Goal: Task Accomplishment & Management: Manage account settings

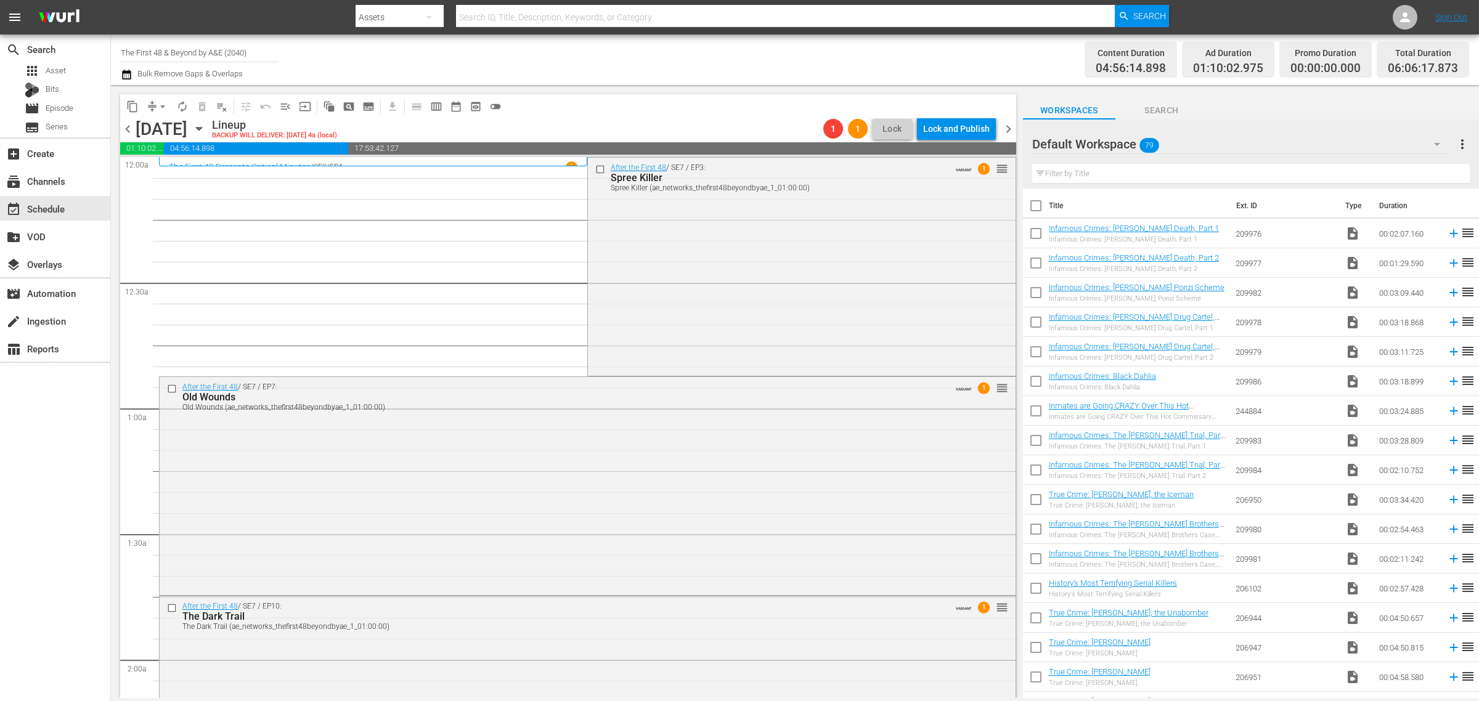
click at [565, 56] on div "Channel Title The First 48 & Beyond by A&E (2040) Bulk Remove Gaps & Overlaps" at bounding box center [488, 60] width 735 height 44
click at [713, 276] on div "After the First 48 / SE7 / EP3: Spree Killer Spree Killer (ae_networks_thefirst…" at bounding box center [801, 266] width 427 height 216
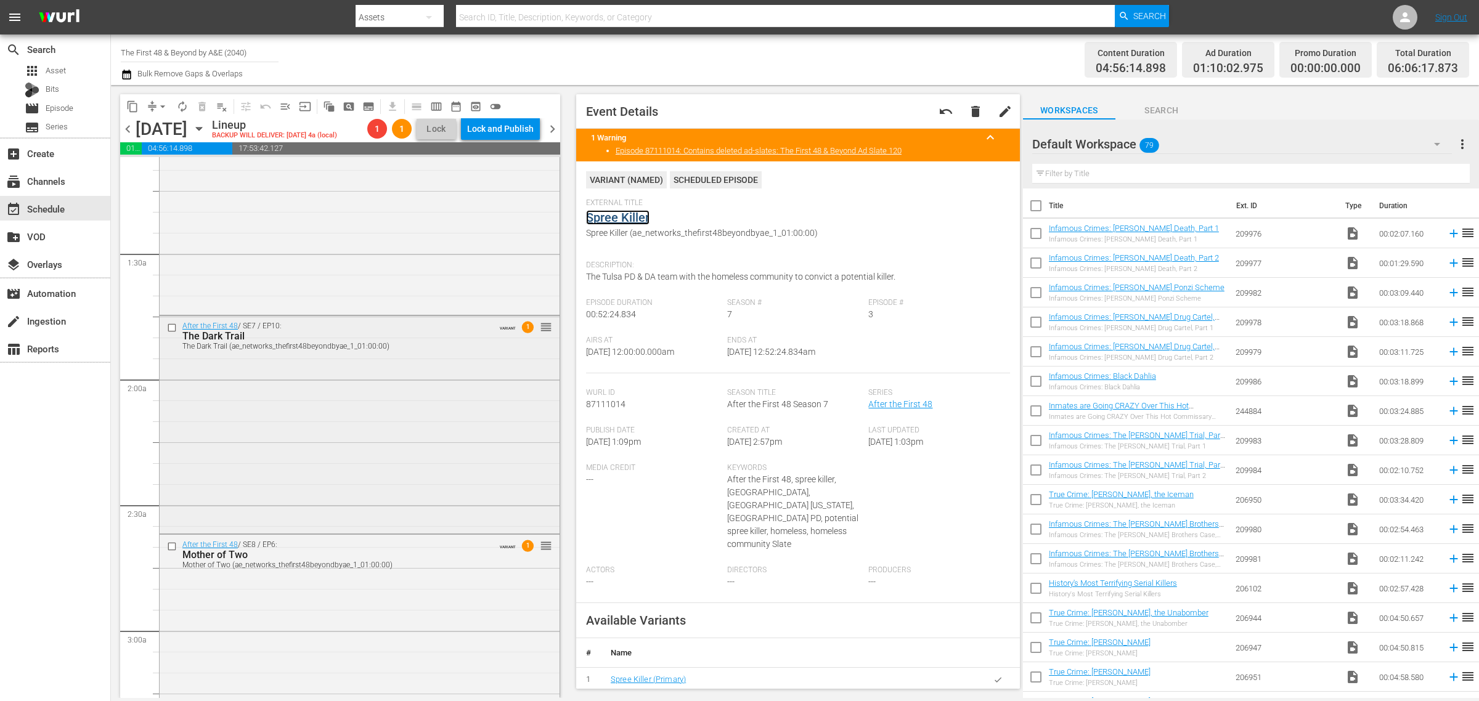
scroll to position [385, 0]
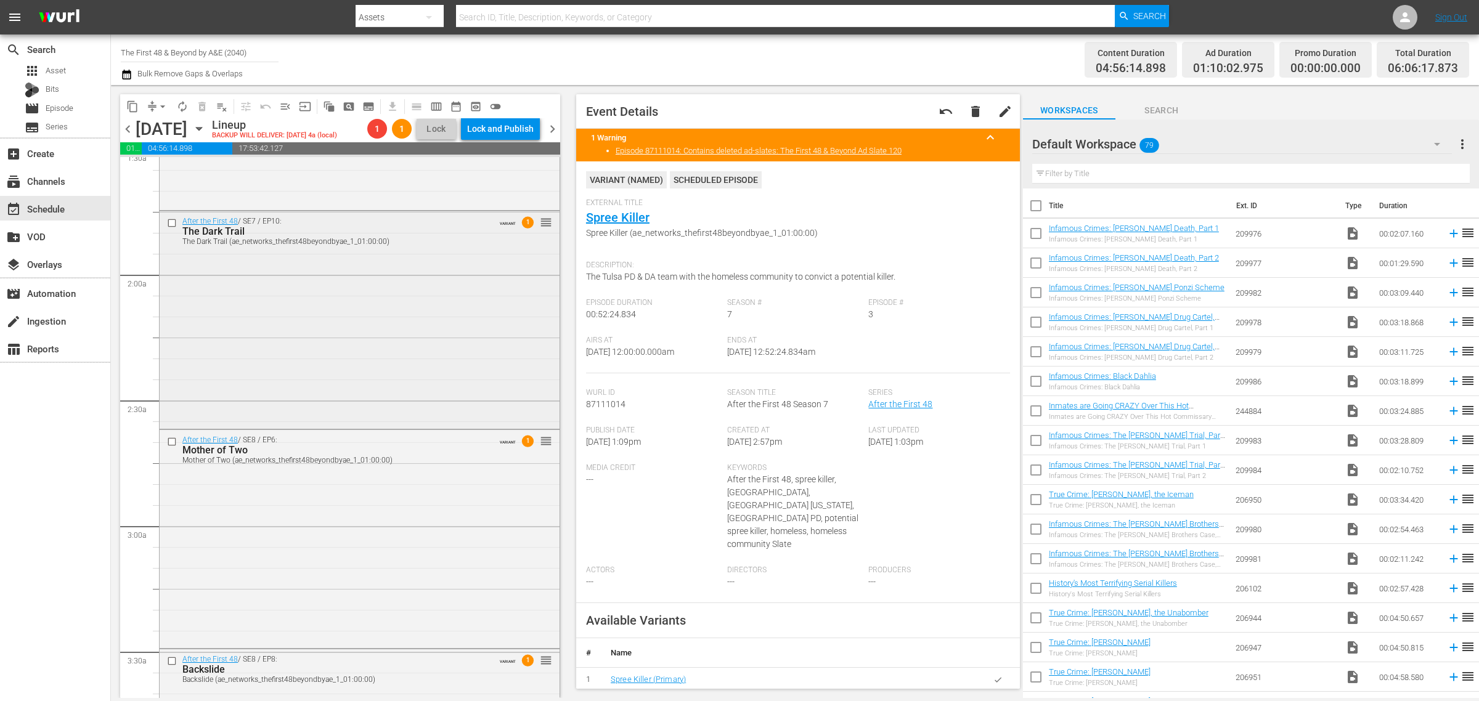
click at [406, 343] on div "After the First 48 / SE7 / EP10: The Dark Trail The Dark Trail (ae_networks_the…" at bounding box center [360, 319] width 400 height 216
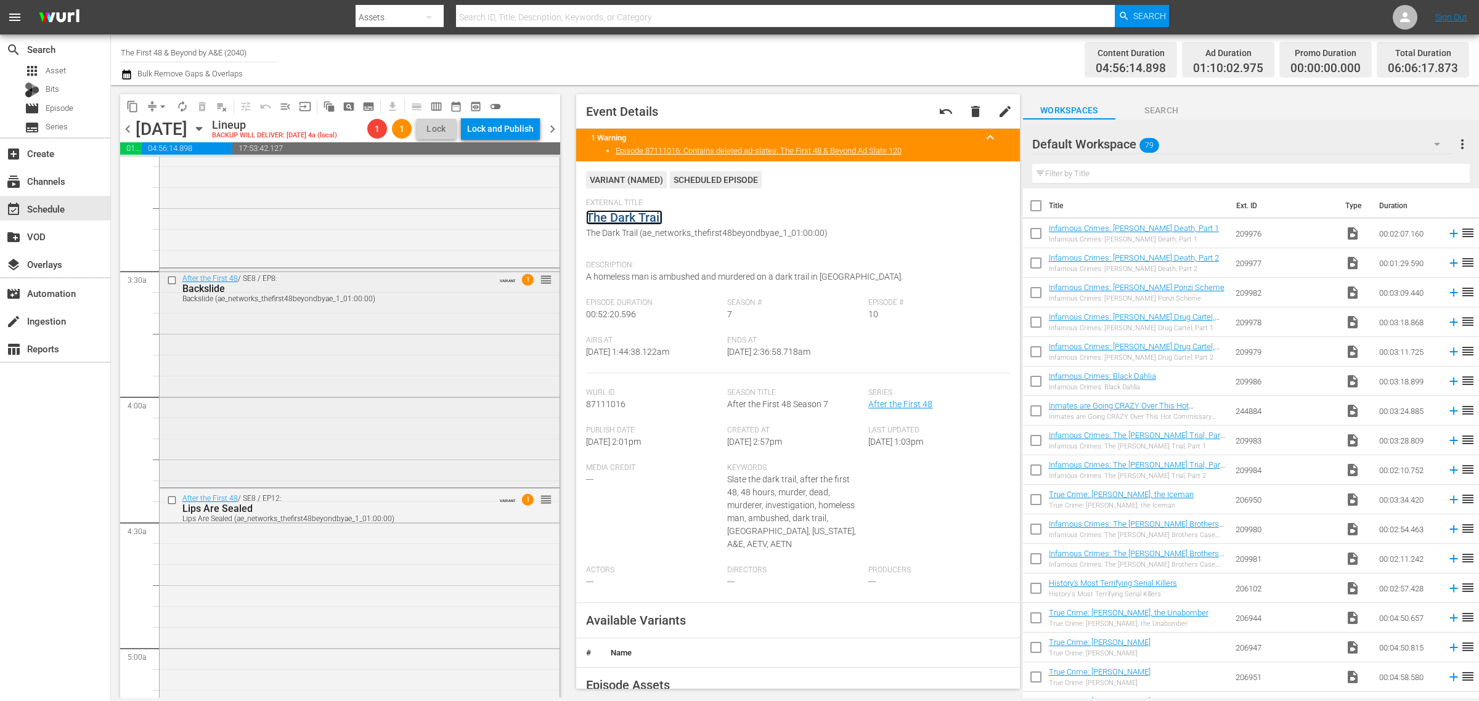
scroll to position [770, 0]
click at [412, 296] on div "Backslide (ae_networks_thefirst48beyondbyae_1_01:00:00)" at bounding box center [337, 294] width 311 height 9
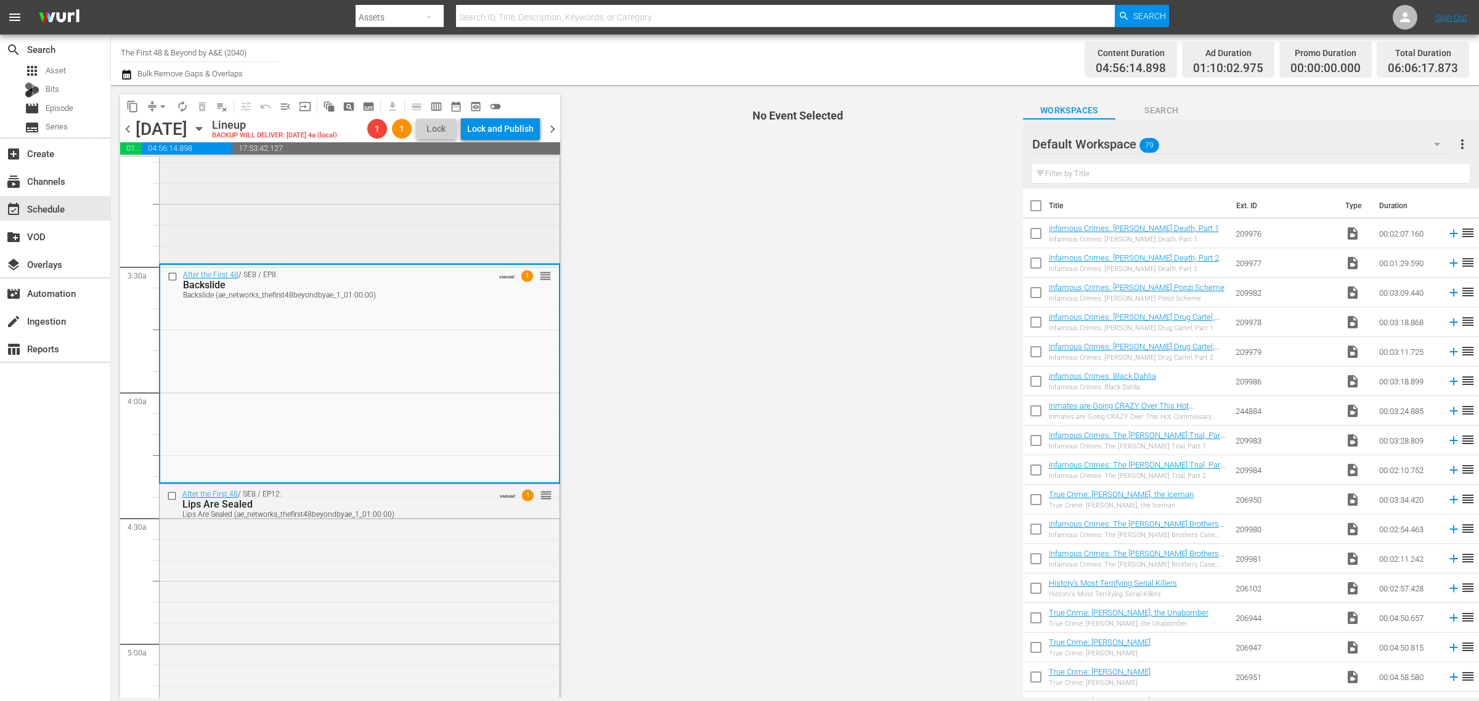
click at [405, 219] on div "After the First 48 / SE8 / EP6: Mother of Two Mother of Two (ae_networks_thefir…" at bounding box center [360, 153] width 400 height 216
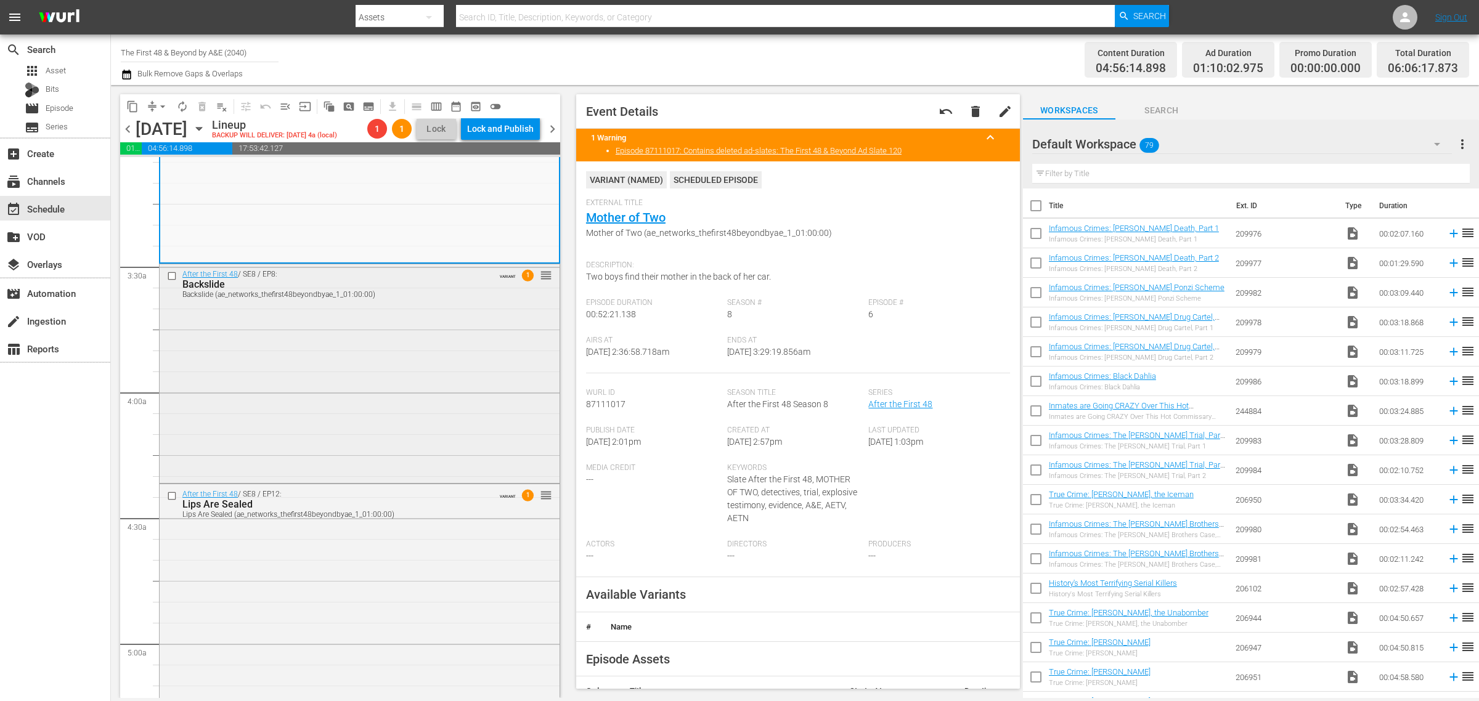
click at [335, 339] on div "After the First 48 / SE8 / EP8: Backslide Backslide (ae_networks_thefirst48beyo…" at bounding box center [360, 372] width 400 height 216
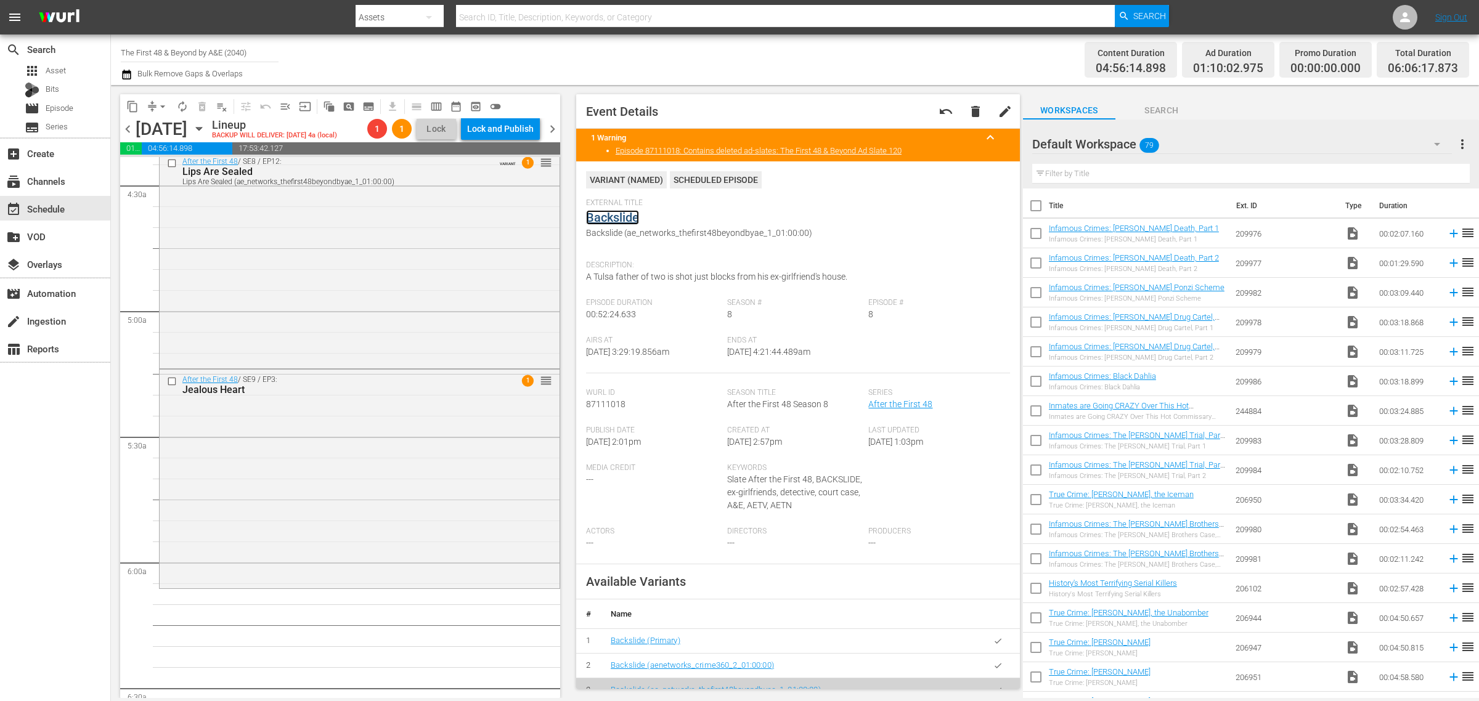
scroll to position [1156, 0]
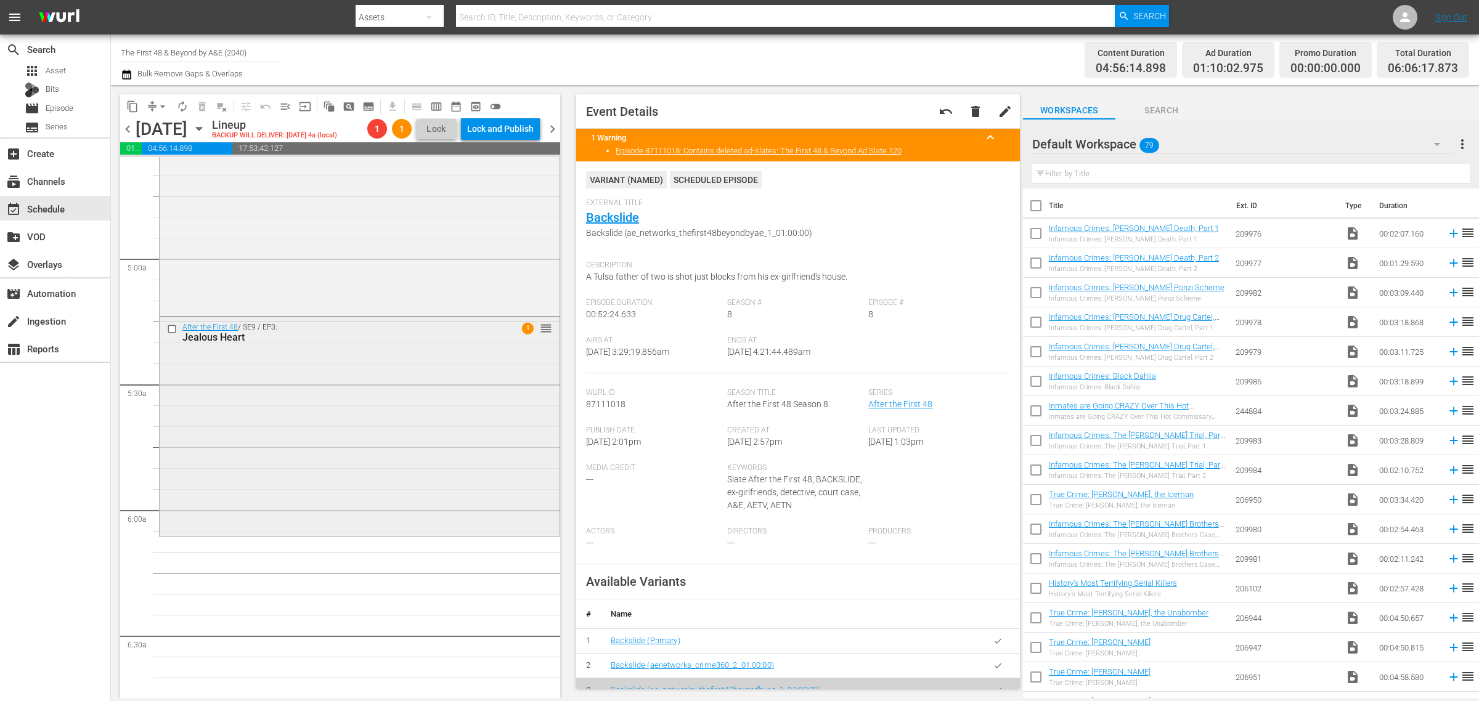
click at [322, 386] on div "After the First 48 / SE9 / EP3: Jealous Heart 1 reorder" at bounding box center [360, 425] width 400 height 216
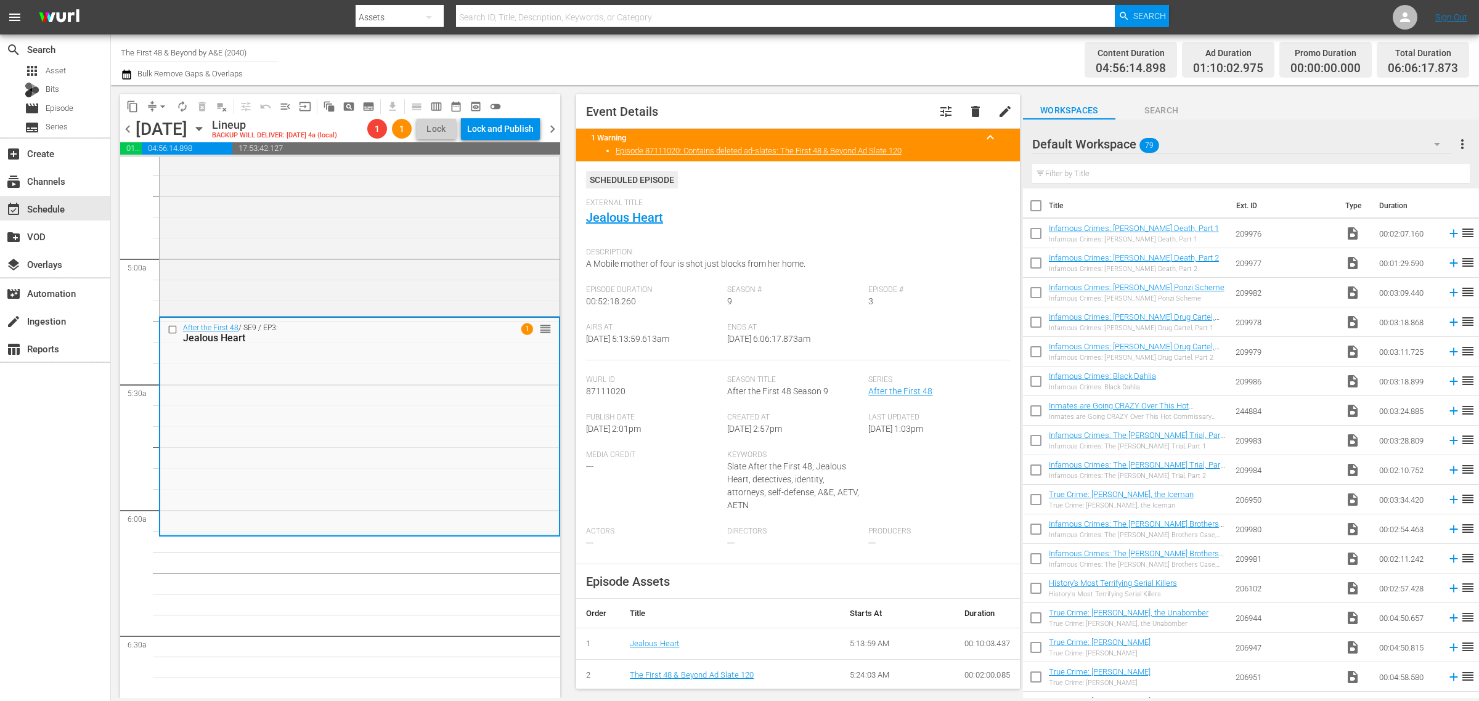
click at [687, 57] on div "Channel Title The First 48 & Beyond by A&E (2040) Bulk Remove Gaps & Overlaps" at bounding box center [488, 60] width 735 height 44
click at [163, 105] on span "arrow_drop_down" at bounding box center [163, 106] width 12 height 12
click at [160, 130] on li "Align to Midnight" at bounding box center [163, 131] width 129 height 20
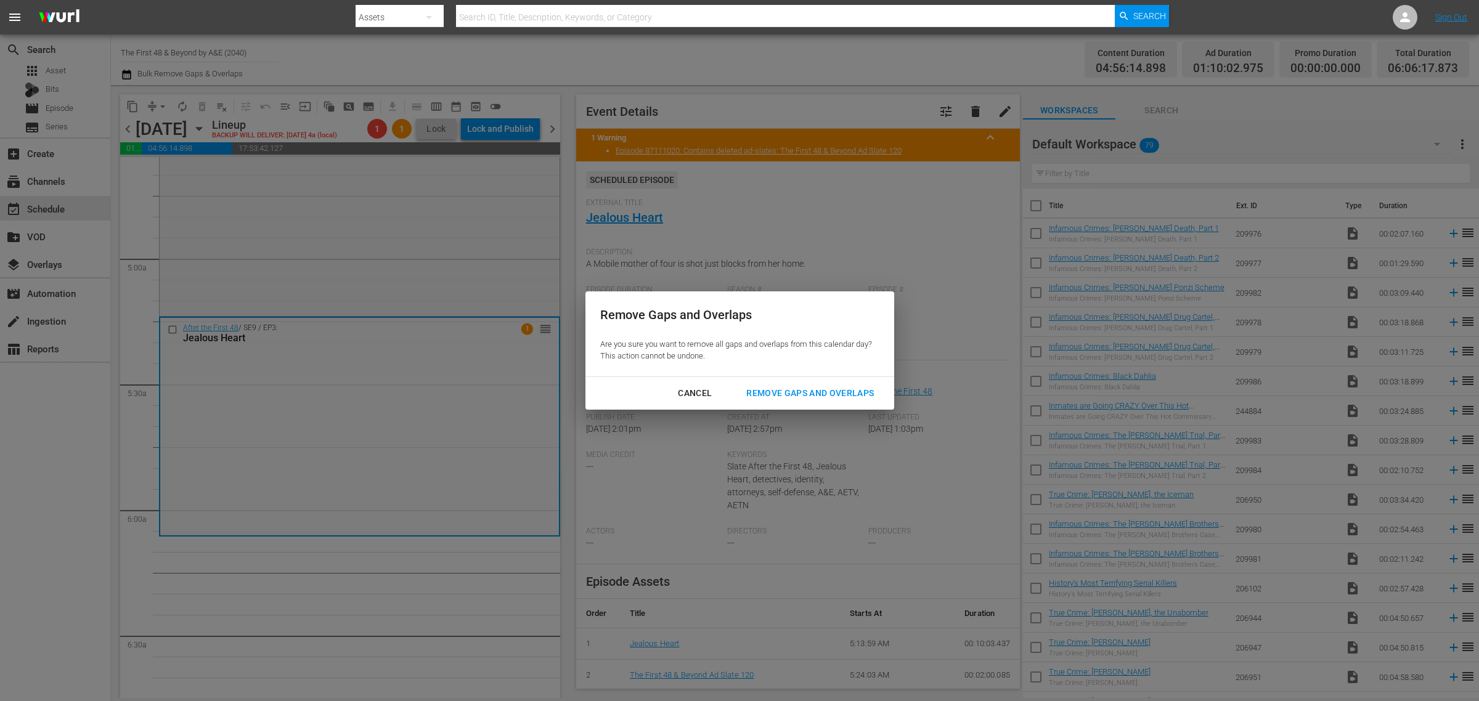
click at [810, 395] on div "Remove Gaps and Overlaps" at bounding box center [809, 393] width 147 height 15
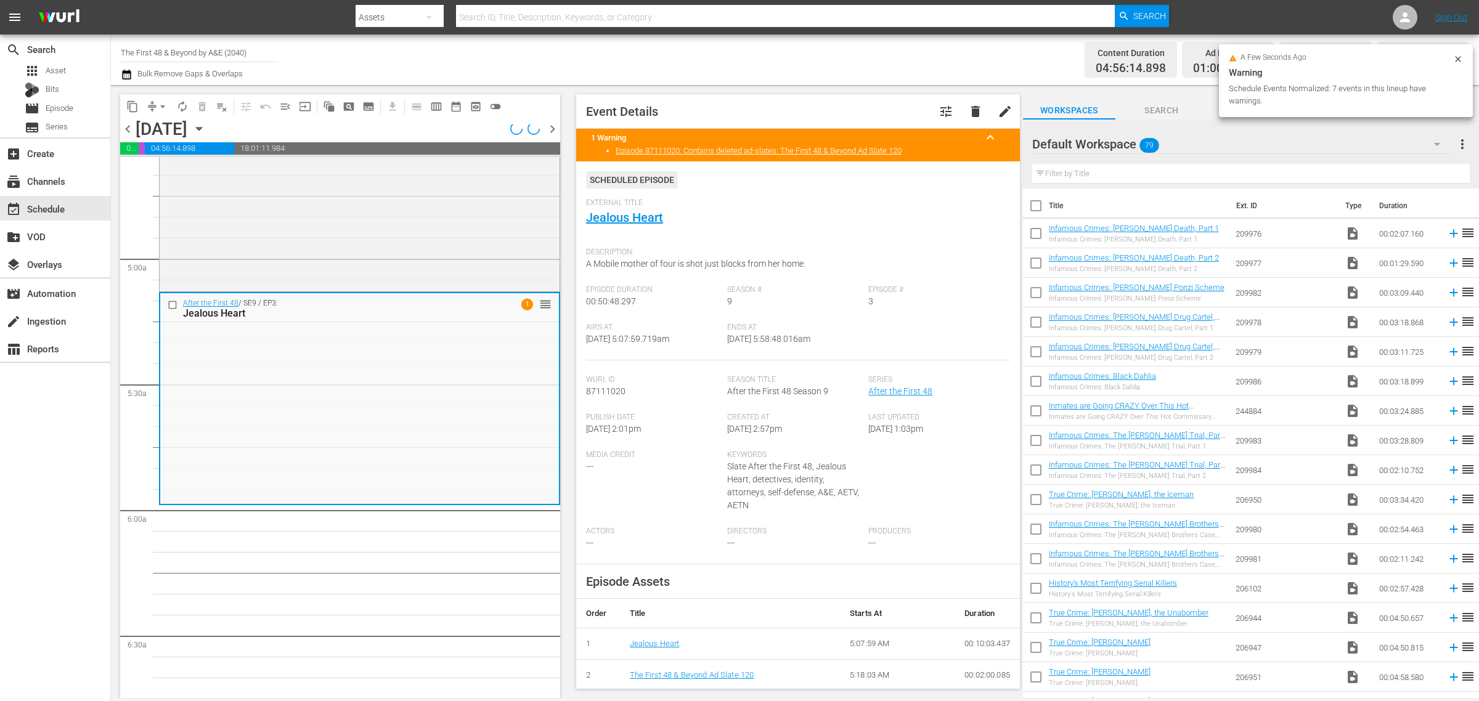
scroll to position [1177, 0]
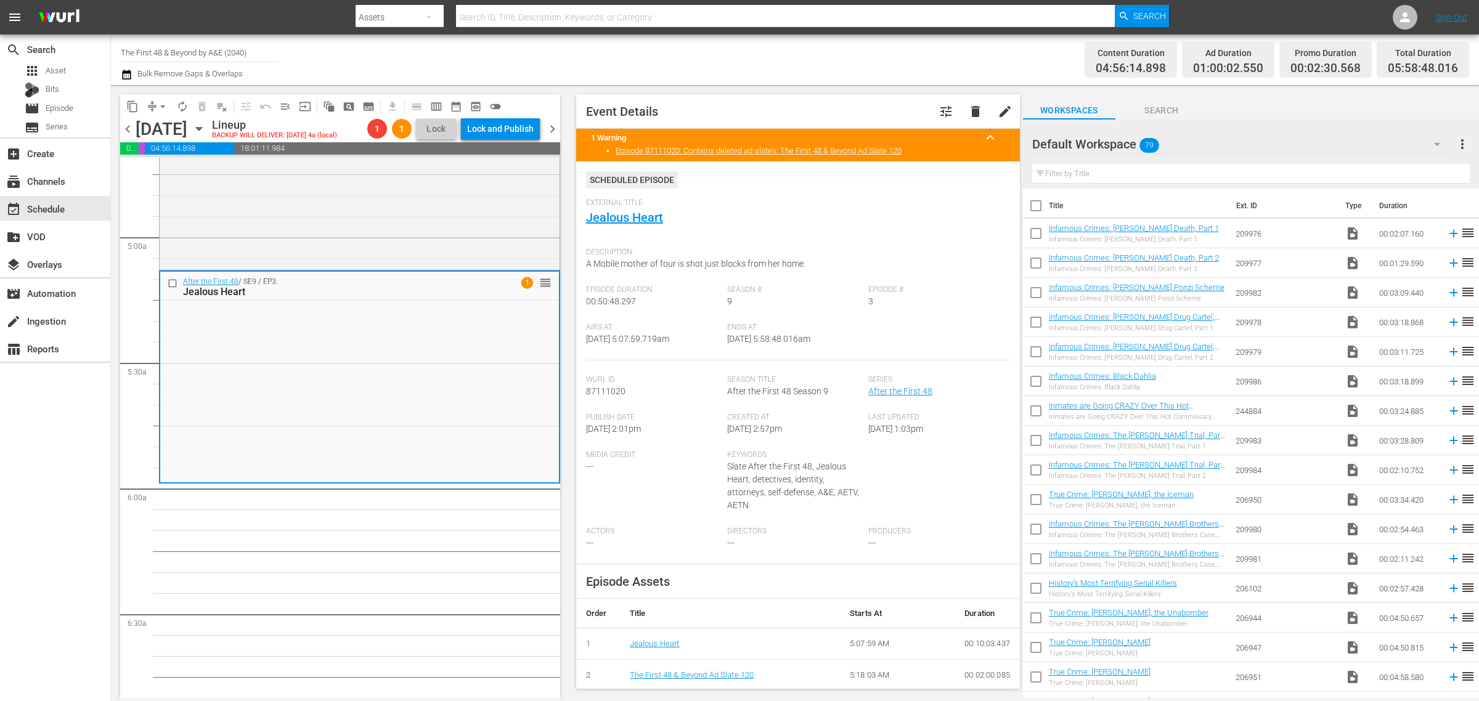
click at [777, 67] on div "Channel Title The First 48 & Beyond by A&E (2040) Bulk Remove Gaps & Overlaps" at bounding box center [488, 60] width 735 height 44
click at [161, 107] on span "arrow_drop_down" at bounding box center [163, 106] width 12 height 12
click at [170, 125] on li "Align to Midnight" at bounding box center [163, 131] width 129 height 20
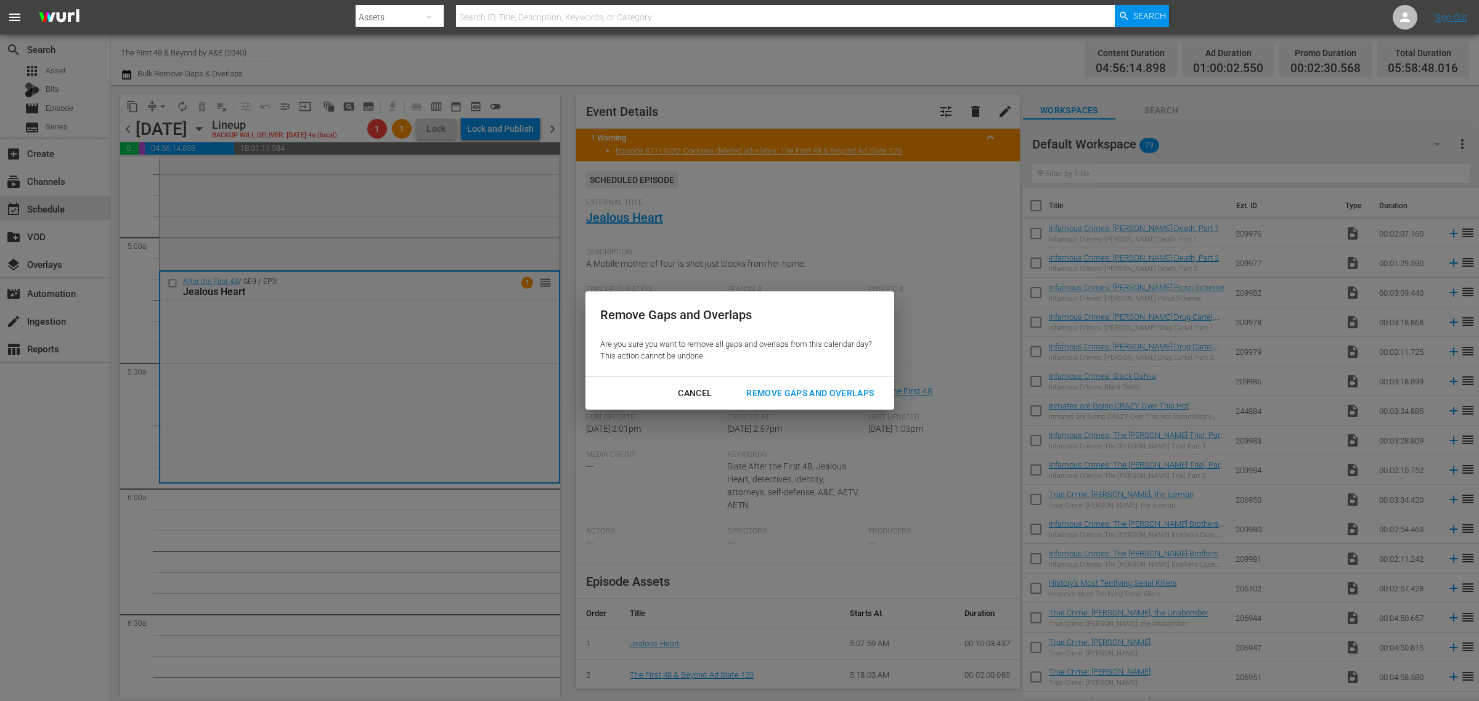
click at [843, 387] on div "Remove Gaps and Overlaps" at bounding box center [809, 393] width 147 height 15
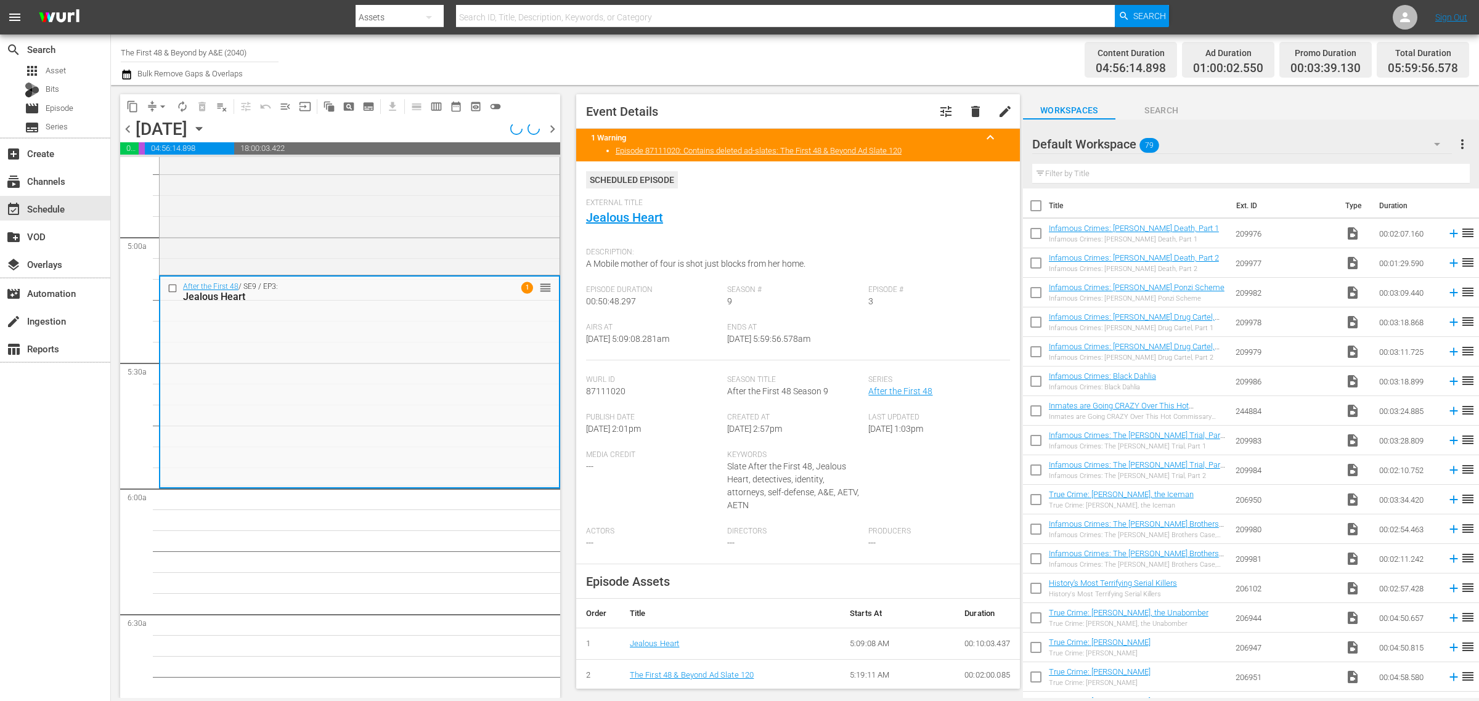
scroll to position [1156, 0]
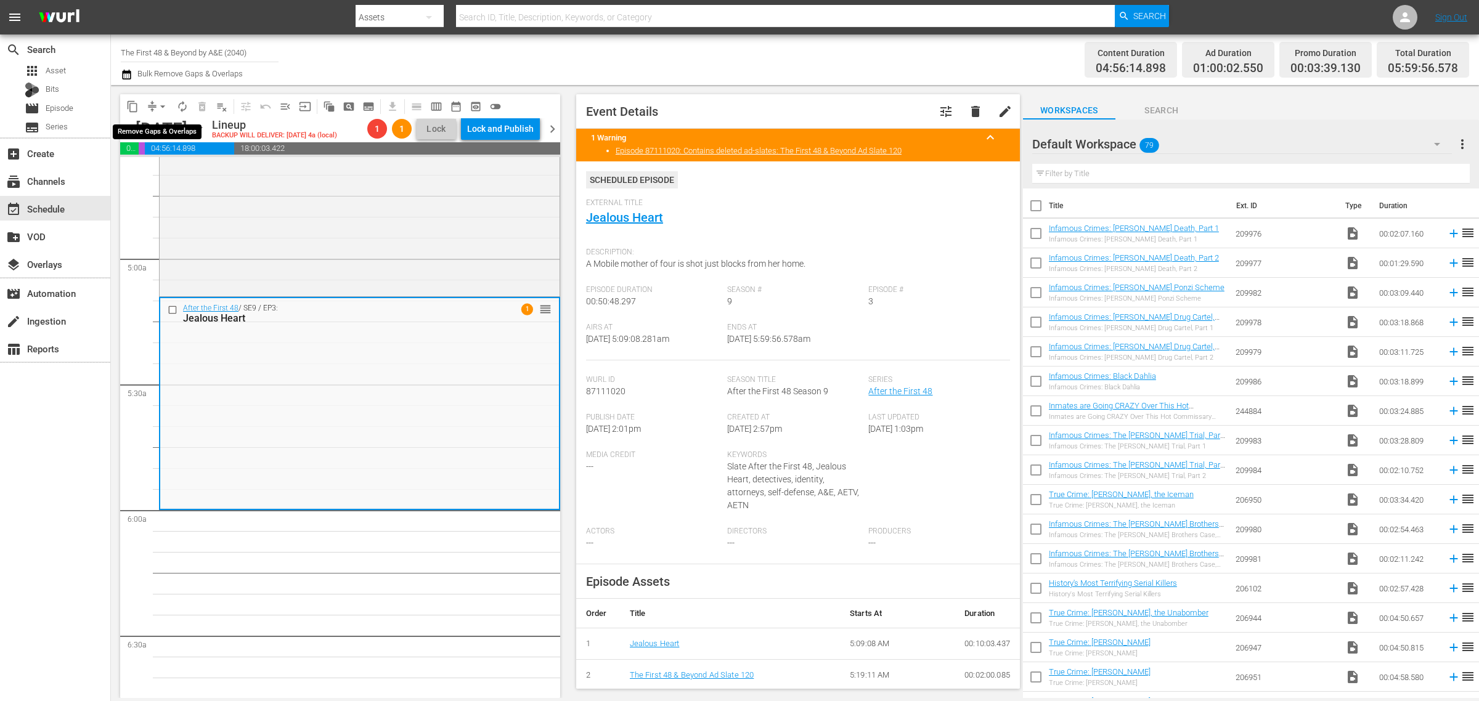
click at [161, 106] on span "arrow_drop_down" at bounding box center [163, 106] width 12 height 12
click at [156, 133] on li "Align to Midnight" at bounding box center [163, 131] width 129 height 20
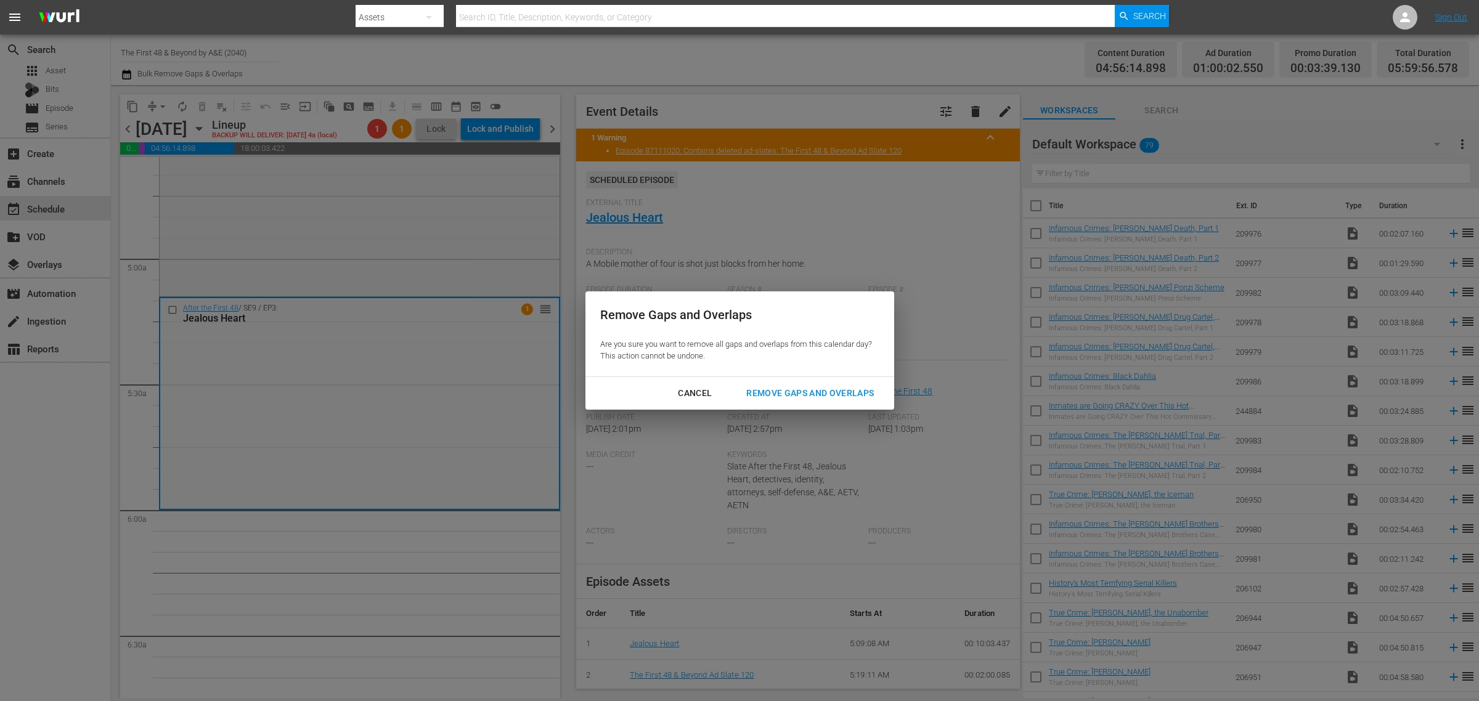
click at [809, 390] on div "Remove Gaps and Overlaps" at bounding box center [809, 393] width 147 height 15
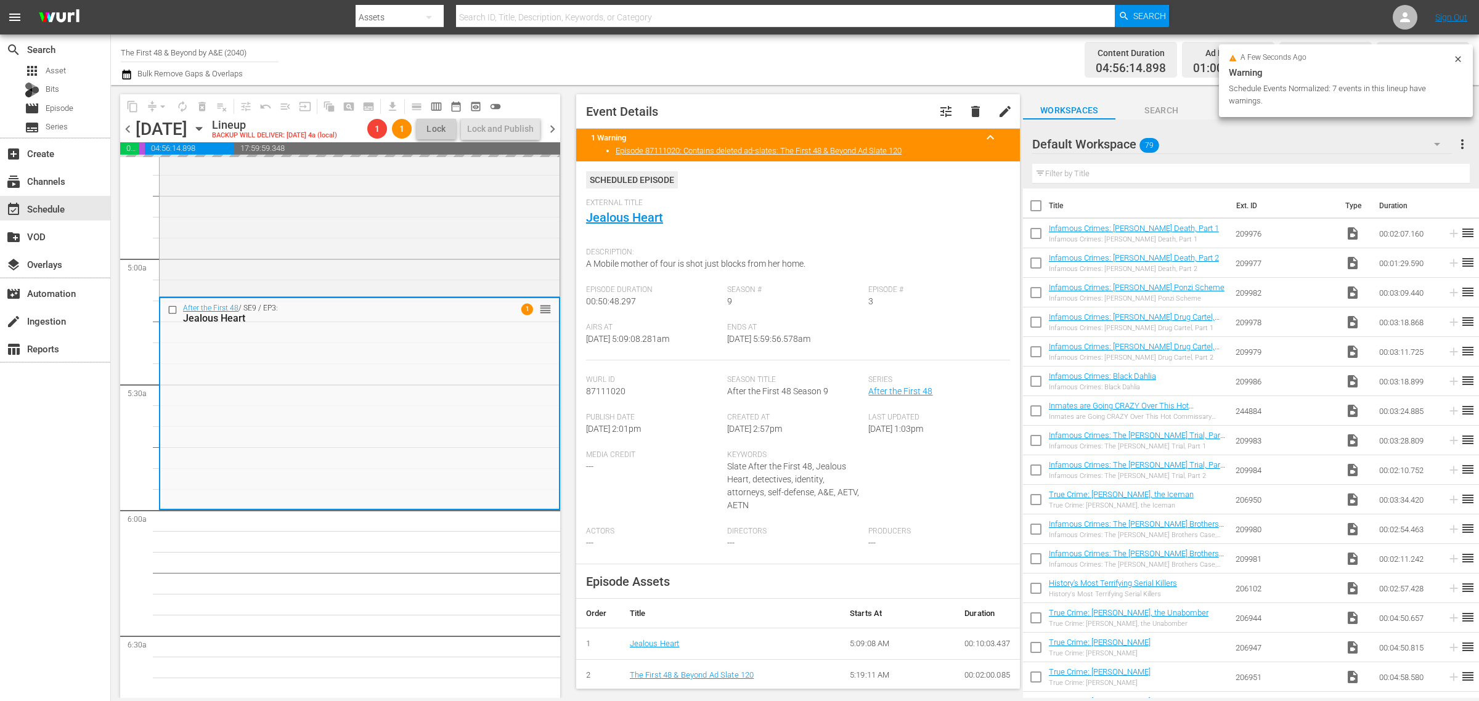
click at [820, 45] on div "Channel Title The First 48 & Beyond by A&E (2040) Bulk Remove Gaps & Overlaps" at bounding box center [488, 60] width 735 height 44
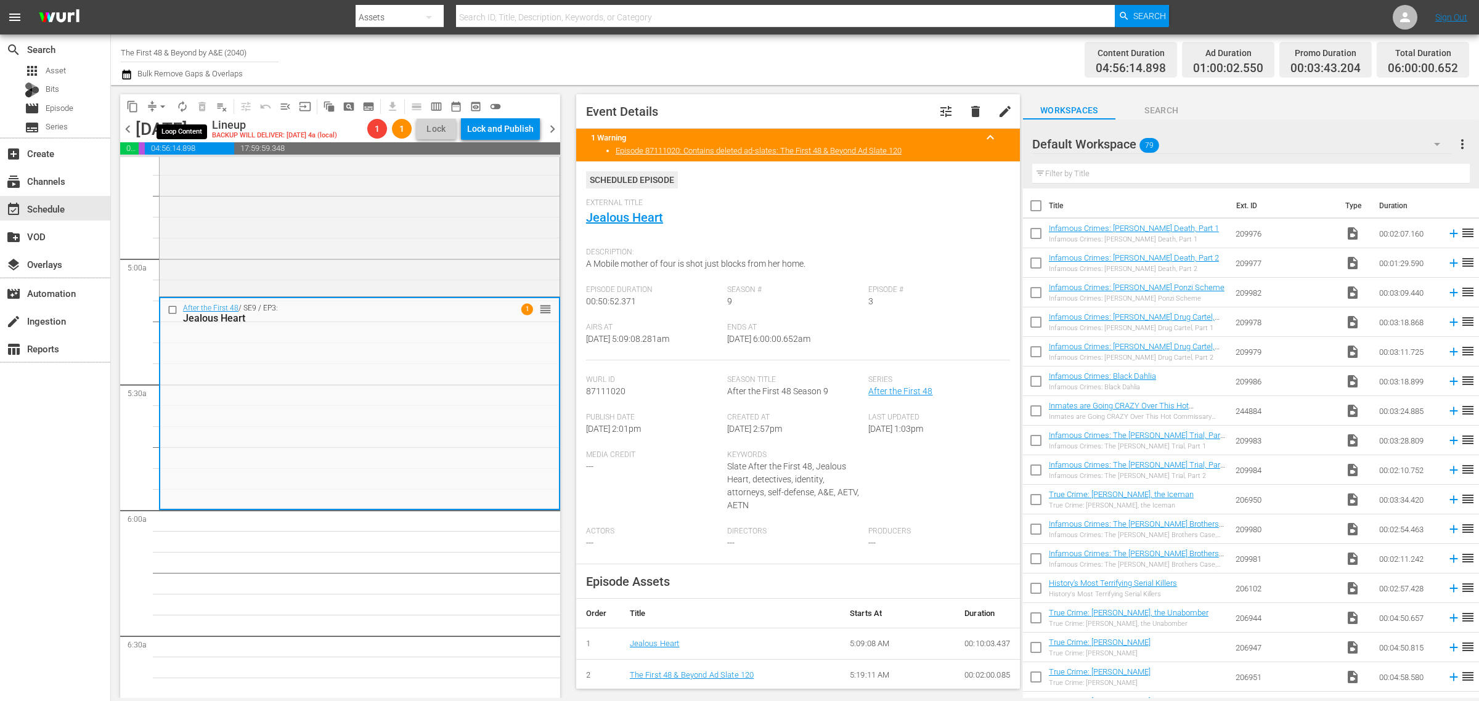
click at [179, 106] on span "autorenew_outlined" at bounding box center [182, 106] width 12 height 12
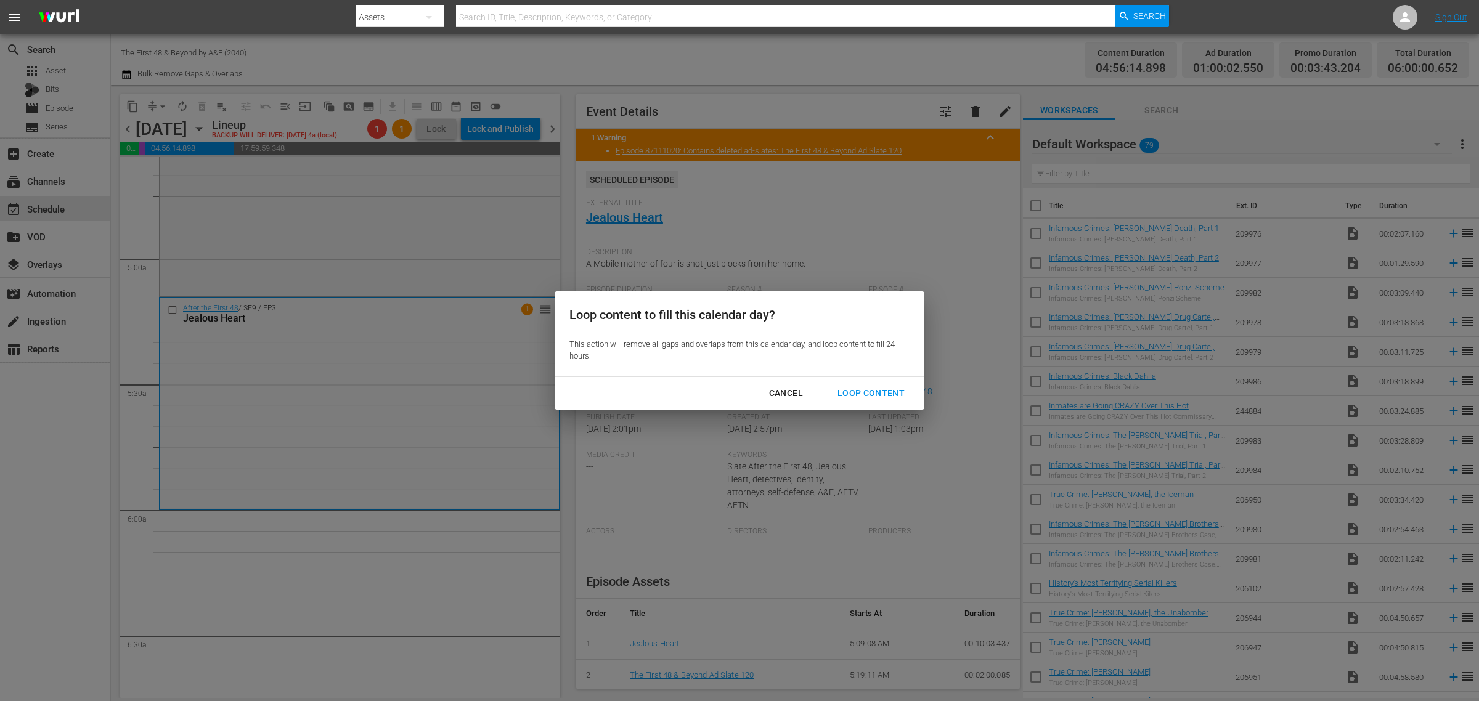
click at [864, 389] on div "Loop Content" at bounding box center [871, 393] width 87 height 15
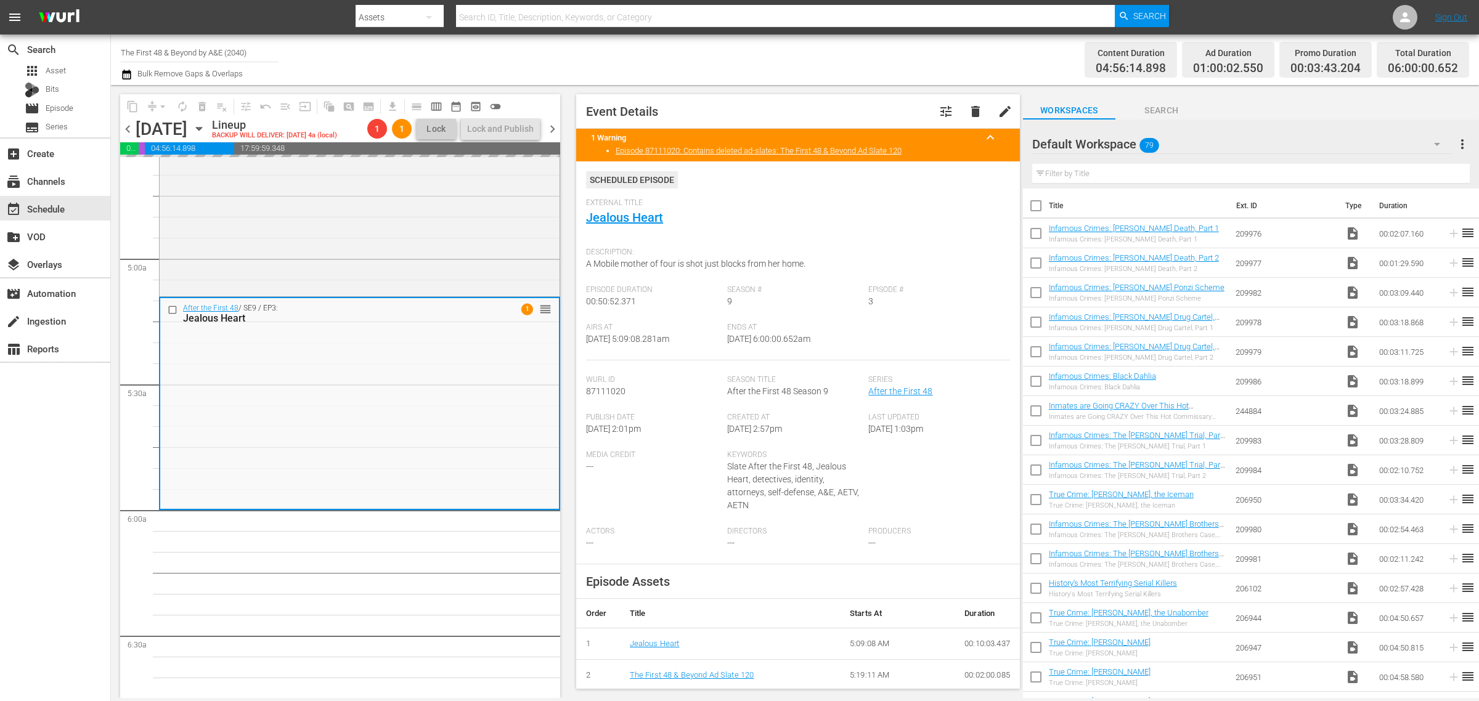
click at [735, 56] on div "Channel Title The First 48 & Beyond by A&E (2040) Bulk Remove Gaps & Overlaps" at bounding box center [488, 60] width 735 height 44
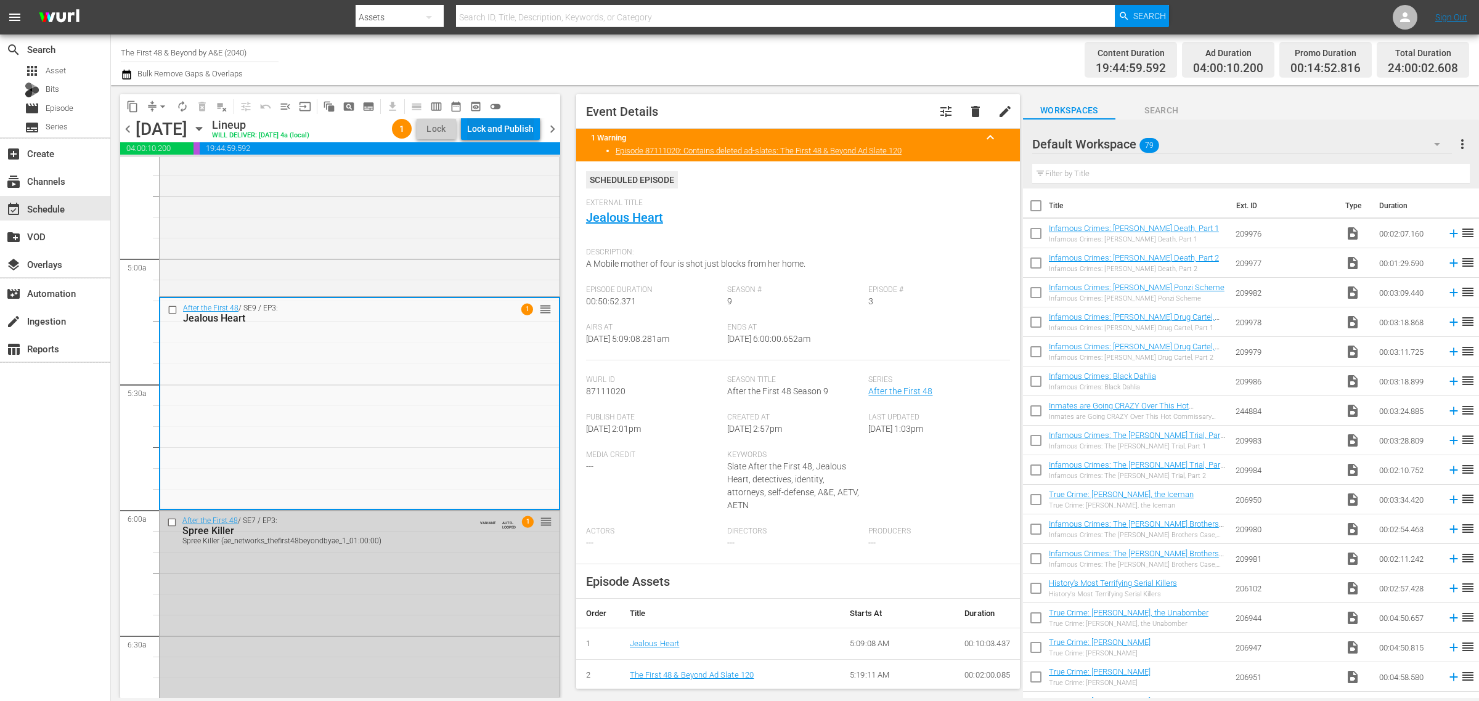
click at [495, 125] on div "Lock and Publish" at bounding box center [500, 129] width 67 height 22
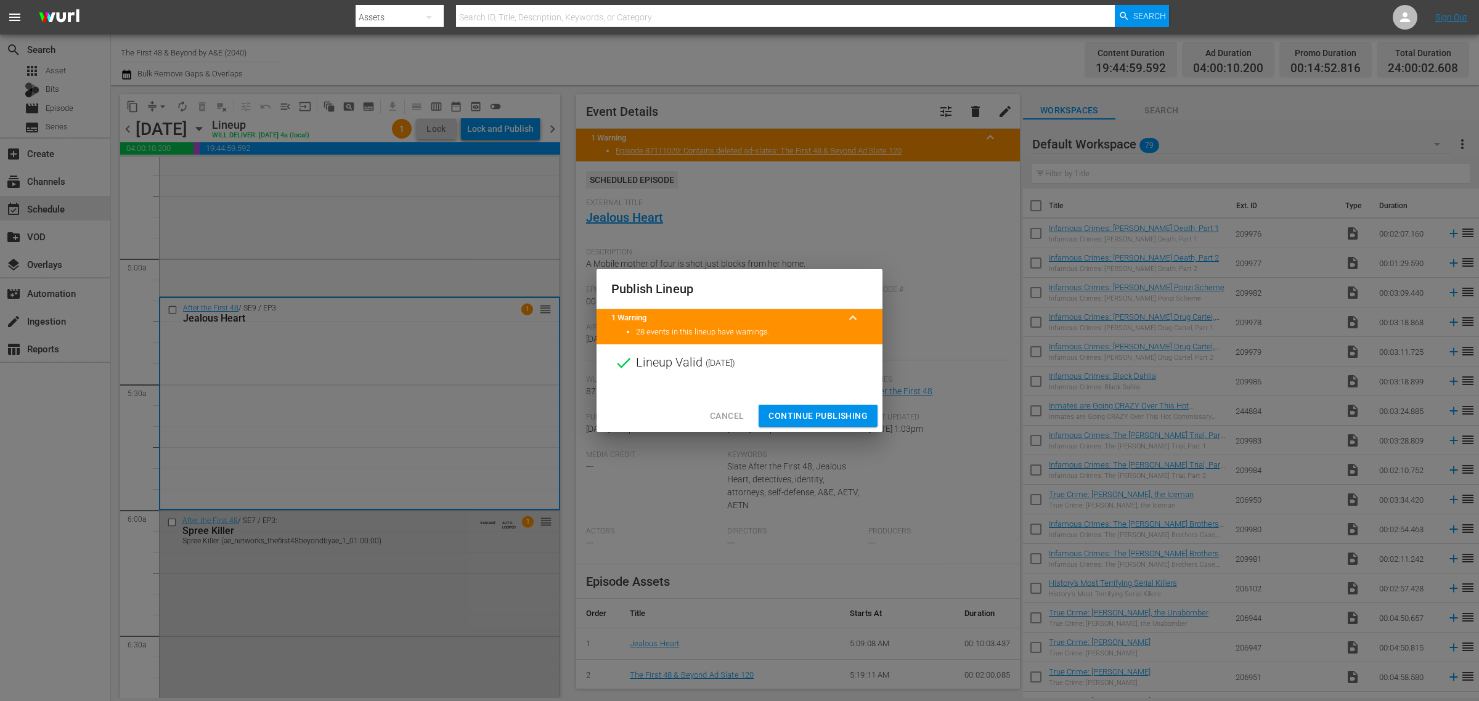
click at [821, 420] on span "Continue Publishing" at bounding box center [818, 416] width 99 height 15
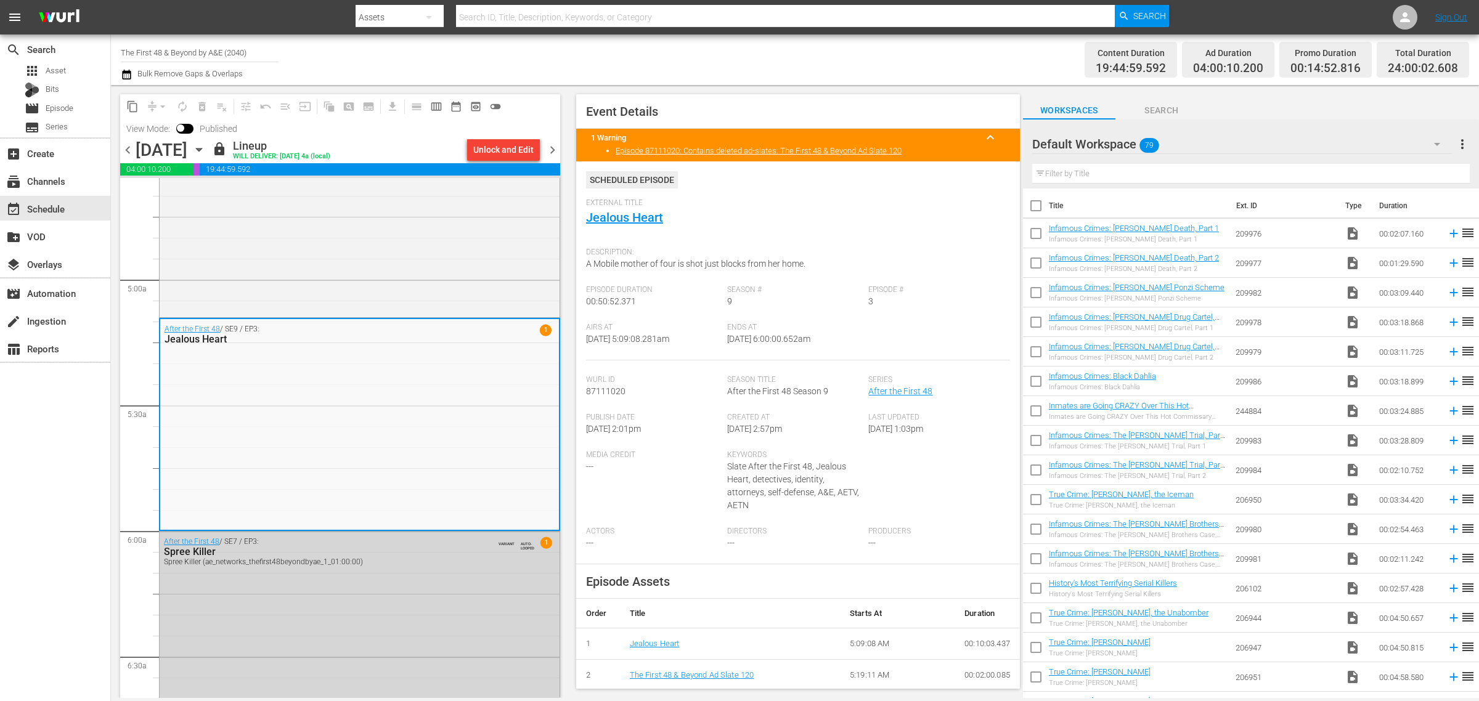
click at [552, 145] on span "chevron_right" at bounding box center [552, 149] width 15 height 15
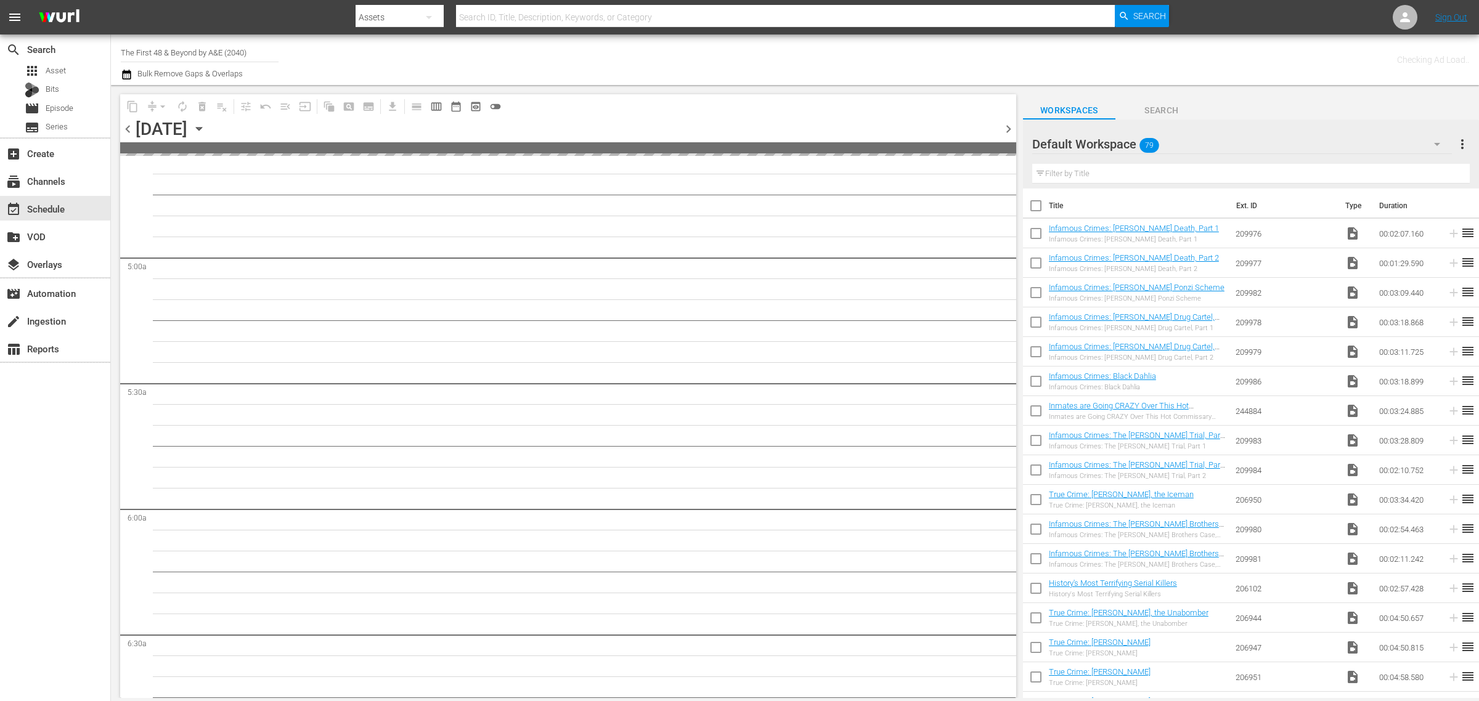
scroll to position [1239, 0]
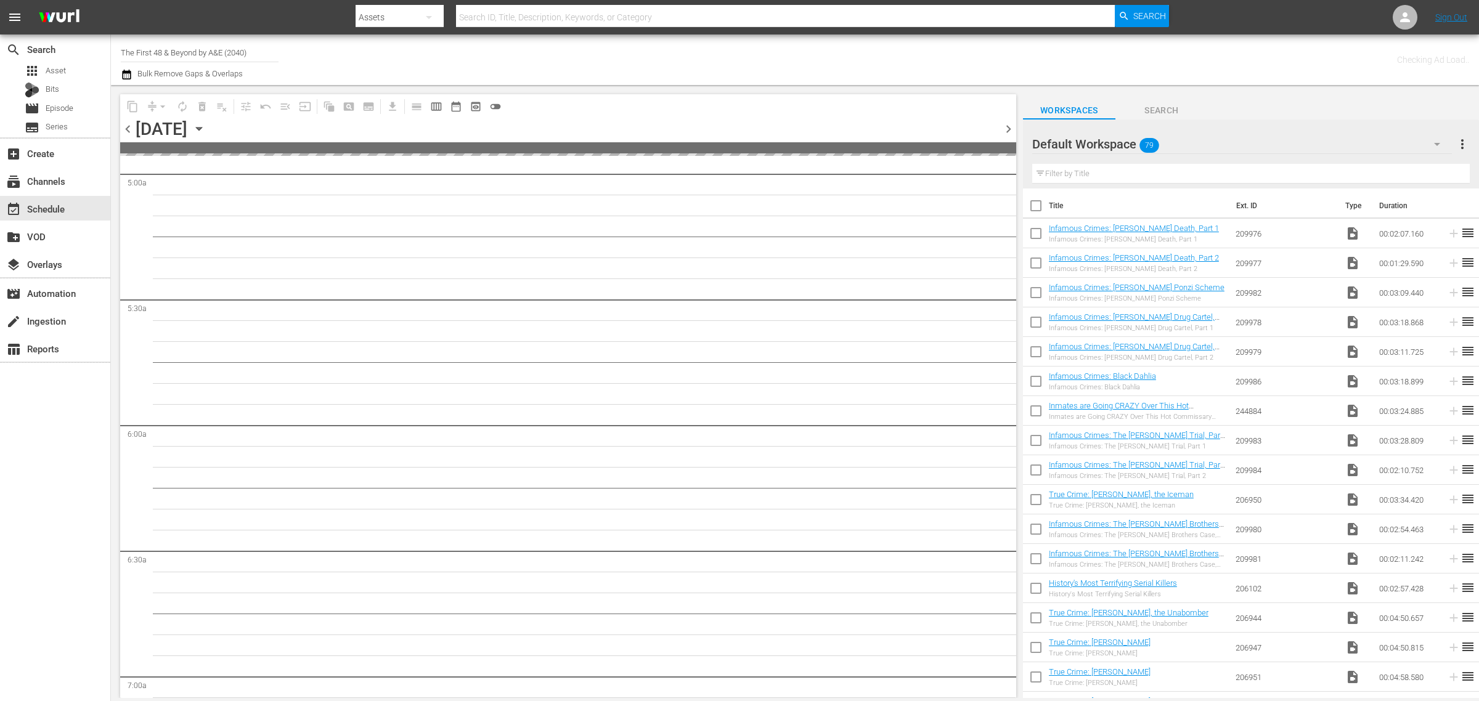
click at [743, 59] on div "Channel Title The First 48 & Beyond by A&E (2040) Bulk Remove Gaps & Overlaps" at bounding box center [488, 60] width 735 height 44
click at [675, 55] on div "Channel Title The First 48 & Beyond by A&E (2040) Bulk Remove Gaps & Overlaps" at bounding box center [488, 60] width 735 height 44
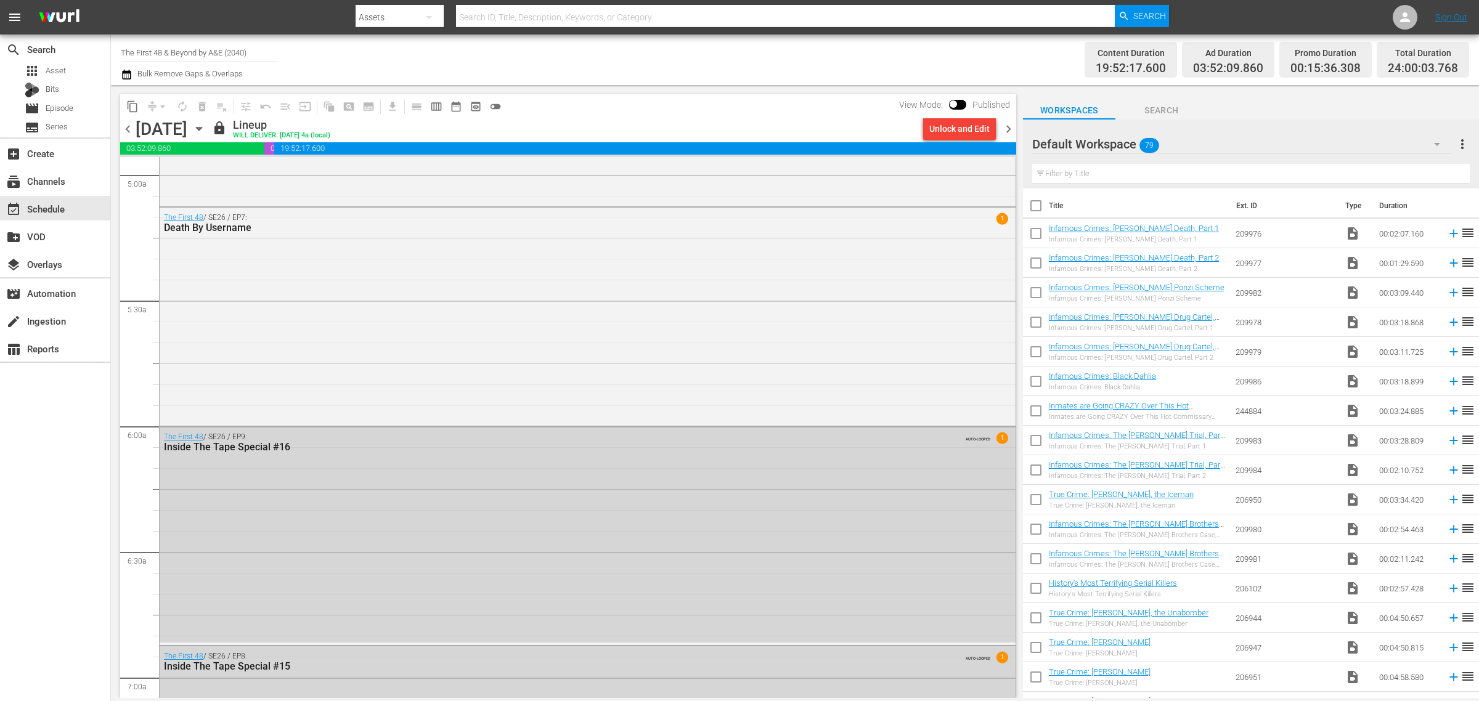
scroll to position [1156, 0]
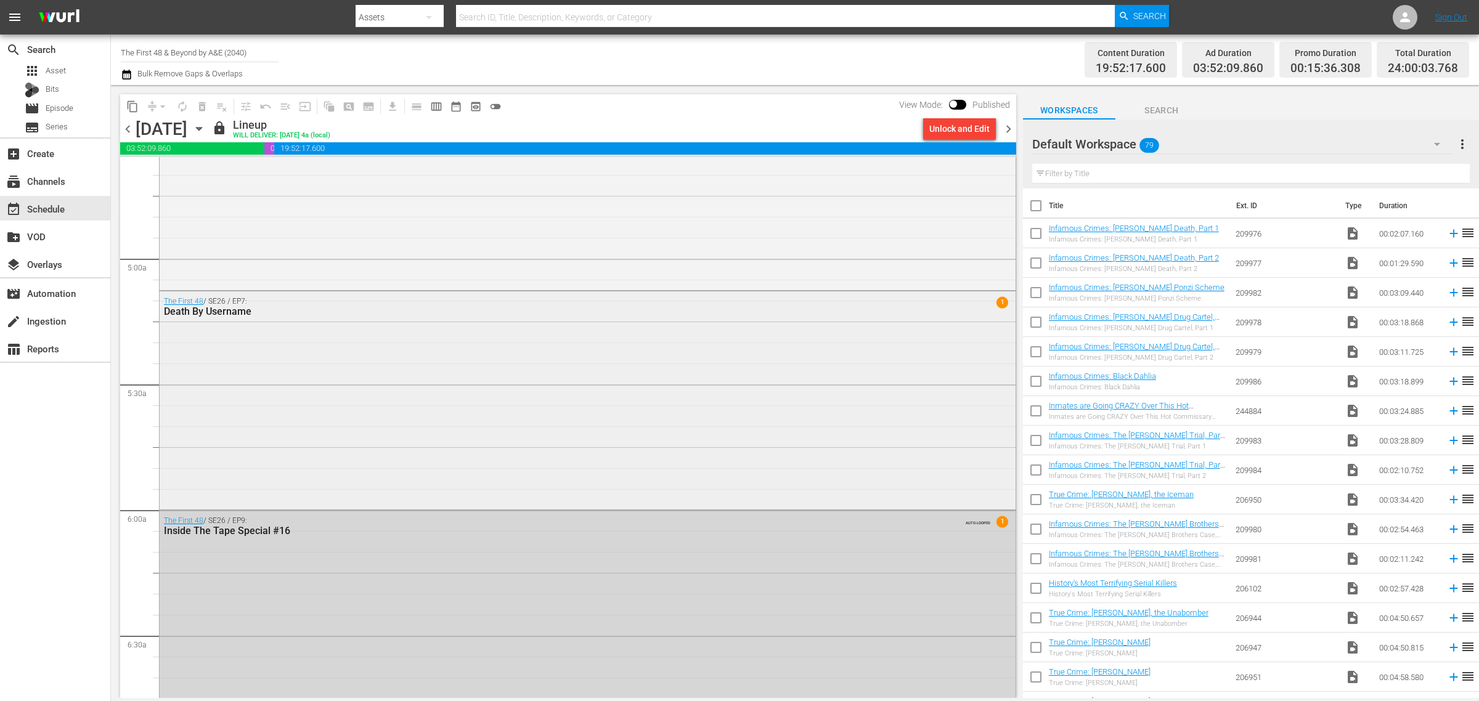
click at [365, 424] on div "The First 48 / SE26 / EP7: Death By Username 1" at bounding box center [588, 400] width 856 height 216
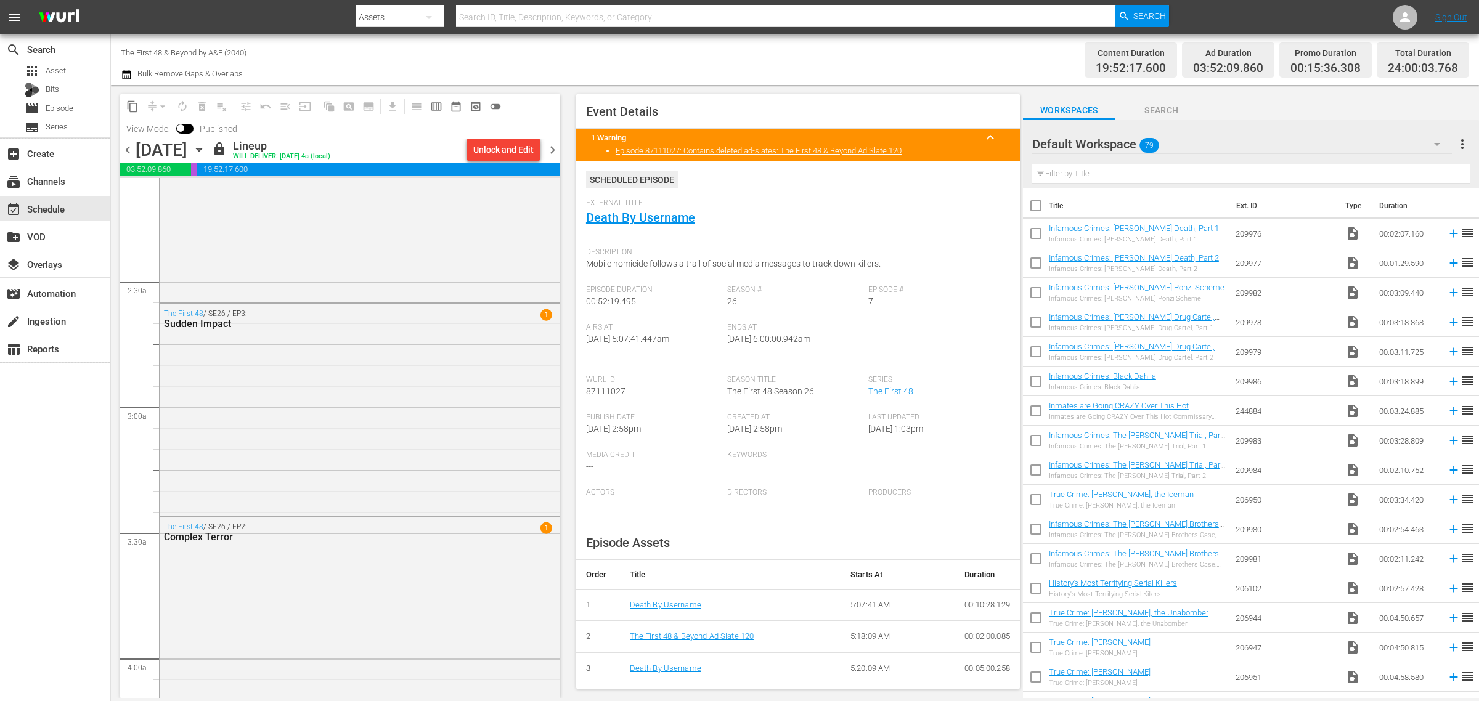
scroll to position [0, 0]
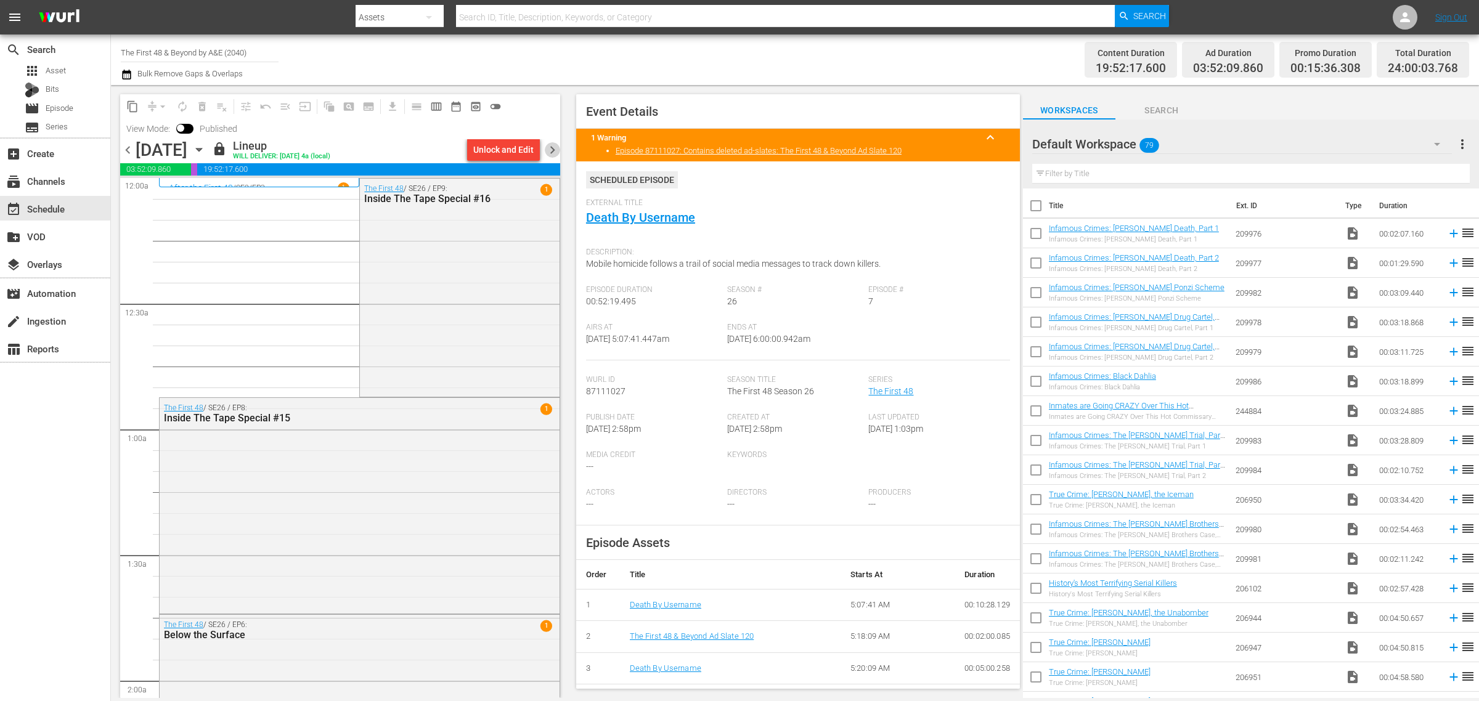
click at [547, 150] on span "chevron_right" at bounding box center [552, 149] width 15 height 15
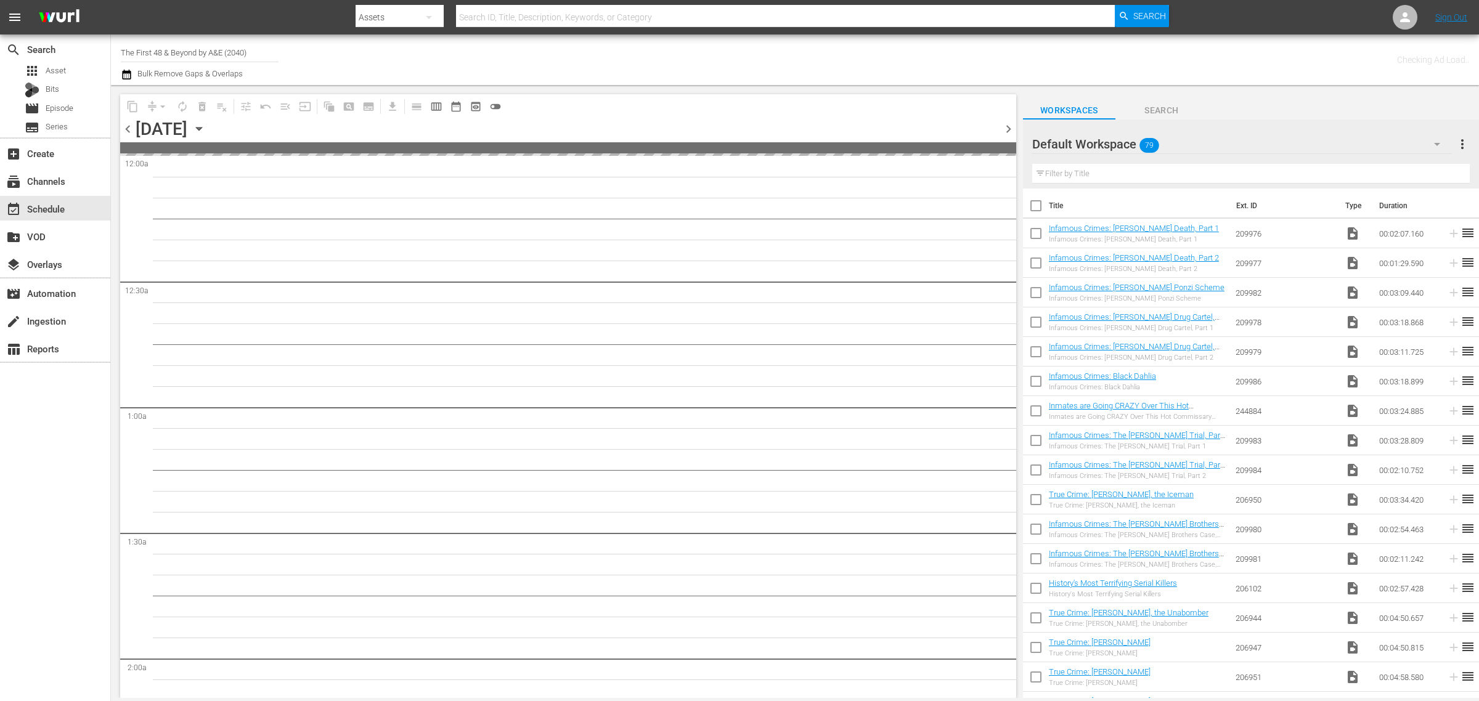
click at [738, 62] on div "Channel Title The First 48 & Beyond by A&E (2040) Bulk Remove Gaps & Overlaps" at bounding box center [488, 60] width 735 height 44
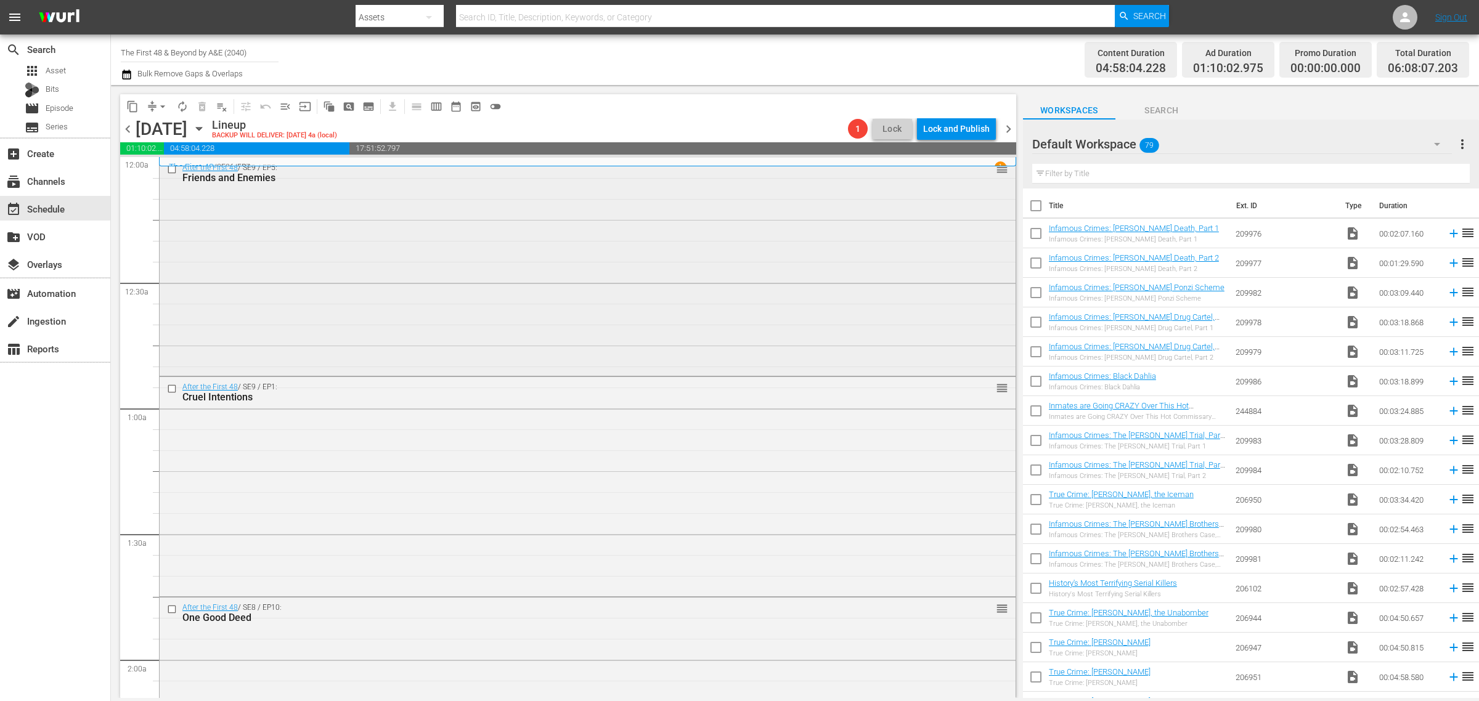
click at [386, 281] on div "After the First 48 / SE9 / EP5: Friends and Enemies reorder" at bounding box center [588, 266] width 856 height 216
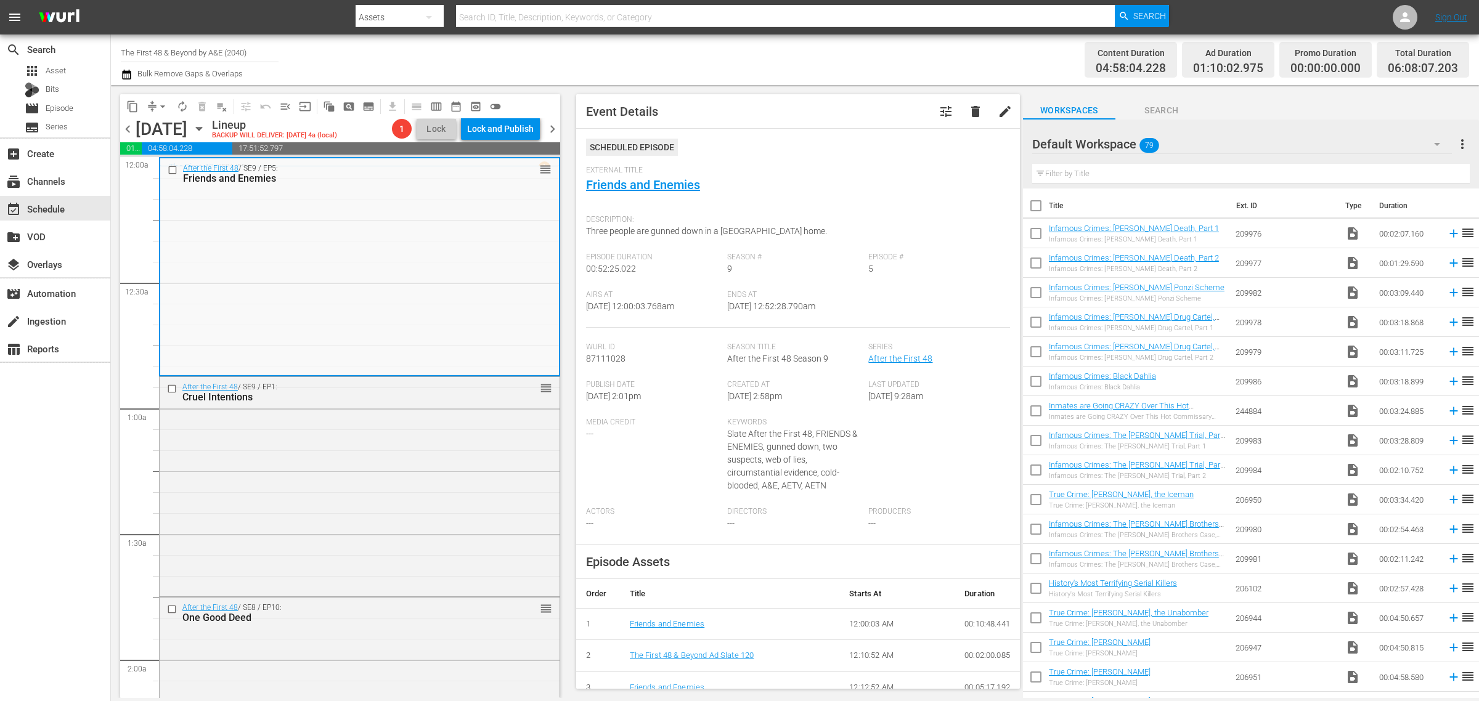
drag, startPoint x: 407, startPoint y: 420, endPoint x: 587, endPoint y: 241, distance: 254.1
click at [407, 420] on div "After the First 48 / SE9 / EP1: Cruel Intentions reorder" at bounding box center [360, 485] width 400 height 216
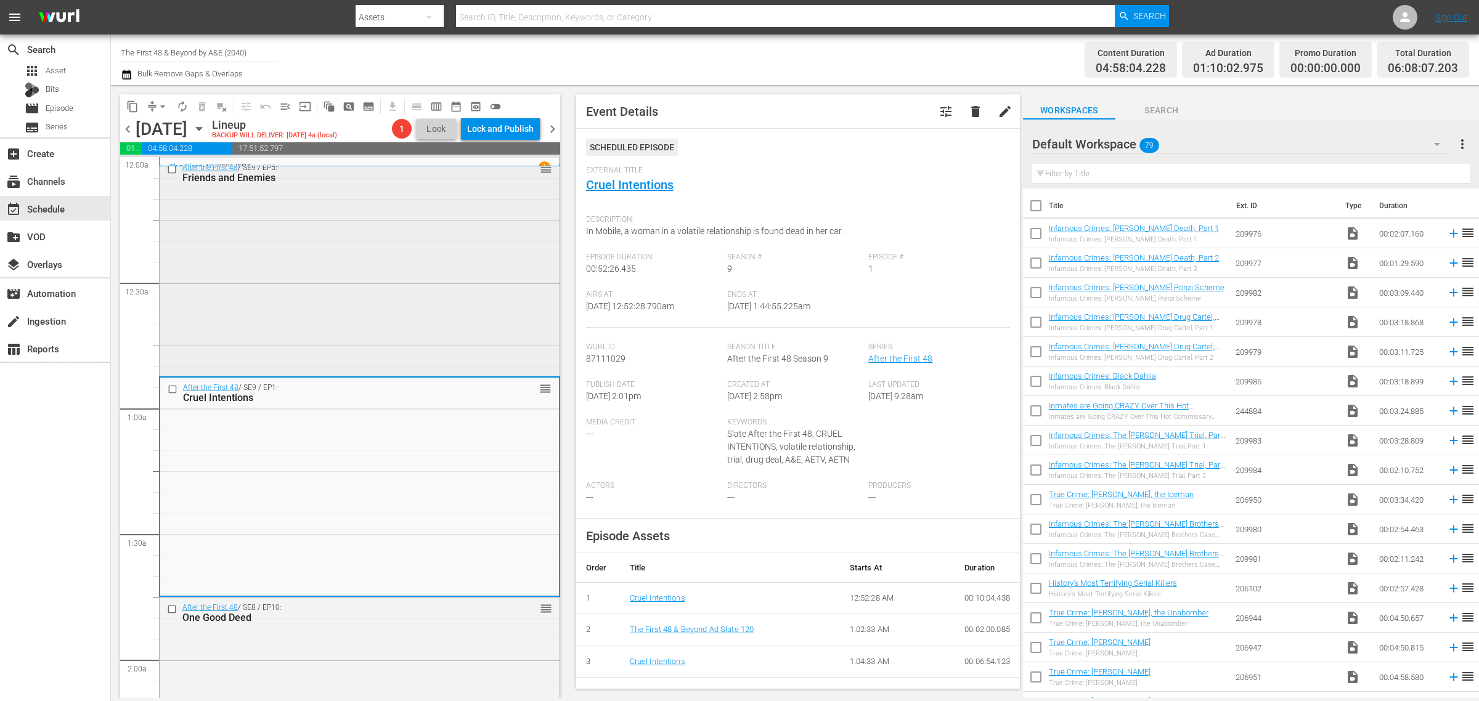
click at [355, 257] on div "After the First 48 / SE9 / EP5: Friends and Enemies reorder" at bounding box center [360, 266] width 400 height 216
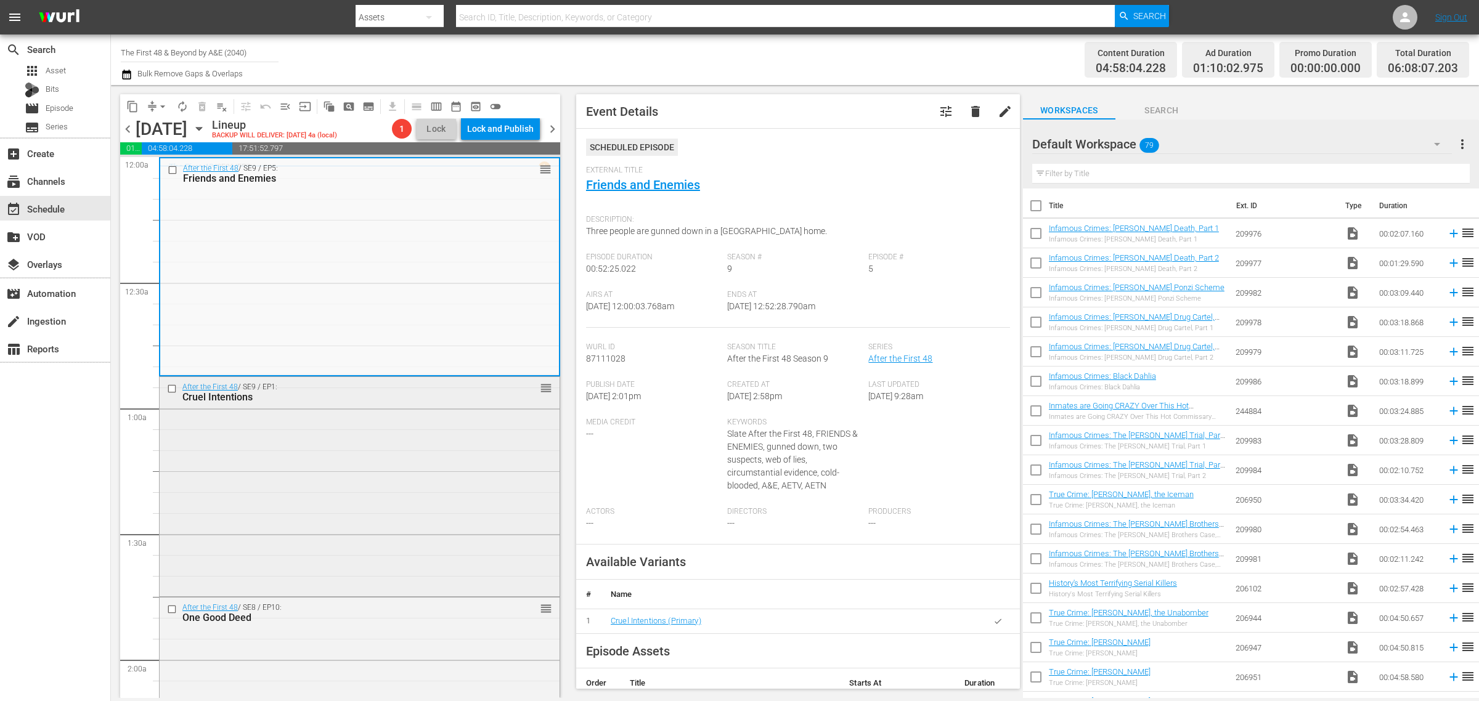
click at [423, 401] on div "Cruel Intentions" at bounding box center [338, 397] width 312 height 12
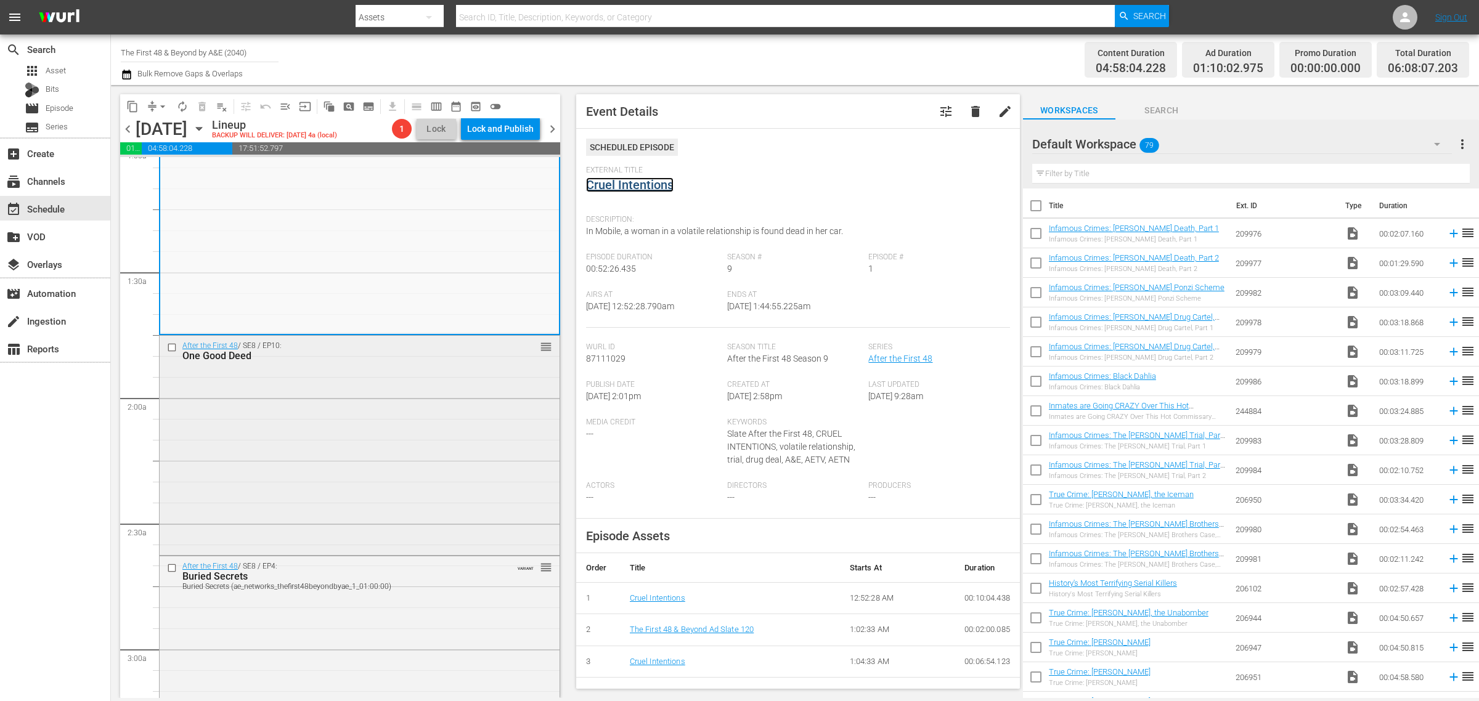
scroll to position [308, 0]
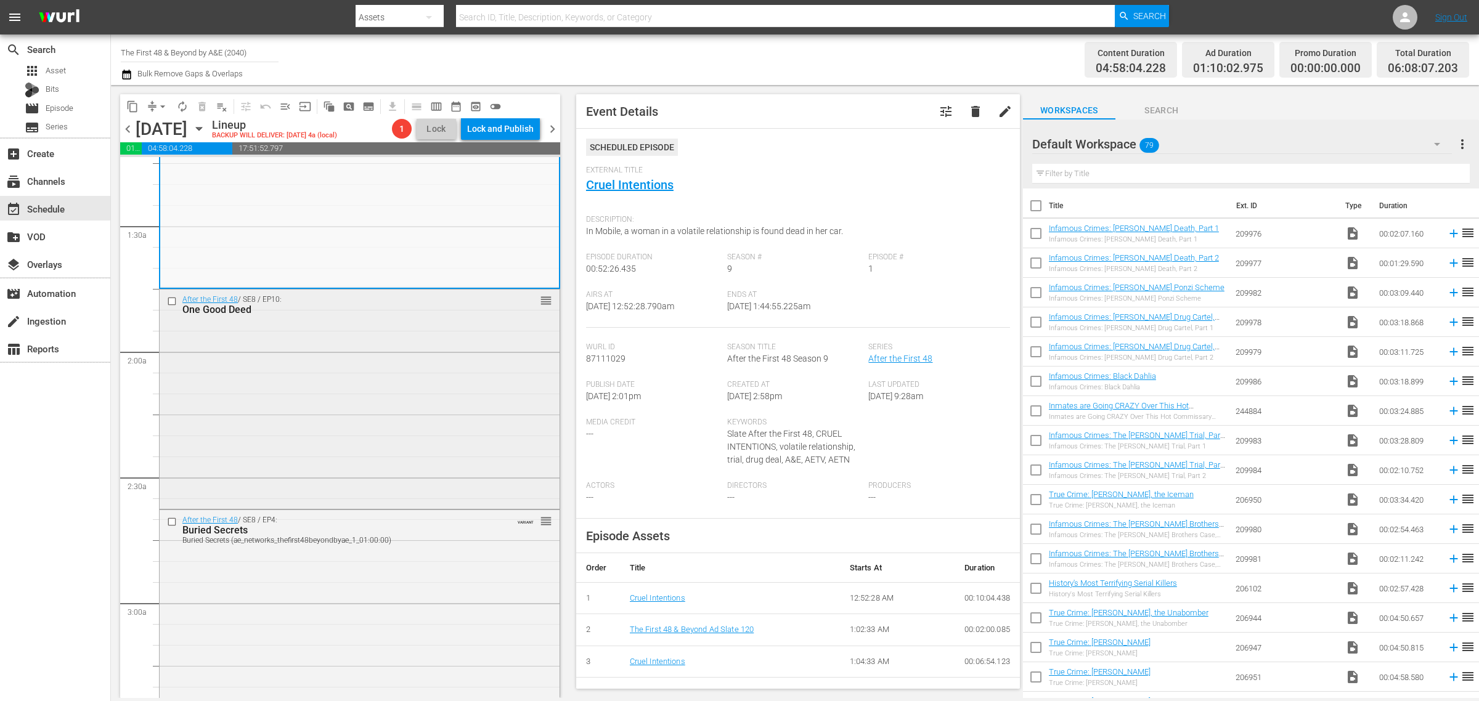
click at [299, 404] on div "After the First 48 / SE8 / EP10: One Good Deed reorder" at bounding box center [360, 399] width 400 height 218
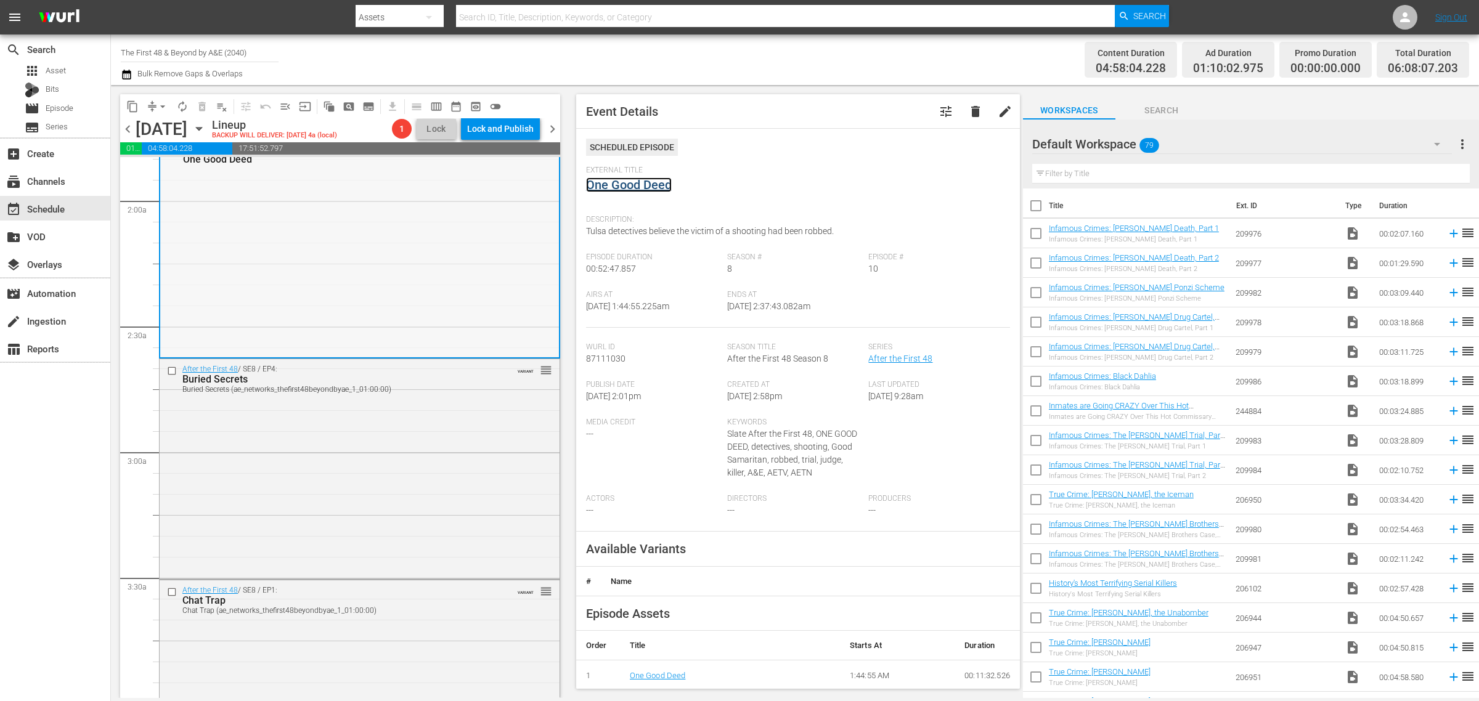
scroll to position [616, 0]
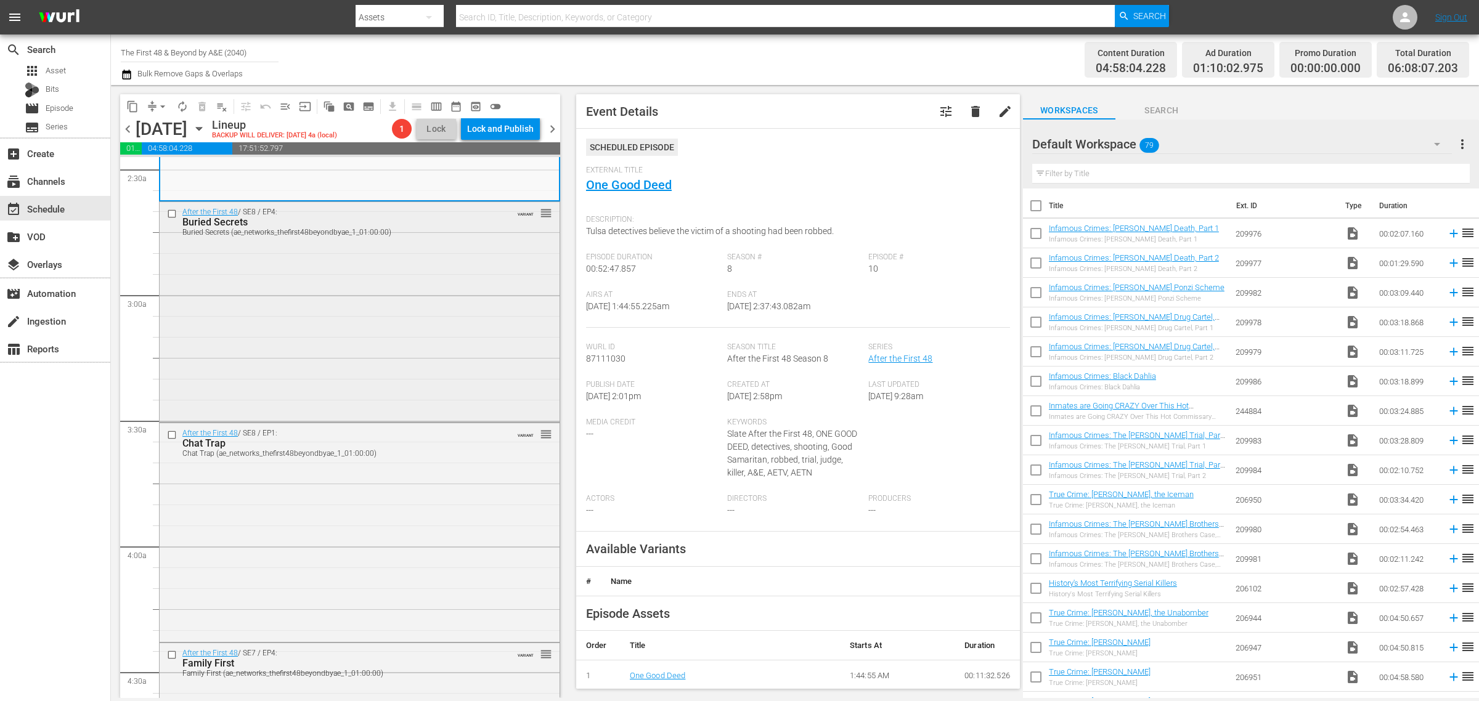
click at [312, 306] on div "After the First 48 / SE8 / EP4: Buried Secrets Buried Secrets (ae_networks_thef…" at bounding box center [360, 311] width 400 height 218
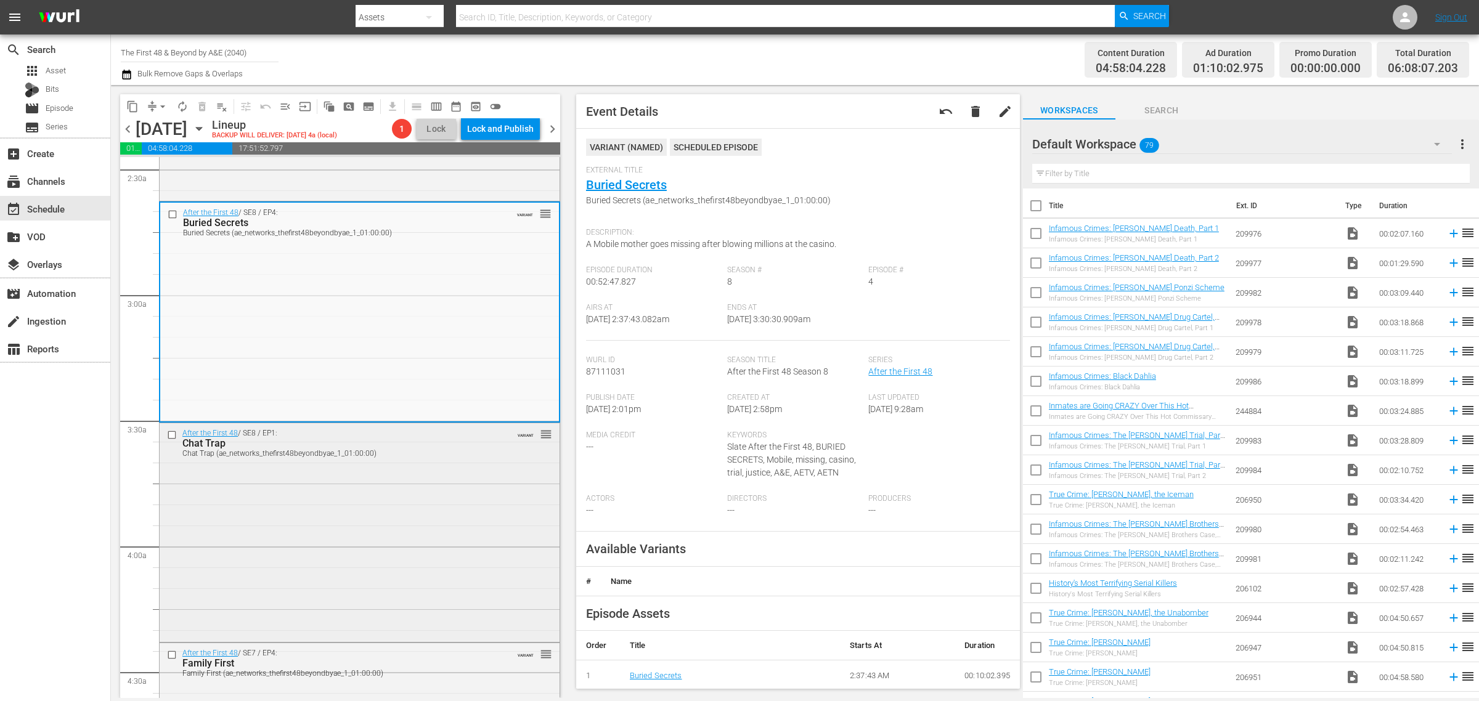
click at [431, 460] on div "After the First 48 / SE8 / EP1: Chat Trap Chat Trap (ae_networks_thefirst48beyo…" at bounding box center [360, 442] width 400 height 39
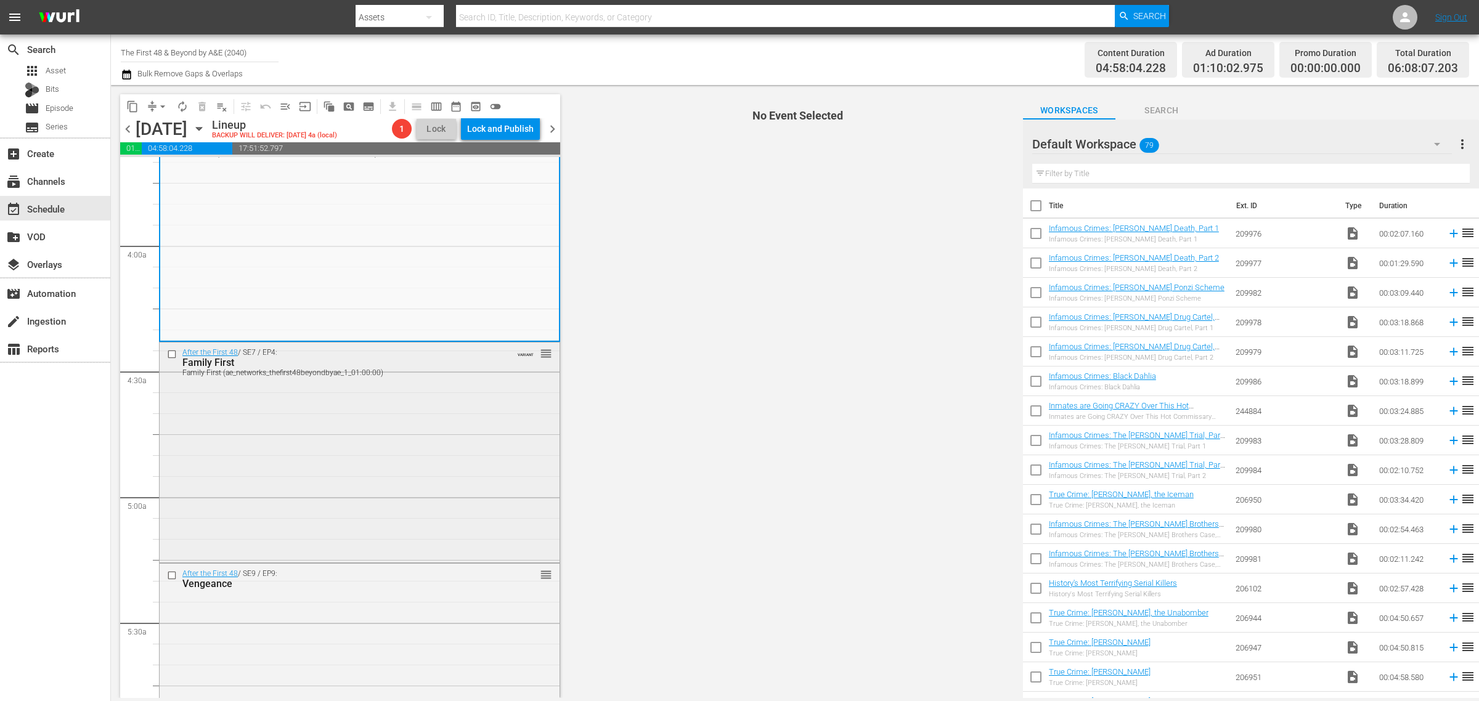
scroll to position [924, 0]
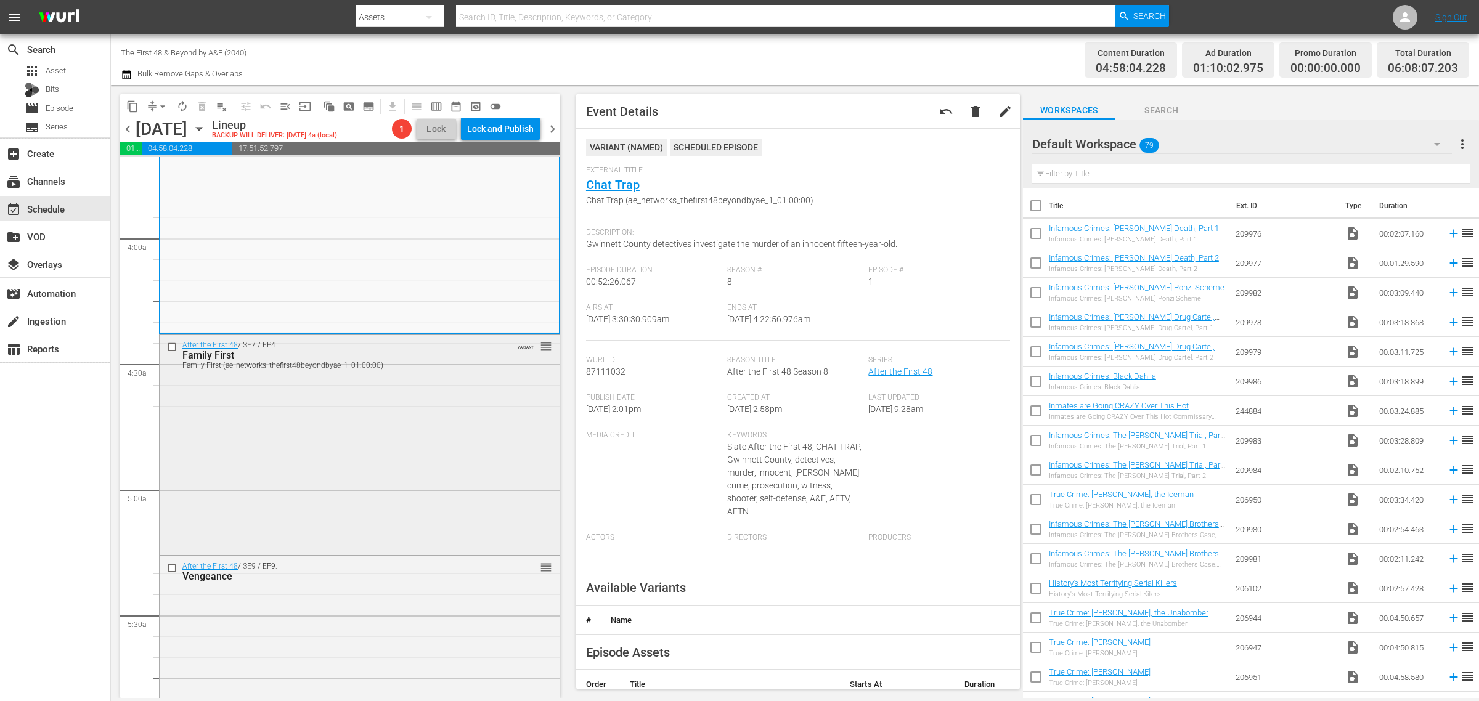
click at [407, 467] on div "After the First 48 / SE7 / EP4: Family First Family First (ae_networks_thefirst…" at bounding box center [360, 444] width 400 height 218
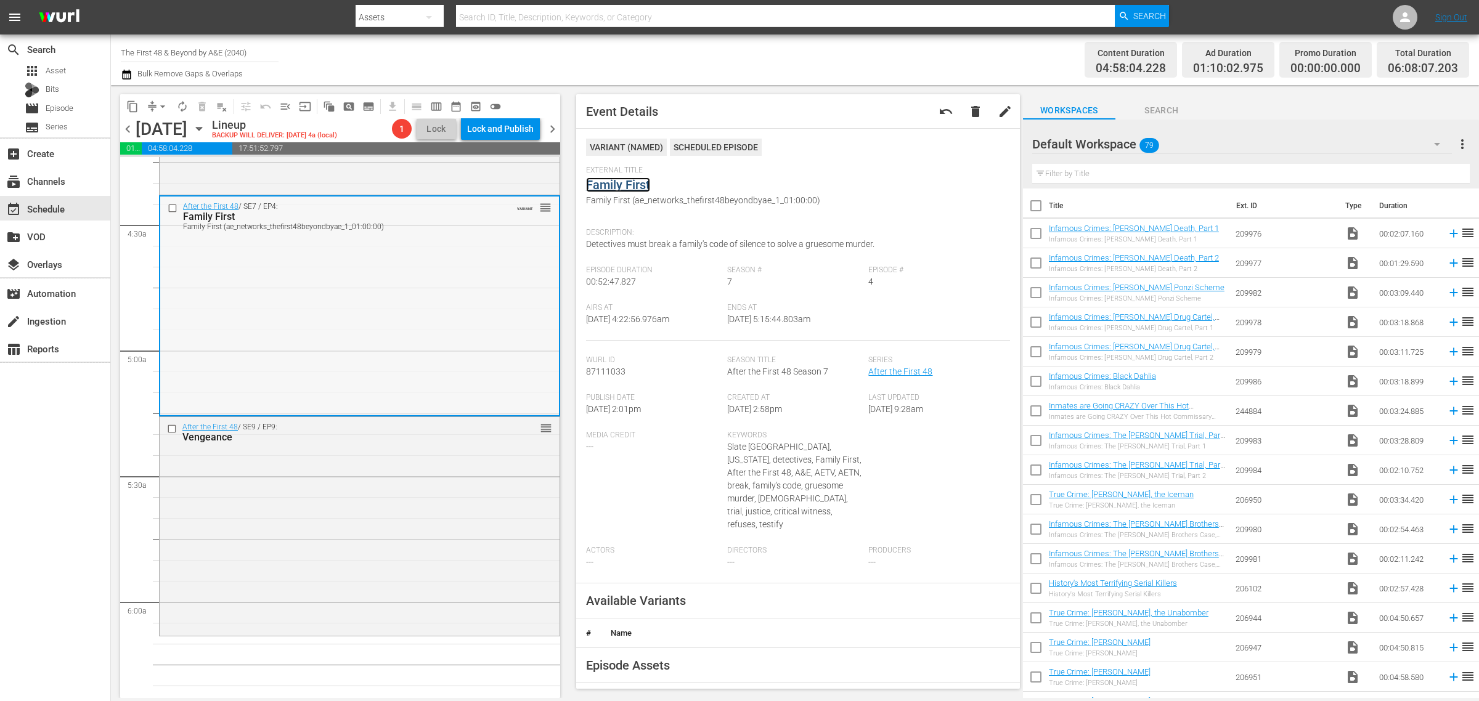
scroll to position [1233, 0]
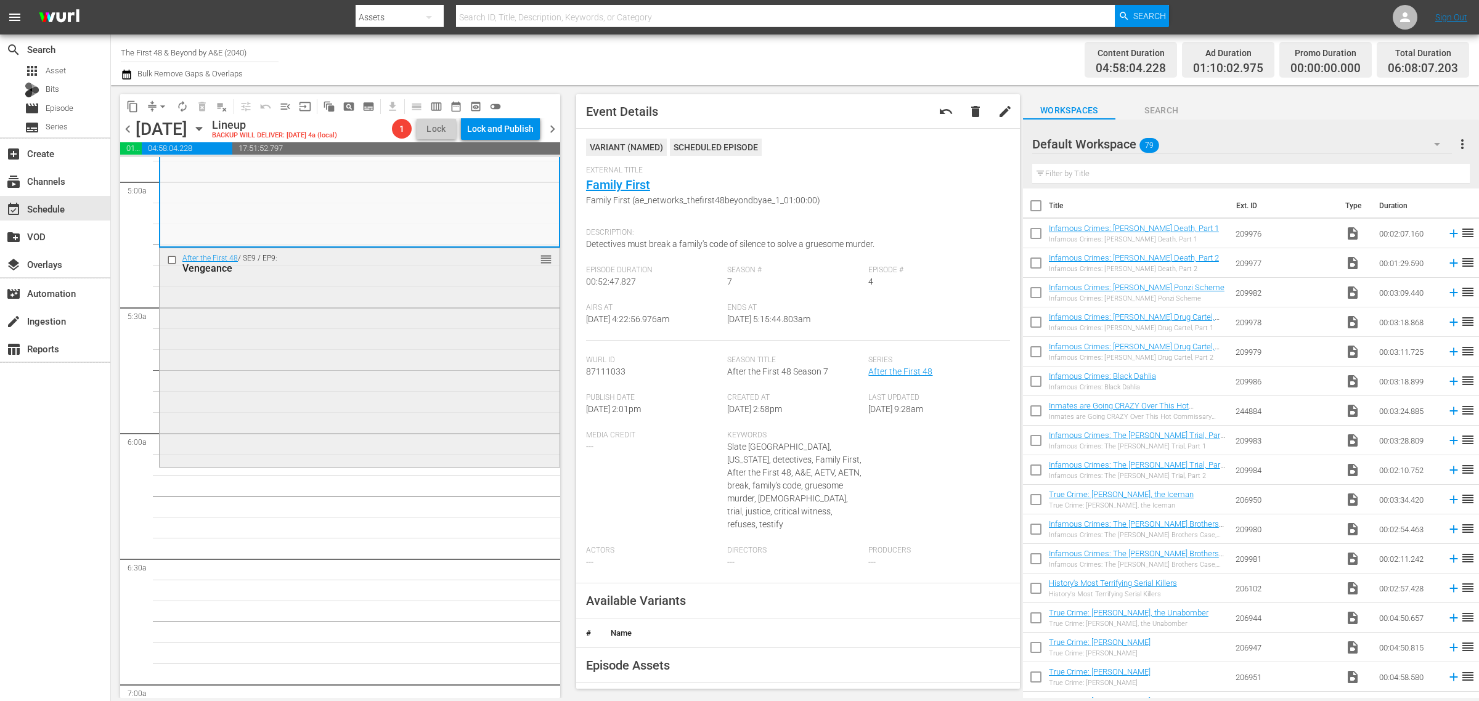
click at [290, 380] on div "After the First 48 / SE9 / EP9: Vengeance reorder" at bounding box center [360, 356] width 400 height 216
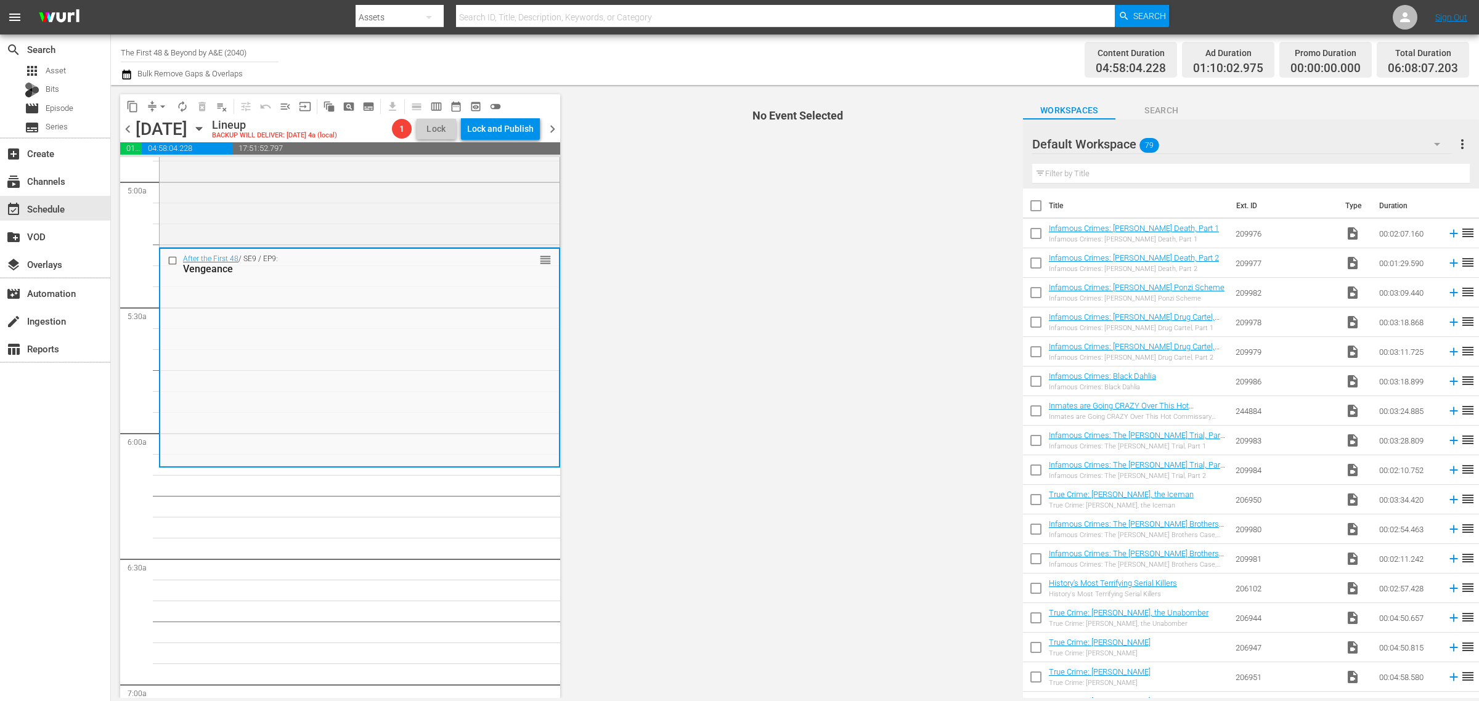
click at [925, 63] on div "Content Duration 04:58:04.228 Ad Duration 01:10:02.975 Promo Duration 00:00:00.…" at bounding box center [1162, 60] width 613 height 44
click at [370, 383] on div "After the First 48 / SE9 / EP9: Vengeance reorder" at bounding box center [359, 357] width 399 height 216
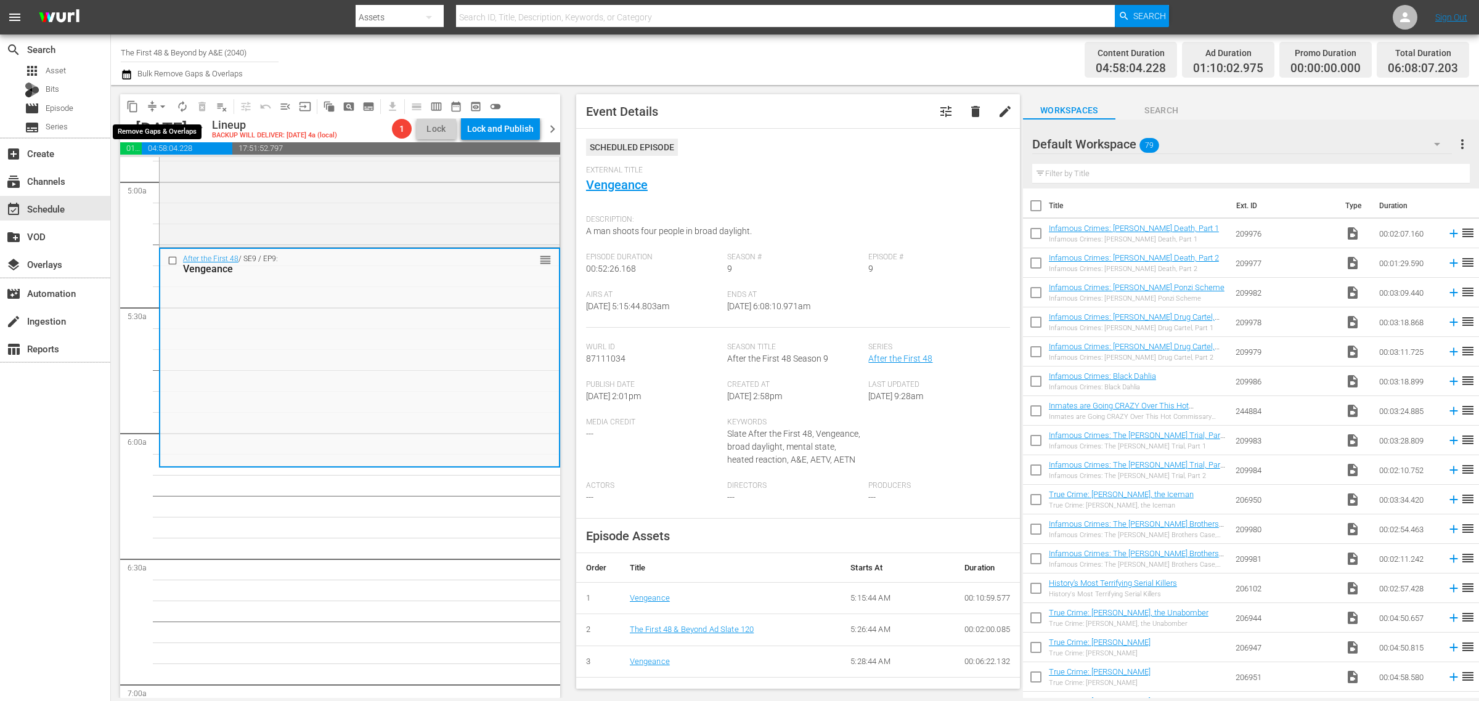
click at [152, 104] on span "compress" at bounding box center [152, 106] width 12 height 12
click at [162, 104] on span "arrow_drop_down" at bounding box center [163, 106] width 12 height 12
click at [164, 128] on li "Align to Midnight" at bounding box center [163, 131] width 129 height 20
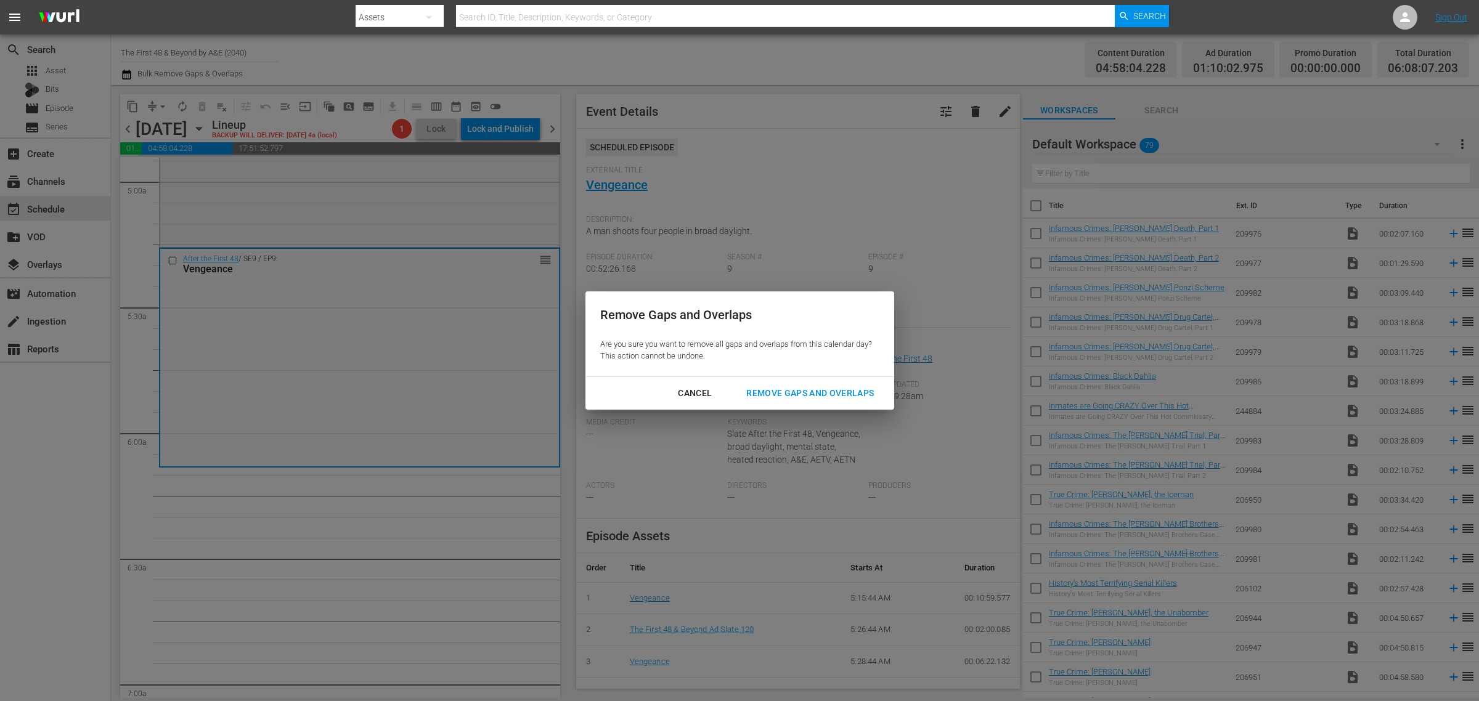
click at [799, 390] on div "Remove Gaps and Overlaps" at bounding box center [809, 393] width 147 height 15
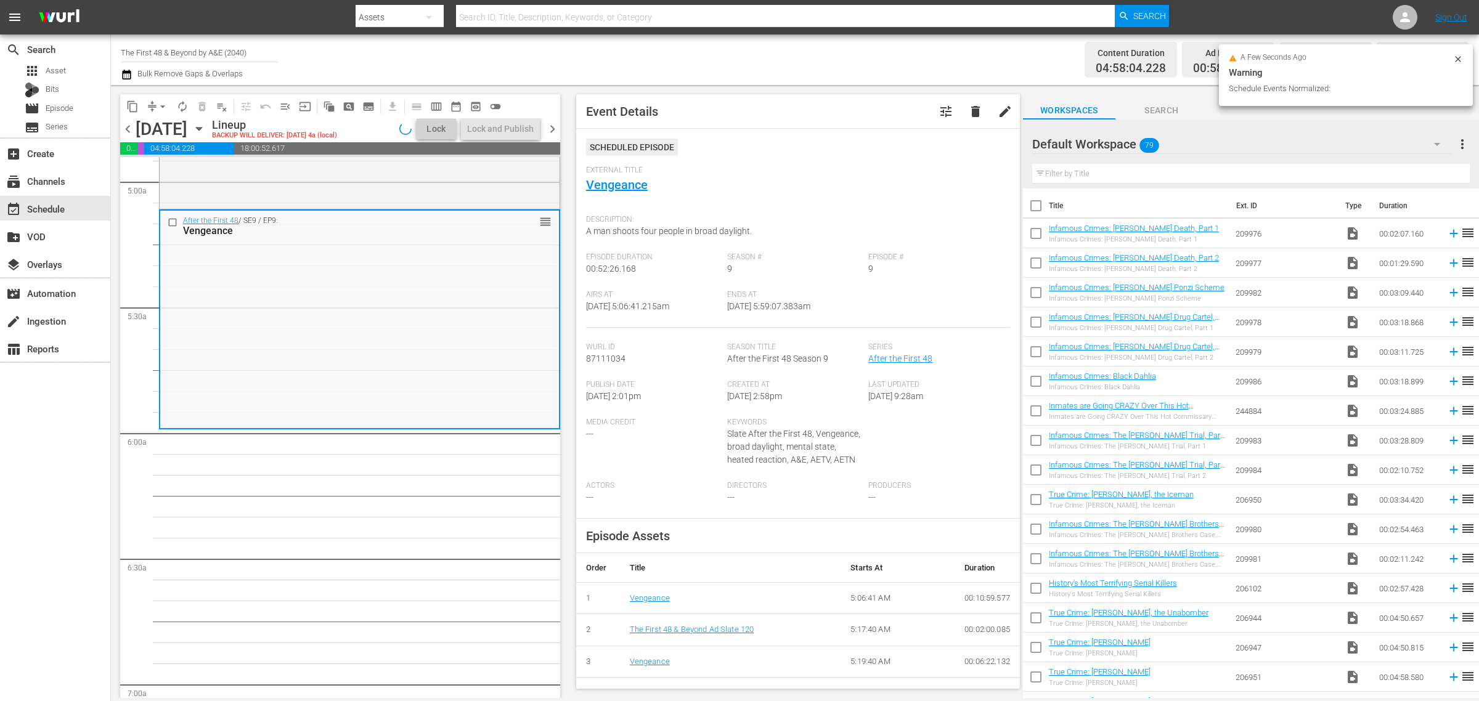
scroll to position [1253, 0]
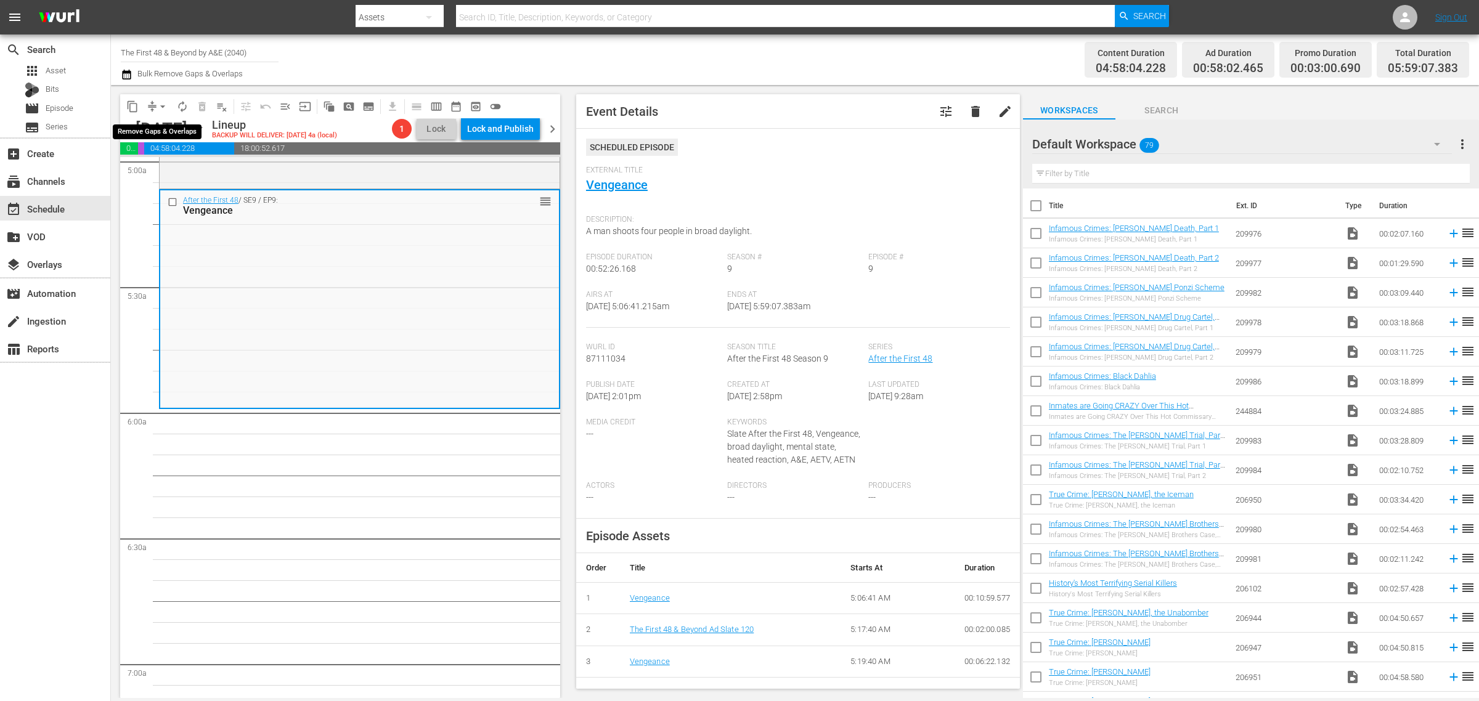
click at [163, 103] on span "arrow_drop_down" at bounding box center [163, 106] width 12 height 12
click at [148, 142] on li "Align to First Episode" at bounding box center [163, 151] width 129 height 20
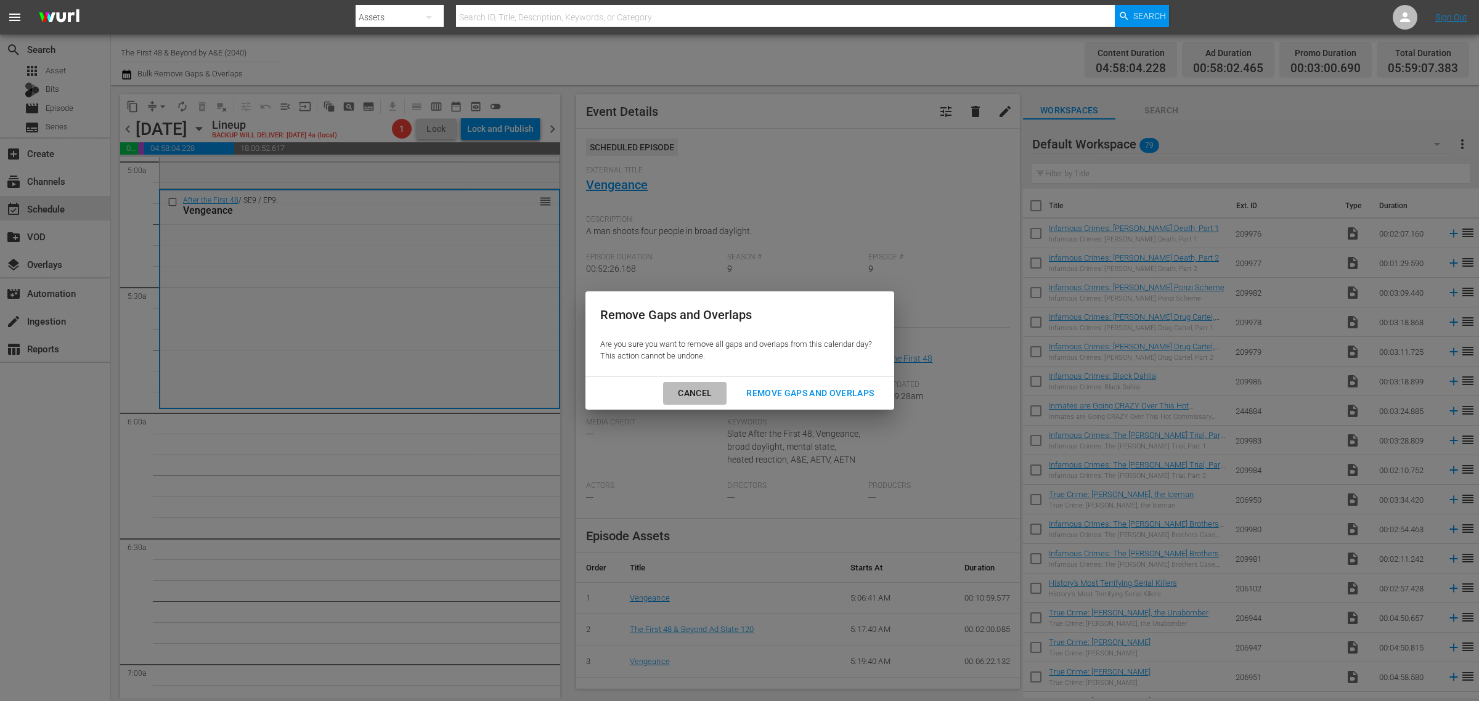
click at [687, 389] on div "Cancel" at bounding box center [695, 393] width 54 height 15
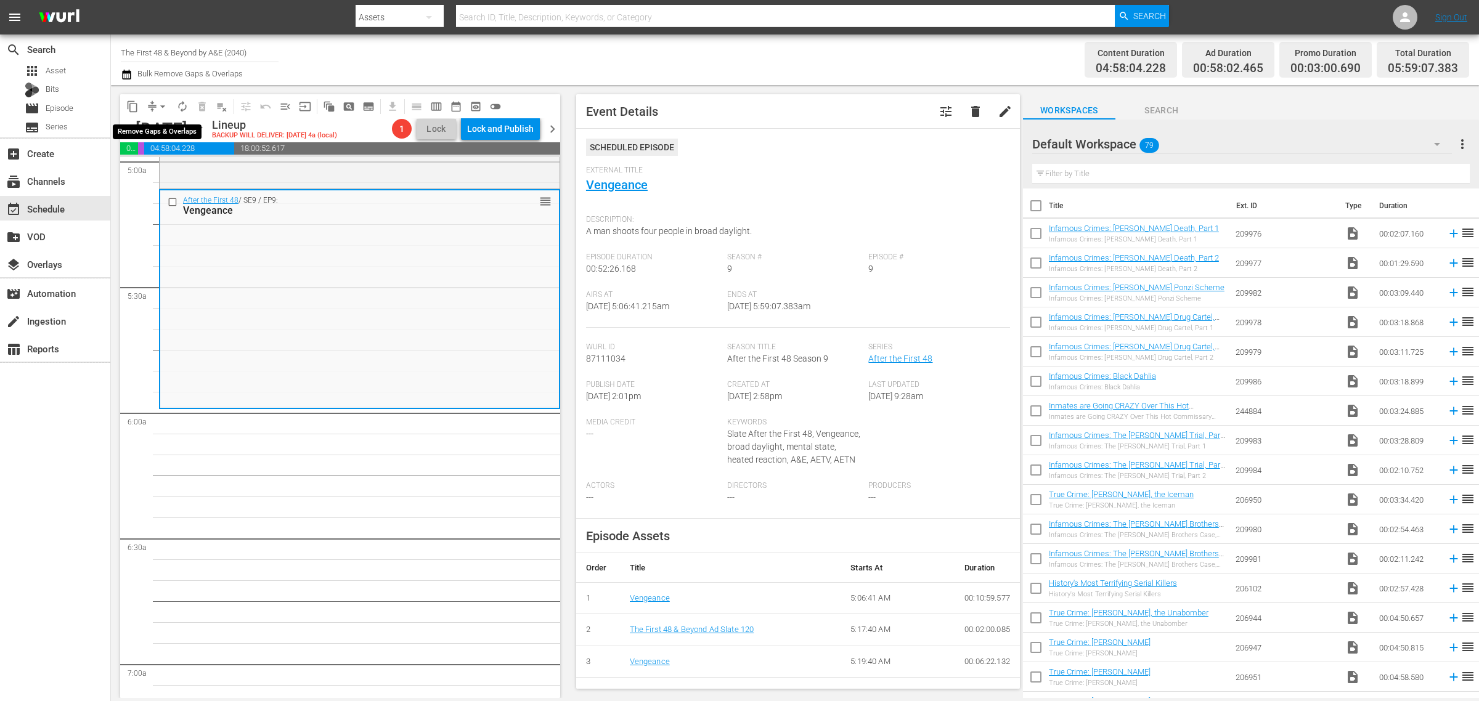
click at [163, 108] on span "arrow_drop_down" at bounding box center [163, 106] width 12 height 12
click at [160, 131] on li "Align to Midnight" at bounding box center [163, 131] width 129 height 20
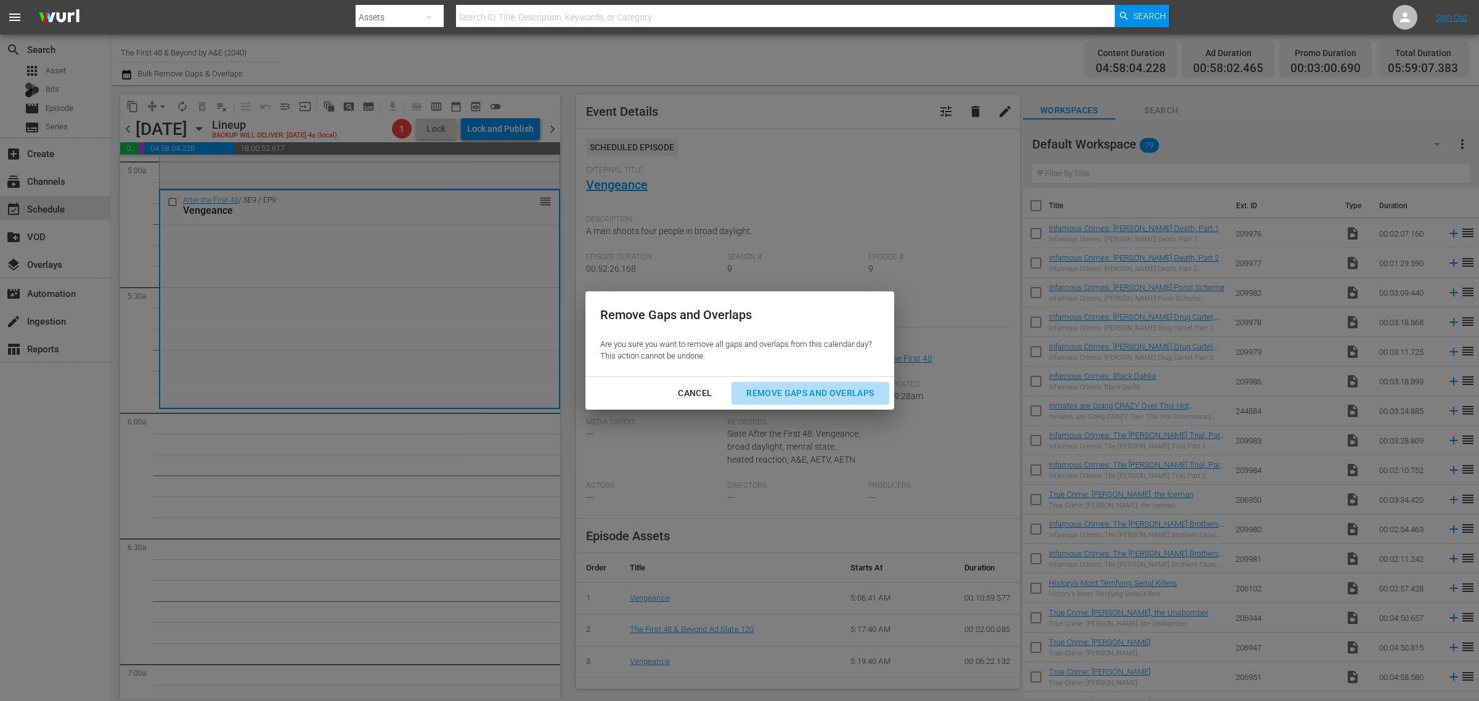
click at [775, 390] on div "Remove Gaps and Overlaps" at bounding box center [809, 393] width 147 height 15
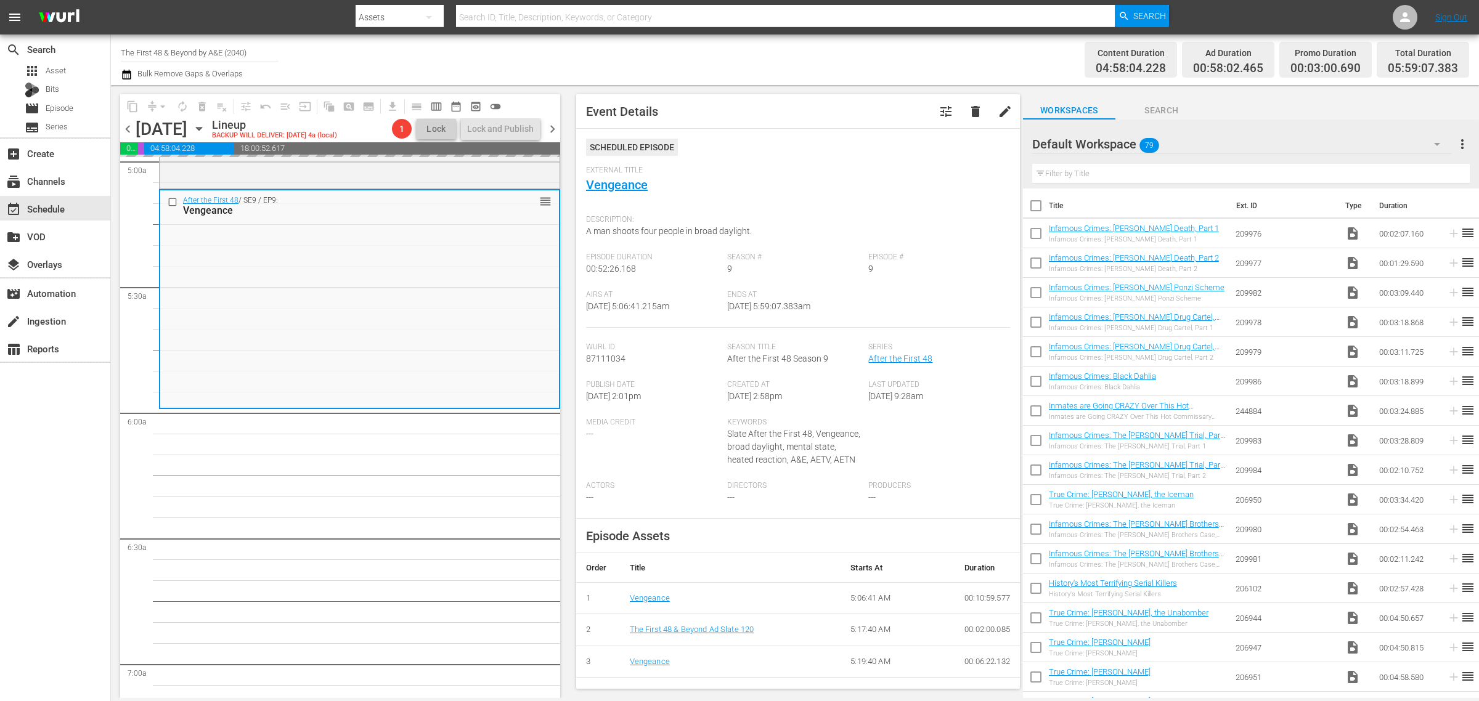
click at [676, 59] on div "Channel Title The First 48 & Beyond by A&E (2040) Bulk Remove Gaps & Overlaps" at bounding box center [488, 60] width 735 height 44
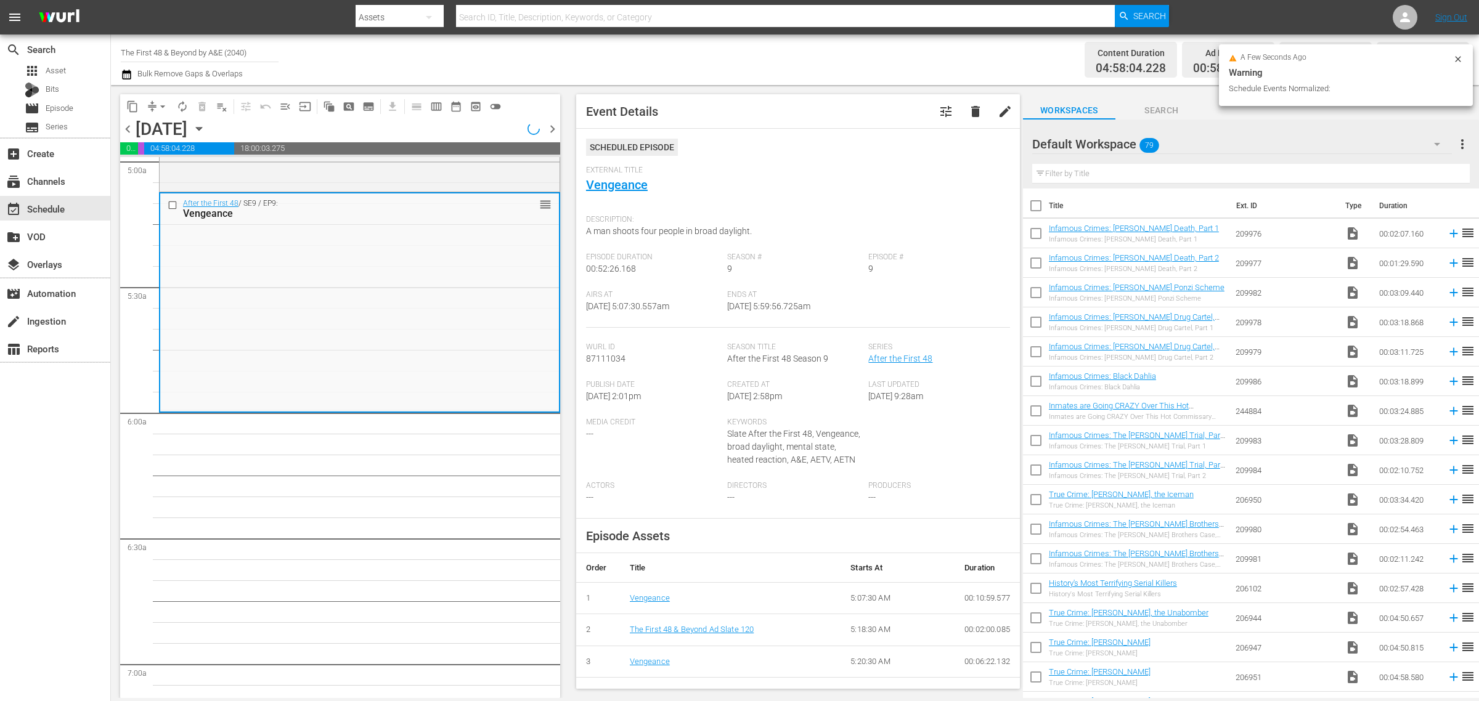
scroll to position [1212, 0]
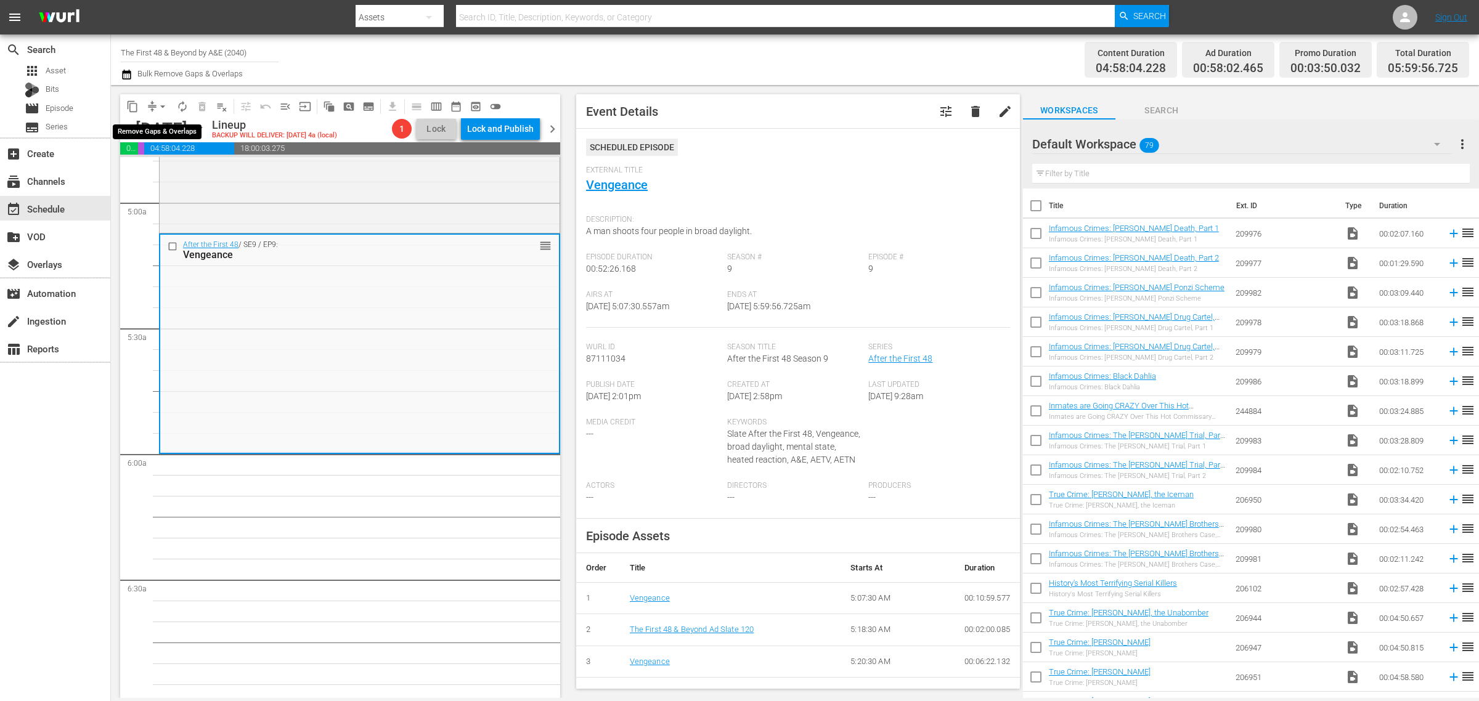
click at [164, 108] on span "arrow_drop_down" at bounding box center [163, 106] width 12 height 12
click at [162, 139] on li "Align to Midnight" at bounding box center [163, 131] width 129 height 20
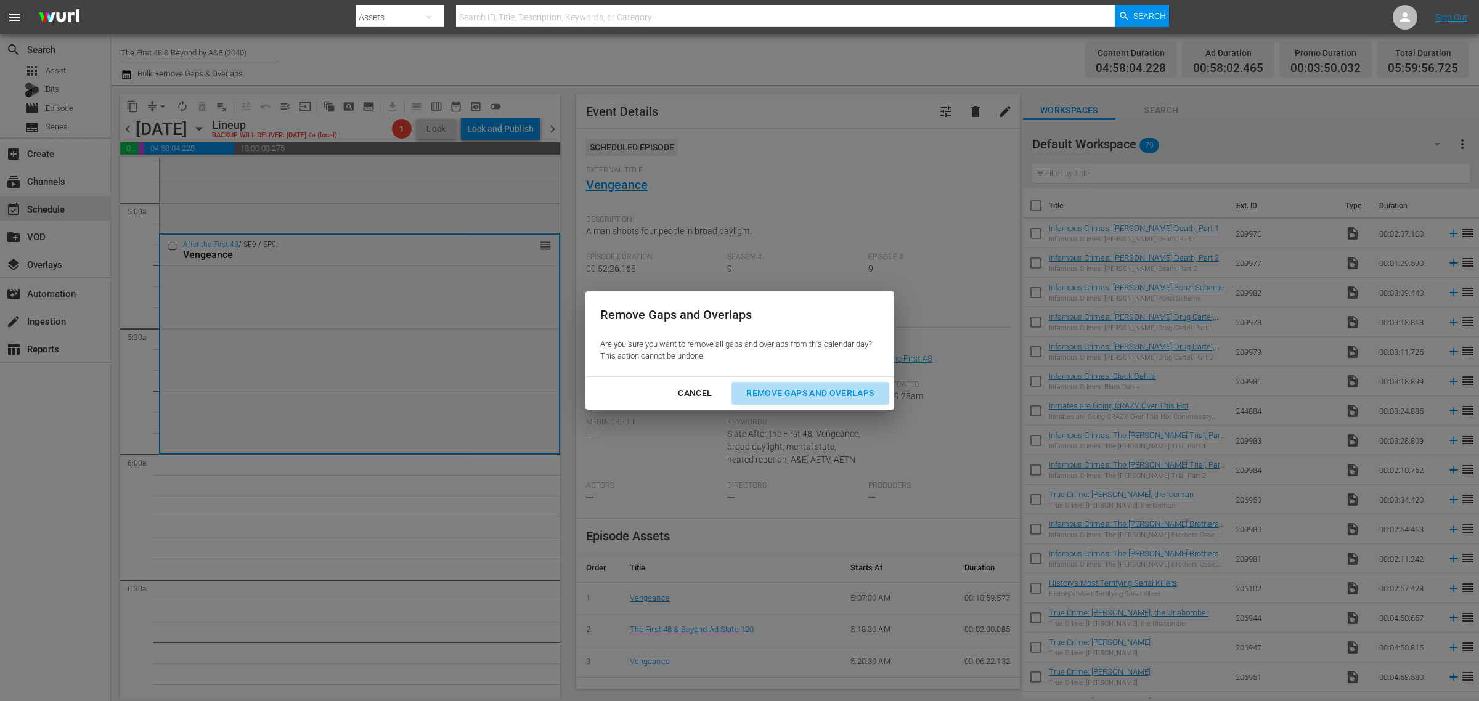
click at [794, 386] on div "Remove Gaps and Overlaps" at bounding box center [809, 393] width 147 height 15
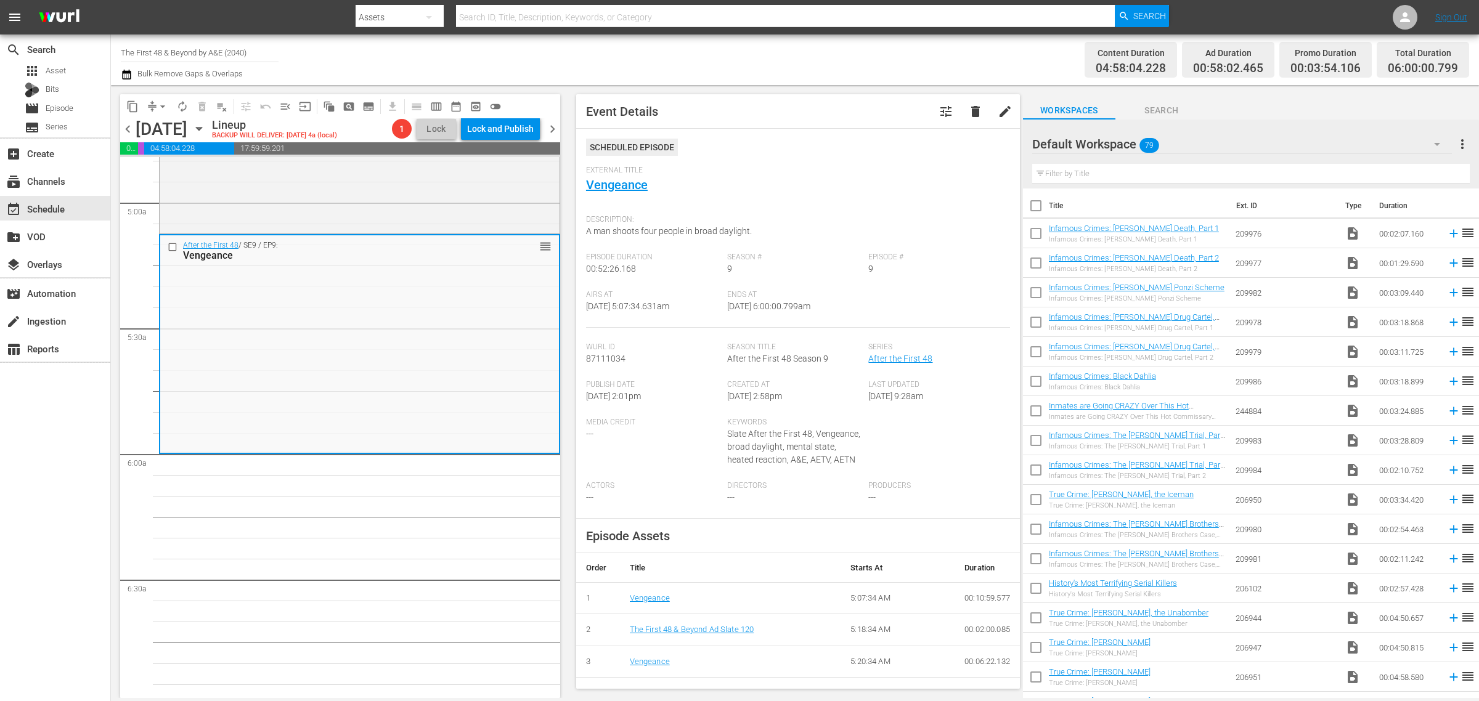
click at [820, 62] on div "Channel Title The First 48 & Beyond by A&E (2040) Bulk Remove Gaps & Overlaps" at bounding box center [488, 60] width 735 height 44
click at [182, 102] on span "autorenew_outlined" at bounding box center [182, 106] width 12 height 12
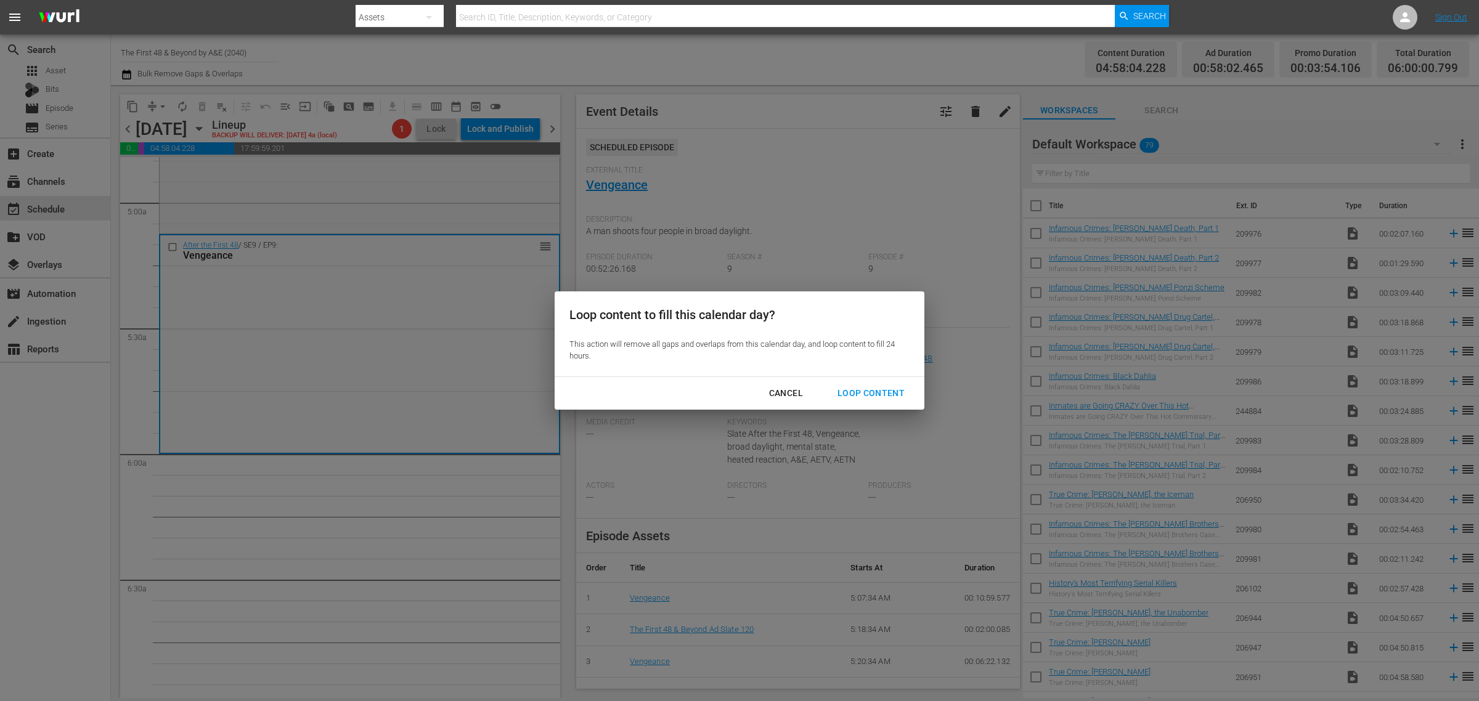
click at [873, 392] on div "Loop Content" at bounding box center [871, 393] width 87 height 15
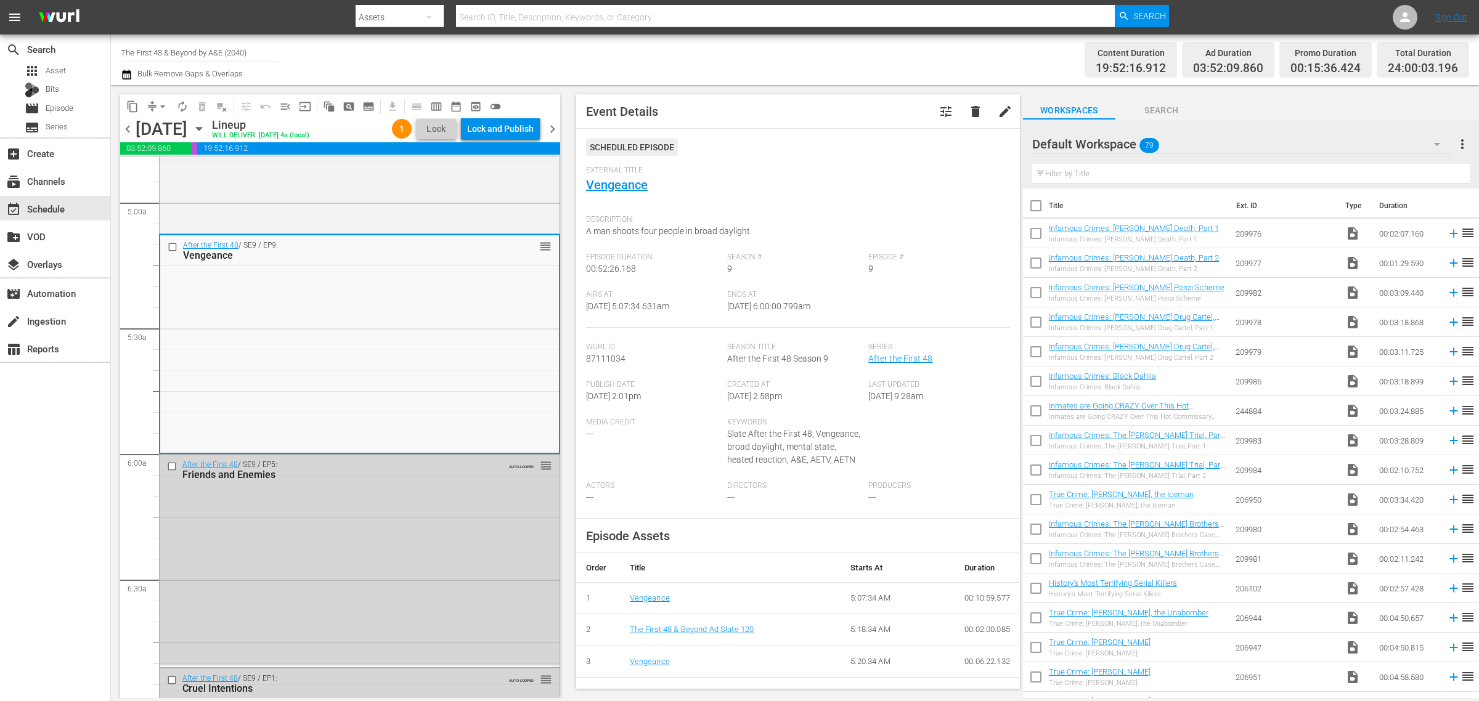
click at [830, 70] on div "Channel Title The First 48 & Beyond by A&E (2040) Bulk Remove Gaps & Overlaps" at bounding box center [488, 60] width 735 height 44
click at [510, 131] on div "Lock and Publish" at bounding box center [500, 129] width 67 height 22
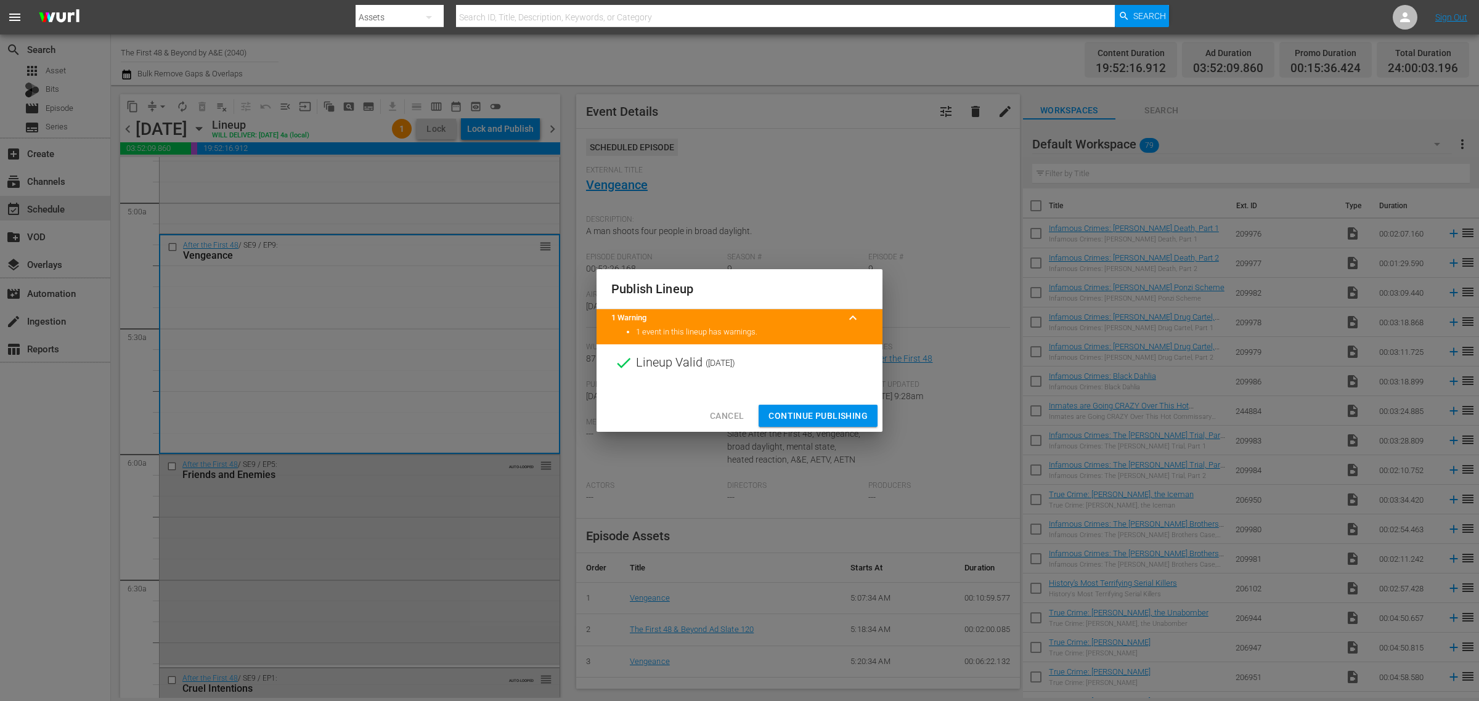
click at [812, 417] on span "Continue Publishing" at bounding box center [818, 416] width 99 height 15
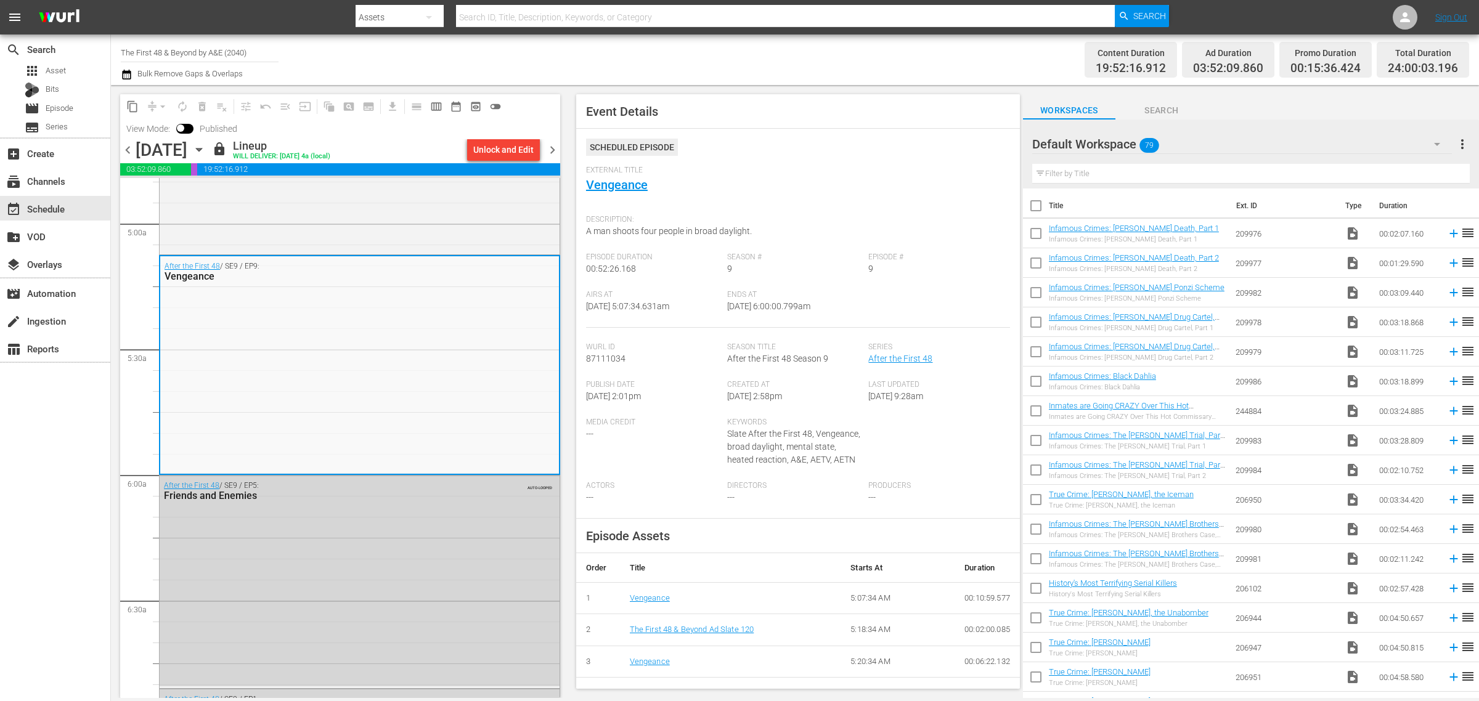
click at [818, 56] on div "Channel Title The First 48 & Beyond by A&E (2040) Bulk Remove Gaps & Overlaps" at bounding box center [488, 60] width 735 height 44
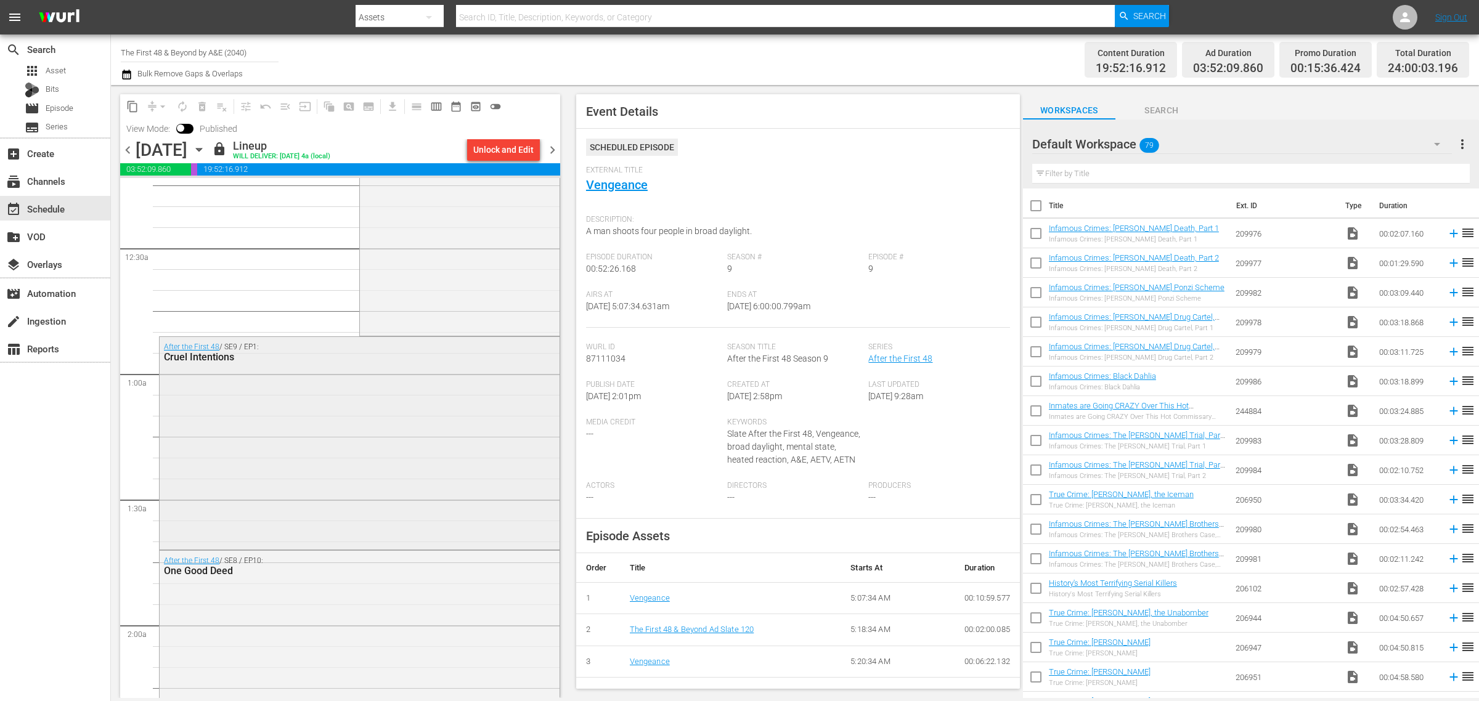
scroll to position [0, 0]
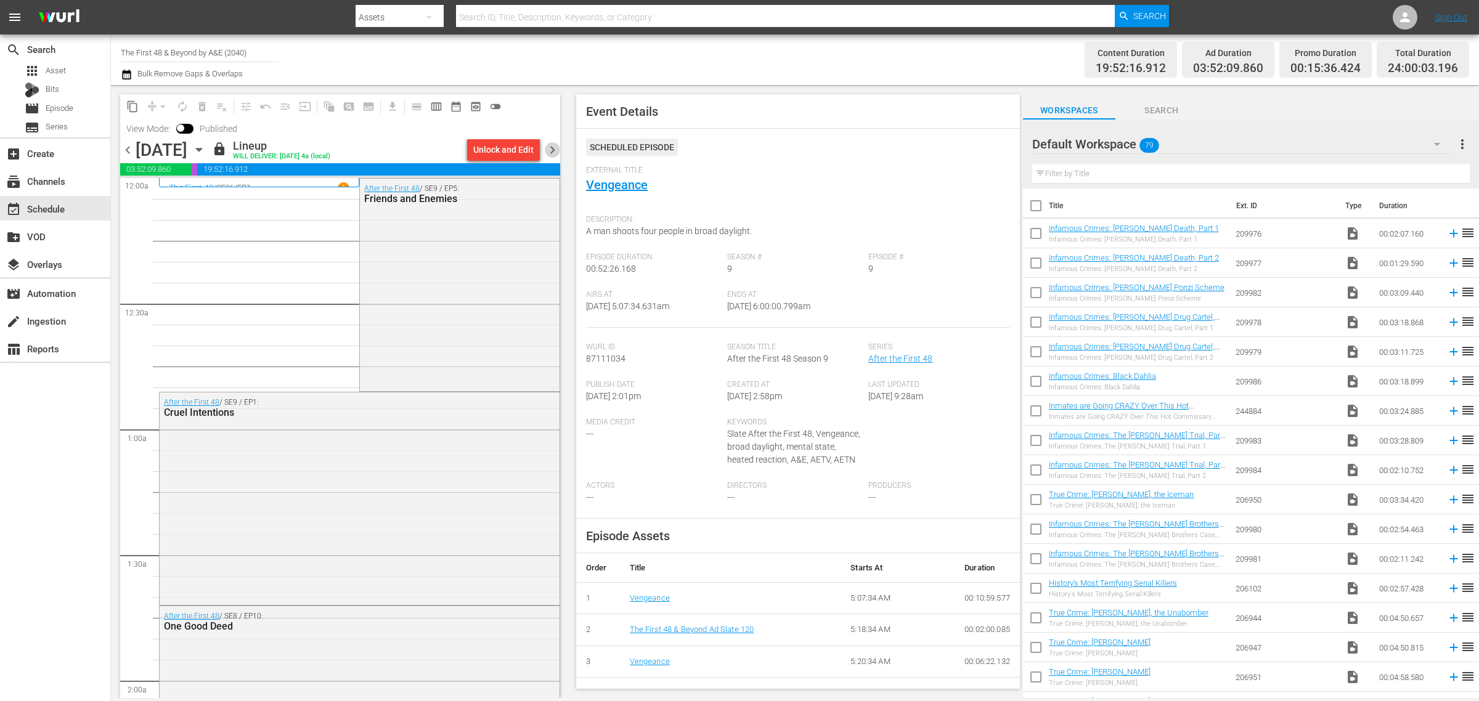
click at [550, 148] on span "chevron_right" at bounding box center [552, 149] width 15 height 15
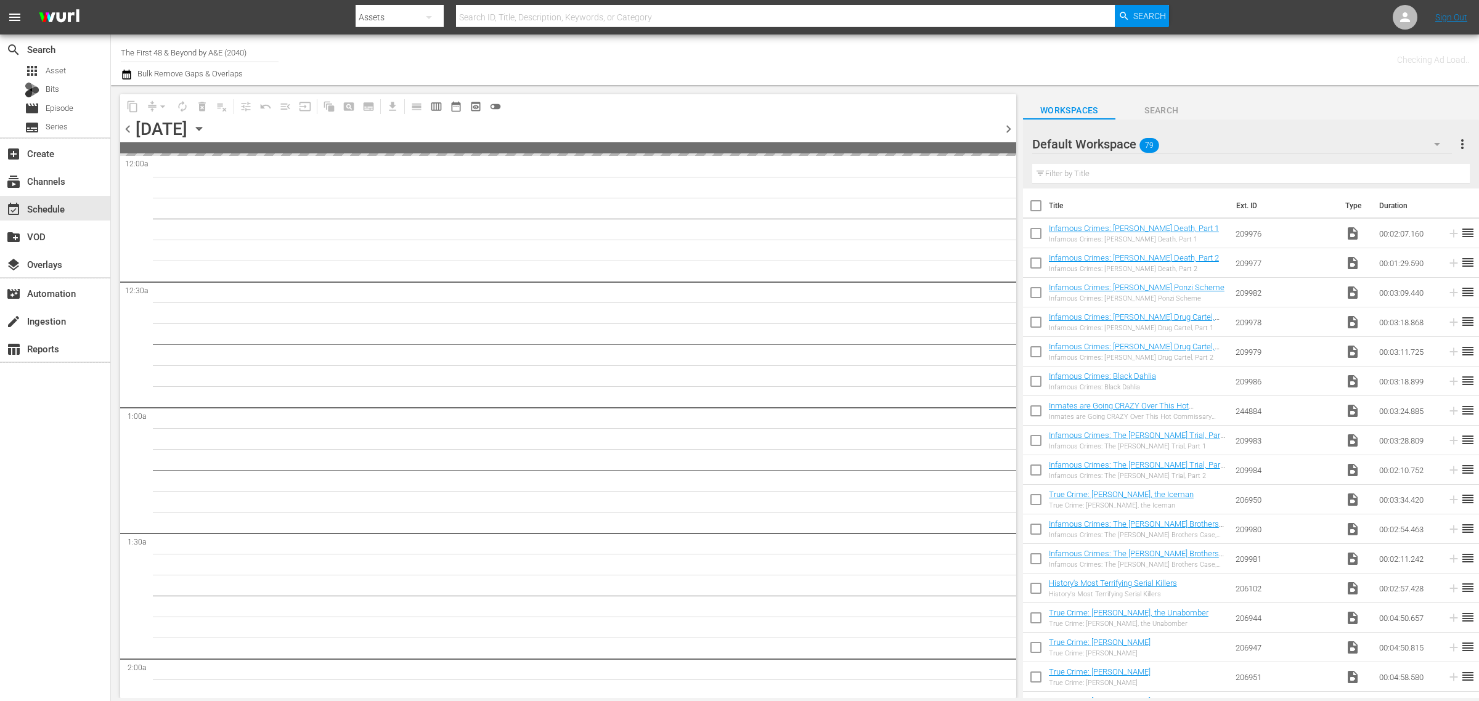
click at [704, 54] on div "Channel Title The First 48 & Beyond by A&E (2040) Bulk Remove Gaps & Overlaps" at bounding box center [488, 60] width 735 height 44
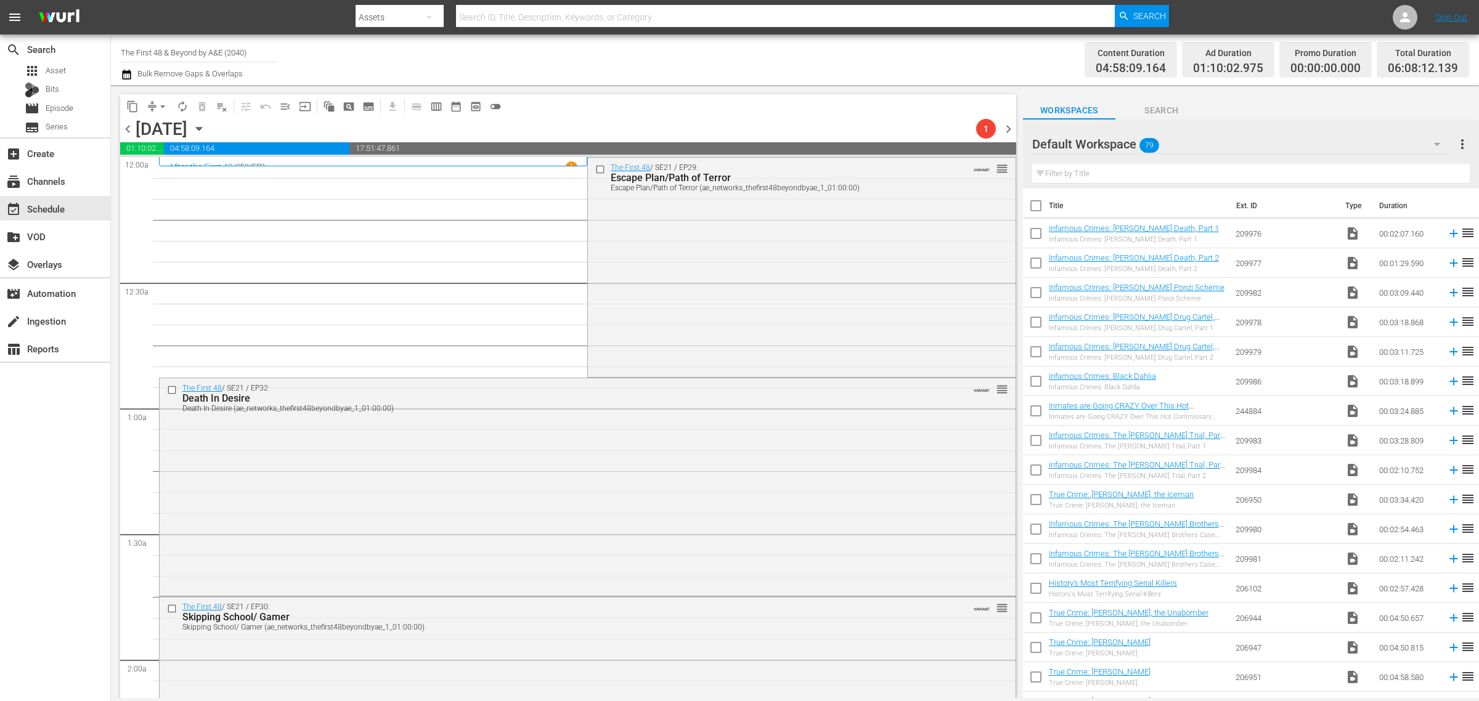
click at [765, 60] on div "Channel Title The First 48 & Beyond by A&E (2040) Bulk Remove Gaps & Overlaps" at bounding box center [488, 60] width 735 height 44
click at [798, 55] on div "Channel Title The First 48 & Beyond by A&E (2040) Bulk Remove Gaps & Overlaps" at bounding box center [488, 60] width 735 height 44
click at [857, 46] on div "Content Duration 04:58:09.164 Ad Duration 01:10:02.975 Promo Duration 00:00:00.…" at bounding box center [1162, 60] width 613 height 44
click at [692, 256] on div "The First 48 / SE21 / EP29: Escape Plan/Path of Terror Escape Plan/Path of Terr…" at bounding box center [801, 266] width 427 height 217
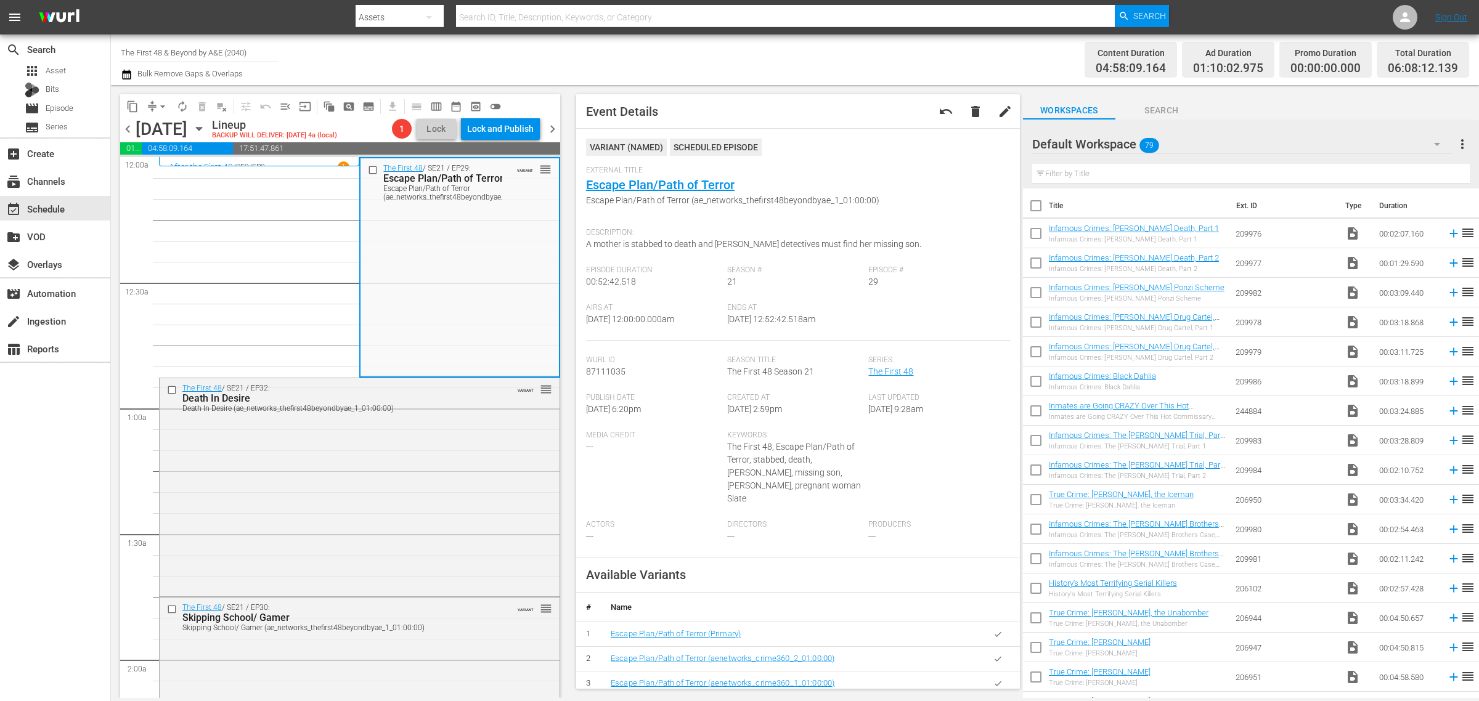
click at [714, 70] on div "Channel Title The First 48 & Beyond by A&E (2040) Bulk Remove Gaps & Overlaps" at bounding box center [488, 60] width 735 height 44
click at [773, 62] on div "Channel Title The First 48 & Beyond by A&E (2040) Bulk Remove Gaps & Overlaps" at bounding box center [488, 60] width 735 height 44
click at [417, 471] on div "The First 48 / SE21 / EP32: Death In Desire Death In Desire (ae_networks_thefir…" at bounding box center [360, 485] width 400 height 215
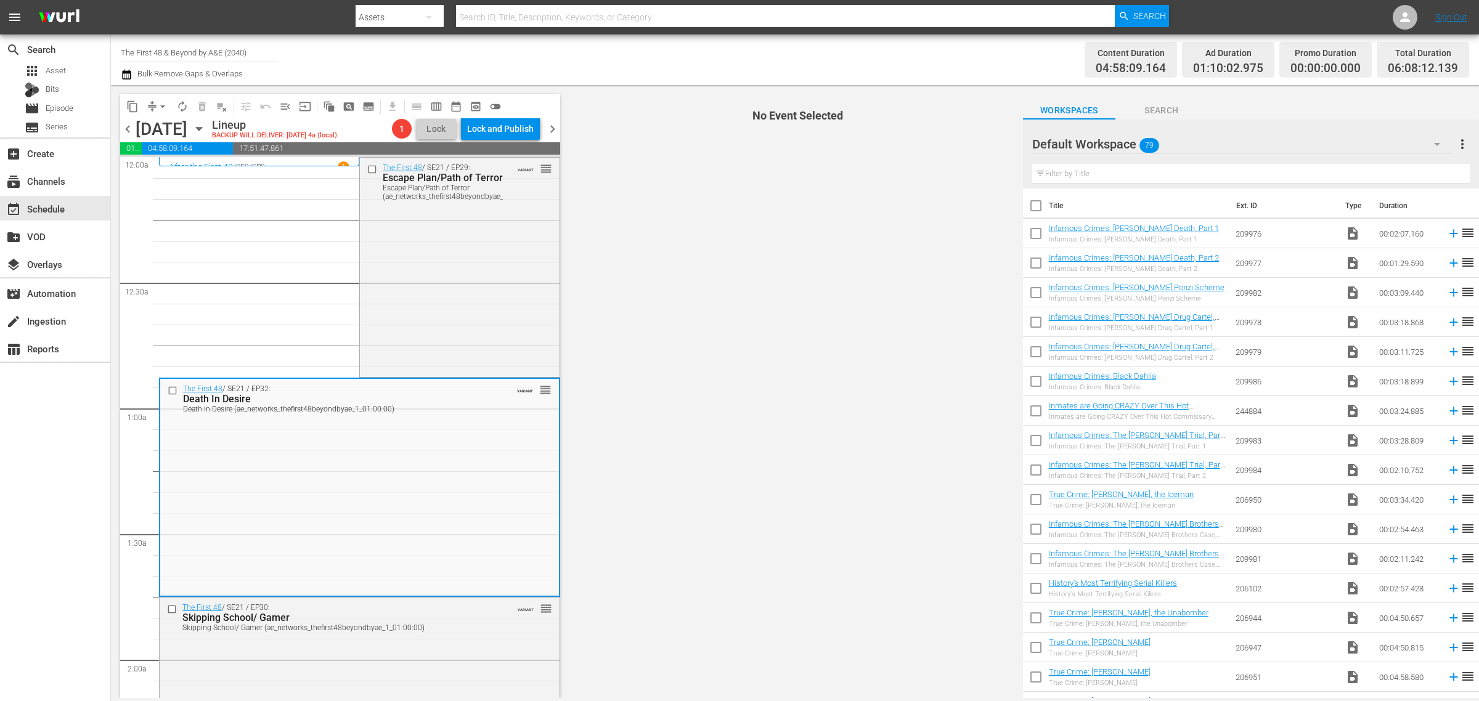
click at [719, 56] on div "Channel Title The First 48 & Beyond by A&E (2040) Bulk Remove Gaps & Overlaps" at bounding box center [488, 60] width 735 height 44
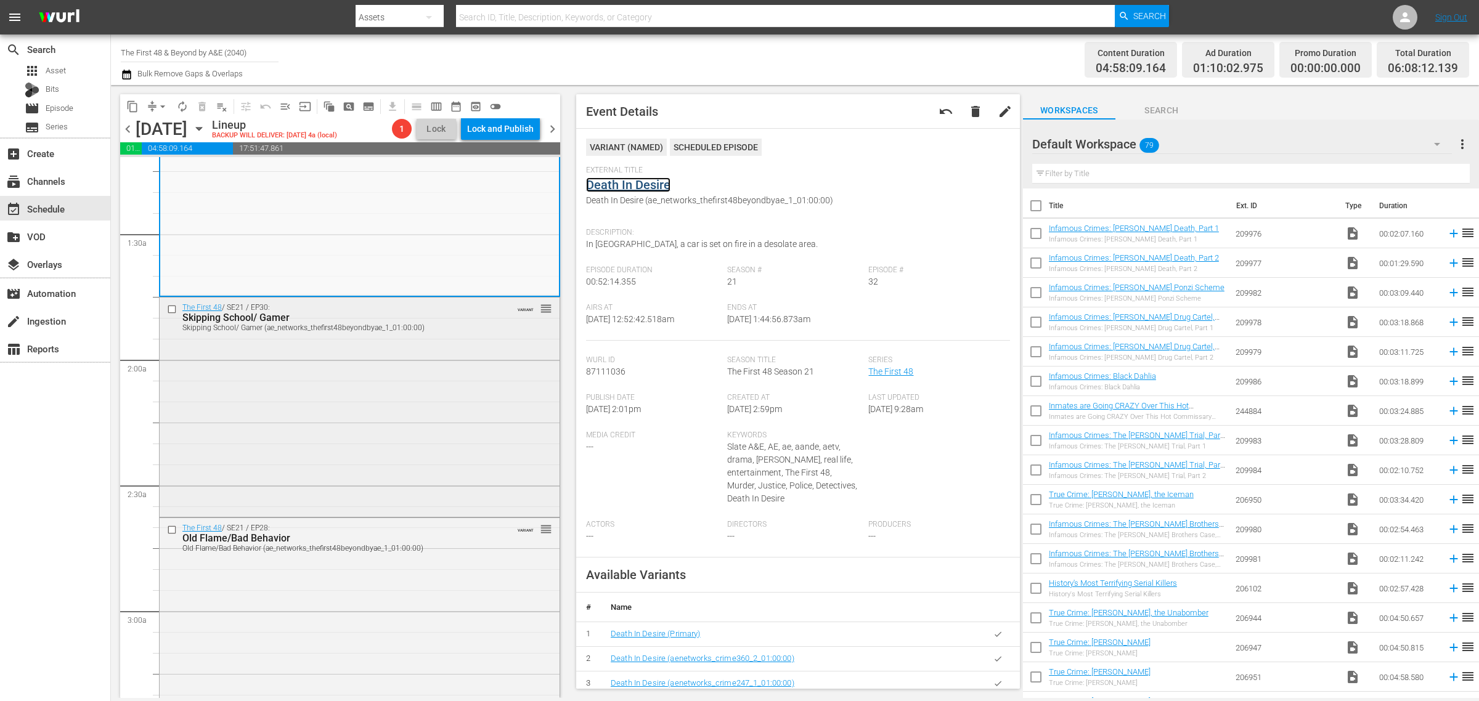
scroll to position [308, 0]
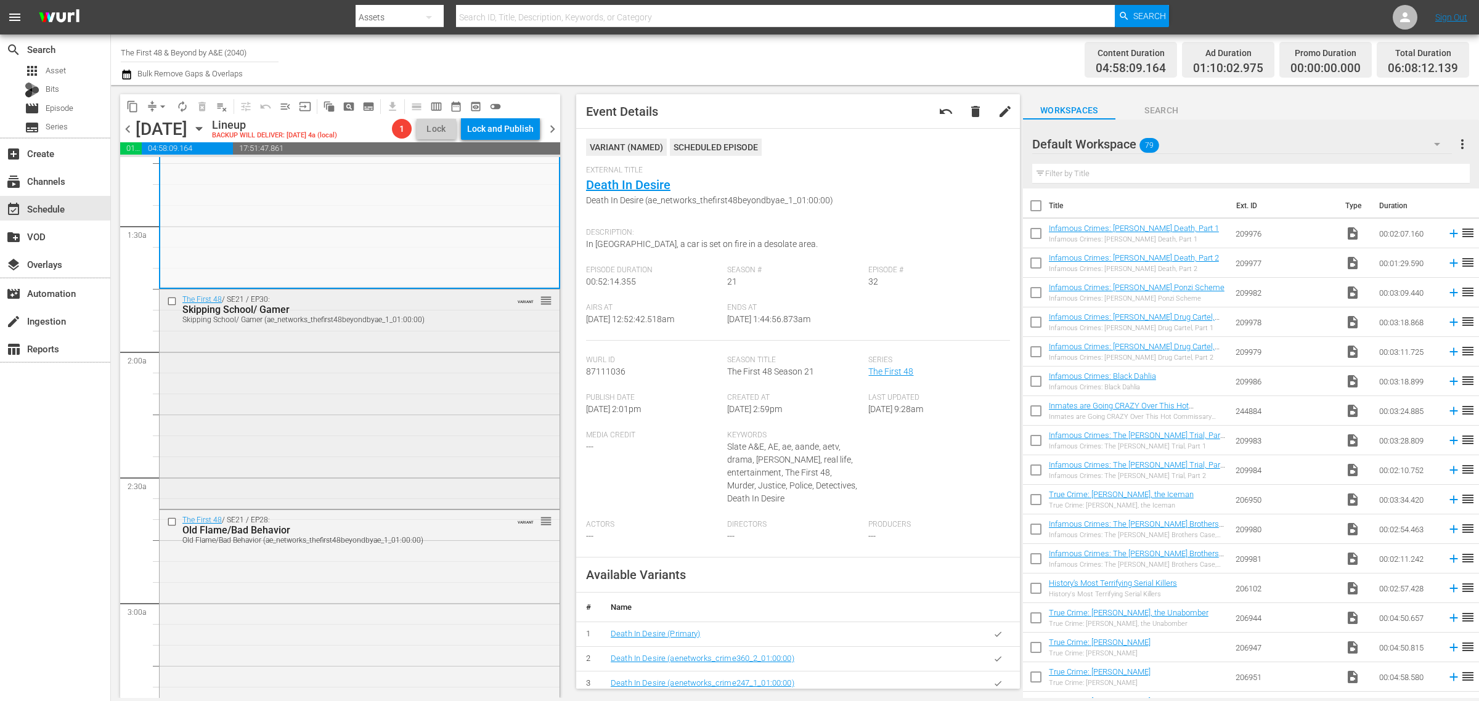
click at [359, 402] on div "The First 48 / SE21 / EP30: Skipping School/ Gamer Skipping School/ Gamer (ae_n…" at bounding box center [360, 398] width 400 height 217
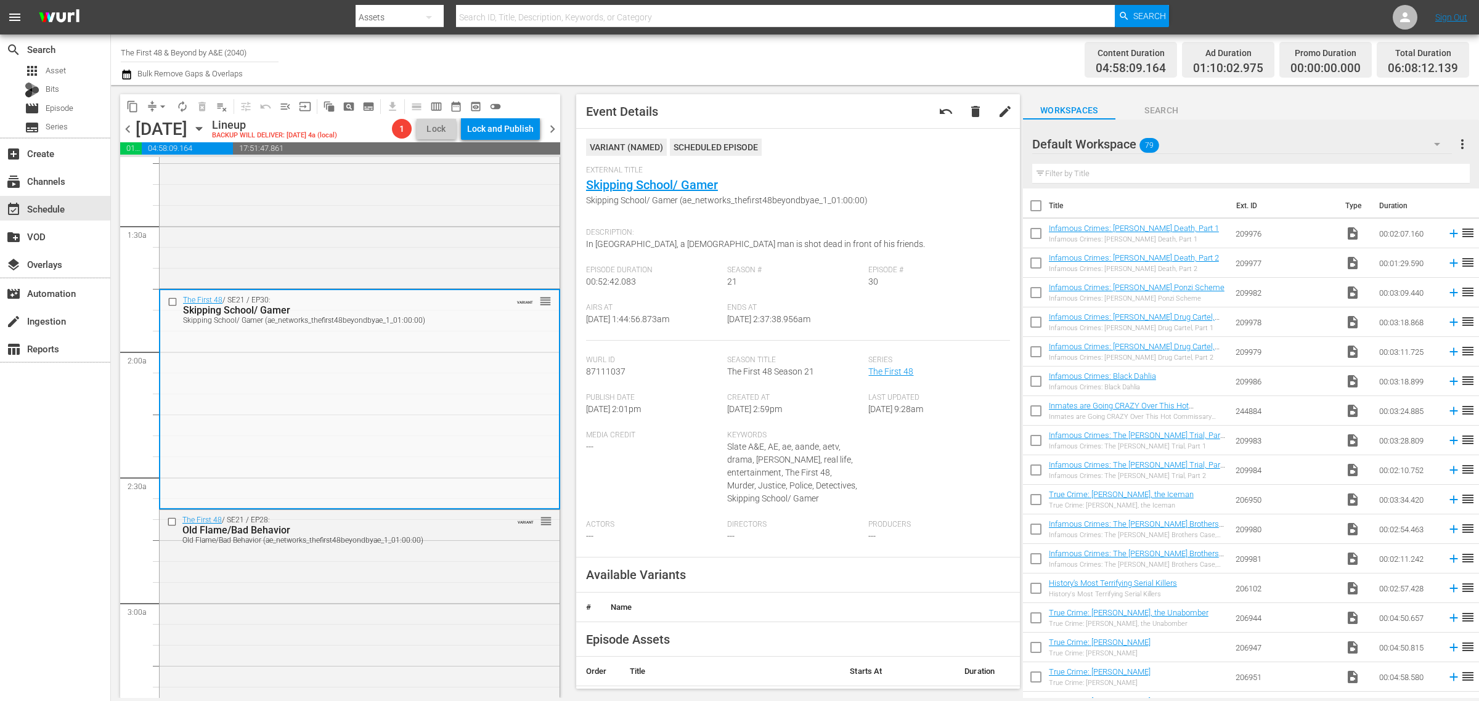
click at [720, 55] on div "Channel Title The First 48 & Beyond by A&E (2040) Bulk Remove Gaps & Overlaps" at bounding box center [488, 60] width 735 height 44
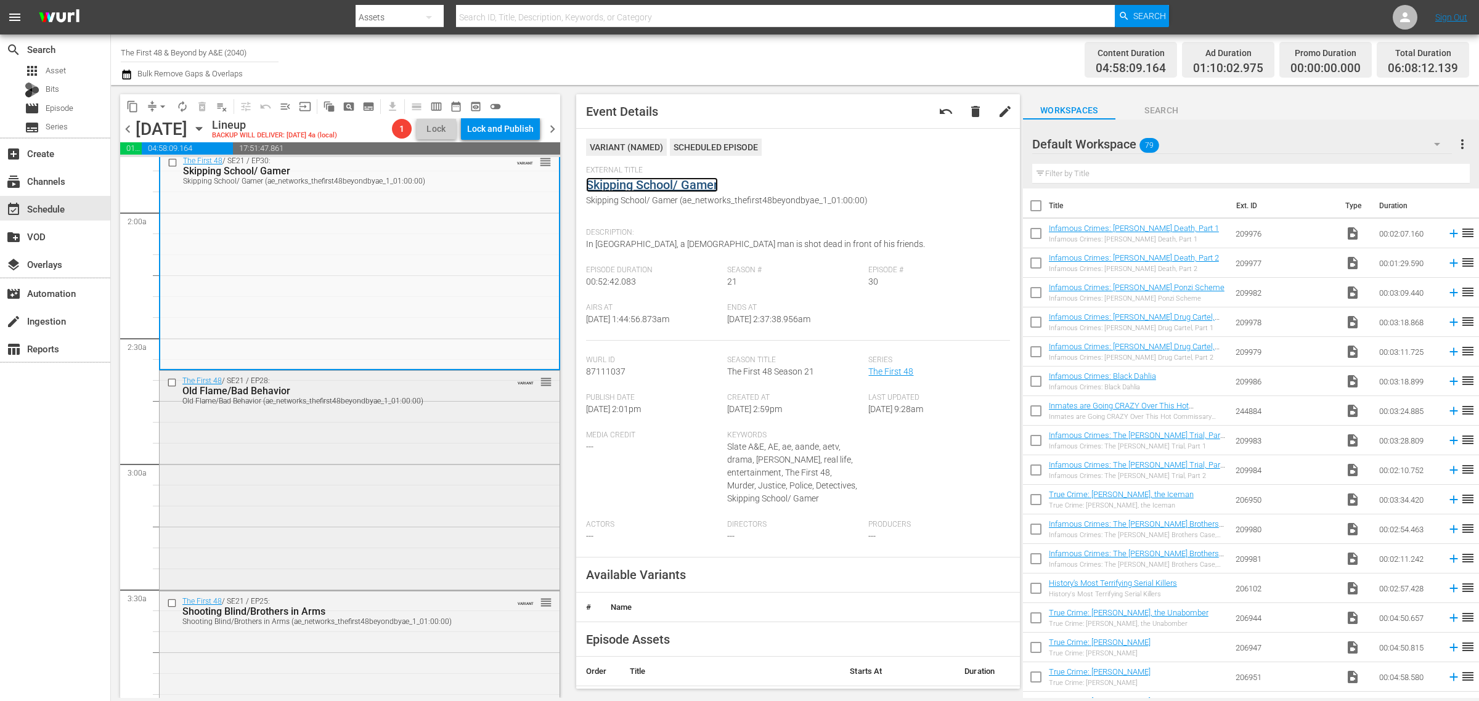
scroll to position [539, 0]
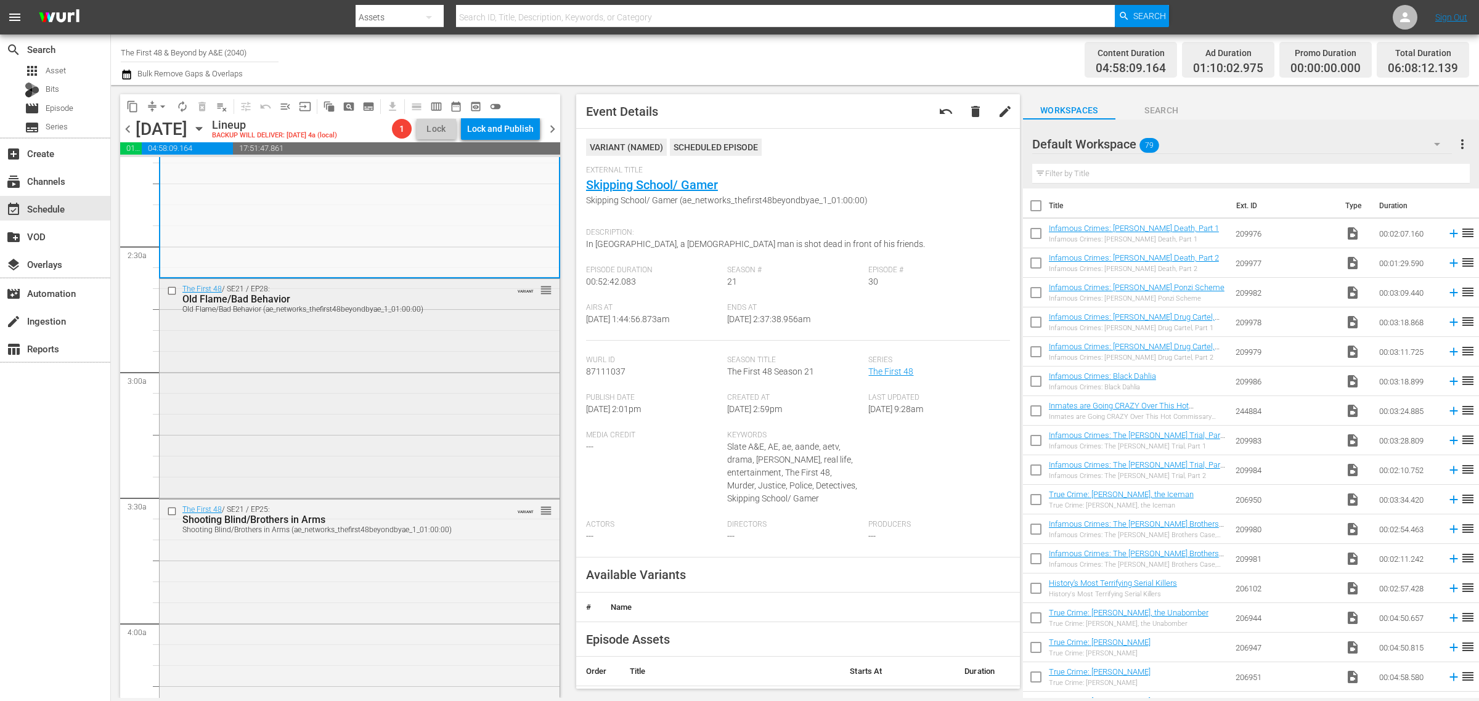
click at [312, 369] on div "The First 48 / SE21 / EP28: Old Flame/Bad Behavior Old Flame/Bad Behavior (ae_n…" at bounding box center [360, 387] width 400 height 217
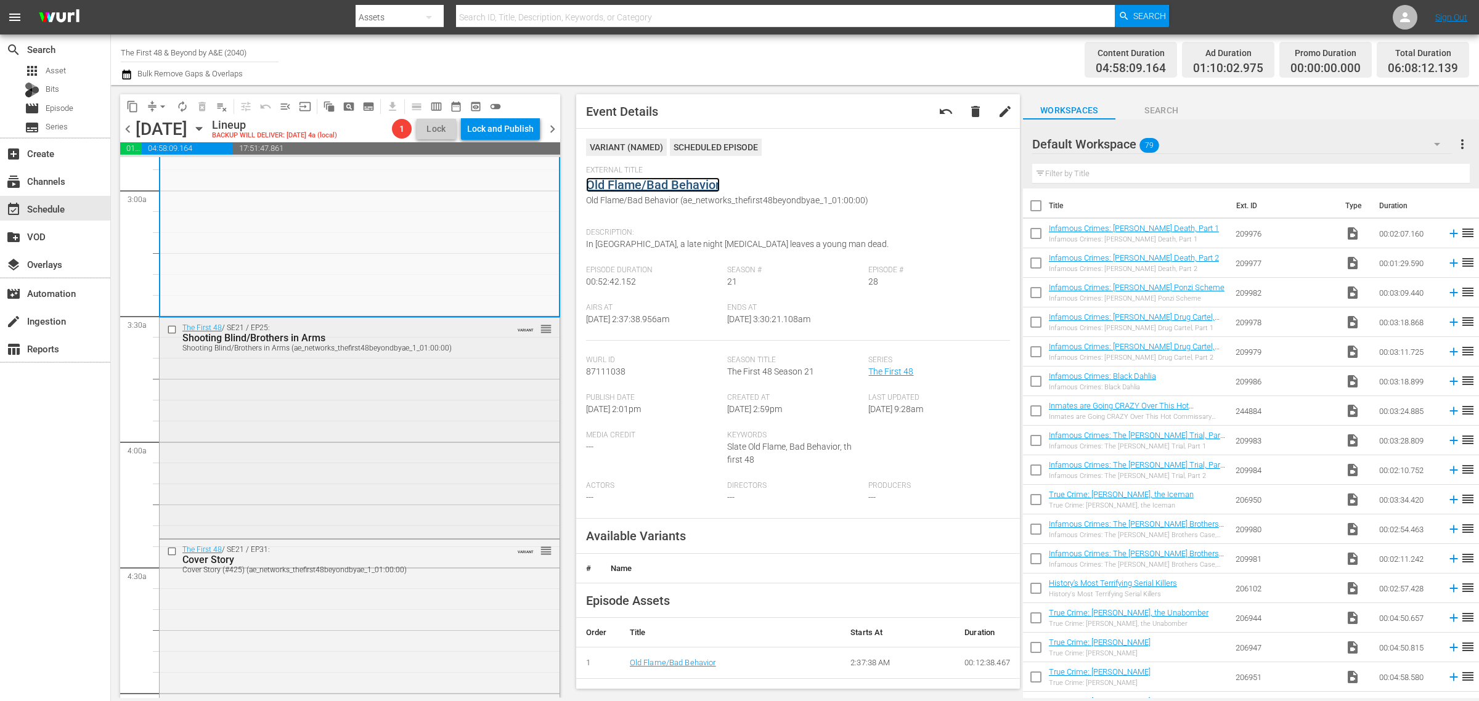
scroll to position [770, 0]
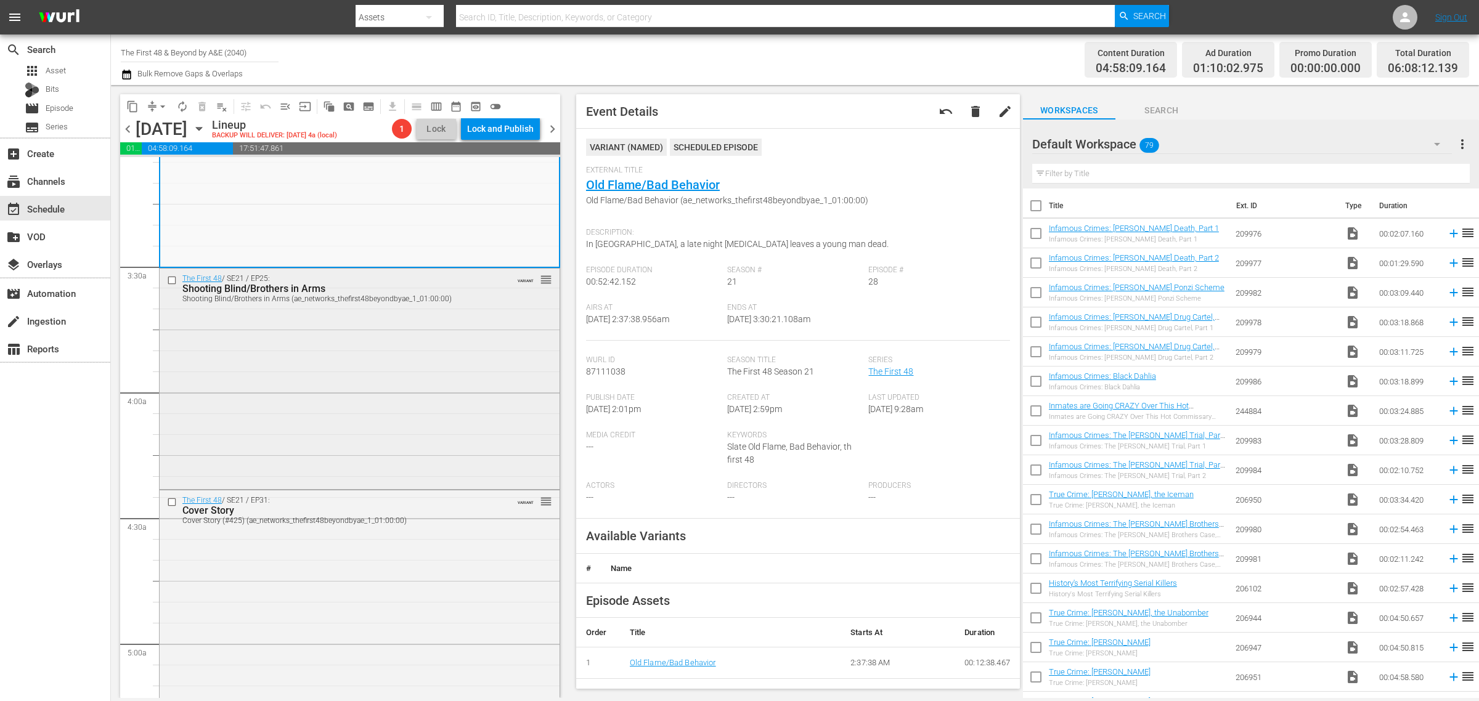
click at [327, 359] on div "The First 48 / SE21 / EP25: Shooting Blind/Brothers in Arms Shooting Blind/Brot…" at bounding box center [360, 378] width 400 height 218
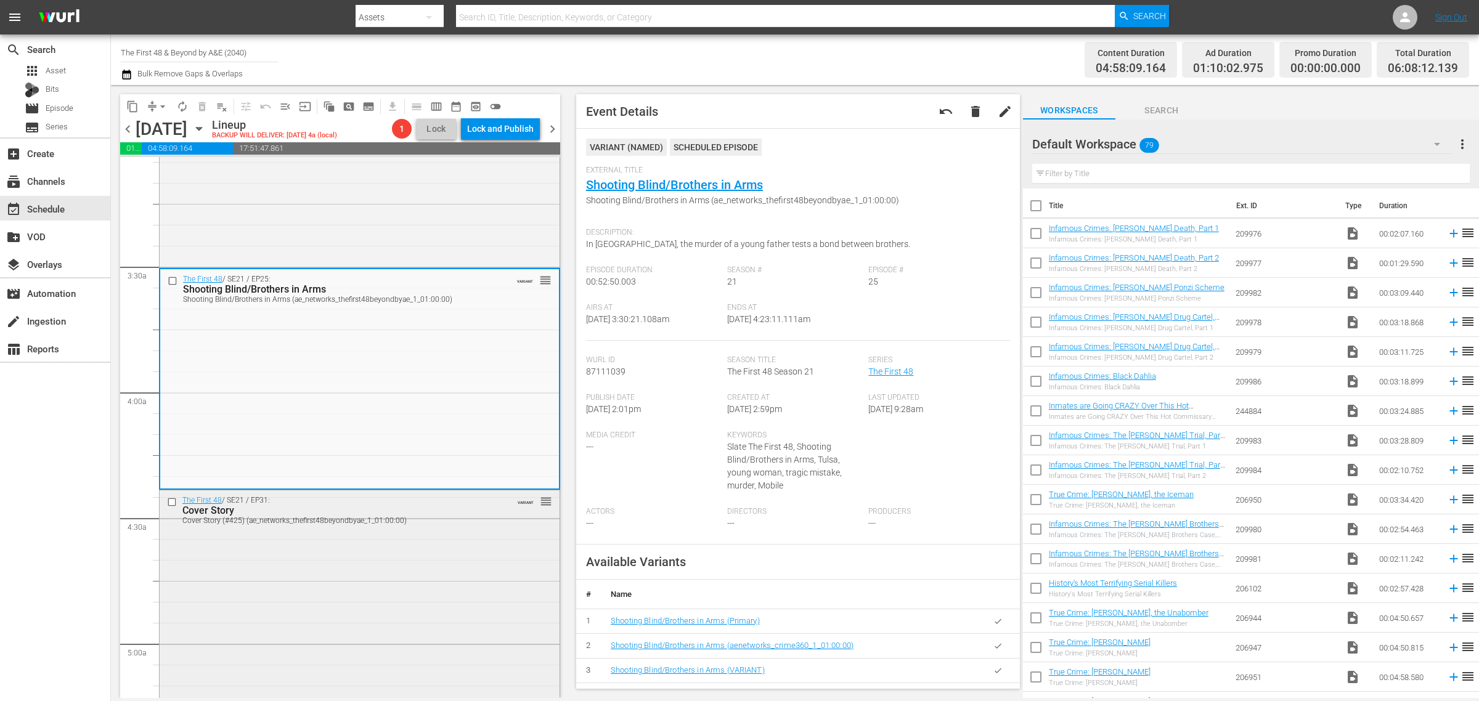
click at [357, 577] on div "The First 48 / SE21 / EP31: Cover Story Cover Story (#425) (ae_networks_thefirs…" at bounding box center [360, 598] width 400 height 215
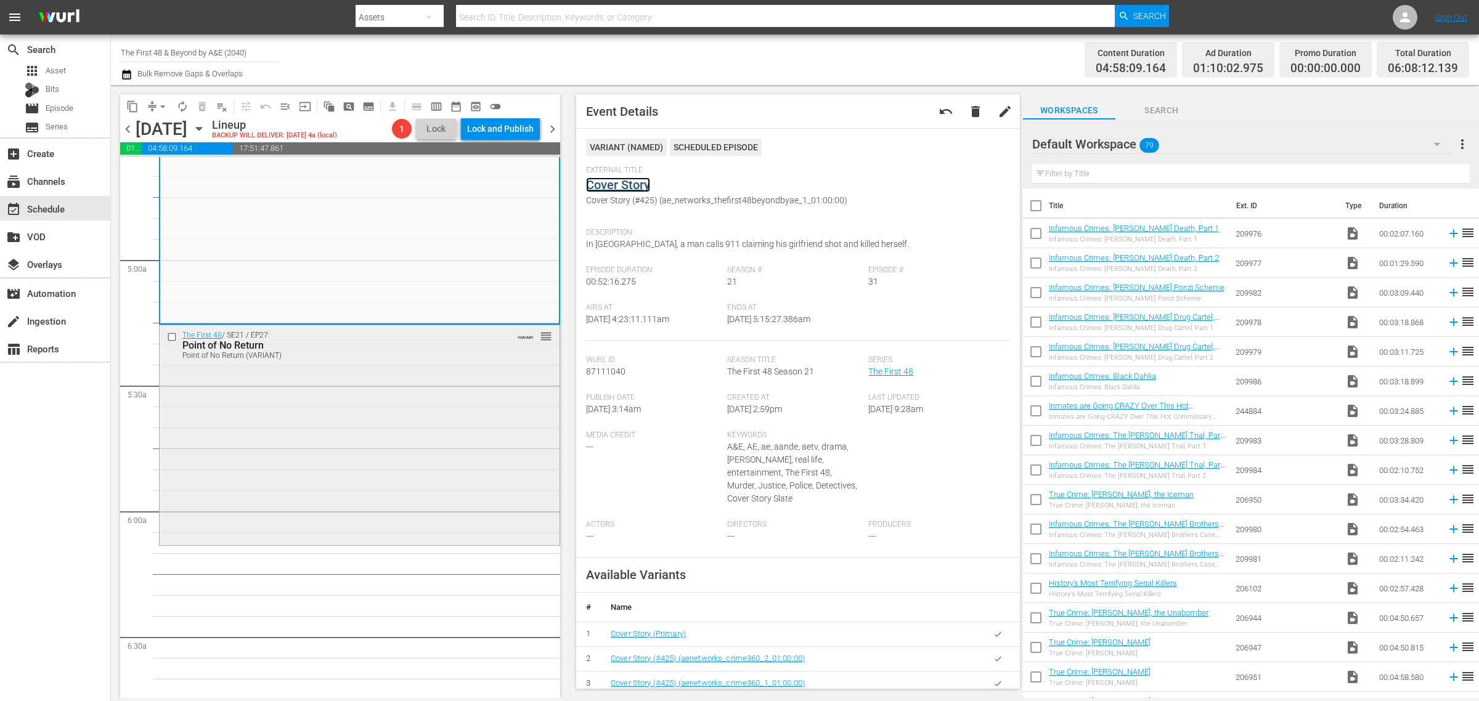
scroll to position [1156, 0]
click at [304, 454] on div "The First 48 / SE21 / EP27: Point of No Return Point of No Return (VARIANT) VAR…" at bounding box center [360, 433] width 400 height 218
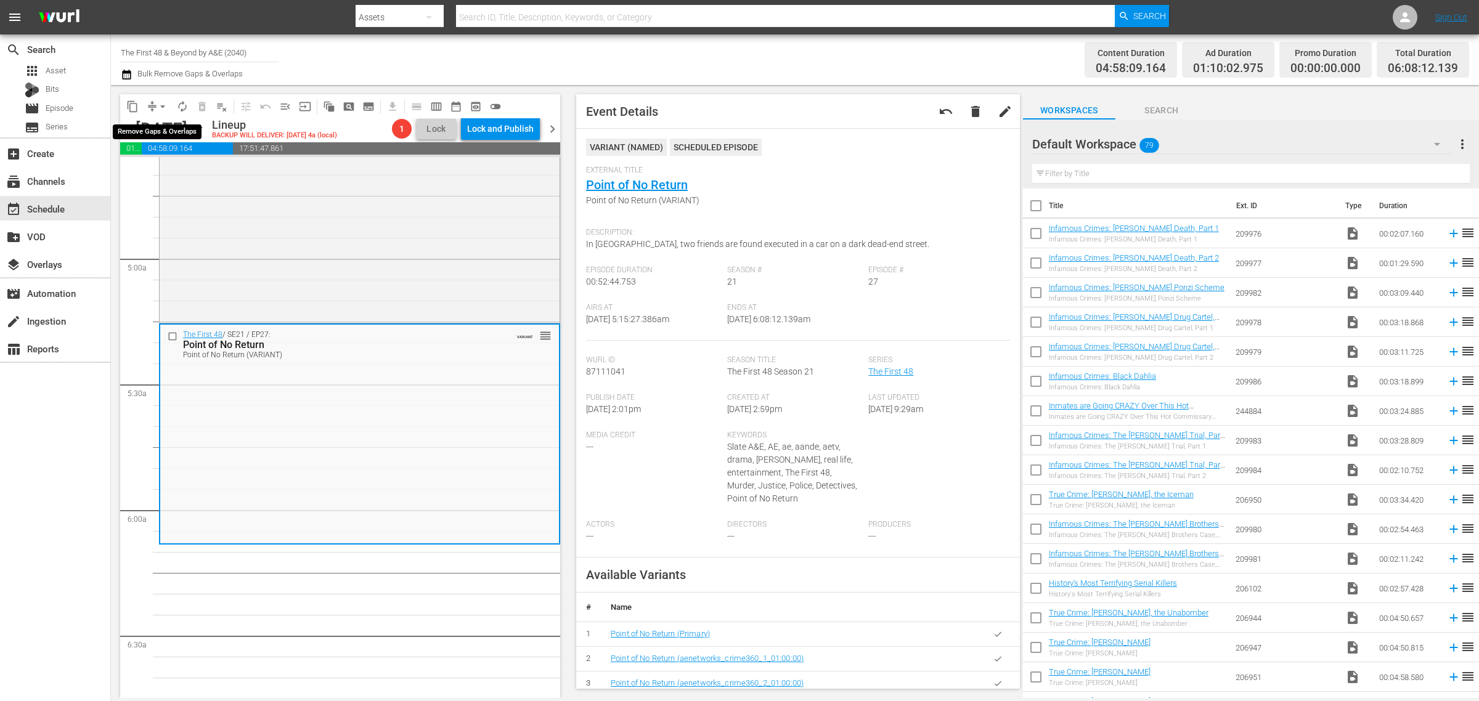
click at [164, 105] on span "arrow_drop_down" at bounding box center [163, 106] width 12 height 12
click at [159, 128] on li "Align to Midnight" at bounding box center [163, 131] width 129 height 20
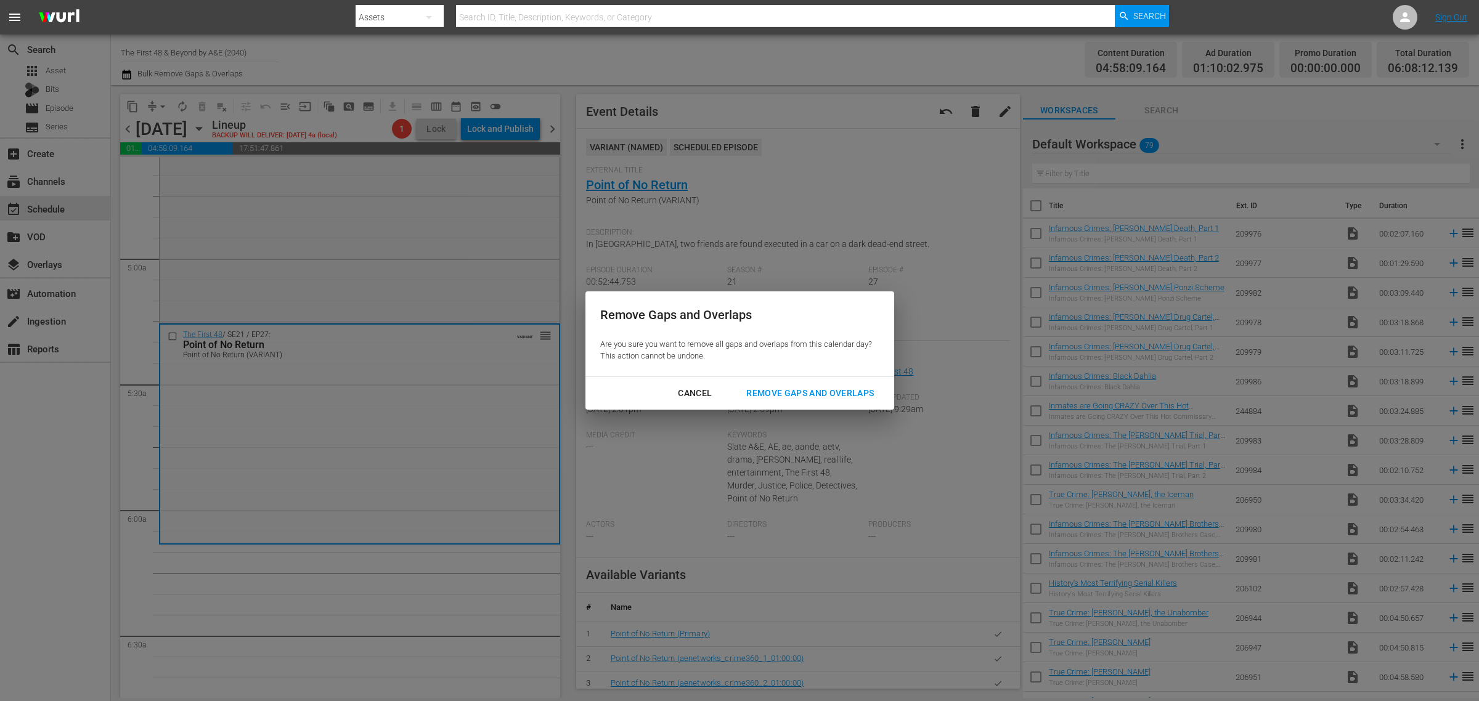
click at [829, 393] on div "Remove Gaps and Overlaps" at bounding box center [809, 393] width 147 height 15
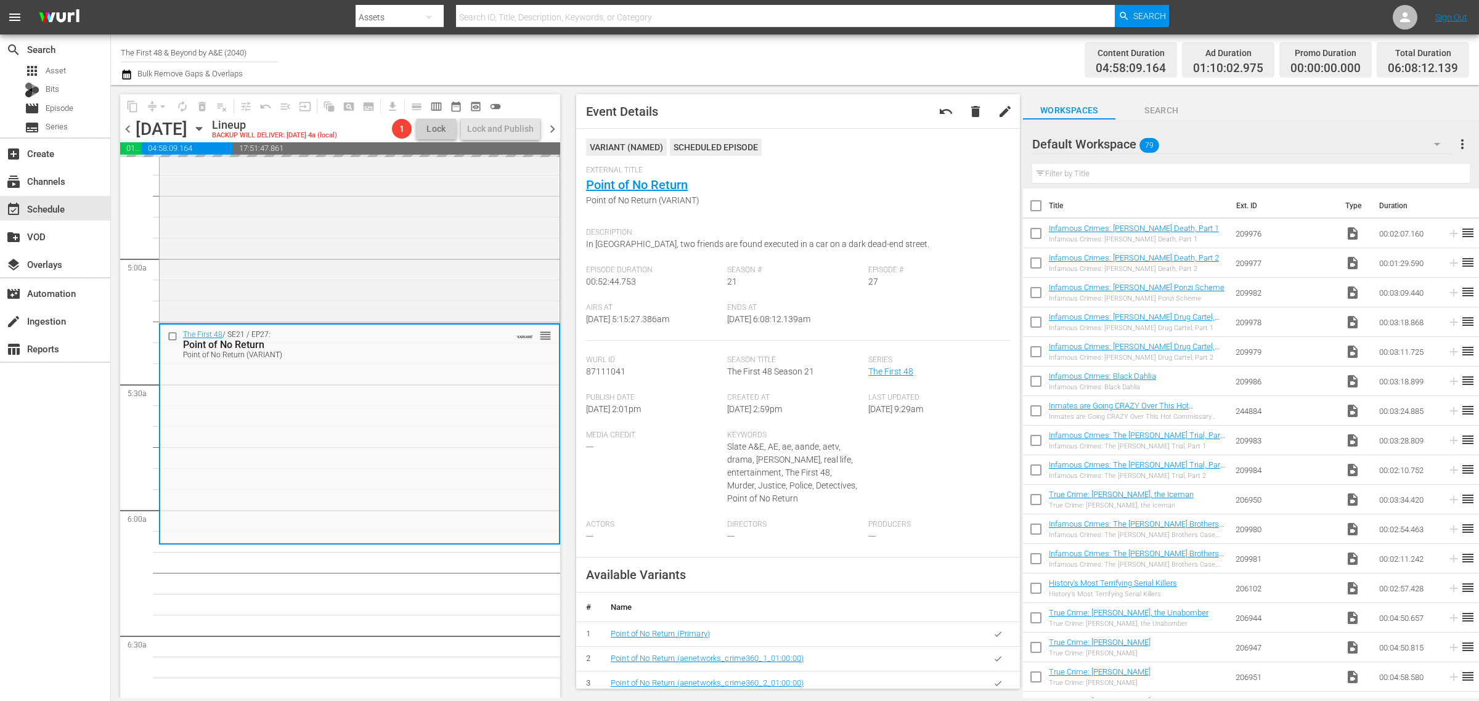
click at [832, 53] on div "Channel Title The First 48 & Beyond by A&E (2040) Bulk Remove Gaps & Overlaps" at bounding box center [488, 60] width 735 height 44
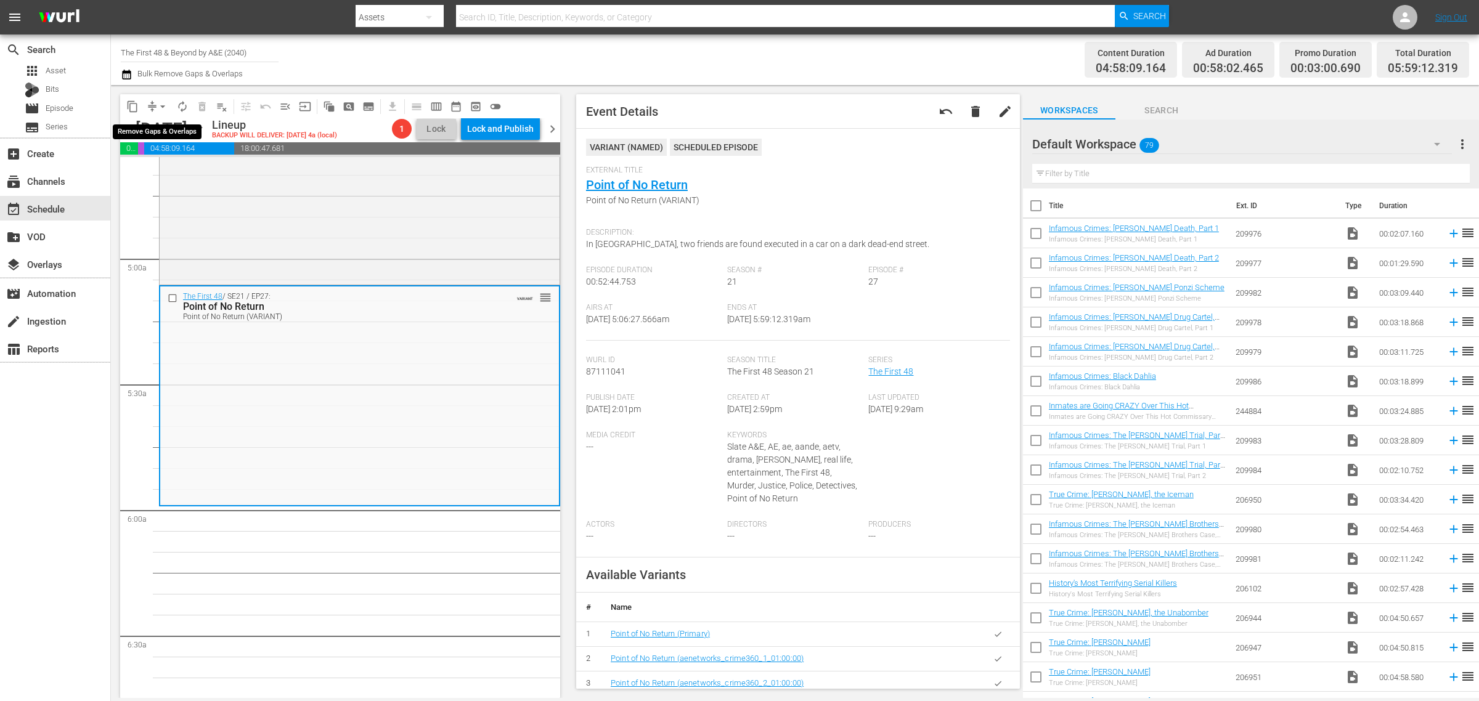
click at [160, 104] on span "arrow_drop_down" at bounding box center [163, 106] width 12 height 12
click at [161, 125] on li "Align to Midnight" at bounding box center [163, 131] width 129 height 20
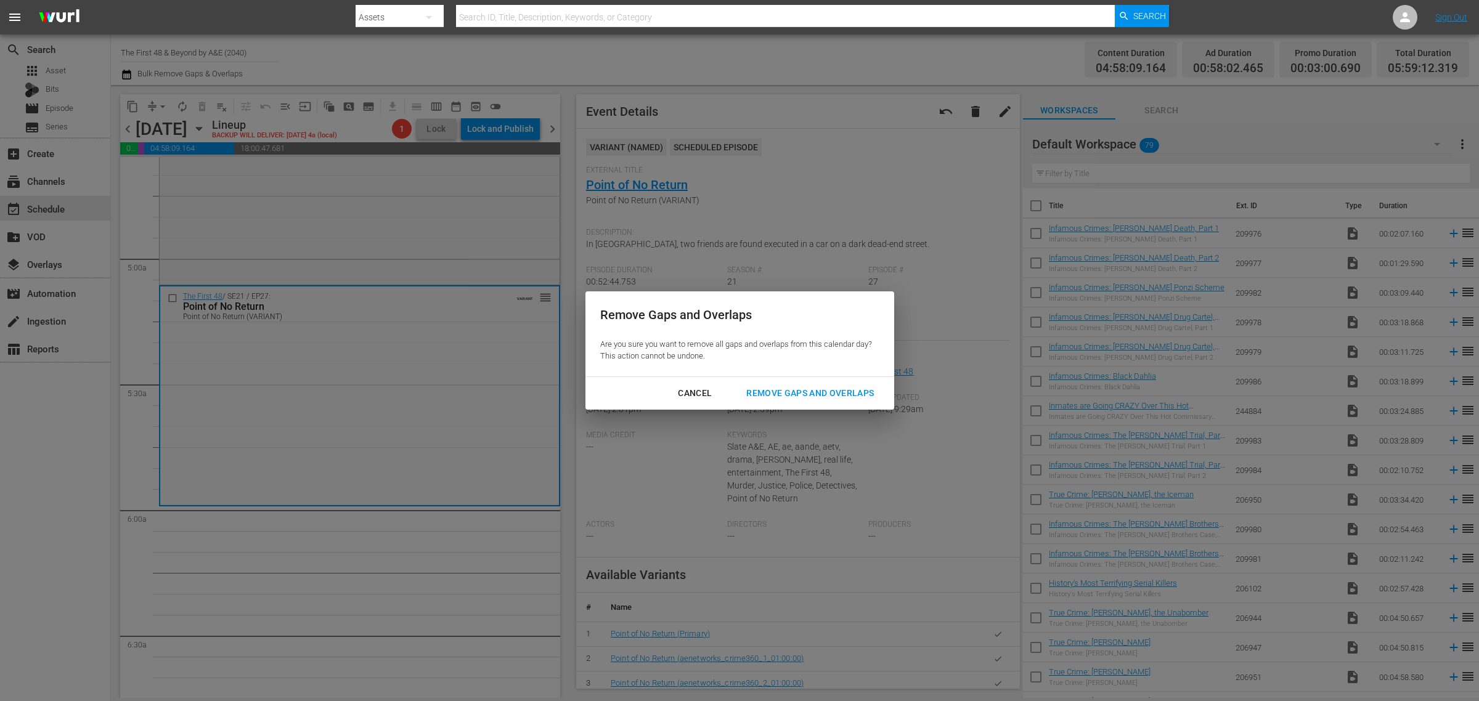
click at [838, 386] on div "Remove Gaps and Overlaps" at bounding box center [809, 393] width 147 height 15
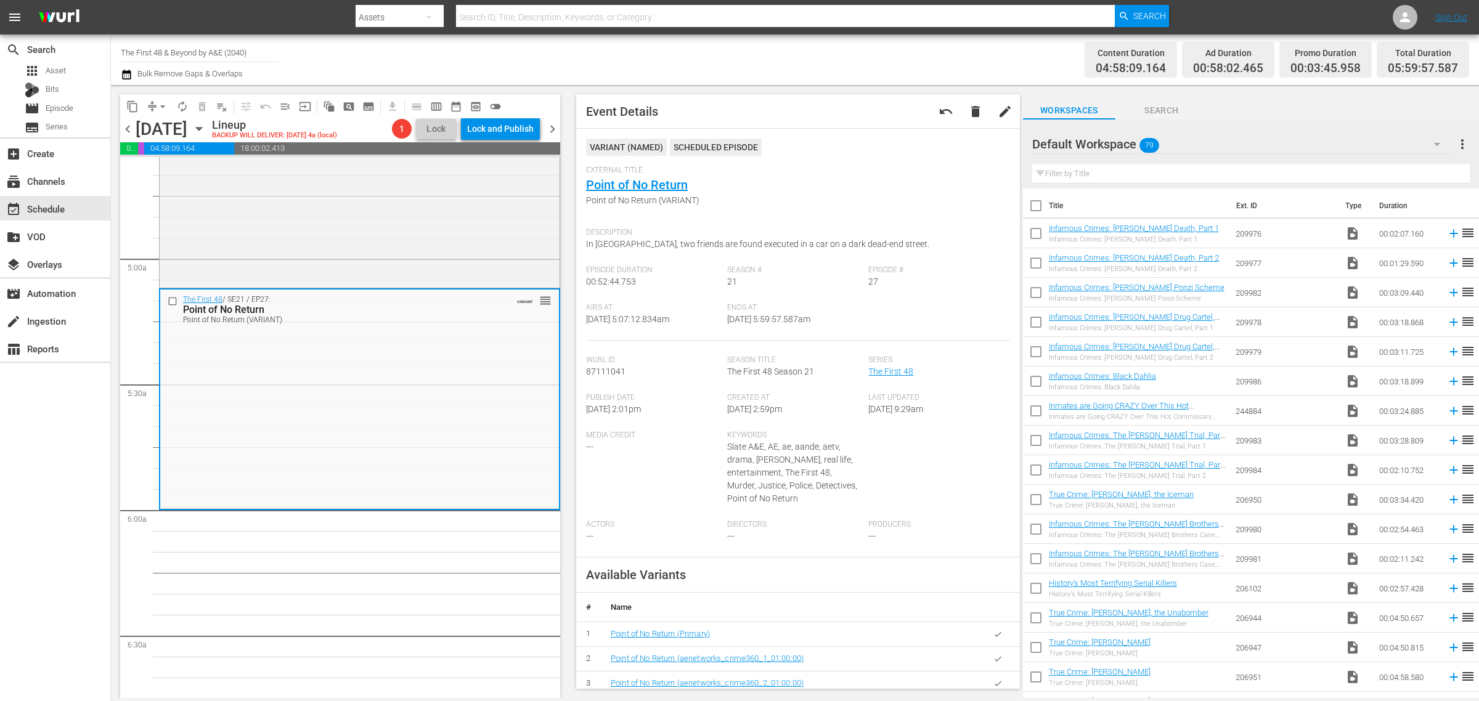
scroll to position [1135, 0]
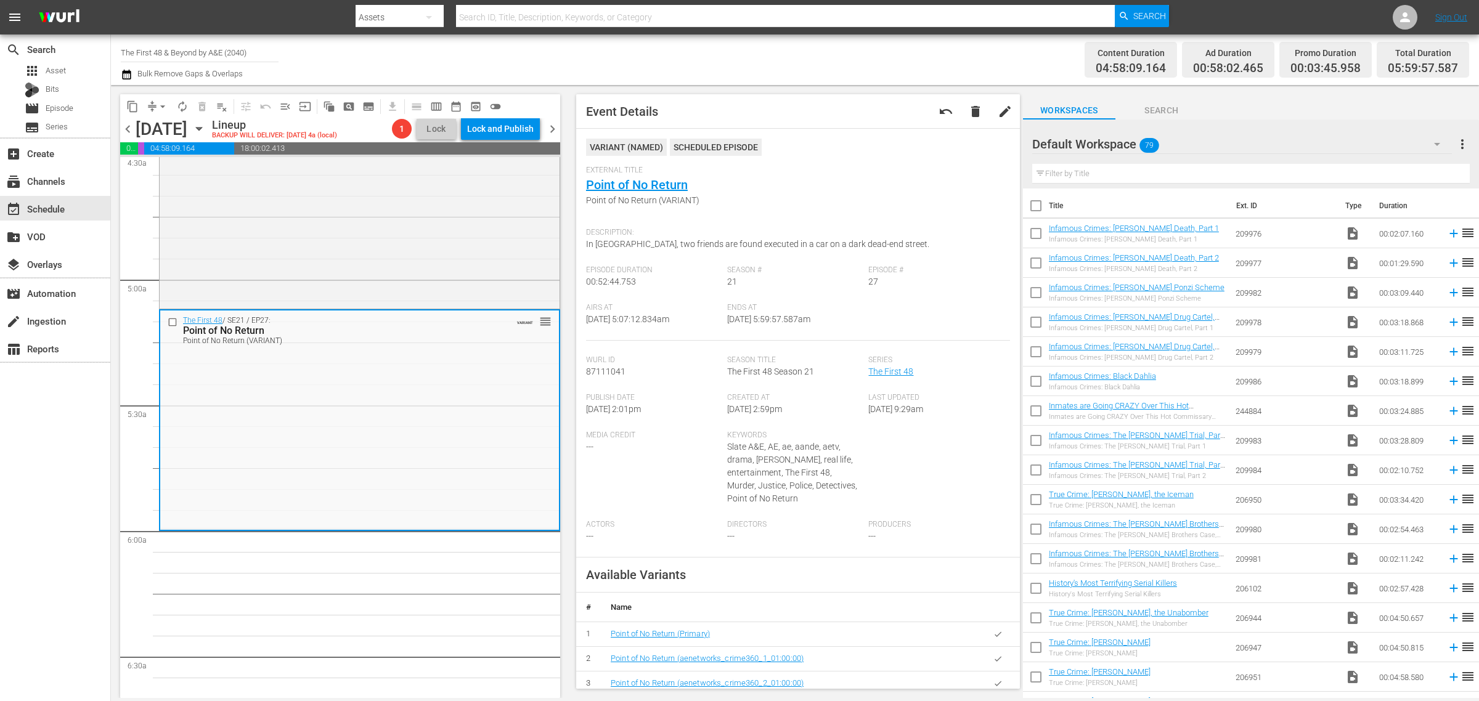
click at [785, 55] on div "Channel Title The First 48 & Beyond by A&E (2040) Bulk Remove Gaps & Overlaps" at bounding box center [488, 60] width 735 height 44
click at [159, 107] on span "arrow_drop_down" at bounding box center [163, 106] width 12 height 12
click at [160, 128] on li "Align to Midnight" at bounding box center [163, 131] width 129 height 20
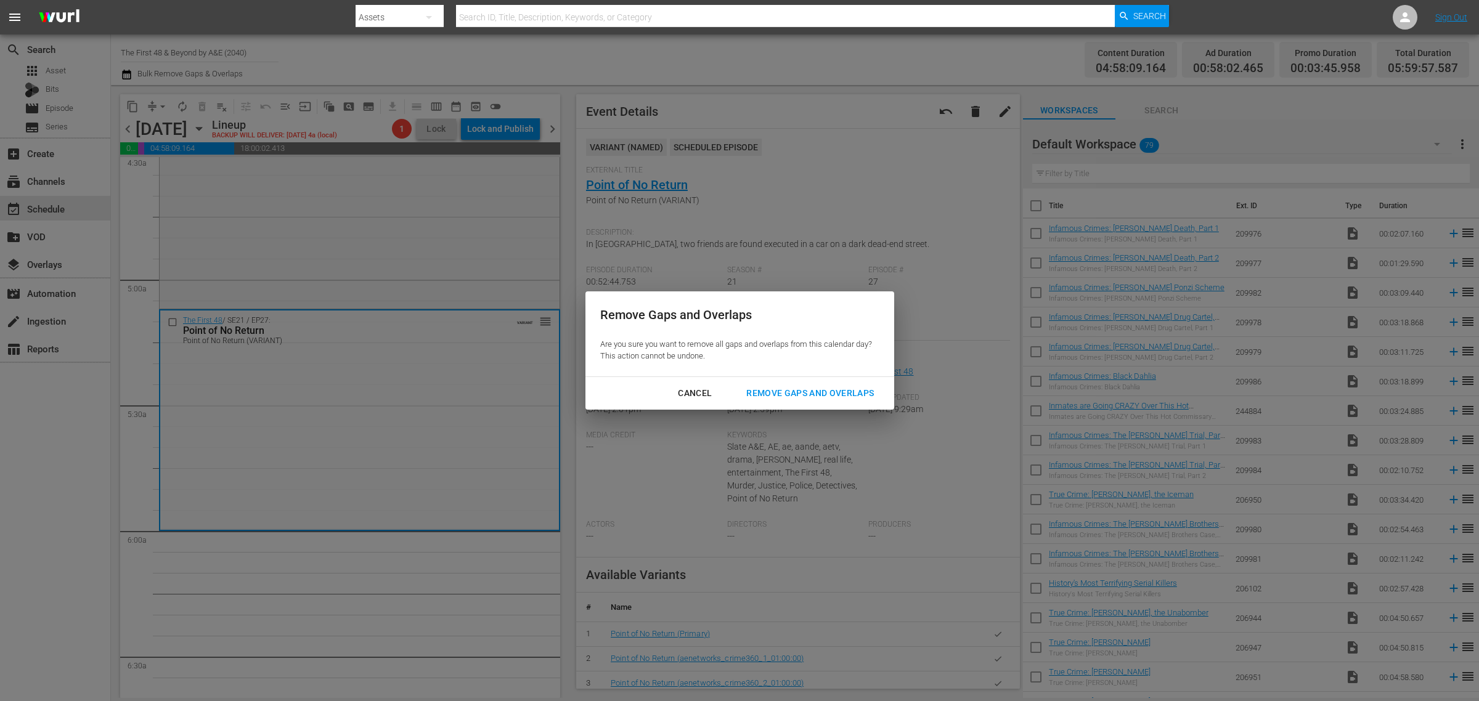
click at [792, 390] on div "Remove Gaps and Overlaps" at bounding box center [809, 393] width 147 height 15
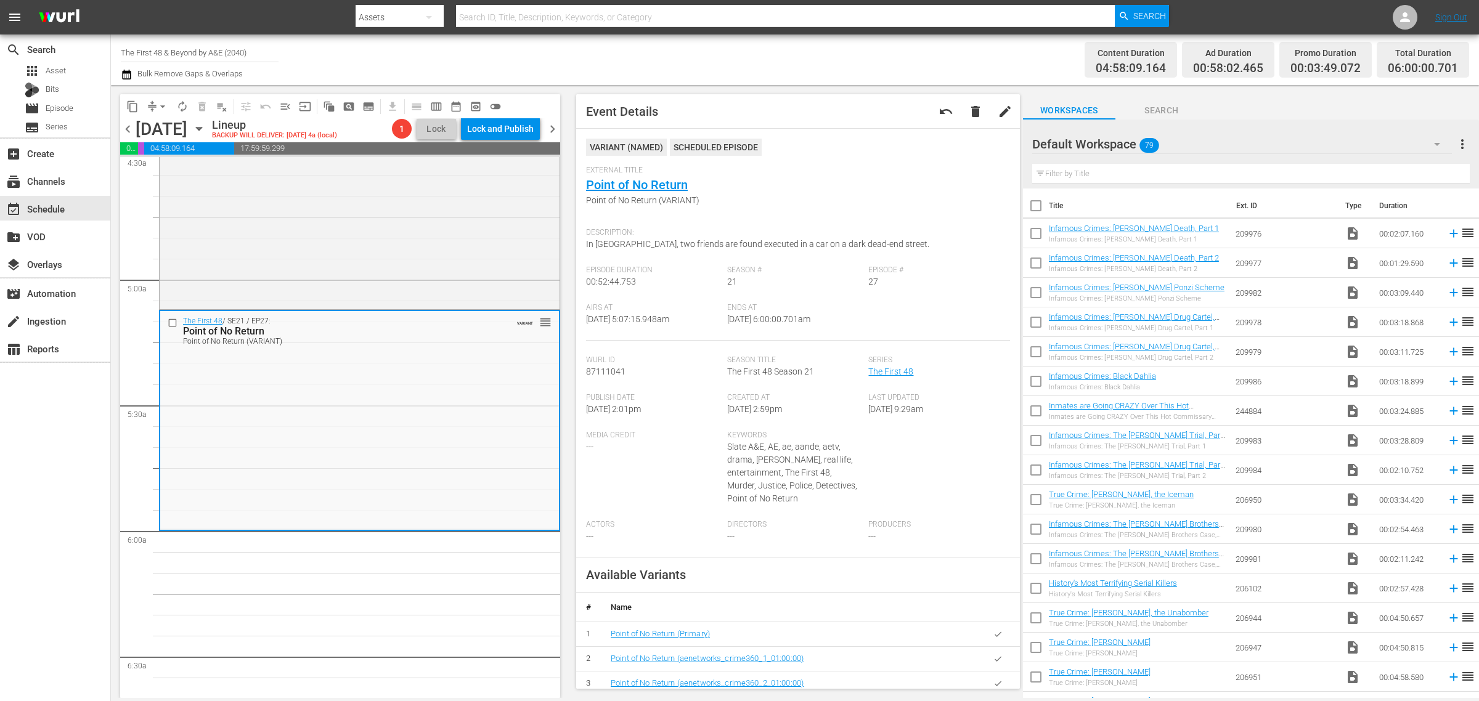
click at [182, 107] on span "autorenew_outlined" at bounding box center [182, 106] width 12 height 12
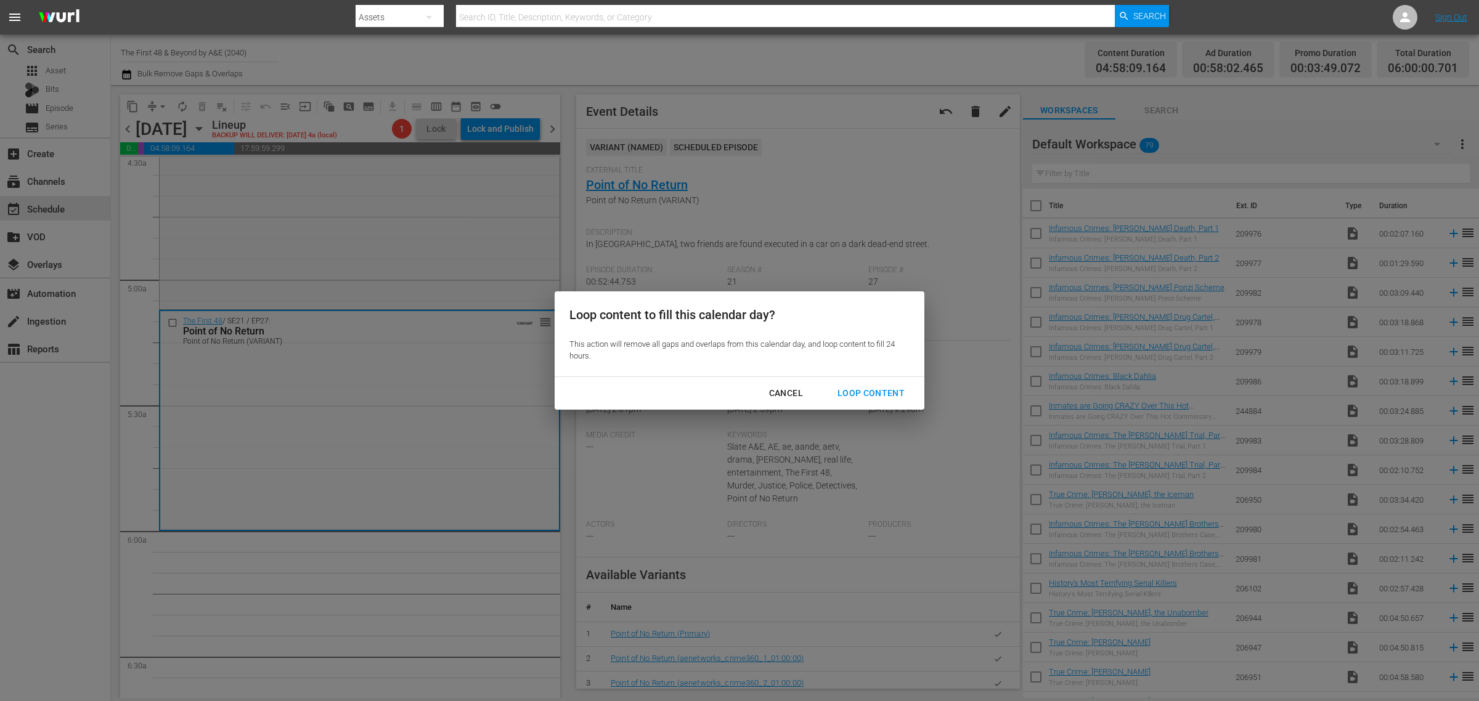
click at [881, 394] on div "Loop Content" at bounding box center [871, 393] width 87 height 15
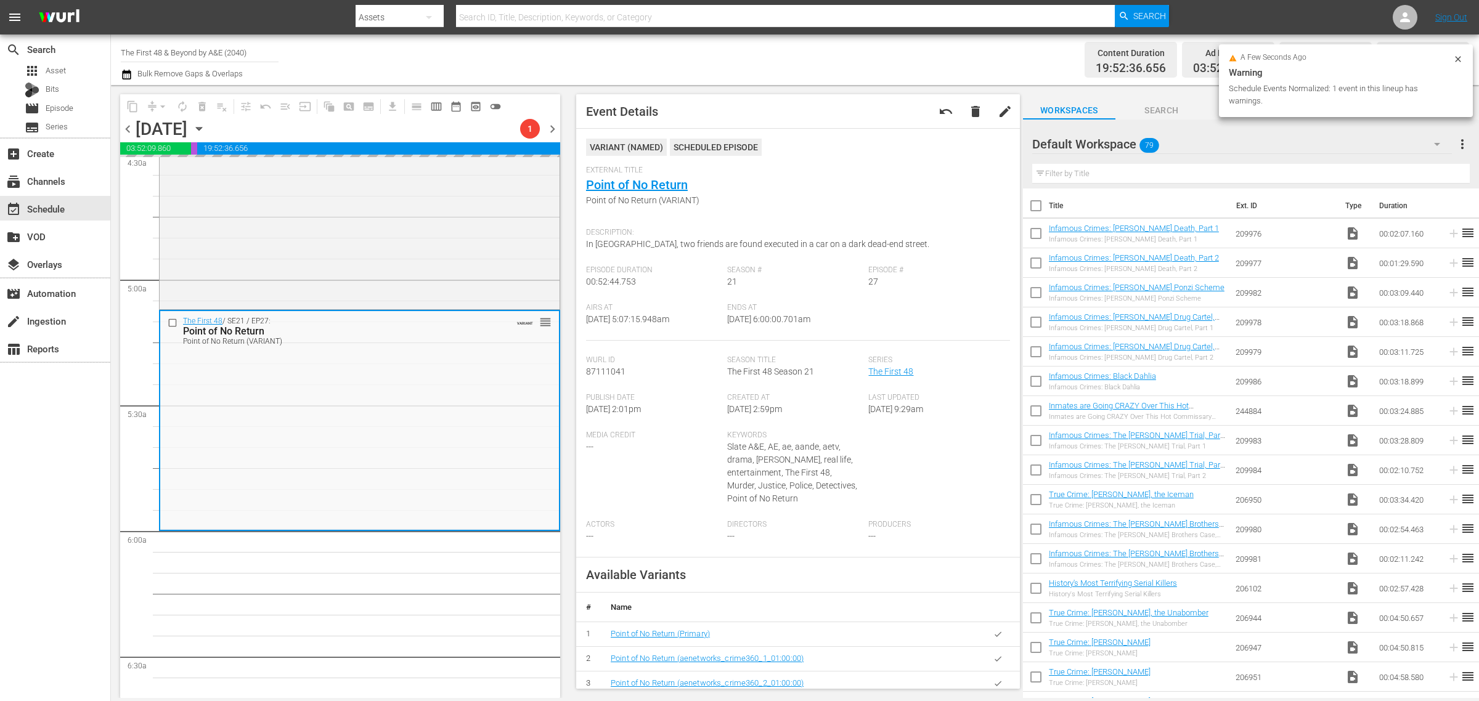
click at [677, 54] on div "Channel Title The First 48 & Beyond by A&E (2040) Bulk Remove Gaps & Overlaps" at bounding box center [488, 60] width 735 height 44
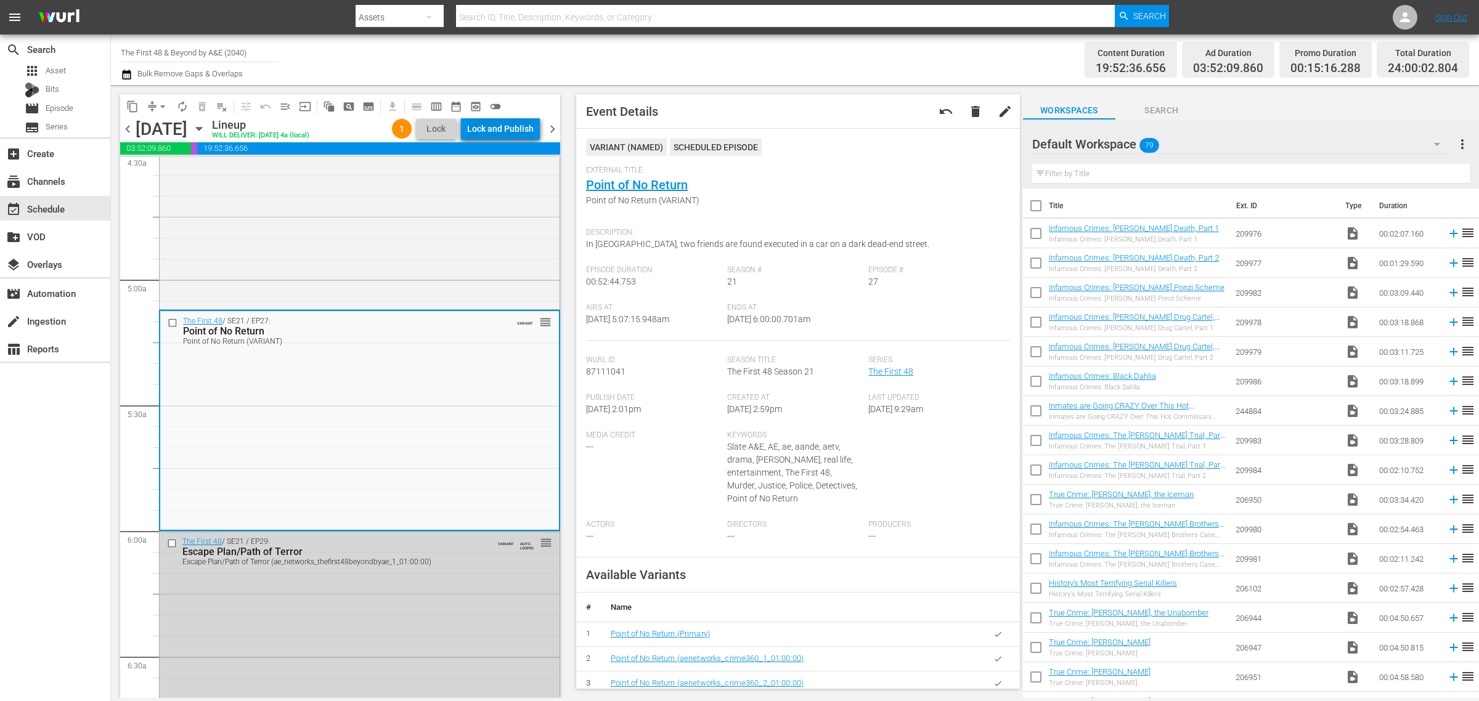
click at [504, 124] on div "Lock and Publish" at bounding box center [500, 129] width 67 height 22
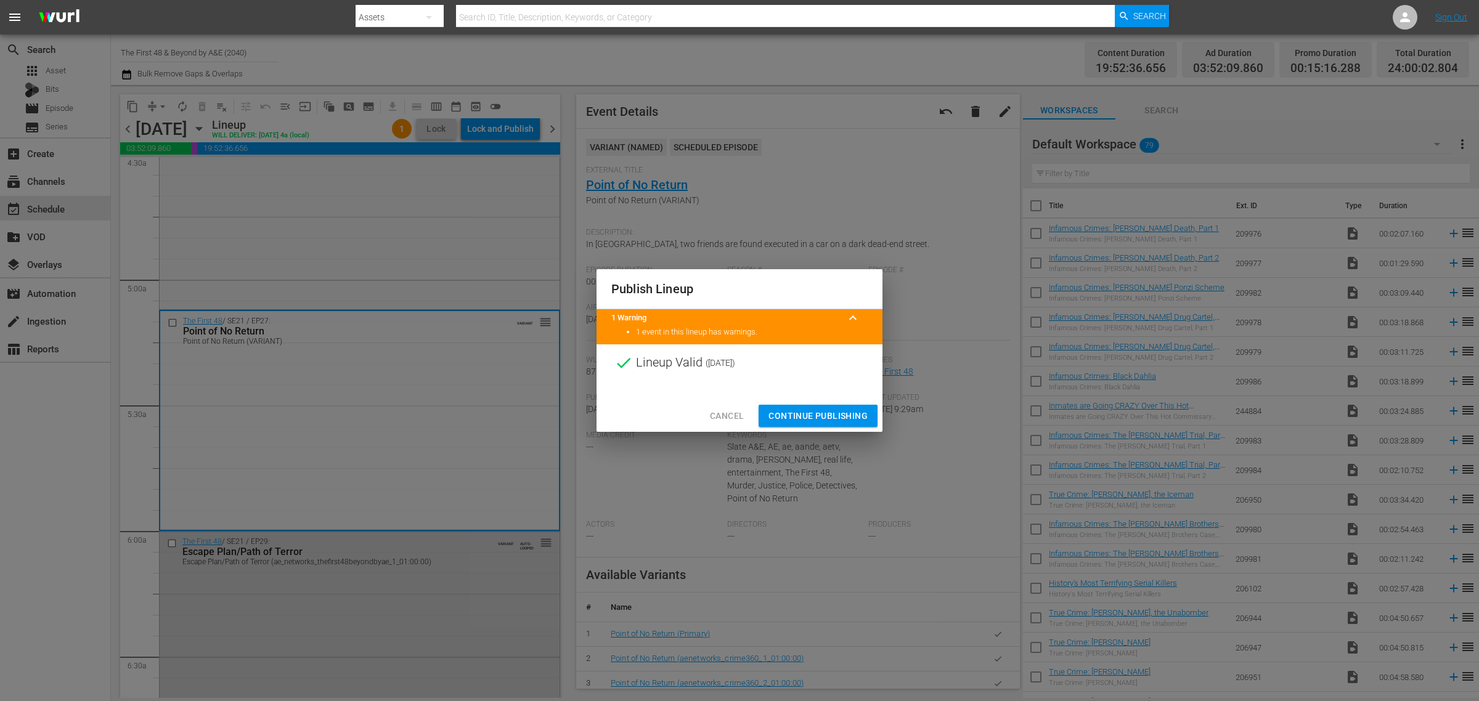
click at [829, 417] on span "Continue Publishing" at bounding box center [818, 416] width 99 height 15
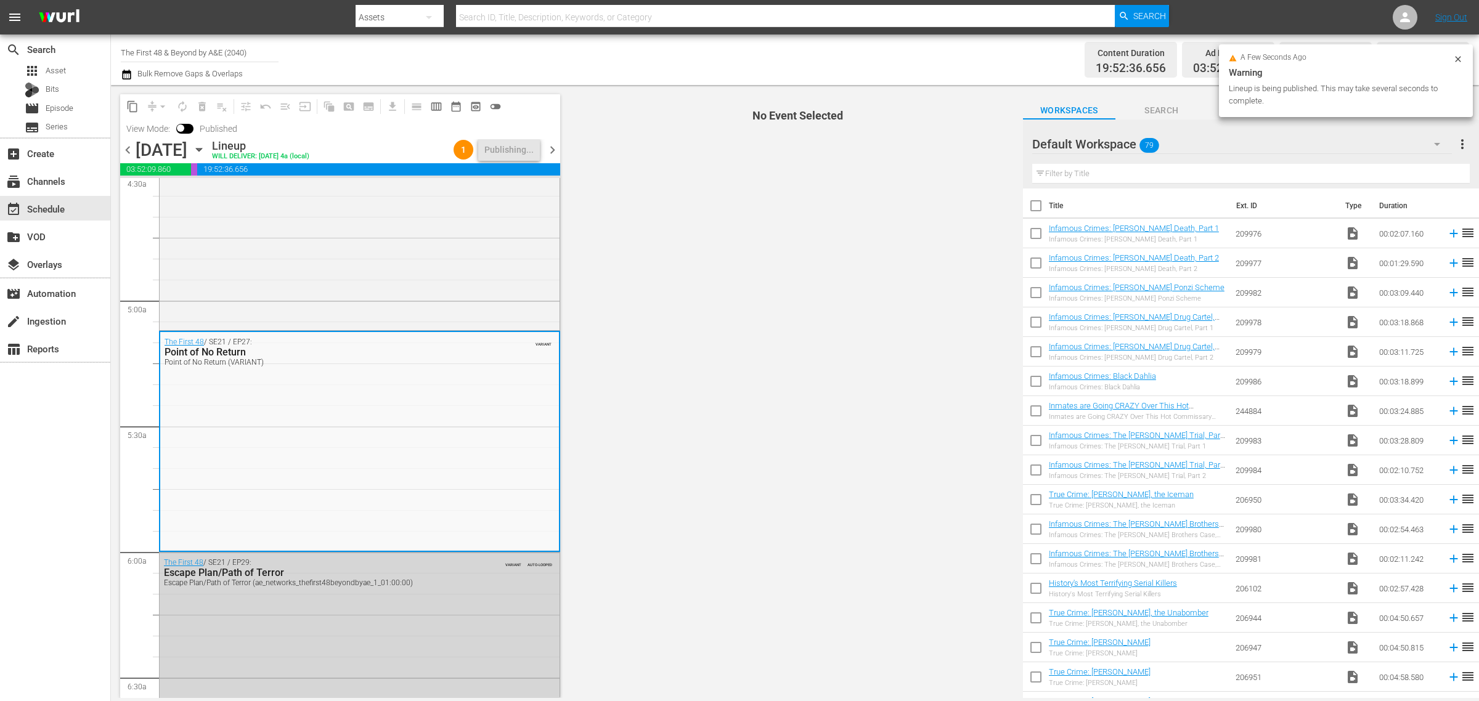
click at [905, 46] on div "Content Duration 19:52:36.656 Ad Duration 03:52:09.860 Promo Duration 00:15:16.…" at bounding box center [1162, 60] width 613 height 44
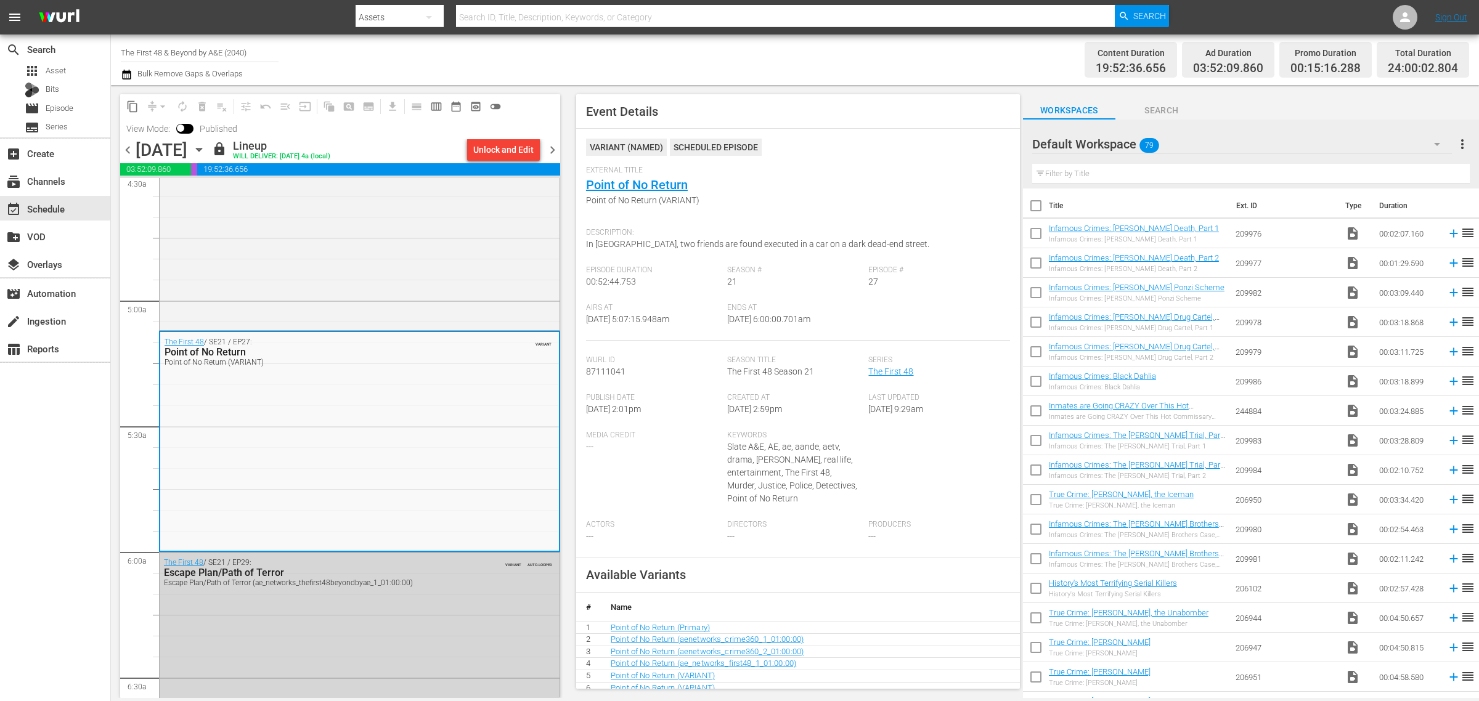
click at [796, 63] on div "Channel Title The First 48 & Beyond by A&E (2040) Bulk Remove Gaps & Overlaps" at bounding box center [488, 60] width 735 height 44
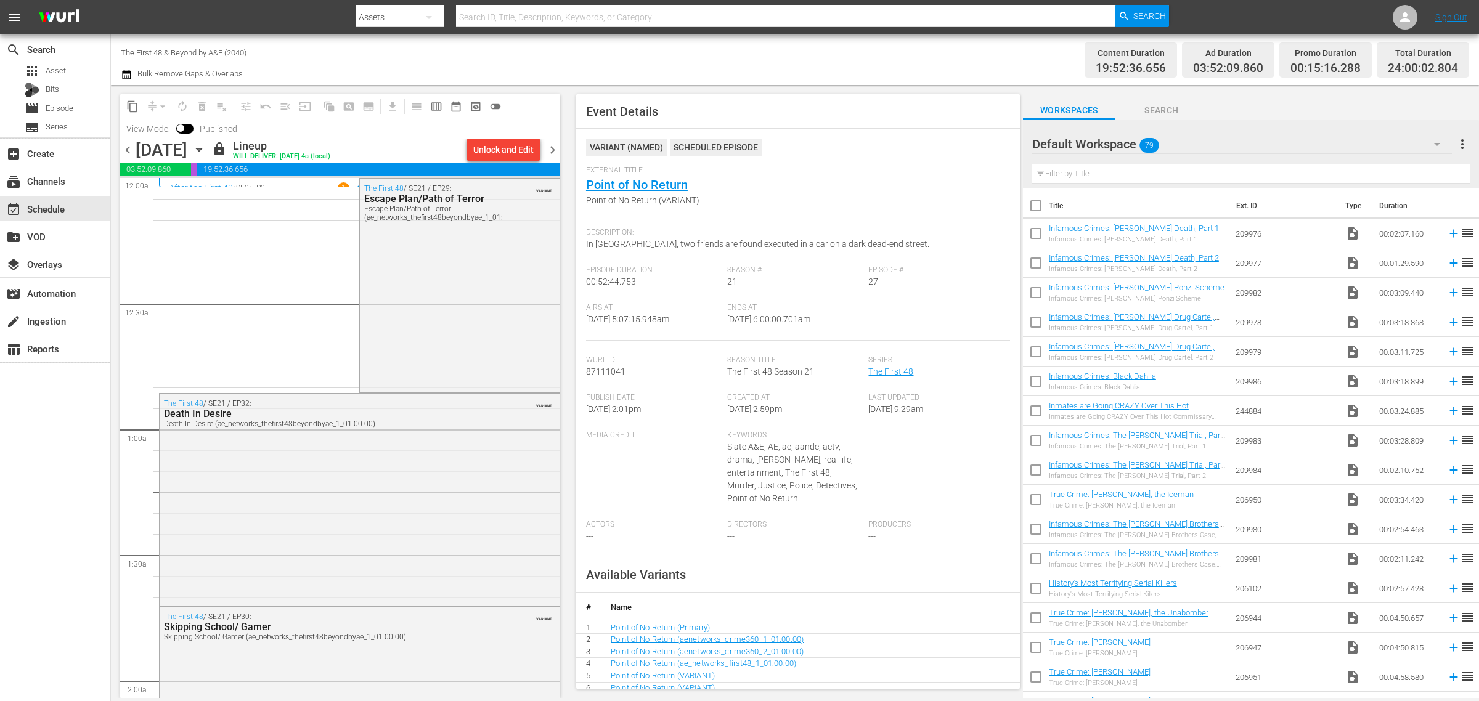
click at [552, 148] on span "chevron_right" at bounding box center [552, 149] width 15 height 15
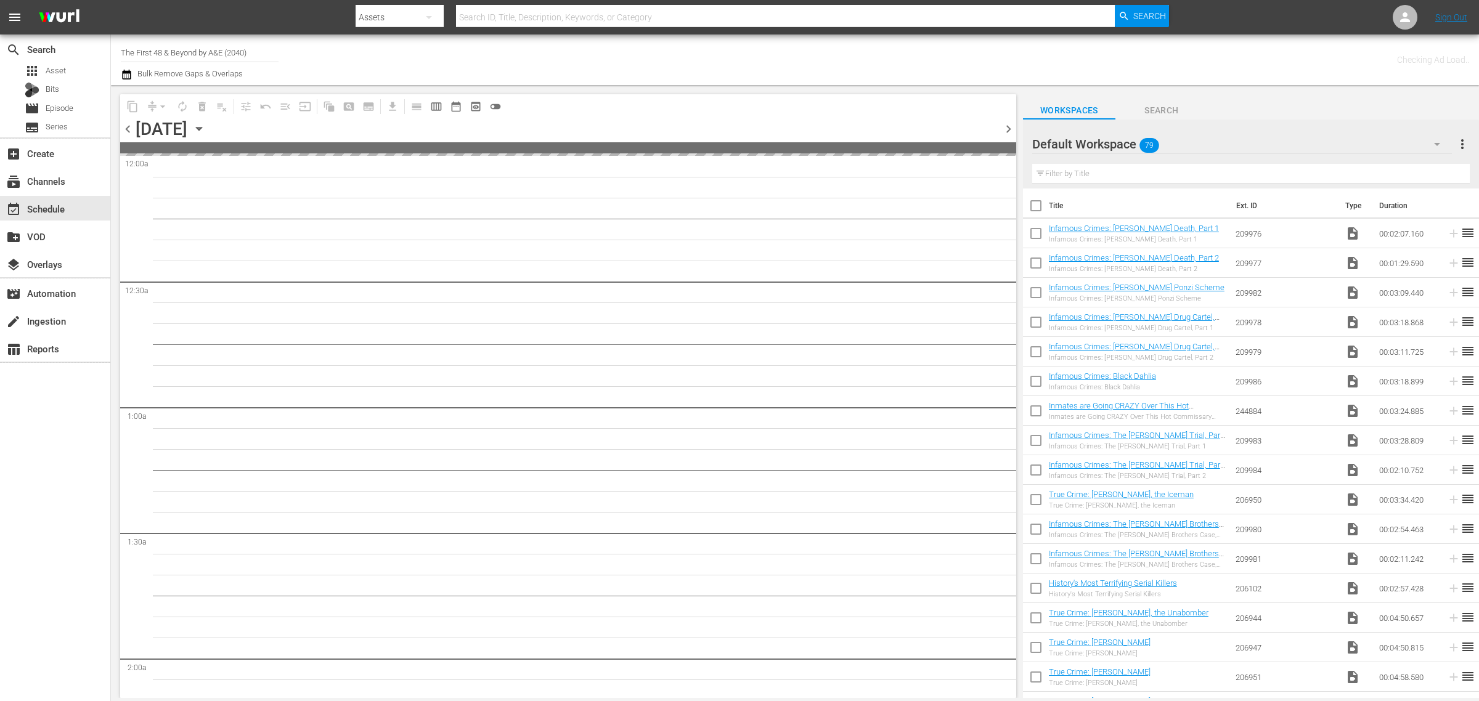
click at [839, 59] on div "Channel Title The First 48 & Beyond by A&E (2040) Bulk Remove Gaps & Overlaps" at bounding box center [488, 60] width 735 height 44
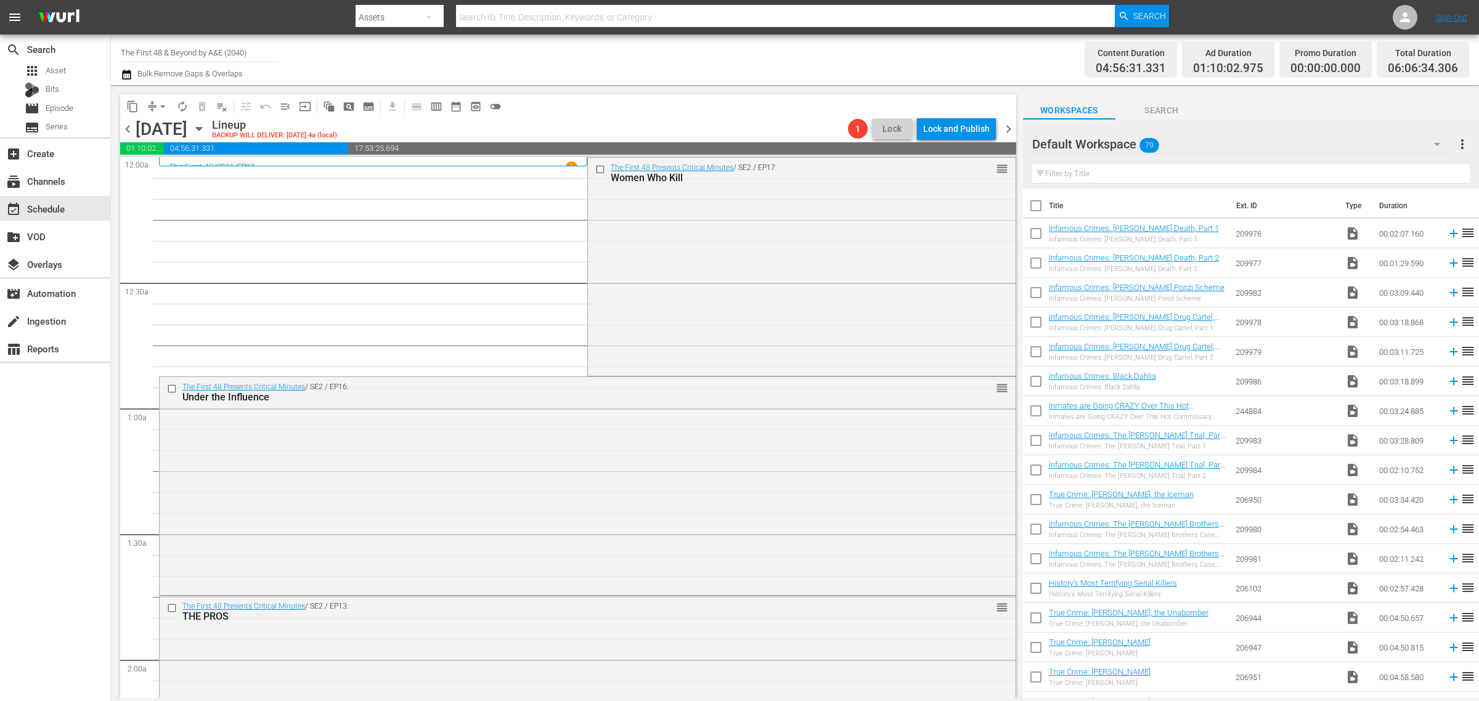
click at [772, 52] on div "Channel Title The First 48 & Beyond by A&E (2040) Bulk Remove Gaps & Overlaps" at bounding box center [488, 60] width 735 height 44
click at [675, 247] on div "The First 48 Presents Critical Minutes / SE2 / EP17: Women Who Kill reorder" at bounding box center [801, 266] width 427 height 216
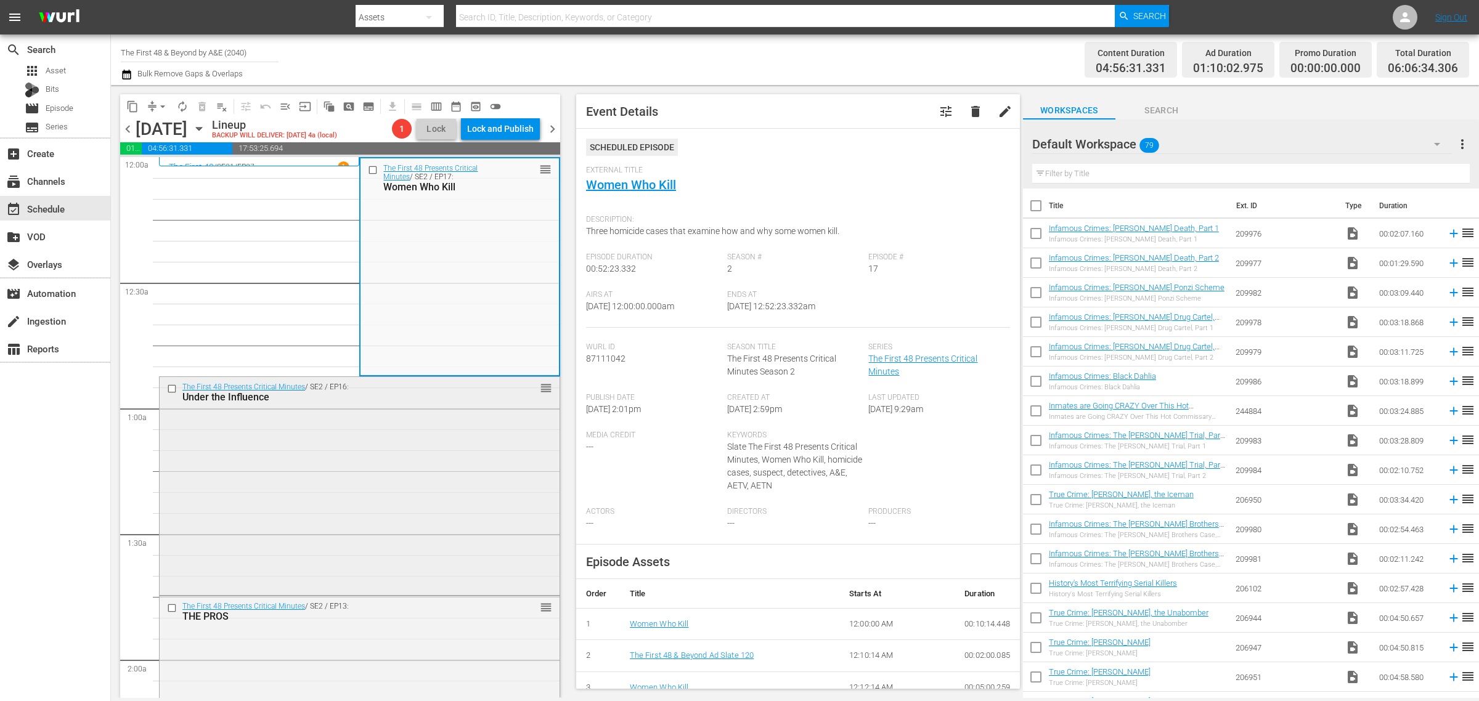
click at [373, 441] on div "The First 48 Presents Critical Minutes / SE2 / EP16: Under the Influence reorder" at bounding box center [360, 485] width 400 height 216
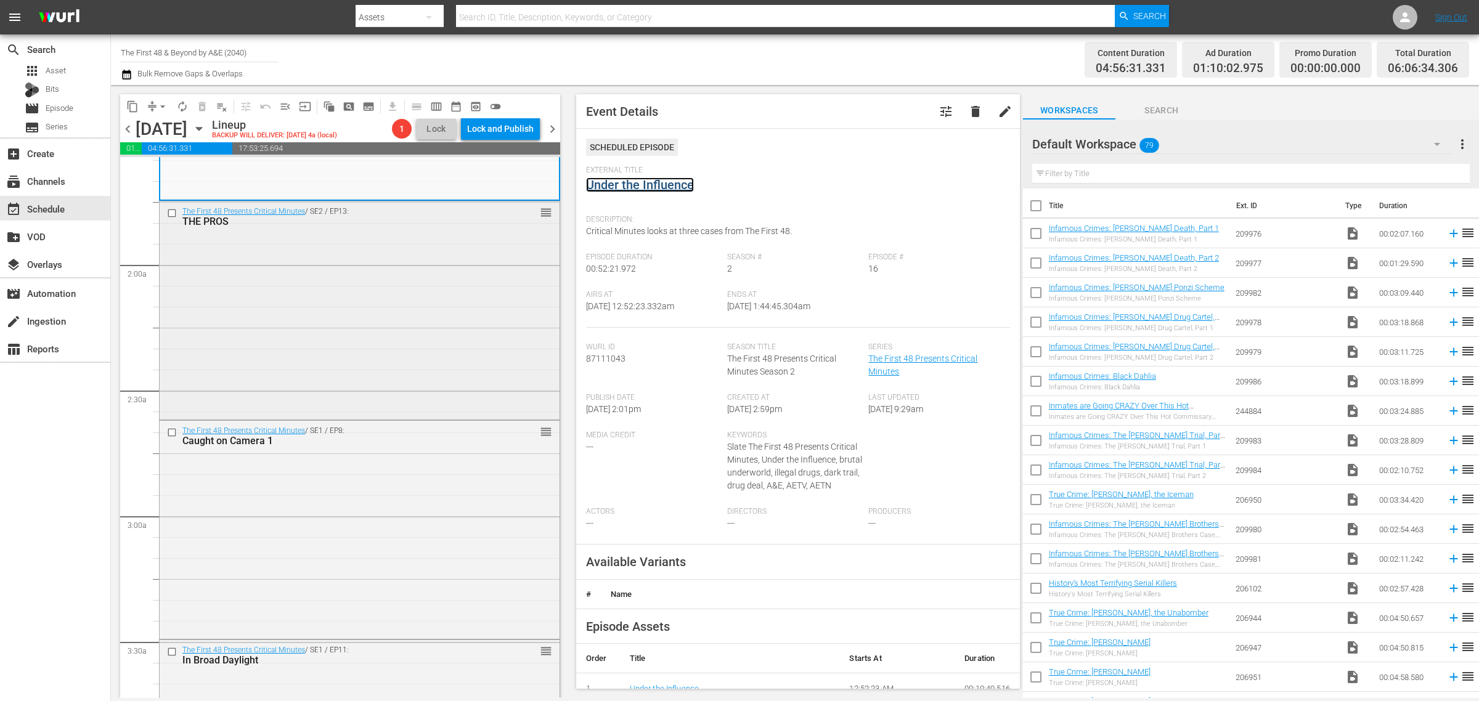
scroll to position [462, 0]
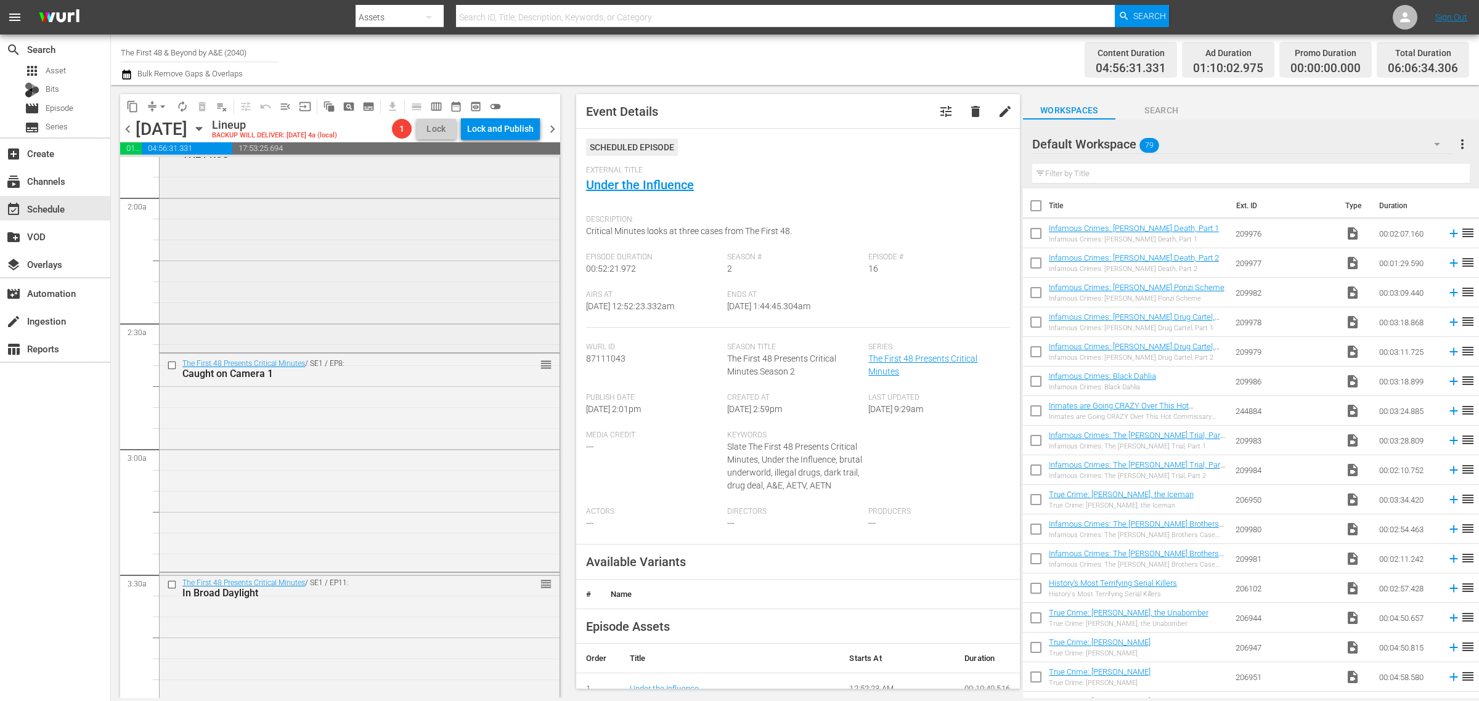
click at [320, 263] on div "The First 48 Presents Critical Minutes / SE2 / EP13: THE PROS reorder" at bounding box center [360, 242] width 400 height 216
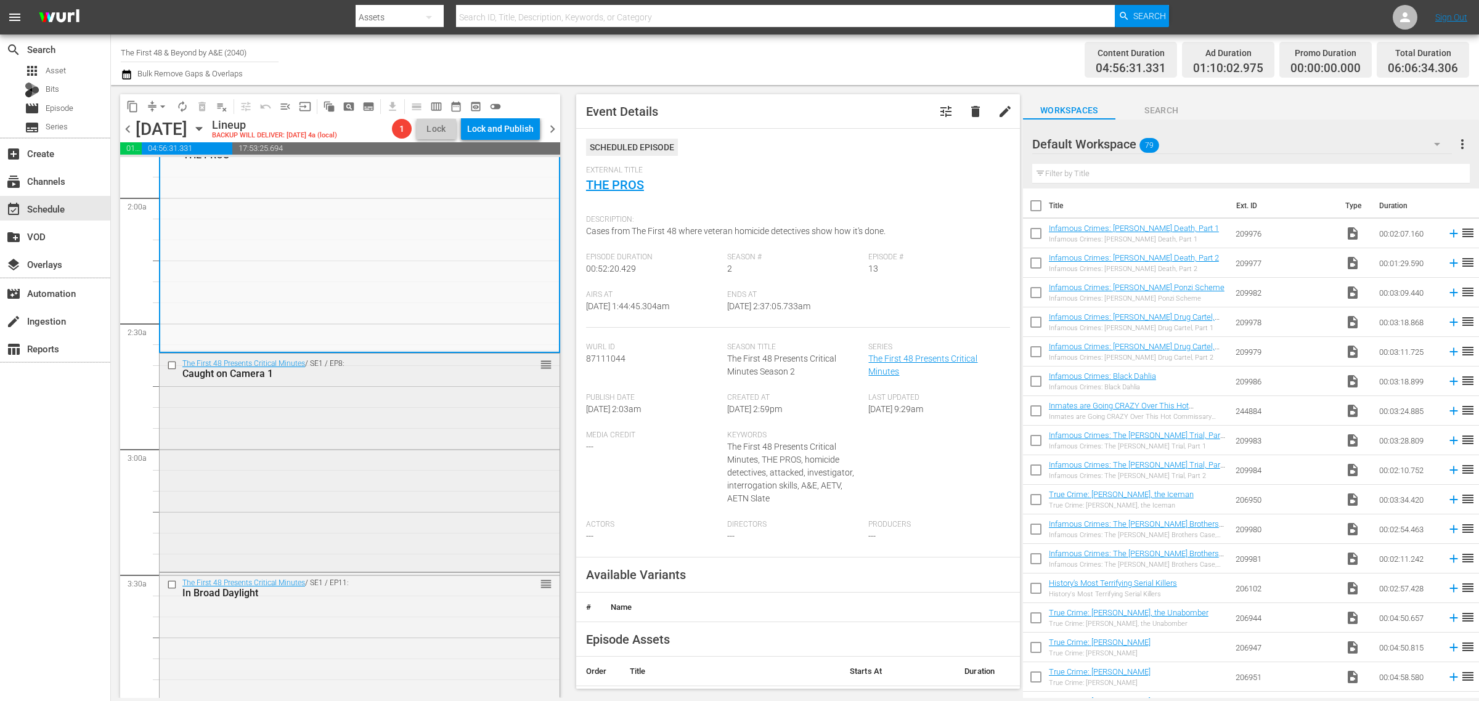
click at [333, 422] on div "The First 48 Presents Critical Minutes / SE1 / EP8: Caught on Camera 1 reorder" at bounding box center [360, 462] width 400 height 216
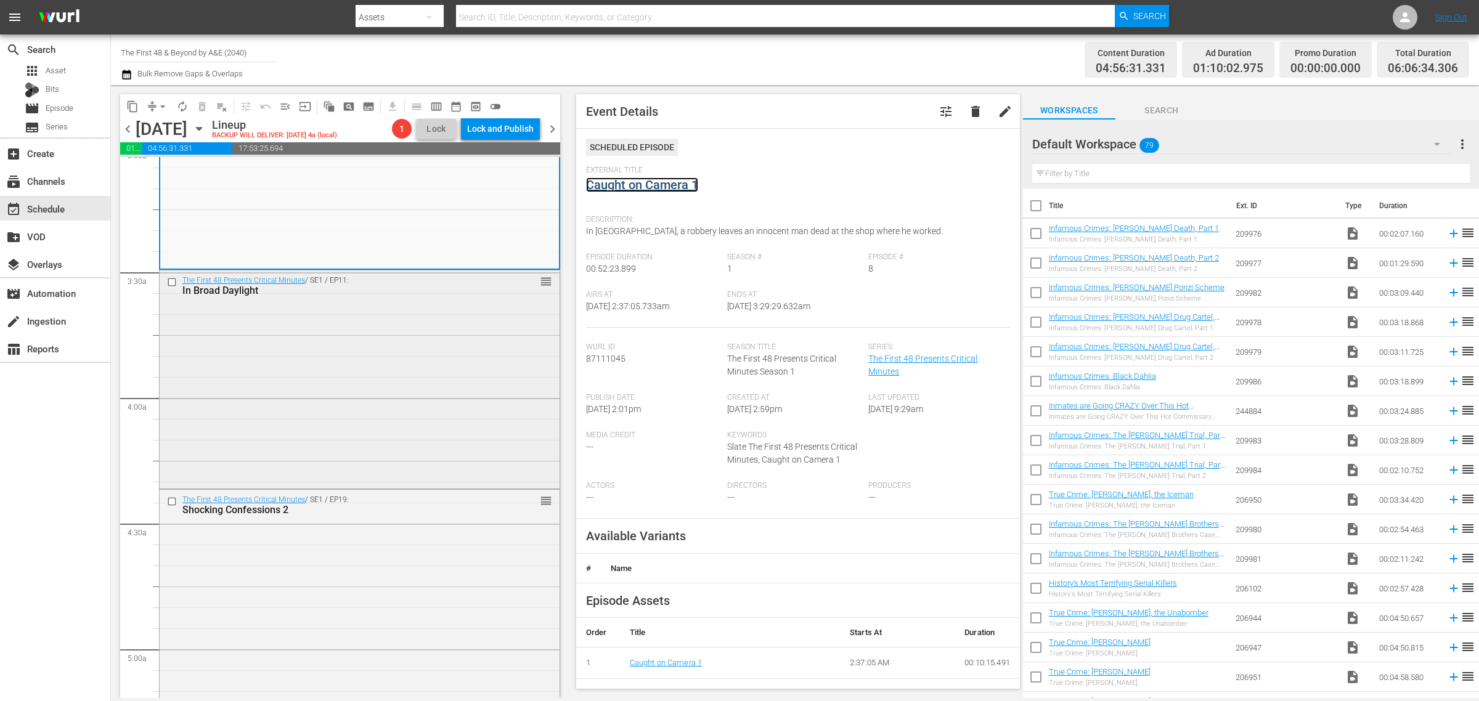
scroll to position [770, 0]
click at [260, 364] on div "The First 48 Presents Critical Minutes / SE1 / EP11: In Broad Daylight reorder" at bounding box center [360, 373] width 400 height 216
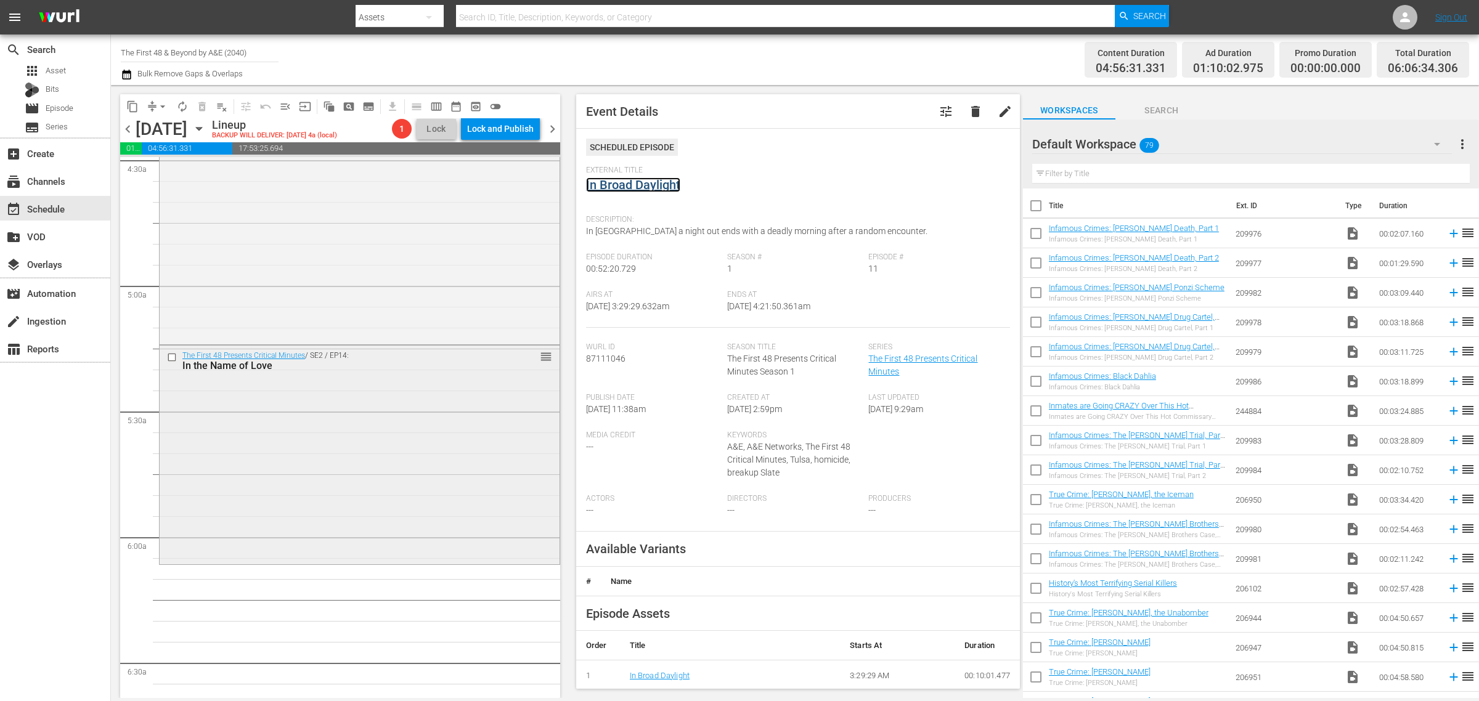
scroll to position [1156, 0]
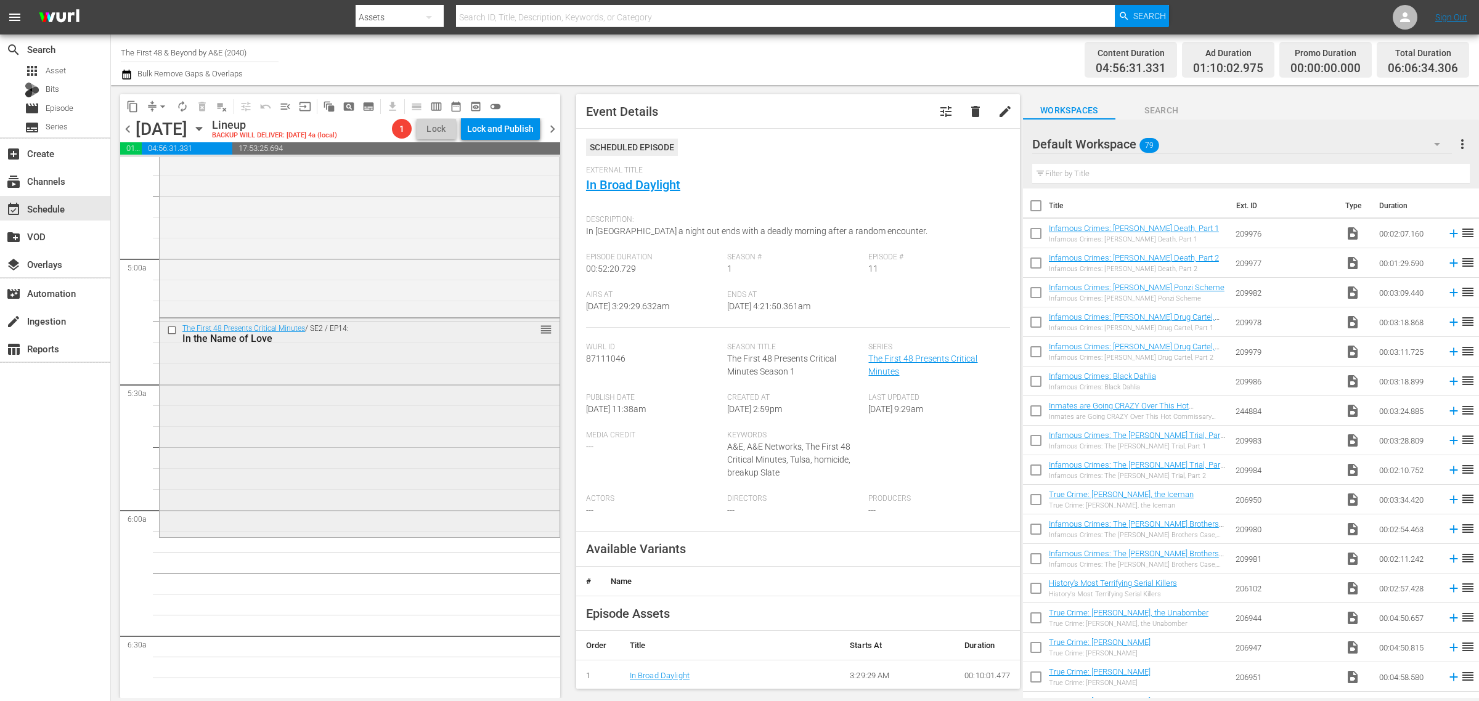
click at [247, 468] on div "The First 48 Presents Critical Minutes / SE2 / EP14: In the Name of Love reorder" at bounding box center [360, 427] width 400 height 216
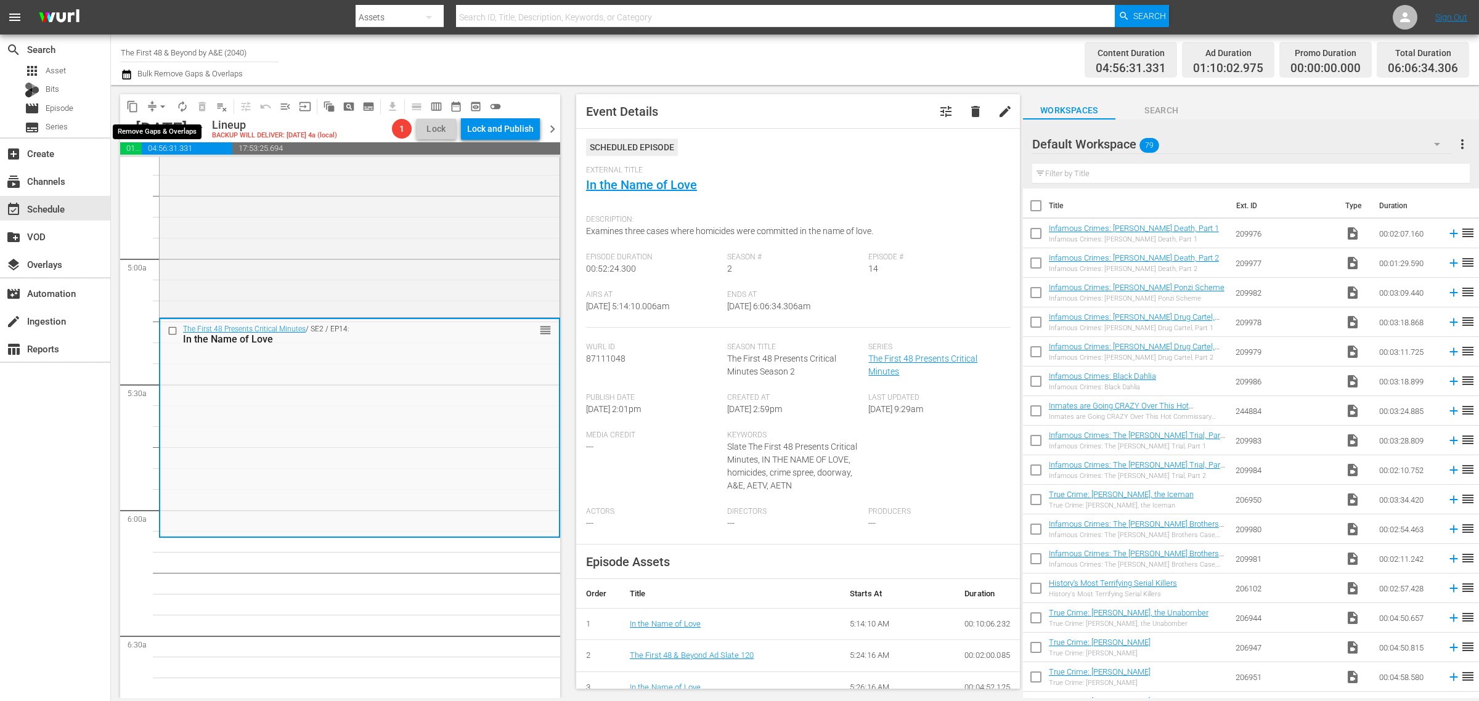
click at [154, 105] on button "arrow_drop_down" at bounding box center [163, 107] width 20 height 20
click at [169, 134] on li "Align to Midnight" at bounding box center [163, 131] width 129 height 20
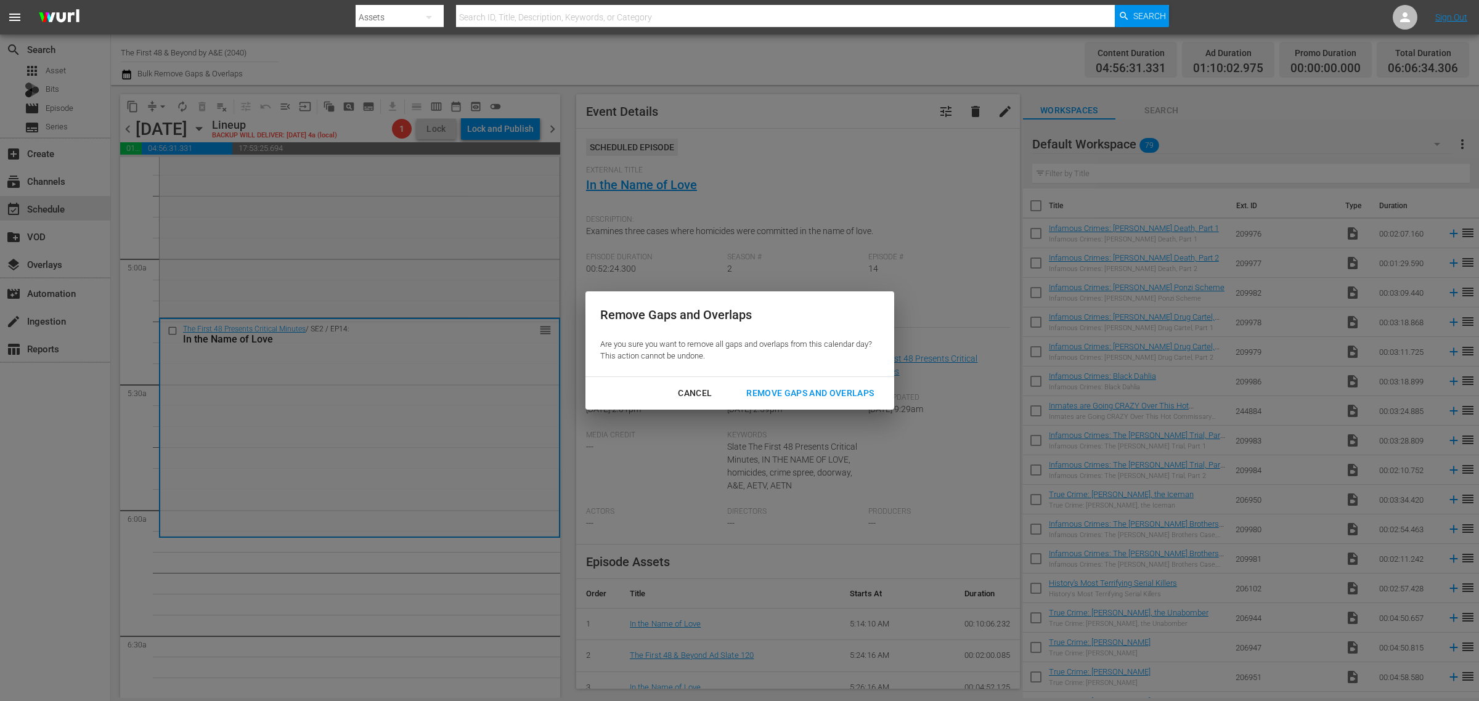
click at [789, 388] on div "Remove Gaps and Overlaps" at bounding box center [809, 393] width 147 height 15
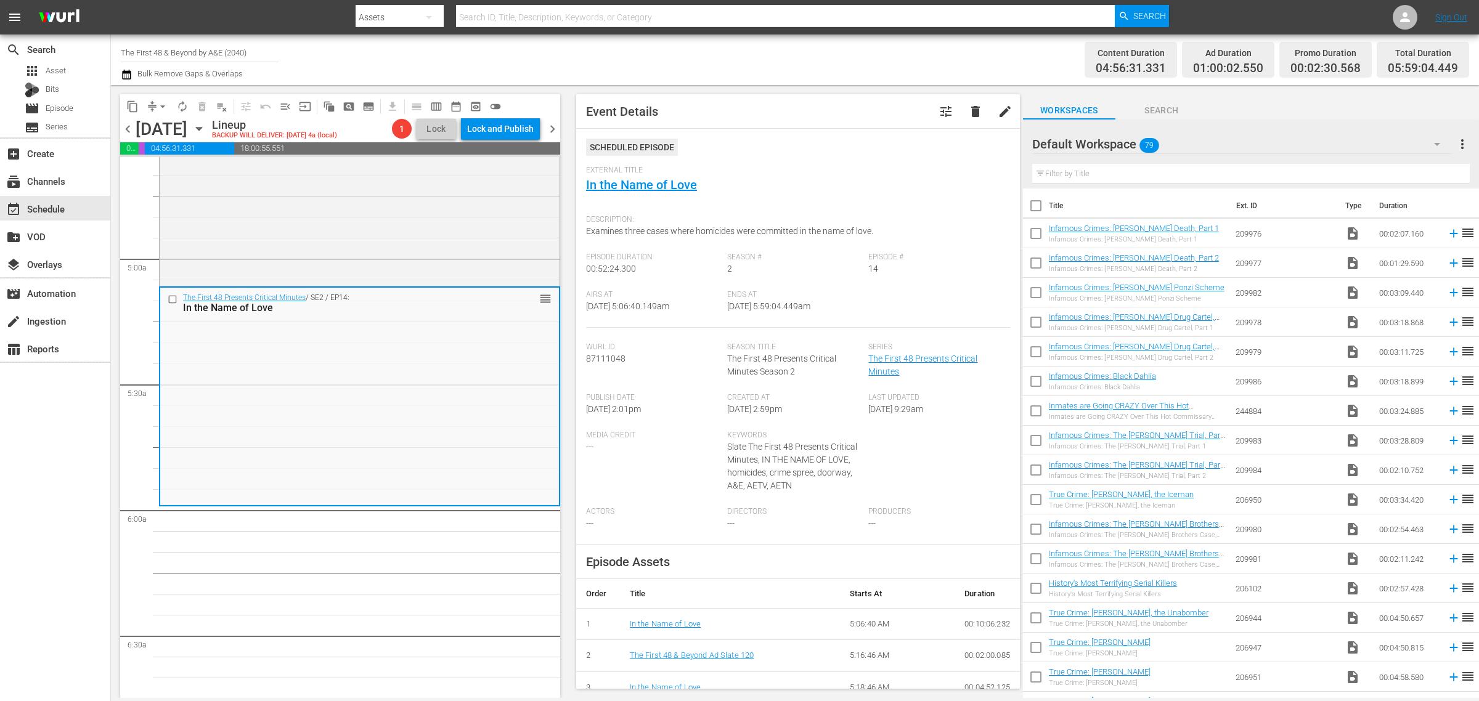
click at [895, 68] on div "Content Duration 04:56:31.331 Ad Duration 01:00:02.550 Promo Duration 00:02:30.…" at bounding box center [1162, 60] width 613 height 44
click at [162, 105] on span "arrow_drop_down" at bounding box center [163, 106] width 12 height 12
click at [158, 128] on li "Align to Midnight" at bounding box center [163, 131] width 129 height 20
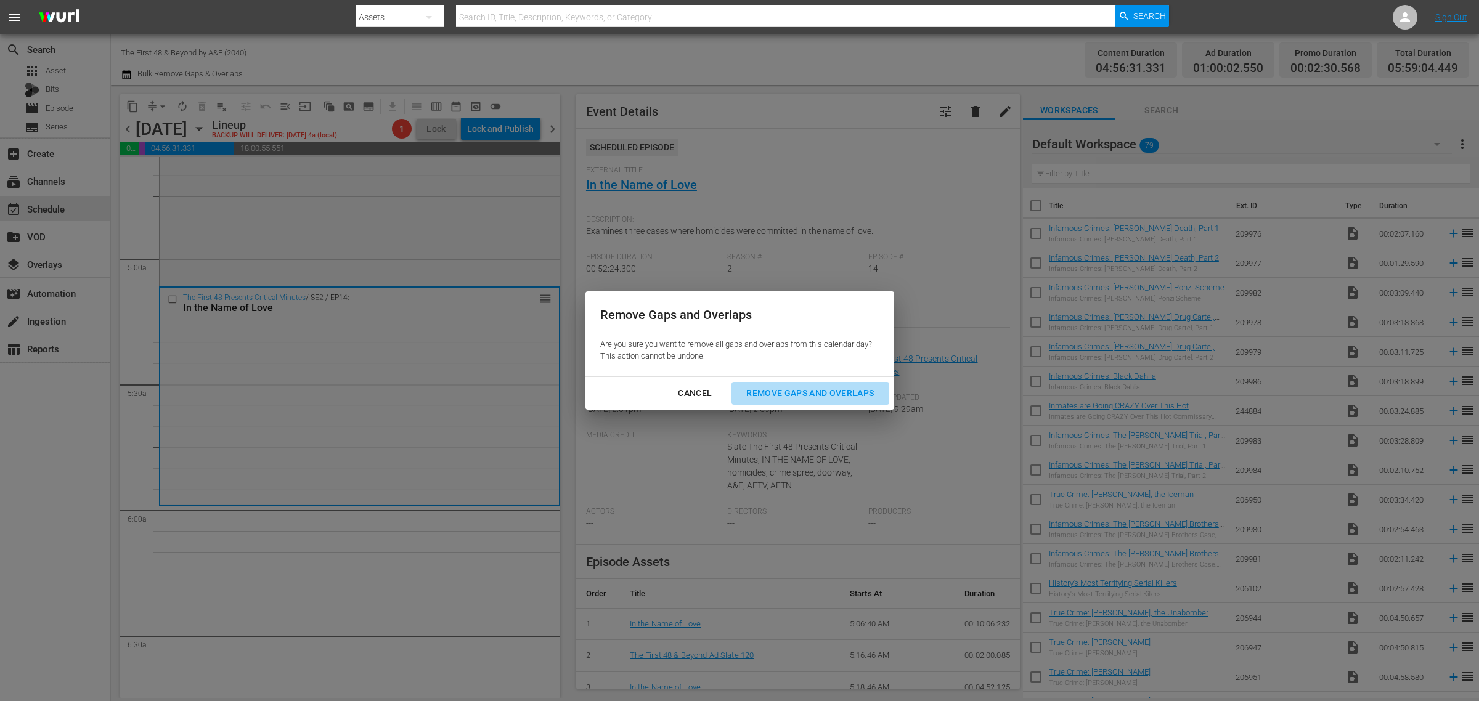
click at [834, 396] on div "Remove Gaps and Overlaps" at bounding box center [809, 393] width 147 height 15
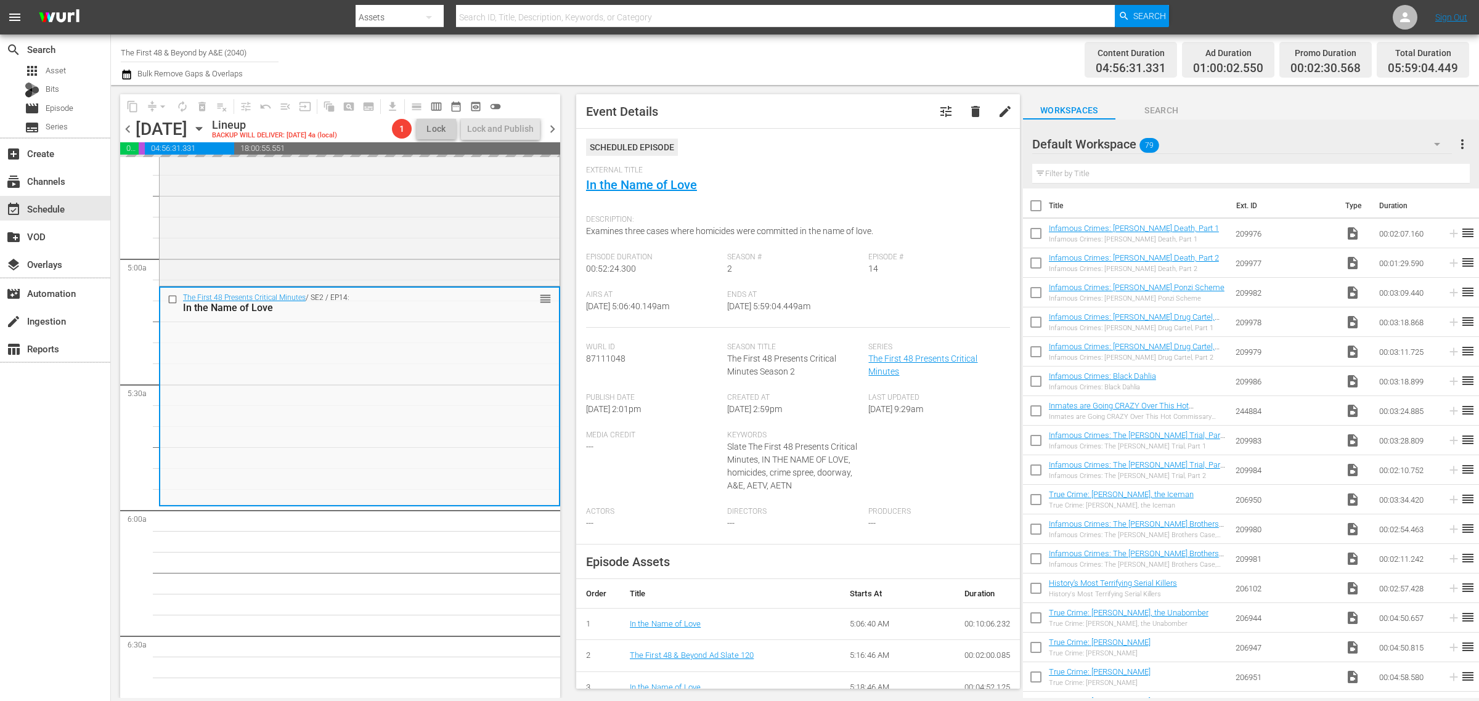
click at [815, 68] on div "Channel Title The First 48 & Beyond by A&E (2040) Bulk Remove Gaps & Overlaps" at bounding box center [488, 60] width 735 height 44
click at [838, 50] on div "Channel Title The First 48 & Beyond by A&E (2040) Bulk Remove Gaps & Overlaps" at bounding box center [488, 60] width 735 height 44
click at [159, 102] on span "arrow_drop_down" at bounding box center [163, 106] width 12 height 12
click at [160, 121] on li "Align to Midnight" at bounding box center [163, 131] width 129 height 20
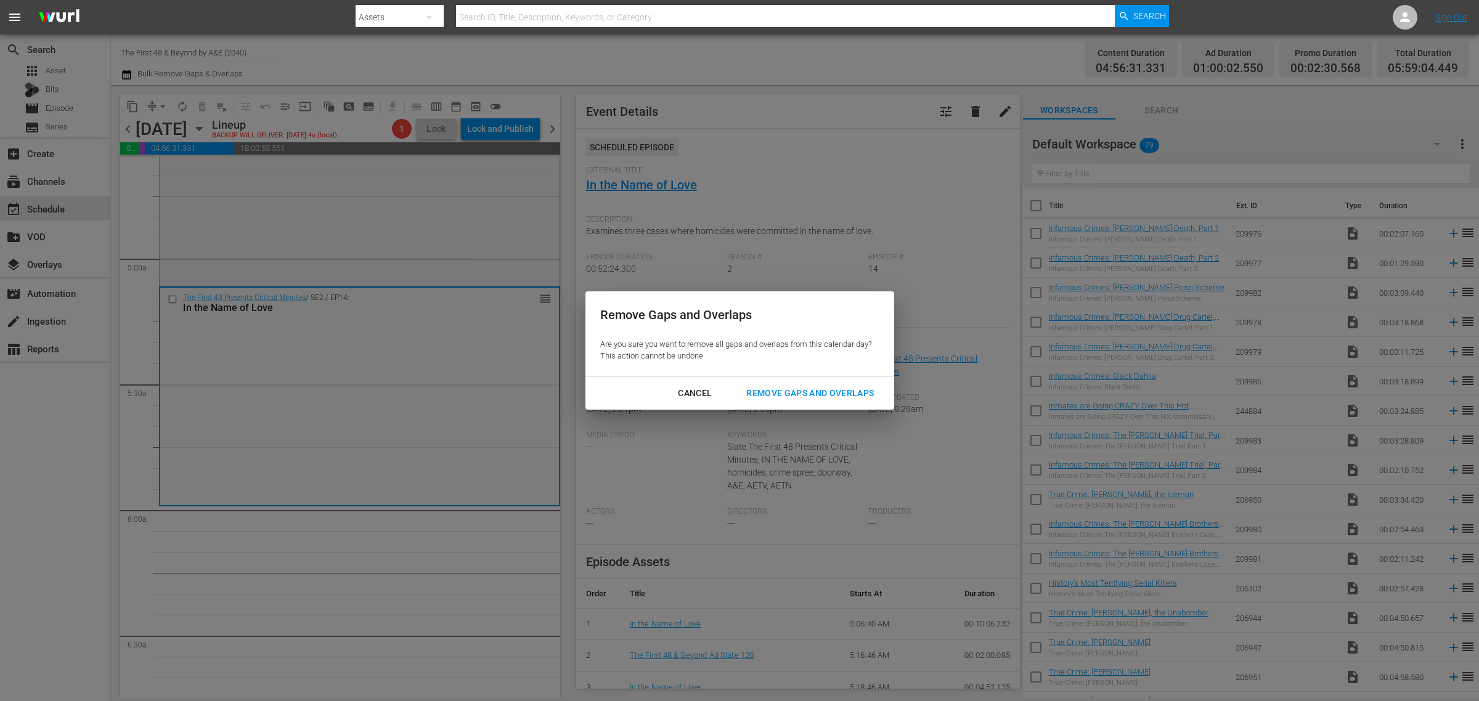
click at [829, 390] on div "Remove Gaps and Overlaps" at bounding box center [809, 393] width 147 height 15
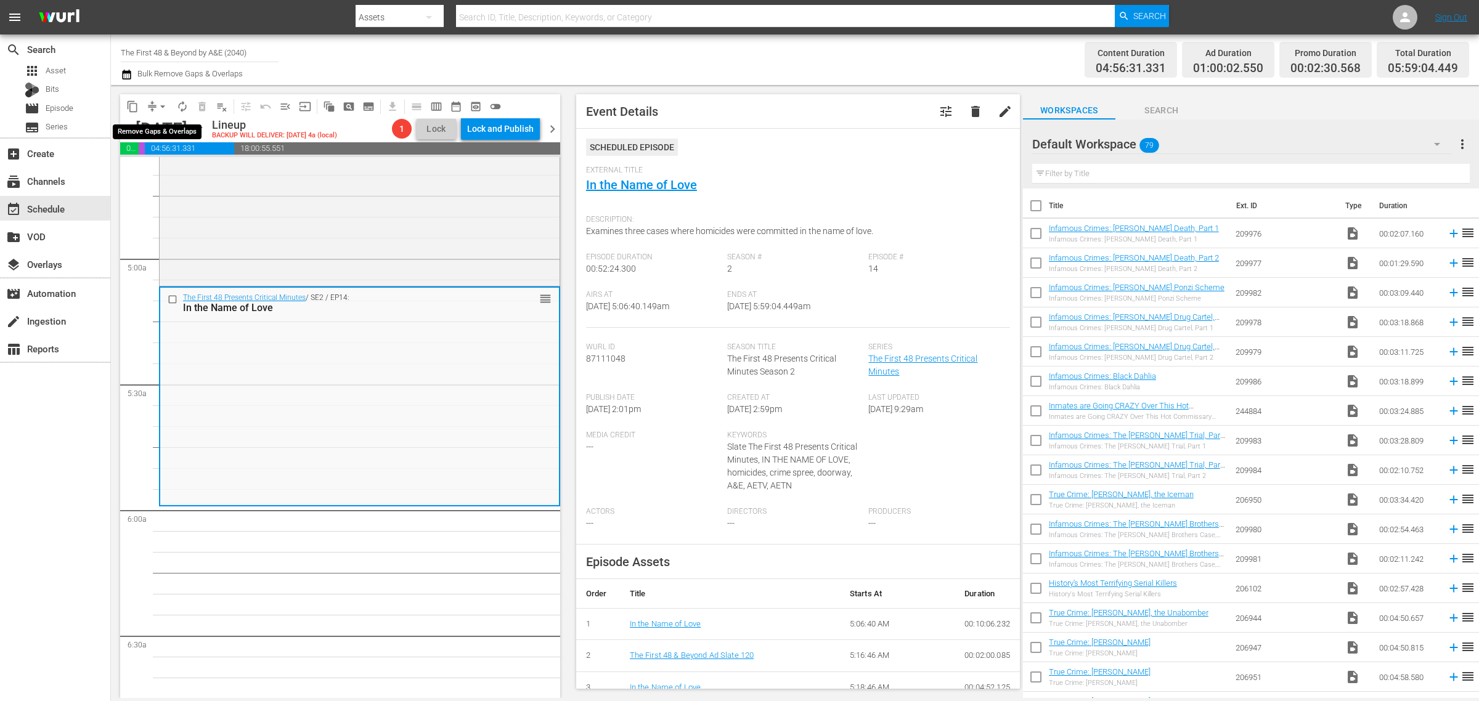
click at [163, 100] on span "arrow_drop_down" at bounding box center [163, 106] width 12 height 12
click at [149, 122] on li "Align to Midnight" at bounding box center [163, 131] width 129 height 20
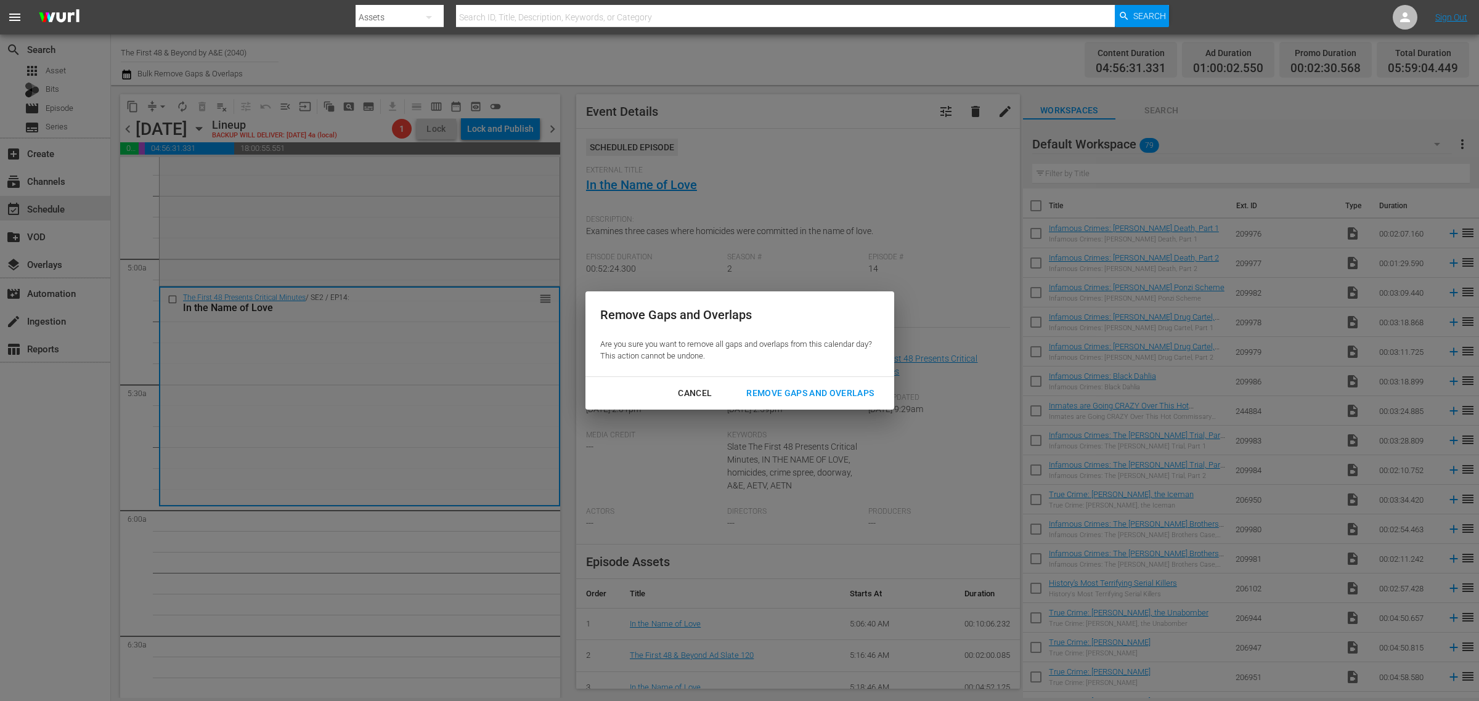
click at [815, 395] on div "Remove Gaps and Overlaps" at bounding box center [809, 393] width 147 height 15
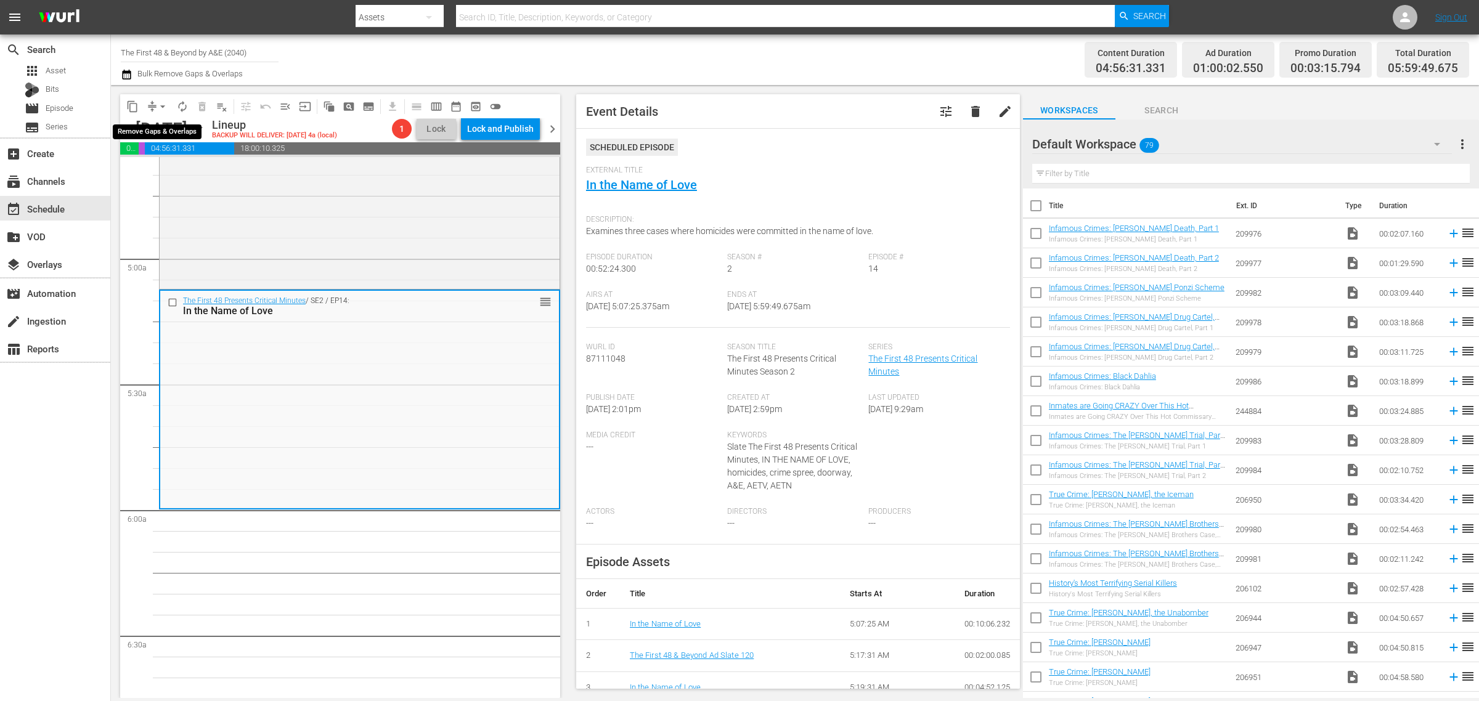
click at [158, 100] on span "arrow_drop_down" at bounding box center [163, 106] width 12 height 12
click at [161, 118] on ul "Align to Midnight Align to First Episode Align to End of Previous Day" at bounding box center [163, 151] width 129 height 71
click at [197, 131] on li "Align to Midnight" at bounding box center [163, 131] width 129 height 20
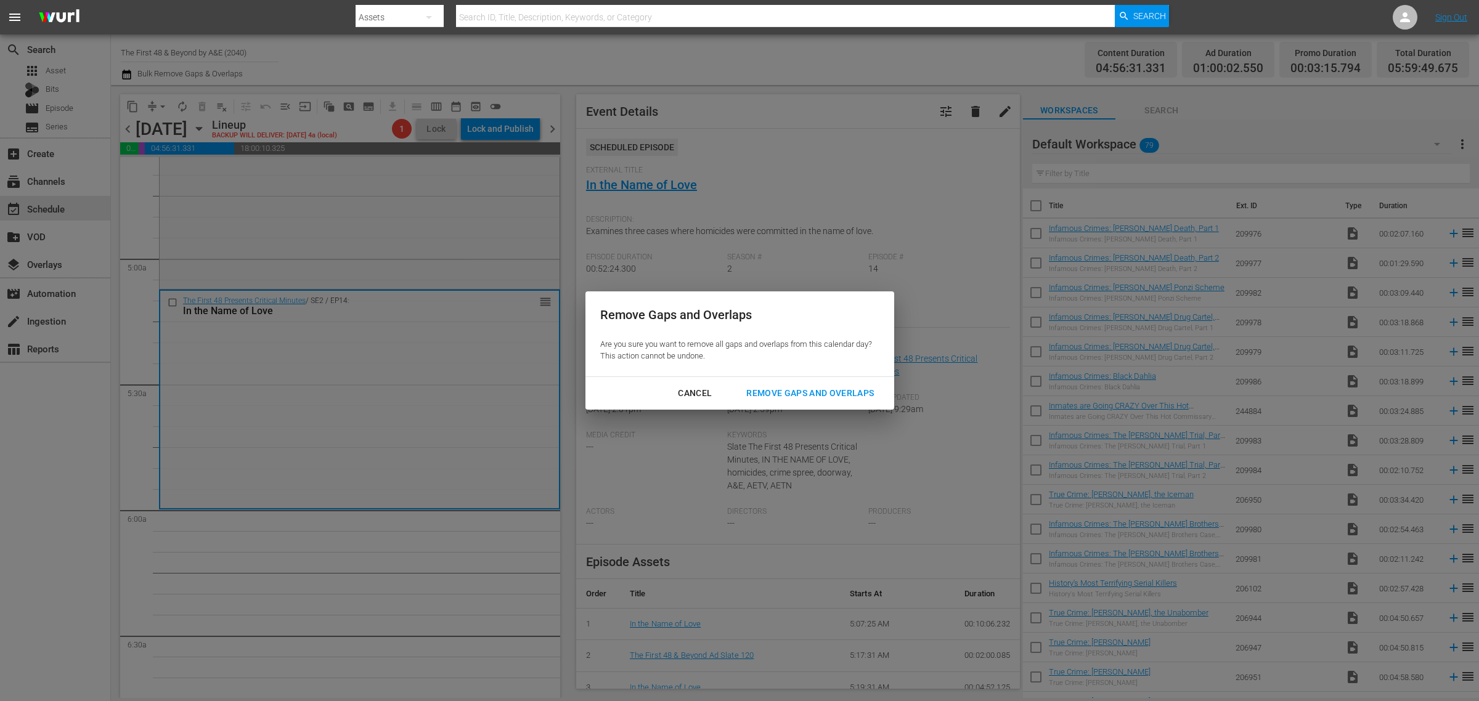
click at [815, 388] on div "Remove Gaps and Overlaps" at bounding box center [809, 393] width 147 height 15
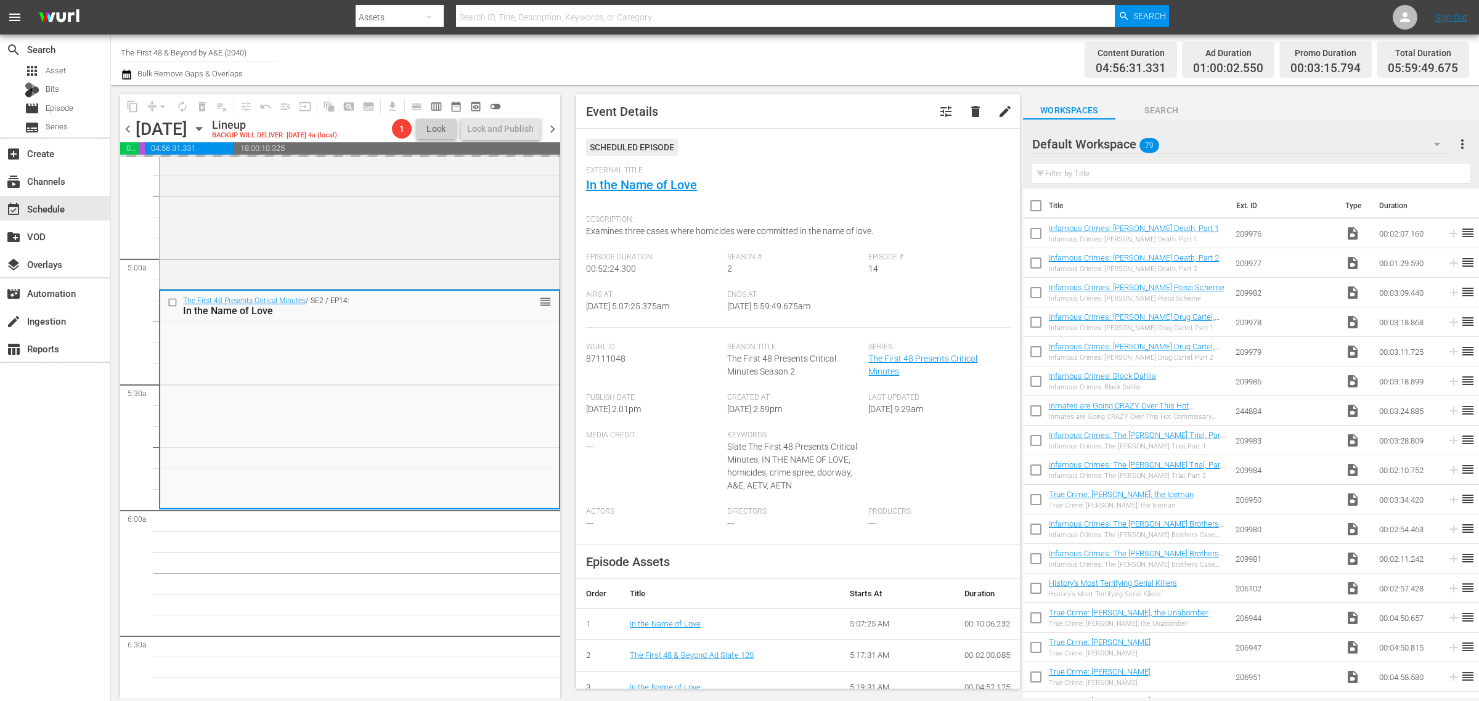
click at [810, 65] on div "Channel Title The First 48 & Beyond by A&E (2040) Bulk Remove Gaps & Overlaps" at bounding box center [488, 60] width 735 height 44
click at [158, 102] on span "arrow_drop_down" at bounding box center [163, 106] width 12 height 12
click at [173, 131] on li "Align to Midnight" at bounding box center [163, 131] width 129 height 20
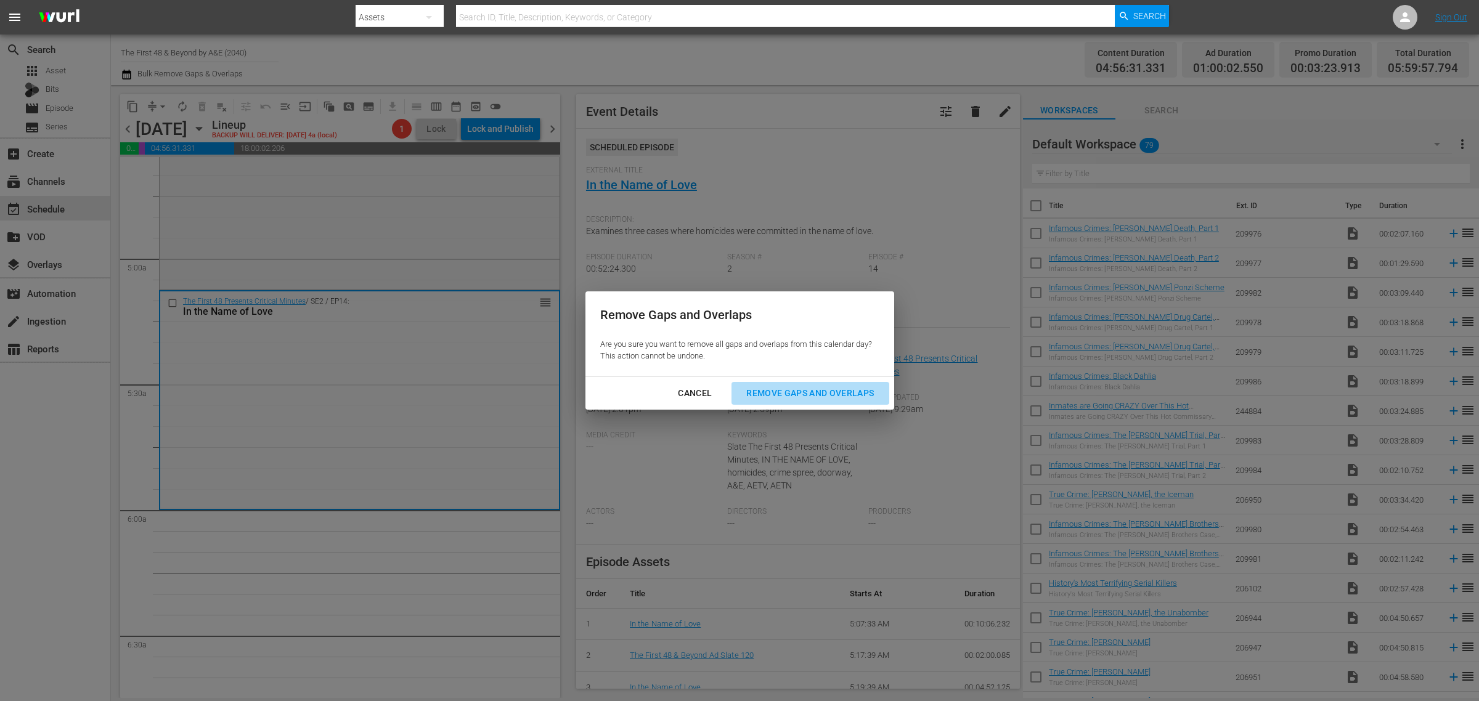
click at [823, 391] on div "Remove Gaps and Overlaps" at bounding box center [809, 393] width 147 height 15
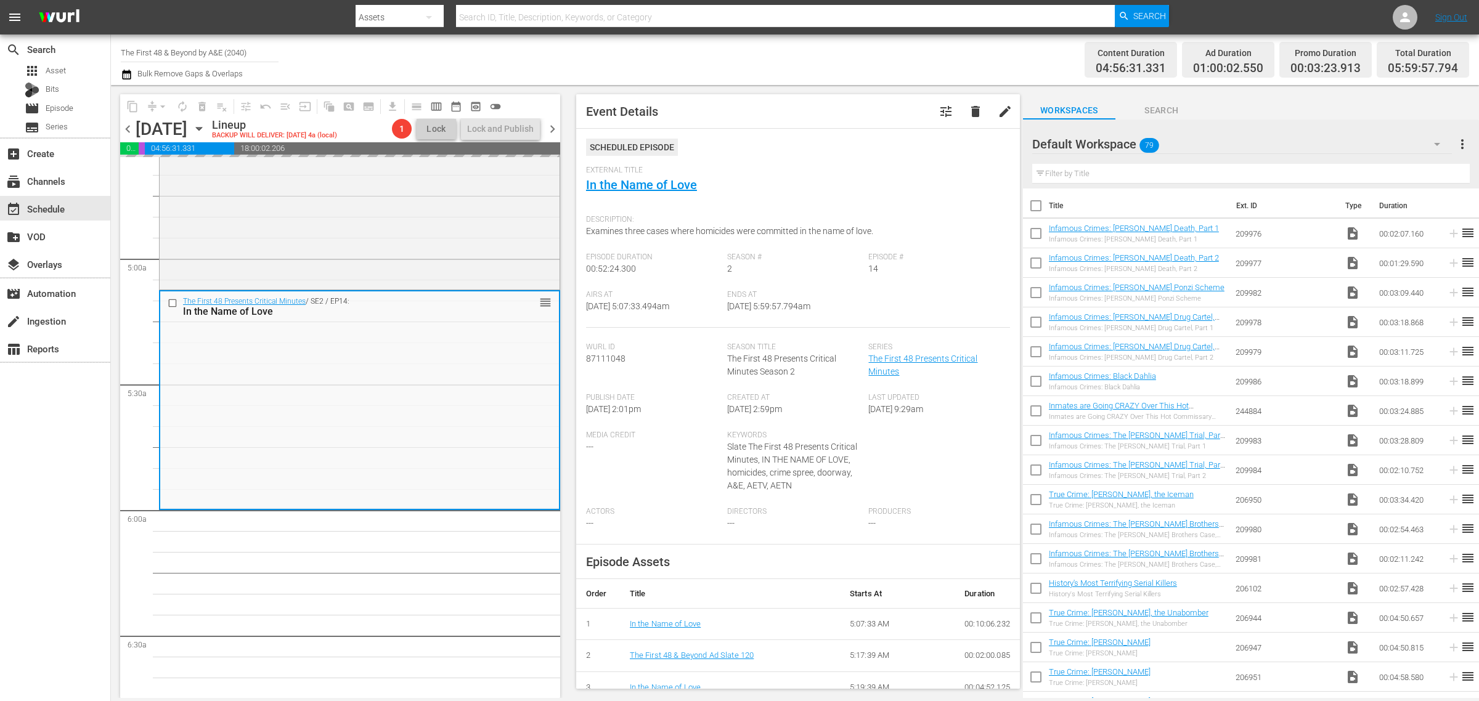
click at [815, 53] on div "Channel Title The First 48 & Beyond by A&E (2040) Bulk Remove Gaps & Overlaps" at bounding box center [488, 60] width 735 height 44
click at [181, 106] on span "autorenew_outlined" at bounding box center [182, 106] width 12 height 12
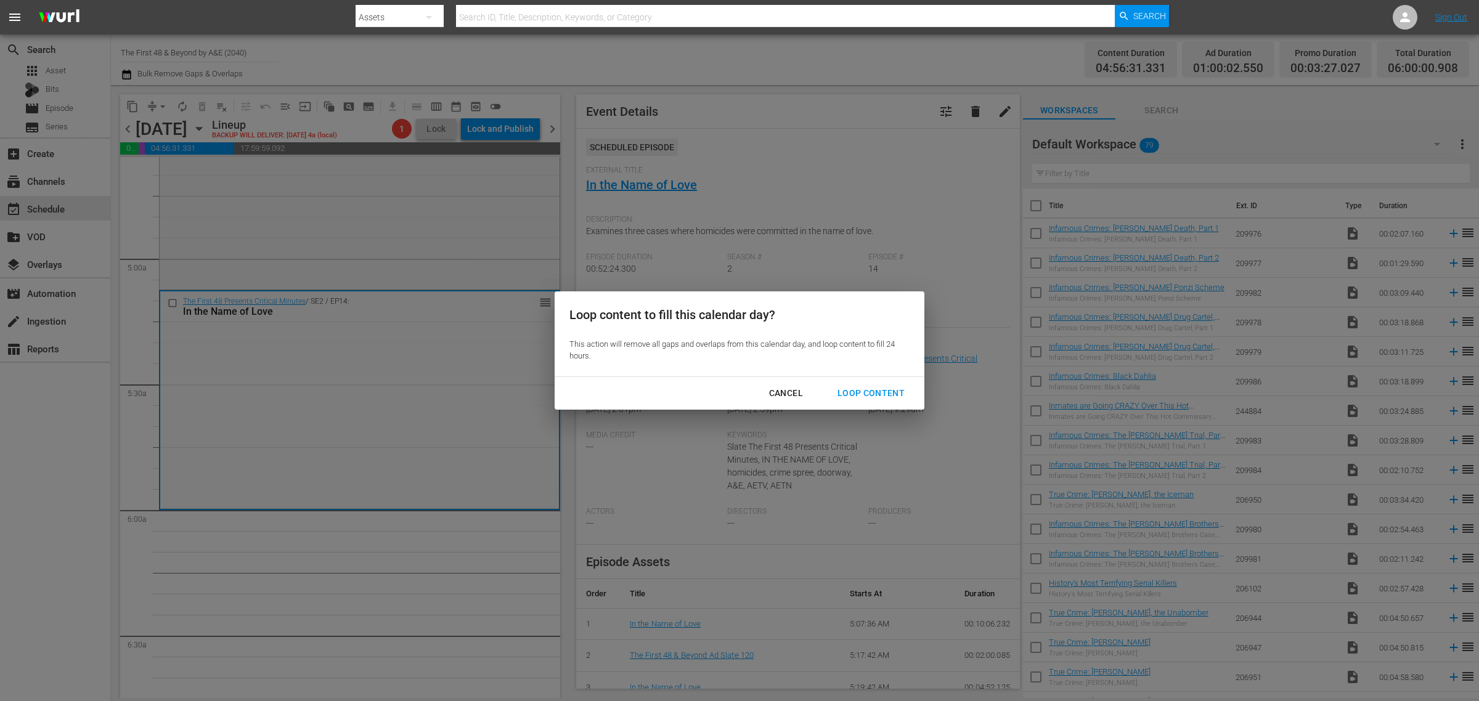
click at [863, 390] on div "Loop Content" at bounding box center [871, 393] width 87 height 15
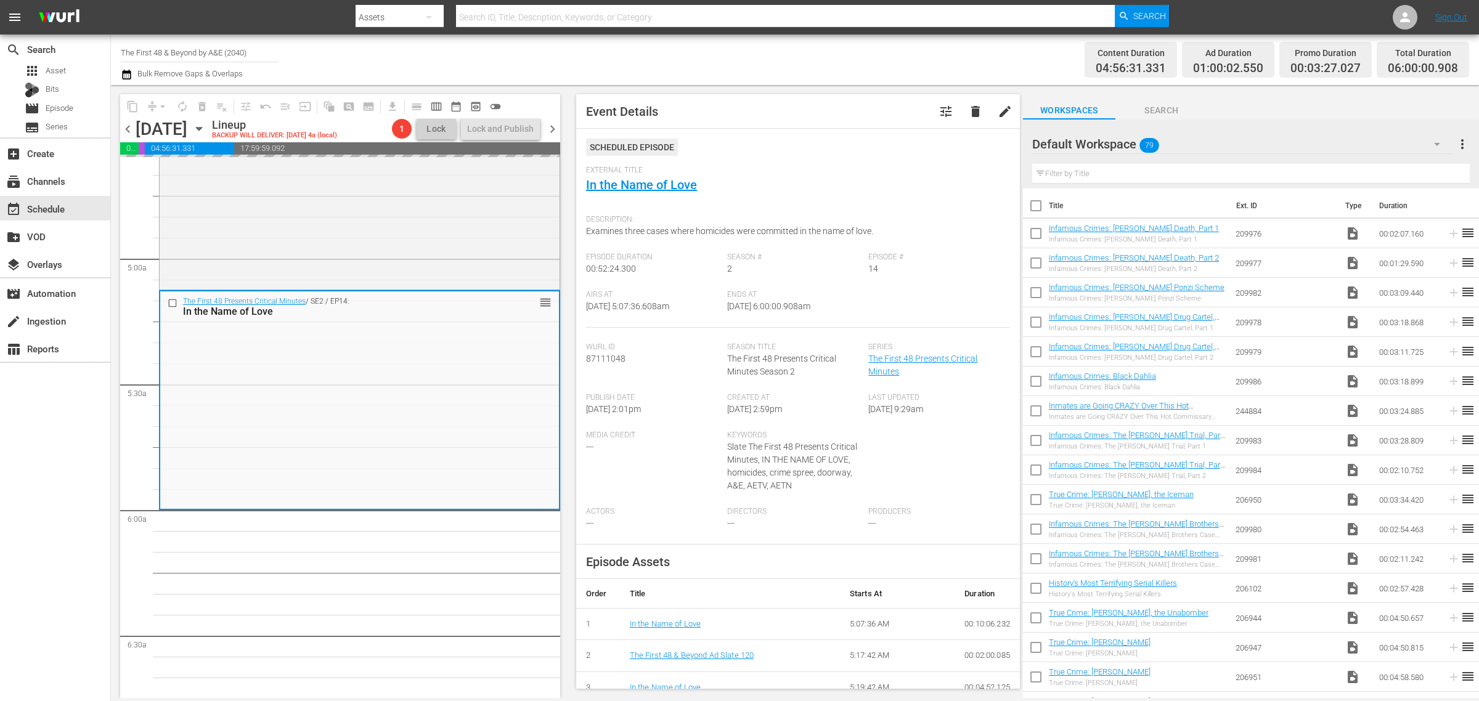
click at [859, 57] on div "Content Duration 04:56:31.331 Ad Duration 01:00:02.550 Promo Duration 00:03:27.…" at bounding box center [1162, 60] width 613 height 44
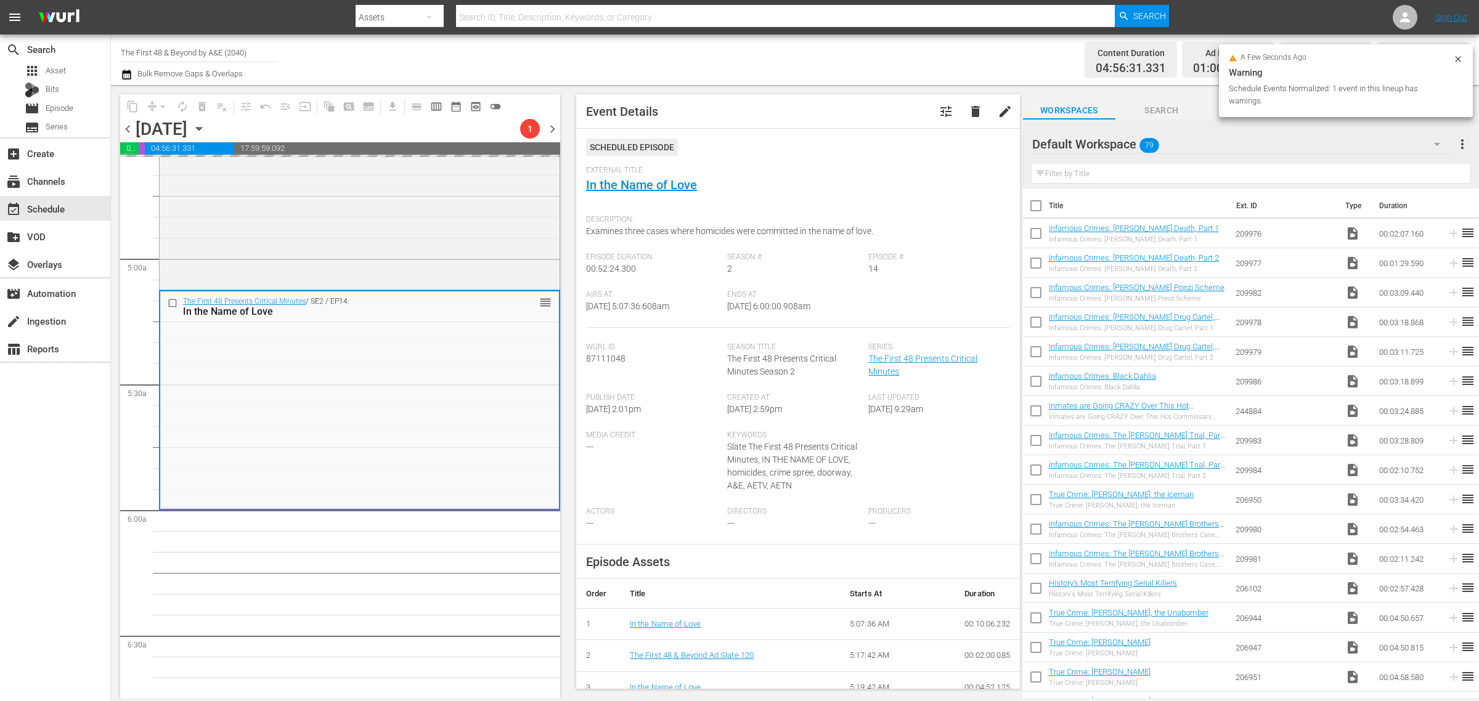
click at [883, 62] on div "Content Duration 04:56:31.331 Ad Duration 01:00:02.550 Promo Duration 00:03:27.…" at bounding box center [1162, 60] width 613 height 44
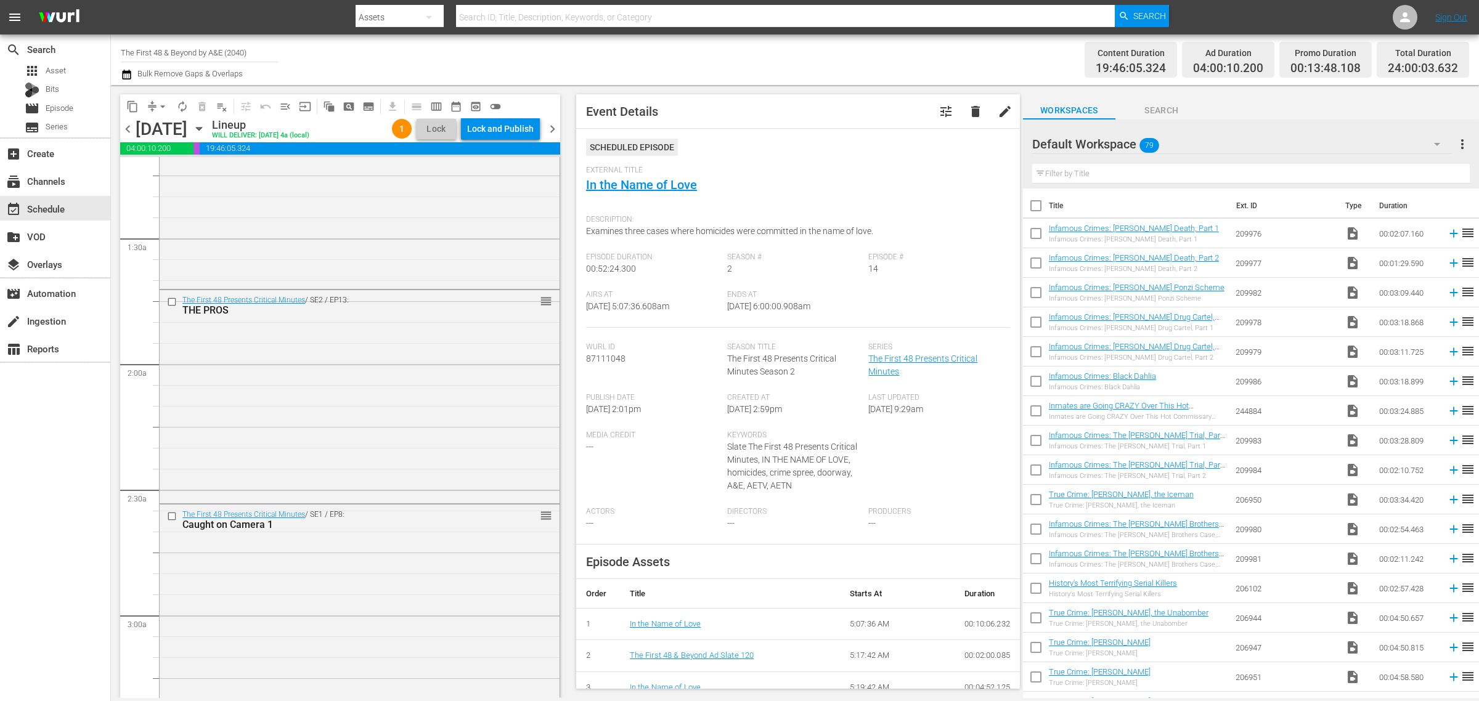
scroll to position [0, 0]
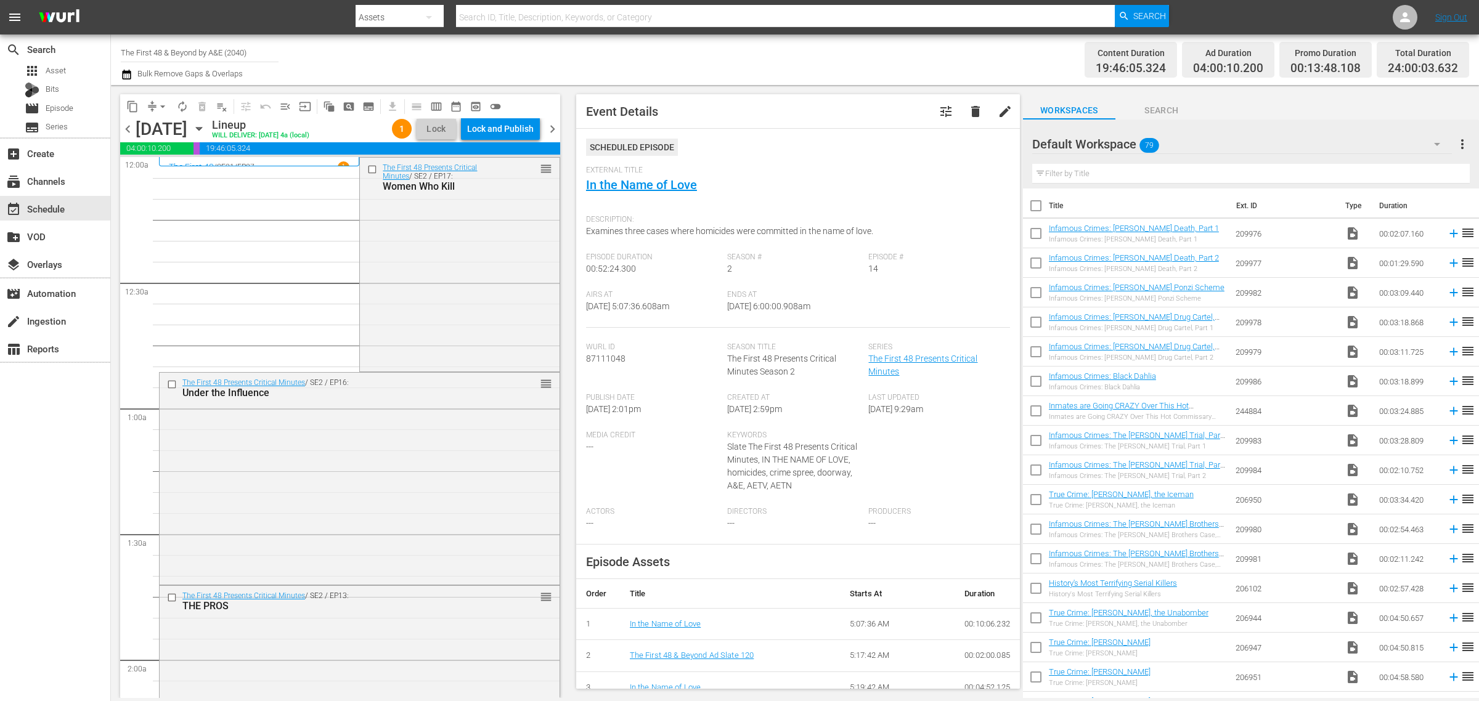
click at [750, 62] on div "Channel Title The First 48 & Beyond by A&E (2040) Bulk Remove Gaps & Overlaps" at bounding box center [488, 60] width 735 height 44
click at [484, 131] on div "Lock and Publish" at bounding box center [500, 129] width 67 height 22
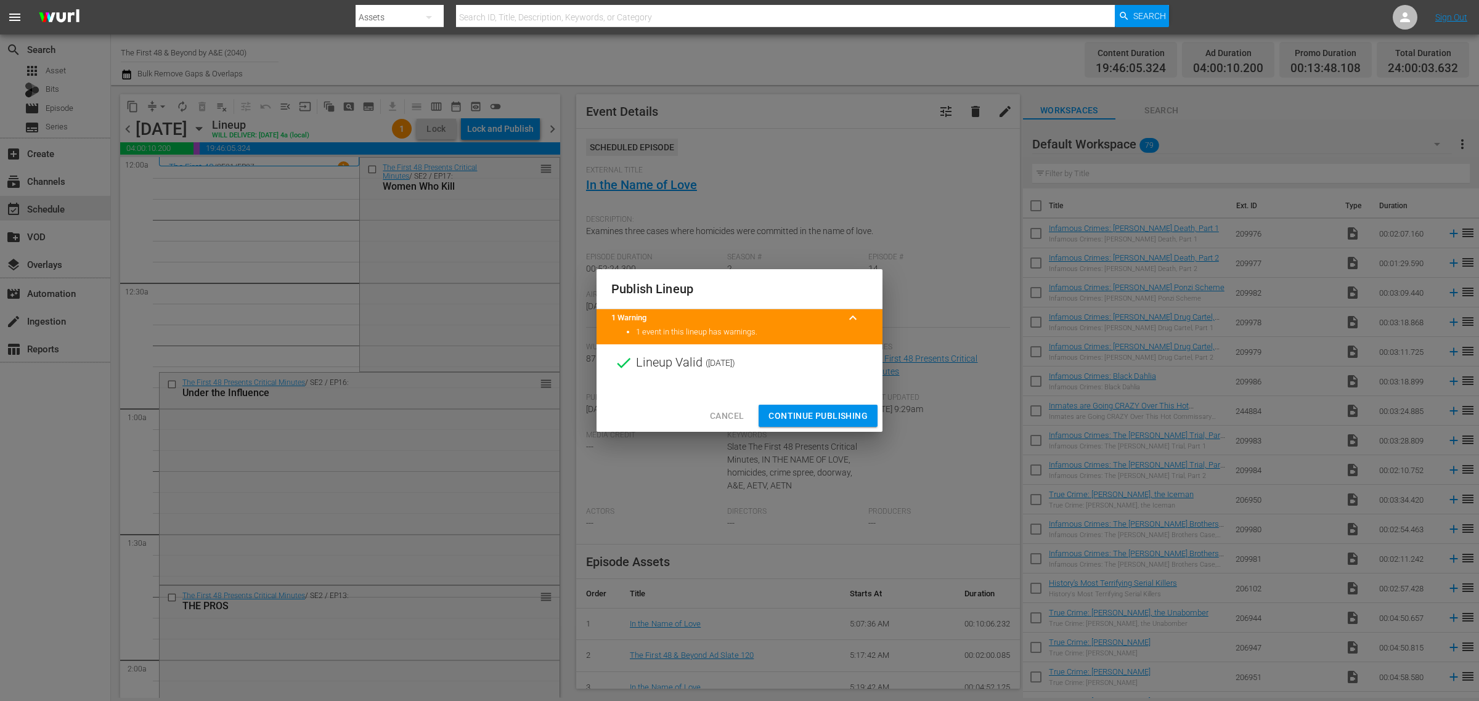
click at [833, 415] on span "Continue Publishing" at bounding box center [818, 416] width 99 height 15
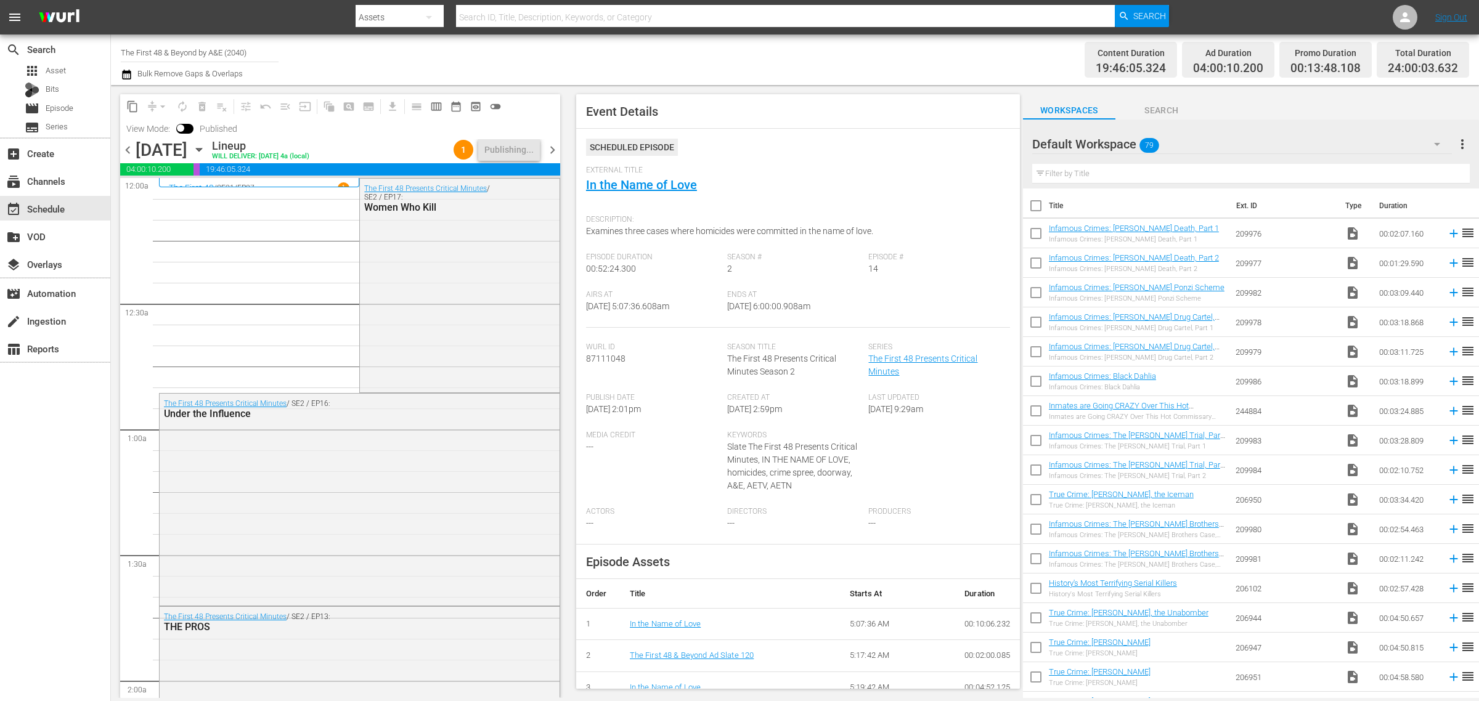
click at [704, 49] on div "Channel Title The First 48 & Beyond by A&E (2040) Bulk Remove Gaps & Overlaps" at bounding box center [488, 60] width 735 height 44
click at [789, 54] on div "Channel Title The First 48 & Beyond by A&E (2040) Bulk Remove Gaps & Overlaps" at bounding box center [488, 60] width 735 height 44
click at [553, 143] on span "chevron_right" at bounding box center [552, 149] width 15 height 15
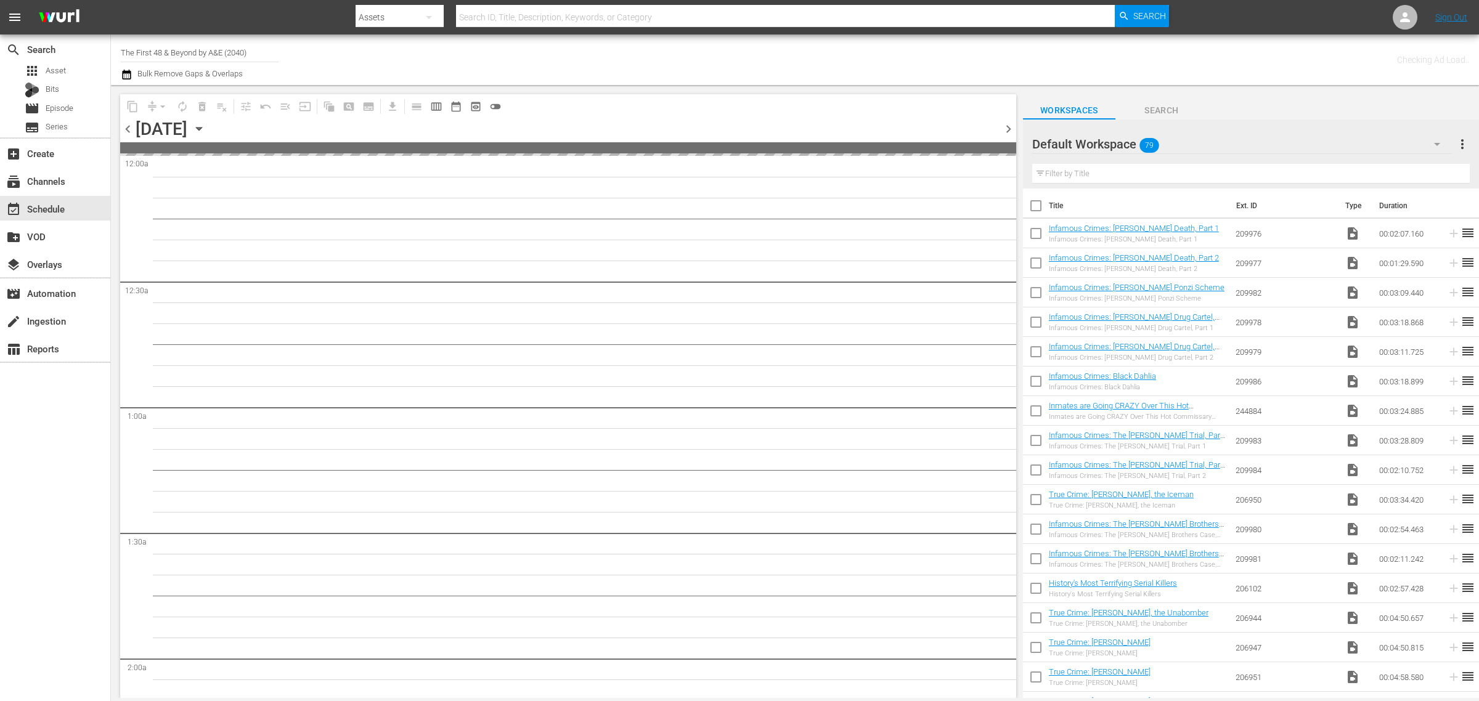
click at [814, 48] on div "Channel Title The First 48 & Beyond by A&E (2040) Bulk Remove Gaps & Overlaps" at bounding box center [488, 60] width 735 height 44
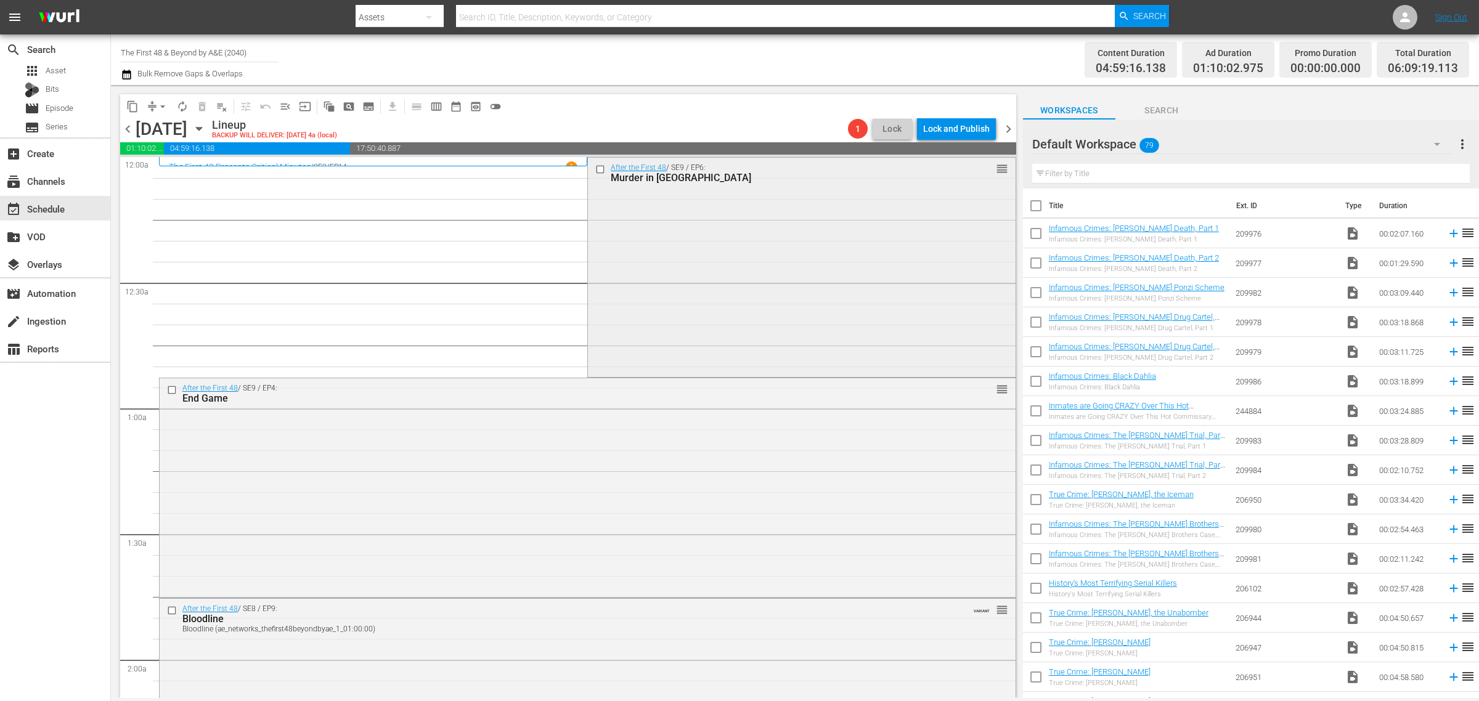
click at [743, 261] on div "After the First 48 / SE9 / EP6: Murder in Mobile reorder" at bounding box center [801, 267] width 427 height 218
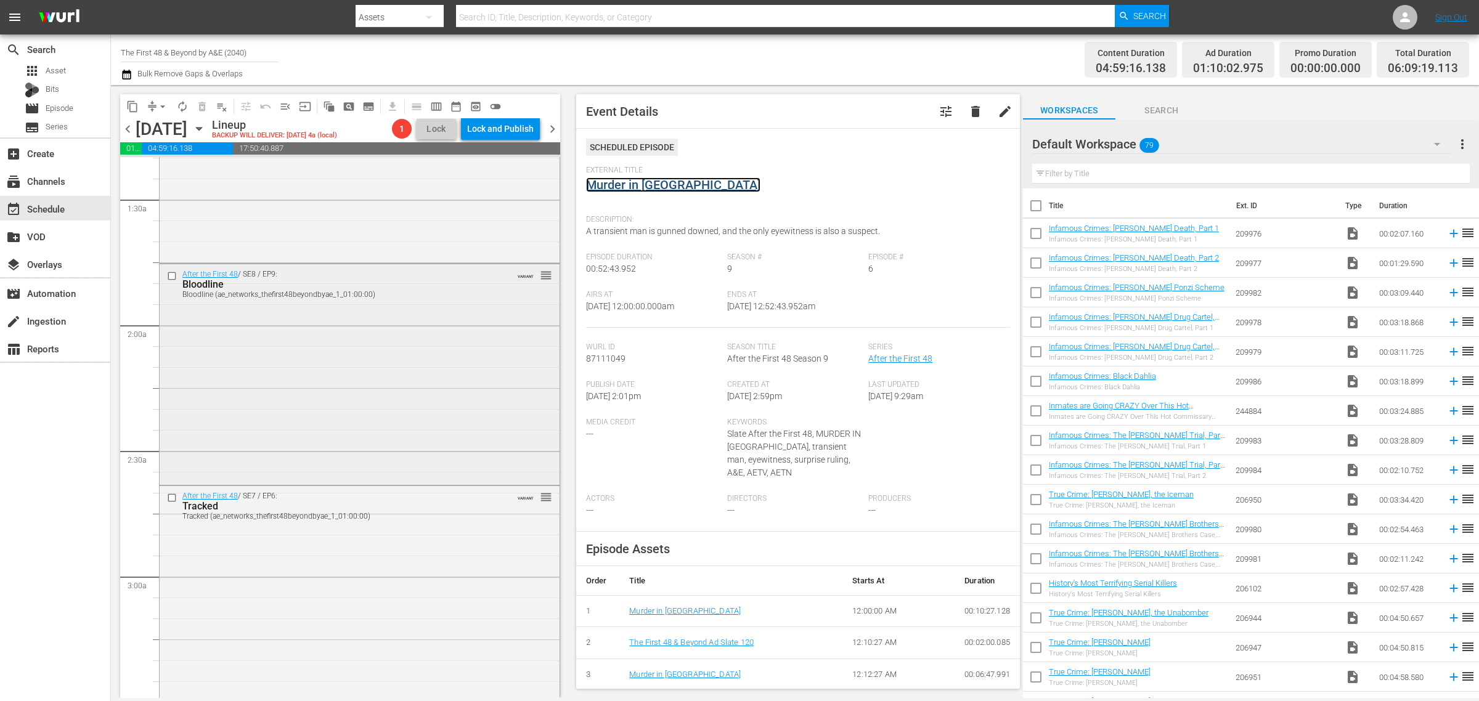
scroll to position [308, 0]
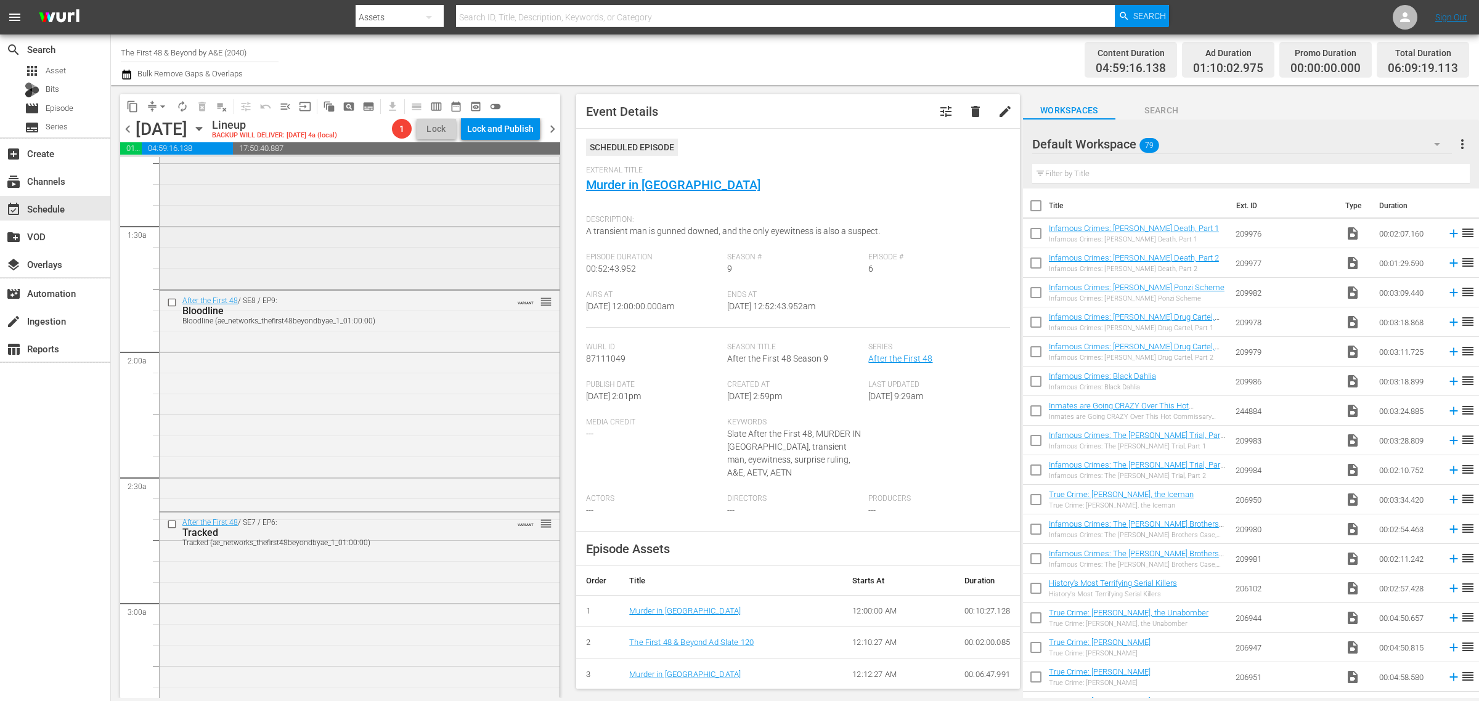
click at [359, 253] on div "After the First 48 / SE9 / EP4: End Game reorder" at bounding box center [360, 179] width 400 height 218
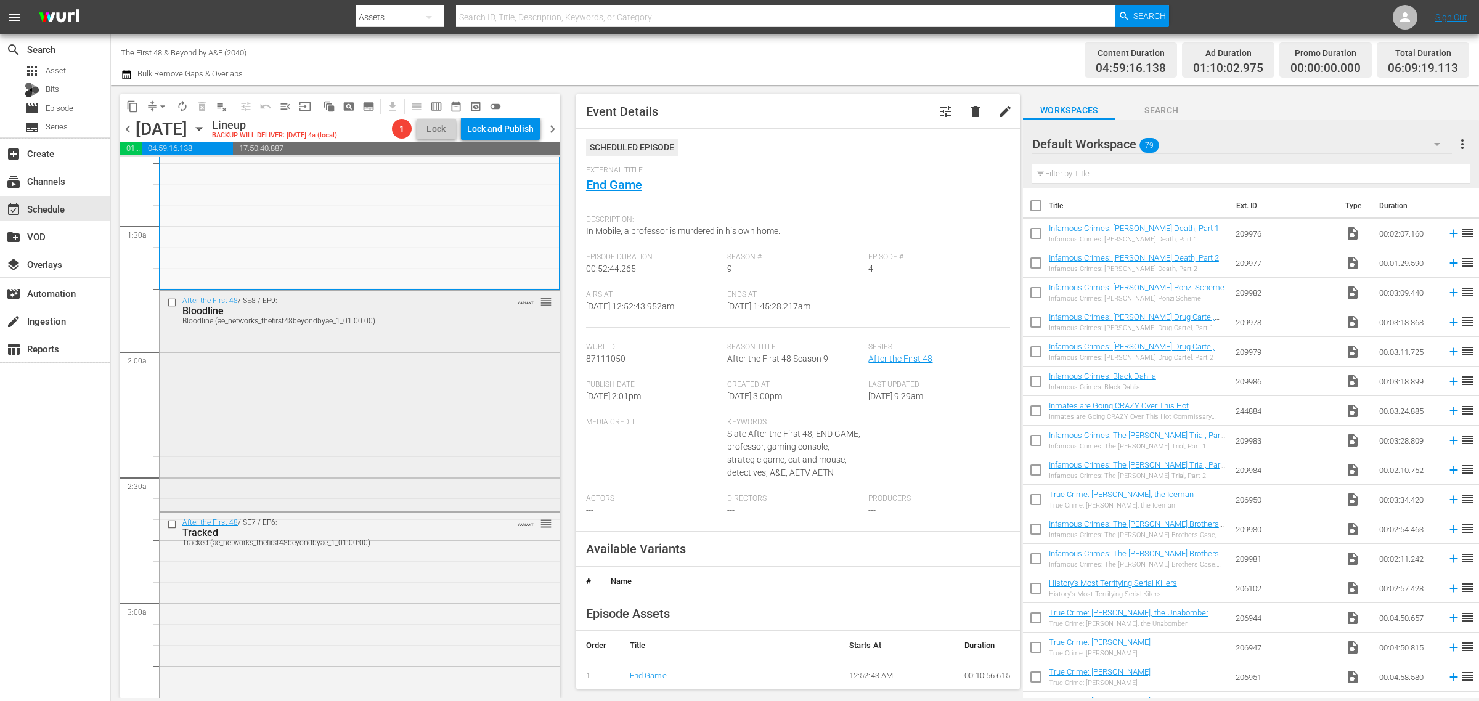
click at [458, 381] on div "After the First 48 / SE8 / EP9: Bloodline Bloodline (ae_networks_thefirst48beyo…" at bounding box center [360, 400] width 400 height 218
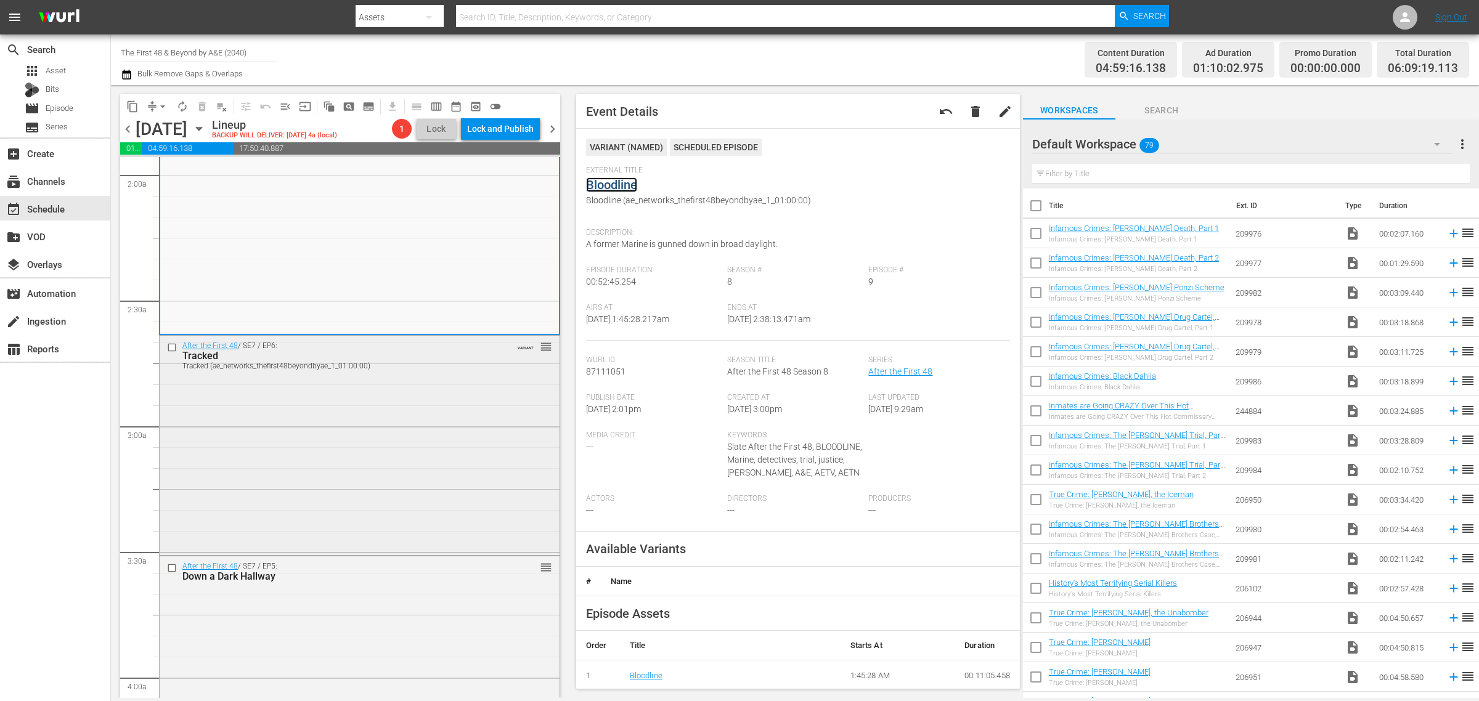
scroll to position [539, 0]
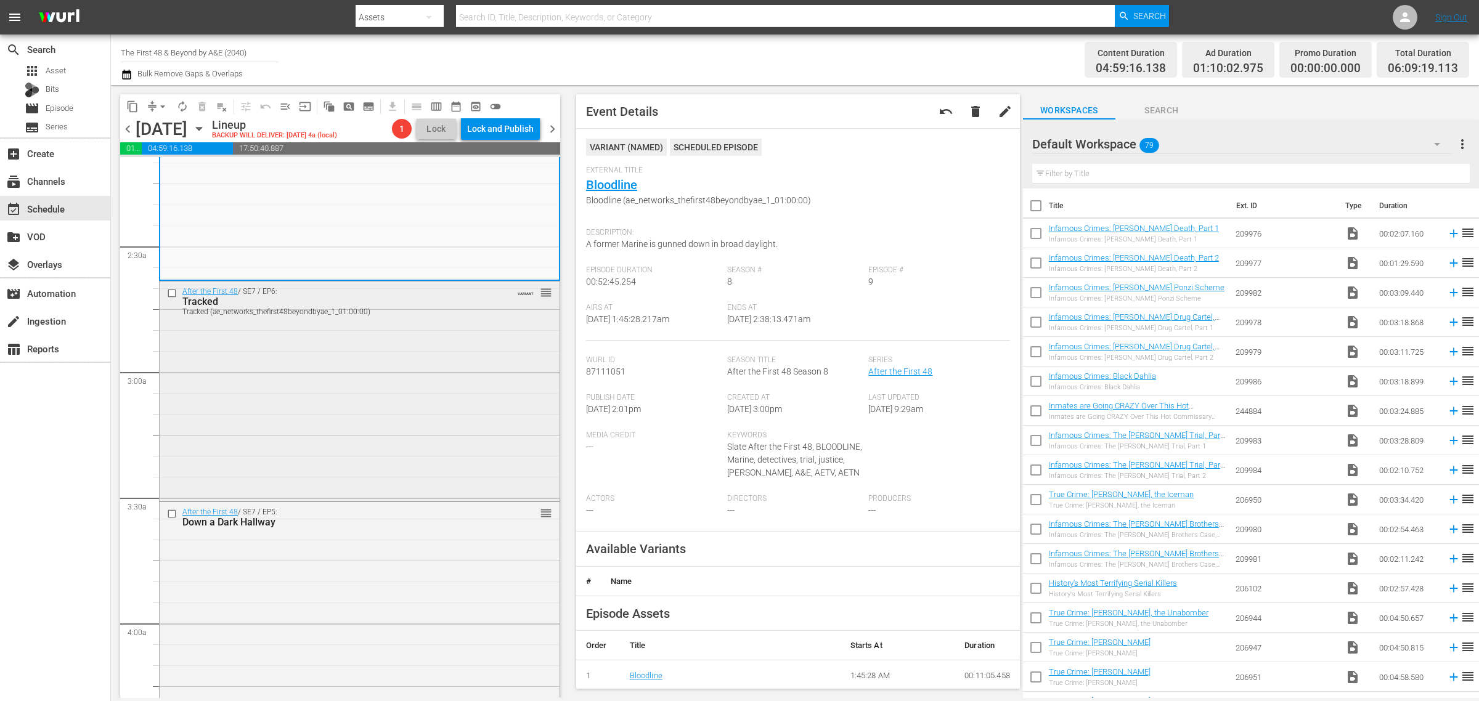
click at [324, 330] on div "After the First 48 / SE7 / EP6: Tracked Tracked (ae_networks_thefirst48beyondby…" at bounding box center [360, 391] width 400 height 218
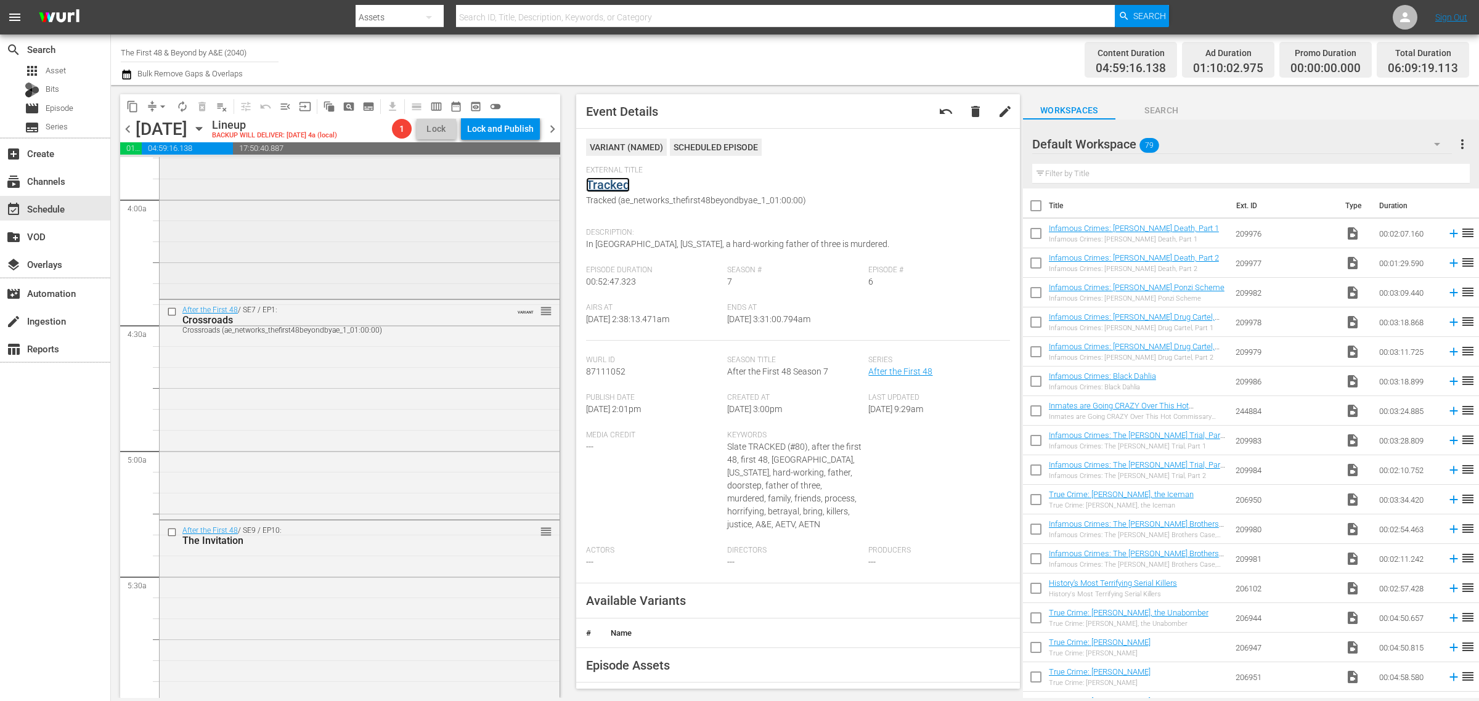
scroll to position [1001, 0]
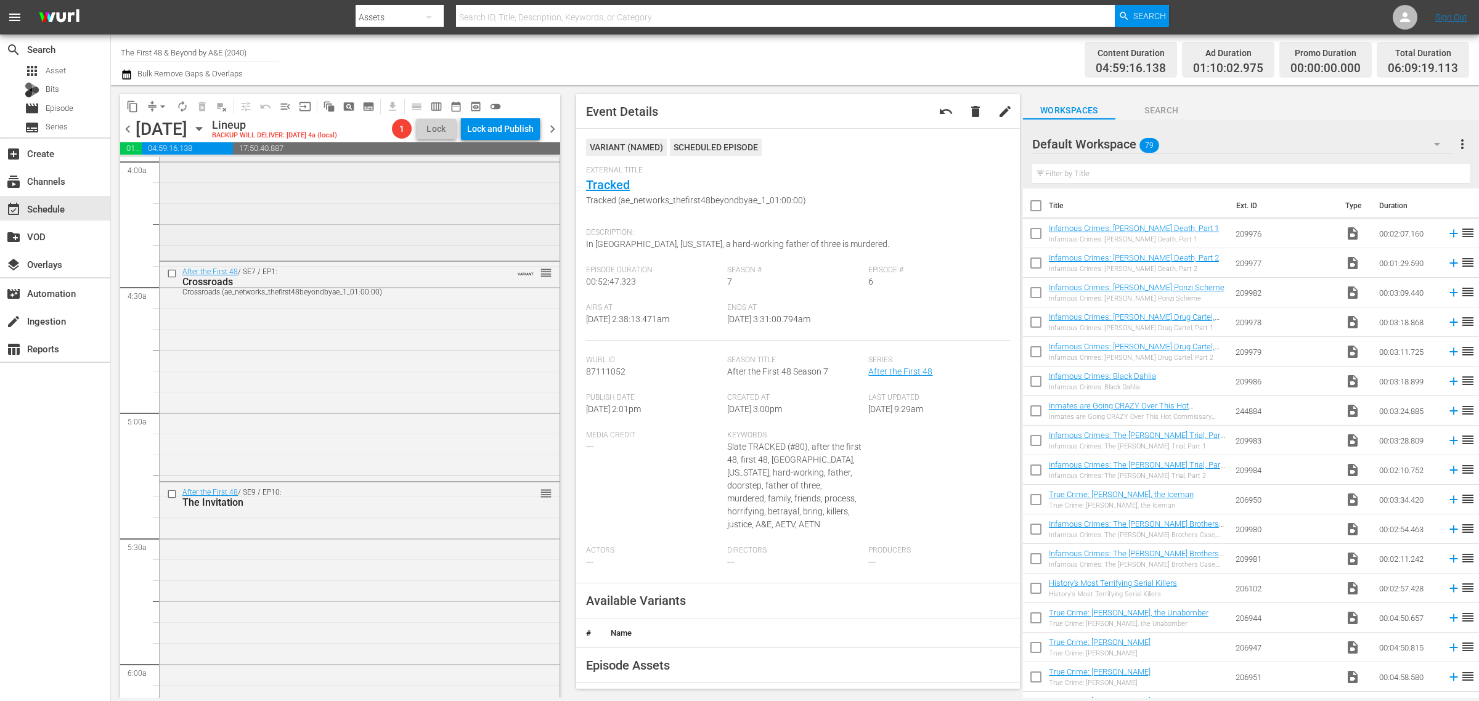
click at [247, 226] on div "After the First 48 / SE7 / EP5: Down a Dark Hallway reorder" at bounding box center [360, 149] width 400 height 218
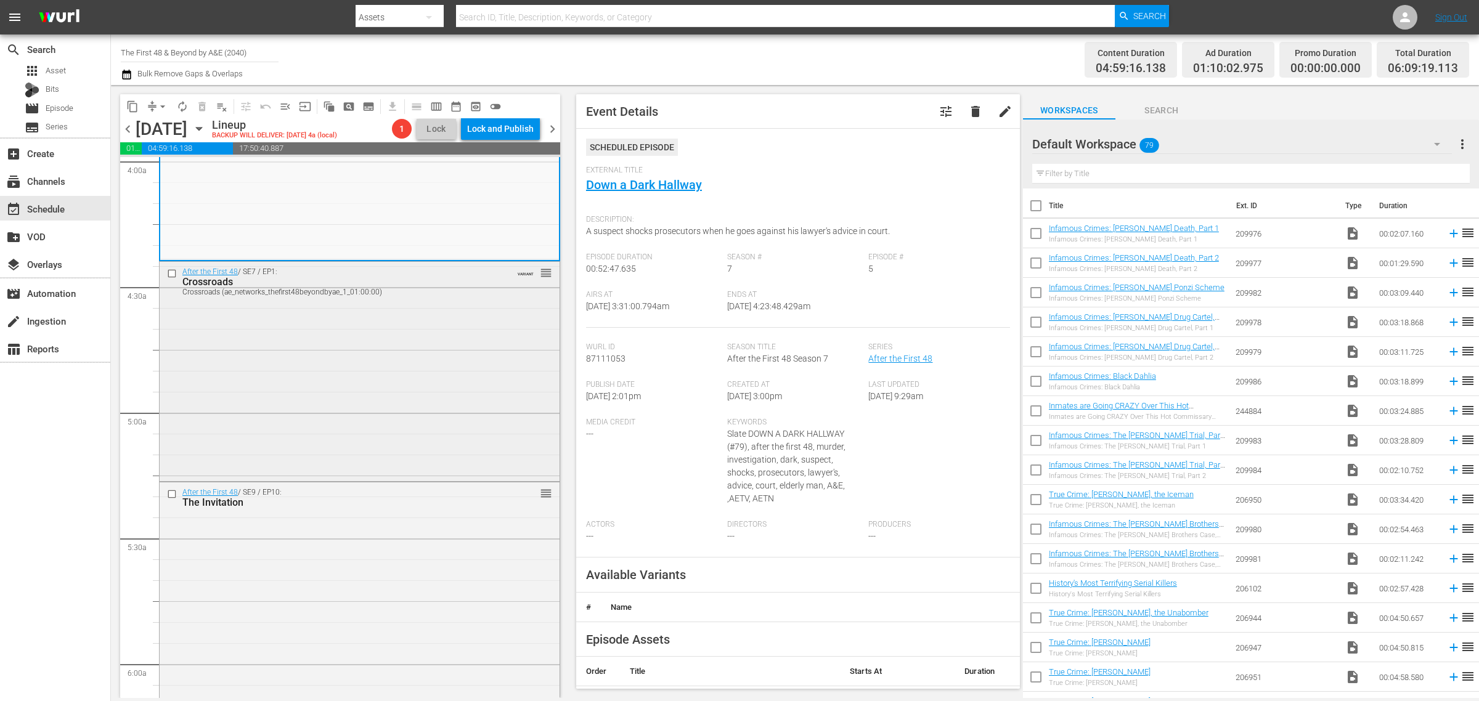
click at [367, 380] on div "After the First 48 / SE7 / EP1: Crossroads Crossroads (ae_networks_thefirst48be…" at bounding box center [360, 371] width 400 height 218
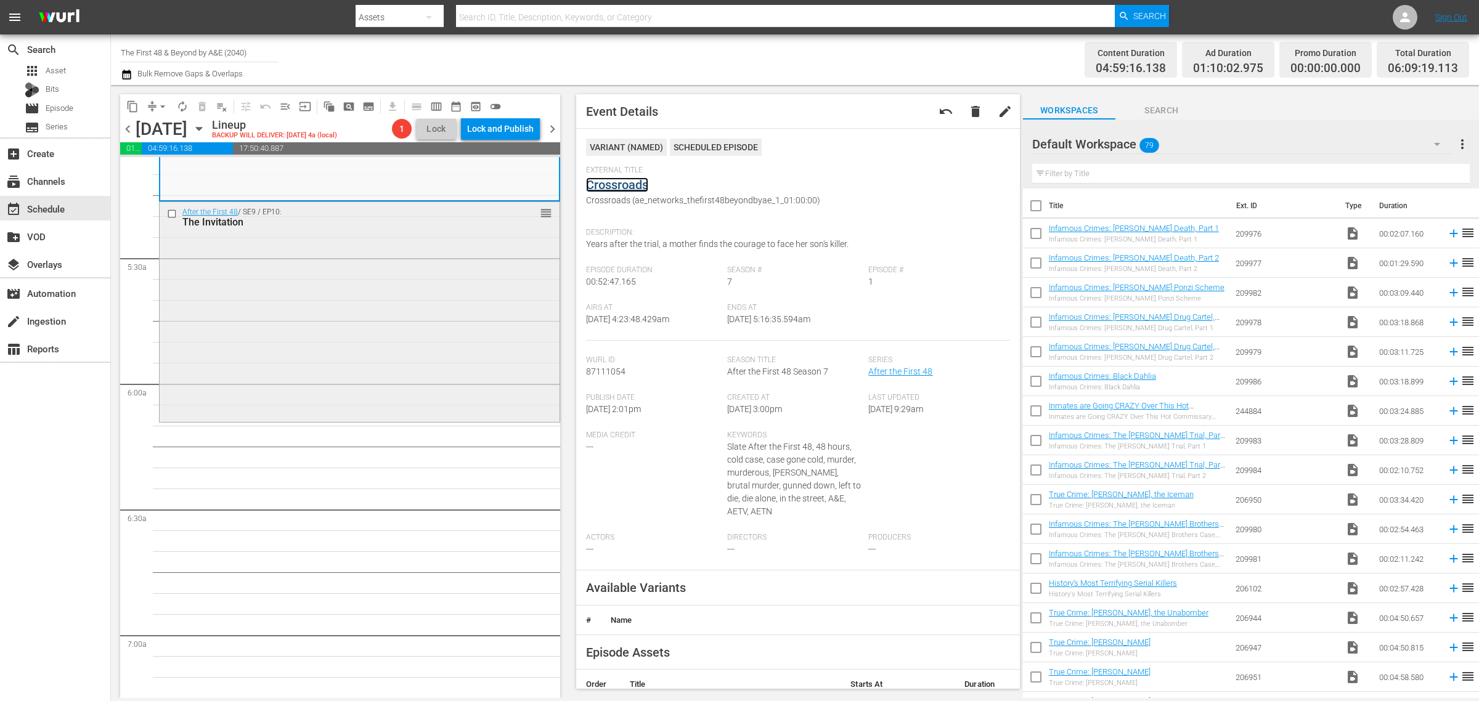
scroll to position [1310, 0]
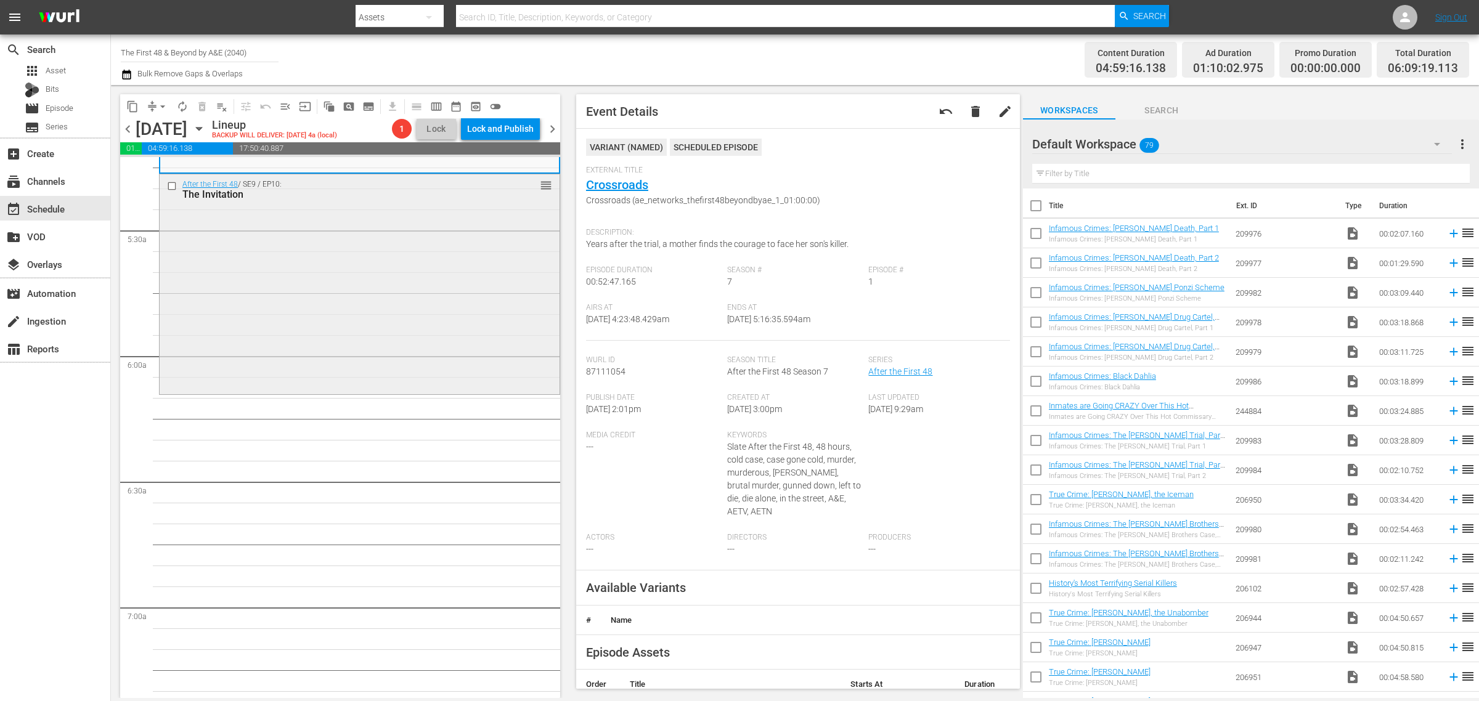
click at [335, 298] on div "After the First 48 / SE9 / EP10: The Invitation reorder" at bounding box center [360, 283] width 400 height 218
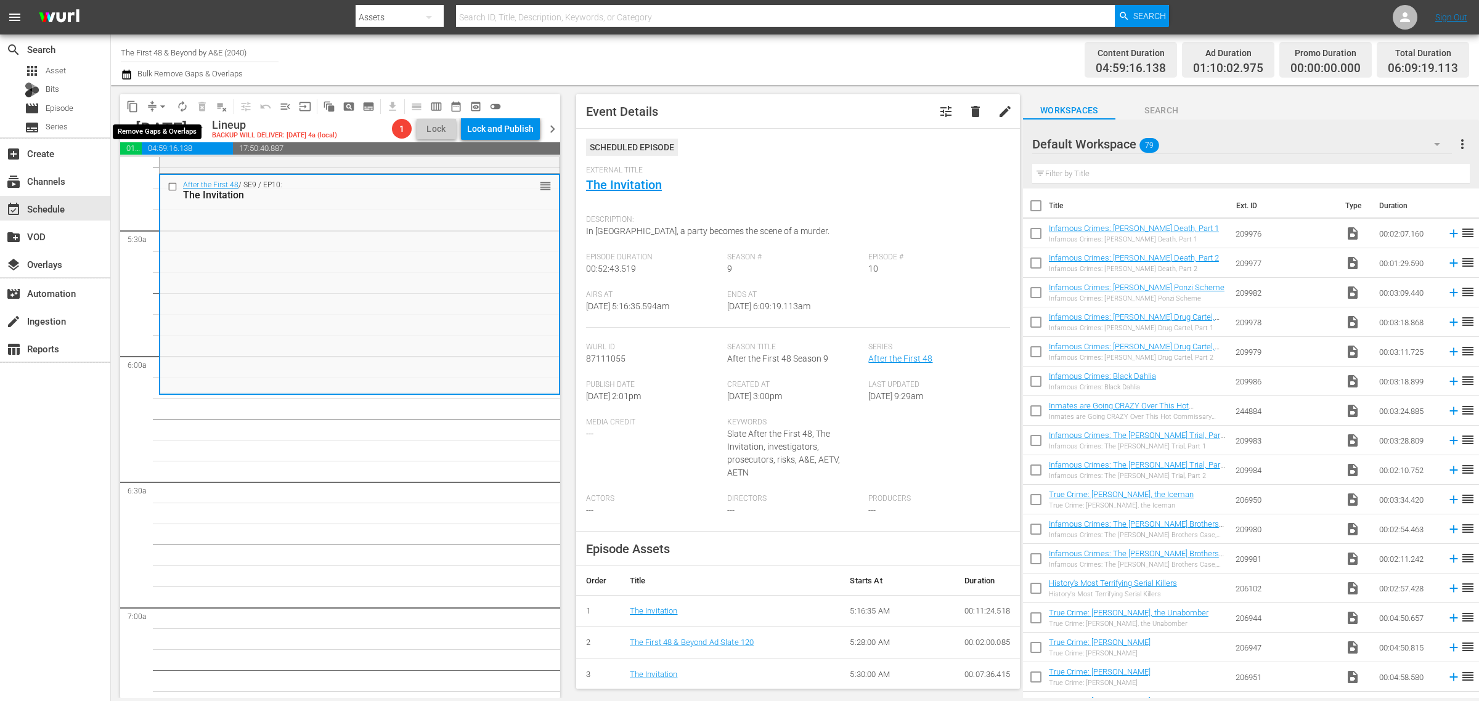
click at [160, 100] on span "arrow_drop_down" at bounding box center [163, 106] width 12 height 12
click at [156, 131] on li "Align to Midnight" at bounding box center [163, 131] width 129 height 20
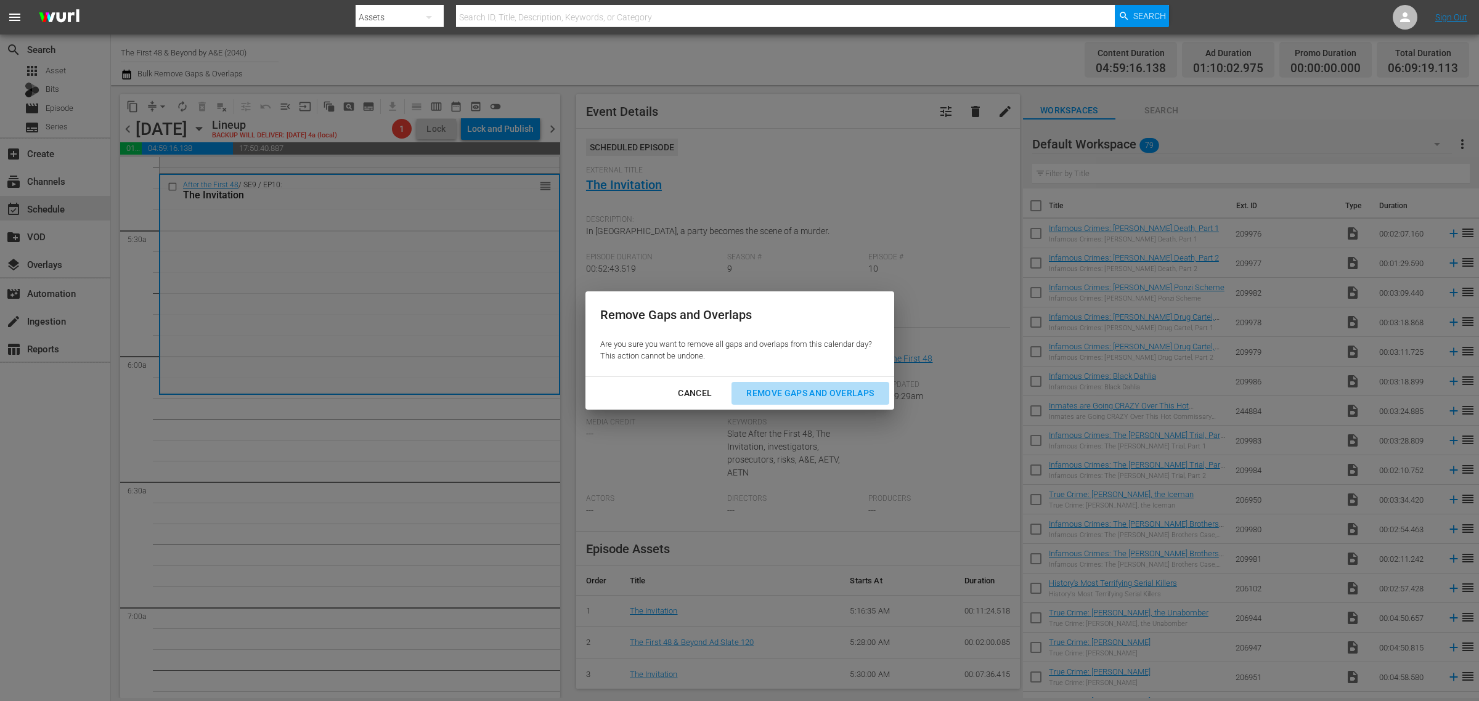
click at [818, 383] on button "Remove Gaps and Overlaps" at bounding box center [810, 393] width 157 height 23
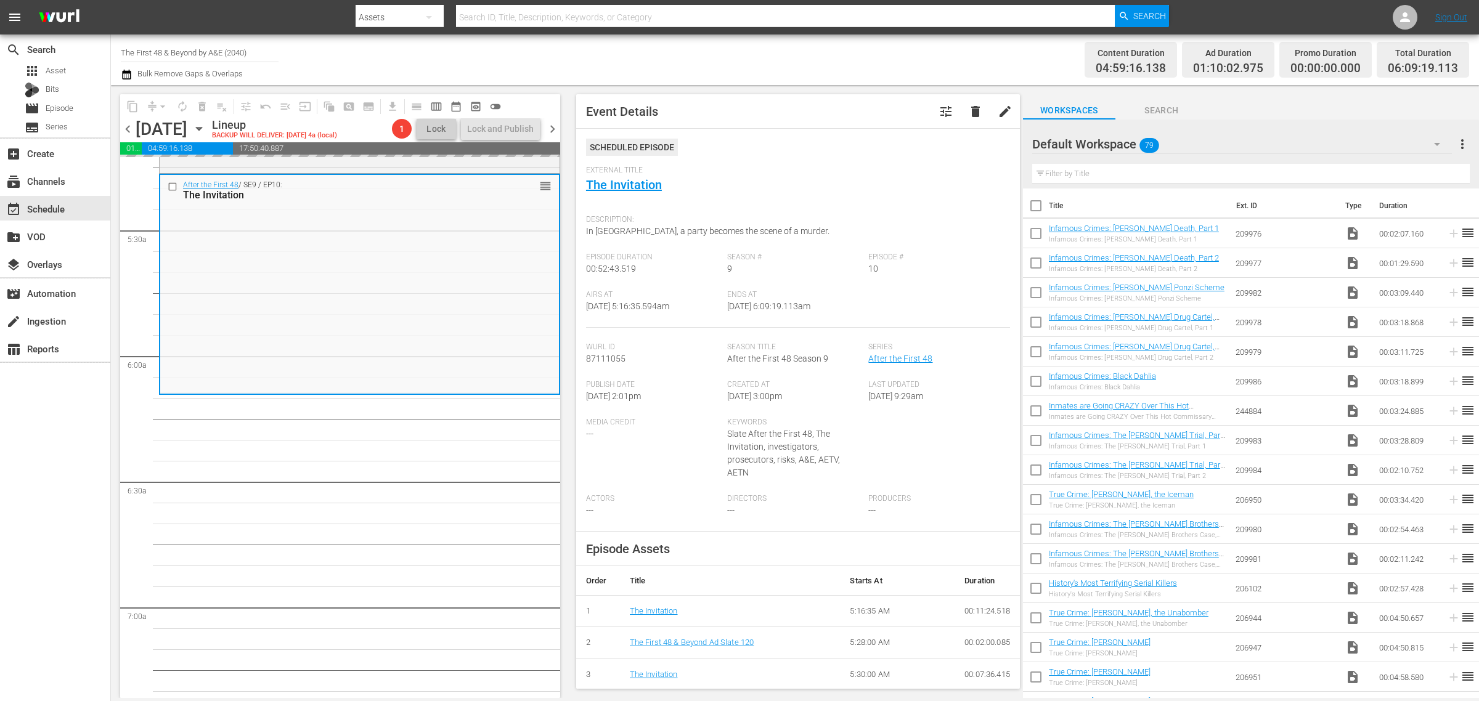
click at [870, 69] on div "Content Duration 04:59:16.138 Ad Duration 01:10:02.975 Promo Duration 00:00:00.…" at bounding box center [1162, 60] width 613 height 44
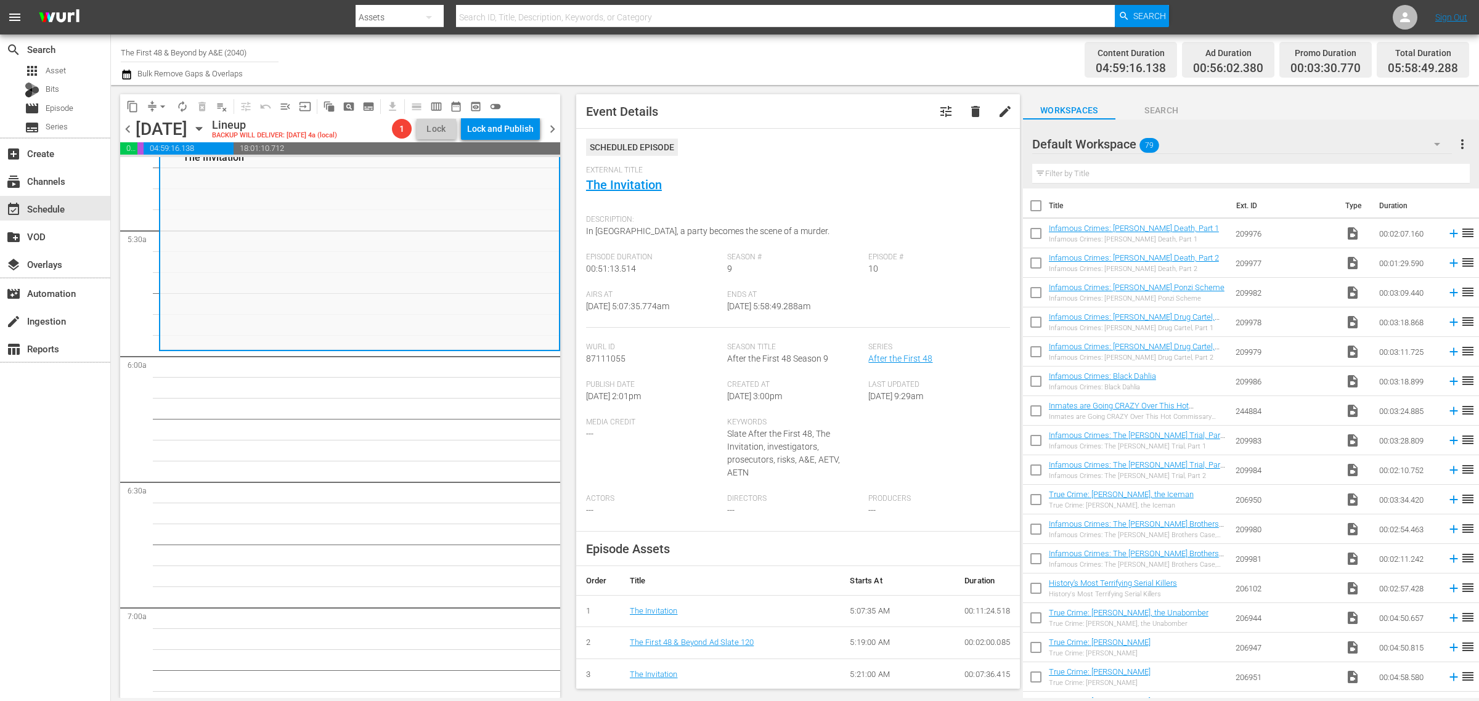
click at [845, 54] on div "Channel Title The First 48 & Beyond by A&E (2040) Bulk Remove Gaps & Overlaps" at bounding box center [488, 60] width 735 height 44
click at [166, 108] on span "arrow_drop_down" at bounding box center [163, 106] width 12 height 12
click at [166, 125] on li "Align to Midnight" at bounding box center [163, 131] width 129 height 20
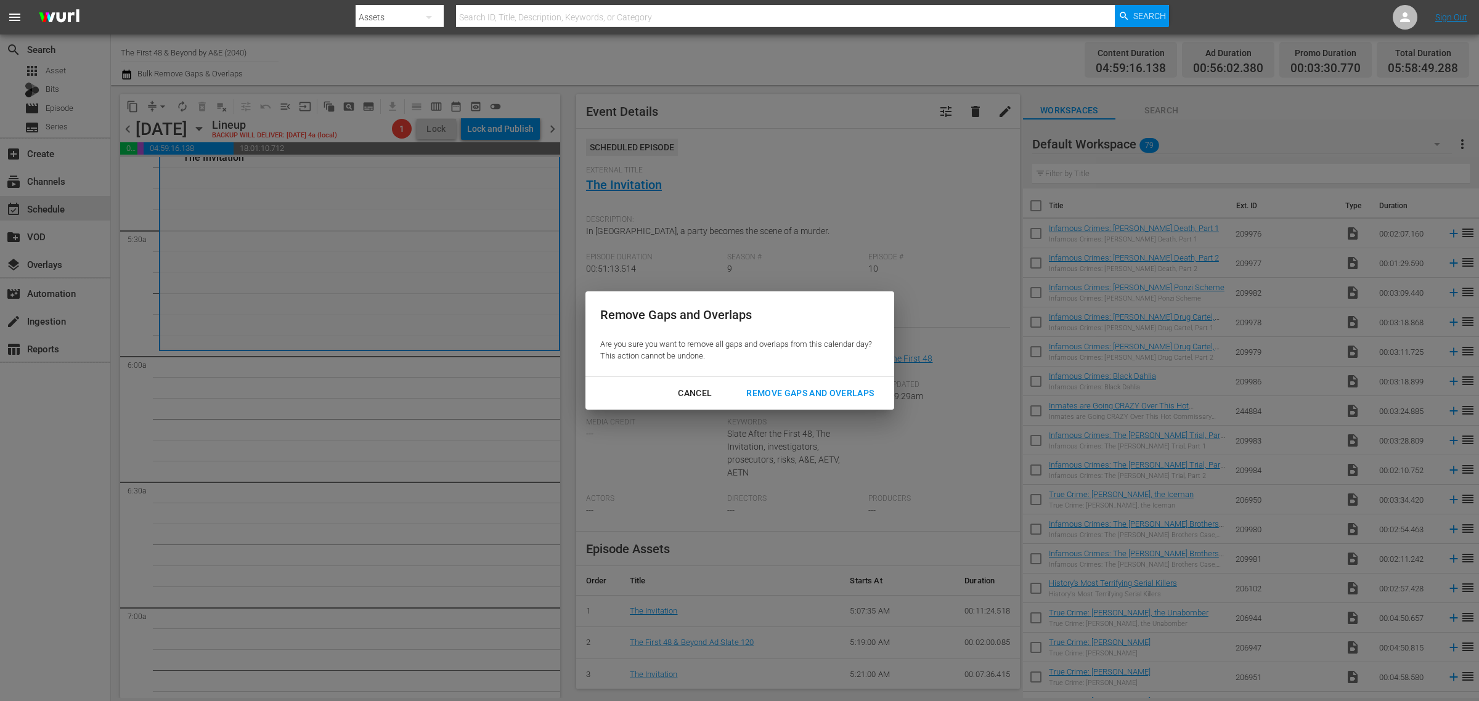
click at [812, 393] on div "Remove Gaps and Overlaps" at bounding box center [809, 393] width 147 height 15
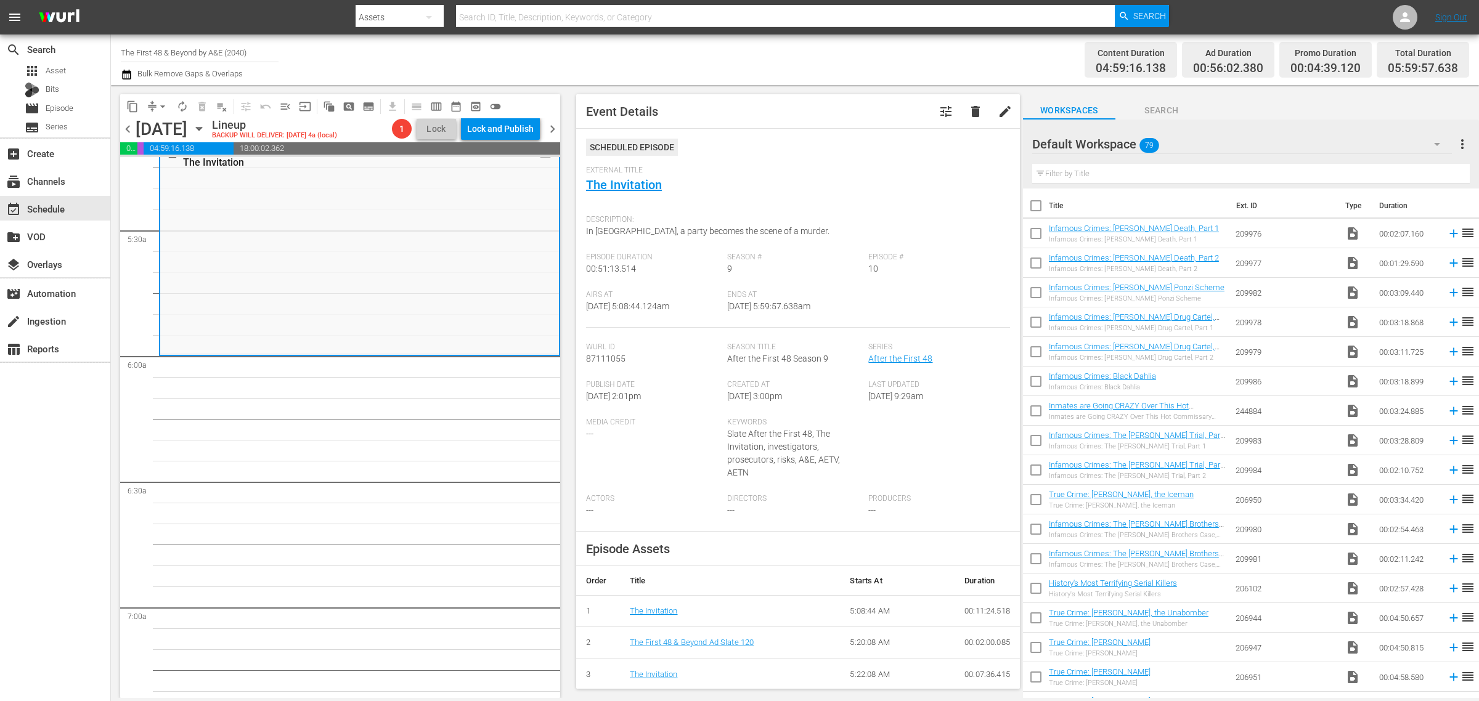
click at [701, 59] on div "Channel Title The First 48 & Beyond by A&E (2040) Bulk Remove Gaps & Overlaps" at bounding box center [488, 60] width 735 height 44
click at [157, 104] on span "arrow_drop_down" at bounding box center [163, 106] width 12 height 12
click at [165, 124] on li "Align to Midnight" at bounding box center [163, 131] width 129 height 20
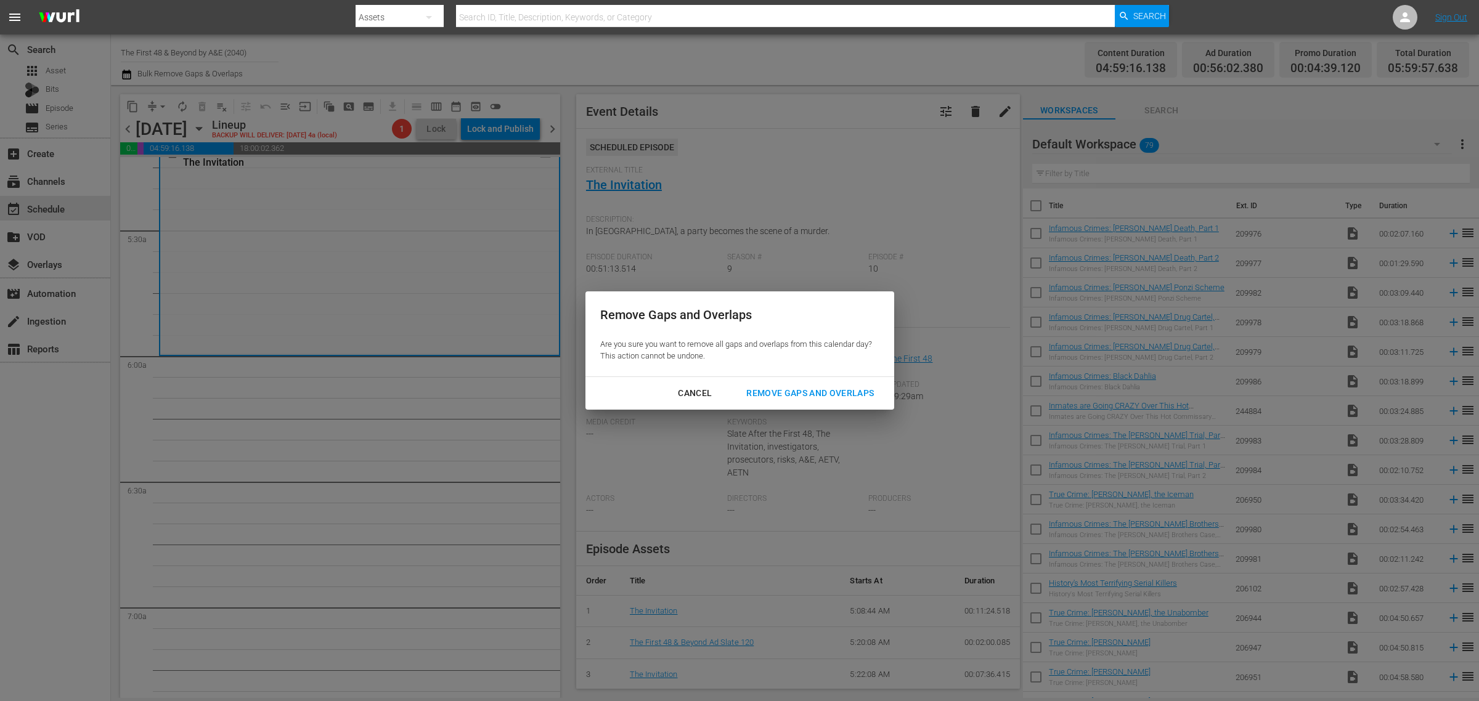
click at [806, 396] on div "Remove Gaps and Overlaps" at bounding box center [809, 393] width 147 height 15
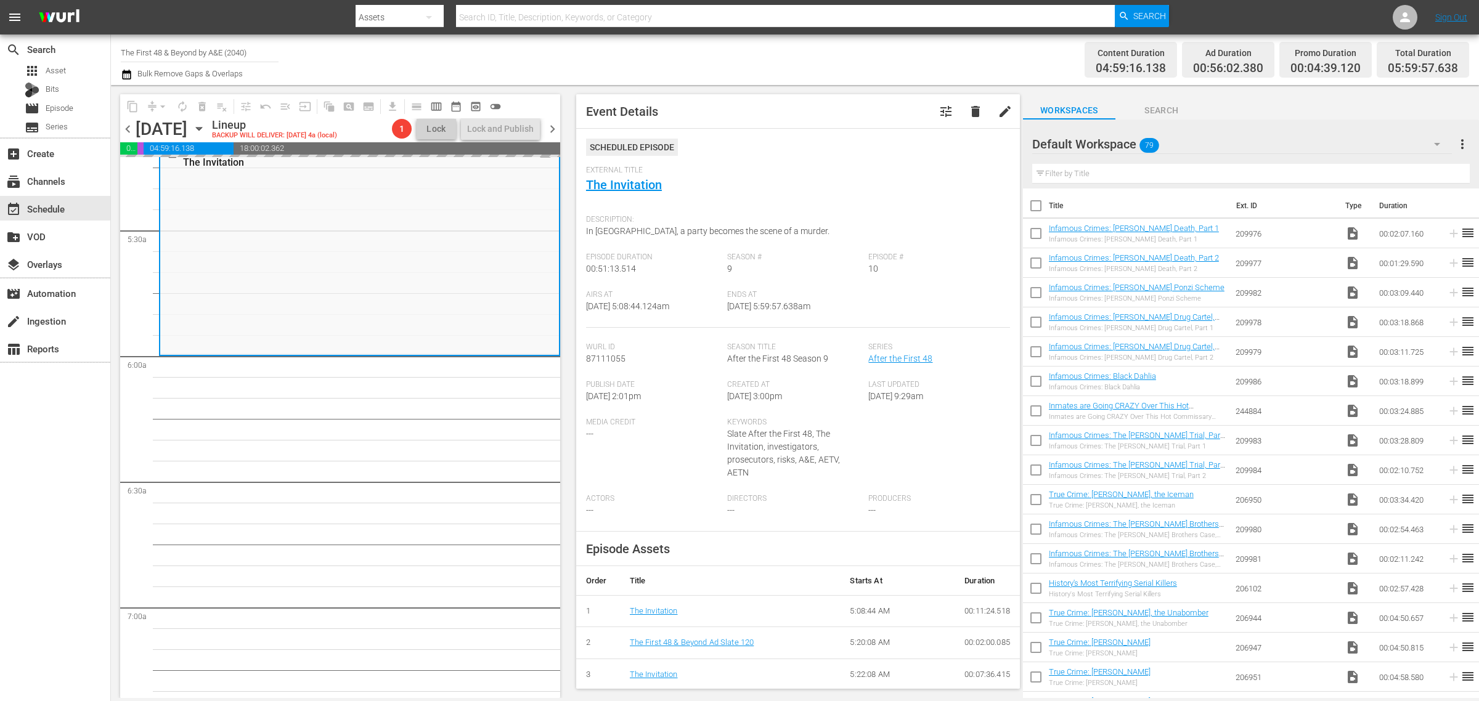
click at [692, 52] on div "Channel Title The First 48 & Beyond by A&E (2040) Bulk Remove Gaps & Overlaps" at bounding box center [488, 60] width 735 height 44
click at [698, 59] on div "Channel Title The First 48 & Beyond by A&E (2040) Bulk Remove Gaps & Overlaps" at bounding box center [488, 60] width 735 height 44
click at [158, 102] on button "arrow_drop_down" at bounding box center [163, 107] width 20 height 20
click at [166, 122] on li "Align to Midnight" at bounding box center [163, 131] width 129 height 20
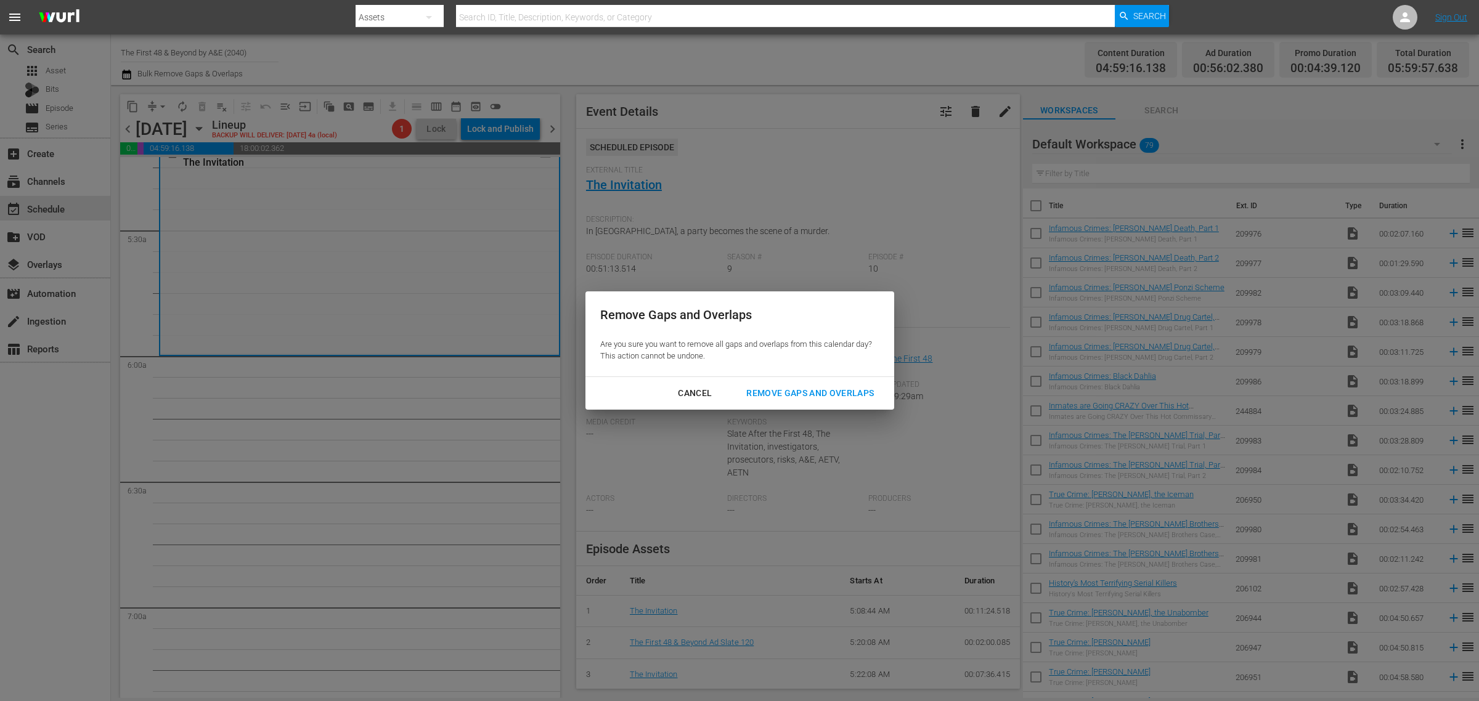
click at [832, 396] on div "Remove Gaps and Overlaps" at bounding box center [809, 393] width 147 height 15
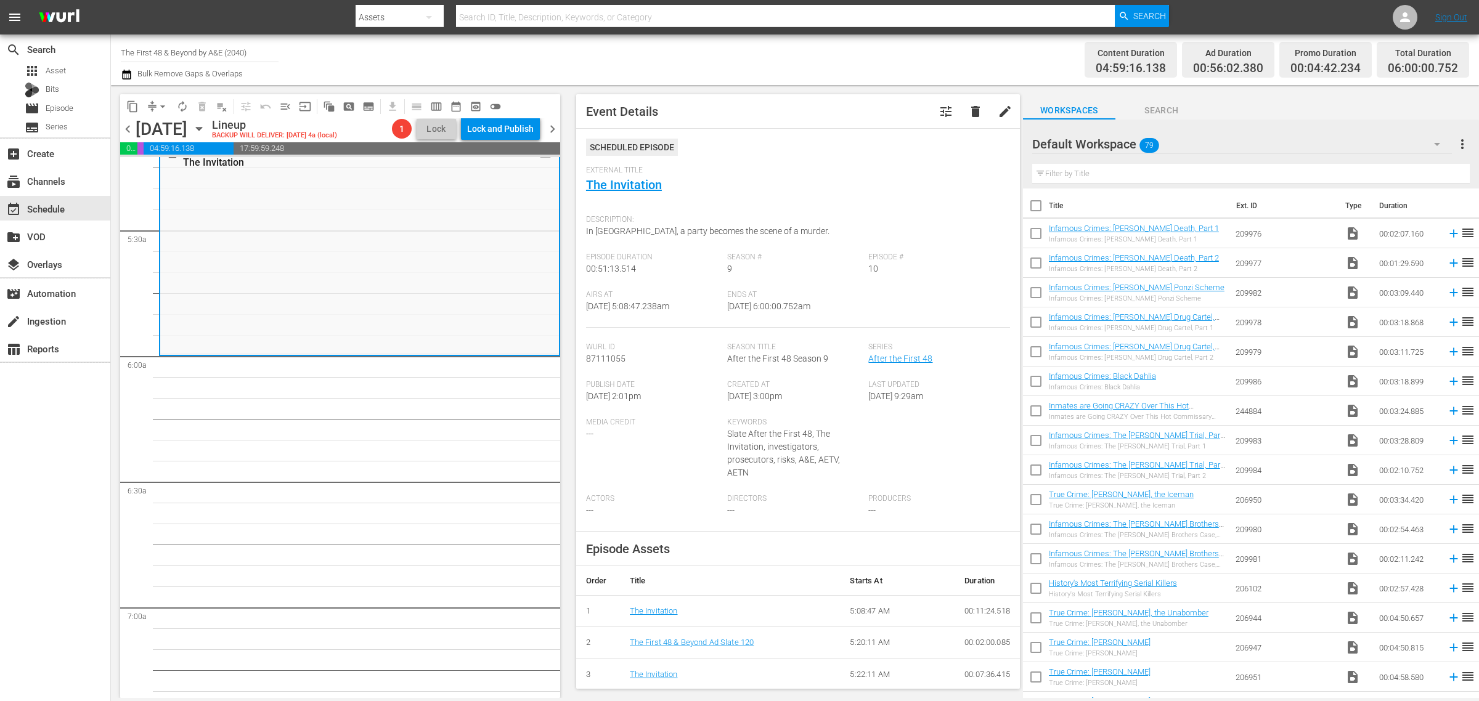
click at [854, 52] on div "Channel Title The First 48 & Beyond by A&E (2040) Bulk Remove Gaps & Overlaps" at bounding box center [488, 60] width 735 height 44
click at [183, 102] on span "autorenew_outlined" at bounding box center [182, 106] width 12 height 12
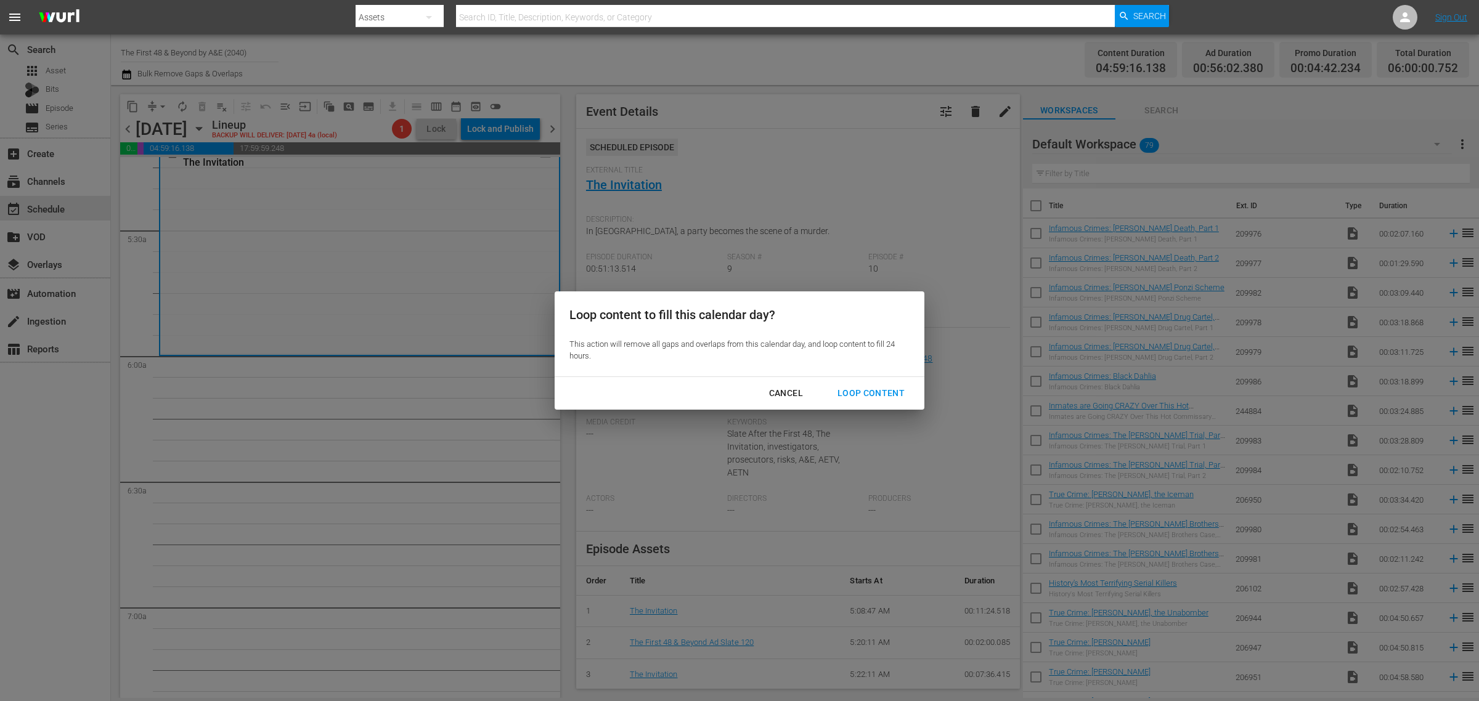
click at [852, 386] on div "Loop Content" at bounding box center [871, 393] width 87 height 15
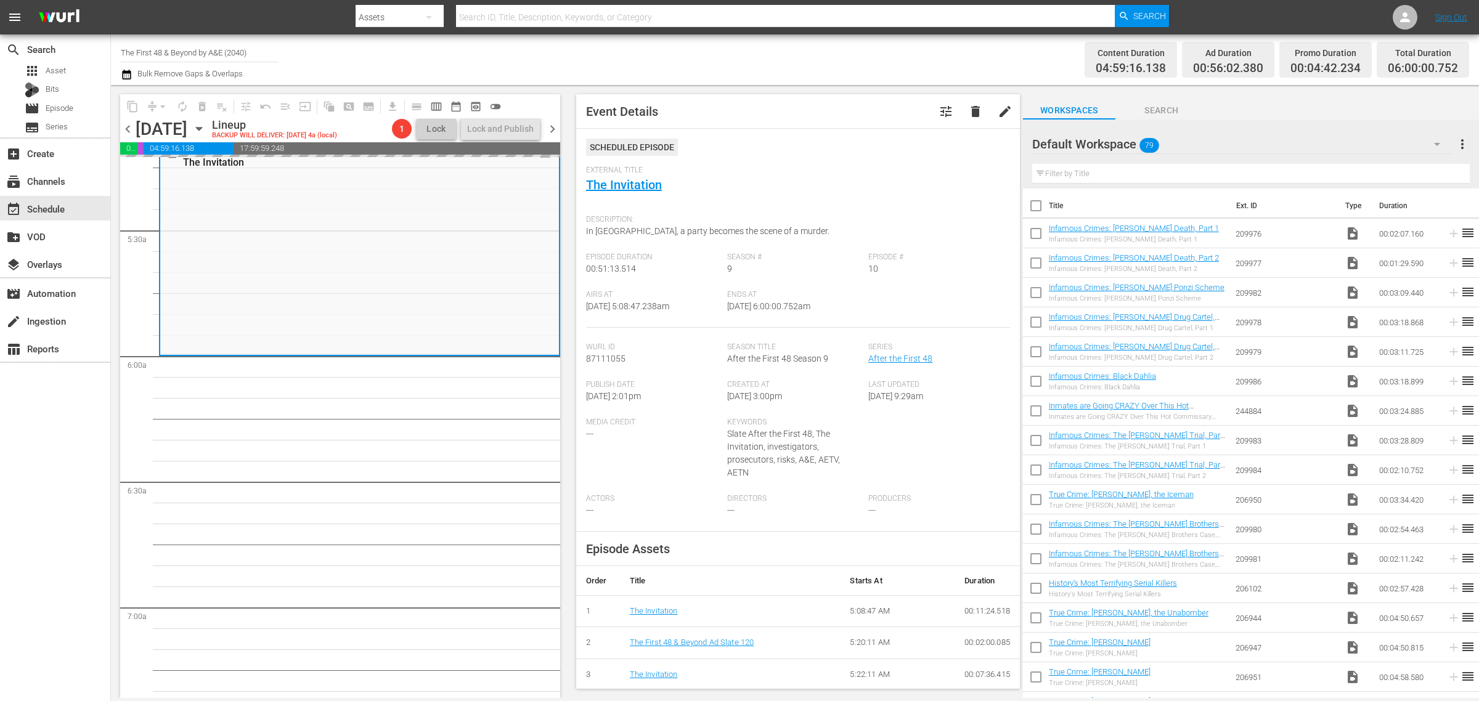
click at [791, 70] on div "Channel Title The First 48 & Beyond by A&E (2040) Bulk Remove Gaps & Overlaps" at bounding box center [488, 60] width 735 height 44
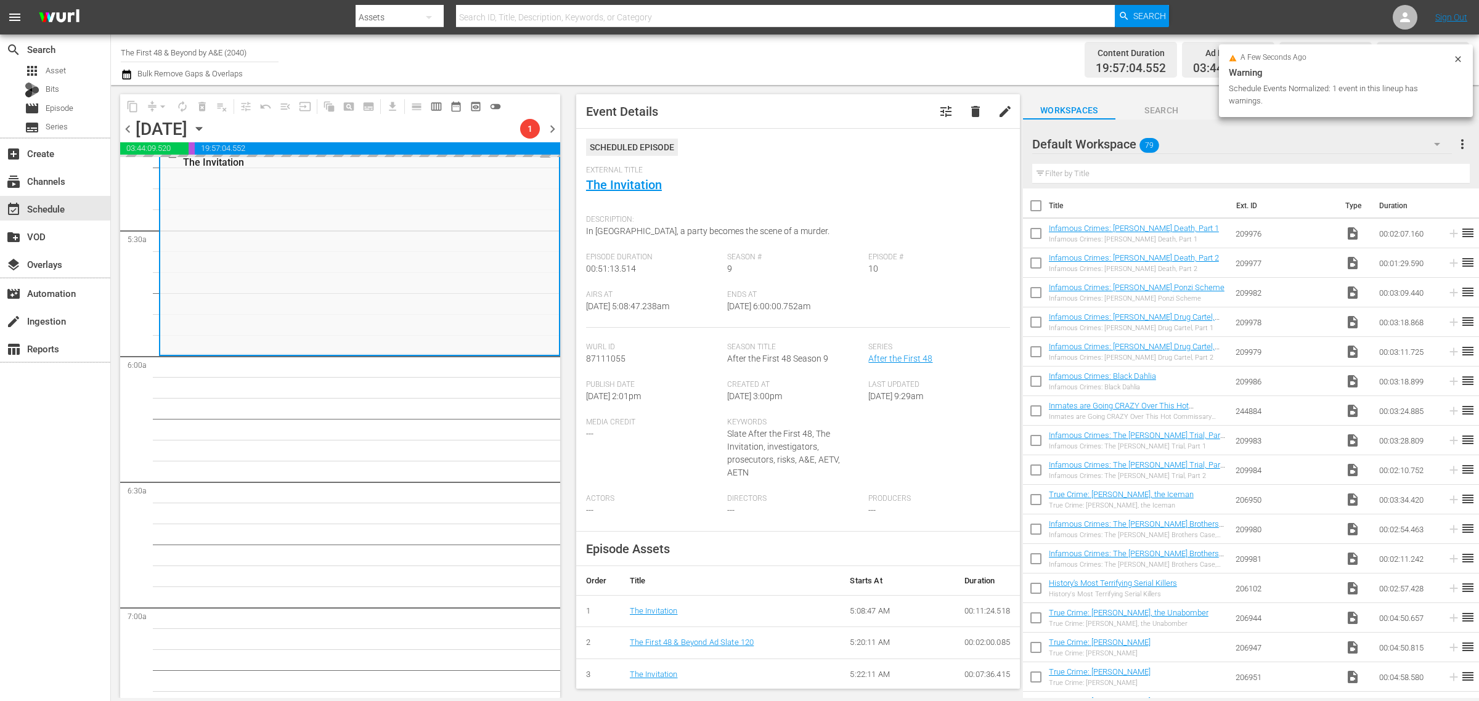
click at [802, 66] on div "Channel Title The First 48 & Beyond by A&E (2040) Bulk Remove Gaps & Overlaps" at bounding box center [488, 60] width 735 height 44
click at [487, 56] on div "Channel Title The First 48 & Beyond by A&E (2040) Bulk Remove Gaps & Overlaps" at bounding box center [488, 60] width 735 height 44
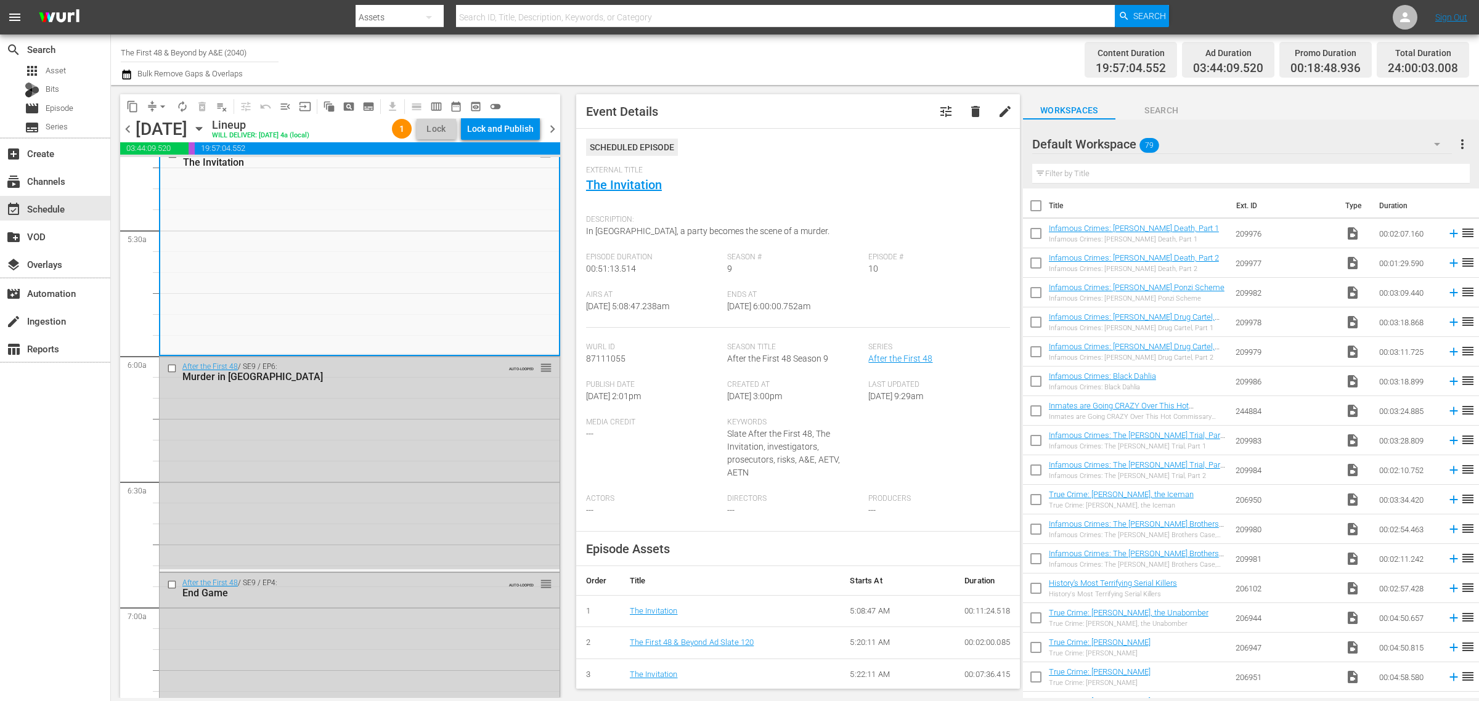
click at [522, 122] on div "Lock and Publish" at bounding box center [500, 129] width 67 height 22
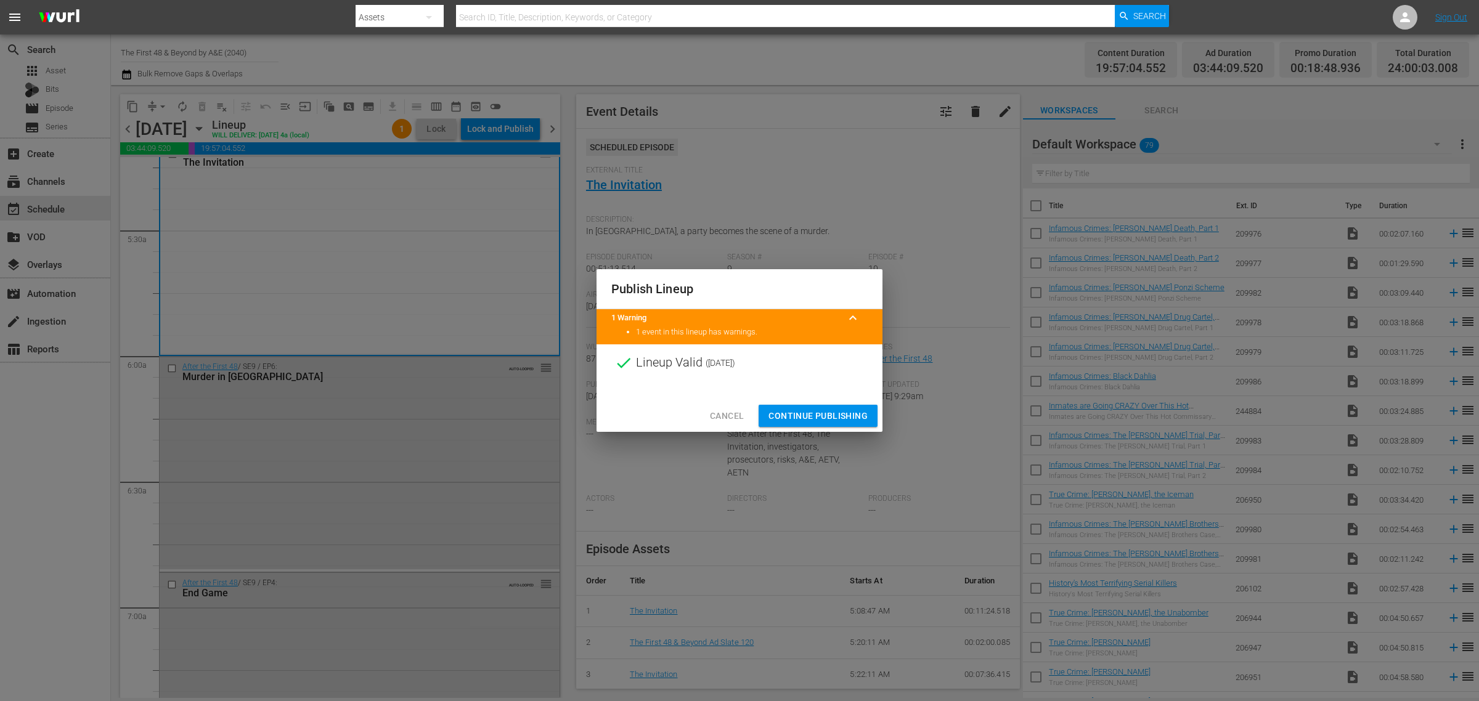
click at [845, 417] on span "Continue Publishing" at bounding box center [818, 416] width 99 height 15
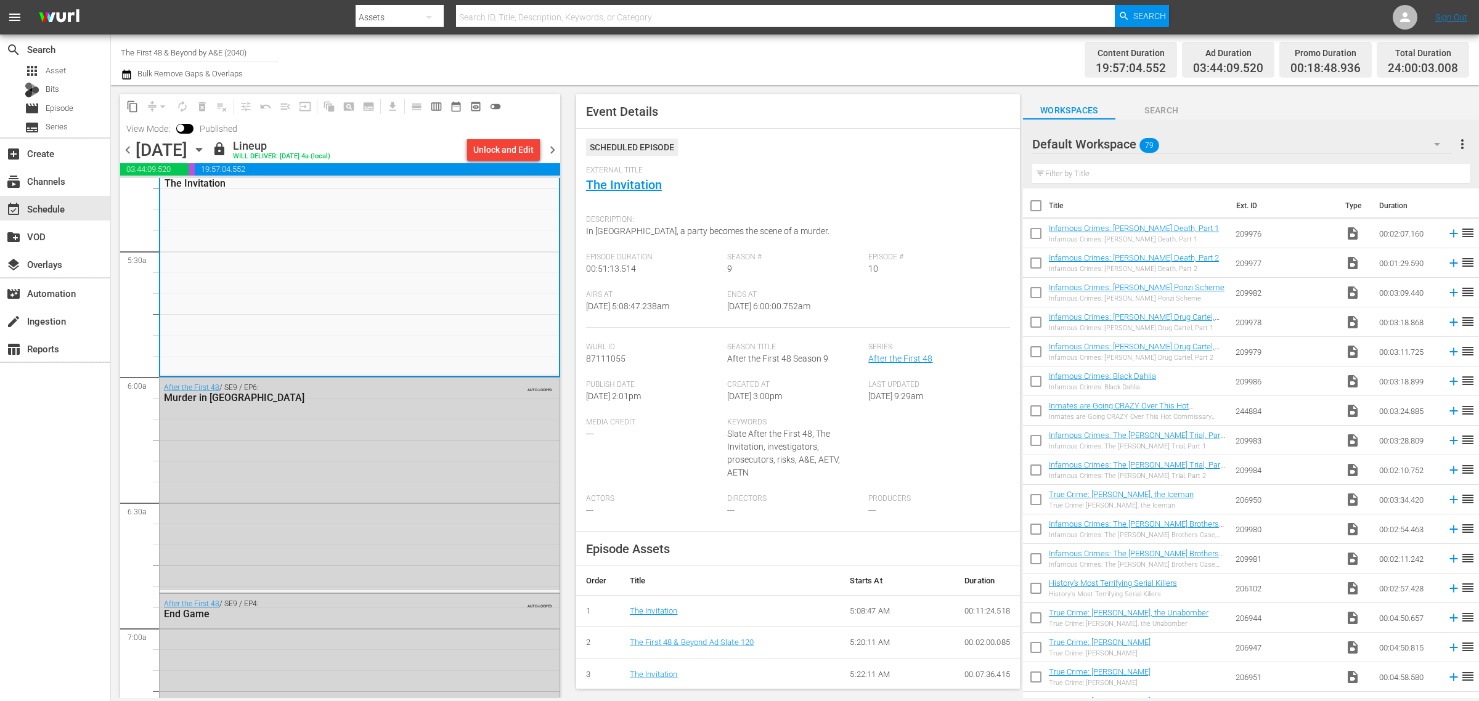
scroll to position [0, 0]
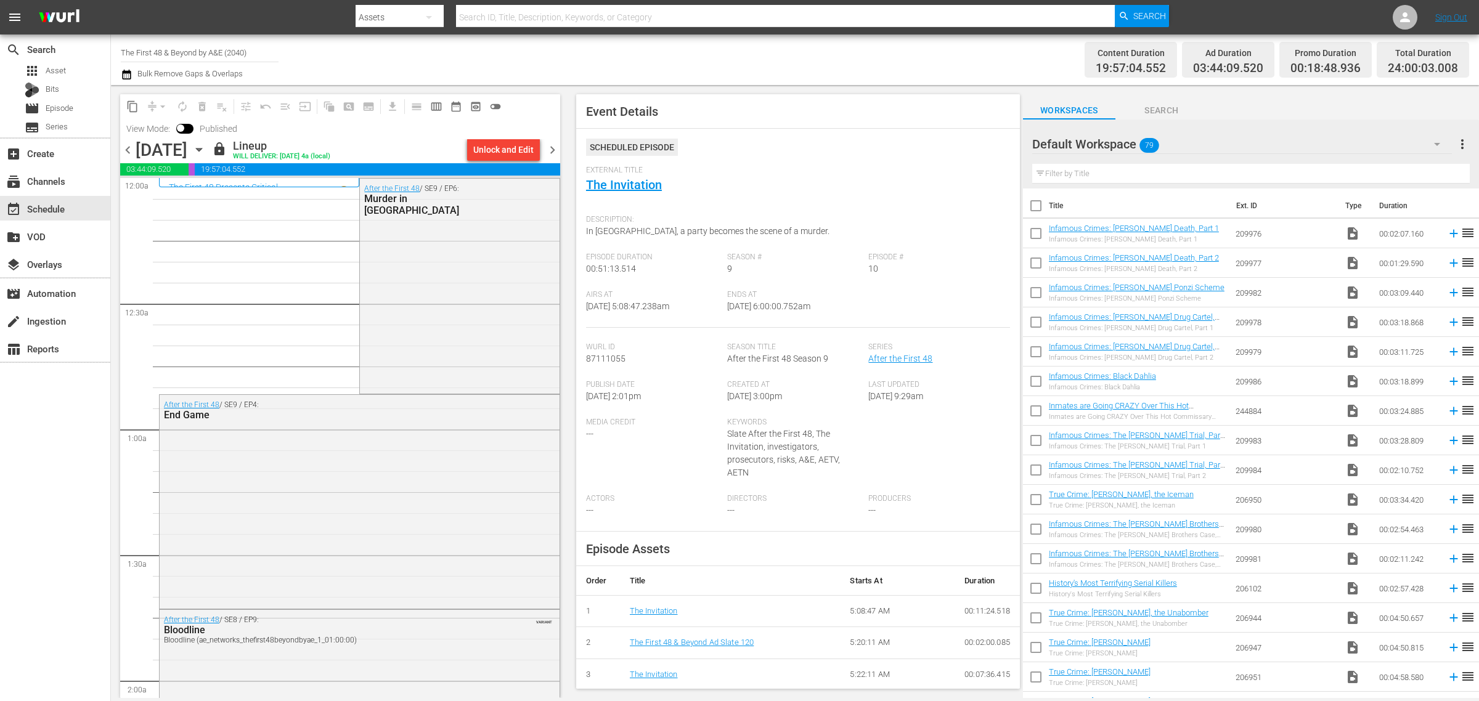
click at [722, 57] on div "Channel Title The First 48 & Beyond by A&E (2040) Bulk Remove Gaps & Overlaps" at bounding box center [488, 60] width 735 height 44
click at [557, 149] on span "chevron_right" at bounding box center [552, 149] width 15 height 15
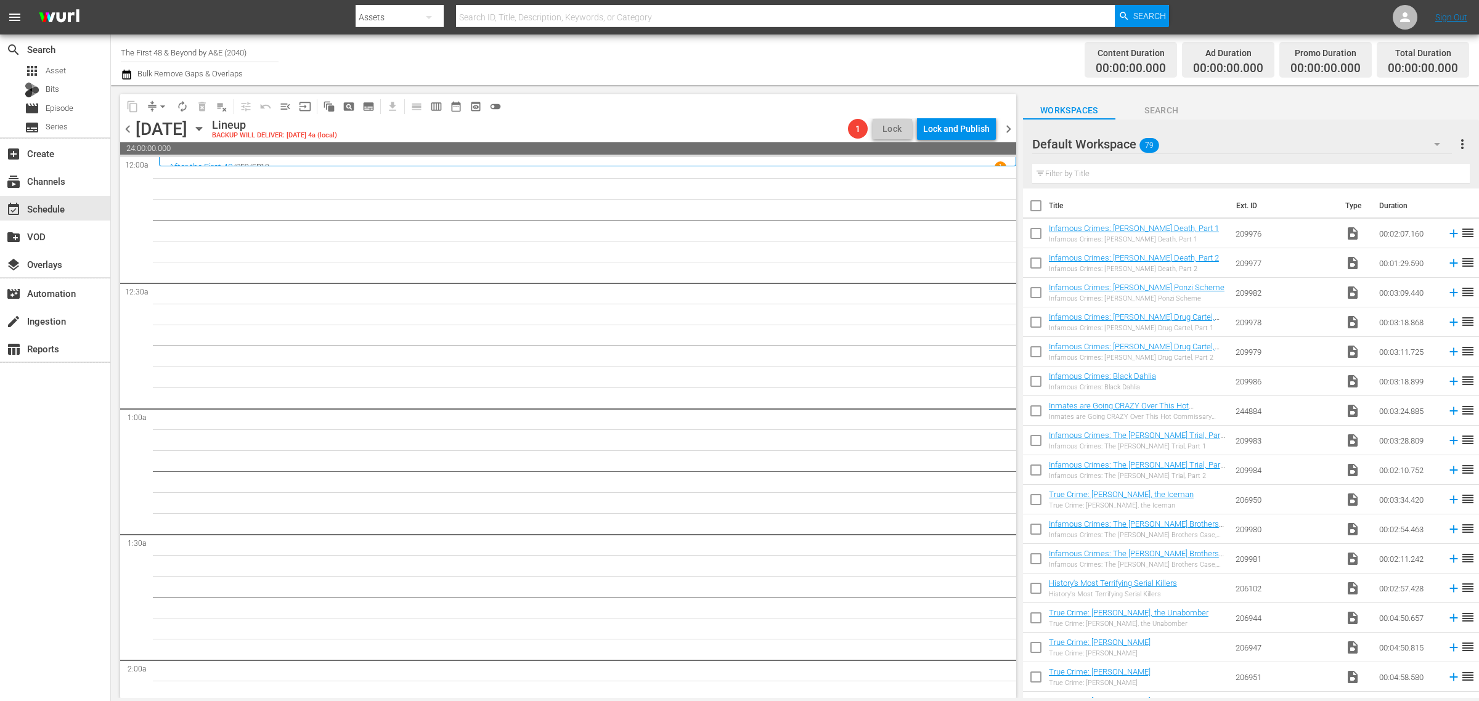
click at [1008, 130] on span "chevron_right" at bounding box center [1008, 128] width 15 height 15
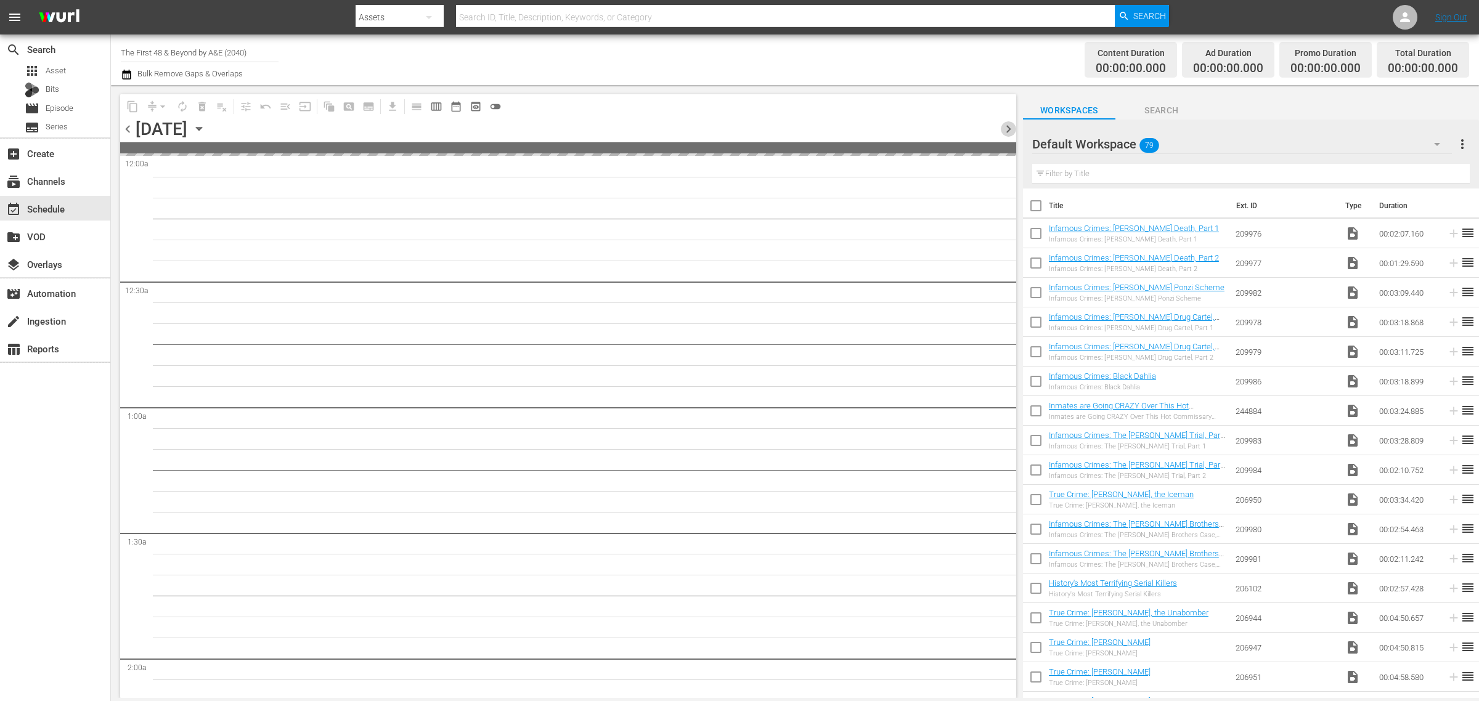
click at [1008, 130] on span "chevron_right" at bounding box center [1008, 128] width 15 height 15
click at [728, 44] on div "Channel Title The First 48 & Beyond by A&E (2040) Bulk Remove Gaps & Overlaps" at bounding box center [488, 60] width 735 height 44
click at [209, 125] on div "Wednesday, October 1st October 1st" at bounding box center [172, 129] width 73 height 20
click at [206, 124] on icon "button" at bounding box center [199, 129] width 14 height 14
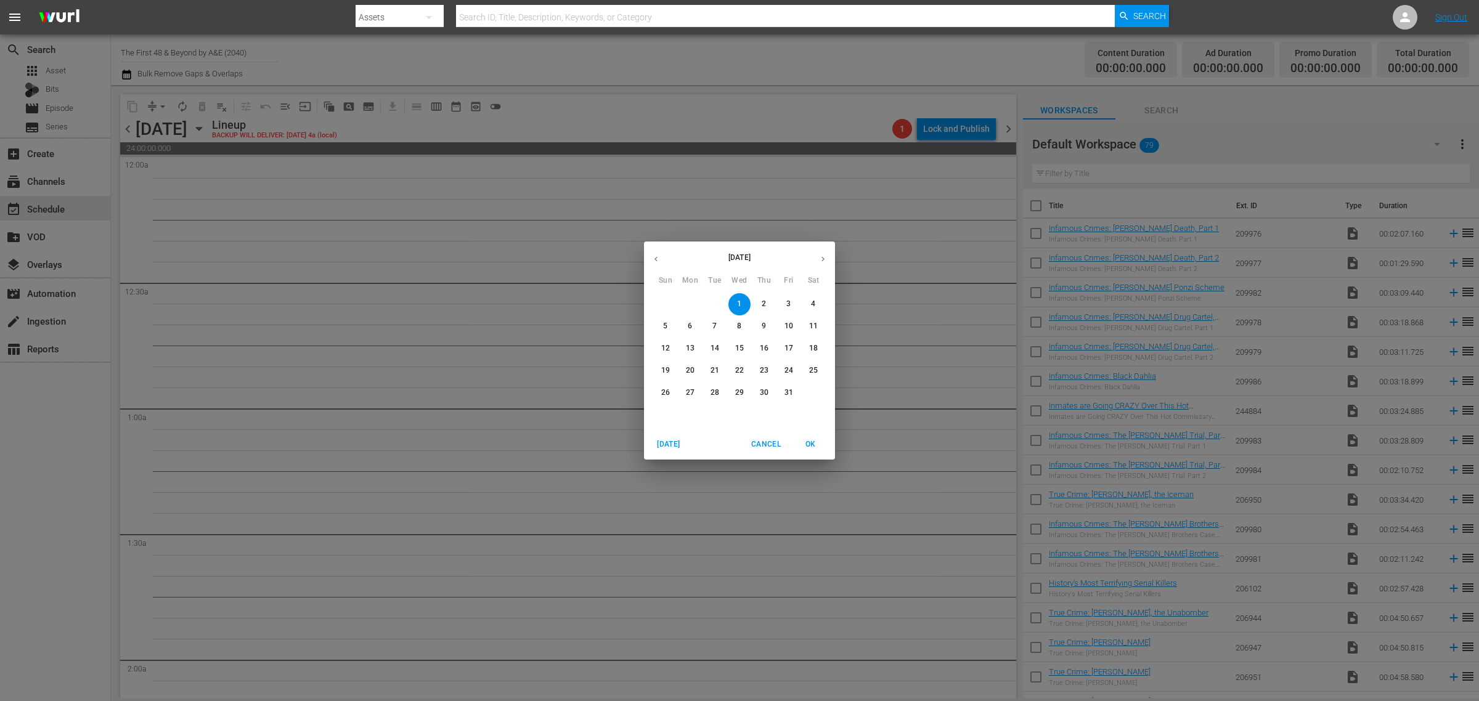
click at [685, 325] on span "6" at bounding box center [690, 326] width 22 height 10
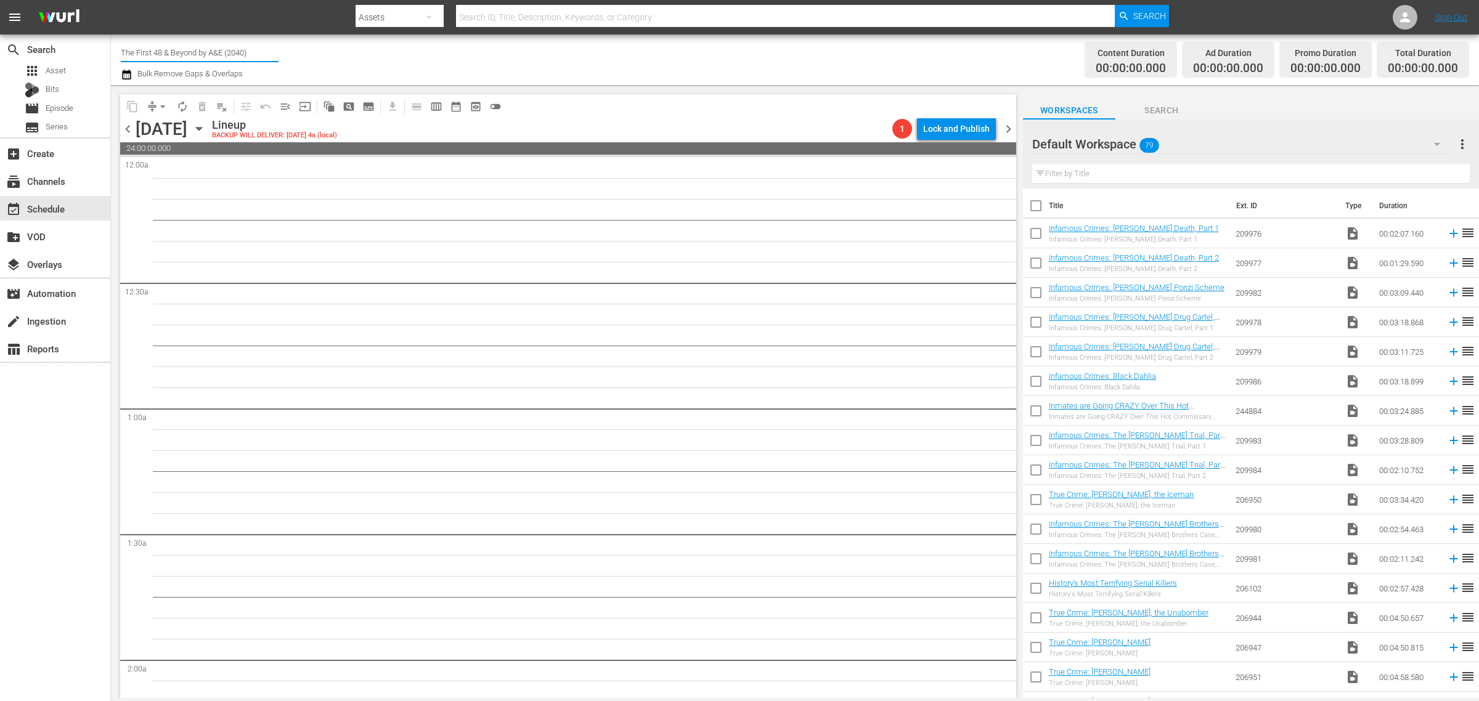
drag, startPoint x: 256, startPoint y: 52, endPoint x: -44, endPoint y: 53, distance: 300.1
click at [0, 53] on html "menu Search By Assets Search ID, Title, Description, Keywords, or Category Sear…" at bounding box center [739, 350] width 1479 height 701
click at [222, 112] on div "Best of Pawn Stars by History (2039 - ae_networks_bestofpawnstarsbyhistory_1)" at bounding box center [290, 117] width 319 height 30
type input "Best of Pawn Stars by History (2039 - ae_networks_bestofpawnstarsbyhistory_1)"
click at [125, 134] on span "chevron_left" at bounding box center [127, 128] width 15 height 15
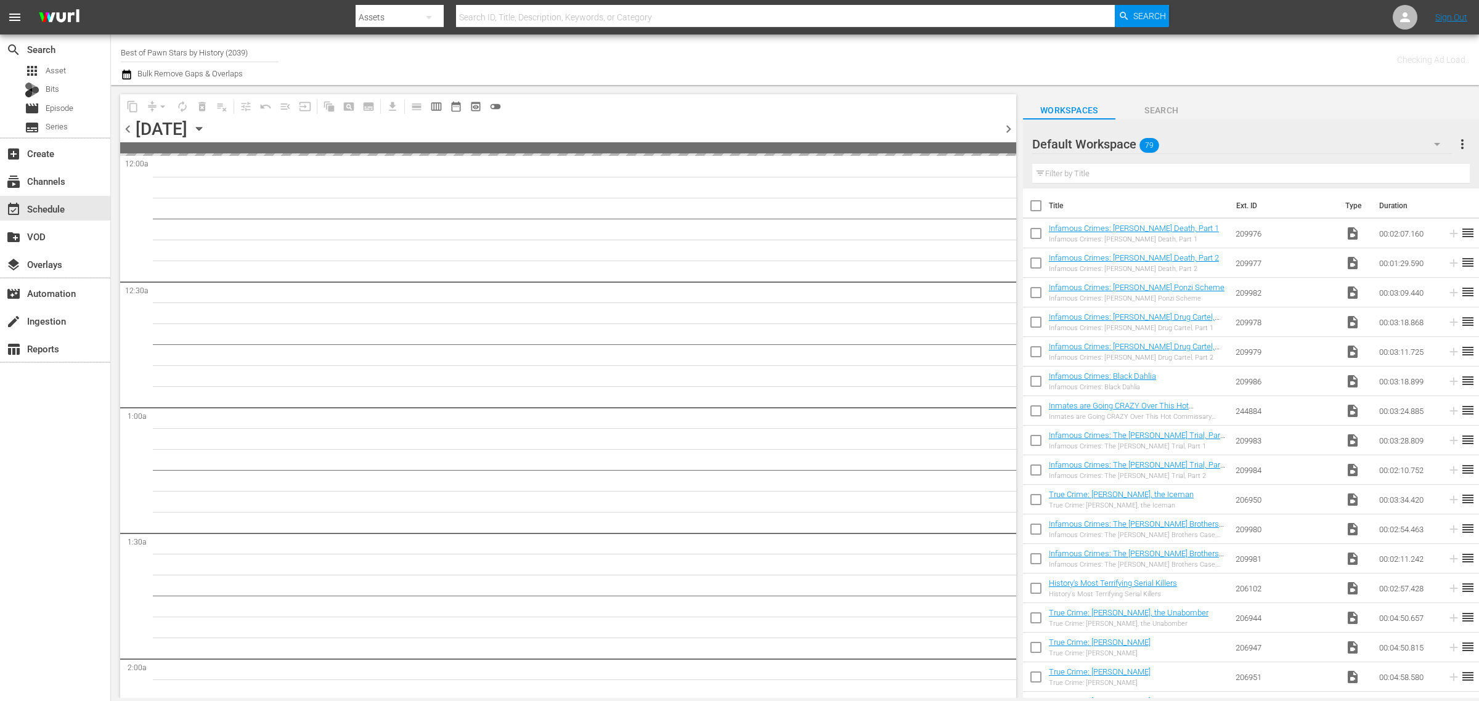
click at [664, 63] on div "Channel Title Best of Pawn Stars by History (2039) Bulk Remove Gaps & Overlaps" at bounding box center [488, 60] width 735 height 44
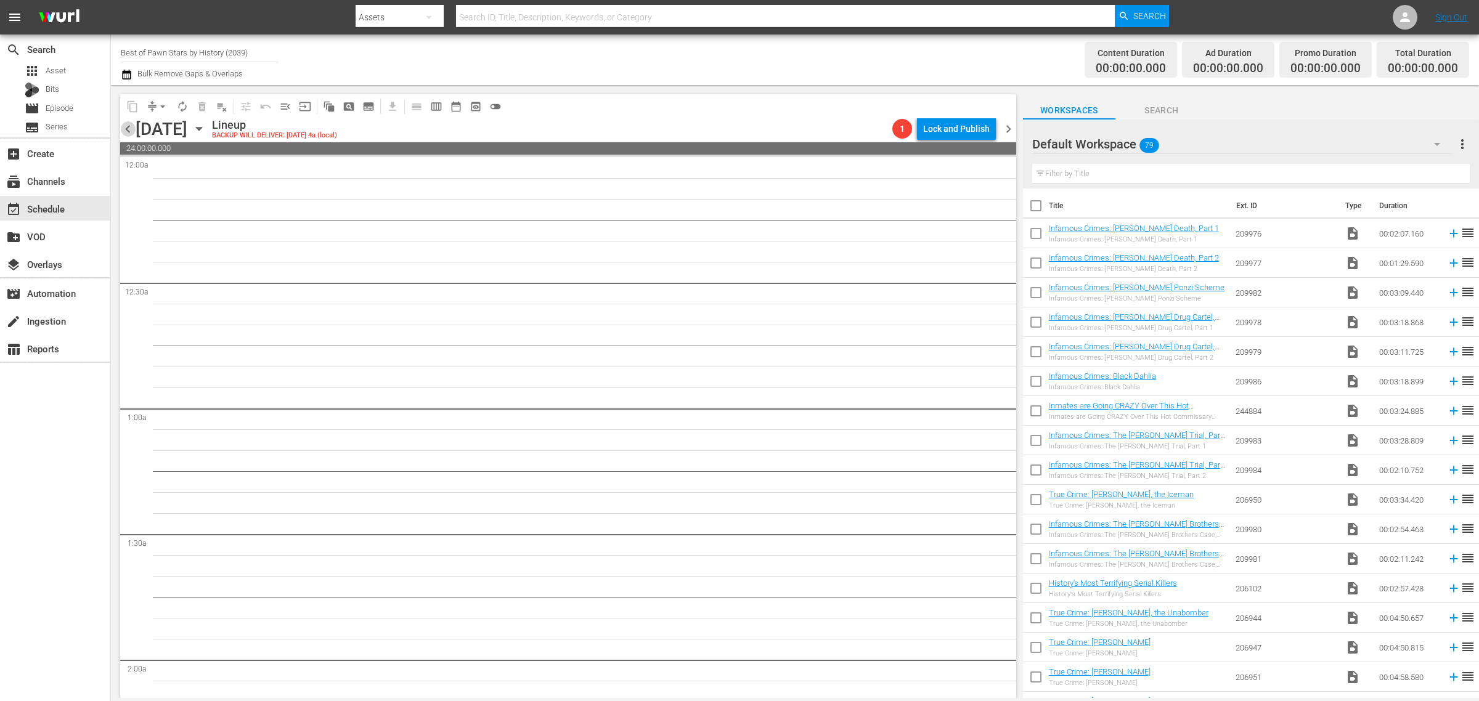
click at [126, 128] on span "chevron_left" at bounding box center [127, 128] width 15 height 15
click at [126, 129] on span "chevron_left" at bounding box center [127, 128] width 15 height 15
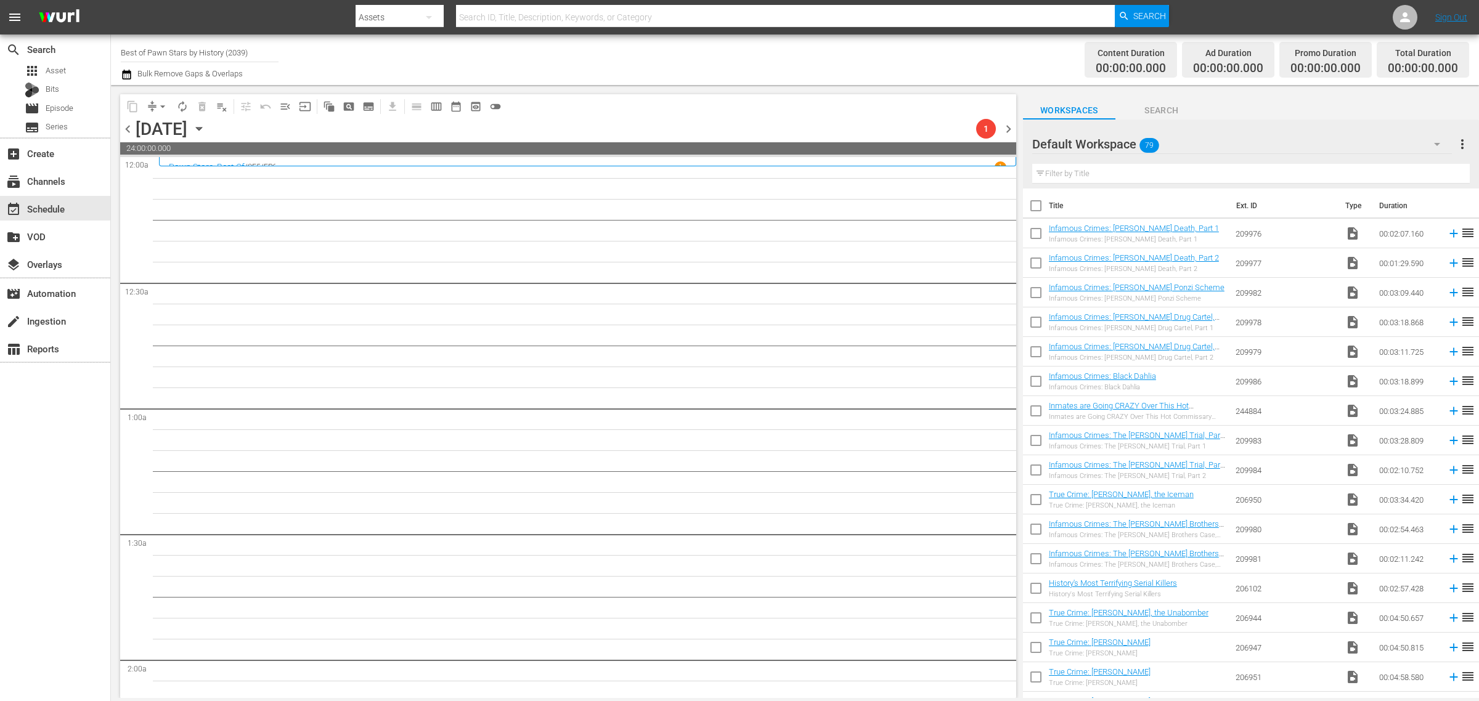
click at [124, 128] on span "chevron_left" at bounding box center [127, 128] width 15 height 15
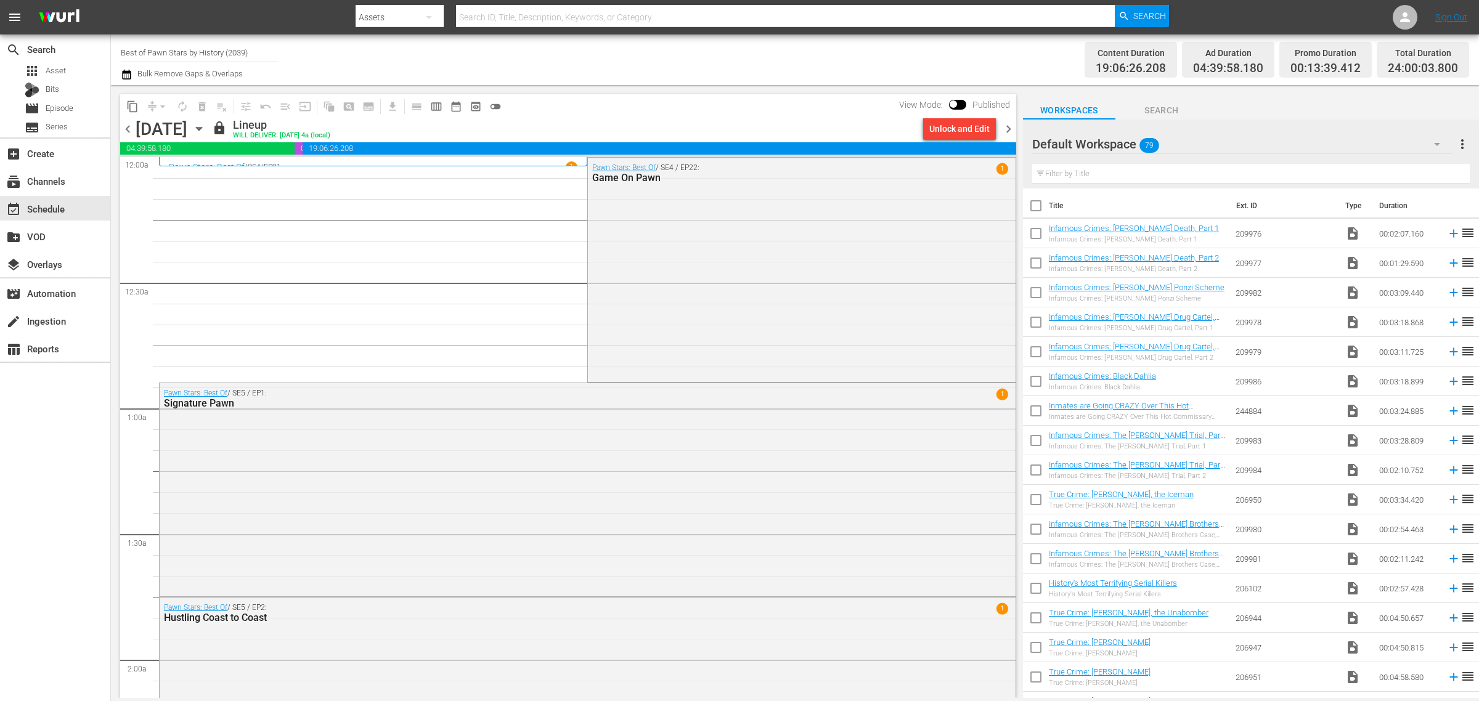
click at [951, 131] on div "Unlock and Edit" at bounding box center [959, 129] width 60 height 22
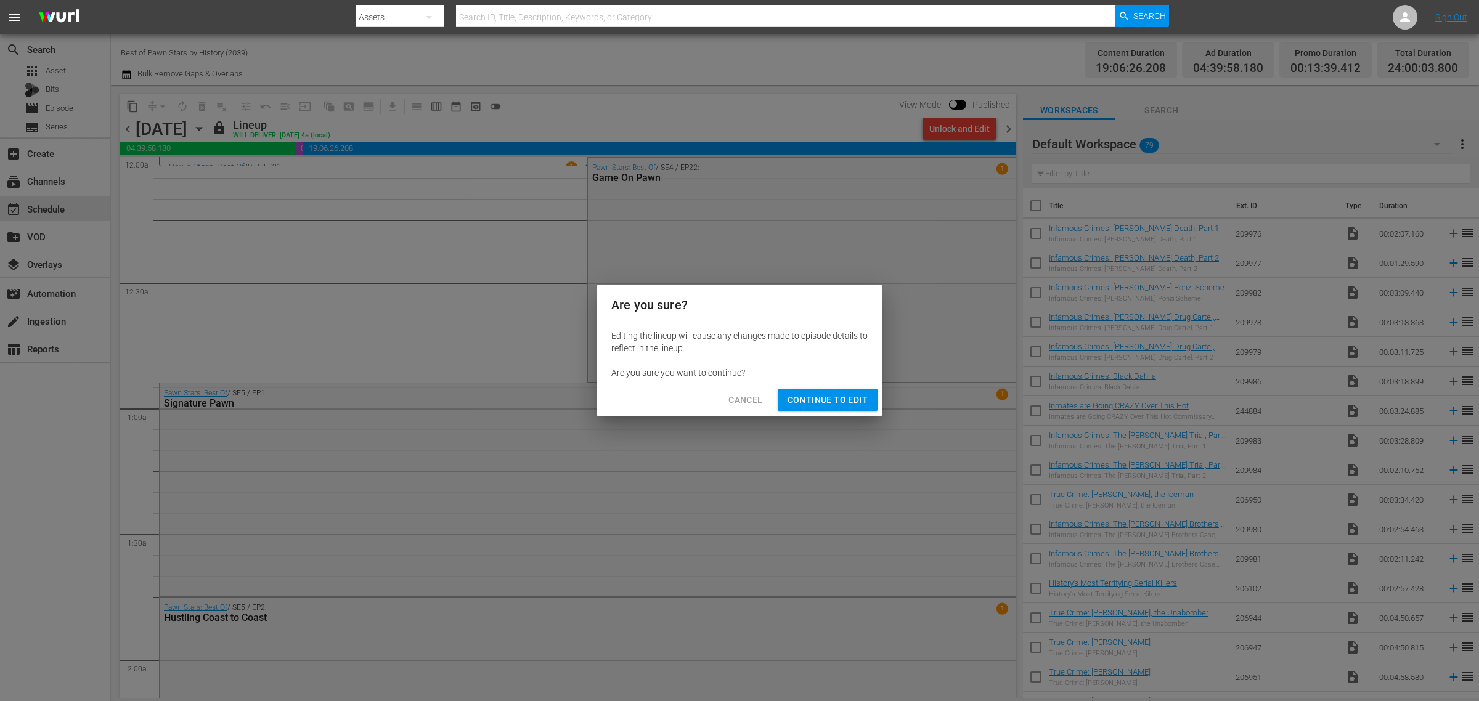
click at [806, 398] on span "Continue to Edit" at bounding box center [828, 400] width 80 height 15
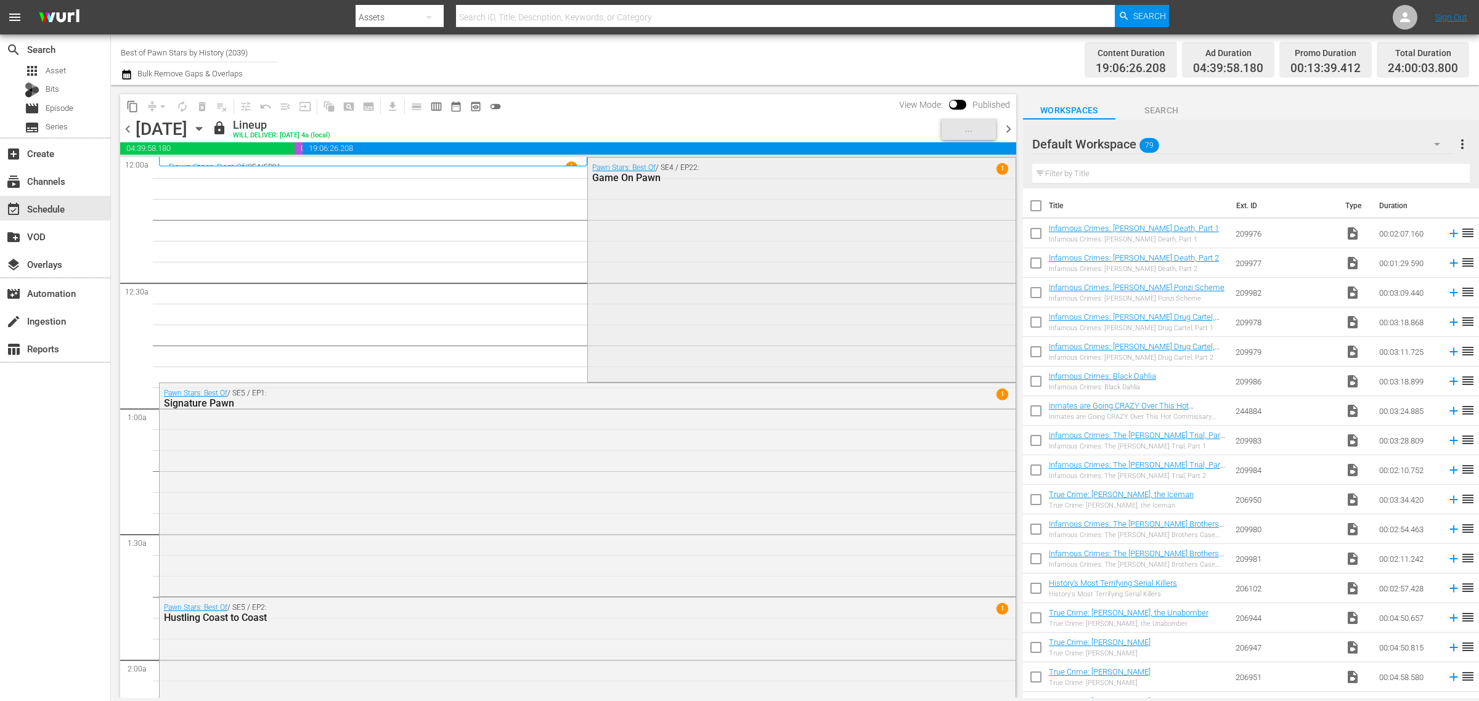
click at [703, 292] on div "Pawn Stars: Best Of / SE4 / EP22: Game On Pawn 1" at bounding box center [801, 269] width 427 height 222
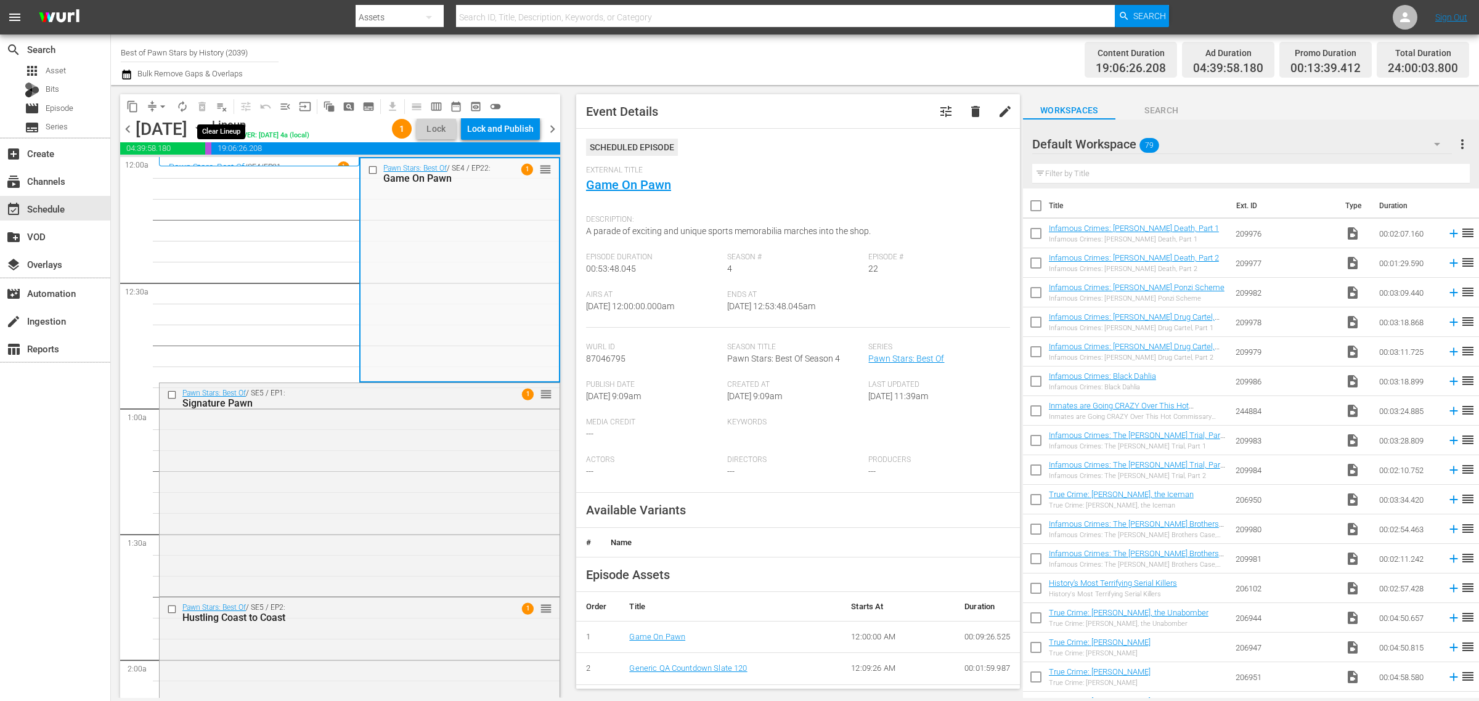
click at [219, 106] on span "playlist_remove_outlined" at bounding box center [222, 106] width 12 height 12
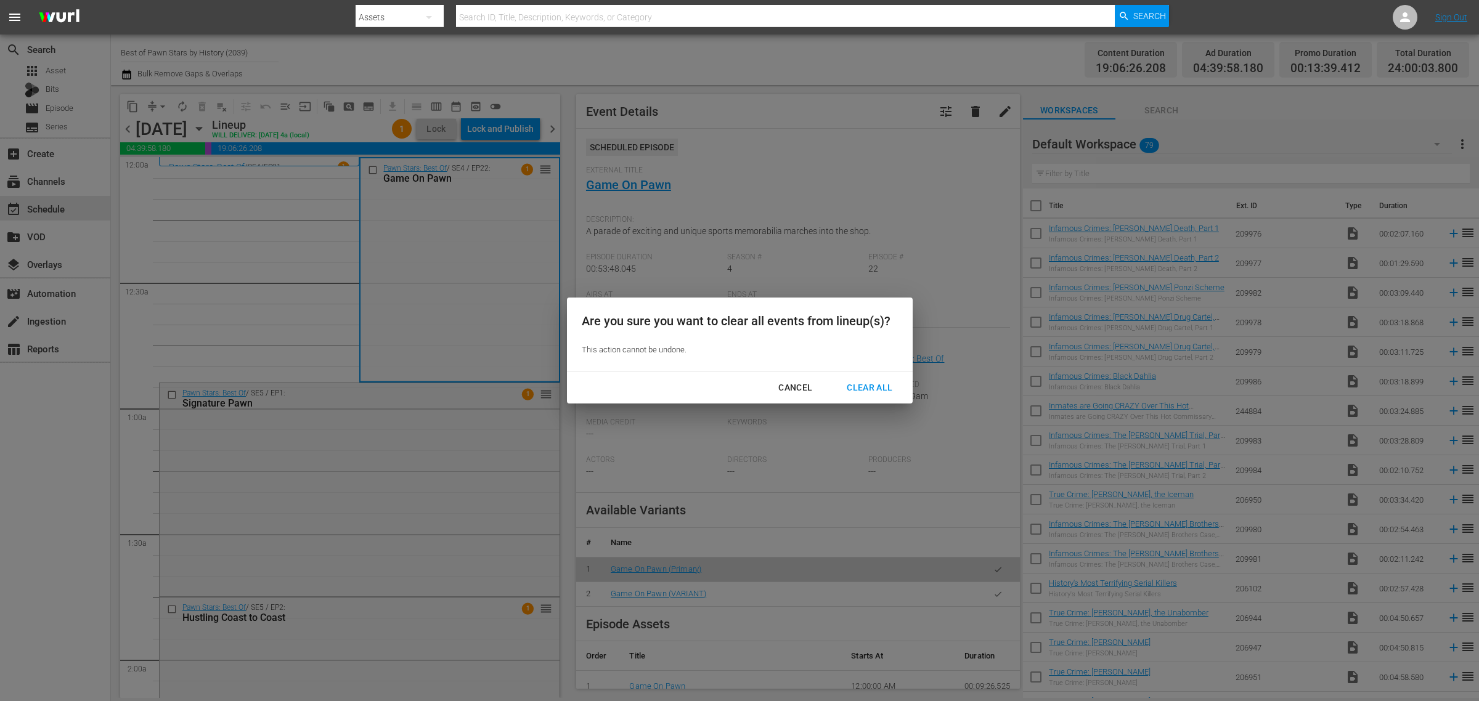
click at [861, 383] on div "Clear All" at bounding box center [869, 387] width 65 height 15
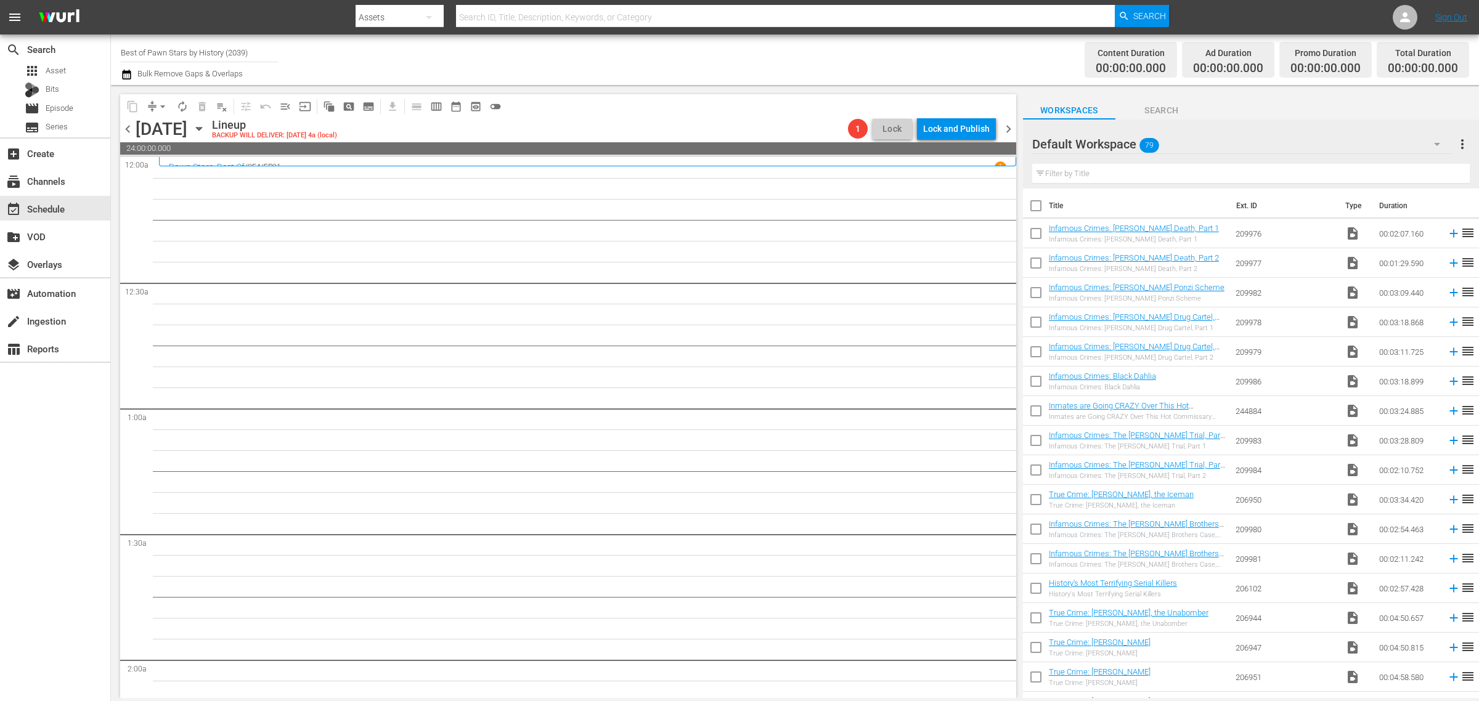
click at [789, 63] on div "Channel Title Best of Pawn Stars by History (2039) Bulk Remove Gaps & Overlaps" at bounding box center [488, 60] width 735 height 44
drag, startPoint x: 263, startPoint y: 53, endPoint x: -369, endPoint y: 6, distance: 633.4
click at [0, 6] on html "menu Search By Assets Search ID, Title, Description, Keywords, or Category Sear…" at bounding box center [739, 350] width 1479 height 701
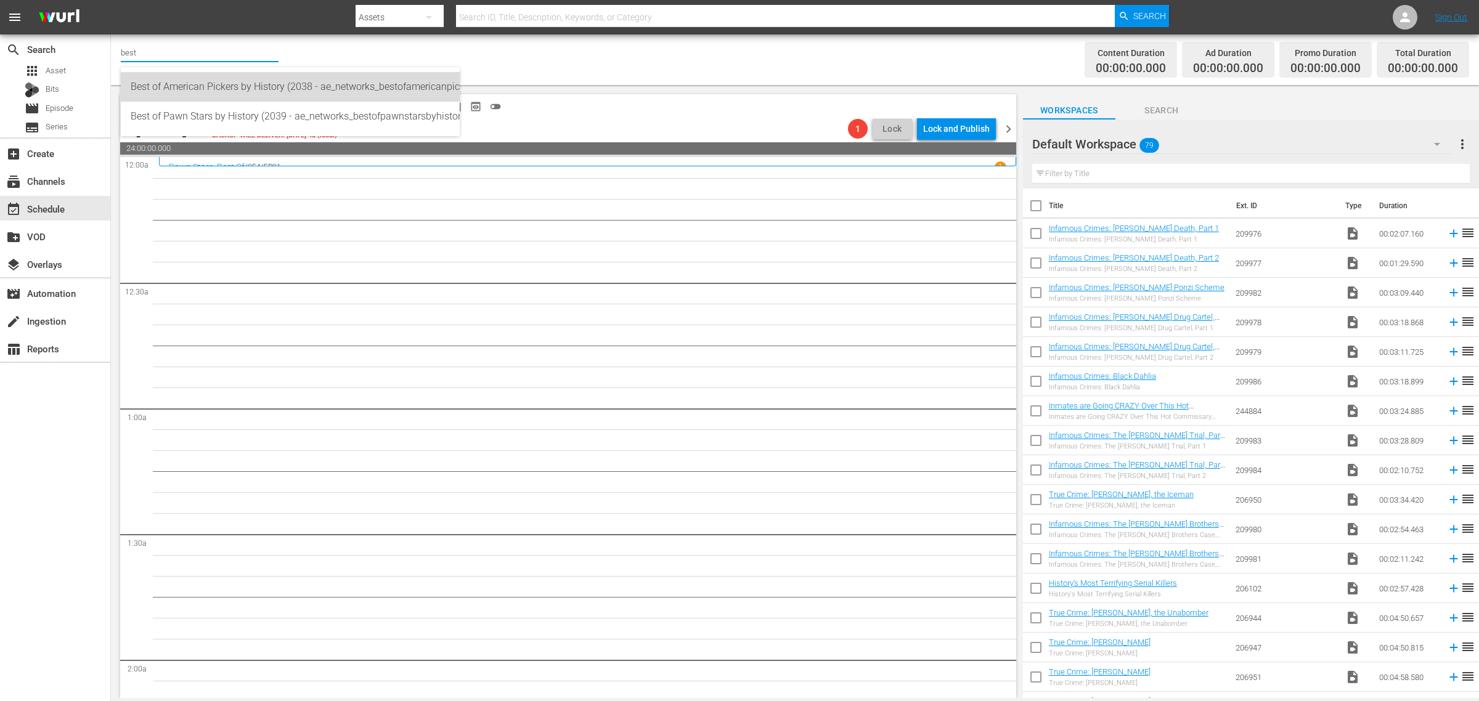
click at [259, 85] on div "Best of American Pickers by History (2038 - ae_networks_bestofamericanpickersby…" at bounding box center [290, 87] width 319 height 30
type input "Best of American Pickers by History (2038 - ae_networks_bestofamericanpickersby…"
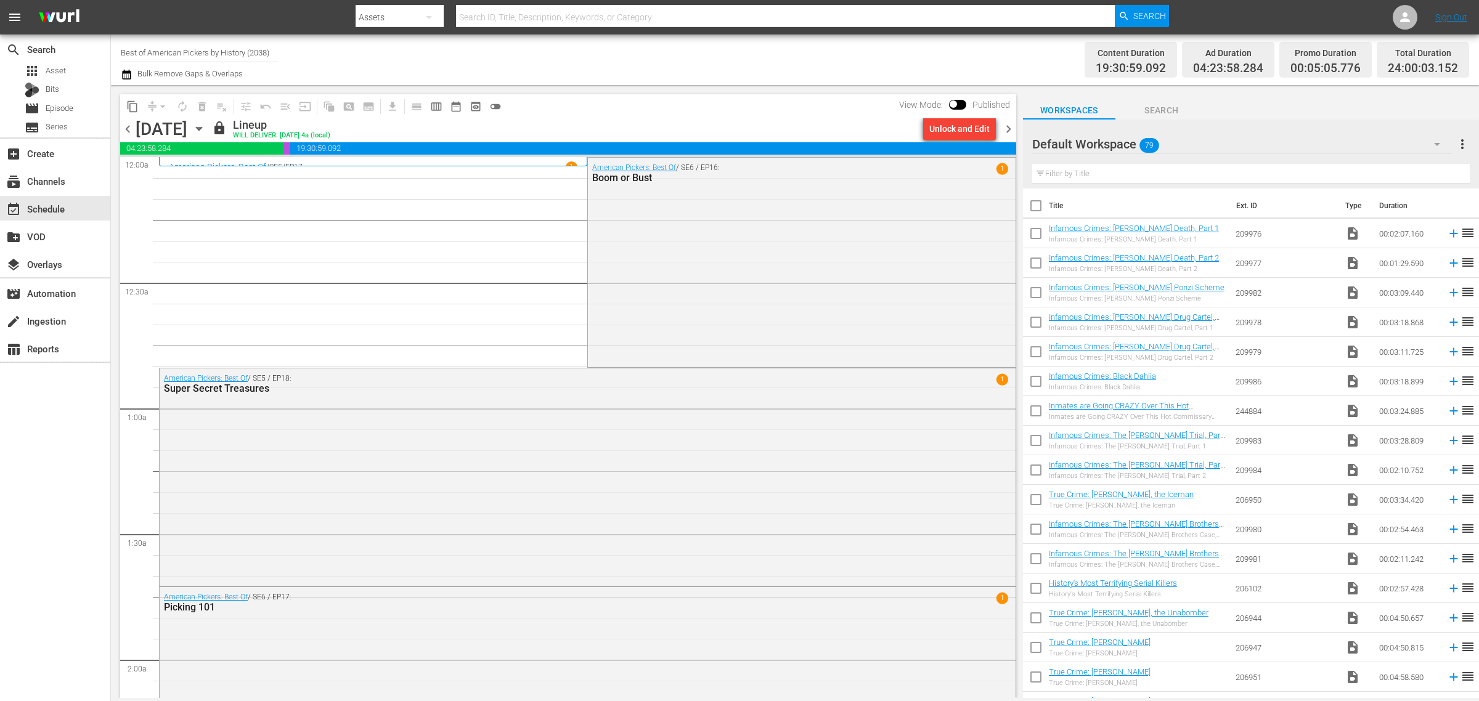
click at [965, 126] on div "Unlock and Edit" at bounding box center [959, 129] width 60 height 22
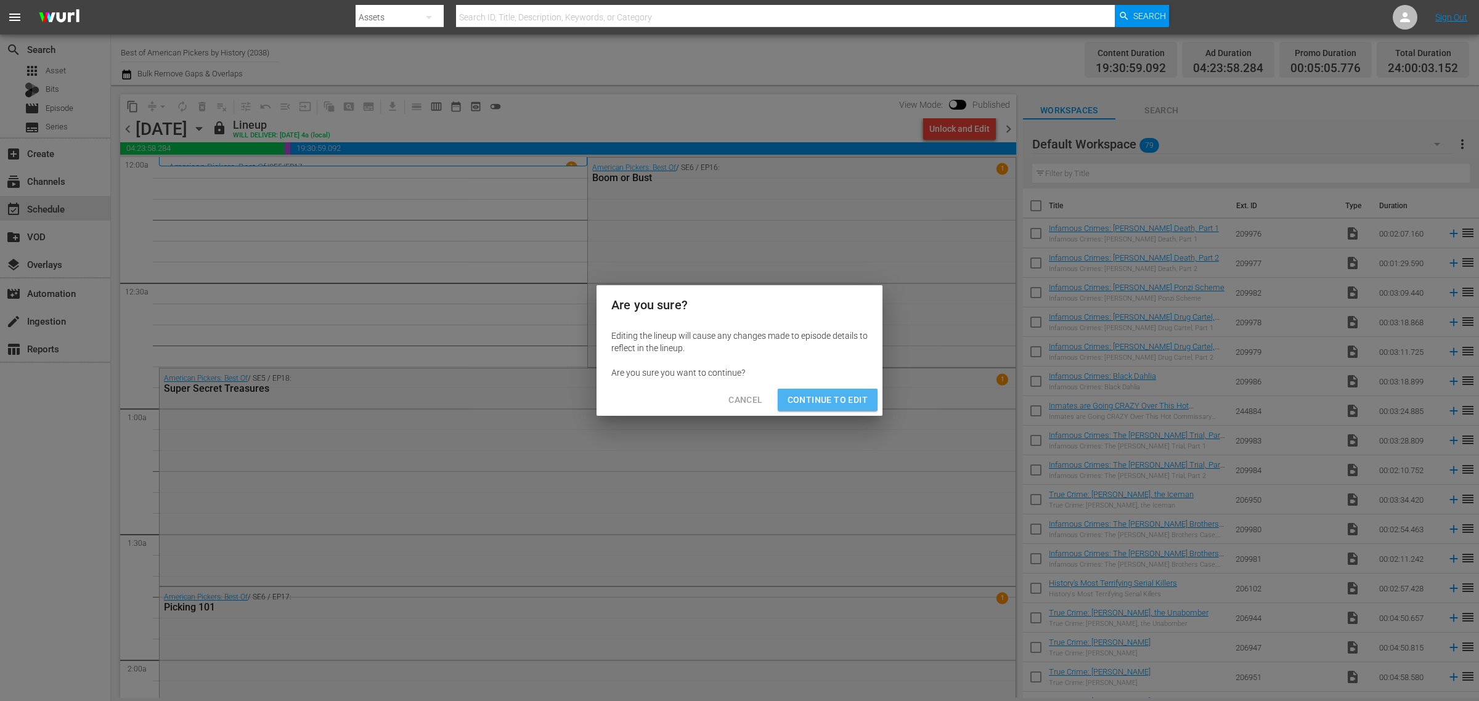
click at [823, 393] on span "Continue to Edit" at bounding box center [828, 400] width 80 height 15
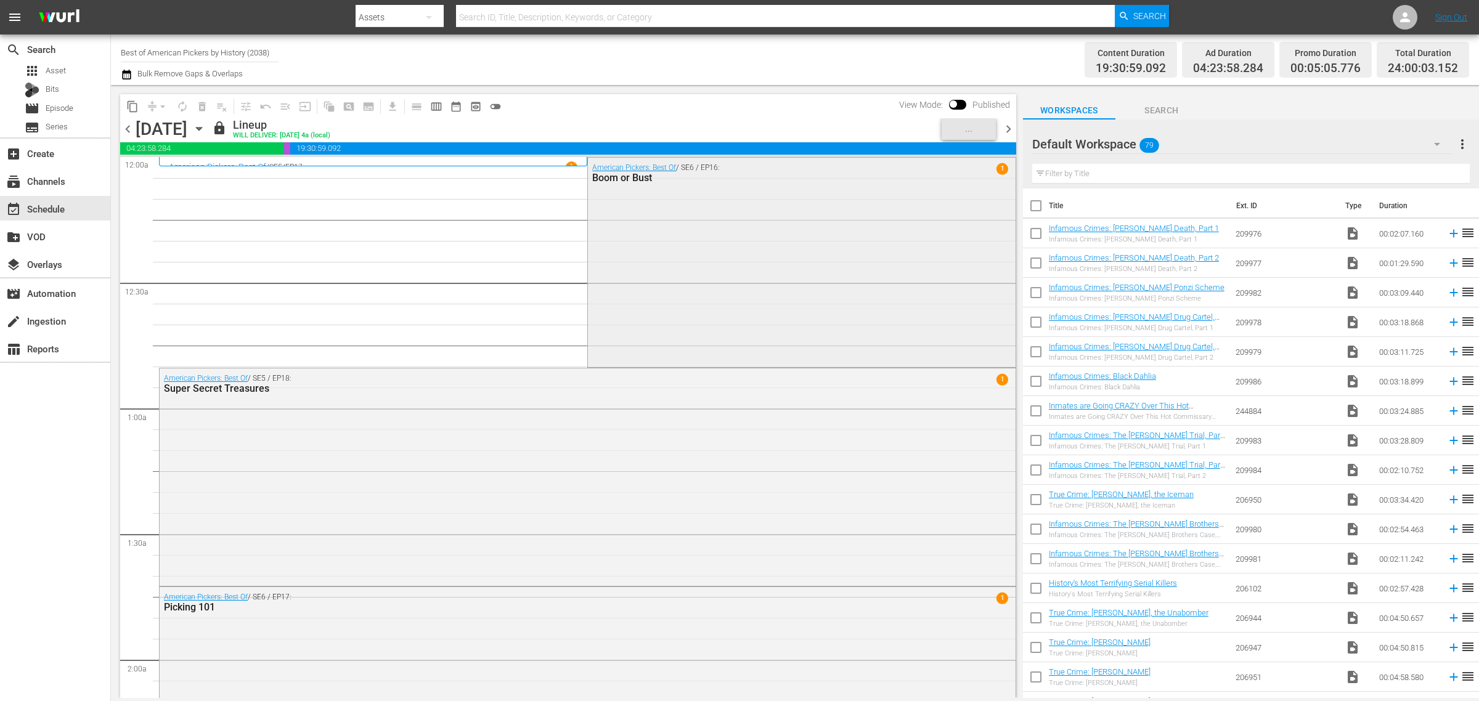
click at [695, 182] on div "Boom or Bust" at bounding box center [769, 178] width 354 height 12
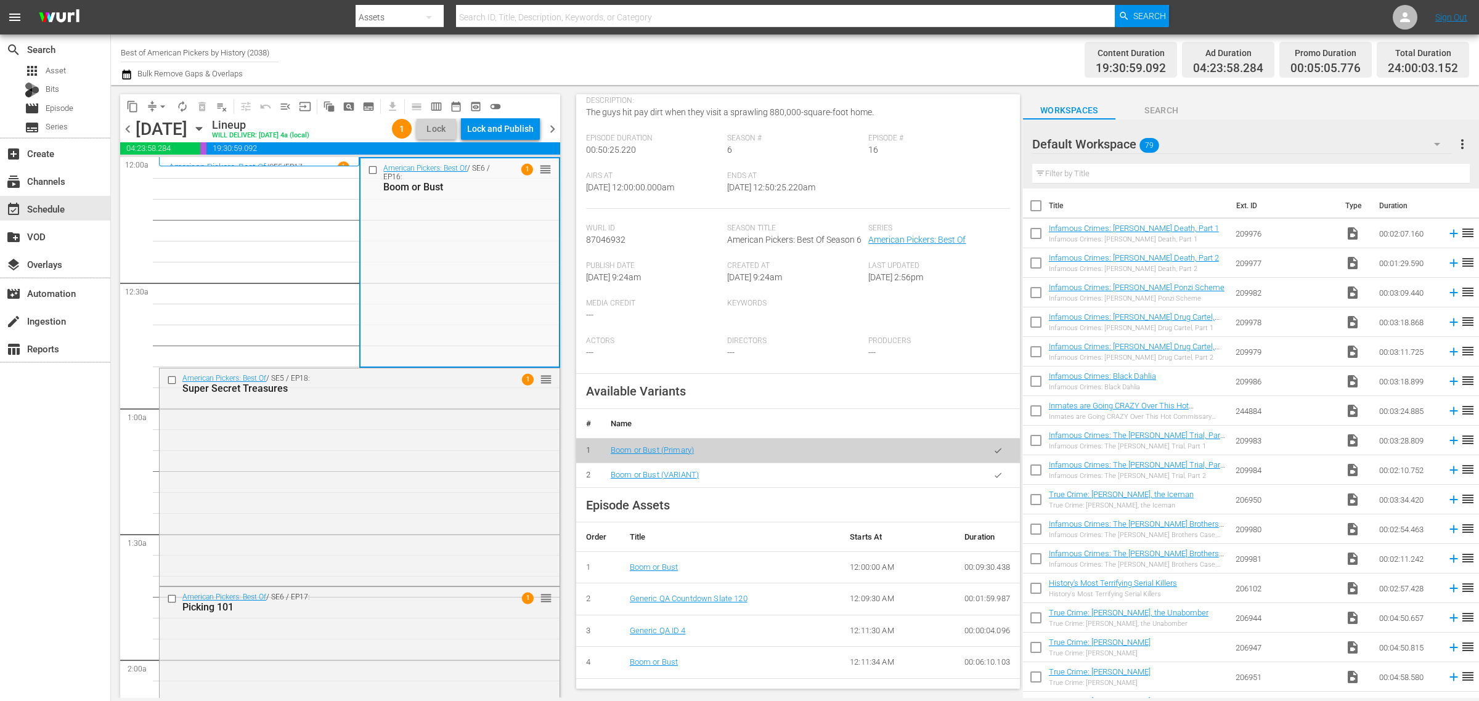
scroll to position [308, 0]
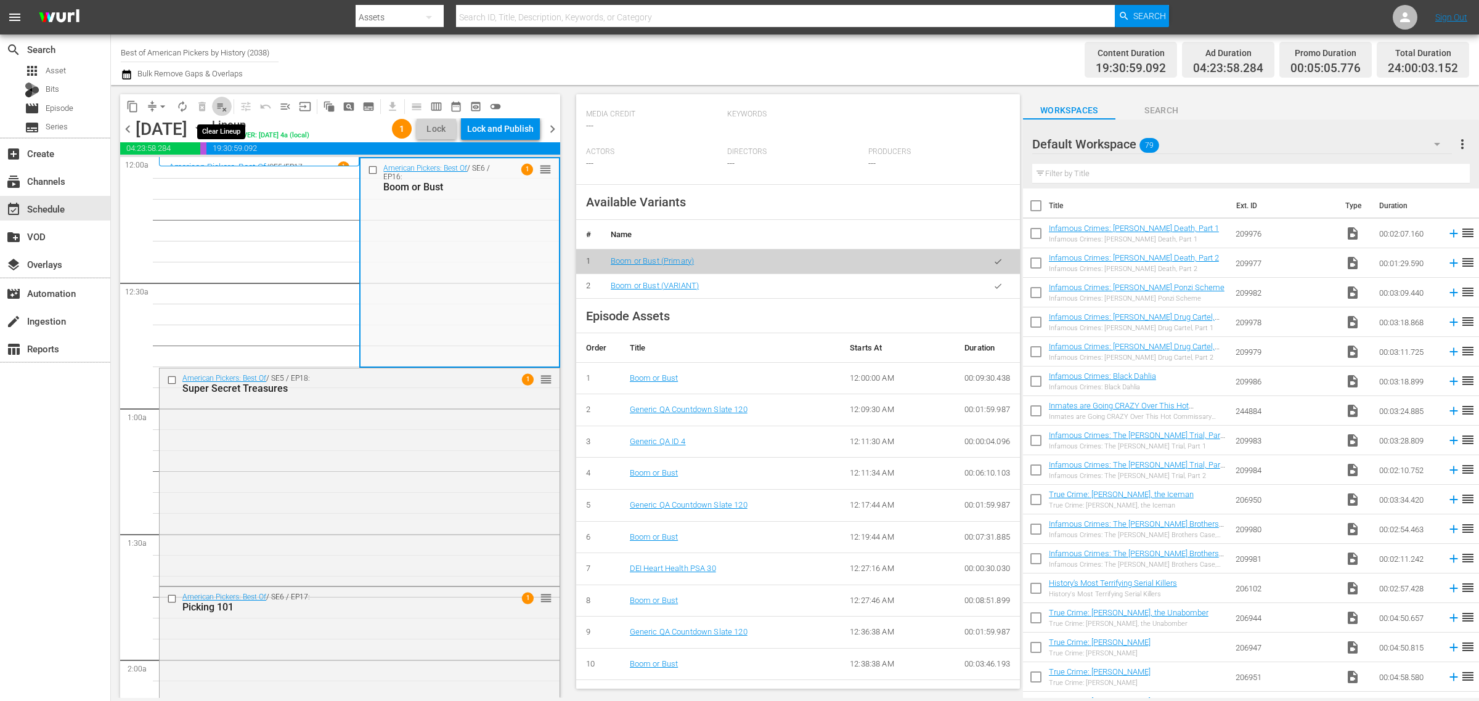
click at [225, 105] on span "playlist_remove_outlined" at bounding box center [222, 106] width 12 height 12
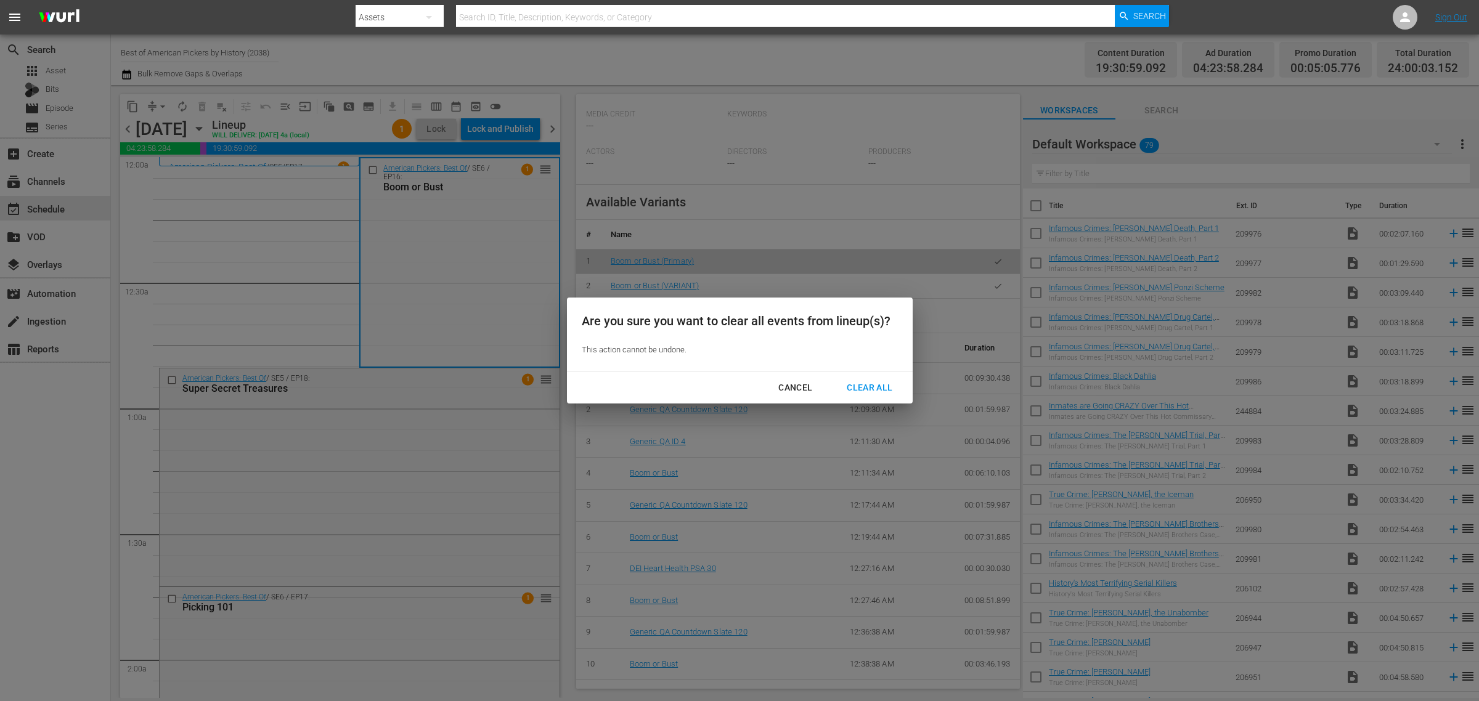
click at [855, 379] on button "Clear All" at bounding box center [869, 388] width 75 height 23
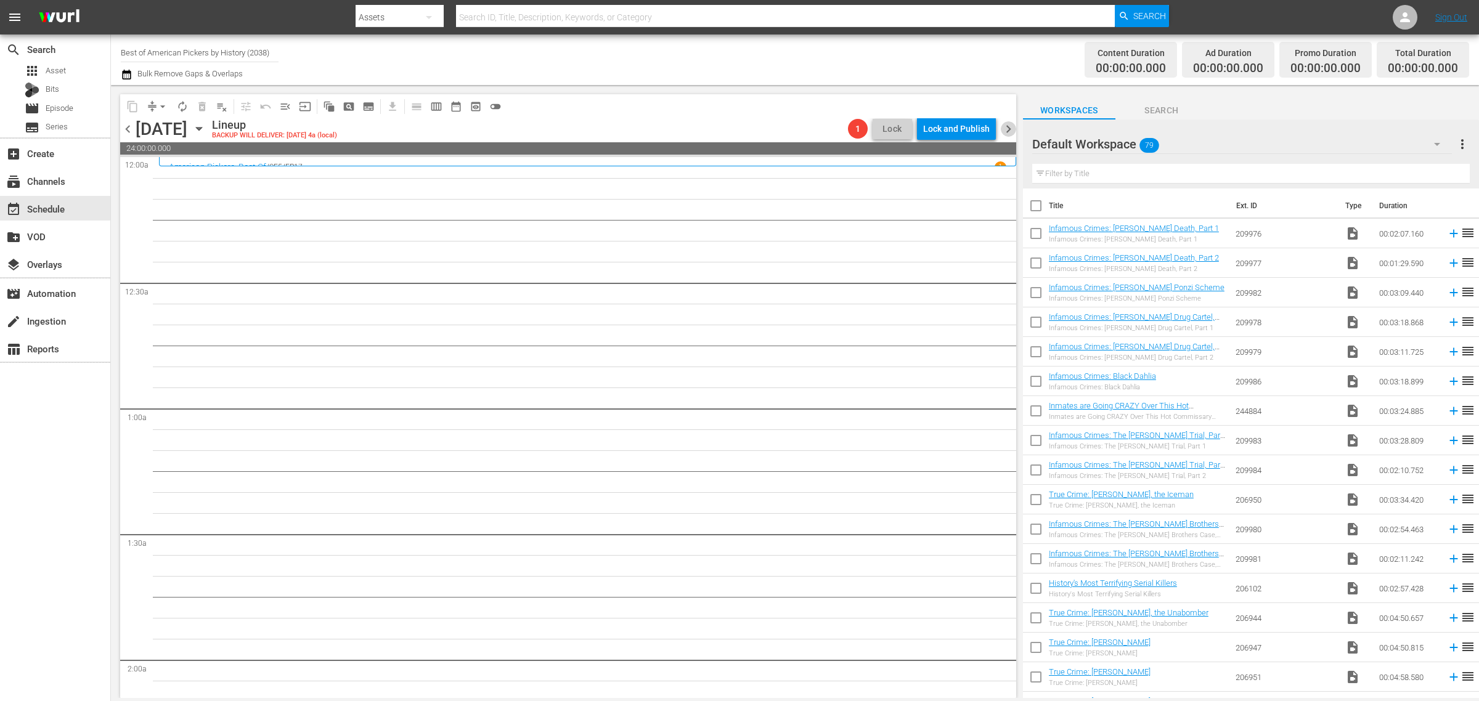
click at [1008, 128] on span "chevron_right" at bounding box center [1008, 128] width 15 height 15
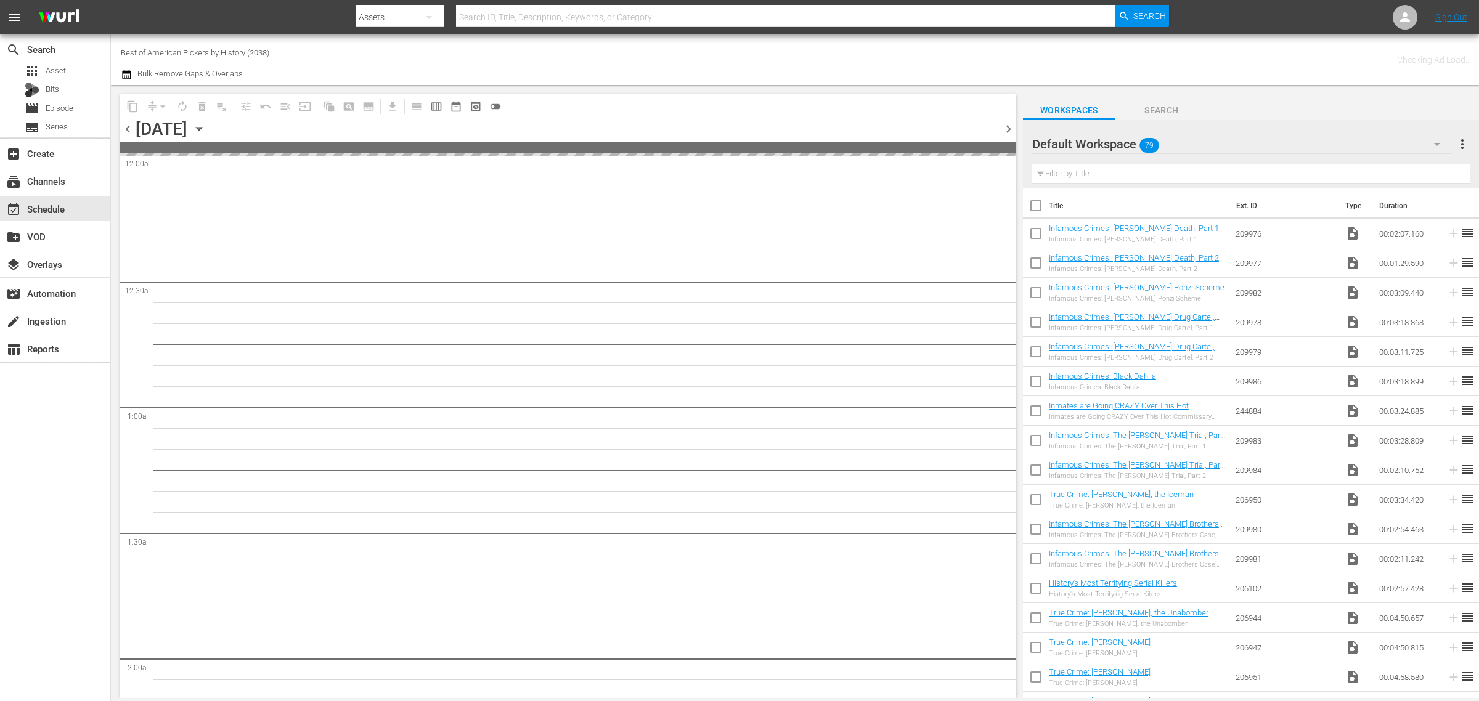
click at [681, 45] on div "Channel Title Best of American Pickers by History (2038) Bulk Remove Gaps & Ove…" at bounding box center [488, 60] width 735 height 44
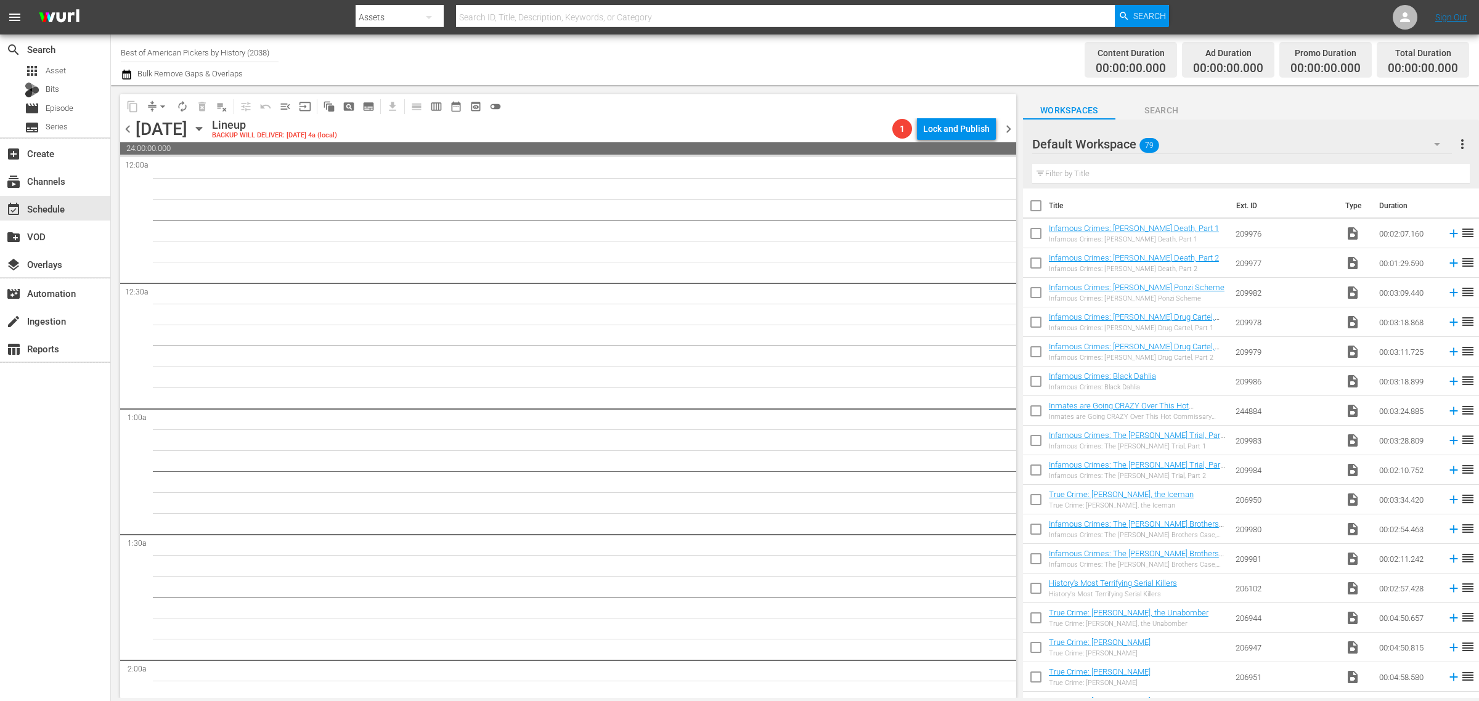
click at [1006, 125] on span "chevron_right" at bounding box center [1008, 128] width 15 height 15
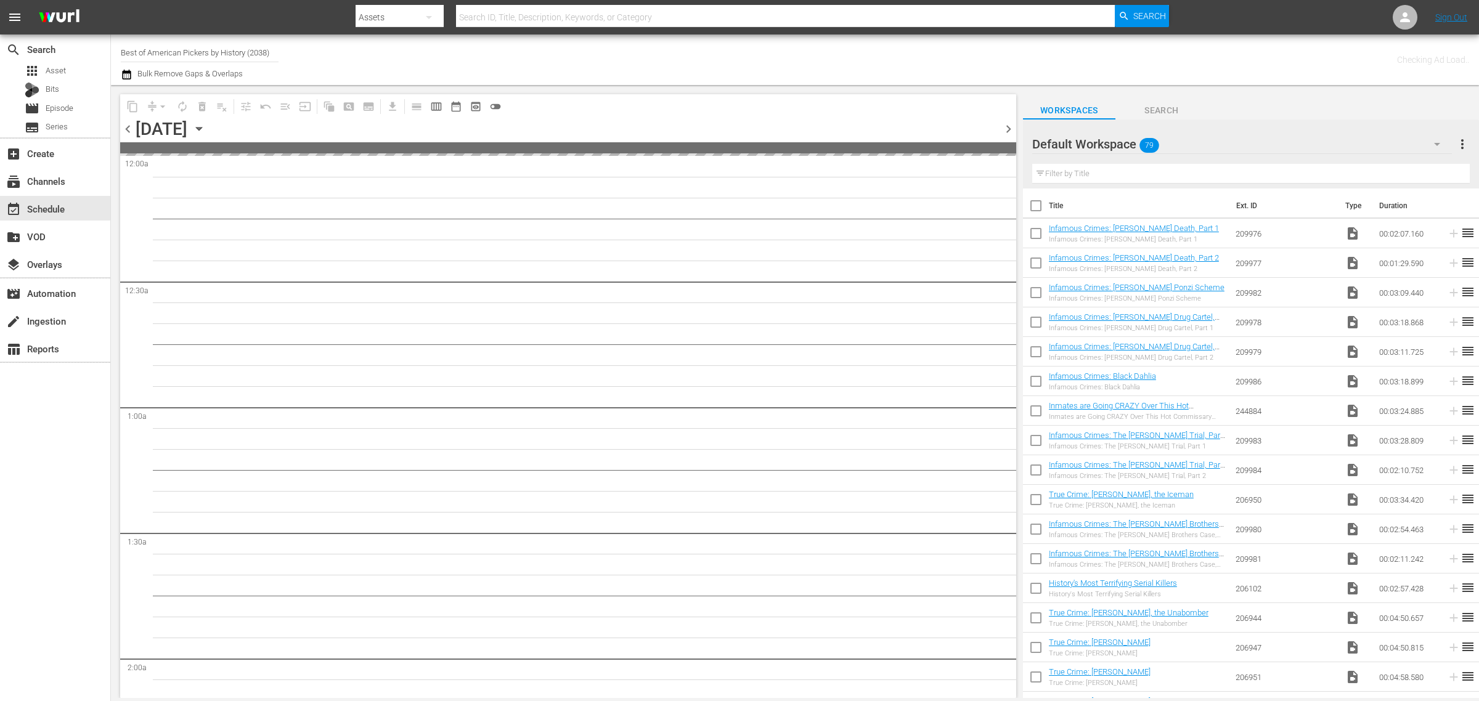
click at [689, 67] on div "Channel Title Best of American Pickers by History (2038) Bulk Remove Gaps & Ove…" at bounding box center [488, 60] width 735 height 44
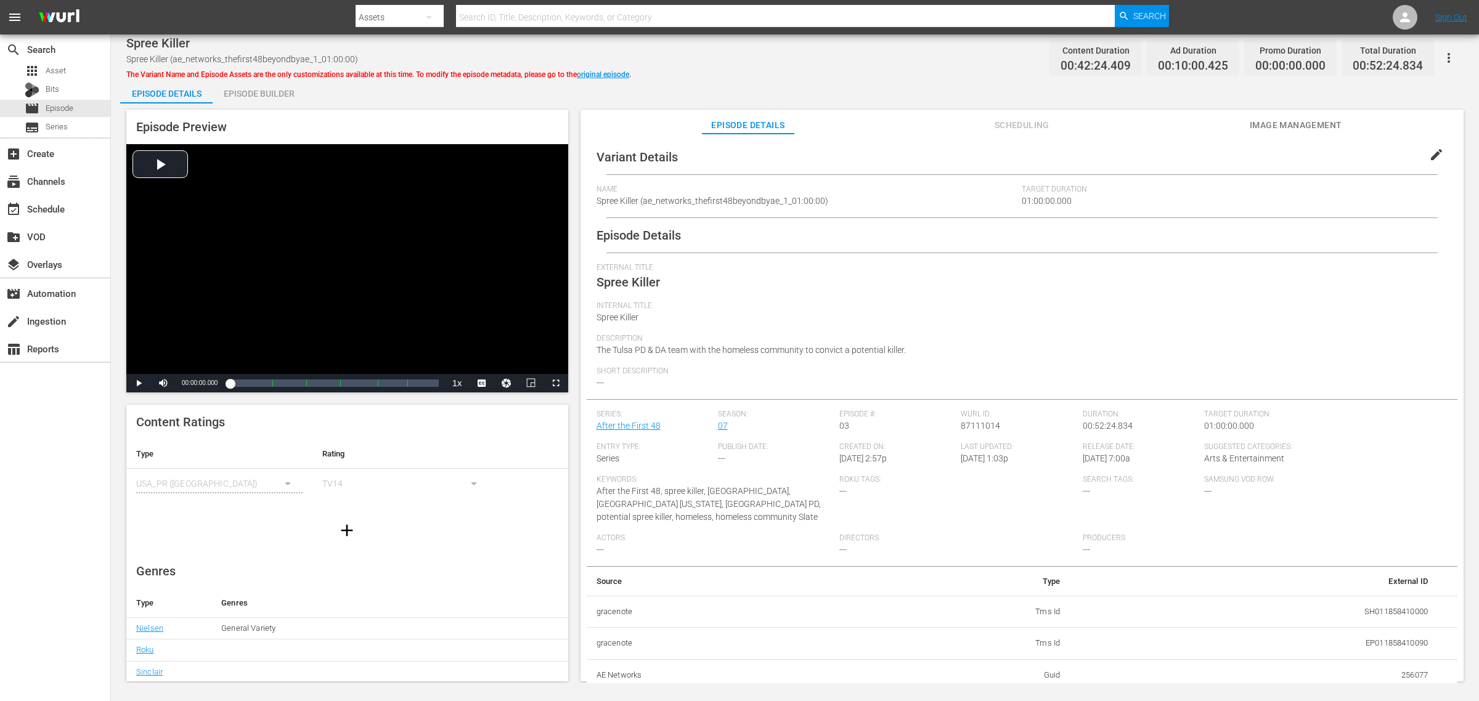
click at [258, 94] on div "Episode Builder" at bounding box center [259, 94] width 92 height 30
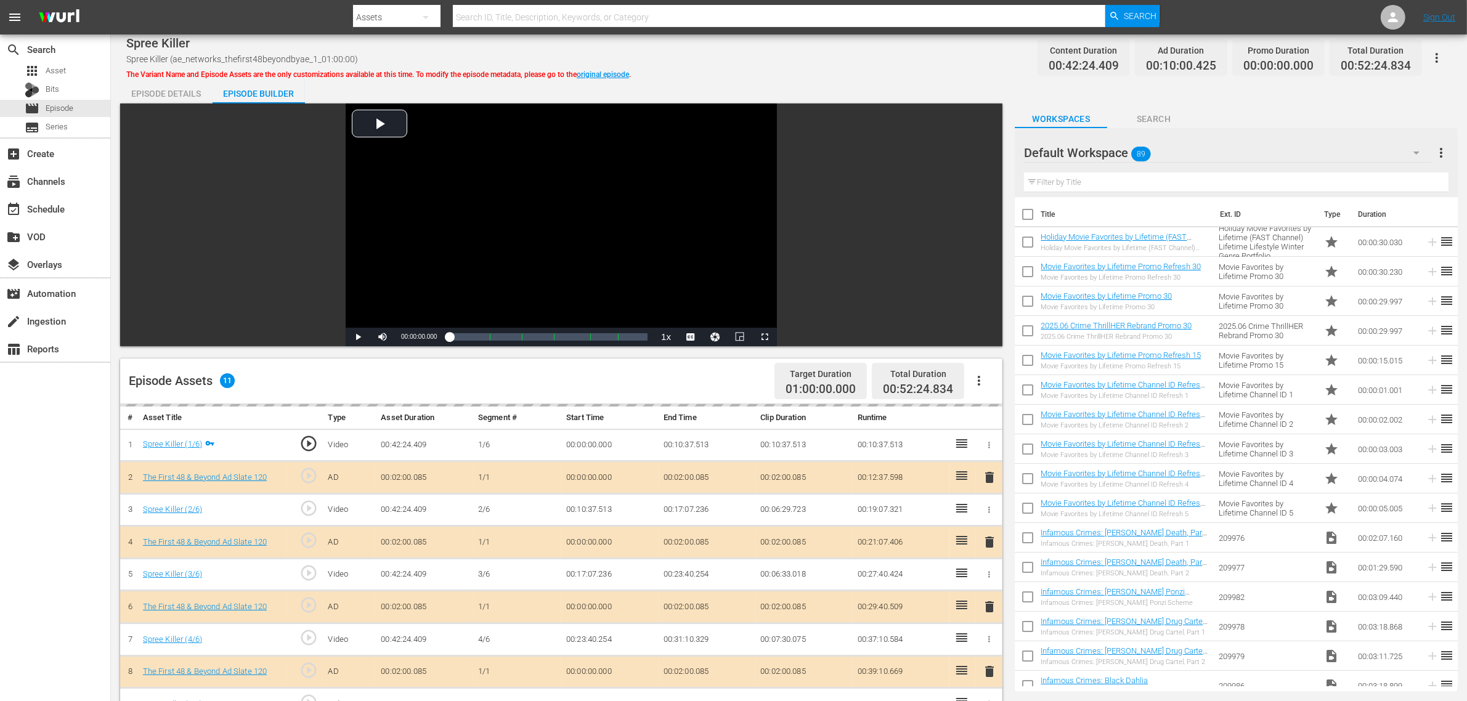
click at [765, 60] on div "Spree Killer Spree Killer (ae_networks_thefirst48beyondbyae_1_01:00:00) The Var…" at bounding box center [789, 58] width 1326 height 28
click at [1183, 152] on div "Default Workspace 89" at bounding box center [1227, 153] width 407 height 35
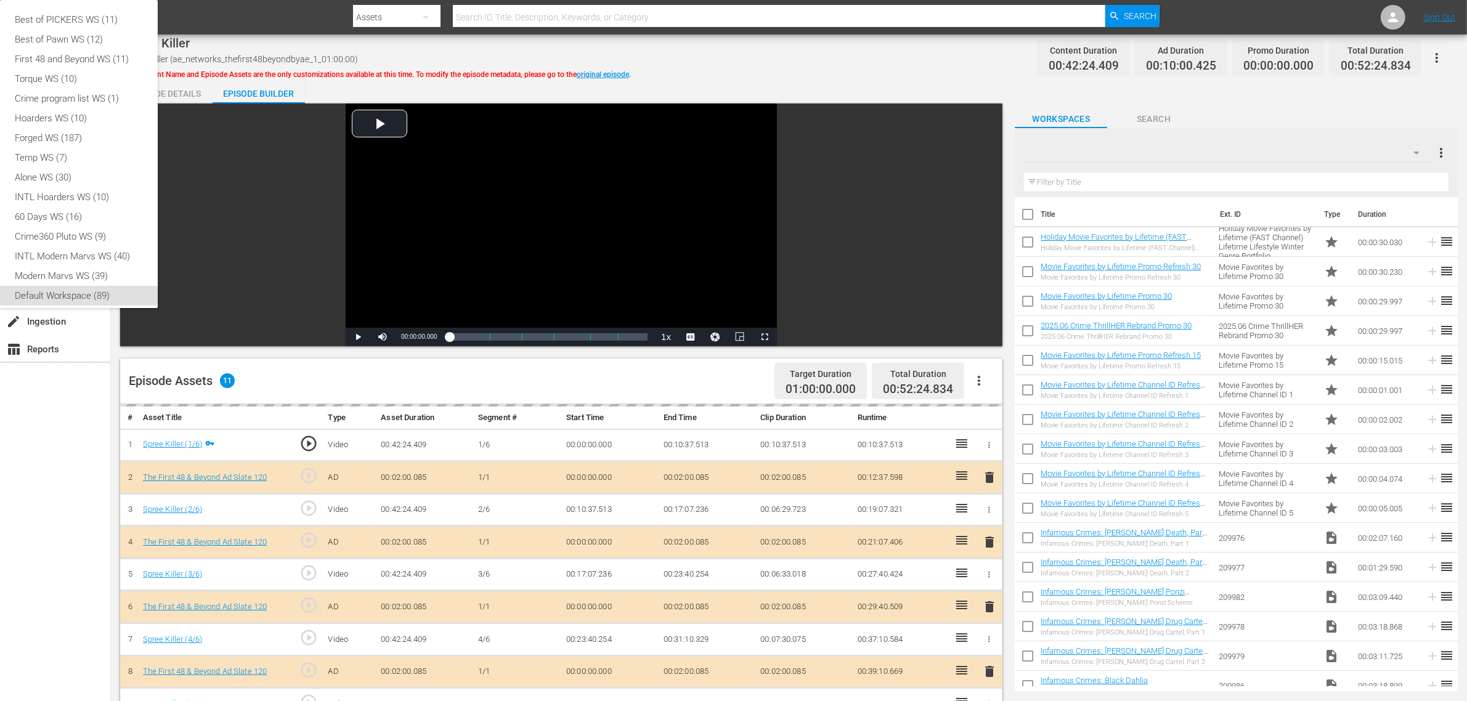
scroll to position [7, 0]
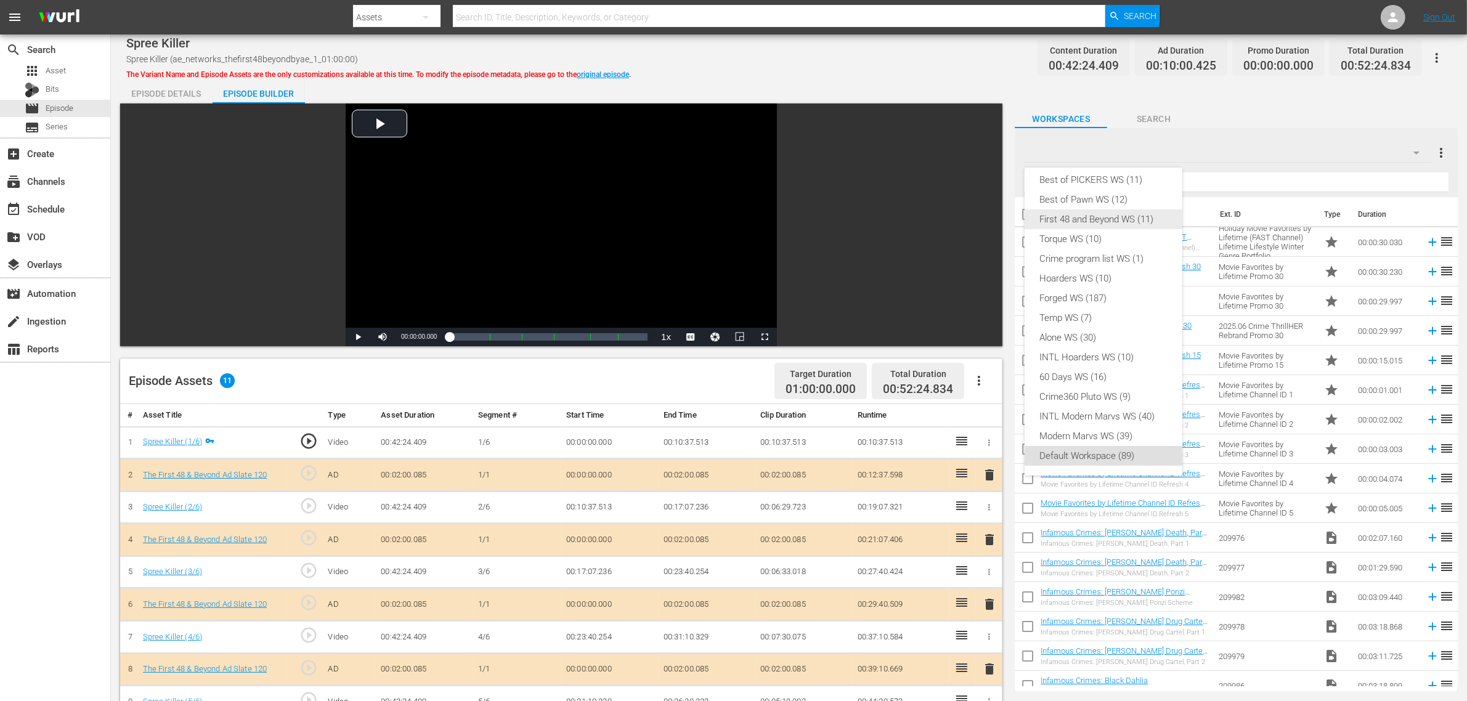
click at [1099, 223] on div "First 48 and Beyond WS (11)" at bounding box center [1104, 220] width 128 height 20
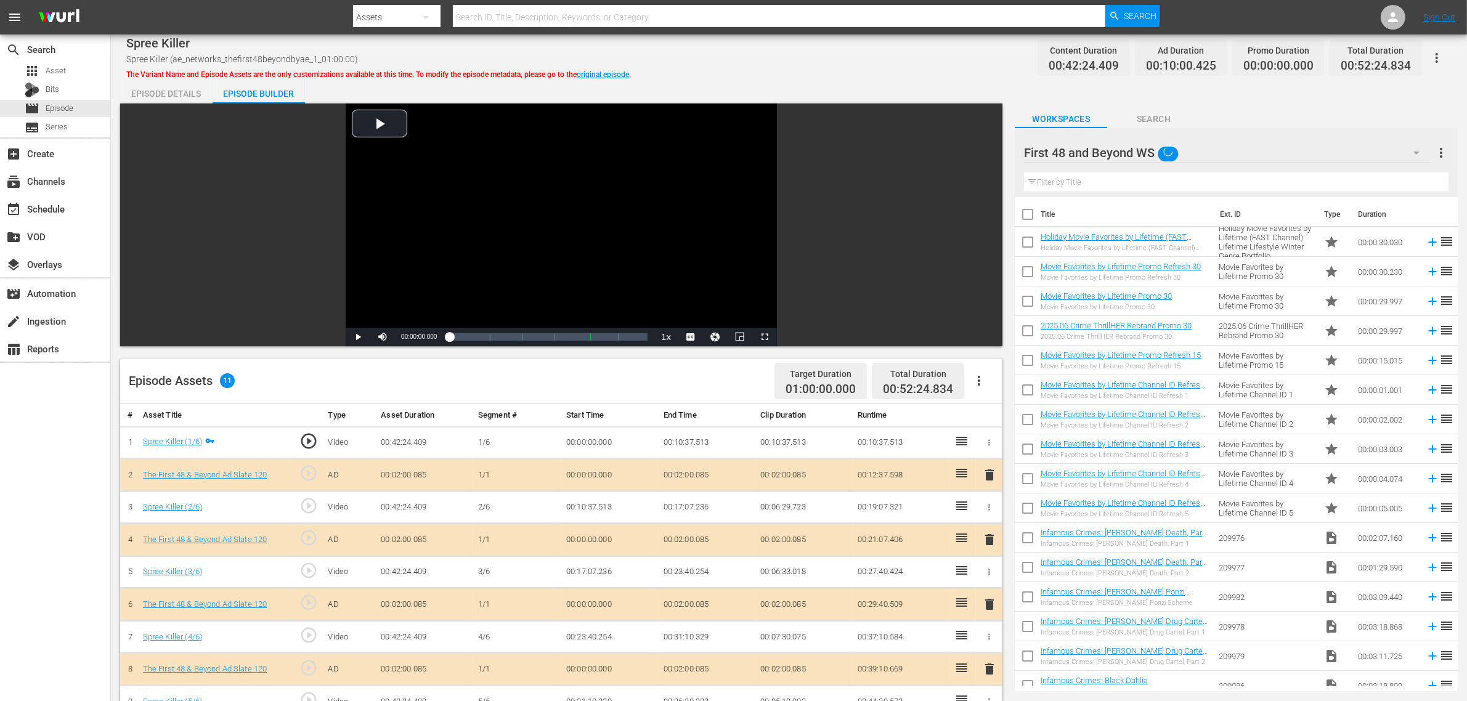
click at [868, 48] on div "Best of PICKERS WS (11) Best of Pawn WS (12) First 48 and Beyond WS (11) Torque…" at bounding box center [733, 350] width 1467 height 701
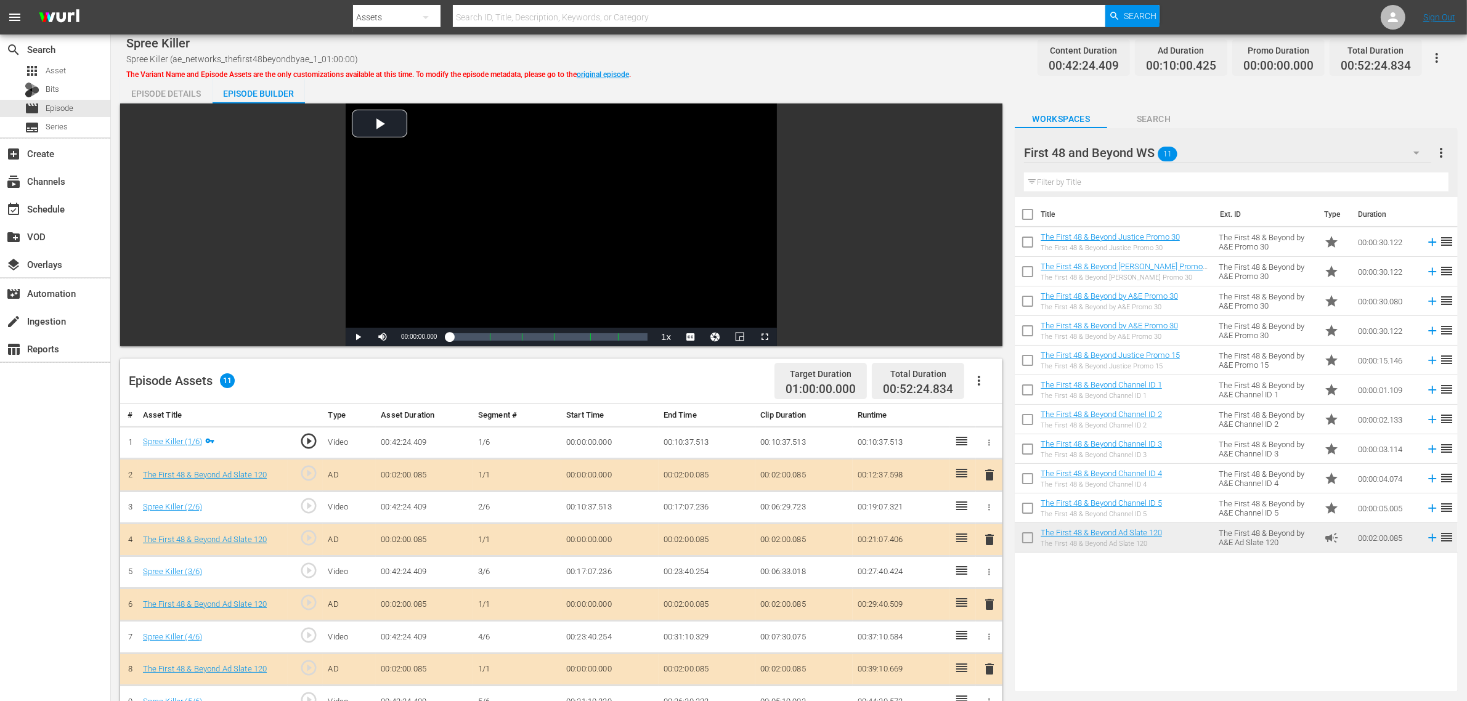
click at [881, 55] on div "Spree Killer Spree Killer (ae_networks_thefirst48beyondbyae_1_01:00:00) The Var…" at bounding box center [789, 58] width 1326 height 28
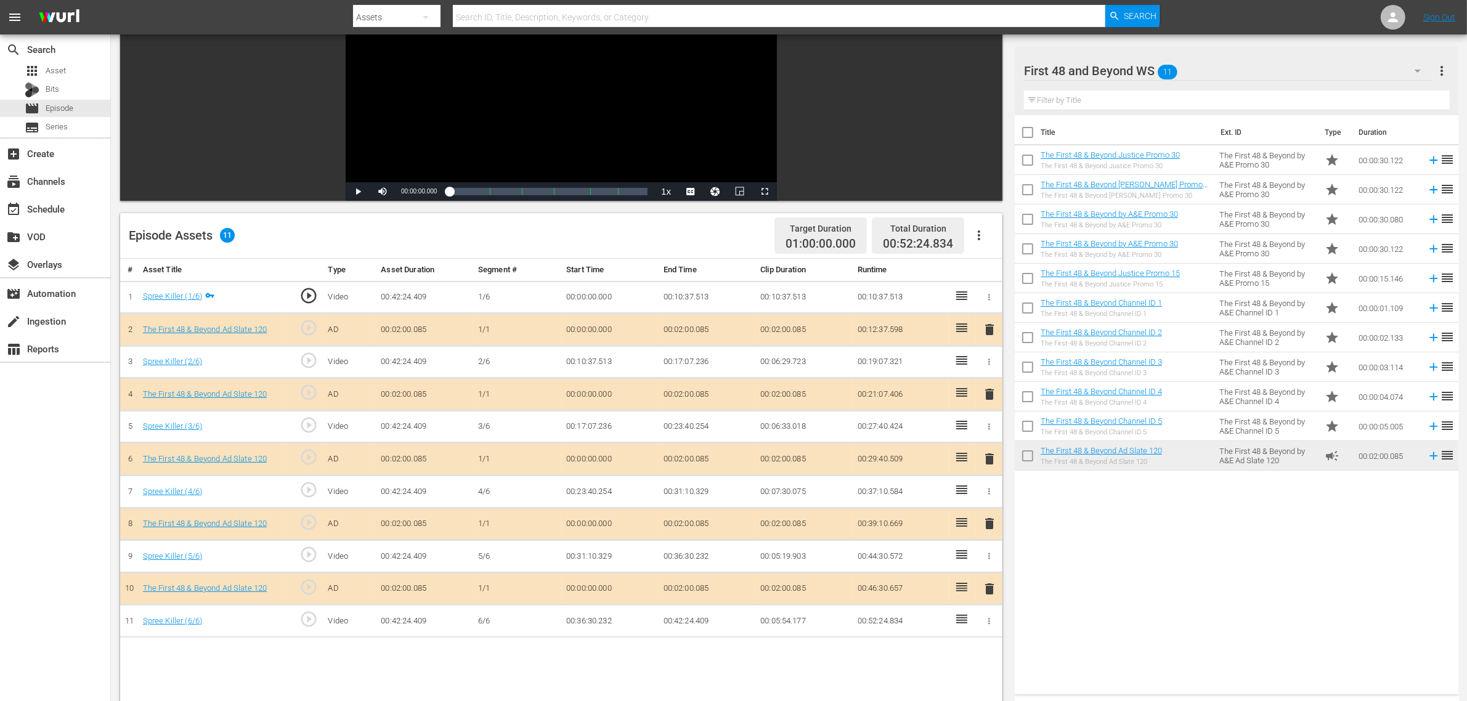
scroll to position [231, 0]
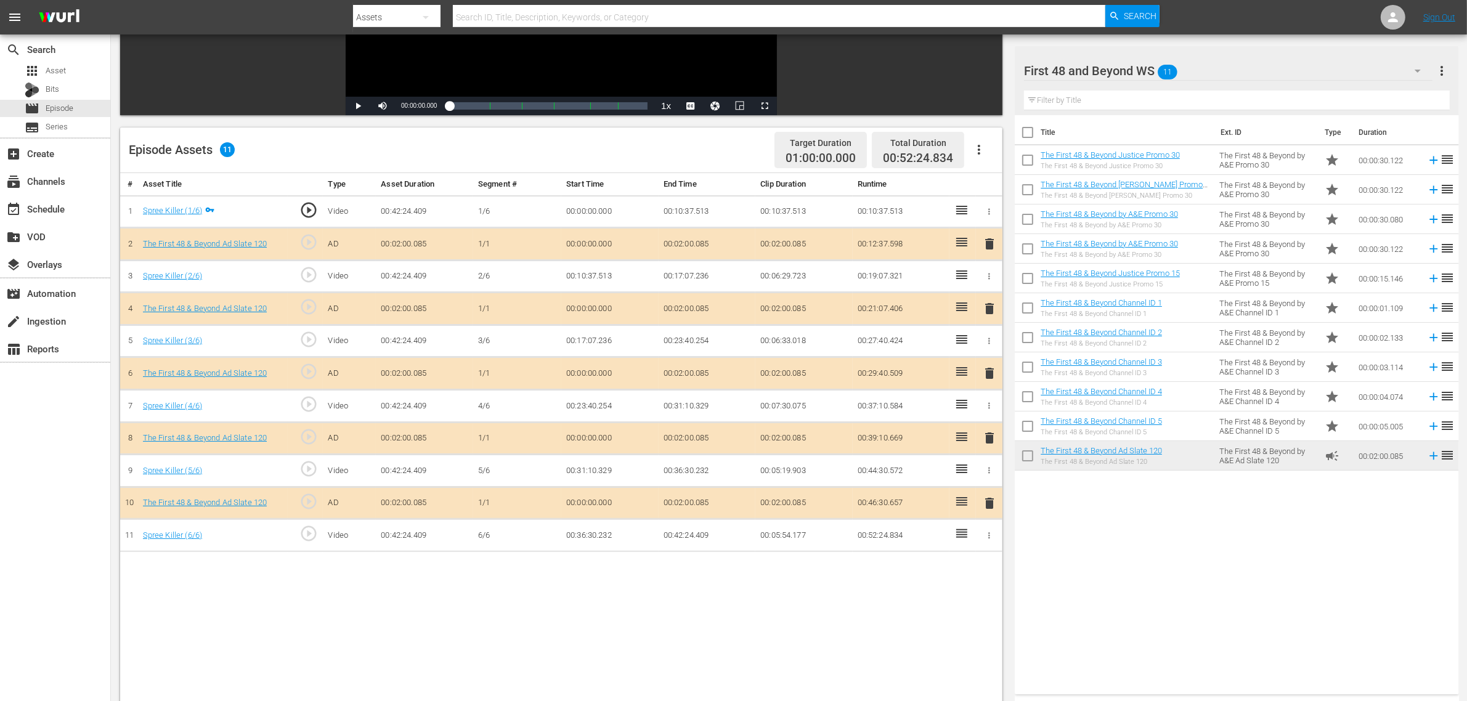
click at [988, 377] on span "delete" at bounding box center [989, 373] width 15 height 15
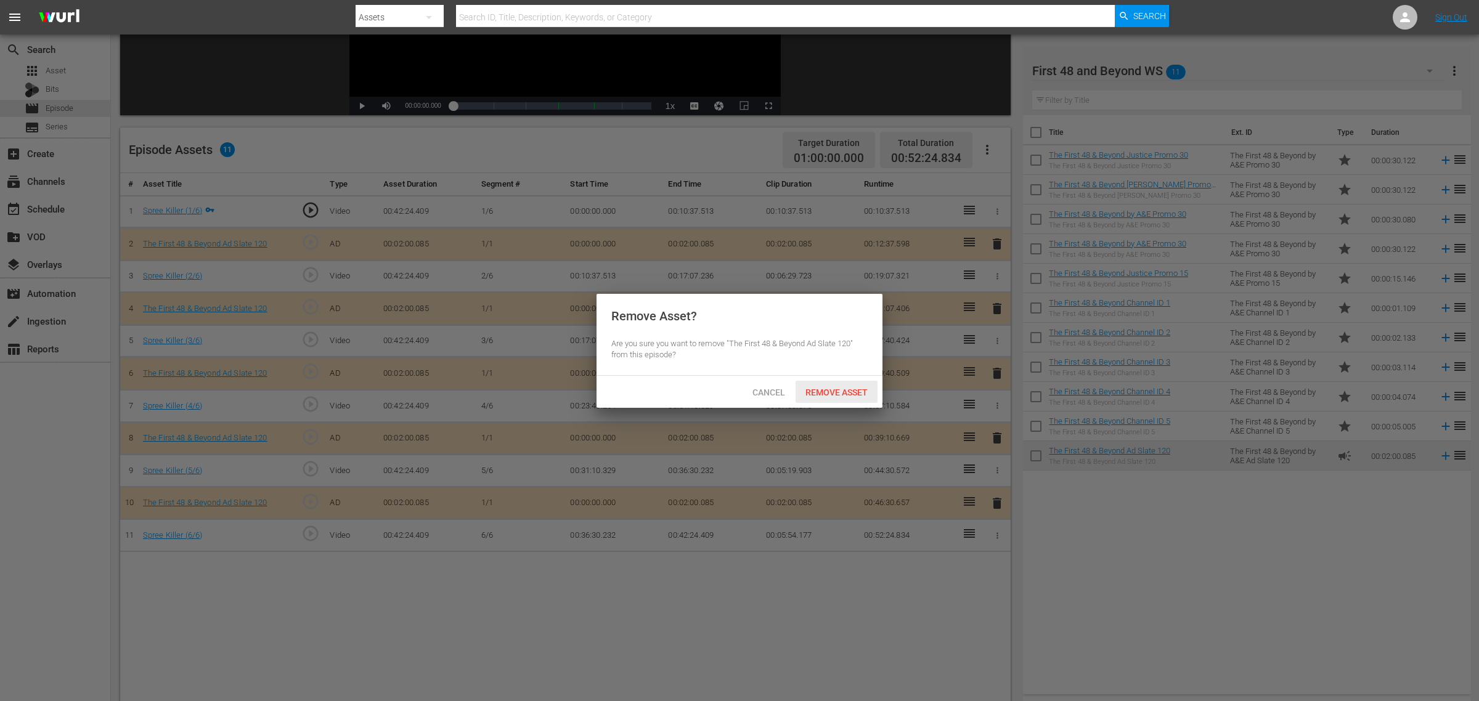
click at [838, 391] on span "Remove Asset" at bounding box center [837, 393] width 82 height 10
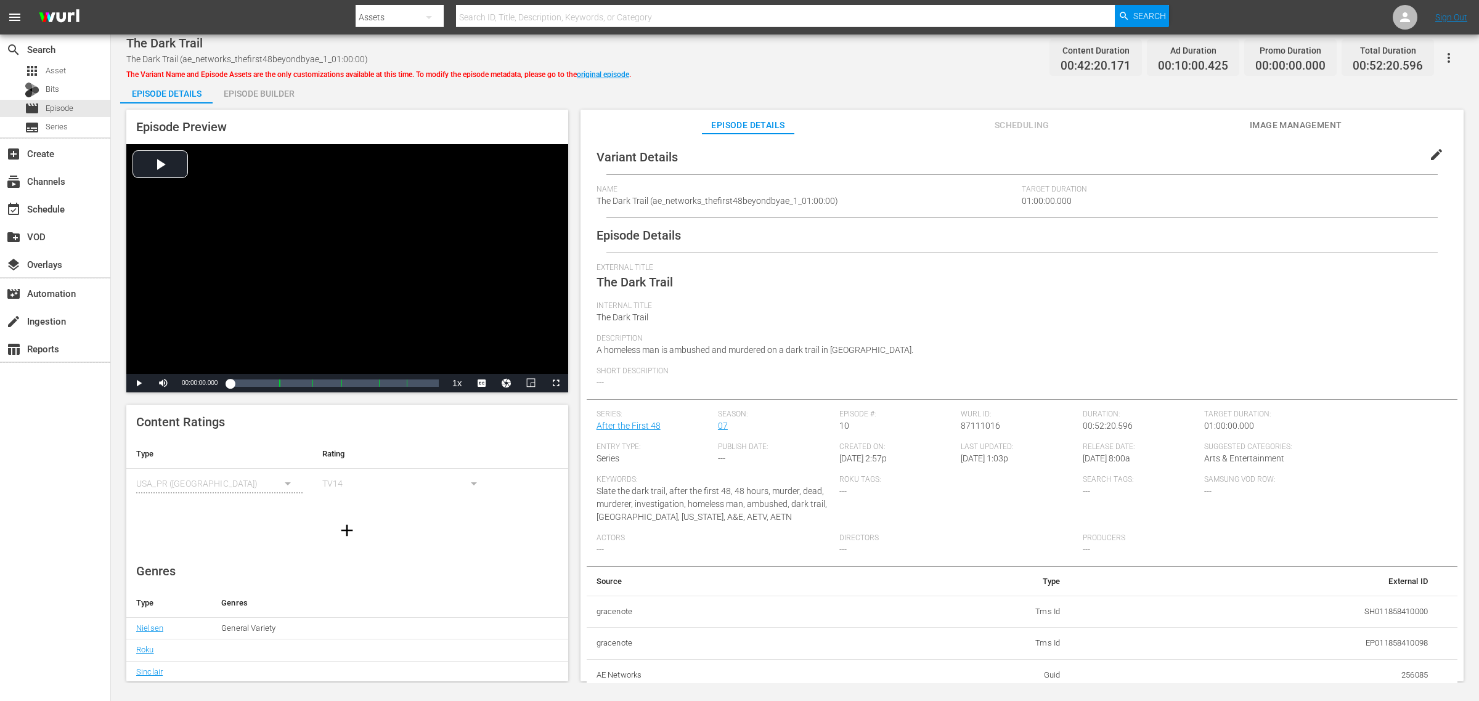
click at [245, 94] on div "Episode Builder" at bounding box center [259, 94] width 92 height 30
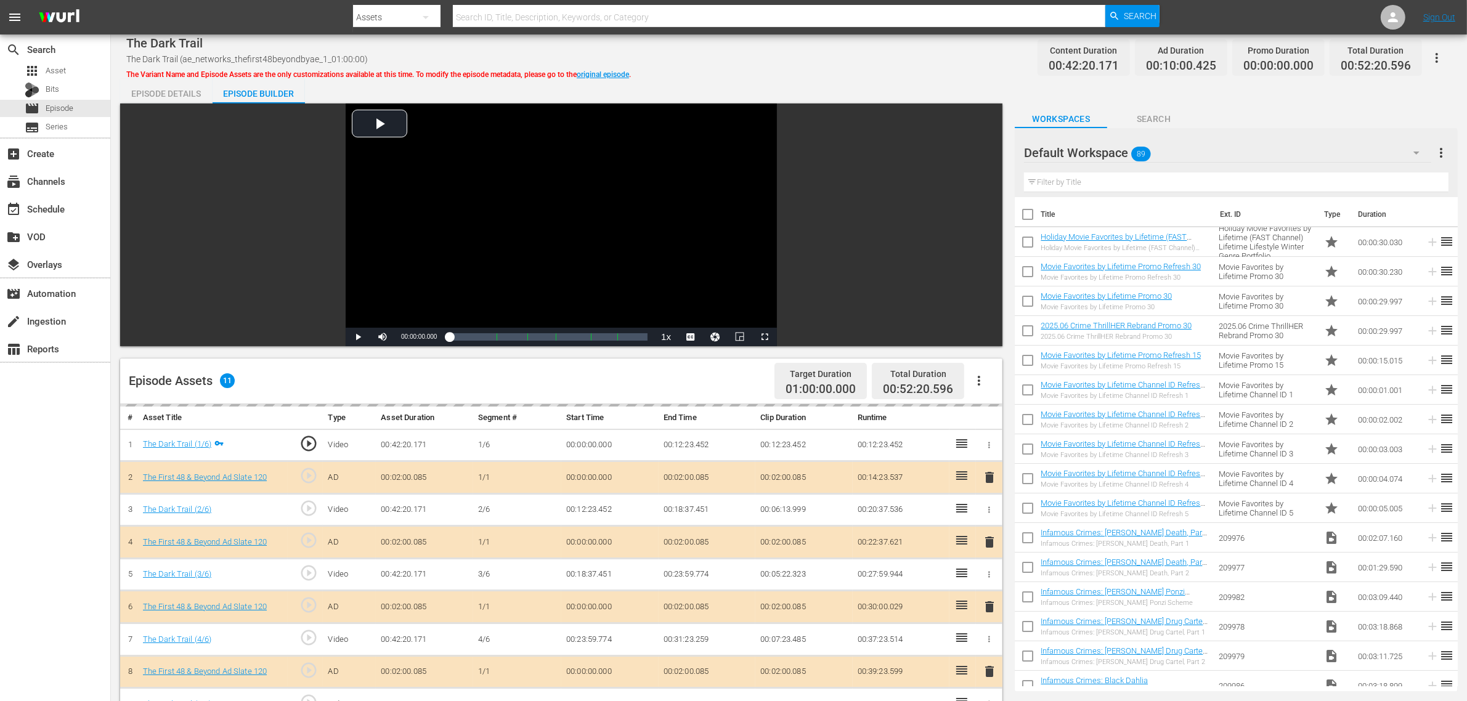
click at [989, 561] on div "delete" at bounding box center [989, 607] width 17 height 18
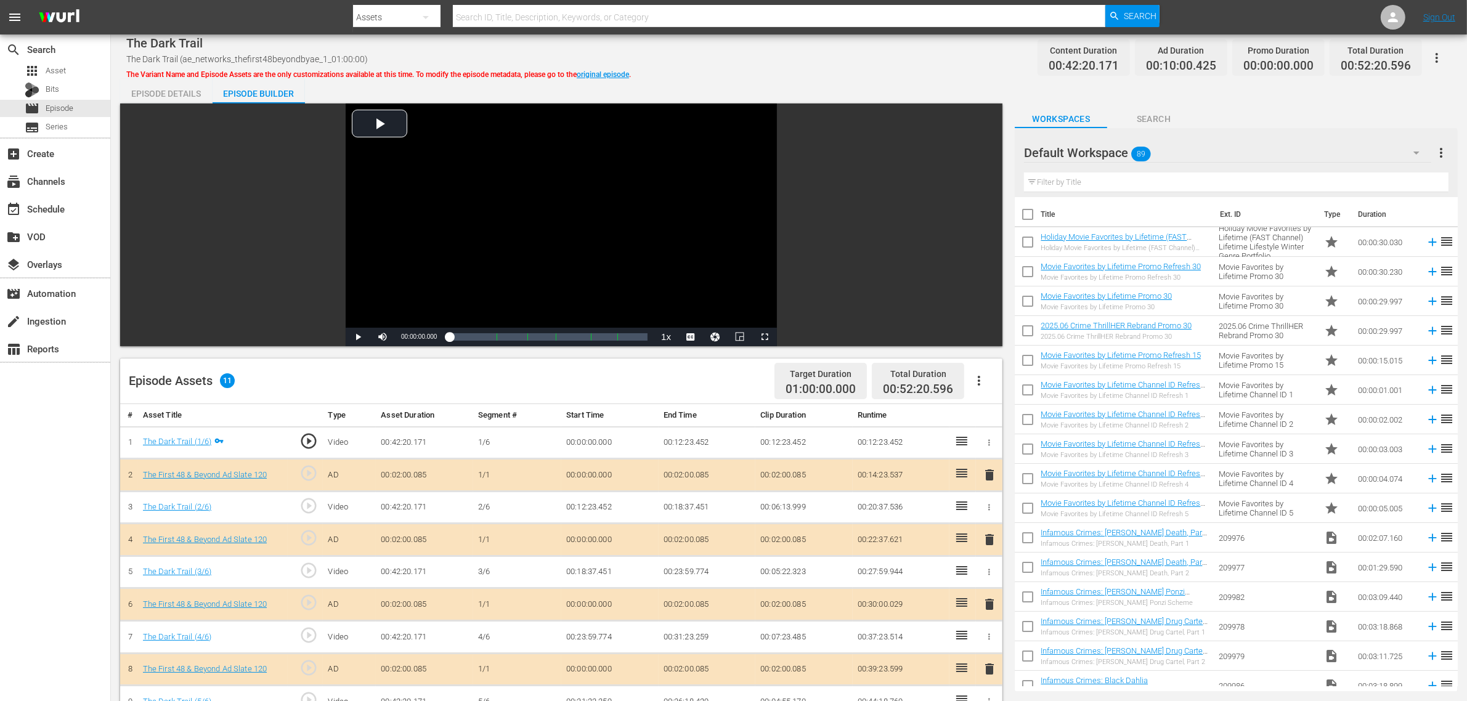
click at [989, 561] on span "delete" at bounding box center [989, 604] width 15 height 15
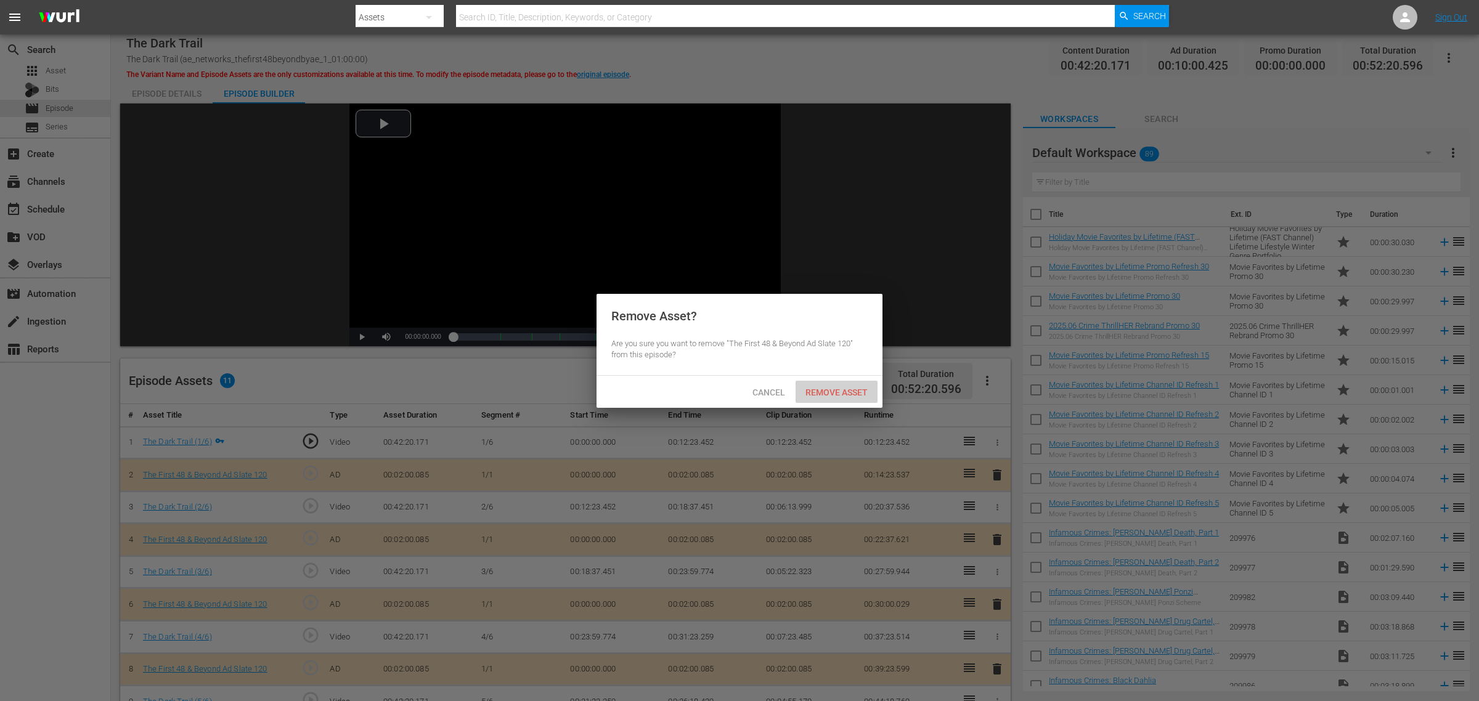
click at [841, 401] on div "Remove Asset" at bounding box center [837, 392] width 82 height 23
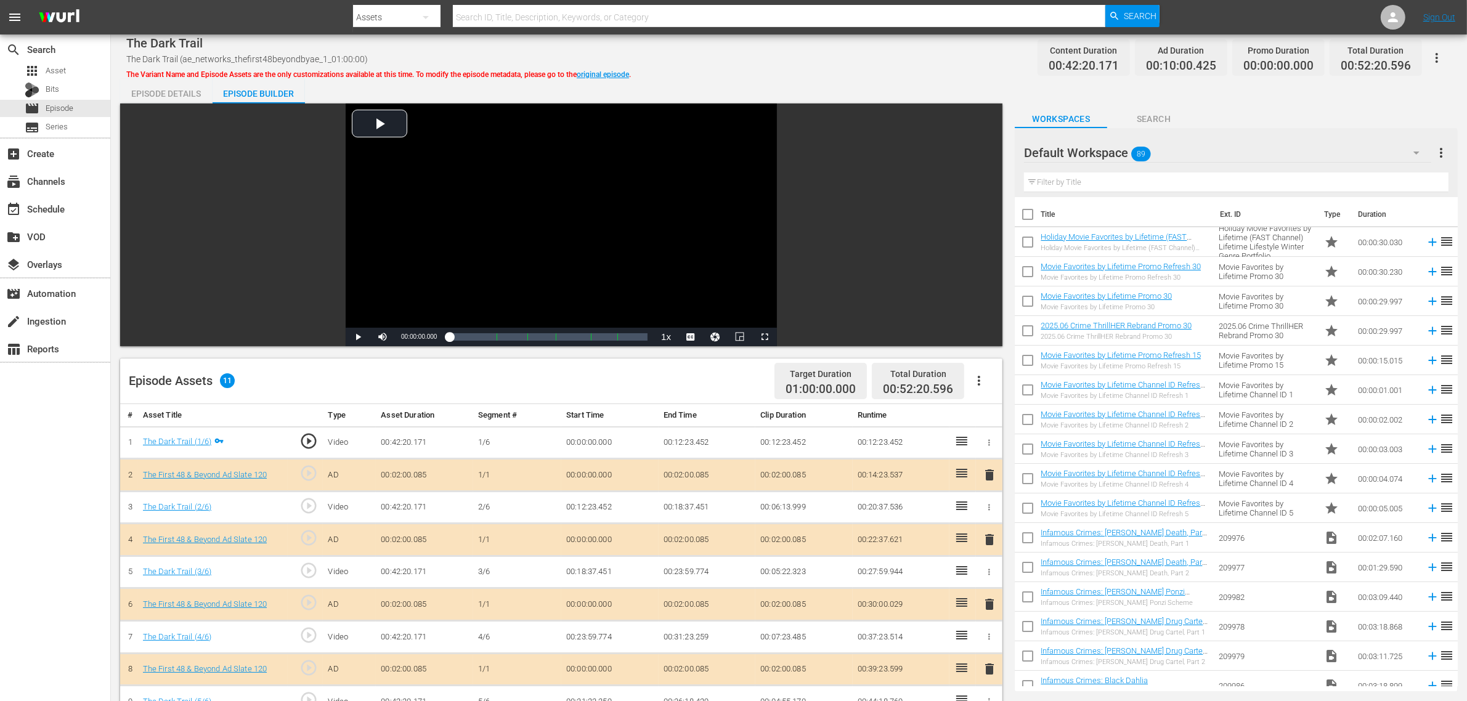
click at [1183, 146] on div "Default Workspace 89" at bounding box center [1227, 153] width 407 height 35
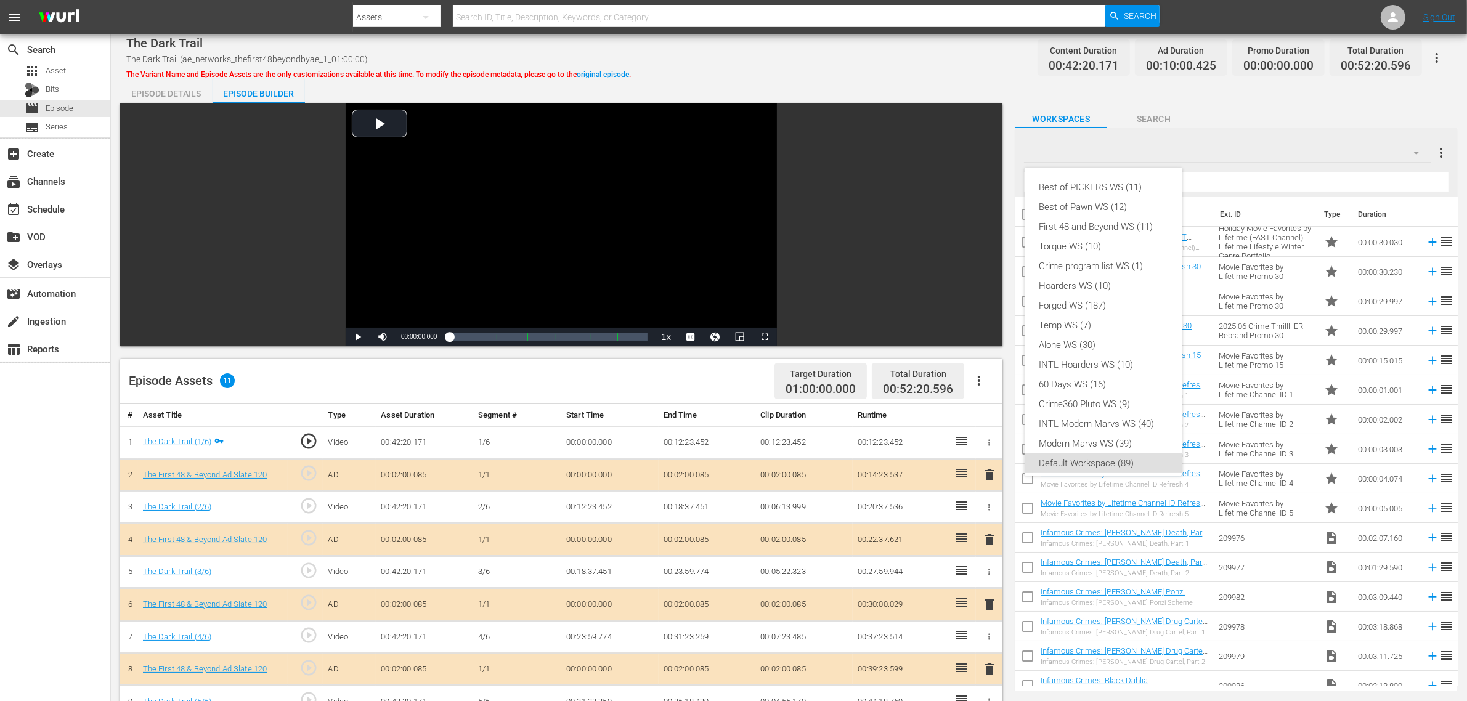
scroll to position [7, 0]
click at [1104, 222] on div "First 48 and Beyond WS (11)" at bounding box center [1104, 220] width 128 height 20
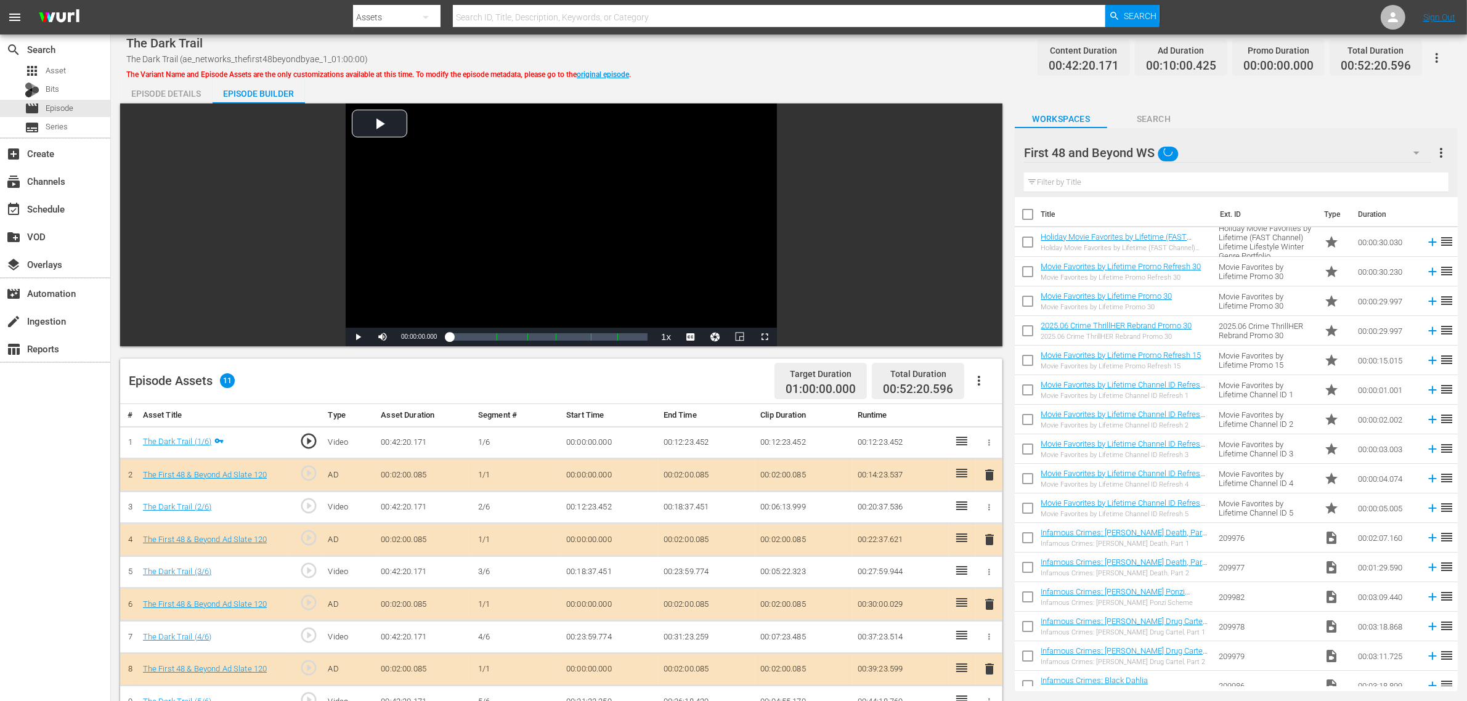
click at [826, 72] on div "The Dark Trail The Dark Trail (ae_networks_thefirst48beyondbyae_1_01:00:00) The…" at bounding box center [789, 529] width 1356 height 988
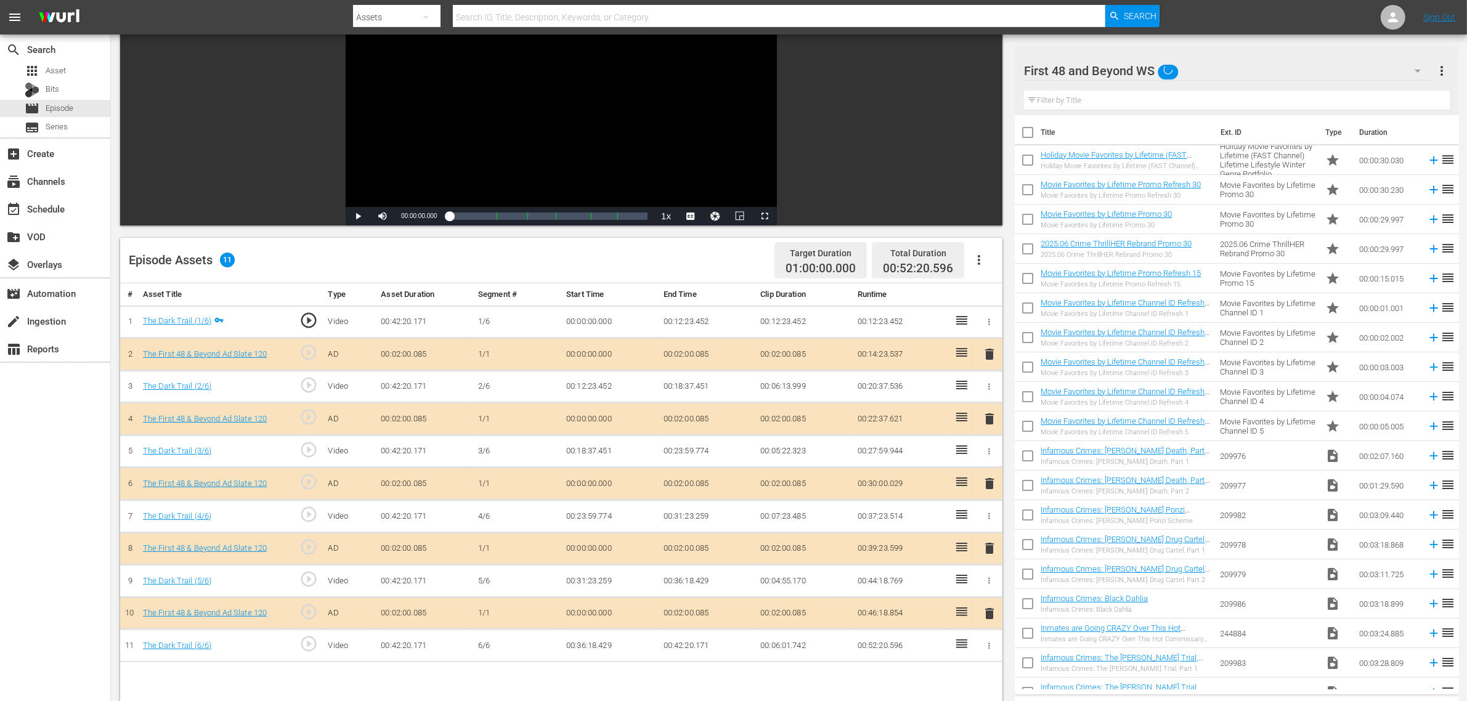
scroll to position [308, 0]
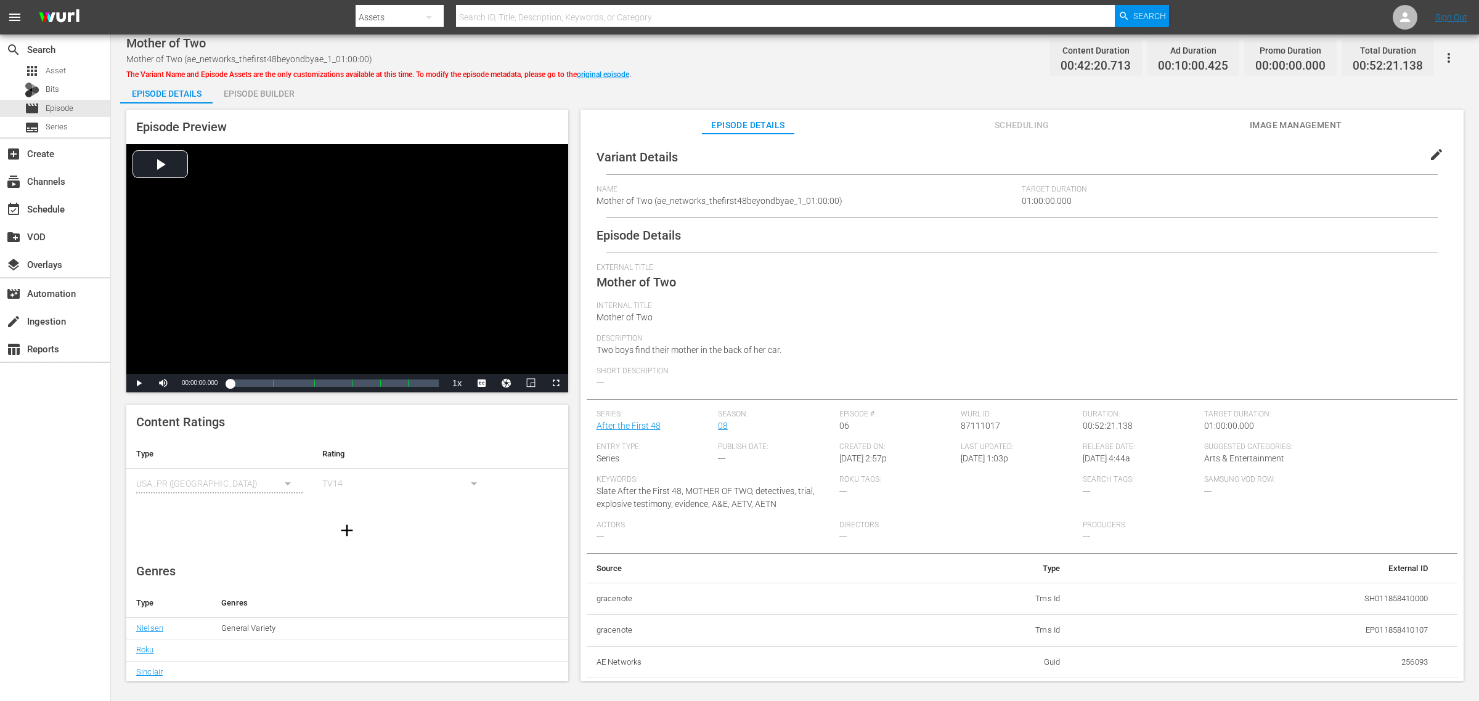
click at [275, 99] on div "Episode Builder" at bounding box center [259, 94] width 92 height 30
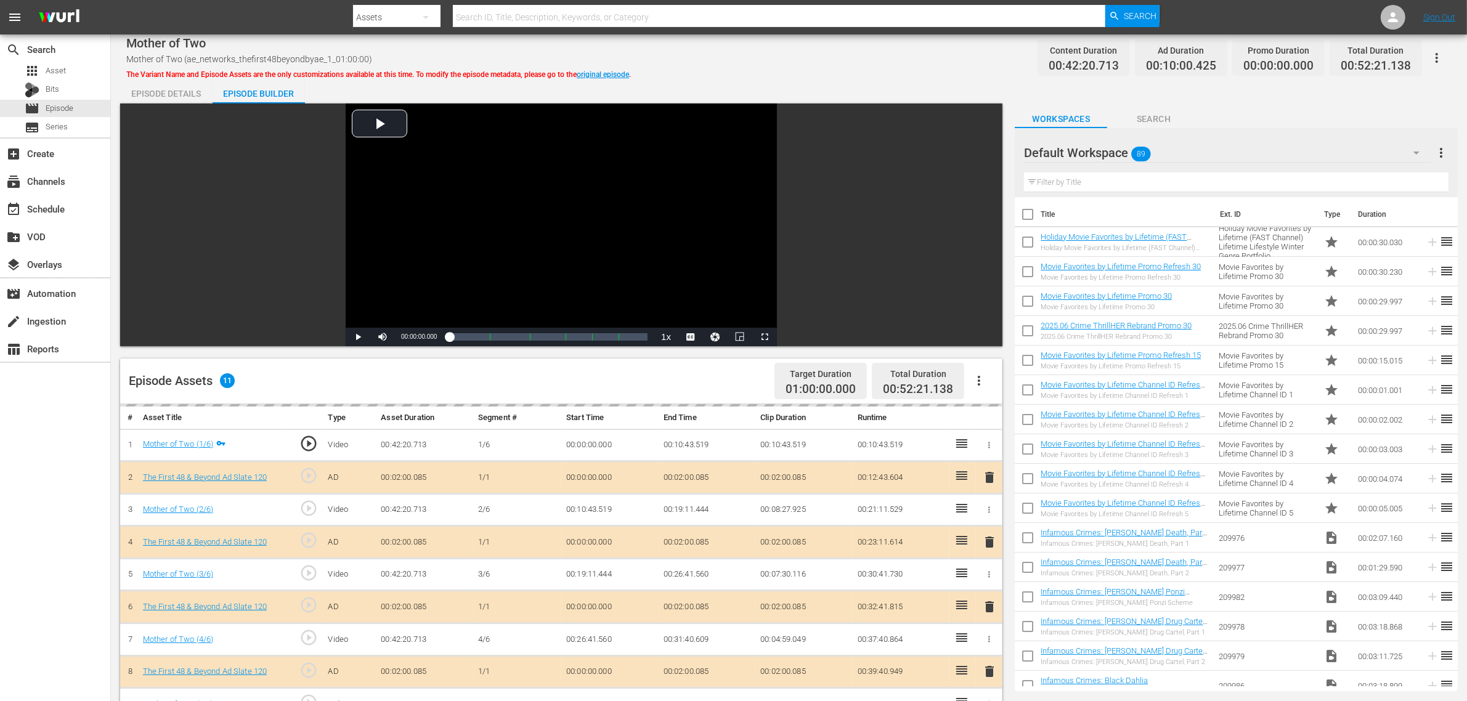
click at [1182, 140] on div "Default Workspace 89" at bounding box center [1227, 153] width 407 height 35
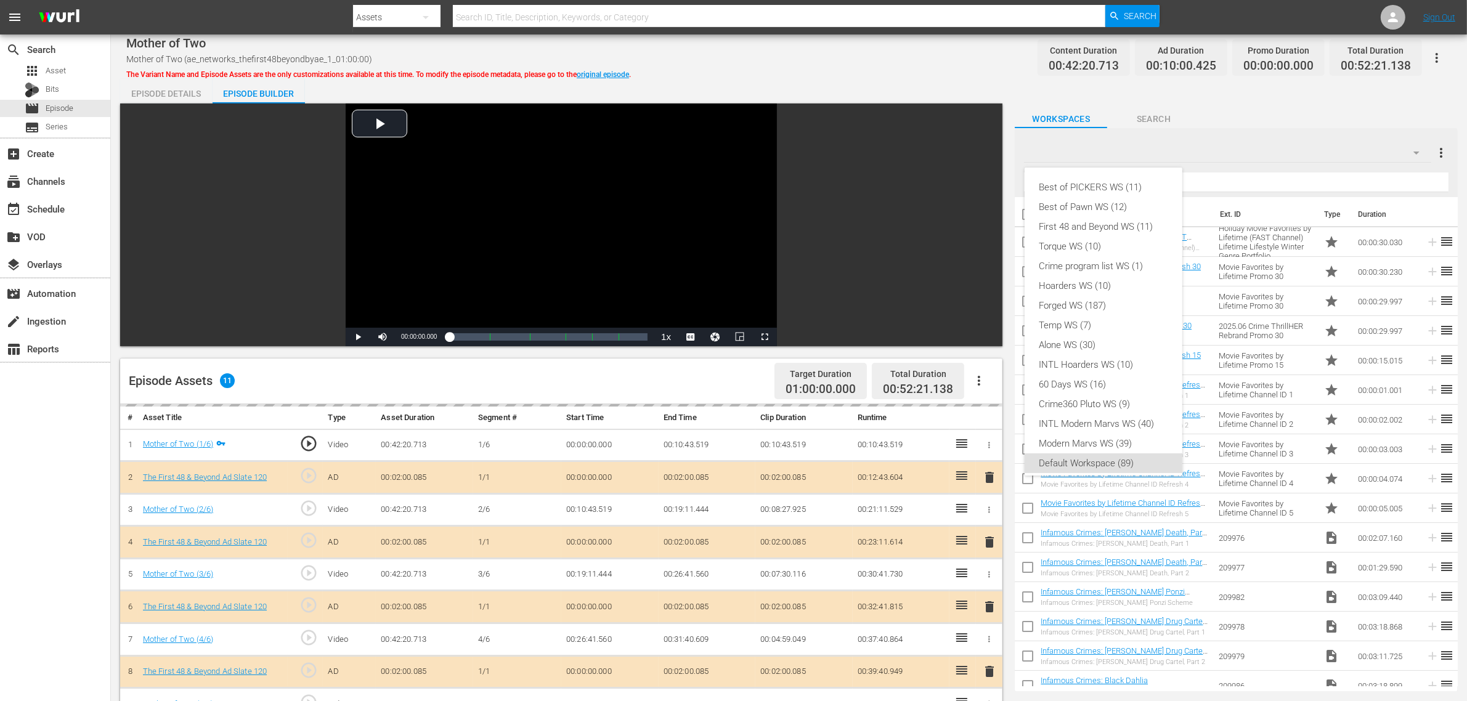
scroll to position [7, 0]
drag, startPoint x: 1074, startPoint y: 213, endPoint x: 843, endPoint y: 91, distance: 260.8
click at [1073, 213] on div "First 48 and Beyond WS (11)" at bounding box center [1104, 220] width 128 height 20
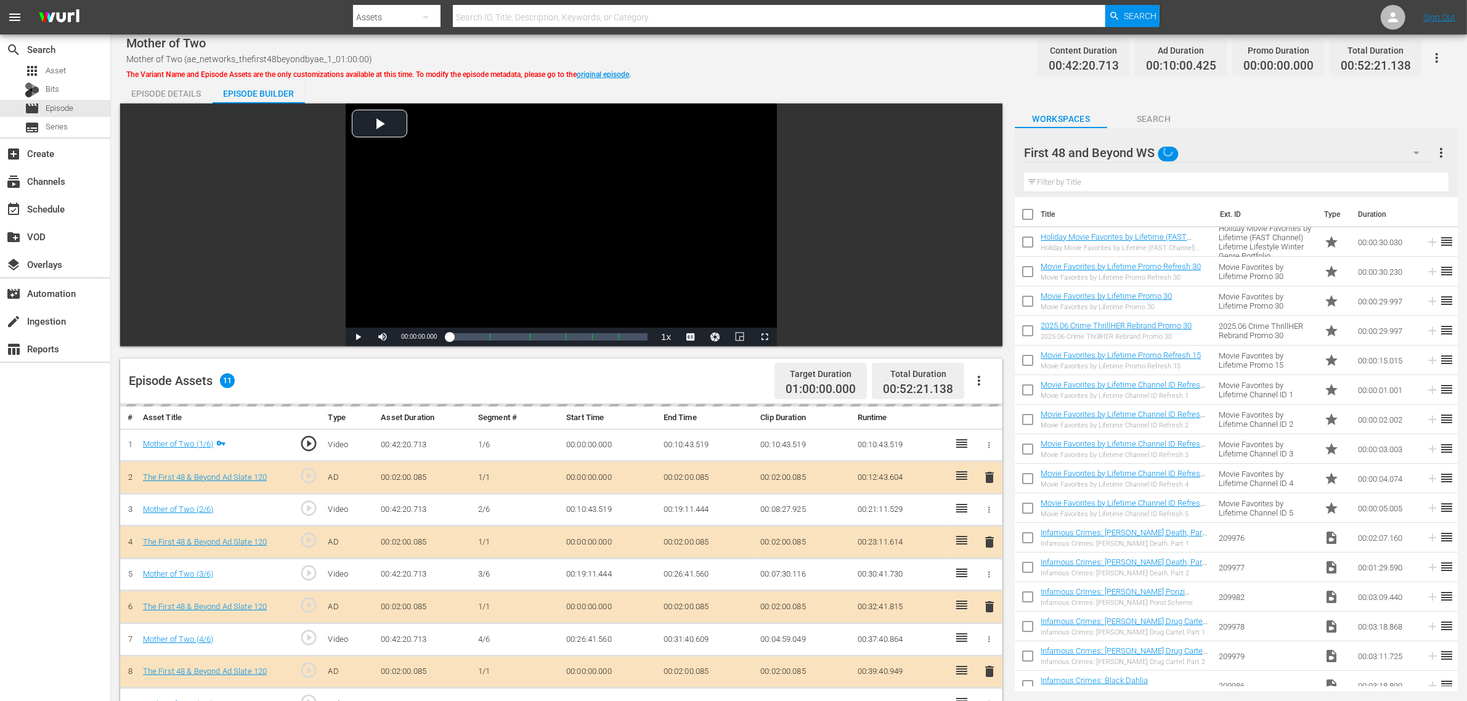
click at [806, 67] on div "Best of PICKERS WS (11) Best of Pawn WS (12) First 48 and Beyond WS (11) Torque…" at bounding box center [733, 350] width 1467 height 701
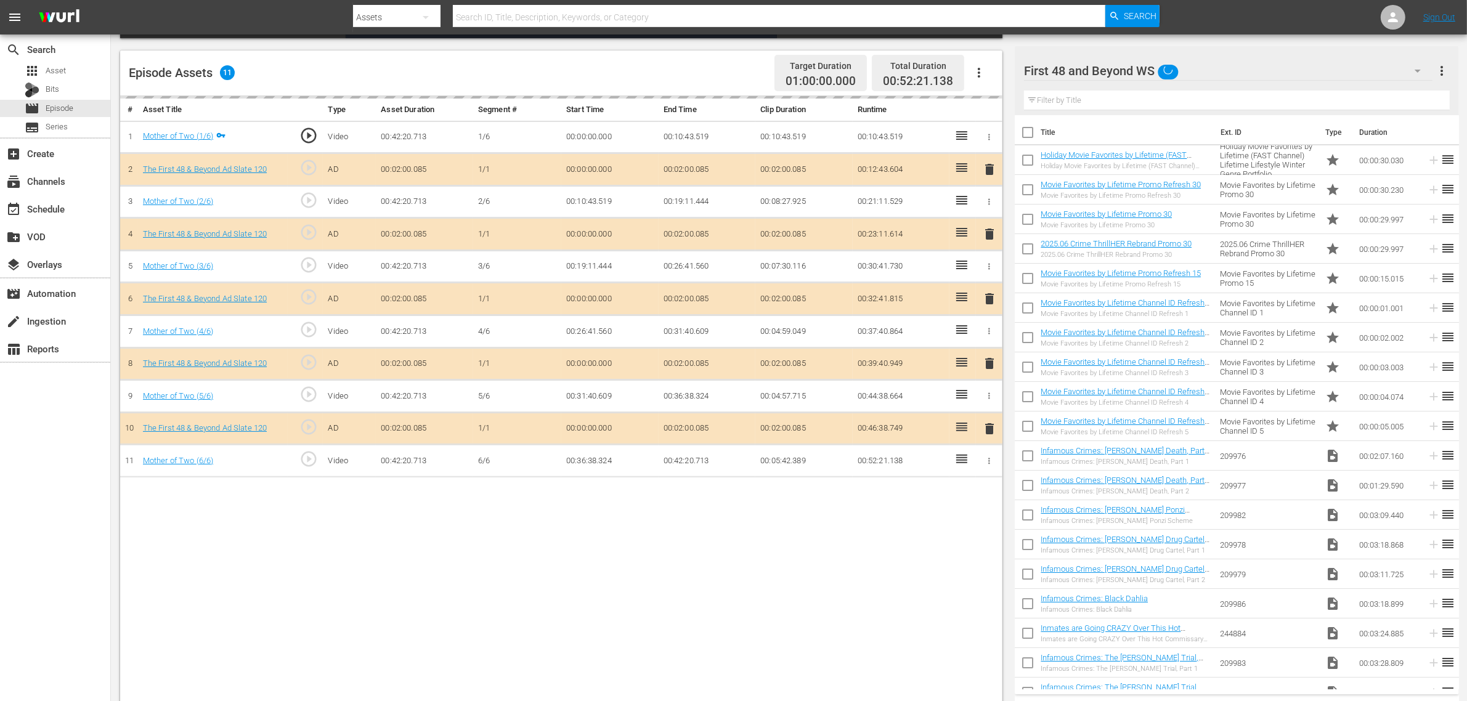
click at [991, 303] on div "delete" at bounding box center [989, 299] width 17 height 18
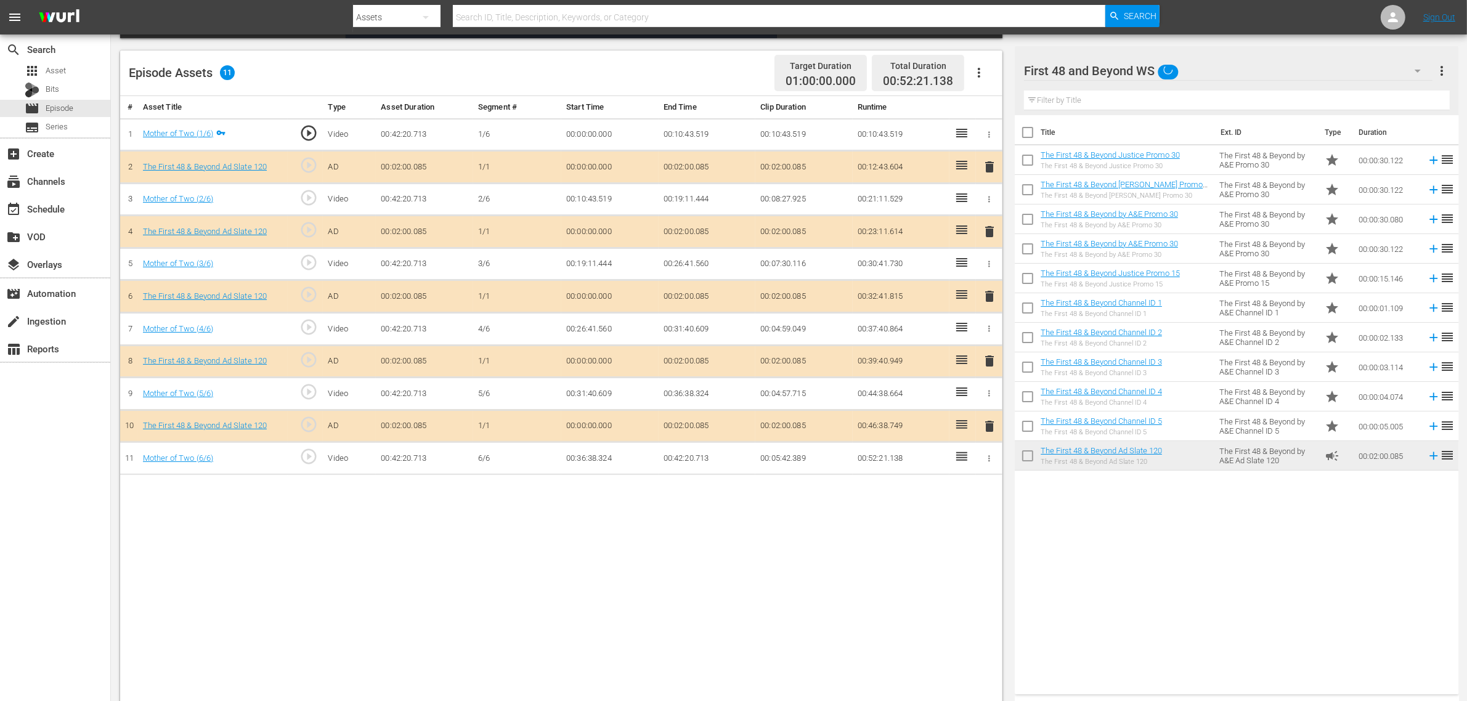
click at [991, 303] on span "delete" at bounding box center [989, 296] width 15 height 15
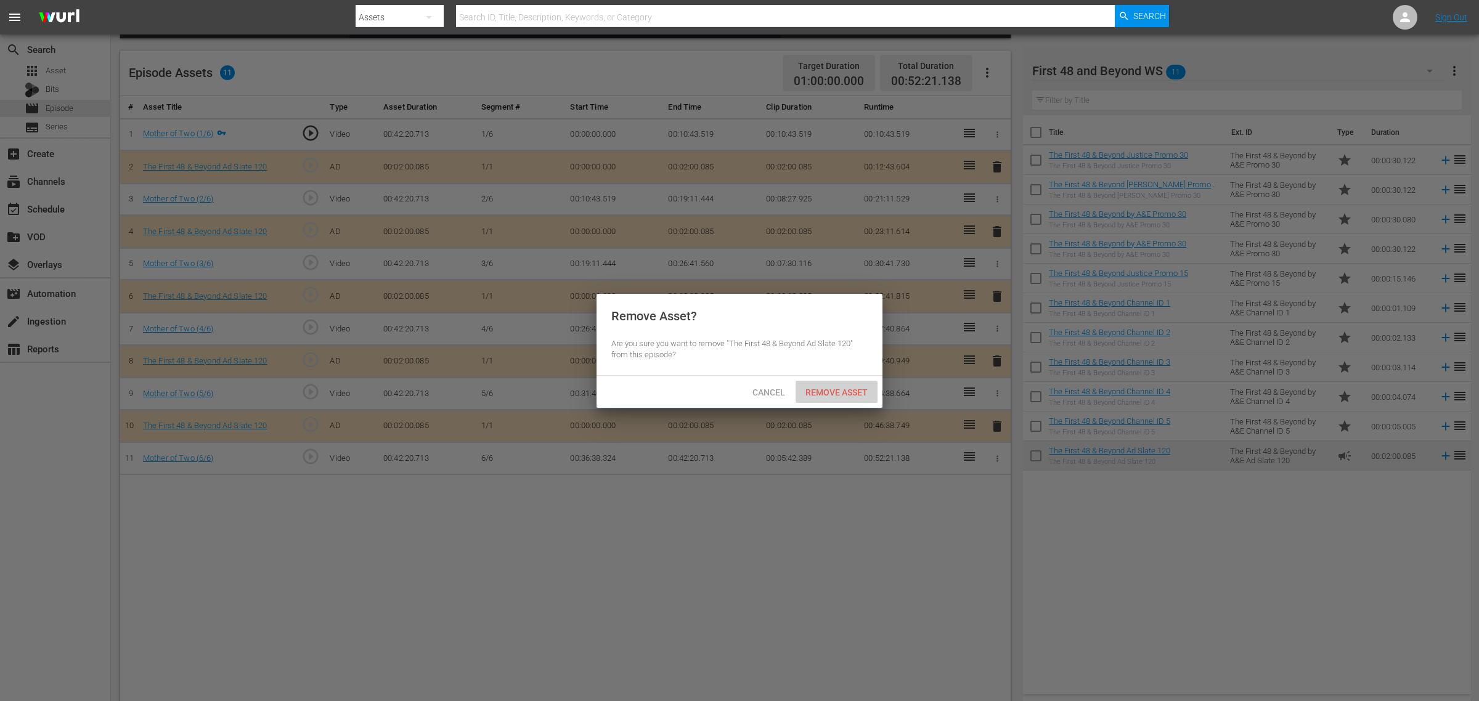
click at [831, 388] on span "Remove Asset" at bounding box center [837, 393] width 82 height 10
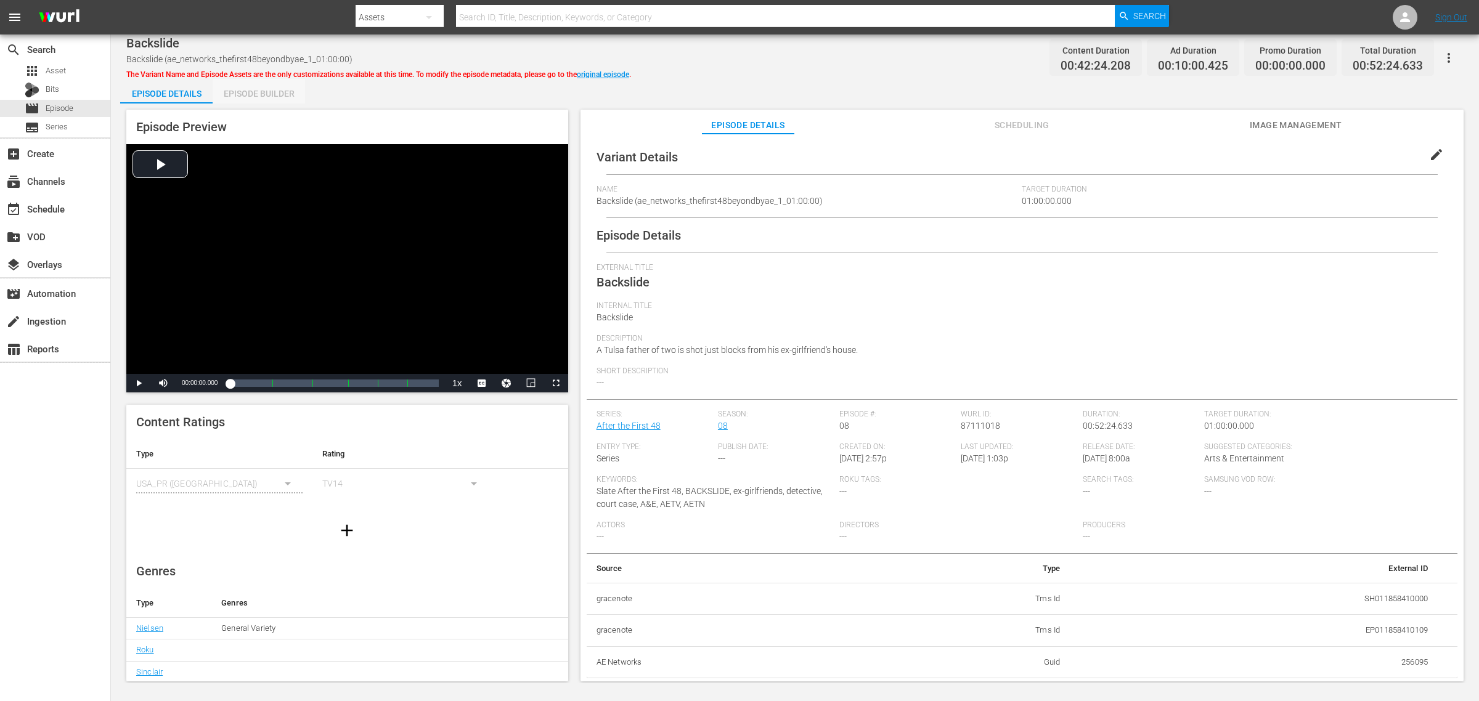
click at [276, 96] on div "Episode Builder" at bounding box center [259, 94] width 92 height 30
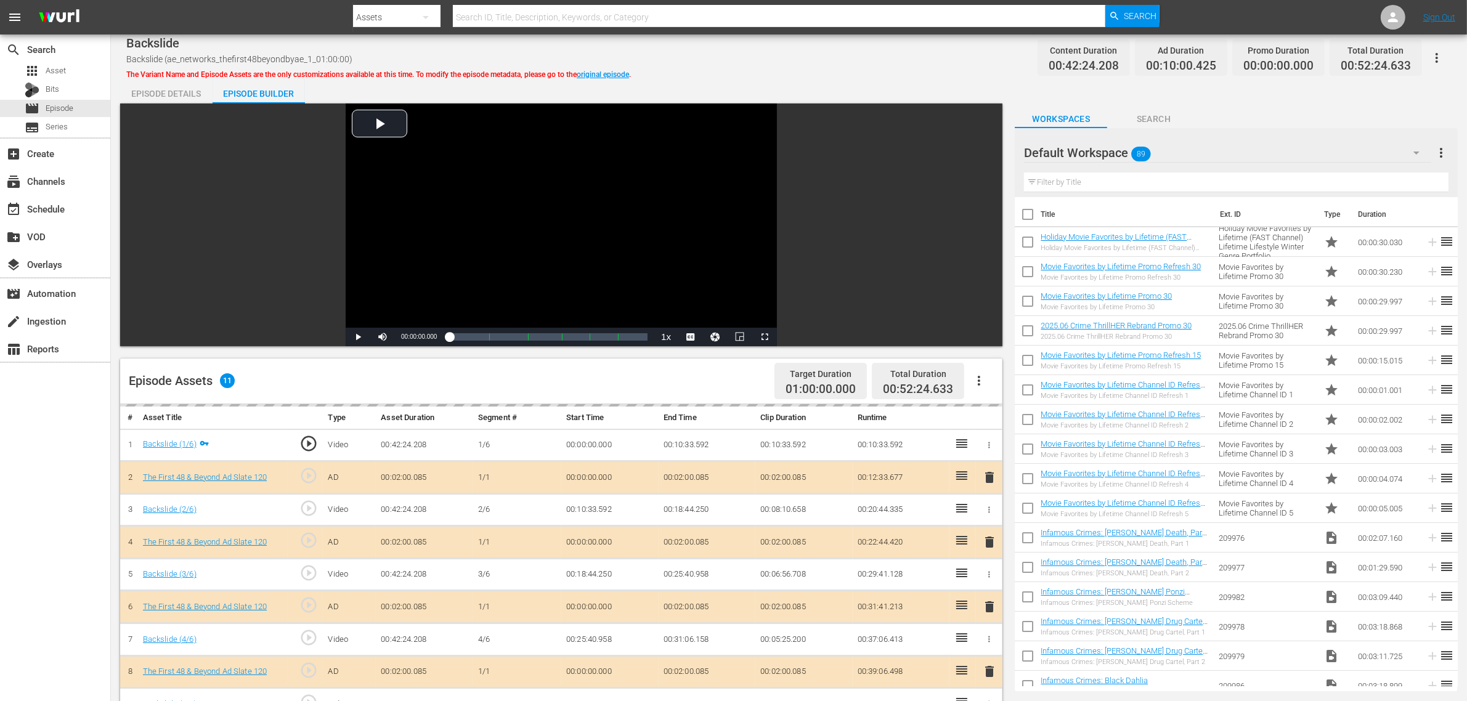
click at [1183, 144] on div "Default Workspace 89" at bounding box center [1227, 153] width 407 height 35
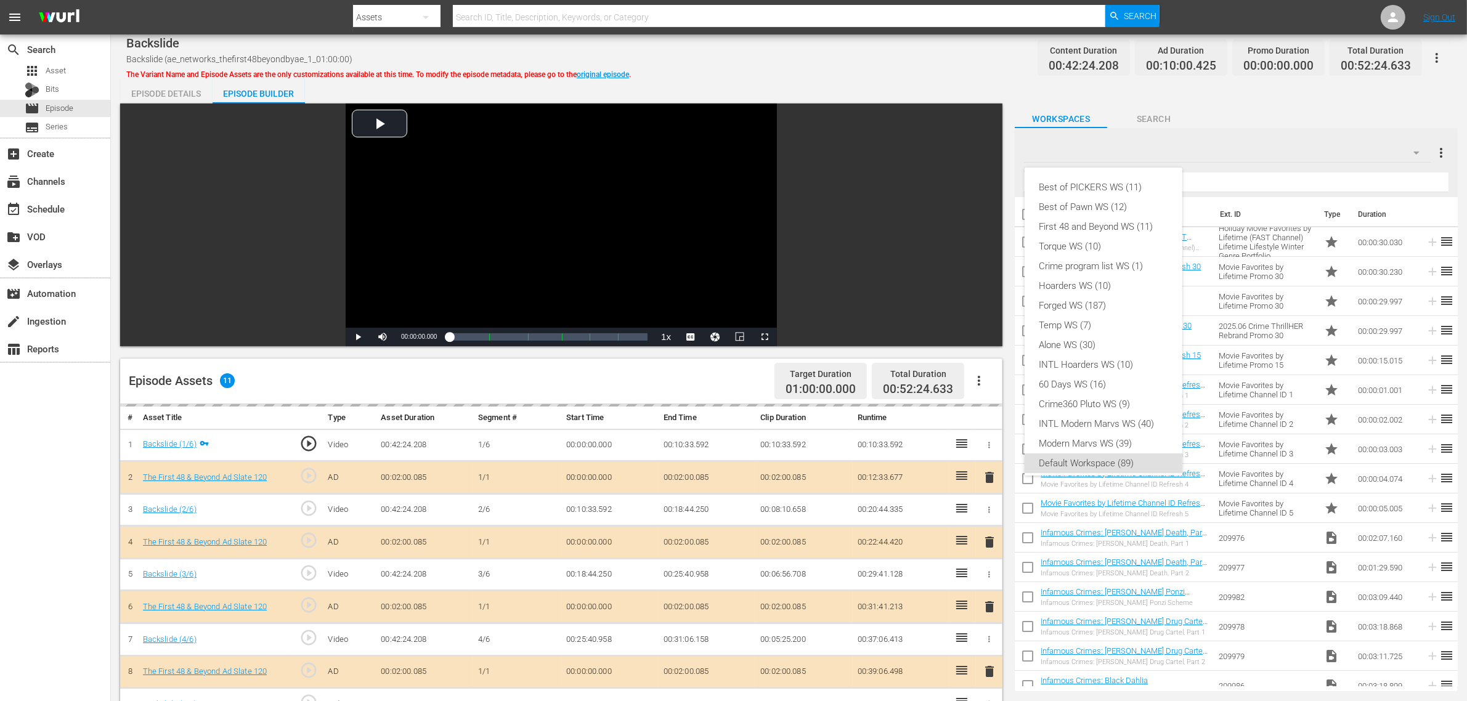
scroll to position [7, 0]
click at [1067, 219] on div "First 48 and Beyond WS (11)" at bounding box center [1104, 220] width 128 height 20
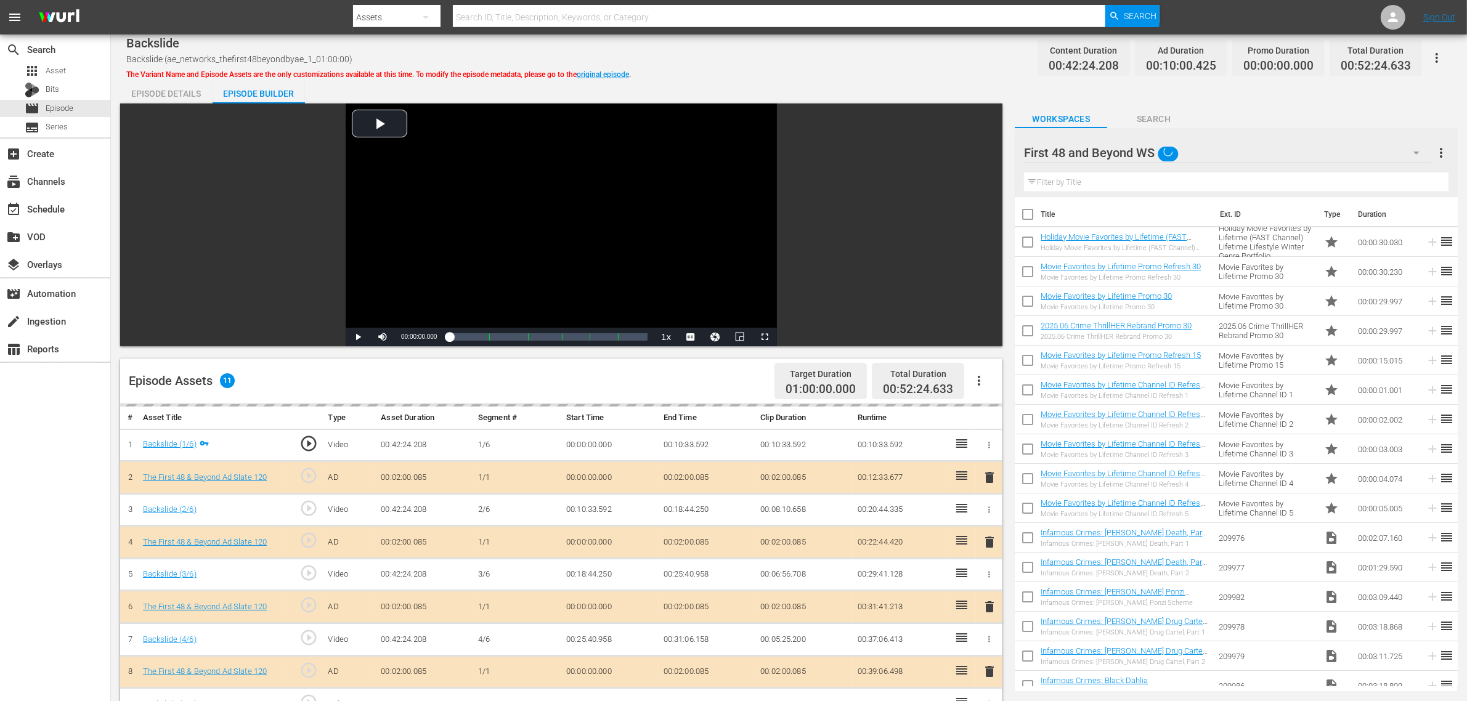
click at [747, 51] on div "Best of PICKERS WS (11) Best of Pawn WS (12) First 48 and Beyond WS (11) Torque…" at bounding box center [733, 350] width 1467 height 701
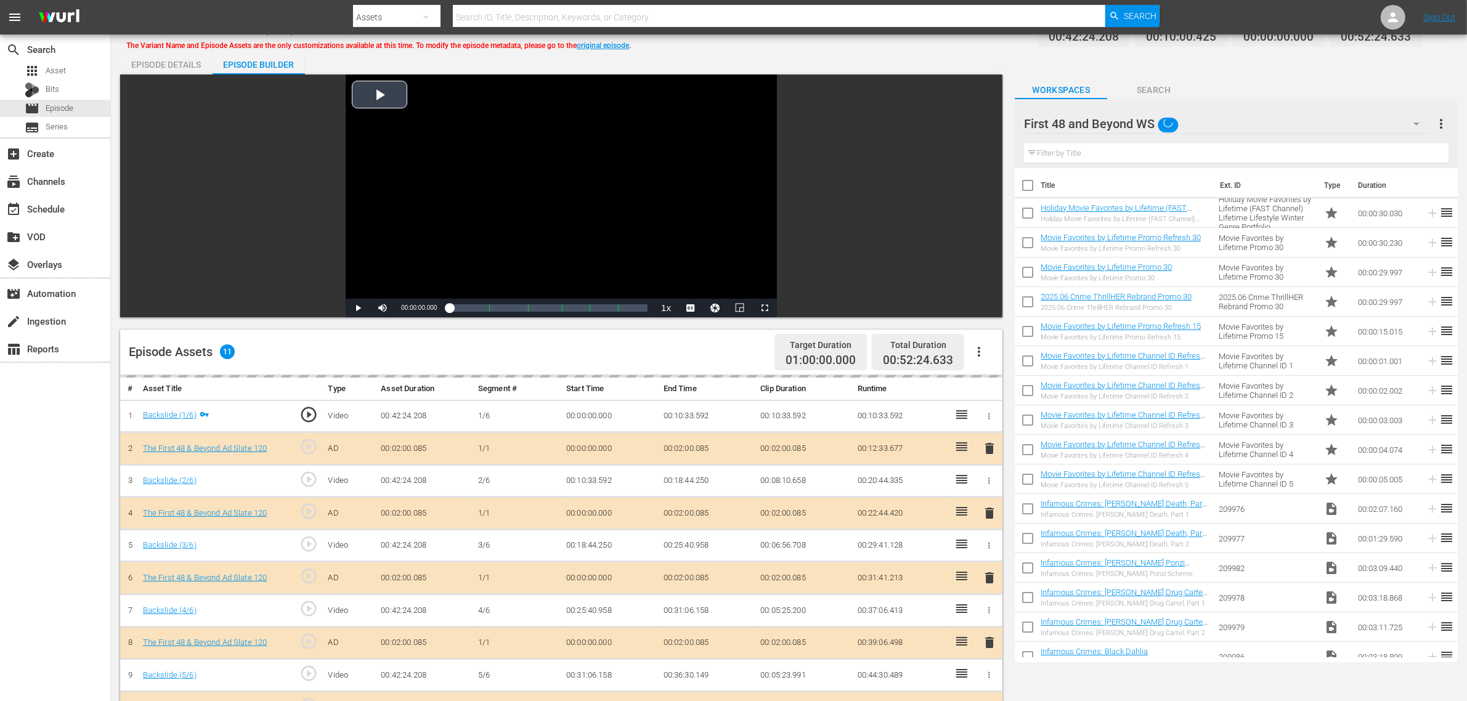
scroll to position [308, 0]
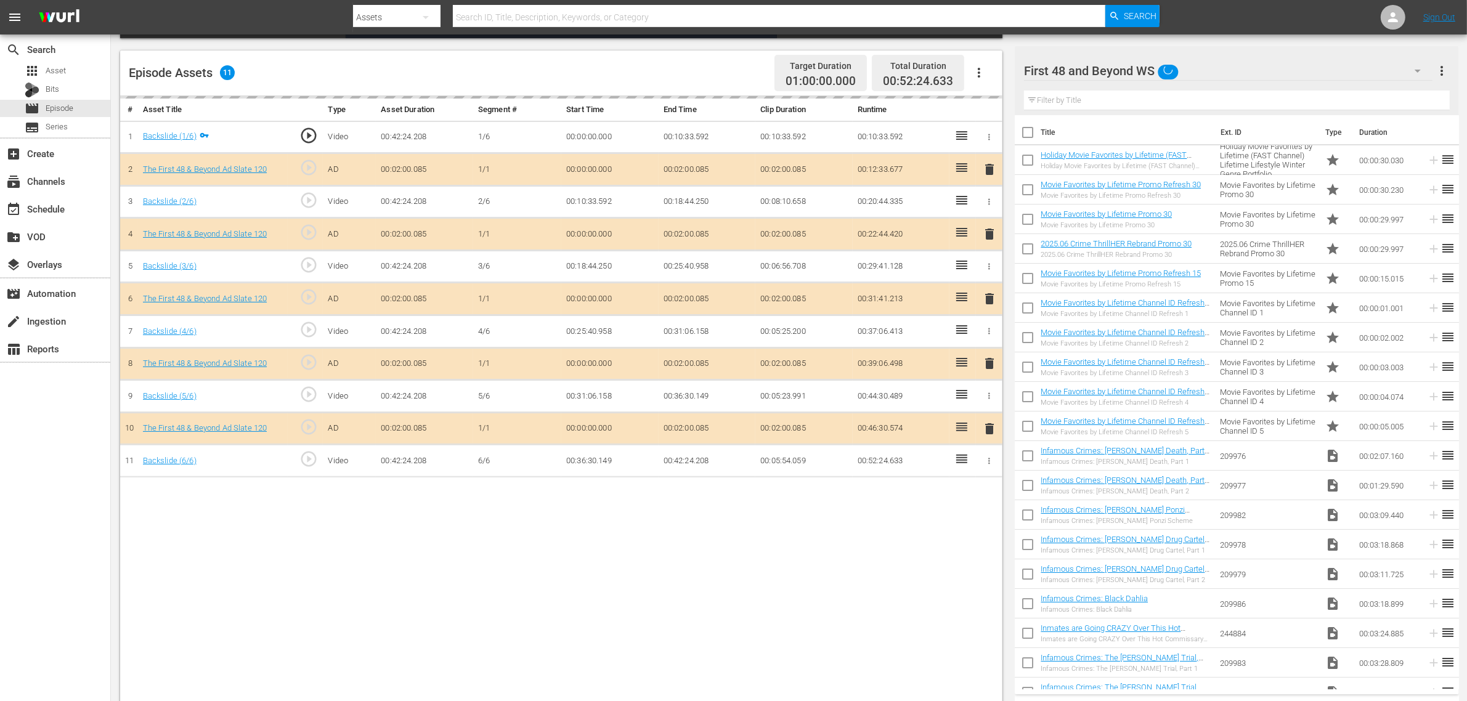
click at [987, 303] on div "delete" at bounding box center [989, 299] width 17 height 18
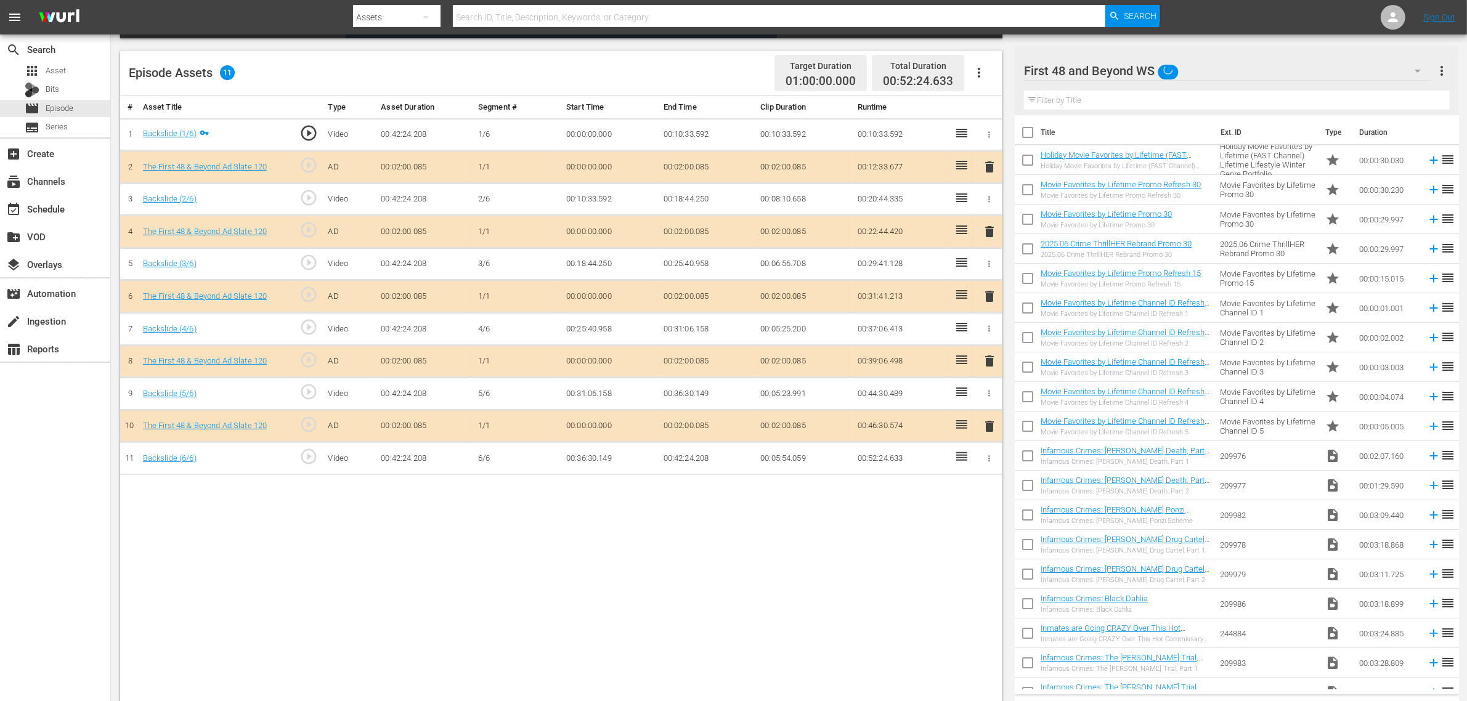
click at [993, 300] on span "delete" at bounding box center [989, 296] width 15 height 15
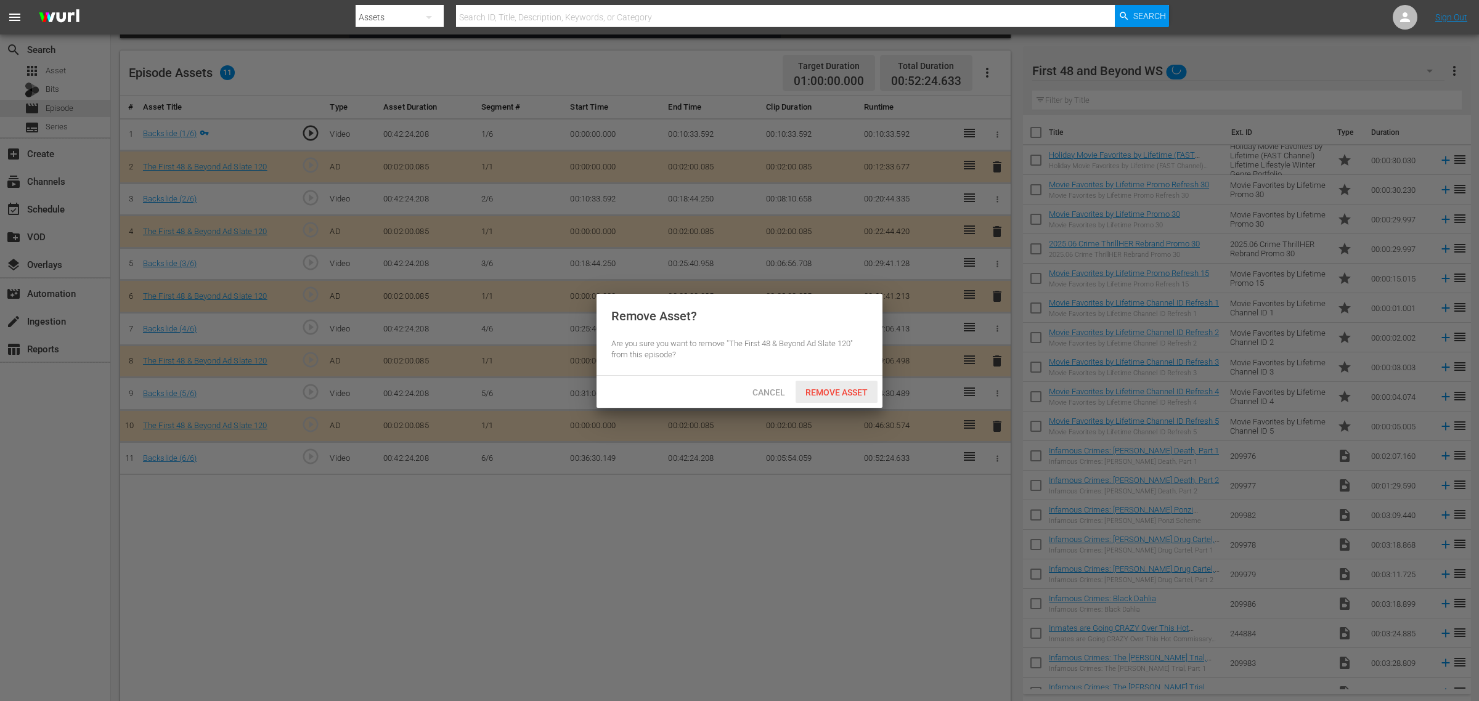
click at [830, 381] on div "Remove Asset" at bounding box center [837, 392] width 82 height 23
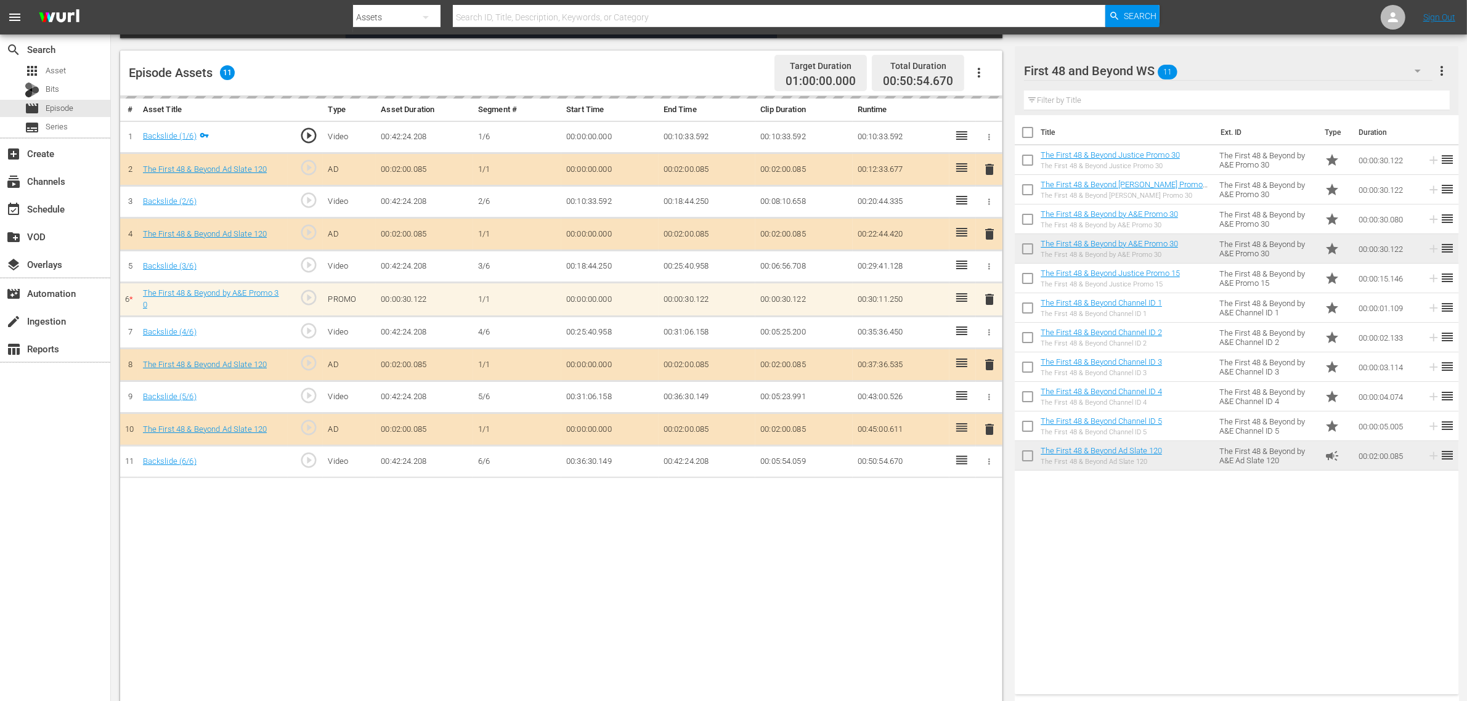
click at [1183, 7] on nav "menu Search By Assets Search ID, Title, Description, Keywords, or Category Sear…" at bounding box center [733, 17] width 1467 height 35
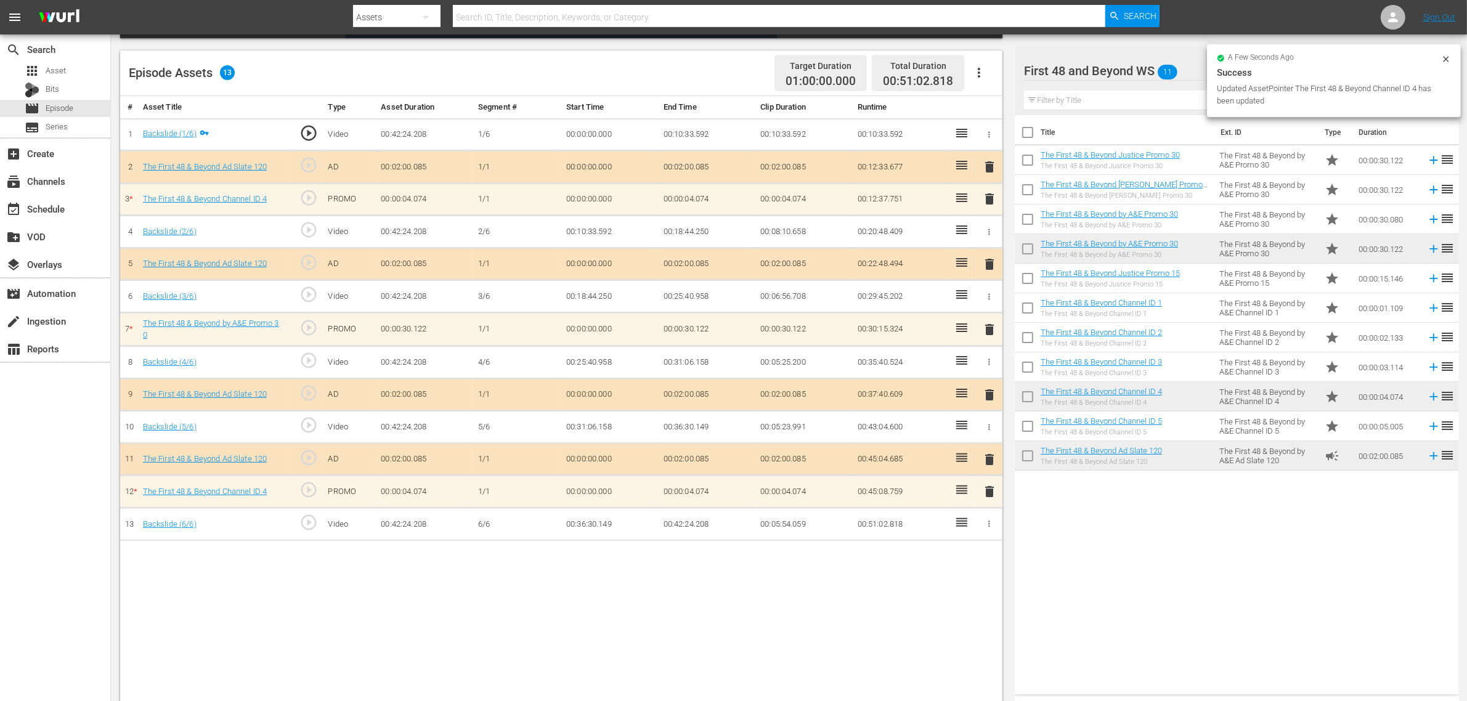
click at [1183, 10] on nav "menu Search By Assets Search ID, Title, Description, Keywords, or Category Sear…" at bounding box center [733, 17] width 1467 height 35
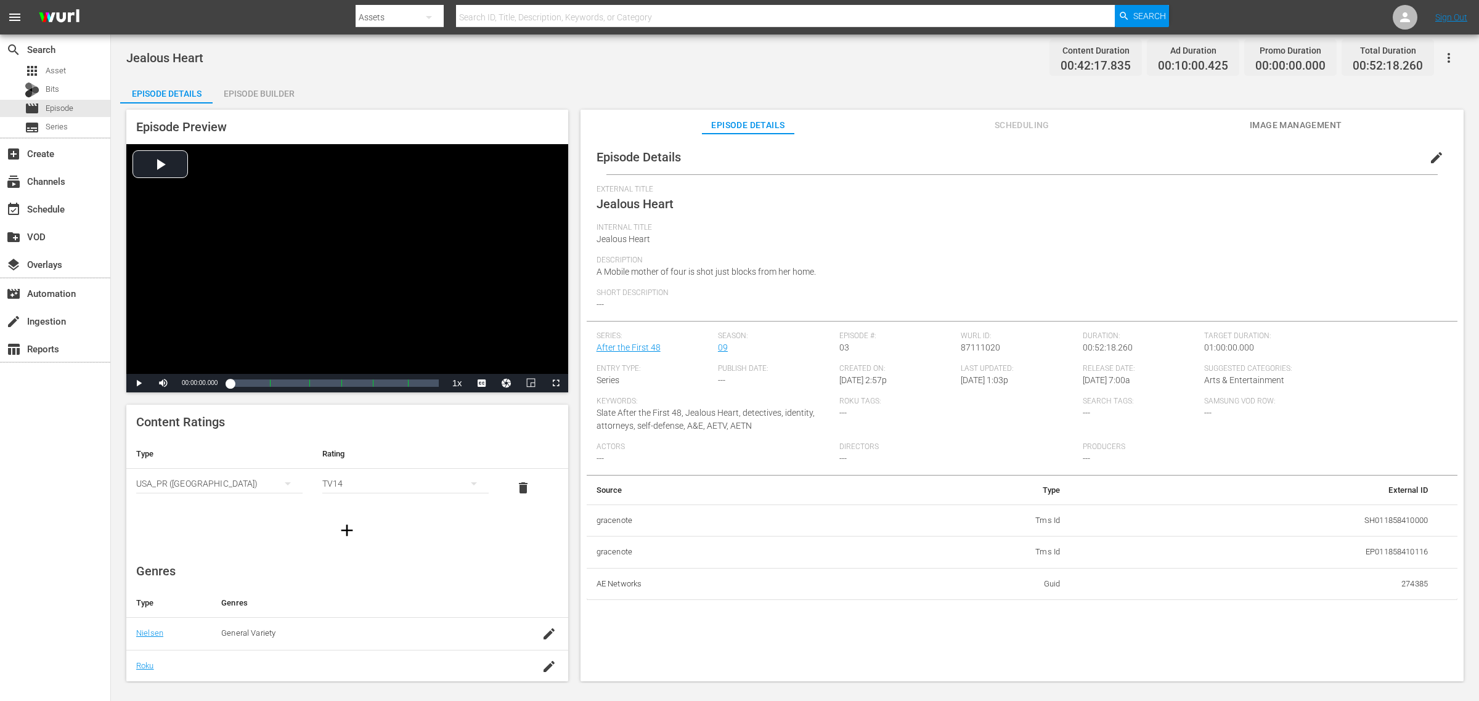
click at [251, 106] on div "Episode Preview Video Player is loading. Play Video Play Mute Current Time 00:0…" at bounding box center [795, 398] width 1350 height 588
click at [266, 80] on div "Episode Builder" at bounding box center [259, 94] width 92 height 30
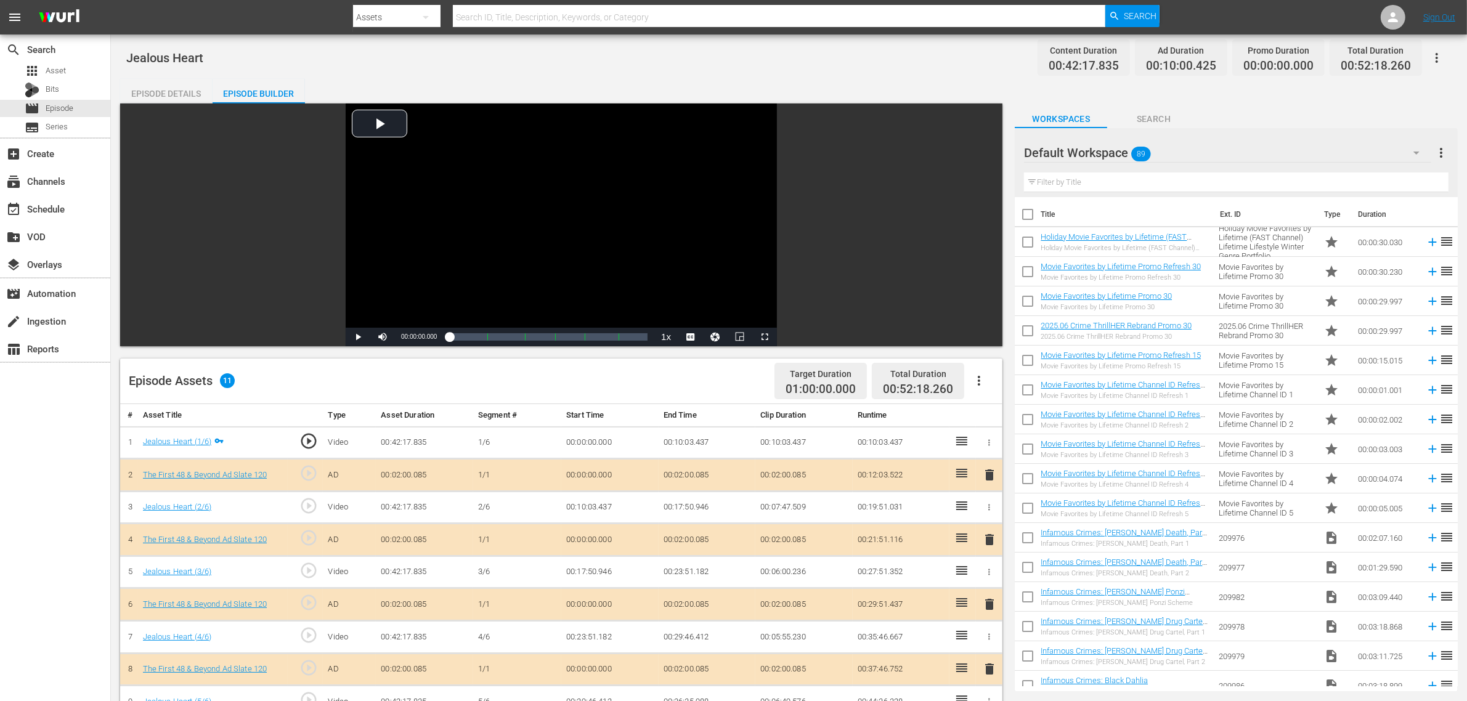
click at [762, 48] on div "Jealous Heart Content Duration 00:42:17.835 Ad Duration 00:10:00.425 Promo Dura…" at bounding box center [789, 58] width 1326 height 28
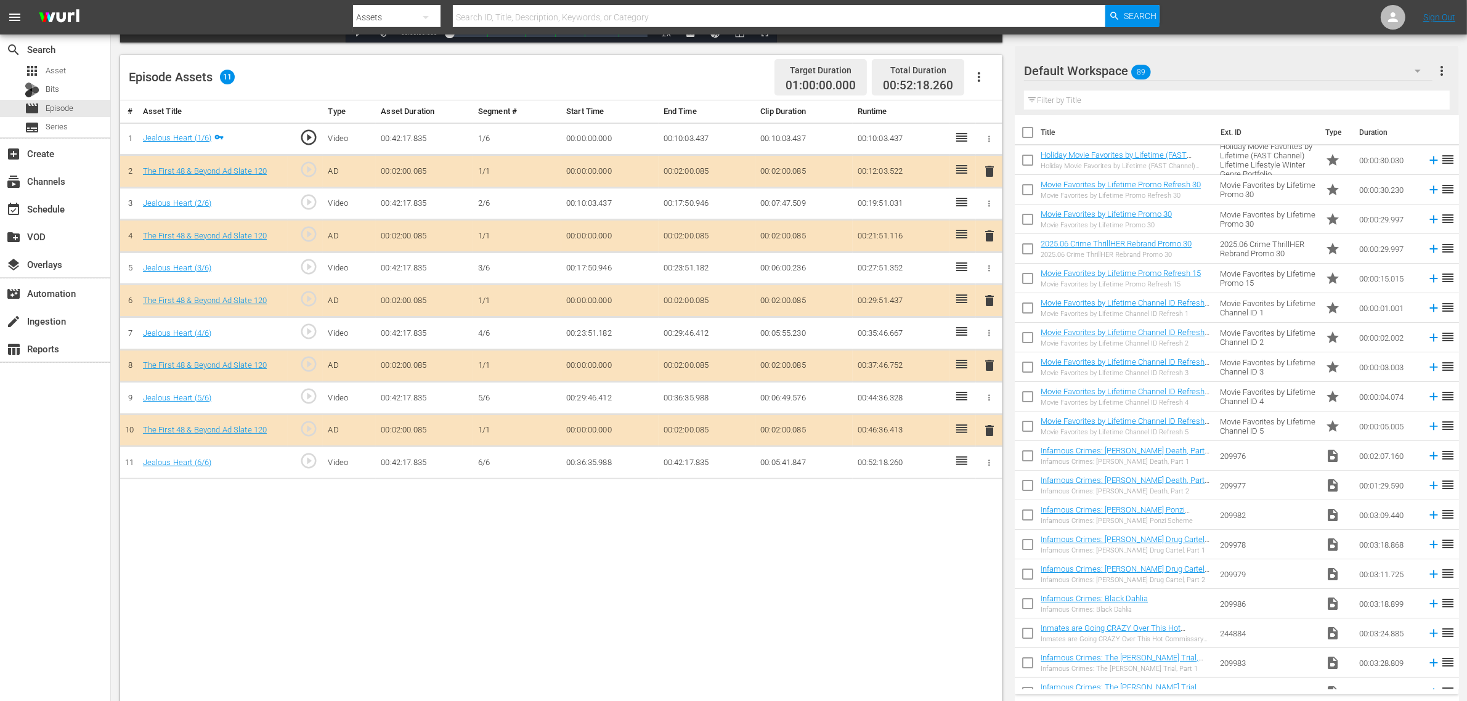
scroll to position [308, 0]
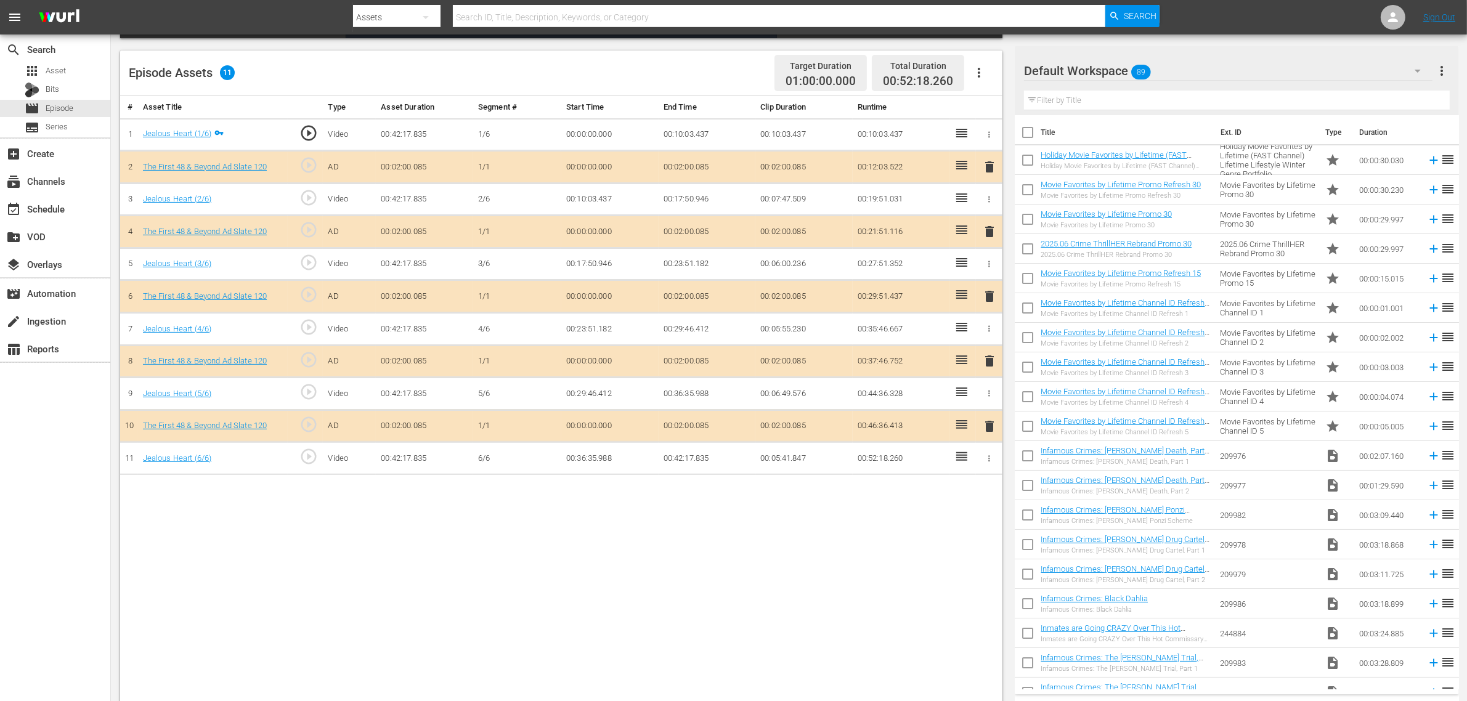
click at [990, 300] on span "delete" at bounding box center [989, 296] width 15 height 15
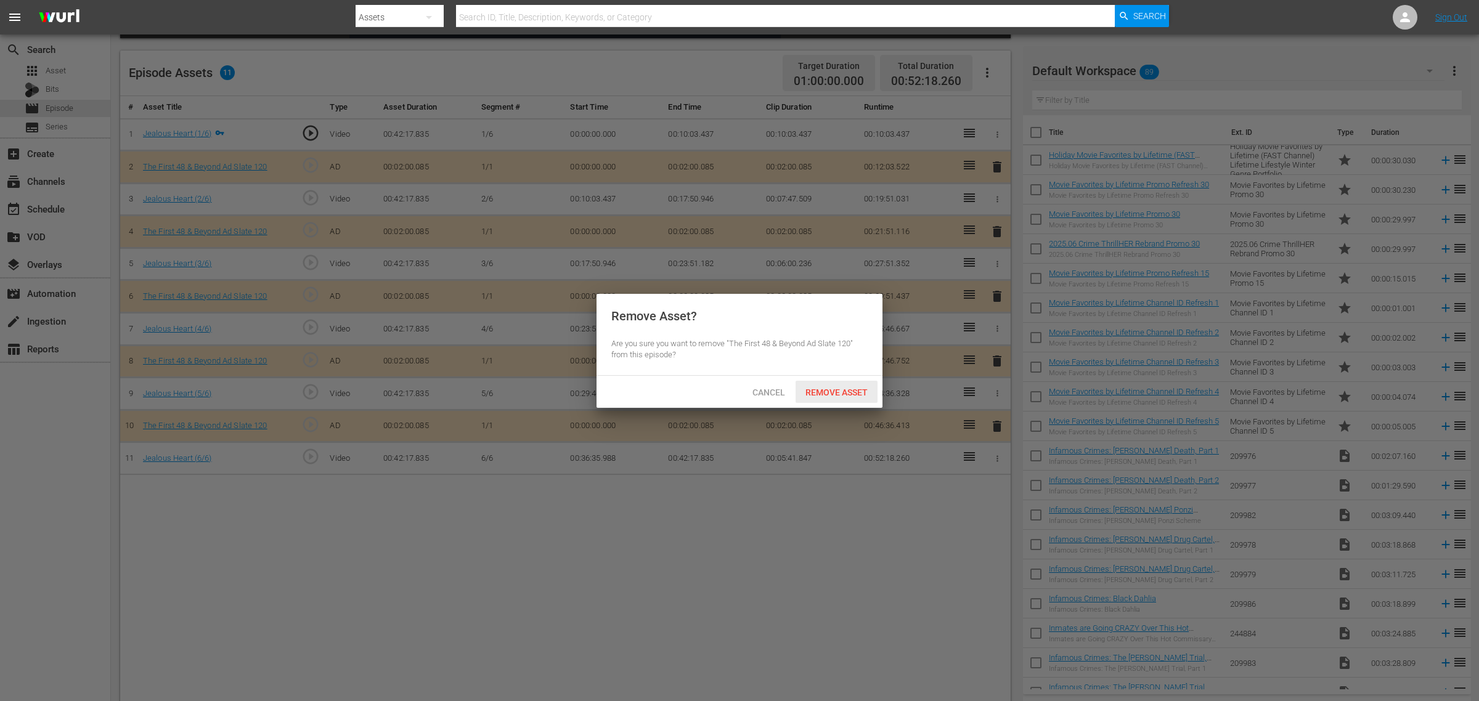
drag, startPoint x: 844, startPoint y: 386, endPoint x: 972, endPoint y: 226, distance: 204.8
click at [843, 386] on div "Remove Asset" at bounding box center [837, 392] width 82 height 23
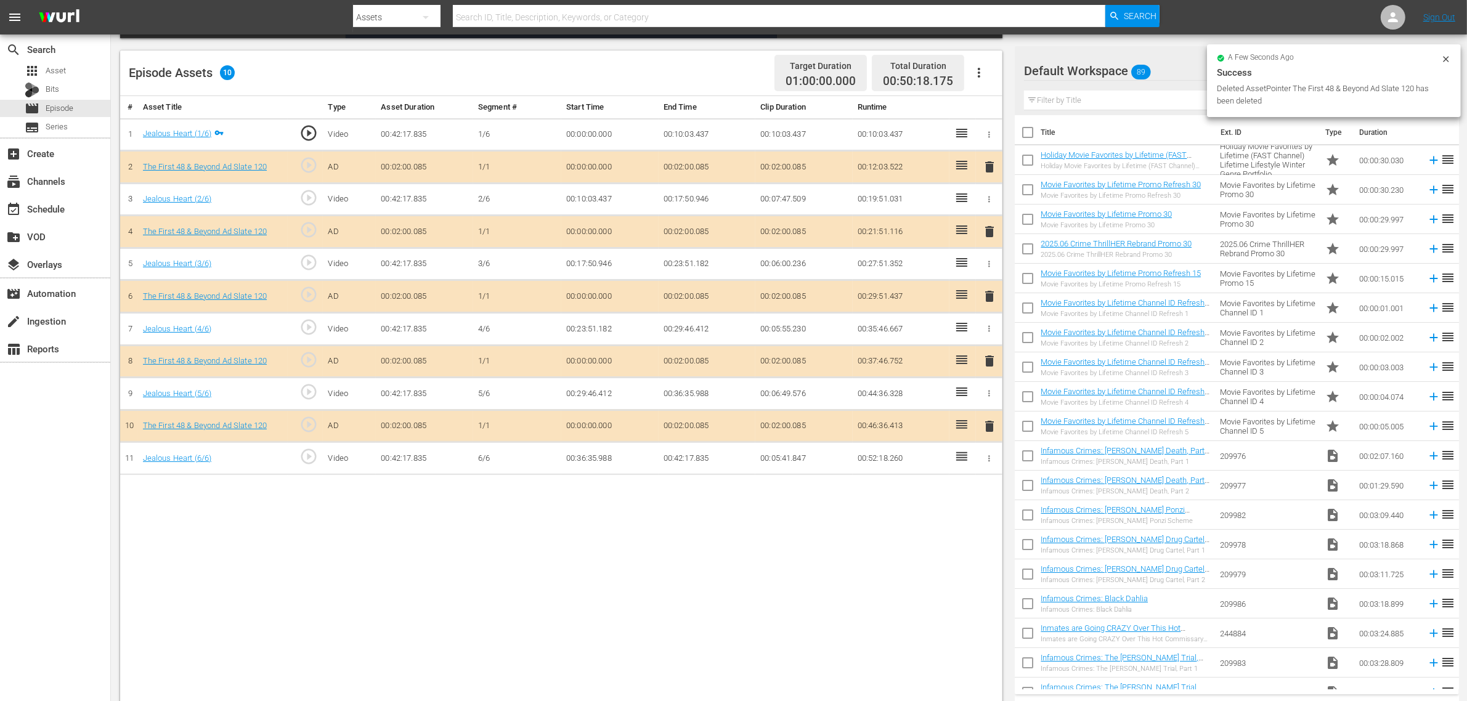
click at [1163, 71] on div "Default Workspace 89" at bounding box center [1228, 71] width 409 height 35
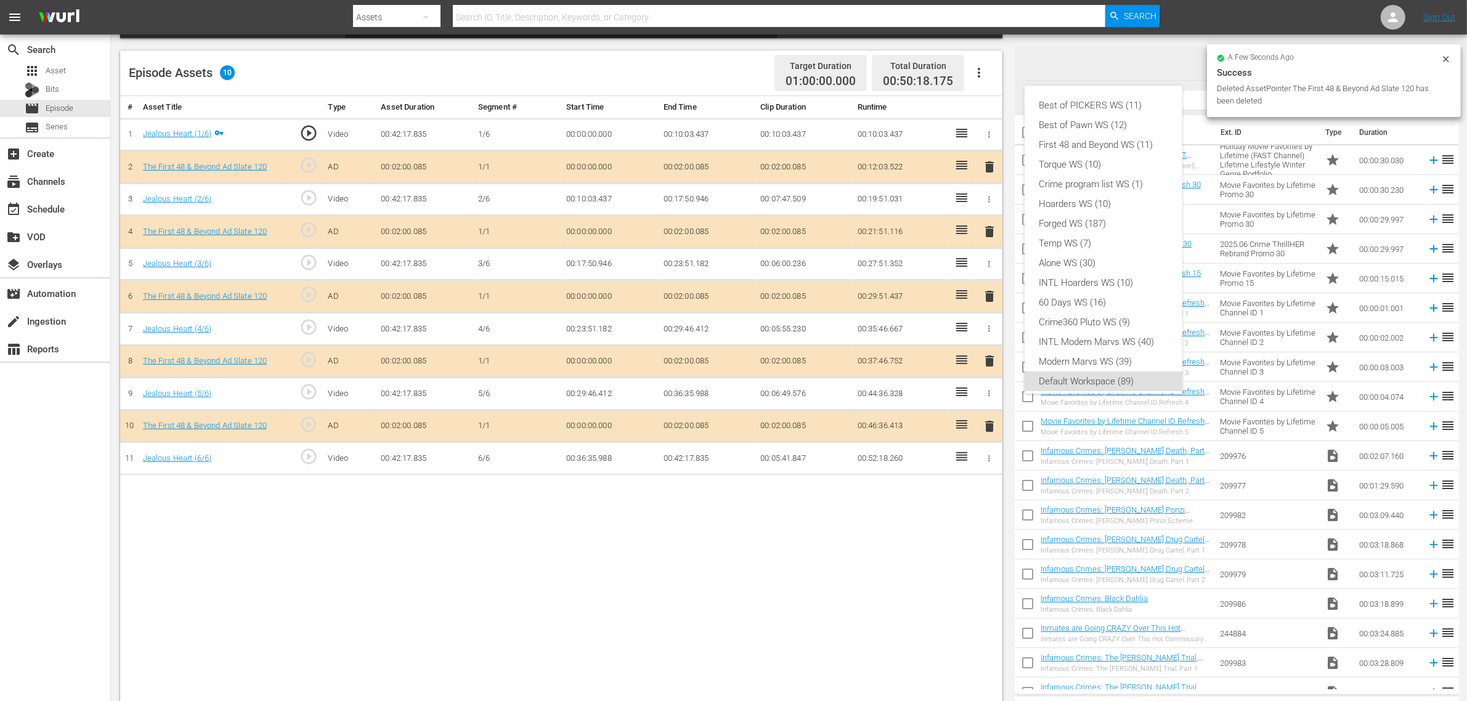
scroll to position [7, 0]
click at [1098, 141] on div "First 48 and Beyond WS (11)" at bounding box center [1104, 138] width 128 height 20
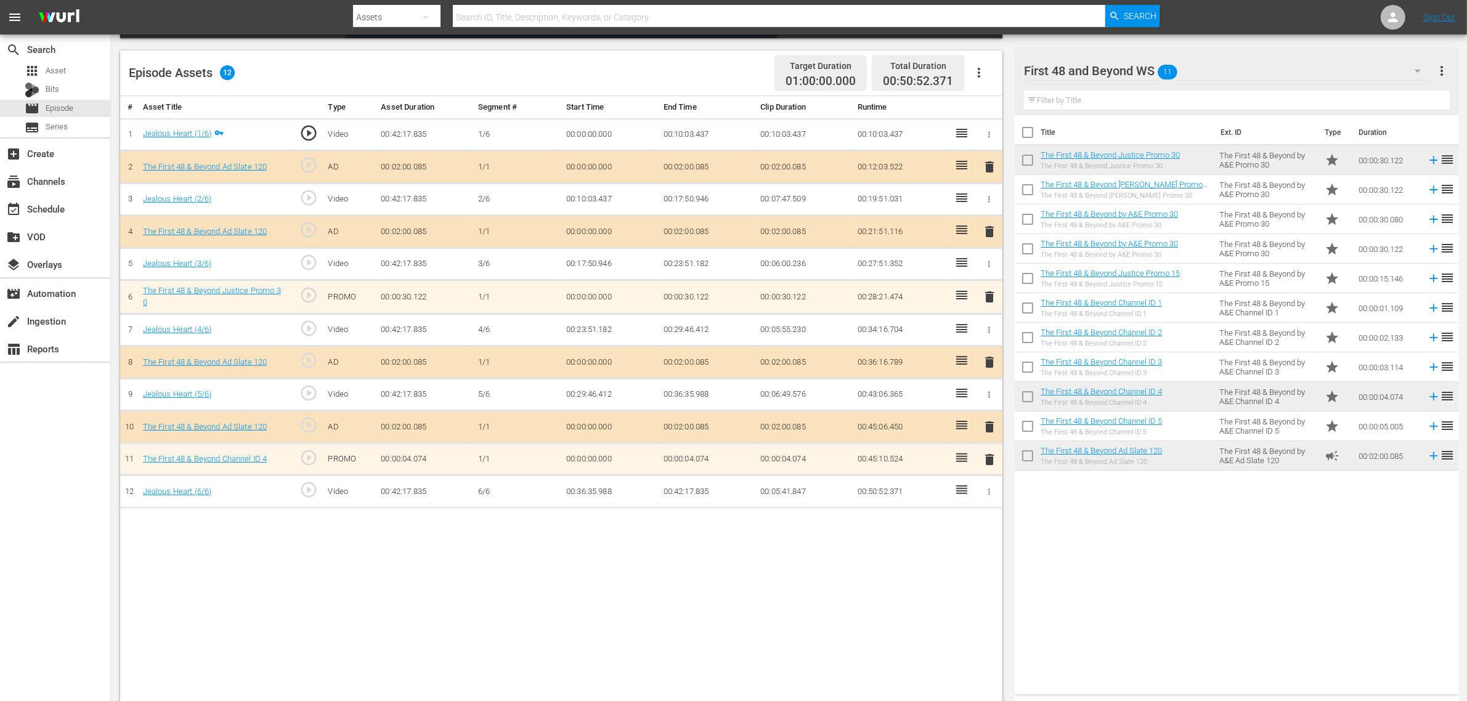
click at [1183, 555] on div "Title Ext. ID Type Duration The First 48 & Beyond Justice Promo 30 The First 48…" at bounding box center [1237, 402] width 444 height 574
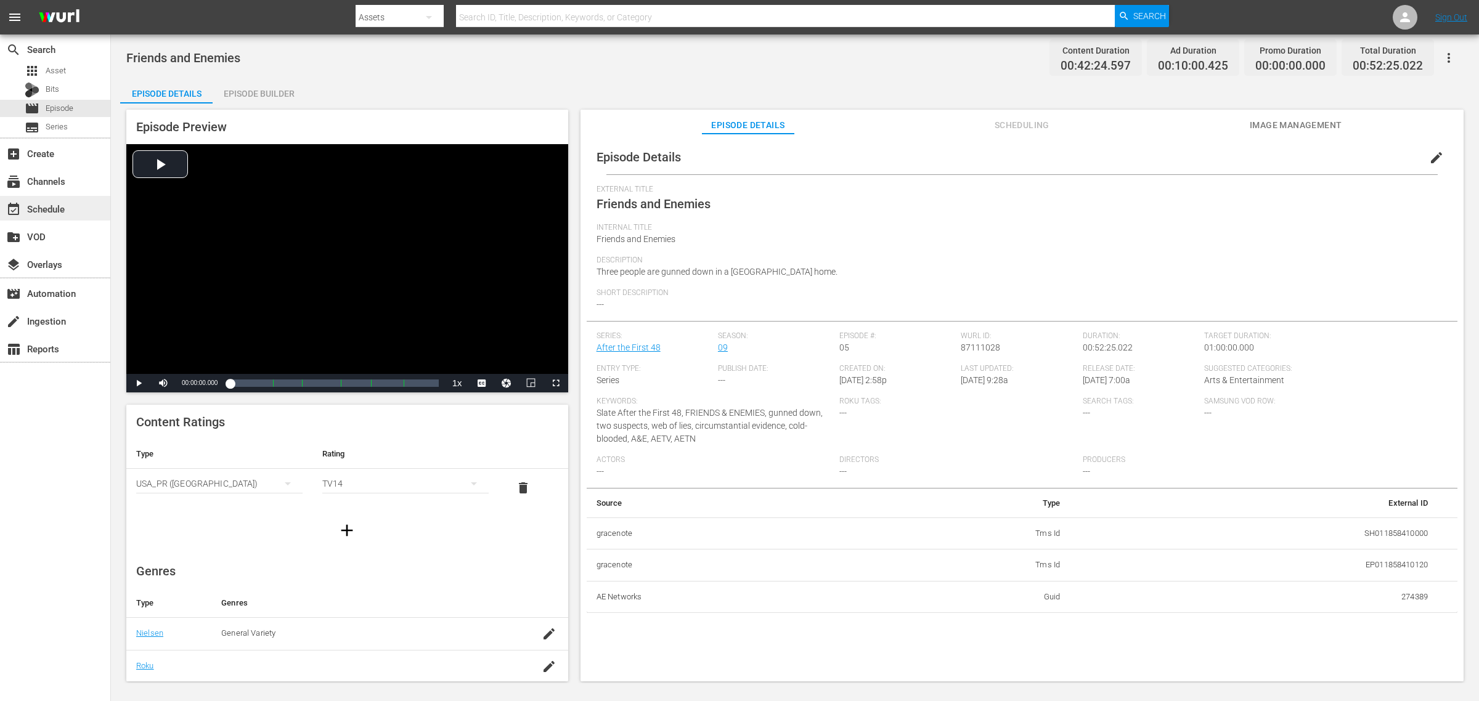
click at [62, 208] on div "event_available Schedule" at bounding box center [34, 207] width 69 height 11
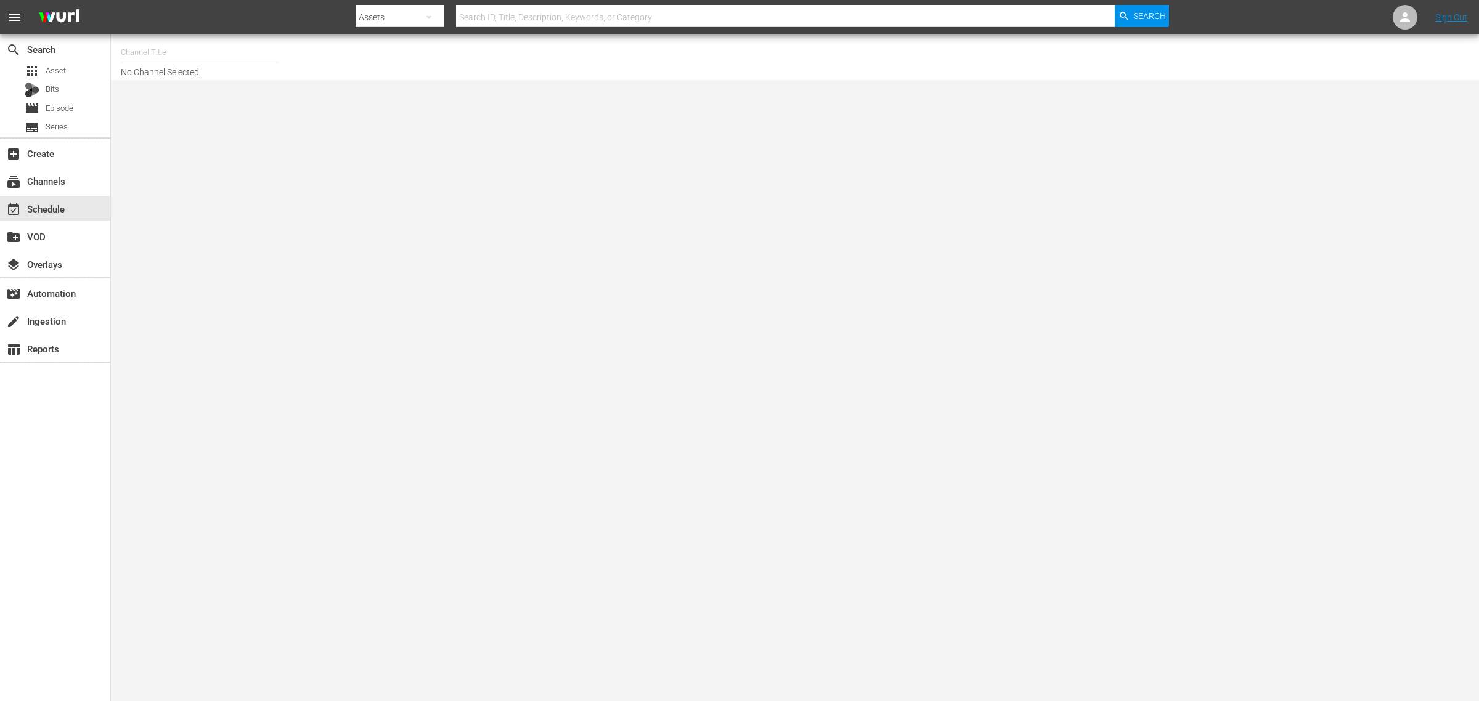
click at [168, 54] on input "text" at bounding box center [200, 53] width 158 height 30
click at [229, 140] on div "Movie Favorites by Lifetime (999 - aenetworks_holidaymoviefavorites_1)" at bounding box center [290, 146] width 319 height 30
type input "Movie Favorites by Lifetime (999 - aenetworks_holidaymoviefavorites_1)"
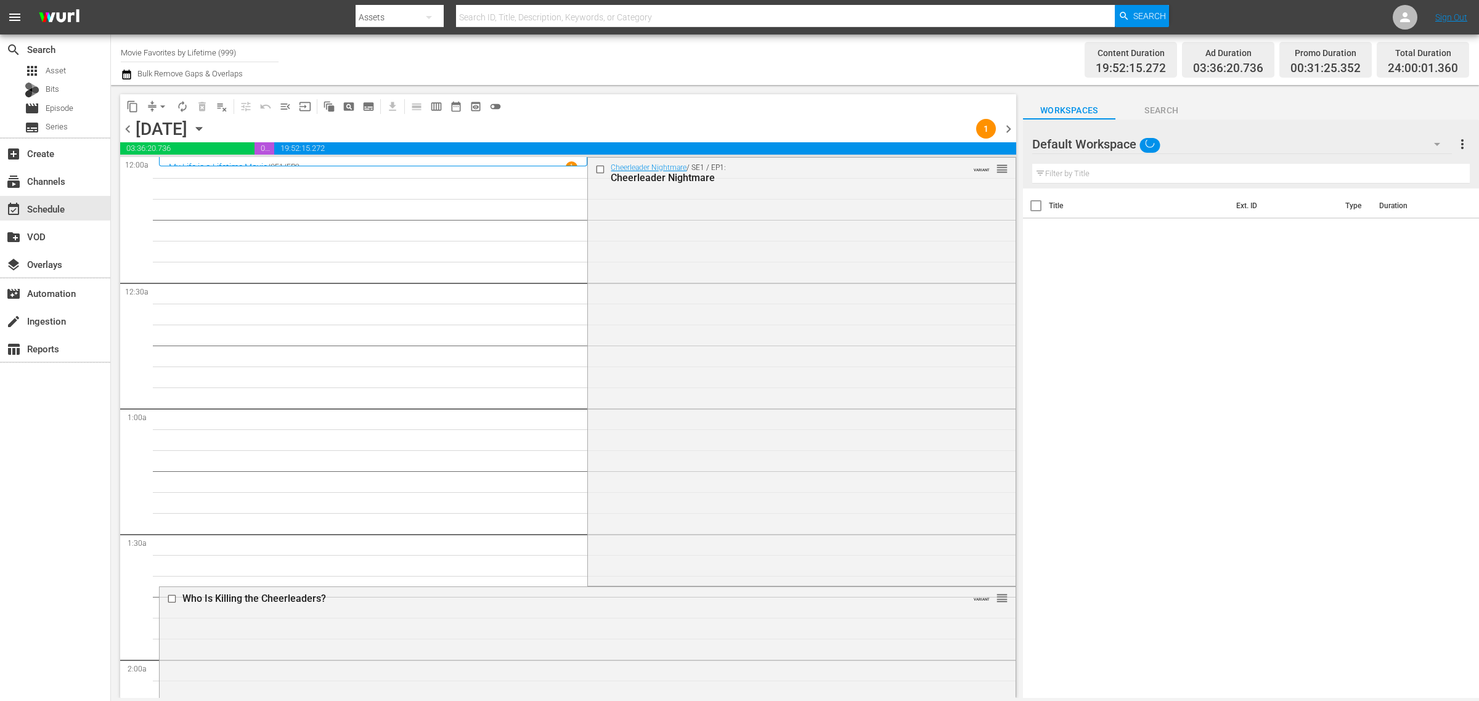
click at [202, 128] on icon "button" at bounding box center [199, 129] width 6 height 3
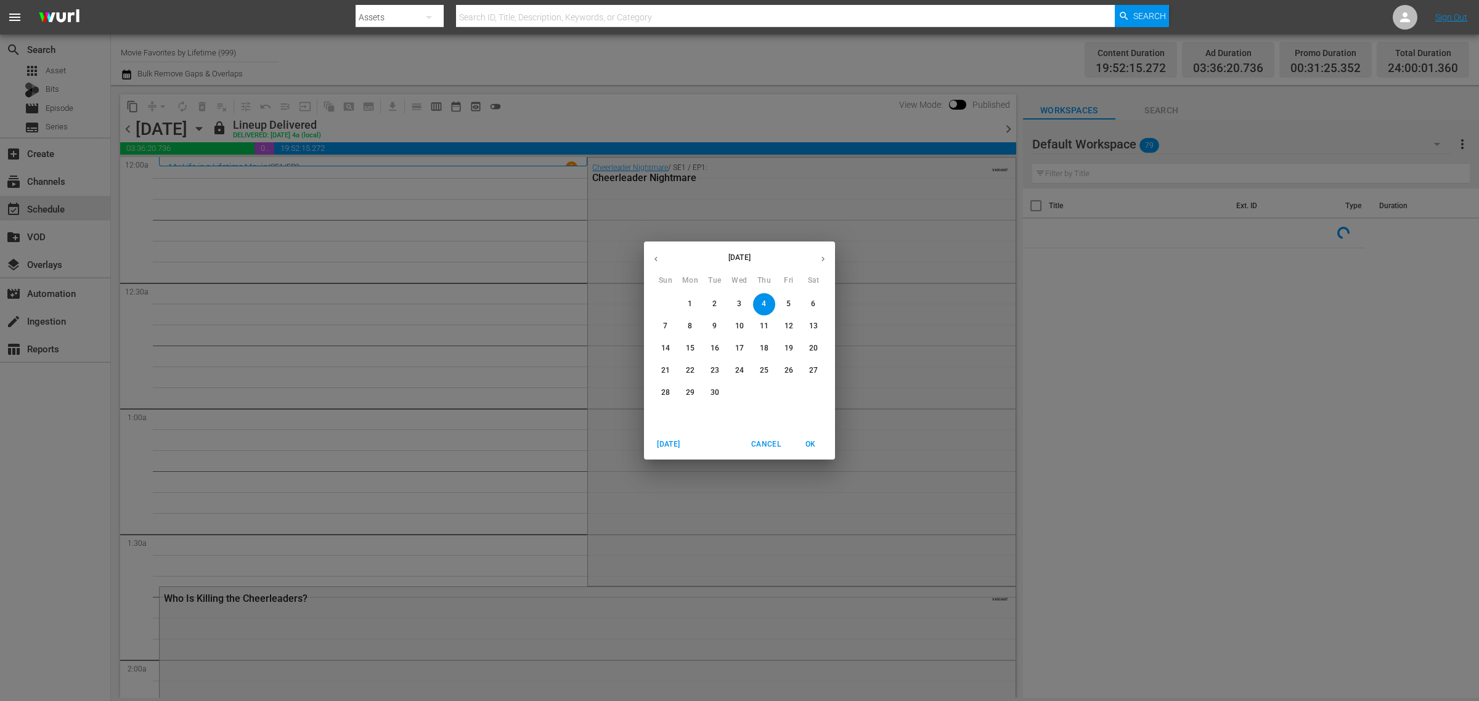
click at [664, 325] on p "7" at bounding box center [665, 326] width 4 height 10
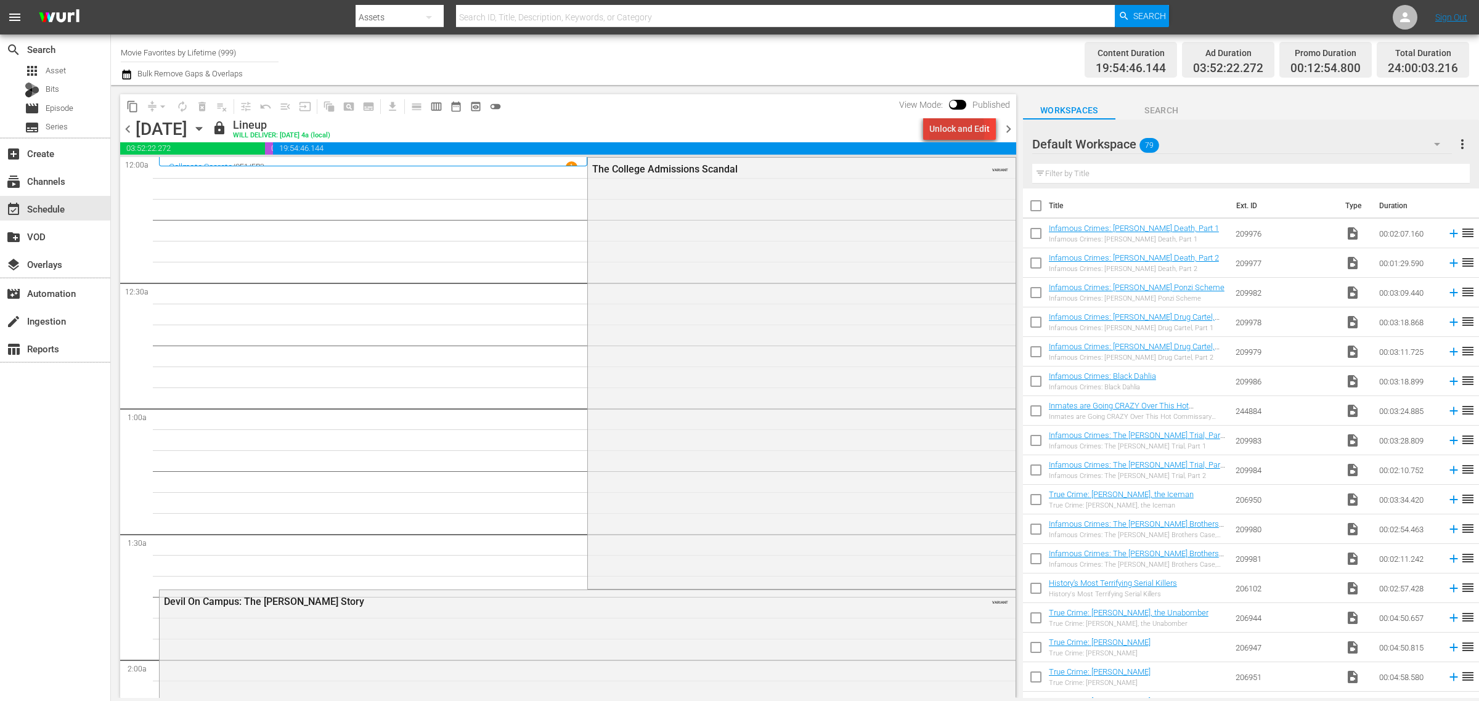
click at [944, 130] on div "Unlock and Edit" at bounding box center [959, 129] width 60 height 22
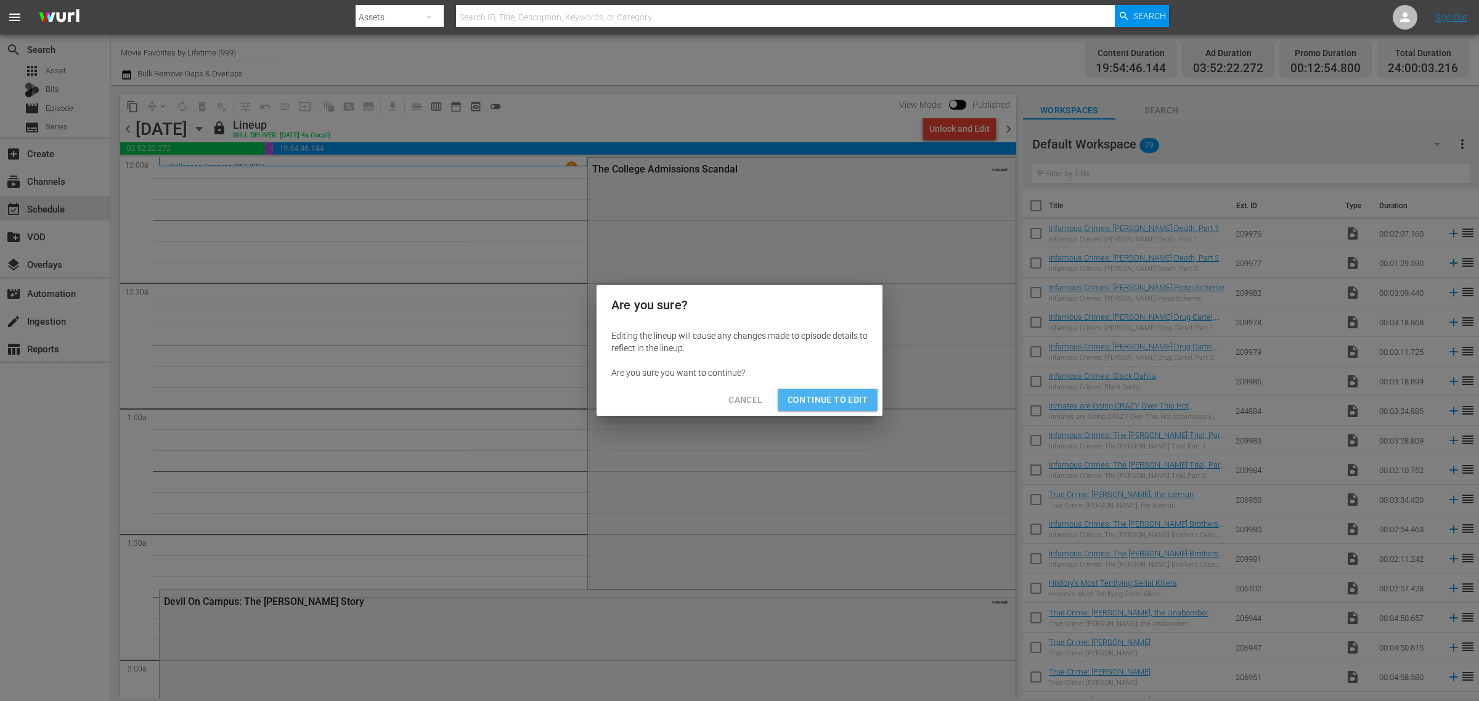
click at [830, 398] on span "Continue to Edit" at bounding box center [828, 400] width 80 height 15
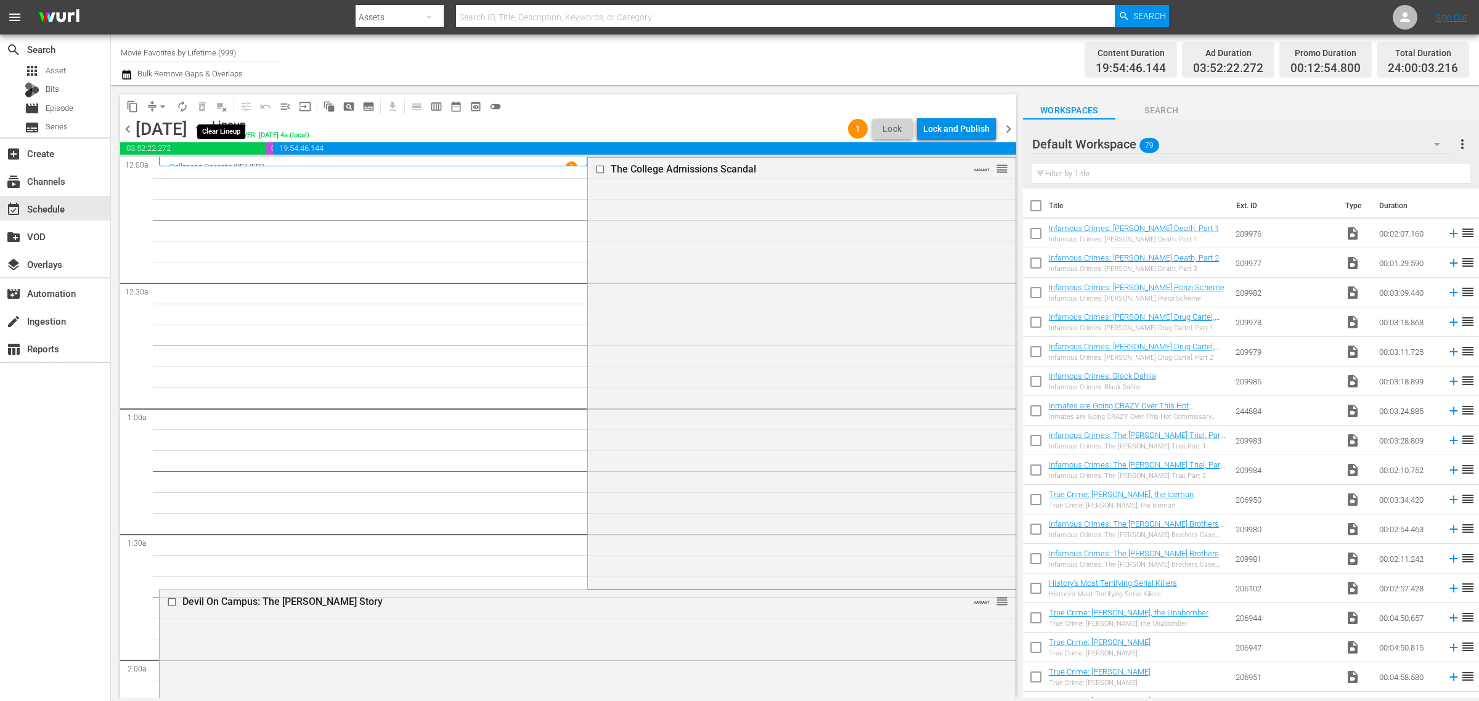
click at [220, 106] on span "playlist_remove_outlined" at bounding box center [222, 106] width 12 height 12
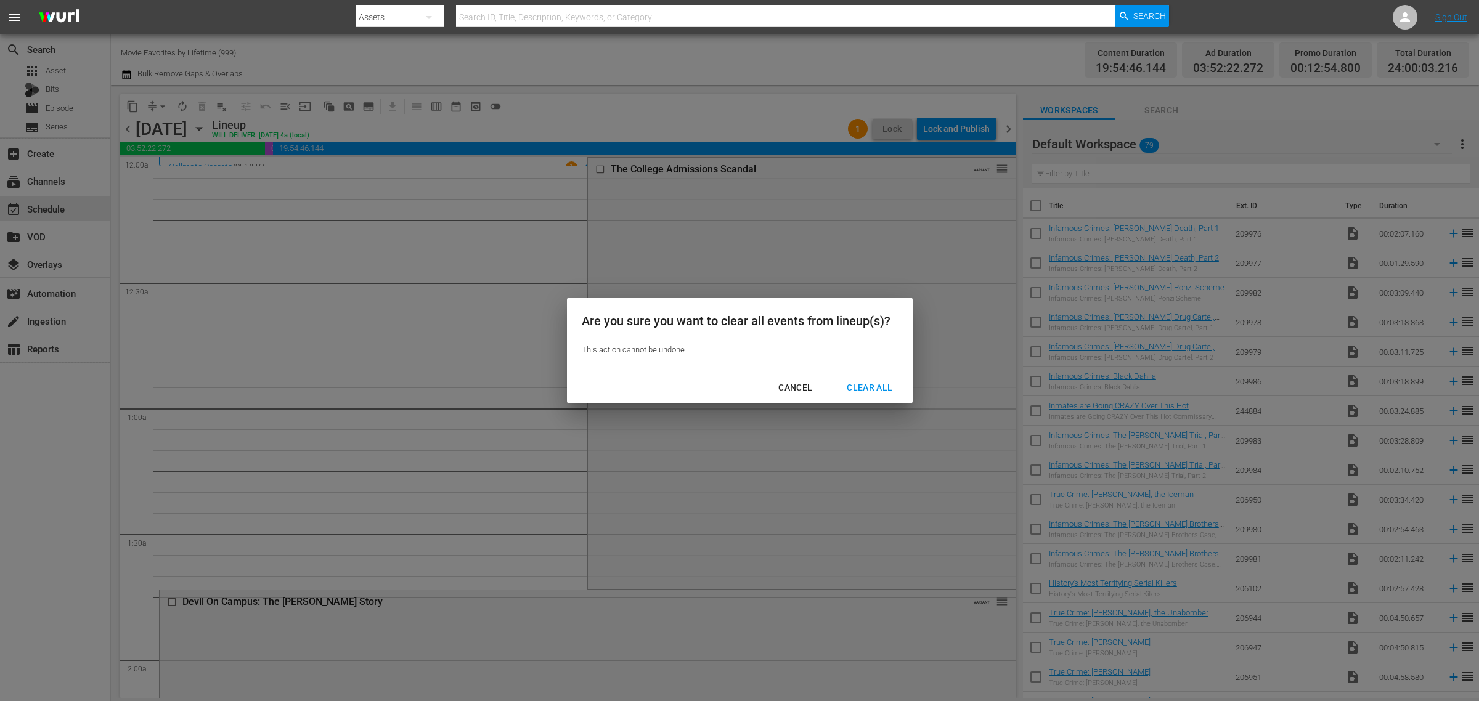
click at [854, 377] on button "Clear All" at bounding box center [869, 388] width 75 height 23
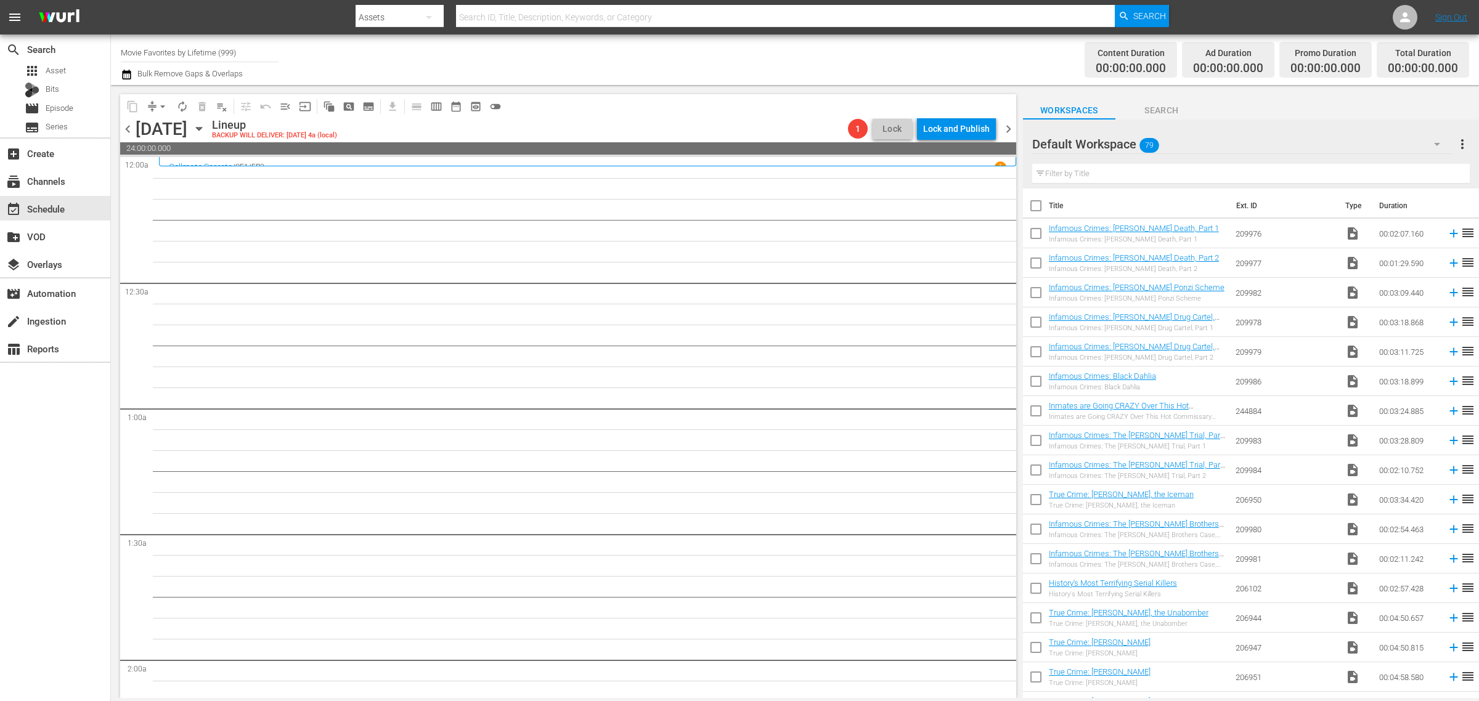
click at [719, 54] on div "Channel Title Movie Favorites by Lifetime (999) Bulk Remove Gaps & Overlaps" at bounding box center [488, 60] width 735 height 44
click at [761, 67] on div "Channel Title Movie Favorites by Lifetime (999) Bulk Remove Gaps & Overlaps" at bounding box center [488, 60] width 735 height 44
click at [712, 50] on div "Channel Title Movie Favorites by Lifetime (999) Bulk Remove Gaps & Overlaps" at bounding box center [488, 60] width 735 height 44
click at [772, 63] on div "Channel Title Movie Favorites by Lifetime (999) Bulk Remove Gaps & Overlaps" at bounding box center [488, 60] width 735 height 44
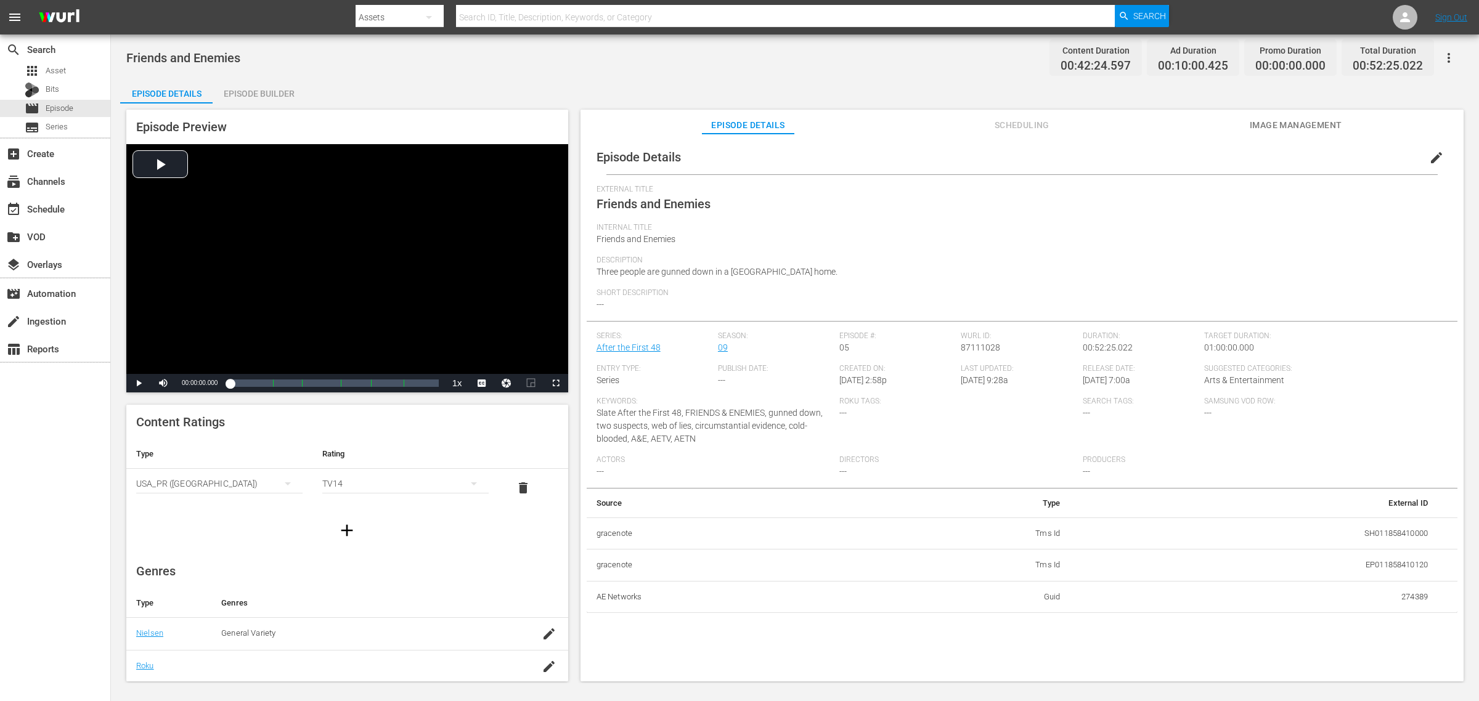
click at [269, 97] on div "Episode Builder" at bounding box center [259, 94] width 92 height 30
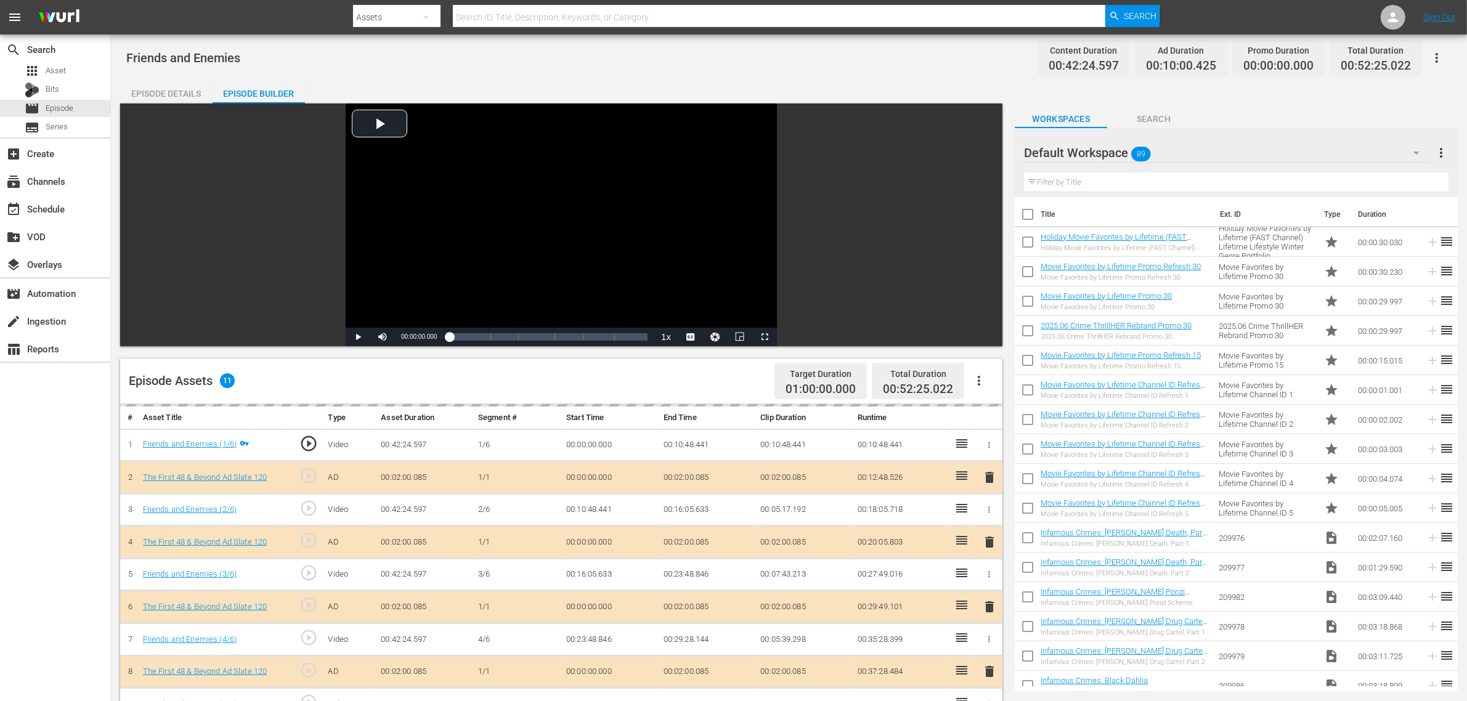
click at [1163, 152] on div "Default Workspace 89" at bounding box center [1227, 153] width 407 height 35
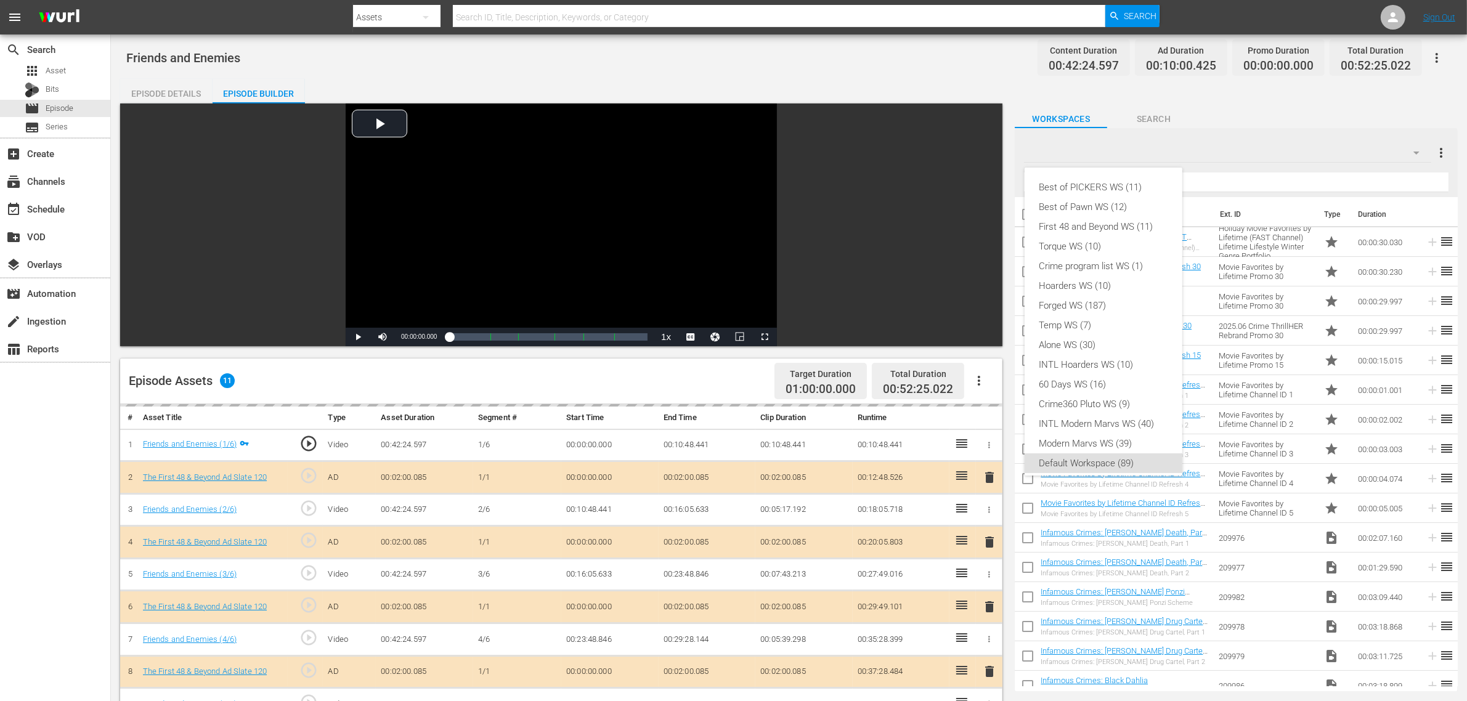
scroll to position [7, 0]
click at [1120, 226] on div "First 48 and Beyond WS (11)" at bounding box center [1104, 220] width 128 height 20
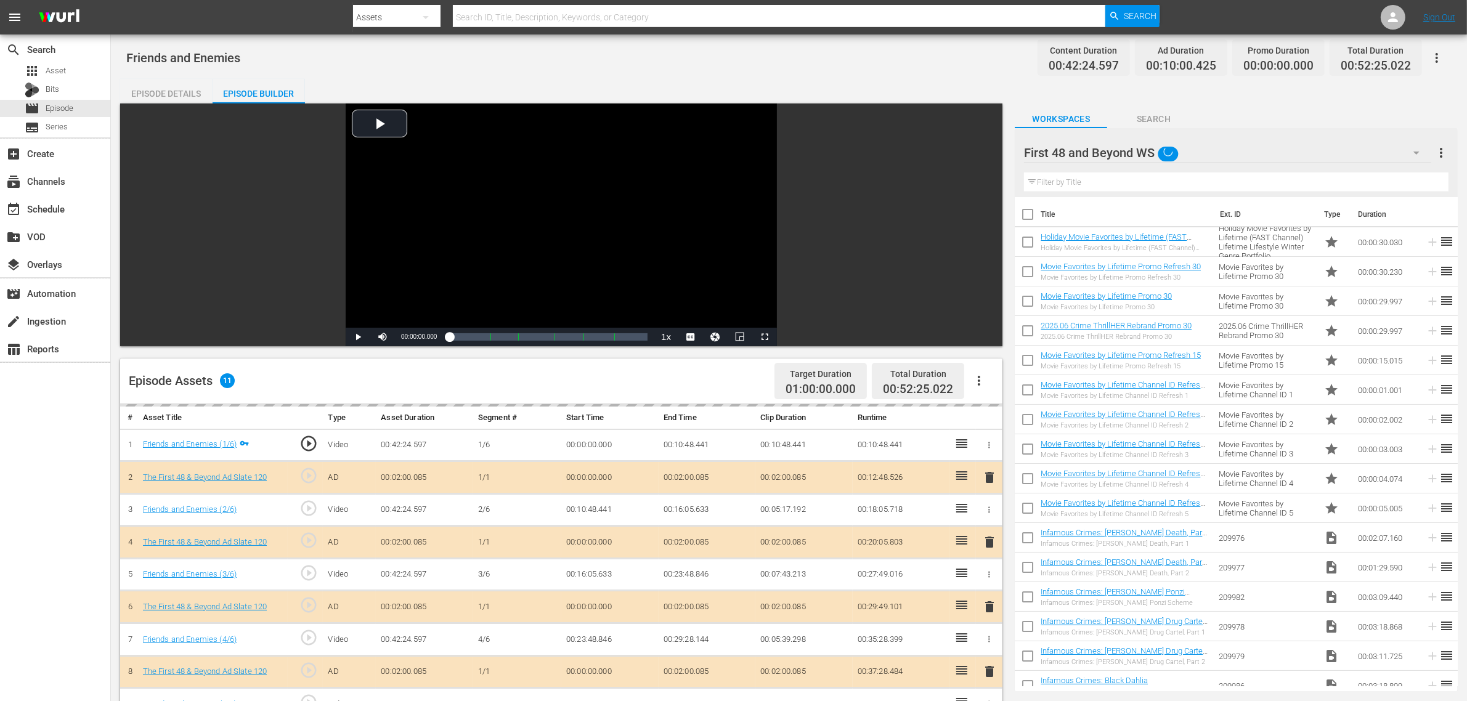
click at [774, 56] on div "Best of PICKERS WS (11) Best of Pawn WS (12) First 48 and Beyond WS (11) Torque…" at bounding box center [733, 350] width 1467 height 701
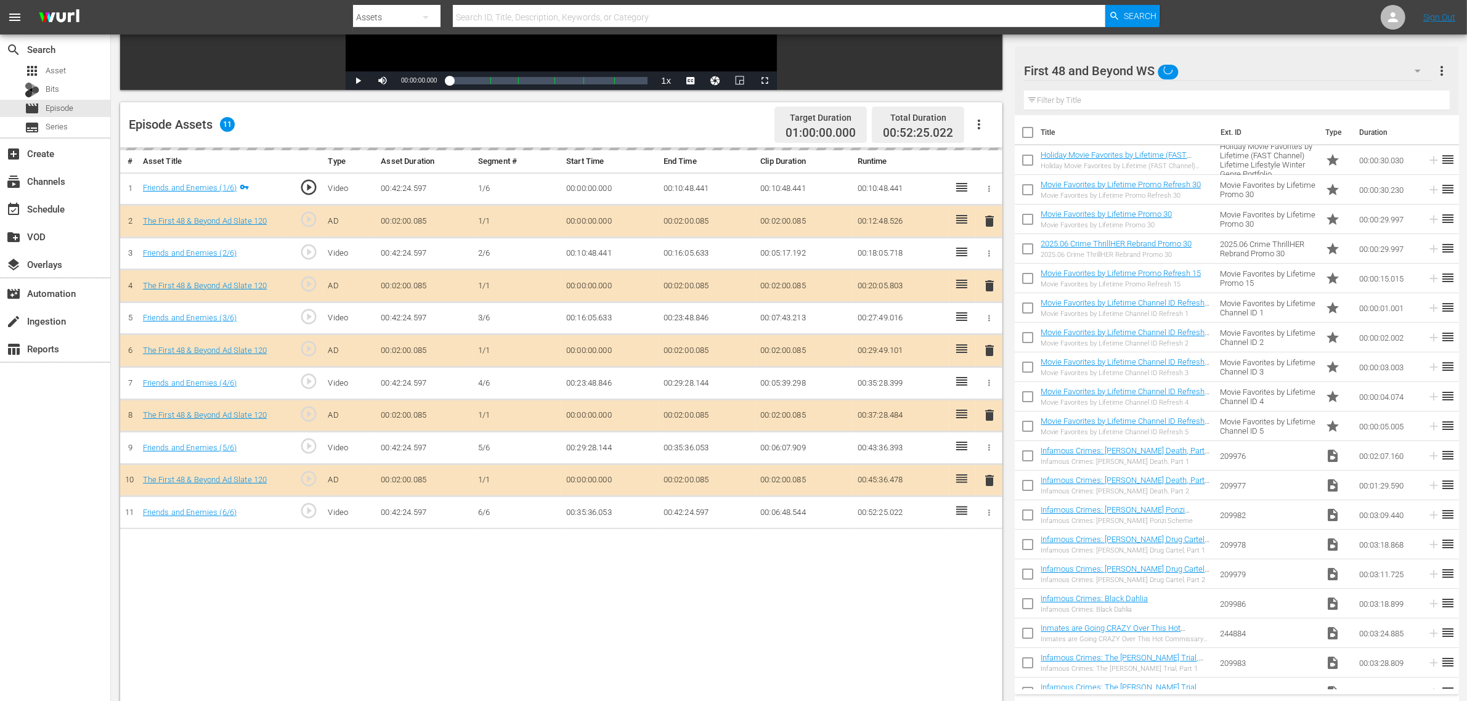
scroll to position [308, 0]
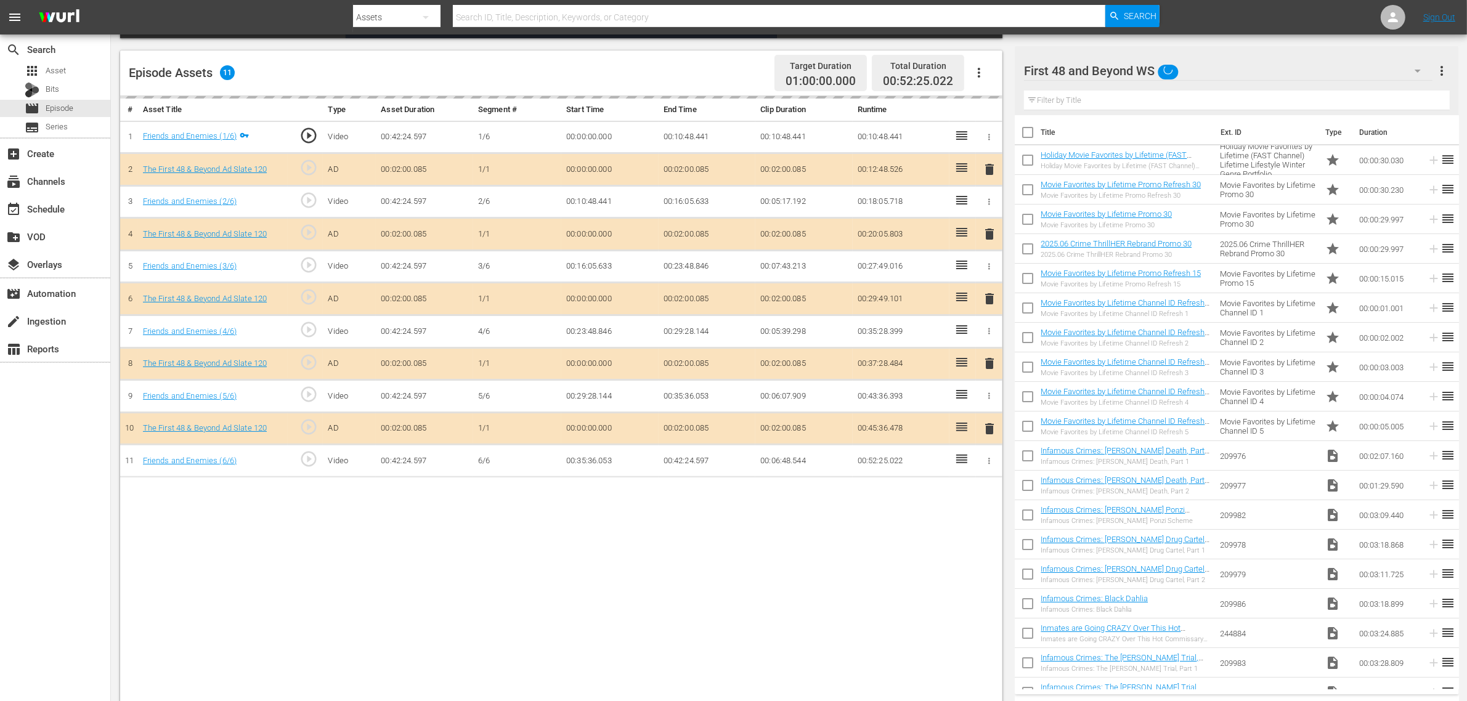
click at [990, 306] on div "delete" at bounding box center [989, 299] width 17 height 18
click at [250, 561] on div "# Asset Title Type Asset Duration Segment # Start Time End Time Clip Duration R…" at bounding box center [561, 400] width 883 height 609
click at [52, 452] on div "search Search apps Asset Bits movie Episode subtitles Series add_box Create sub…" at bounding box center [55, 385] width 111 height 701
click at [488, 561] on div "# Asset Title Type Asset Duration Segment # Start Time End Time Clip Duration R…" at bounding box center [561, 400] width 883 height 609
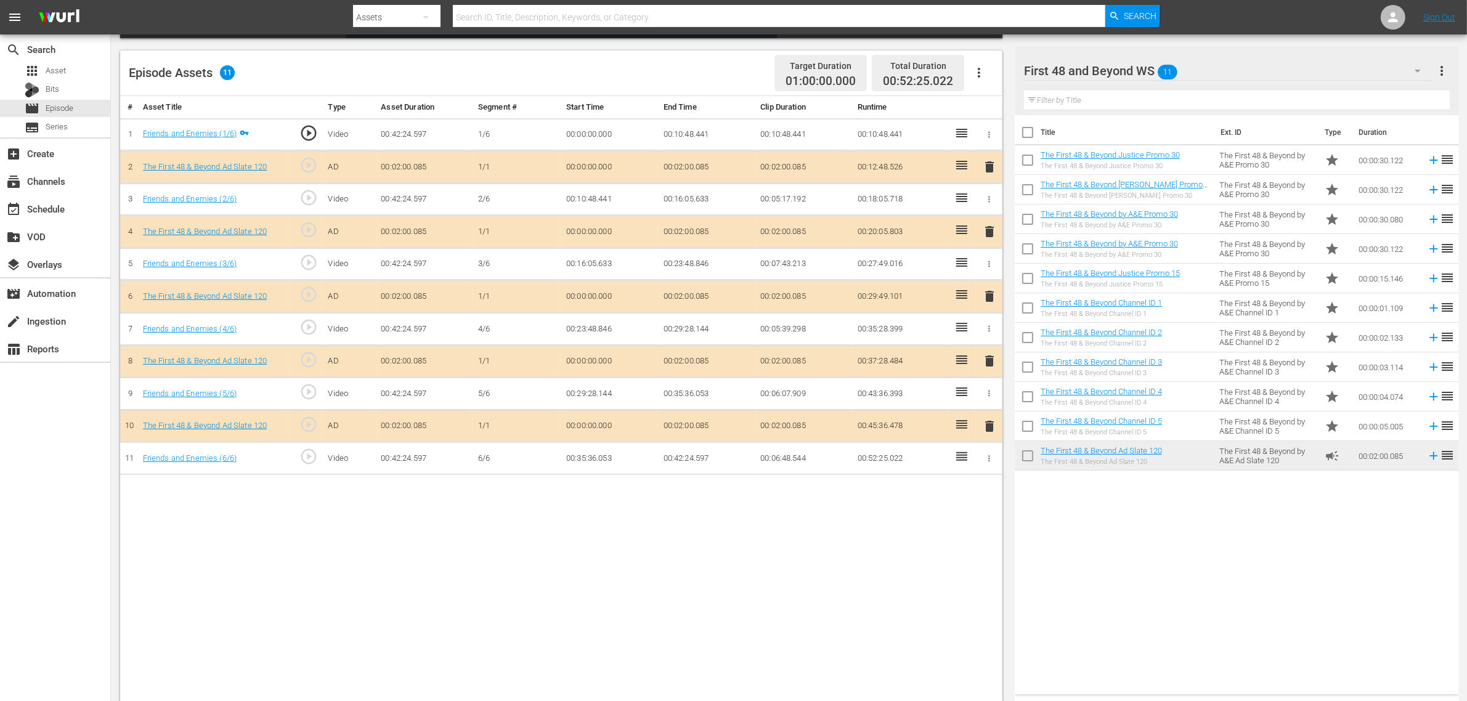
click at [561, 561] on div "# Asset Title Type Asset Duration Segment # Start Time End Time Clip Duration R…" at bounding box center [561, 400] width 883 height 609
click at [992, 296] on span "delete" at bounding box center [989, 296] width 15 height 15
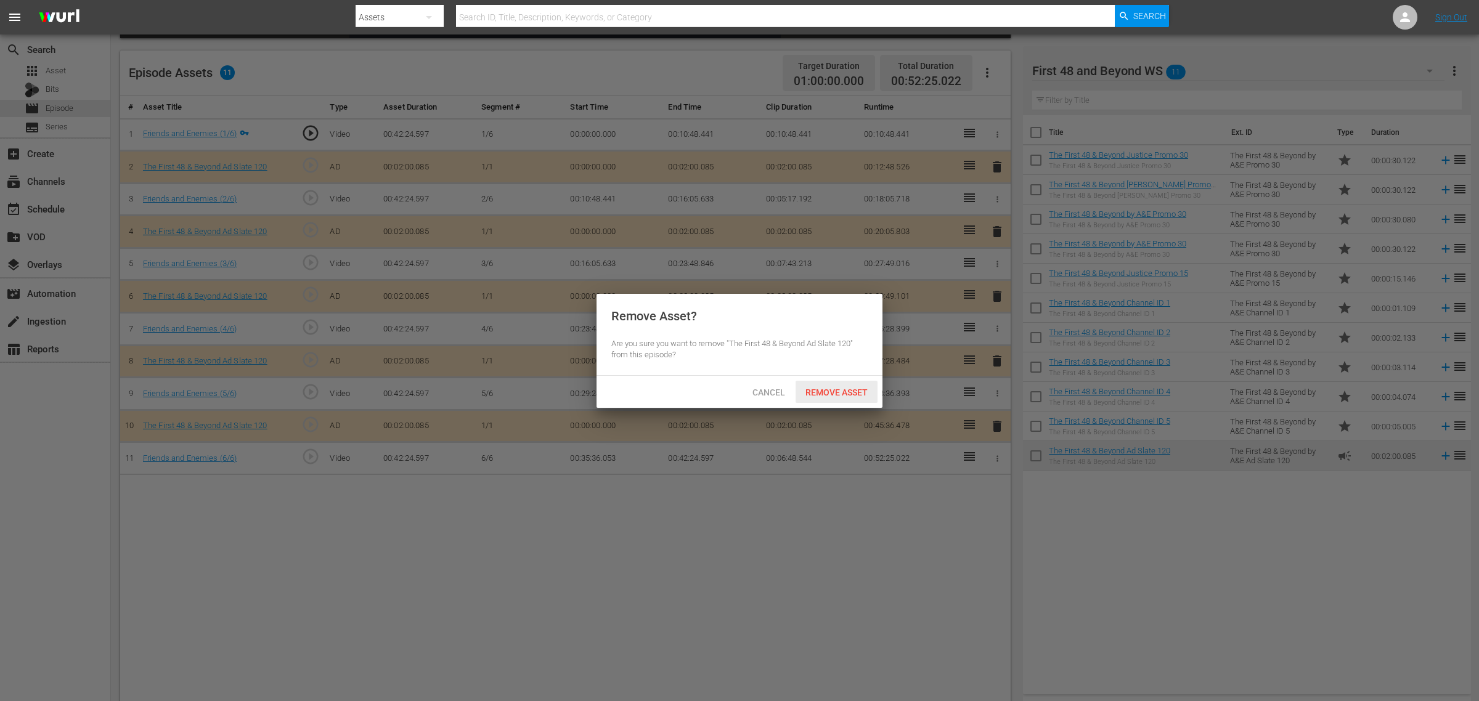
click at [842, 394] on span "Remove Asset" at bounding box center [837, 393] width 82 height 10
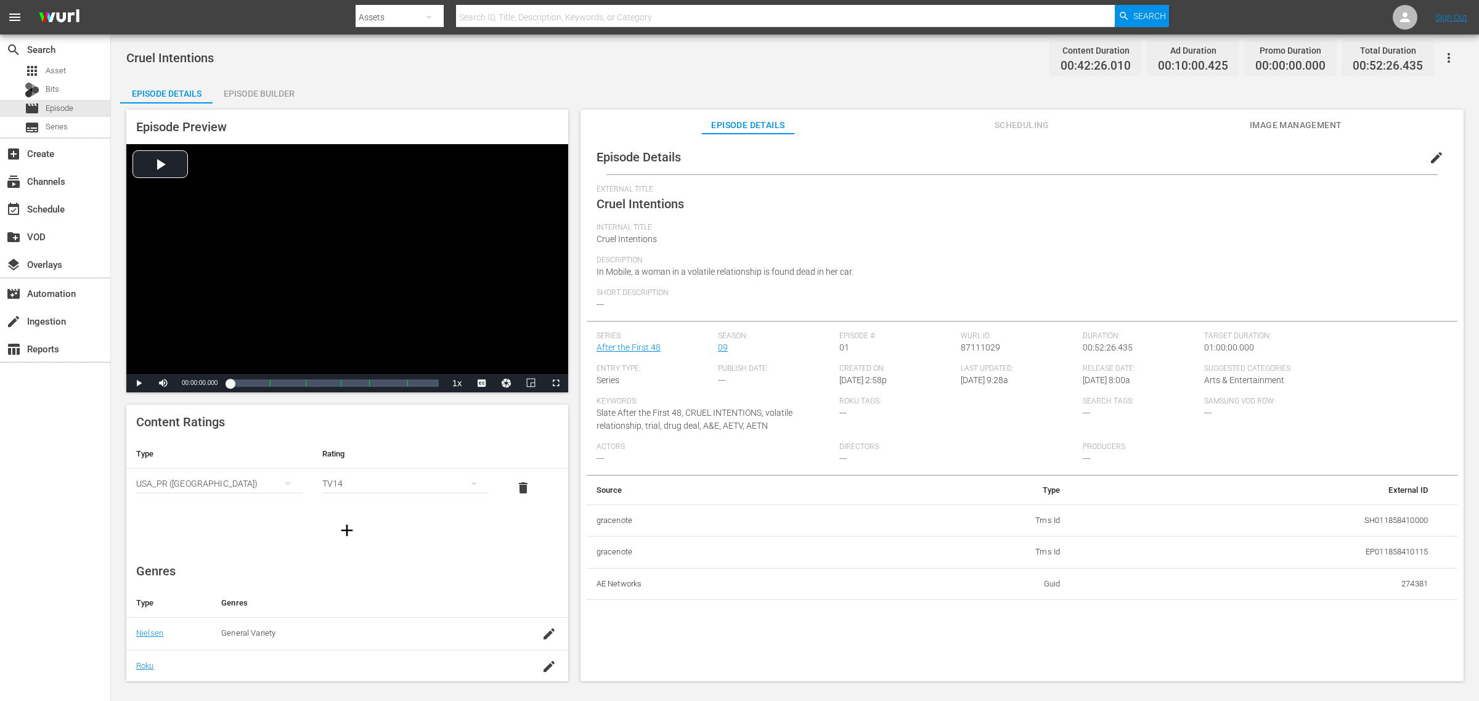
click at [230, 84] on div "Episode Builder" at bounding box center [259, 94] width 92 height 30
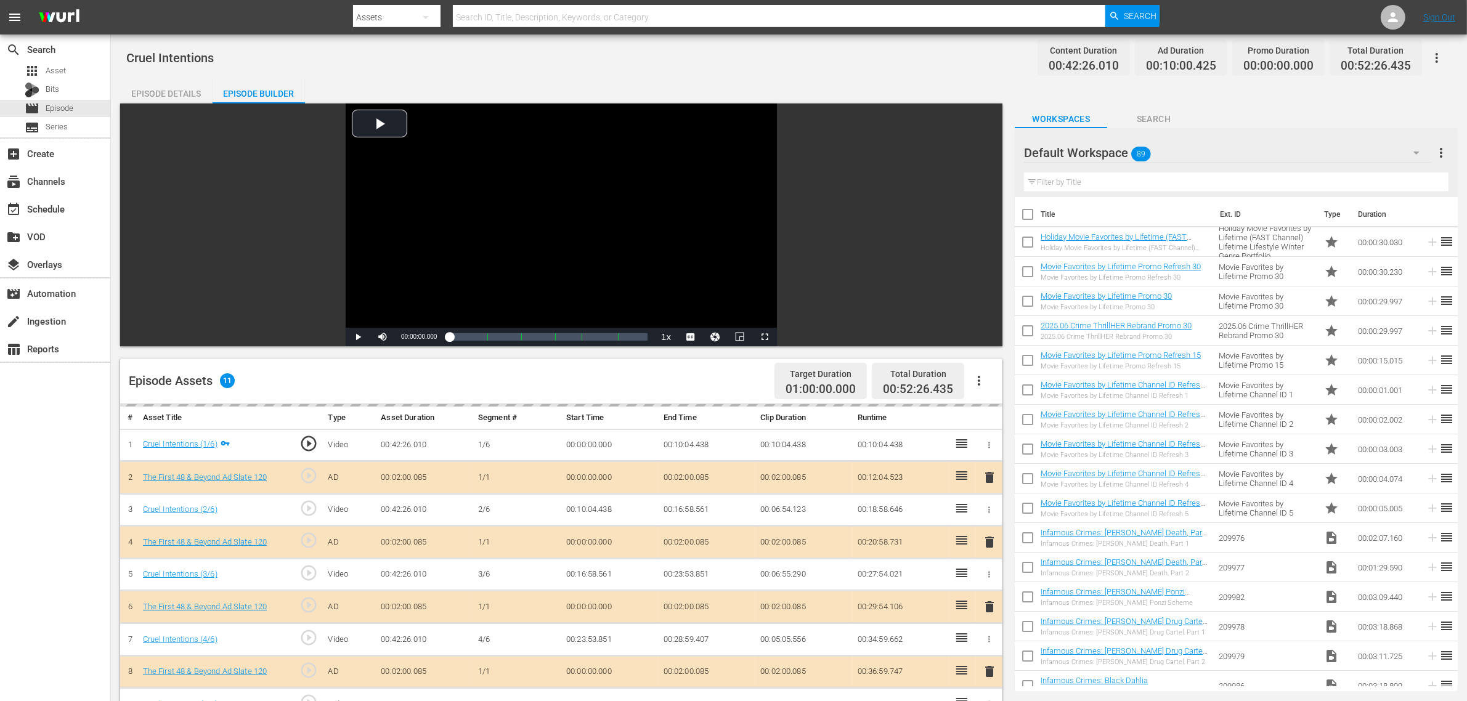
click at [1172, 154] on div "Default Workspace 89" at bounding box center [1227, 153] width 407 height 35
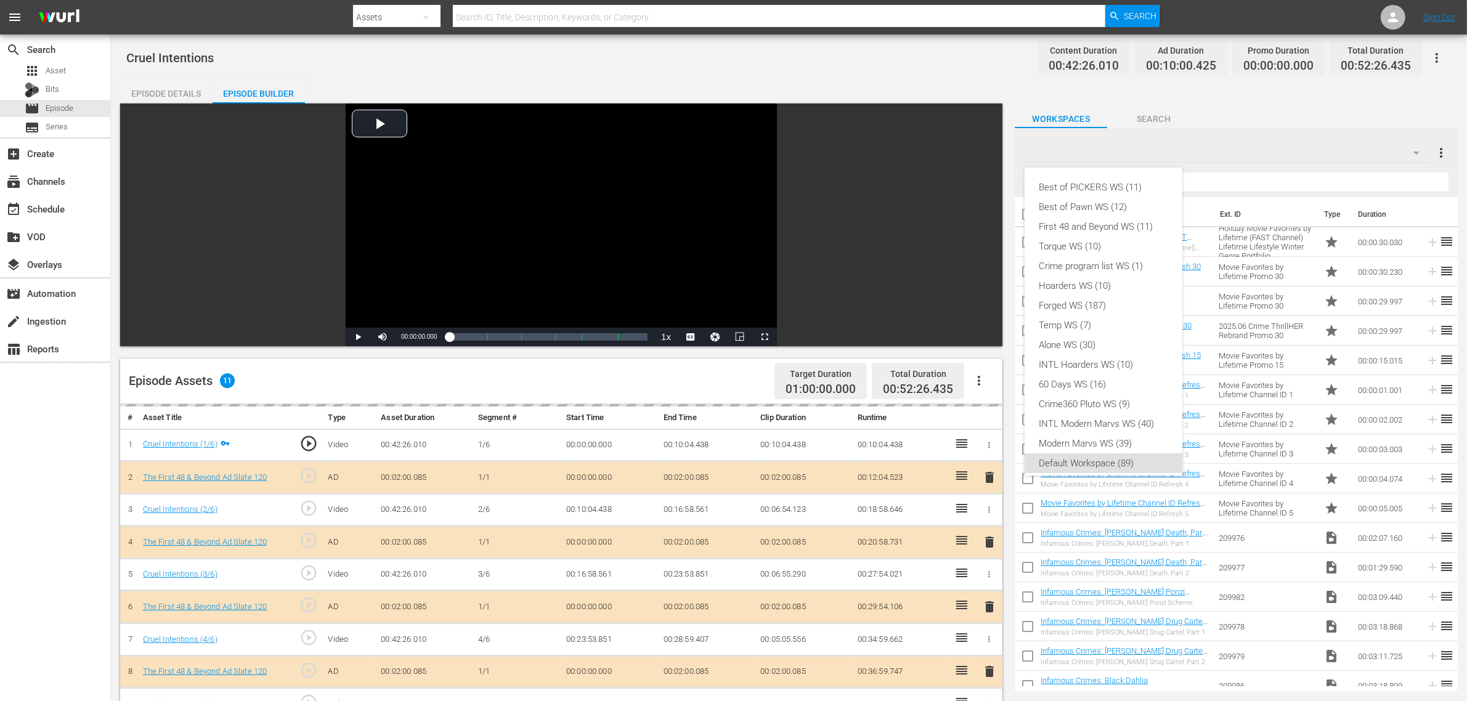
scroll to position [7, 0]
click at [1111, 221] on div "First 48 and Beyond WS (11)" at bounding box center [1104, 220] width 128 height 20
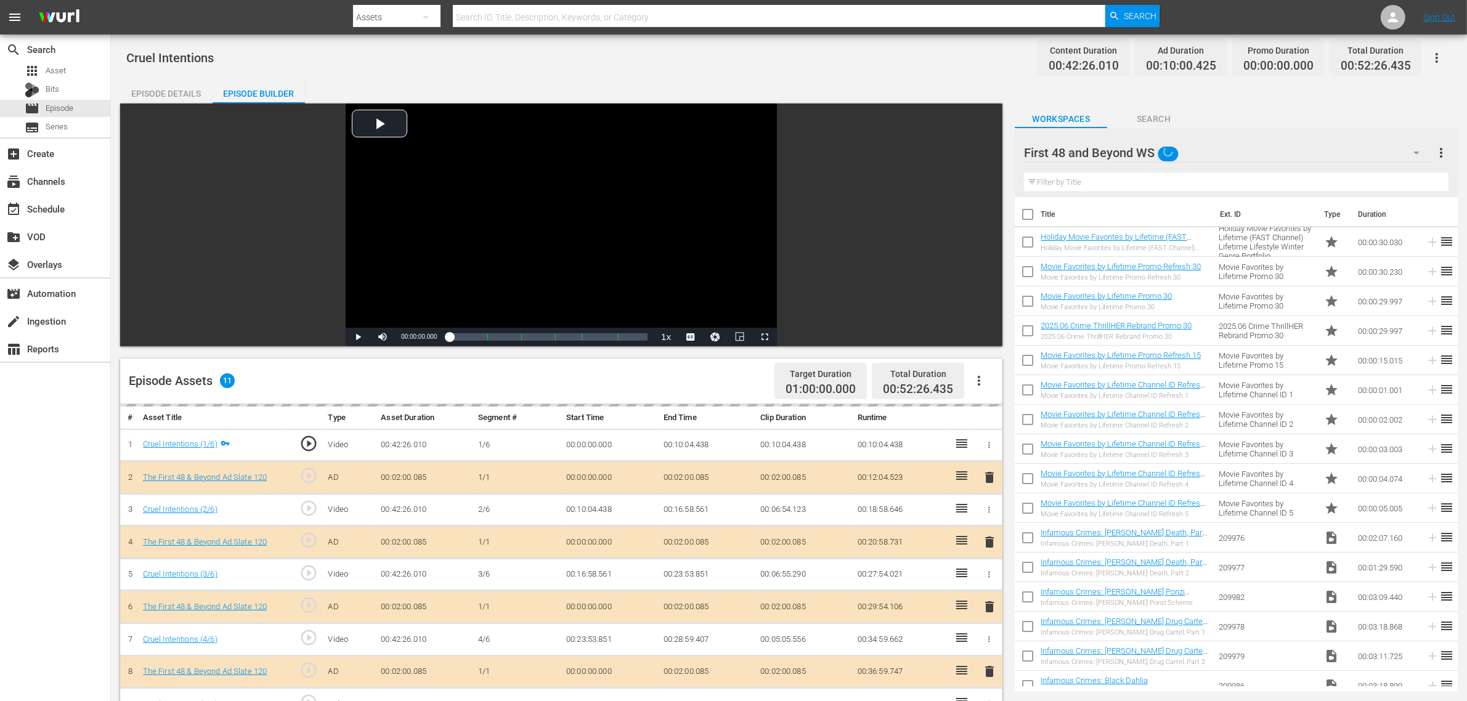
click at [825, 81] on div "Episode Details Episode Builder Episode Preview Video Player is loading. Play V…" at bounding box center [789, 546] width 1338 height 934
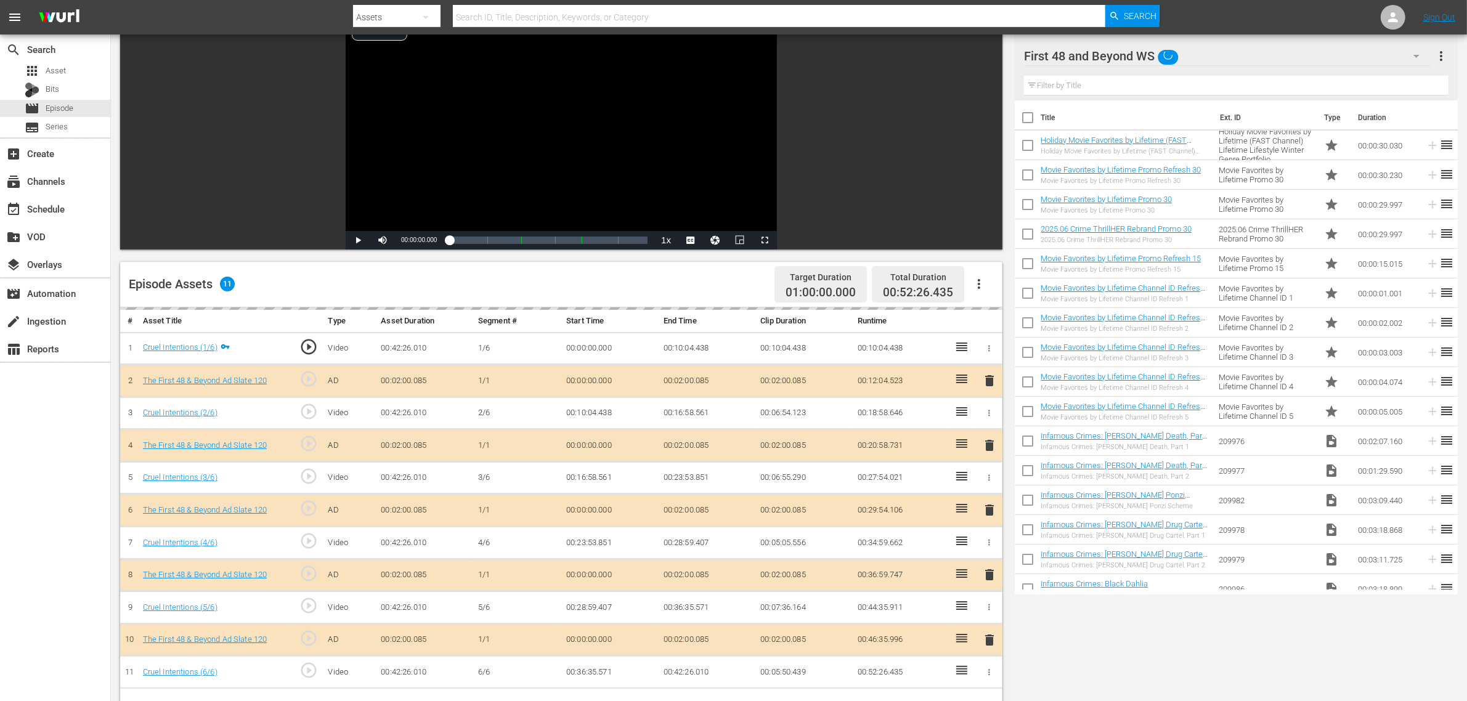
scroll to position [308, 0]
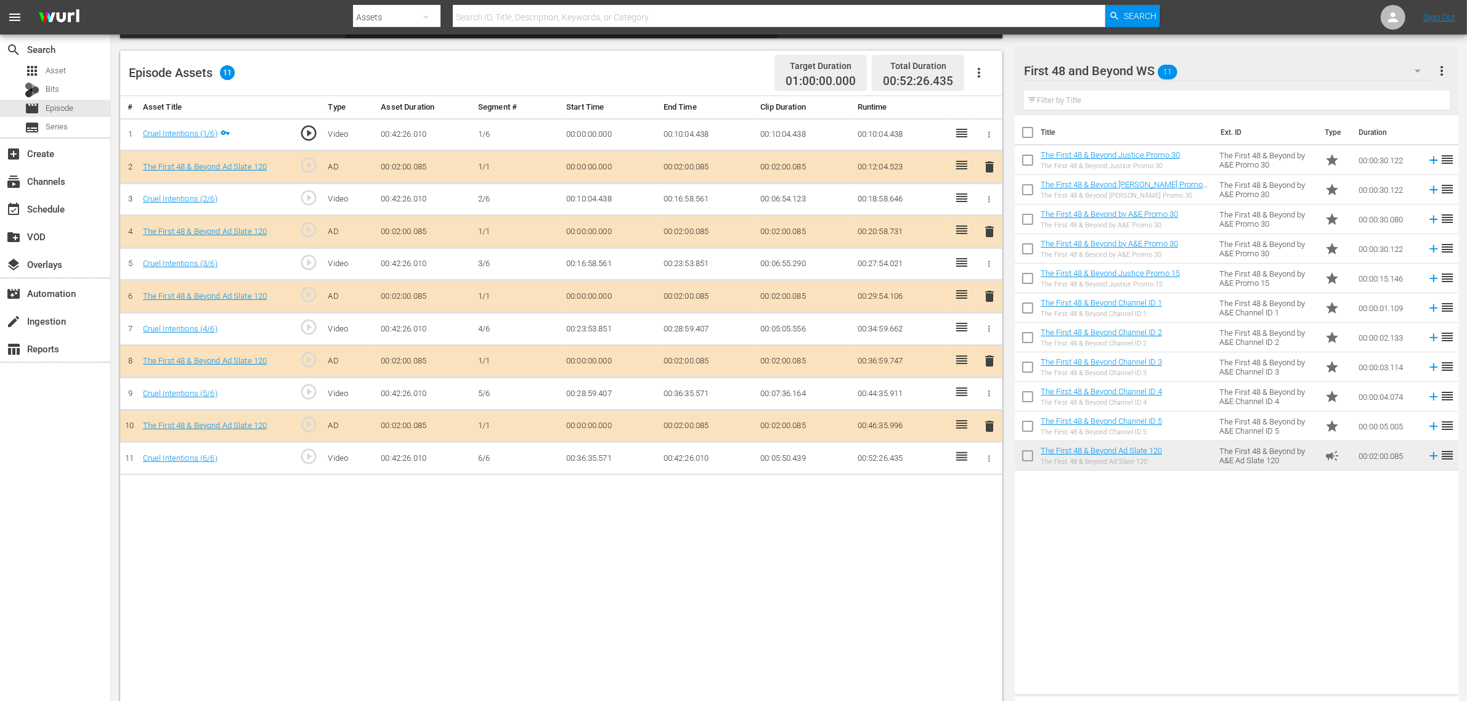
click at [989, 302] on span "delete" at bounding box center [989, 296] width 15 height 15
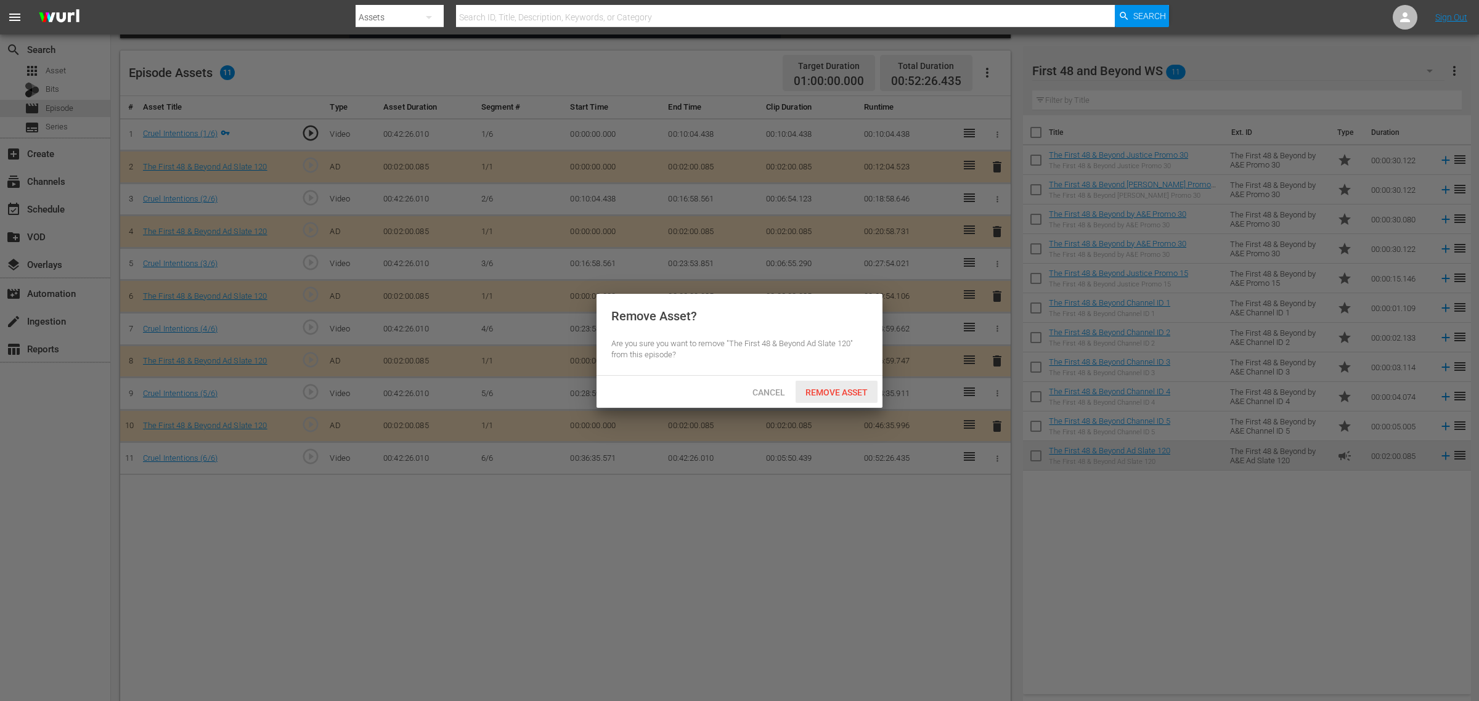
click at [820, 395] on span "Remove Asset" at bounding box center [837, 393] width 82 height 10
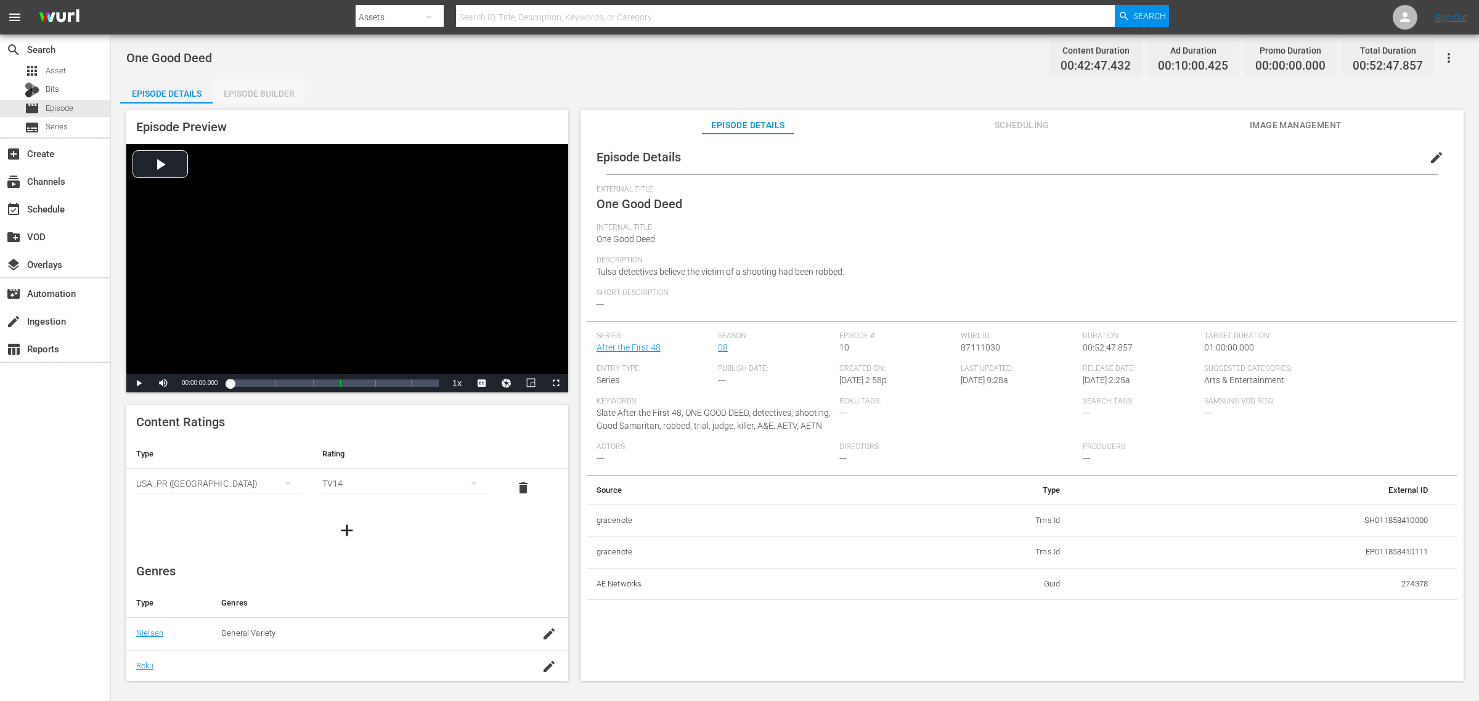
click at [268, 90] on div "Episode Builder" at bounding box center [259, 94] width 92 height 30
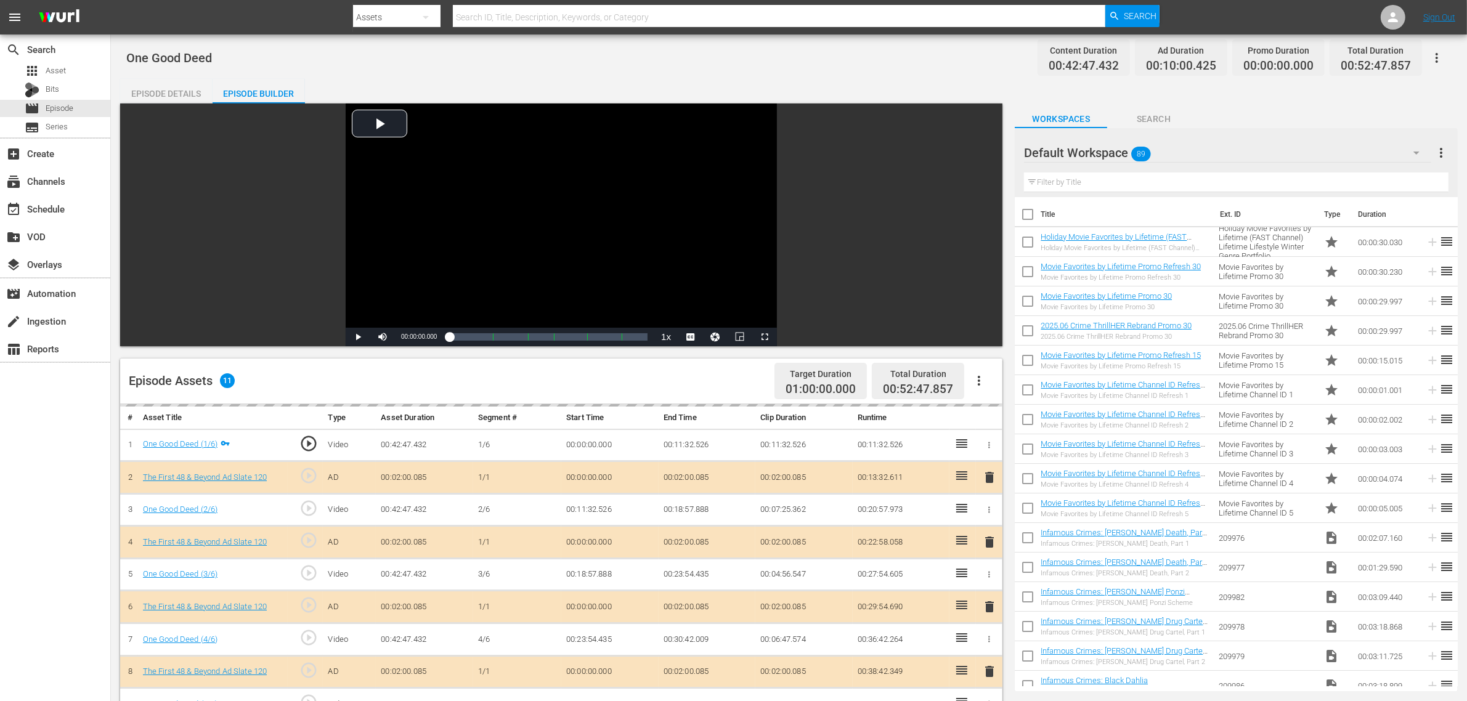
click at [1183, 155] on div "Default Workspace 89" at bounding box center [1227, 153] width 407 height 35
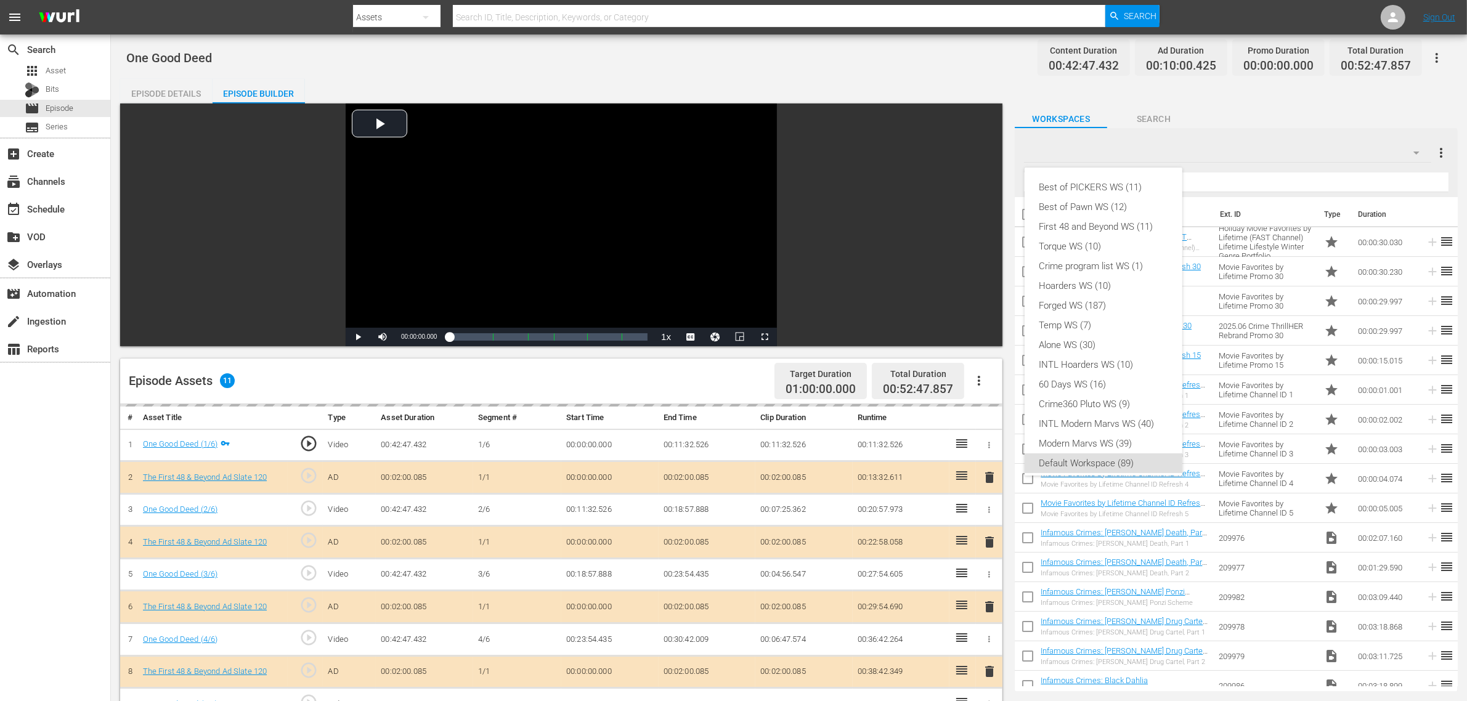
scroll to position [7, 0]
click at [1148, 186] on div "Best of PICKERS WS (11)" at bounding box center [1104, 180] width 128 height 20
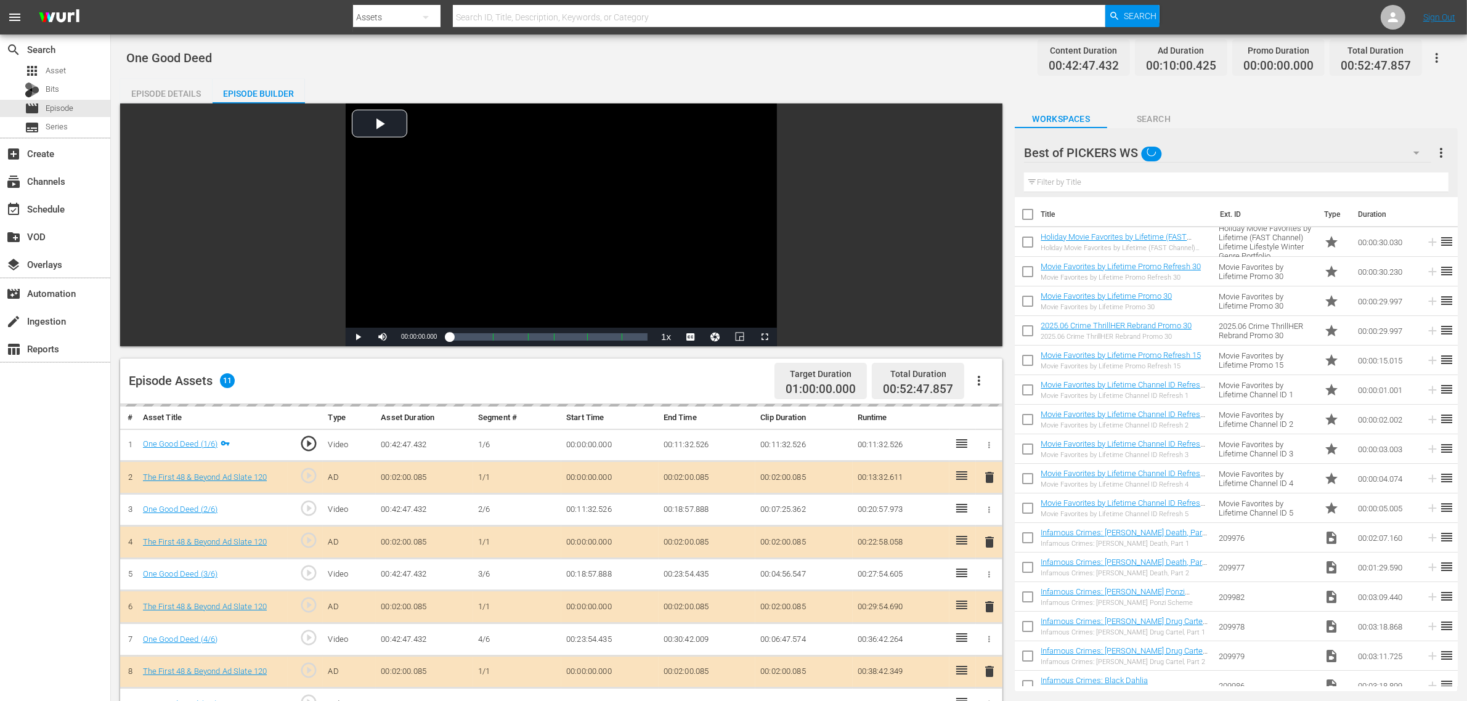
click at [841, 80] on div "Best of PICKERS WS (11) Best of Pawn WS (12) First 48 and Beyond WS (11) Torque…" at bounding box center [733, 350] width 1467 height 701
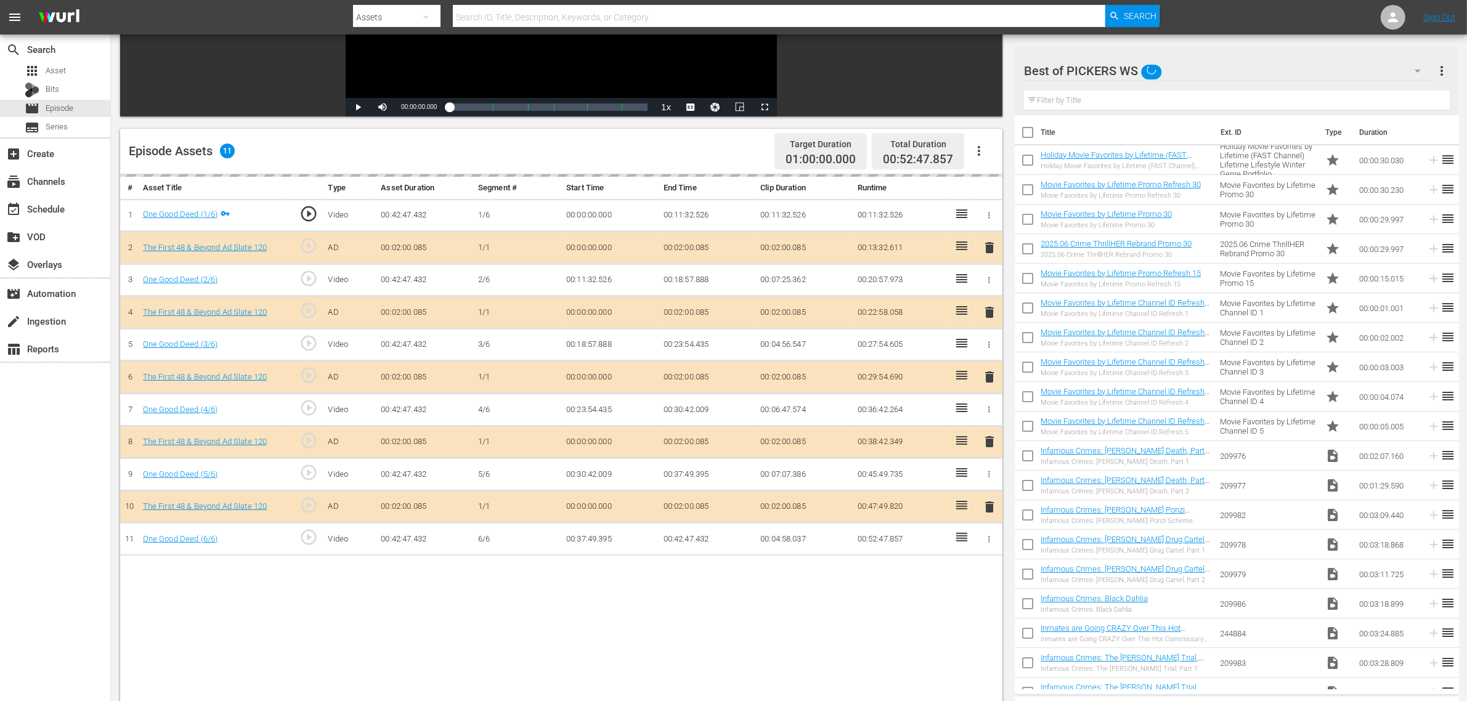
scroll to position [231, 0]
click at [1180, 73] on div "Best of PICKERS WS" at bounding box center [1228, 71] width 409 height 35
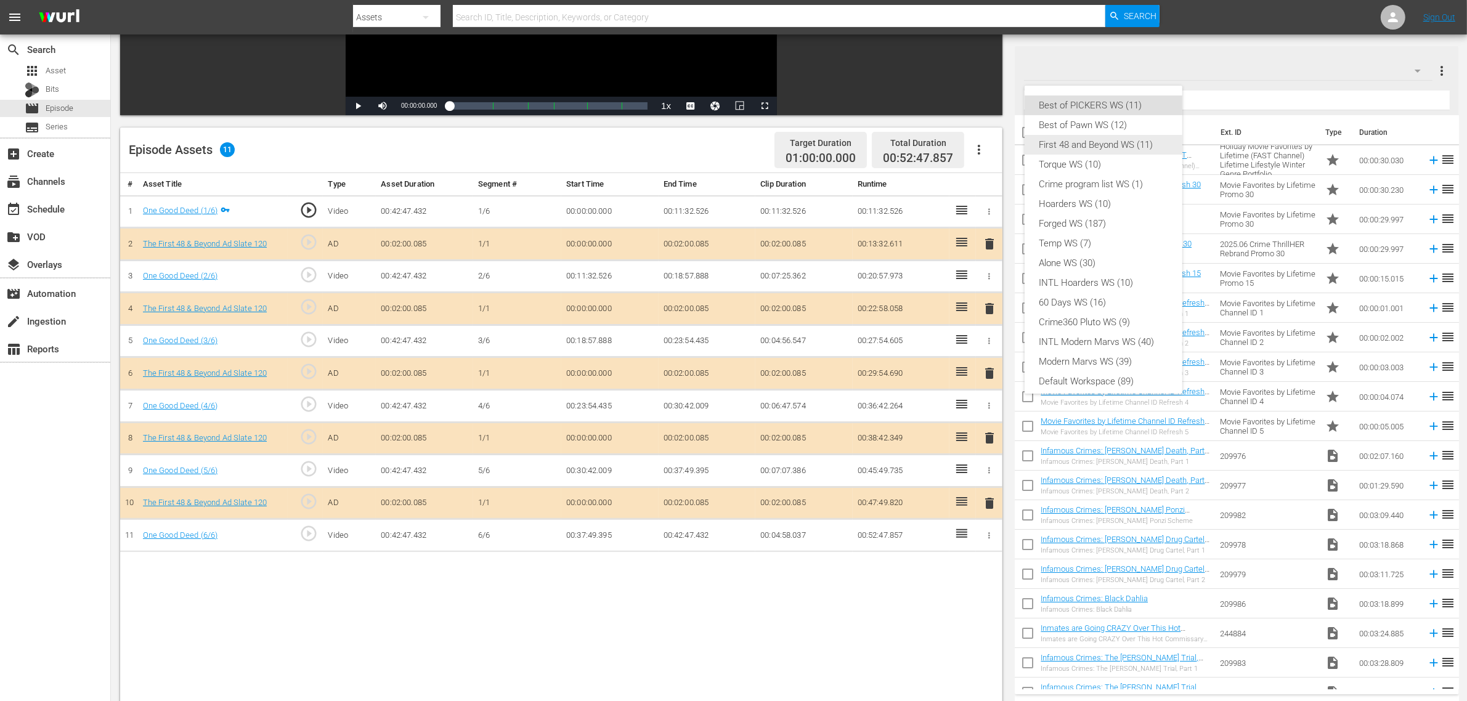
click at [1120, 139] on div "First 48 and Beyond WS (11)" at bounding box center [1104, 145] width 128 height 20
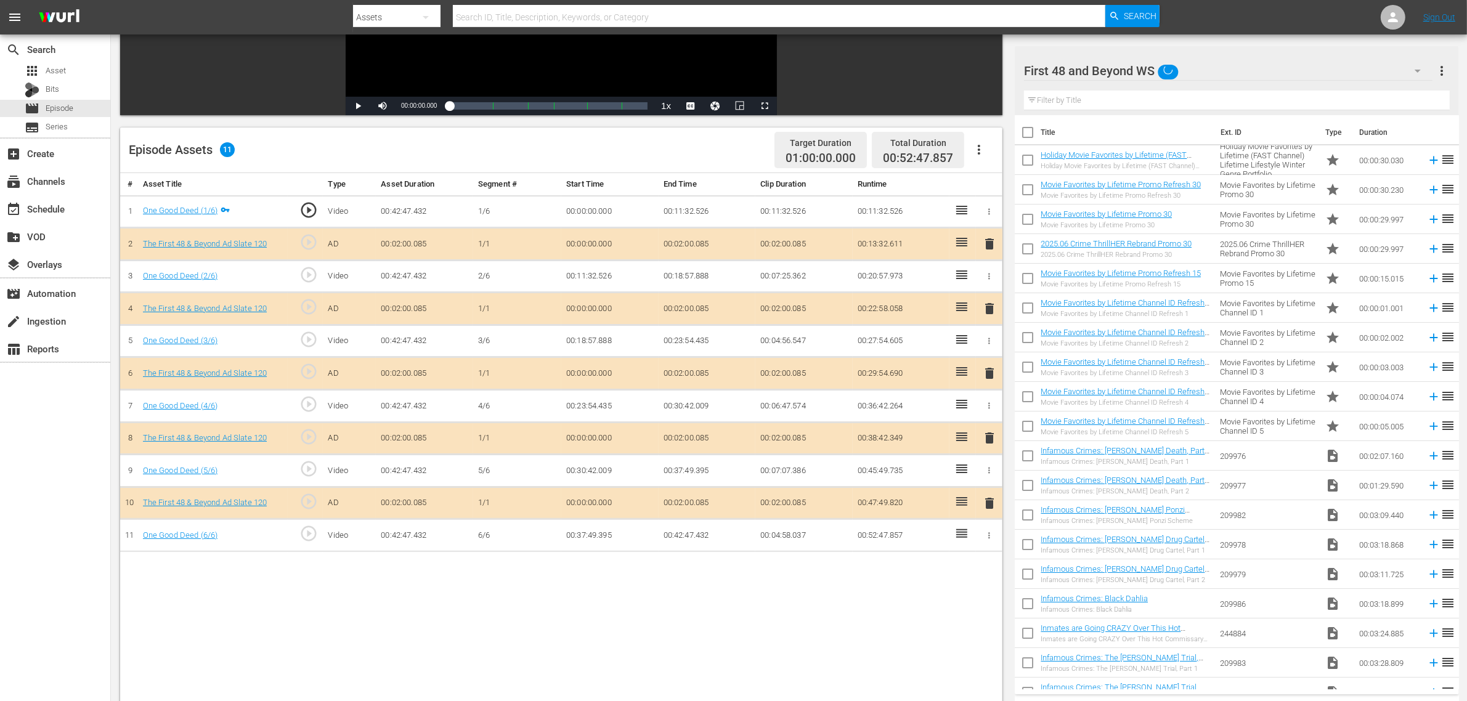
click at [618, 149] on div "Episode Assets 11 Target Duration 01:00:00.000 Total Duration 00:52:47.857" at bounding box center [561, 151] width 883 height 46
click at [987, 374] on span "delete" at bounding box center [989, 373] width 15 height 15
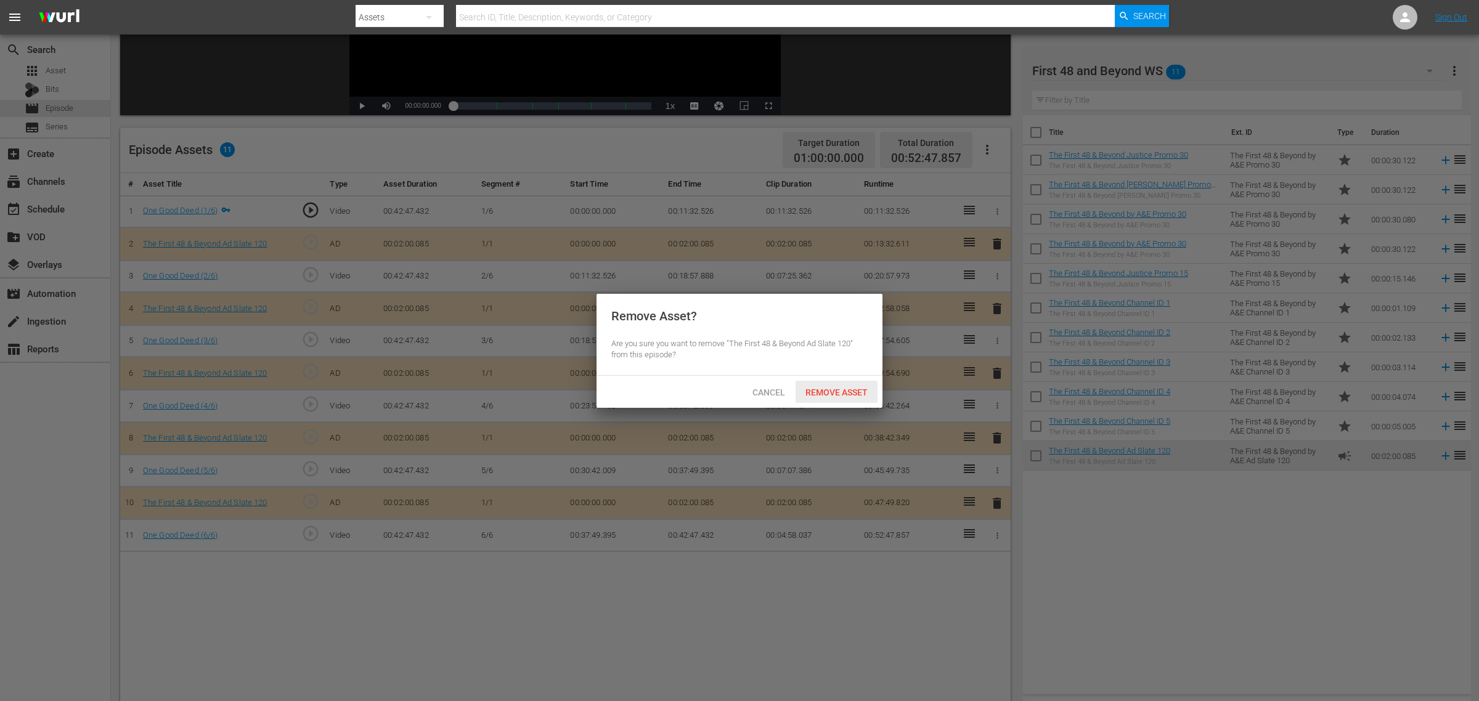
click at [812, 388] on span "Remove Asset" at bounding box center [837, 393] width 82 height 10
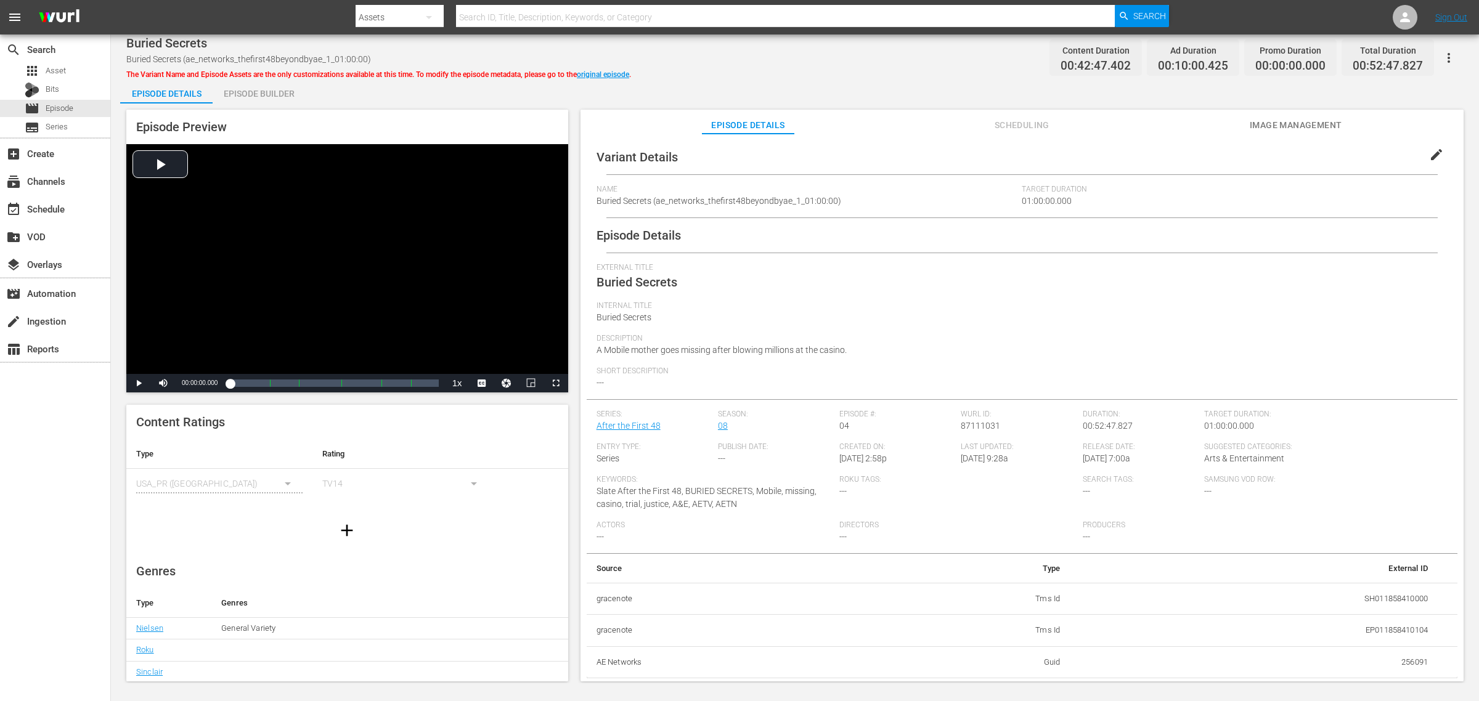
drag, startPoint x: 272, startPoint y: 109, endPoint x: 270, endPoint y: 97, distance: 11.9
click at [272, 104] on div "Episode Preview Video Player is loading. Play Video Play Mute Current Time 00:0…" at bounding box center [795, 398] width 1350 height 588
click at [269, 97] on div "Episode Builder" at bounding box center [259, 94] width 92 height 30
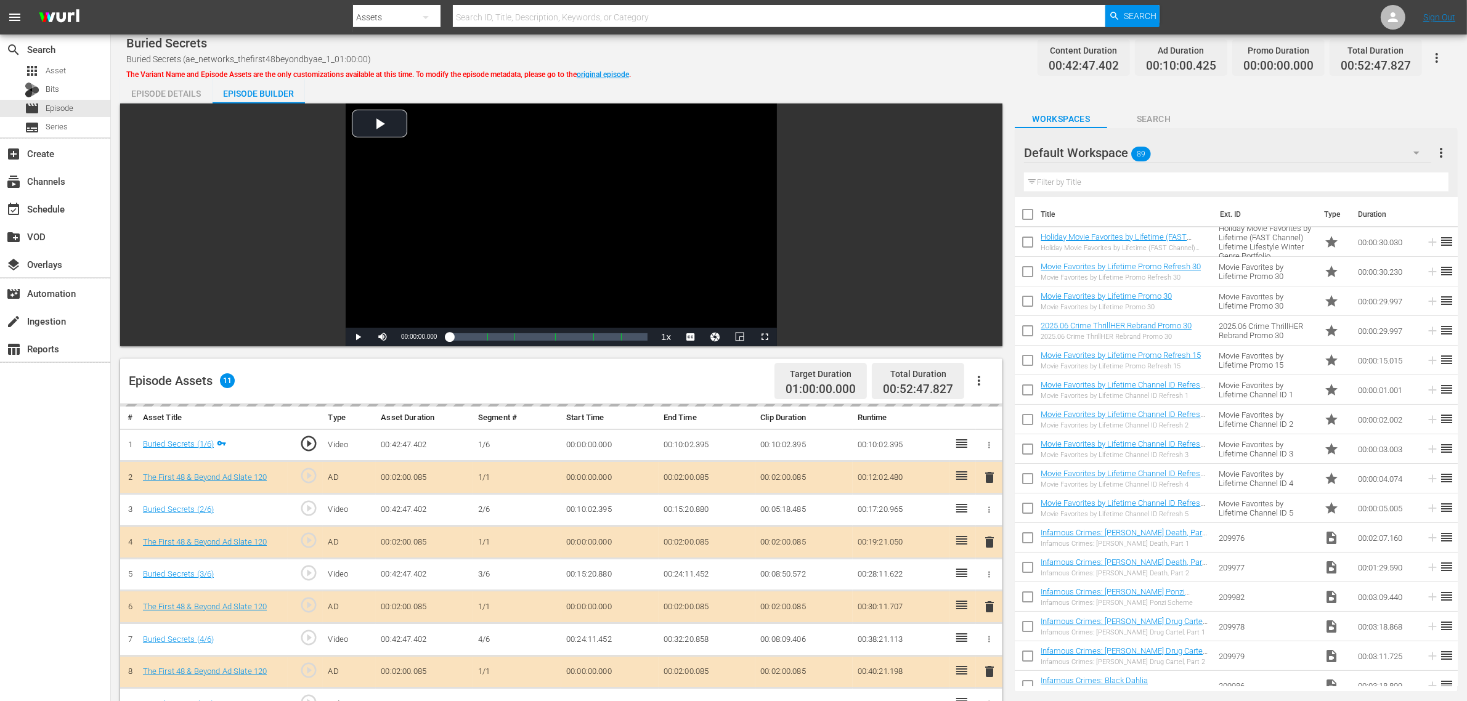
click at [788, 47] on div "Buried Secrets Buried Secrets (ae_networks_thefirst48beyondbyae_1_01:00:00) The…" at bounding box center [789, 58] width 1326 height 28
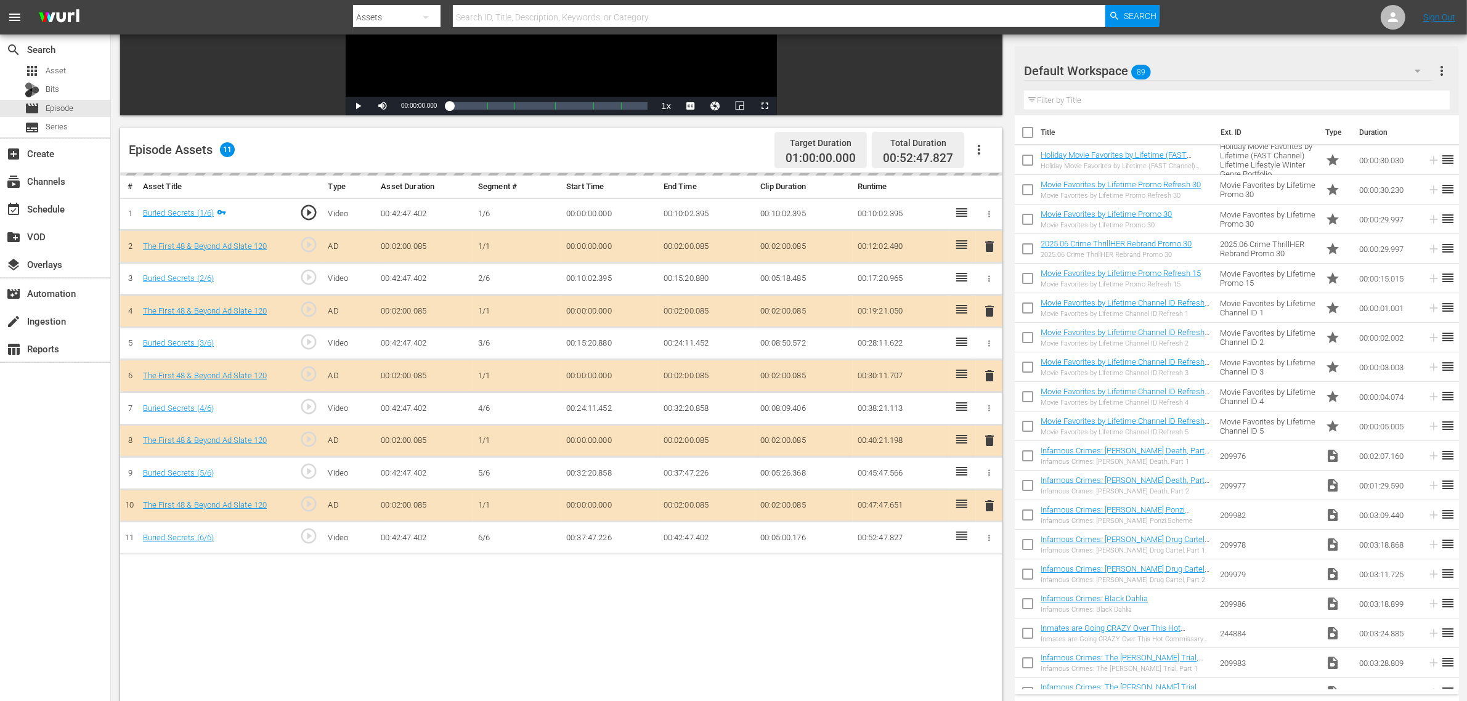
click at [1176, 66] on div "Default Workspace 89" at bounding box center [1228, 71] width 409 height 35
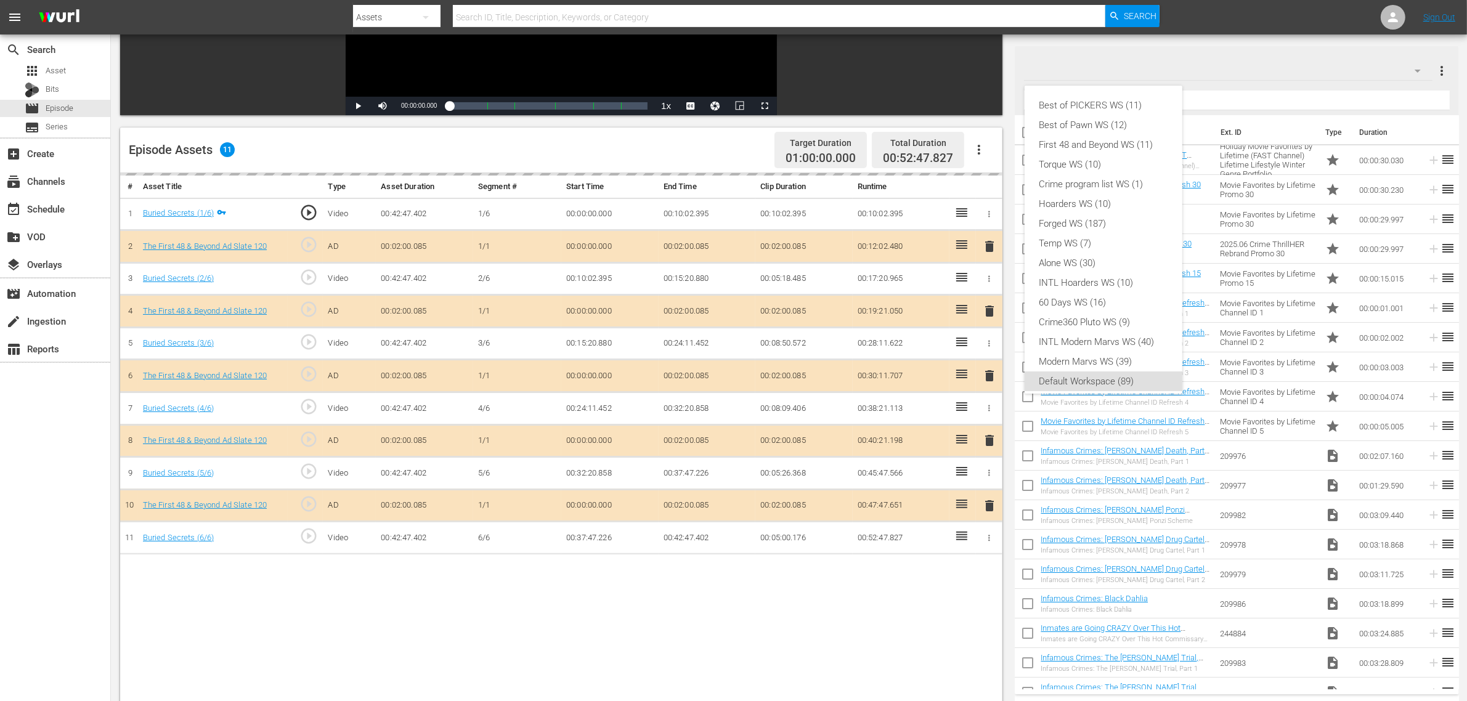
scroll to position [7, 0]
click at [1141, 142] on div "First 48 and Beyond WS (11)" at bounding box center [1104, 138] width 128 height 20
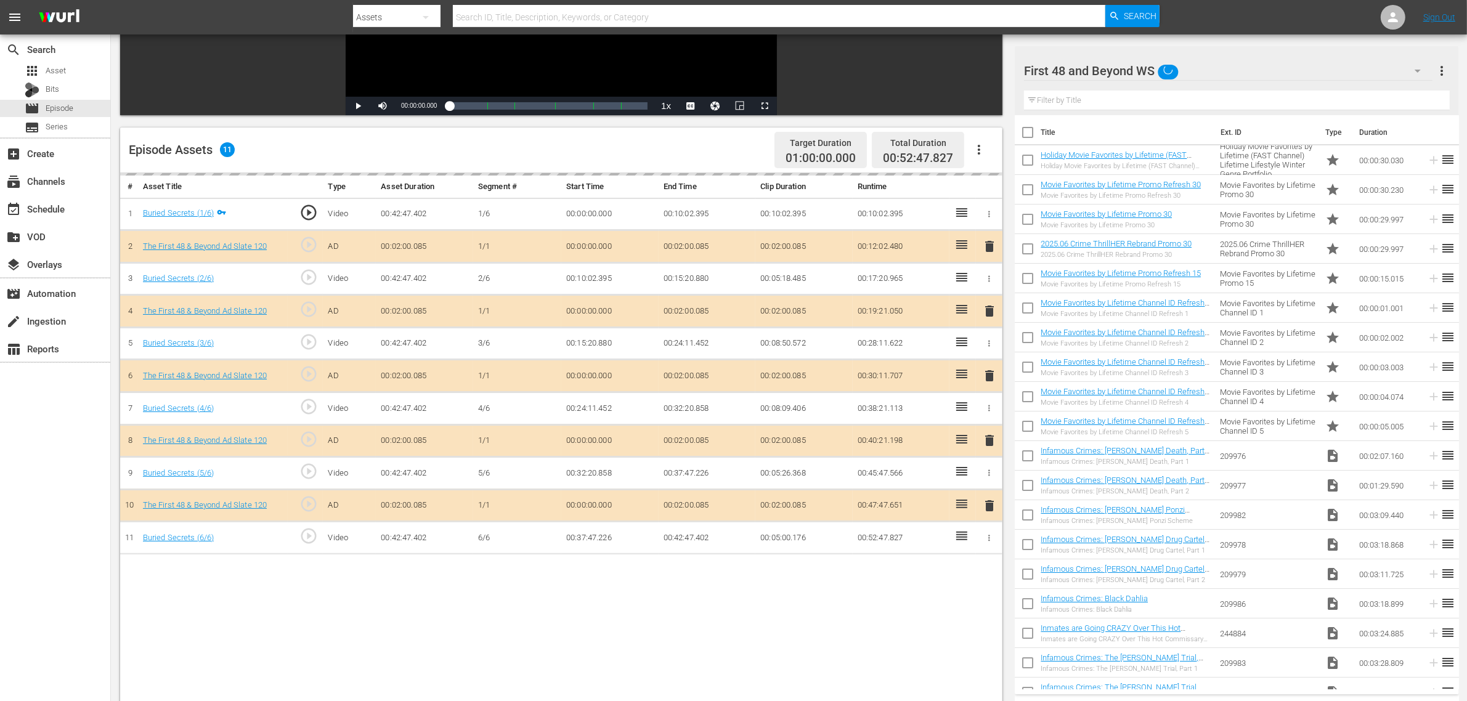
click at [569, 143] on div "Episode Assets 11 Target Duration 01:00:00.000 Total Duration 00:52:47.827" at bounding box center [561, 151] width 883 height 46
click at [989, 377] on div "delete" at bounding box center [989, 376] width 17 height 18
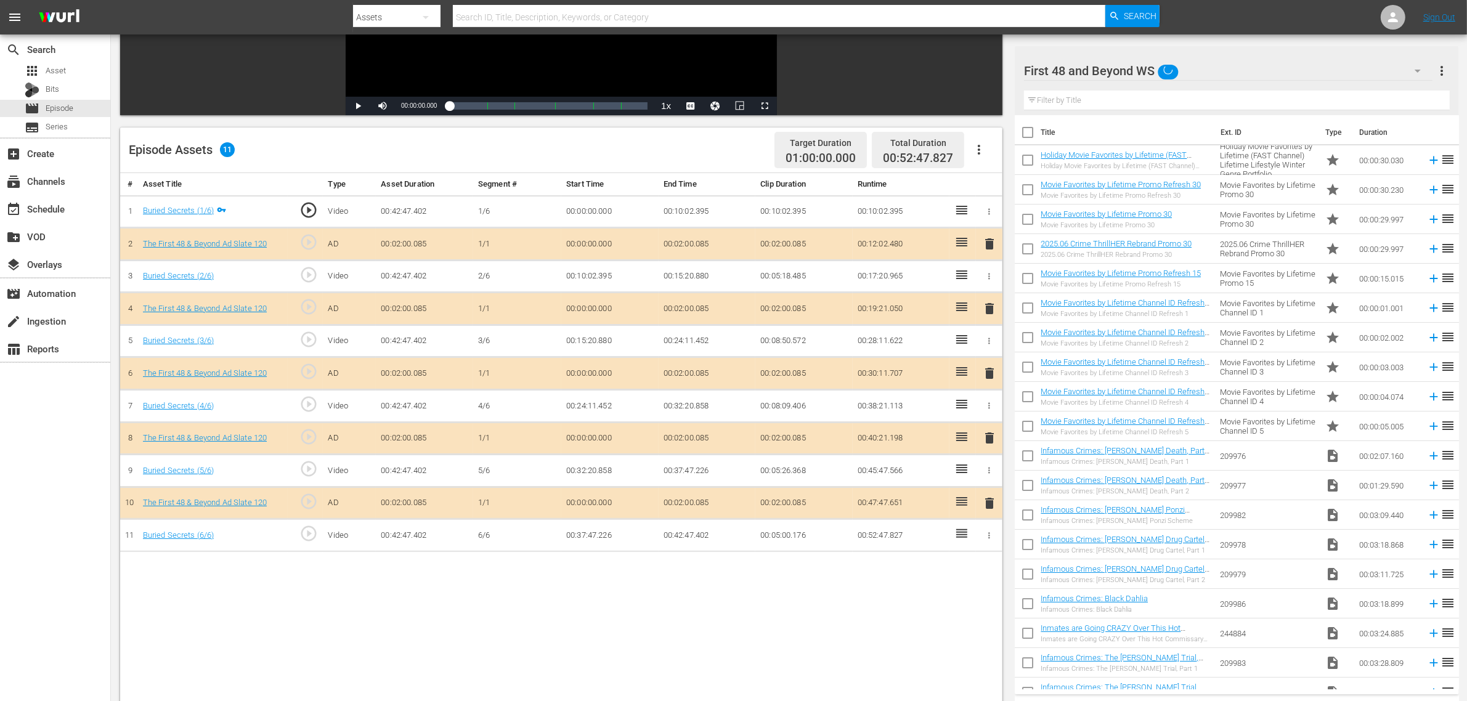
click at [989, 377] on span "delete" at bounding box center [989, 373] width 15 height 15
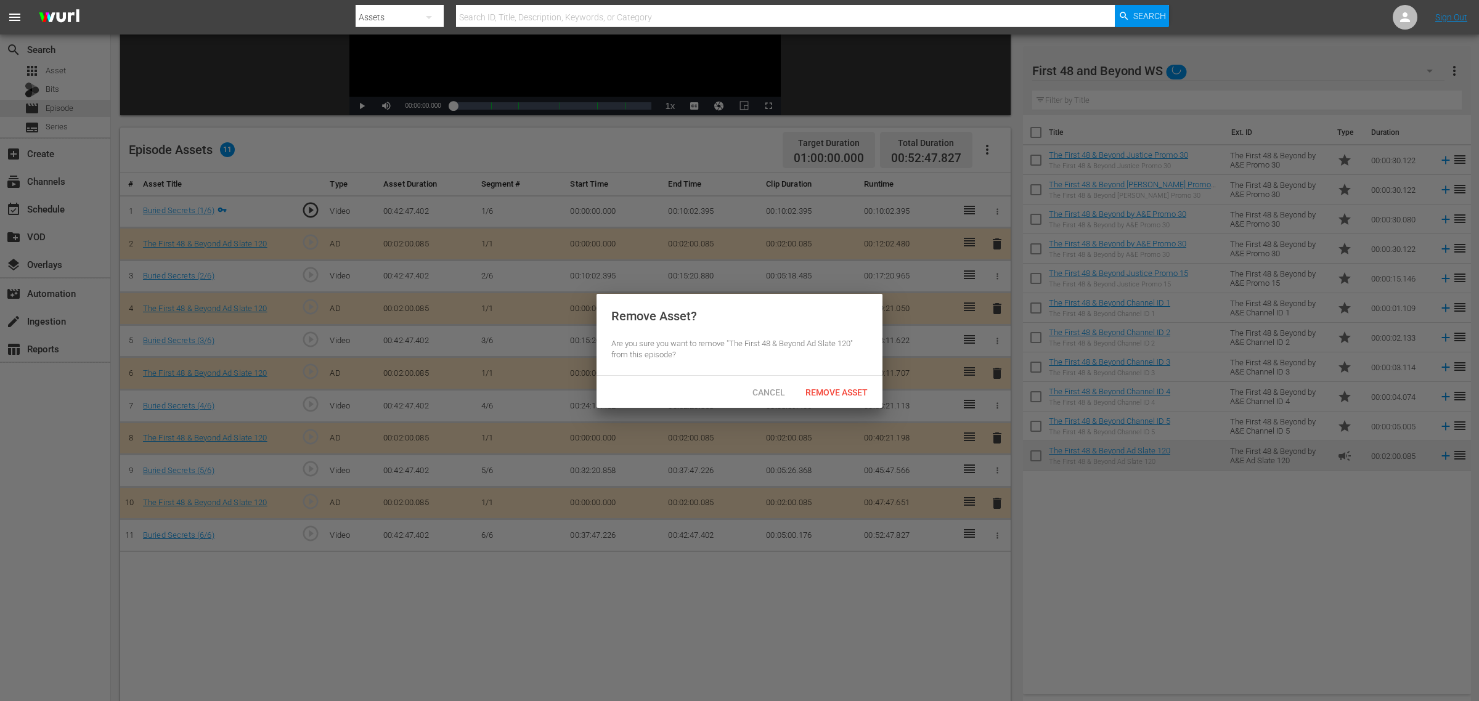
click at [837, 384] on div "Remove Asset" at bounding box center [837, 392] width 82 height 23
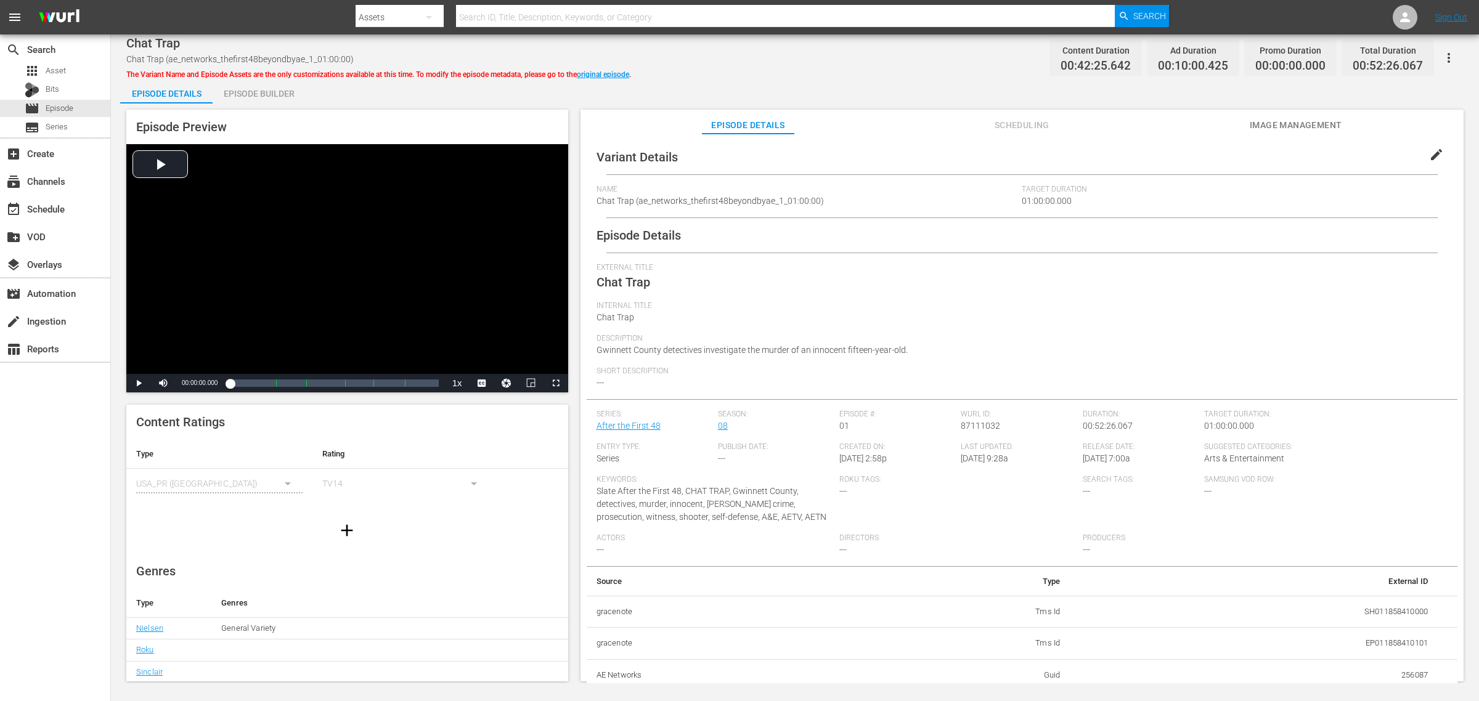
click at [245, 92] on div "Episode Builder" at bounding box center [259, 94] width 92 height 30
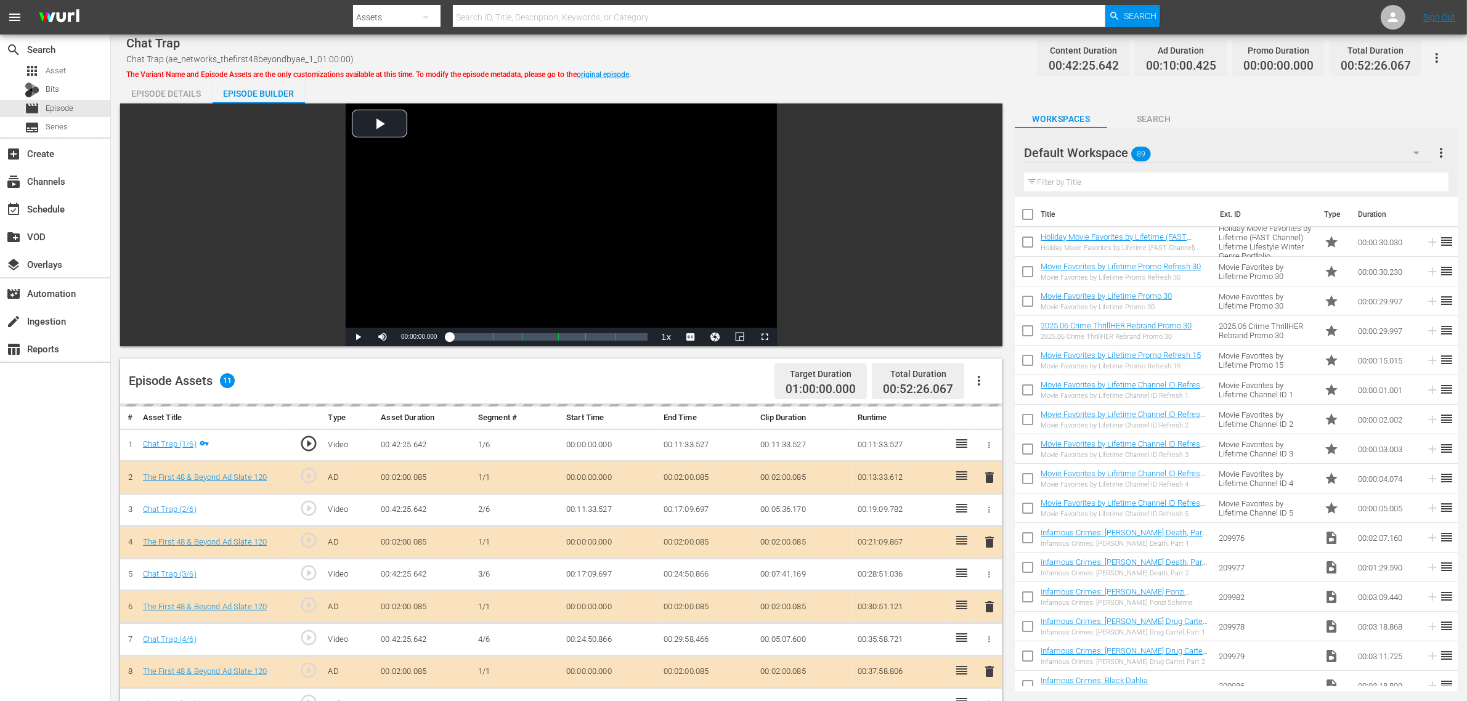
click at [1183, 145] on div "Default Workspace 89" at bounding box center [1227, 153] width 407 height 35
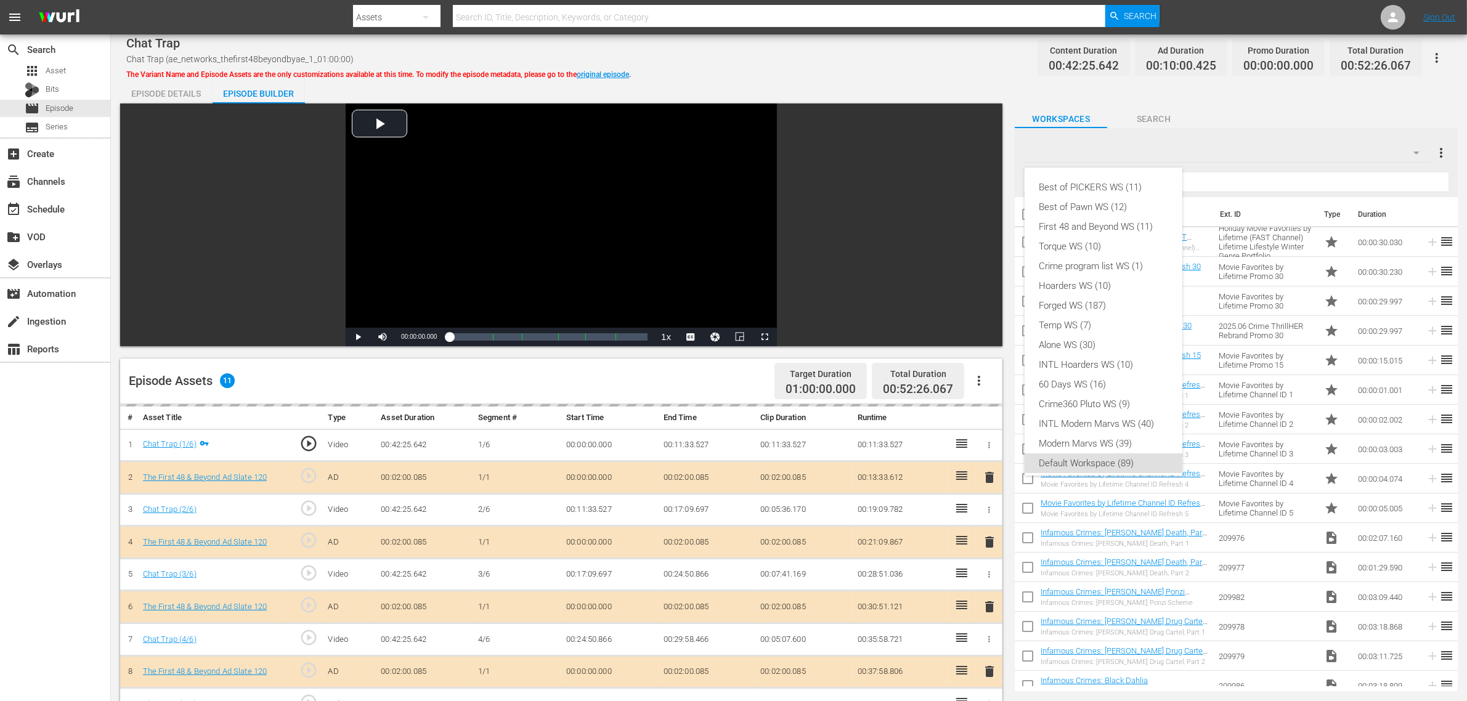
scroll to position [7, 0]
click at [1089, 218] on div "First 48 and Beyond WS (11)" at bounding box center [1104, 220] width 128 height 20
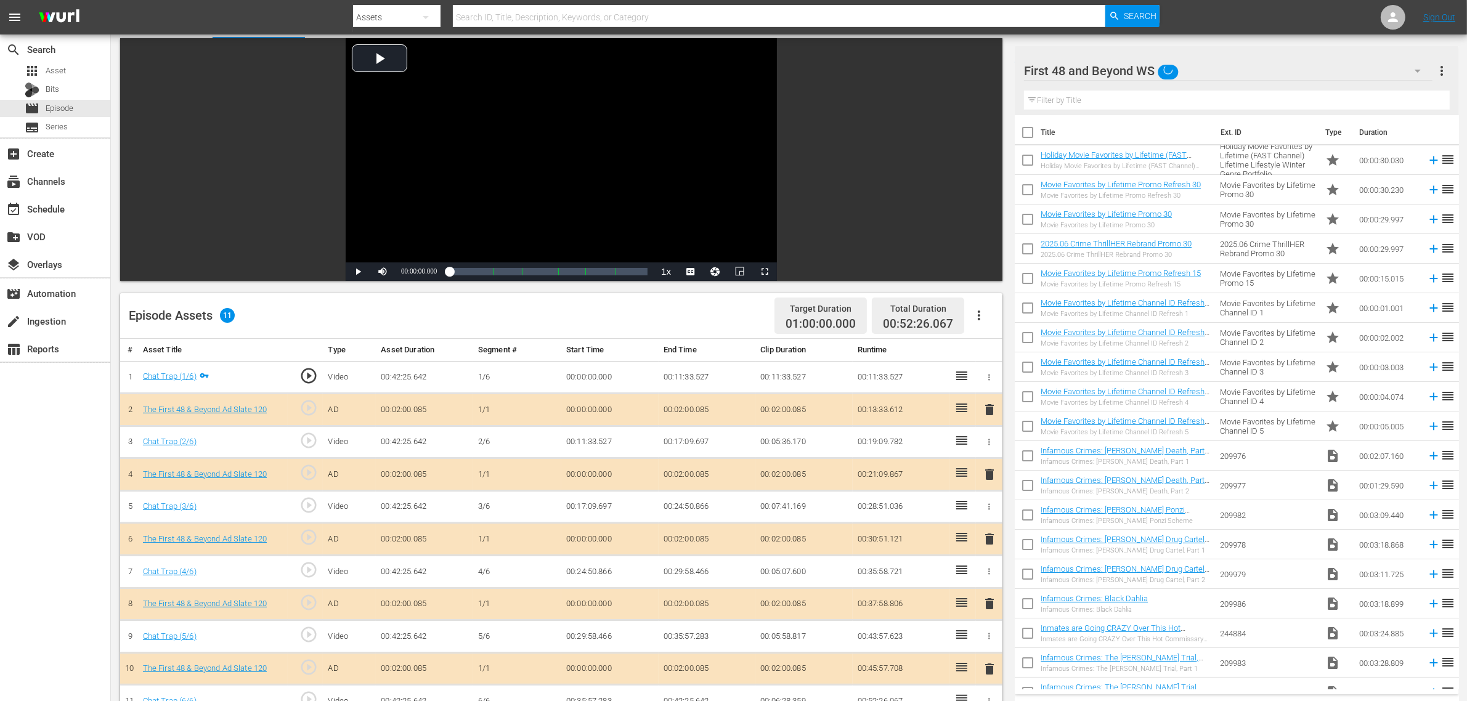
scroll to position [154, 0]
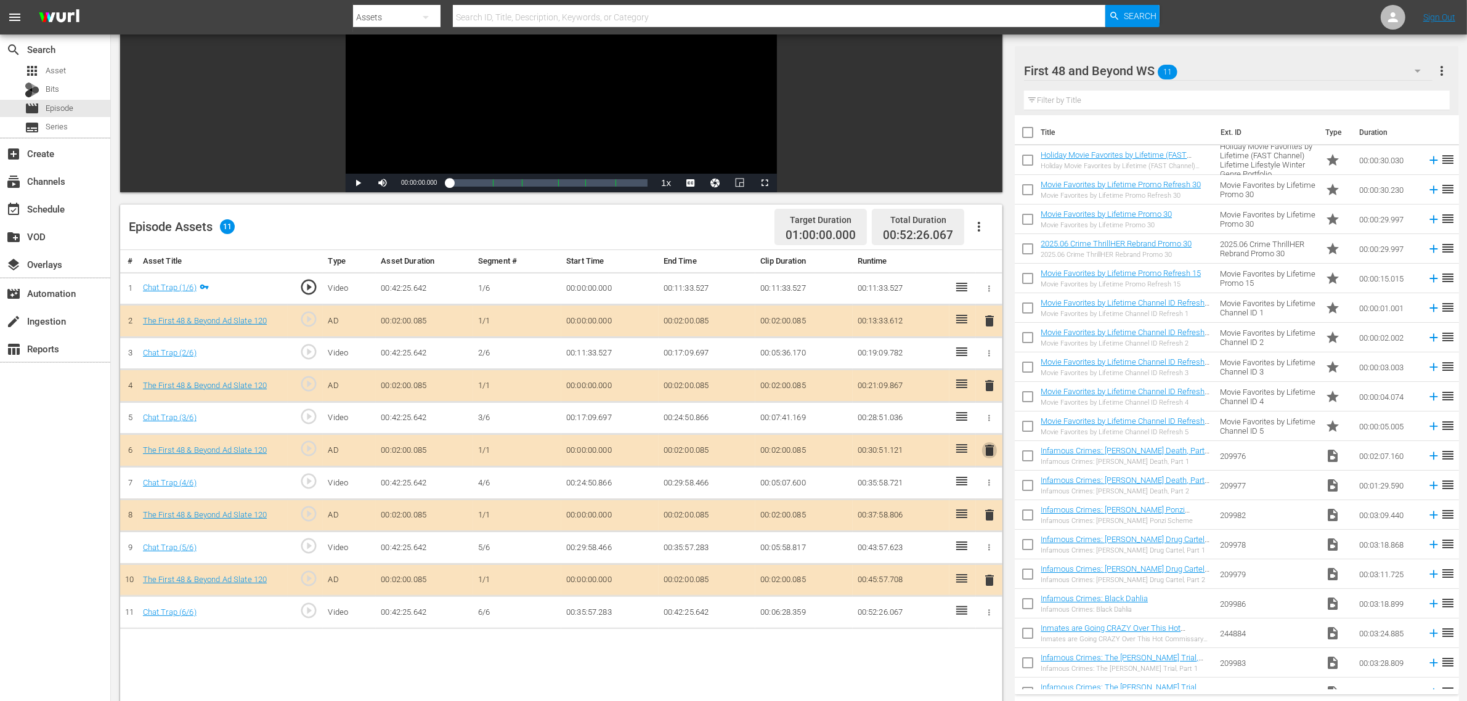
click at [990, 451] on span "delete" at bounding box center [989, 450] width 15 height 15
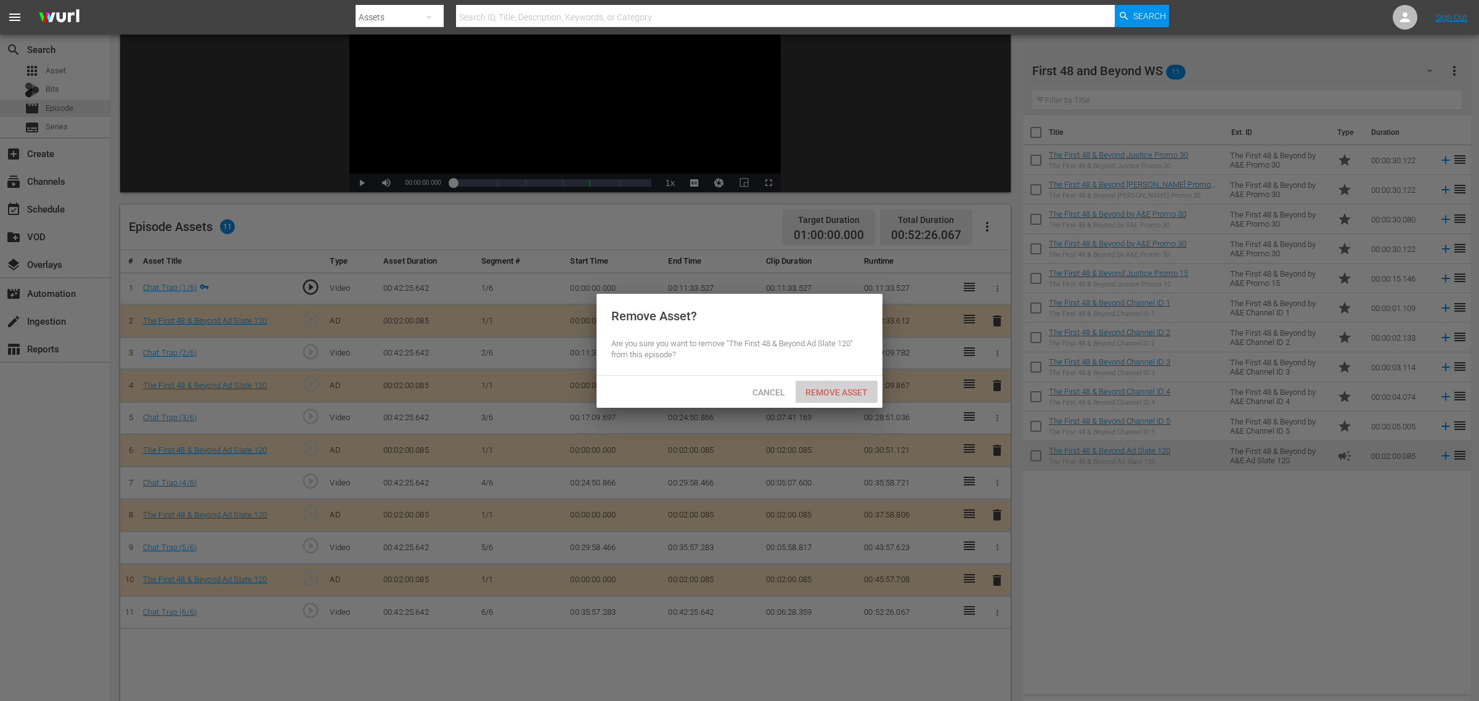
click at [857, 390] on span "Remove Asset" at bounding box center [837, 393] width 82 height 10
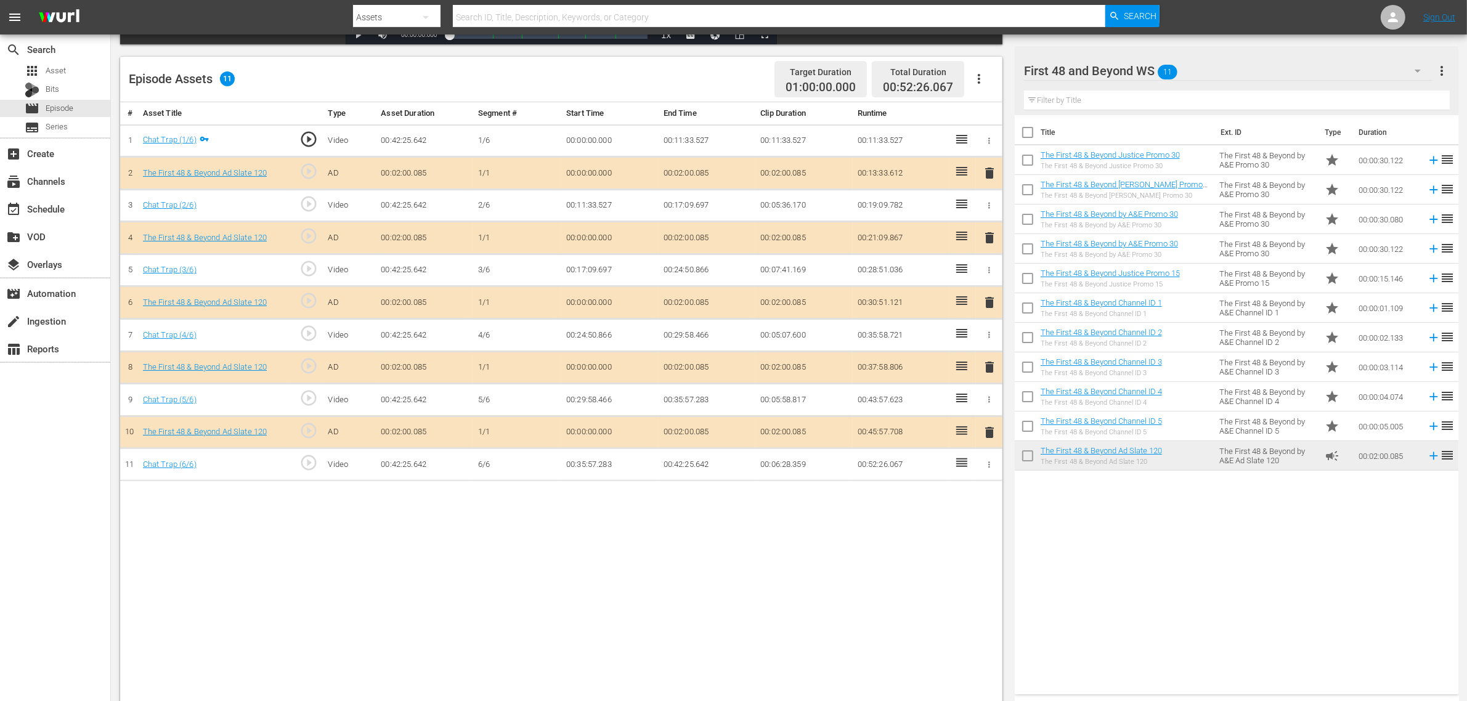
scroll to position [308, 0]
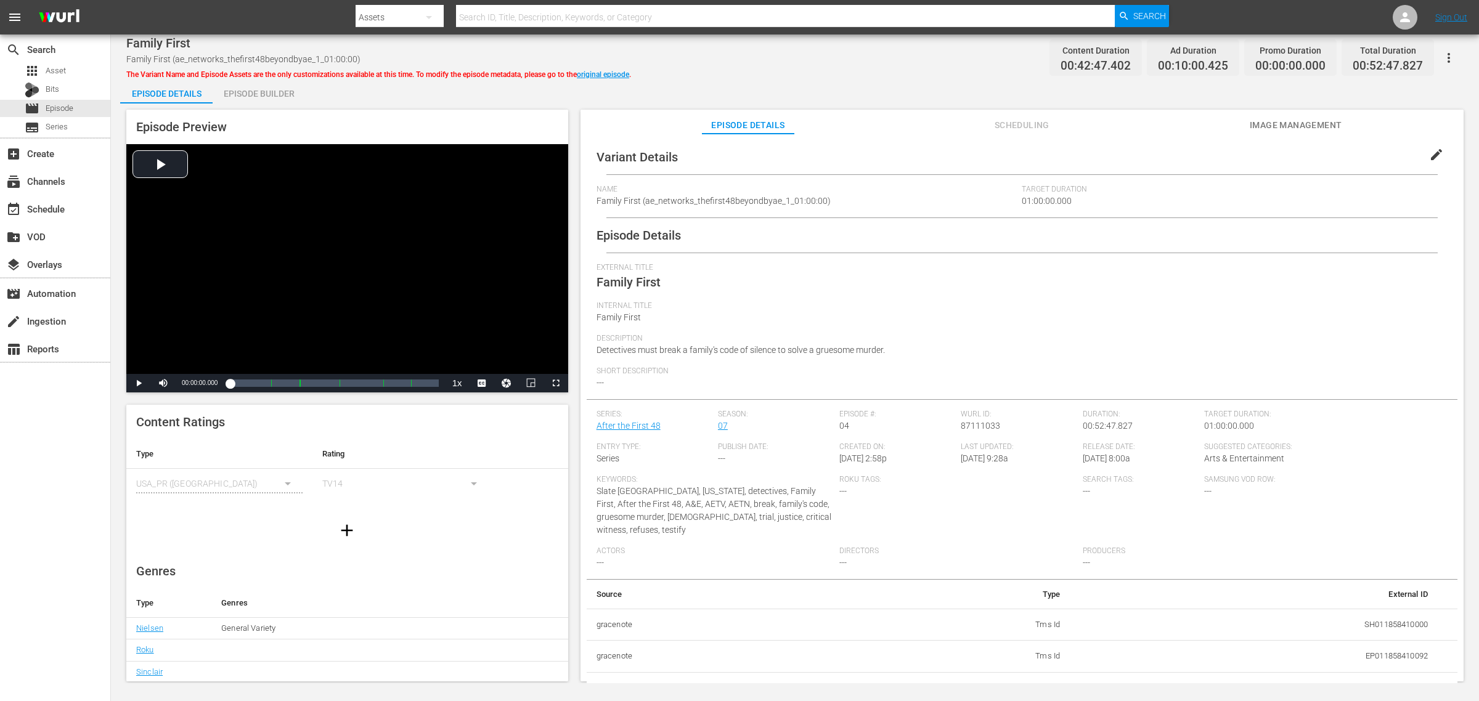
drag, startPoint x: 265, startPoint y: 94, endPoint x: 279, endPoint y: 97, distance: 13.8
click at [265, 94] on div "Episode Builder" at bounding box center [259, 94] width 92 height 30
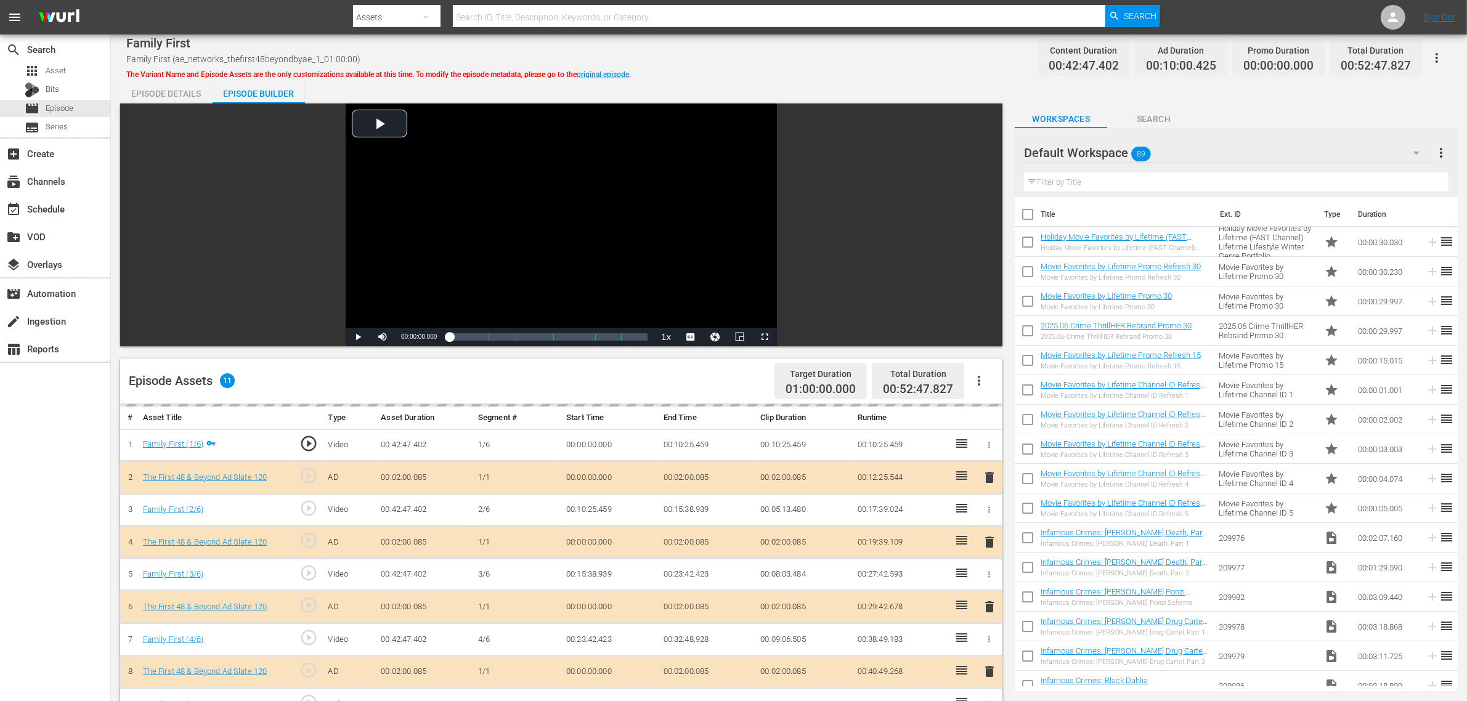
click at [1183, 152] on div "Default Workspace 89" at bounding box center [1227, 153] width 407 height 35
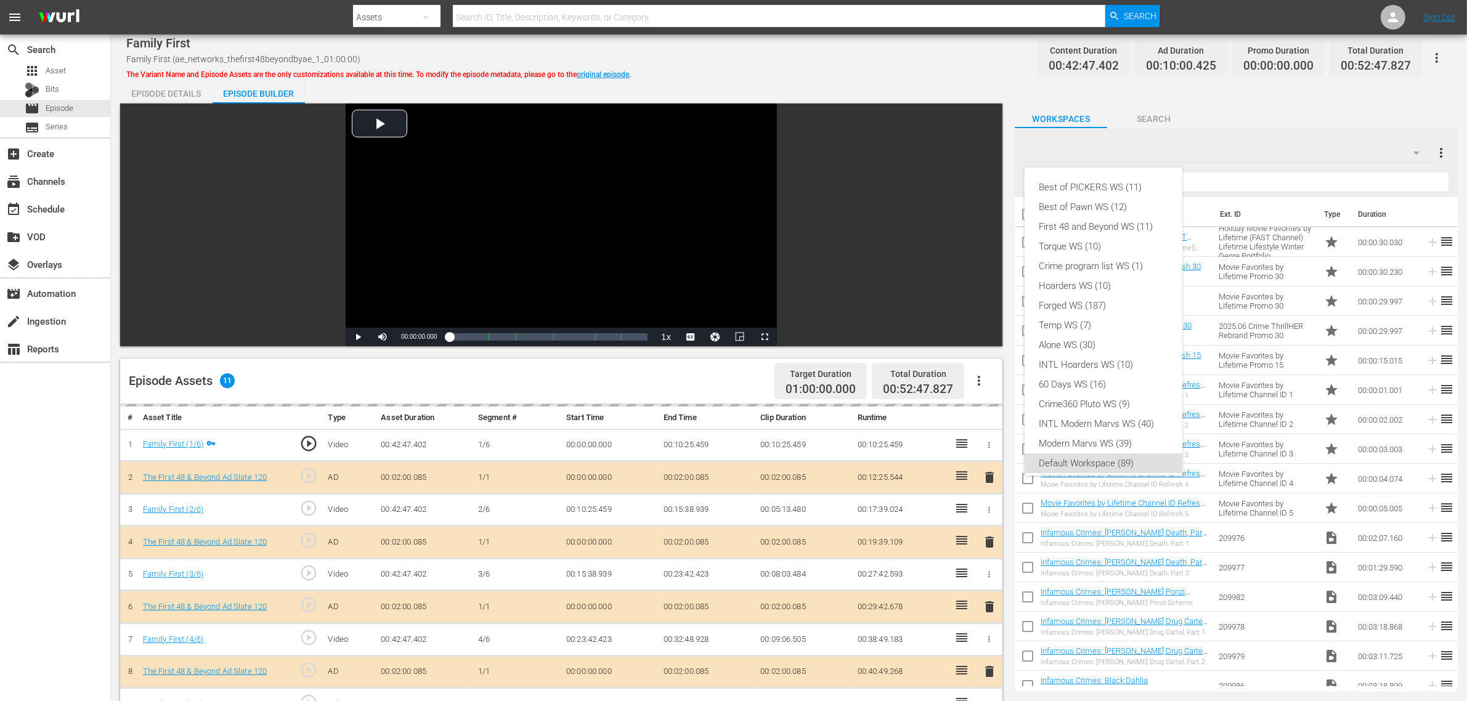
scroll to position [7, 0]
click at [1083, 216] on div "First 48 and Beyond WS (11)" at bounding box center [1104, 220] width 128 height 20
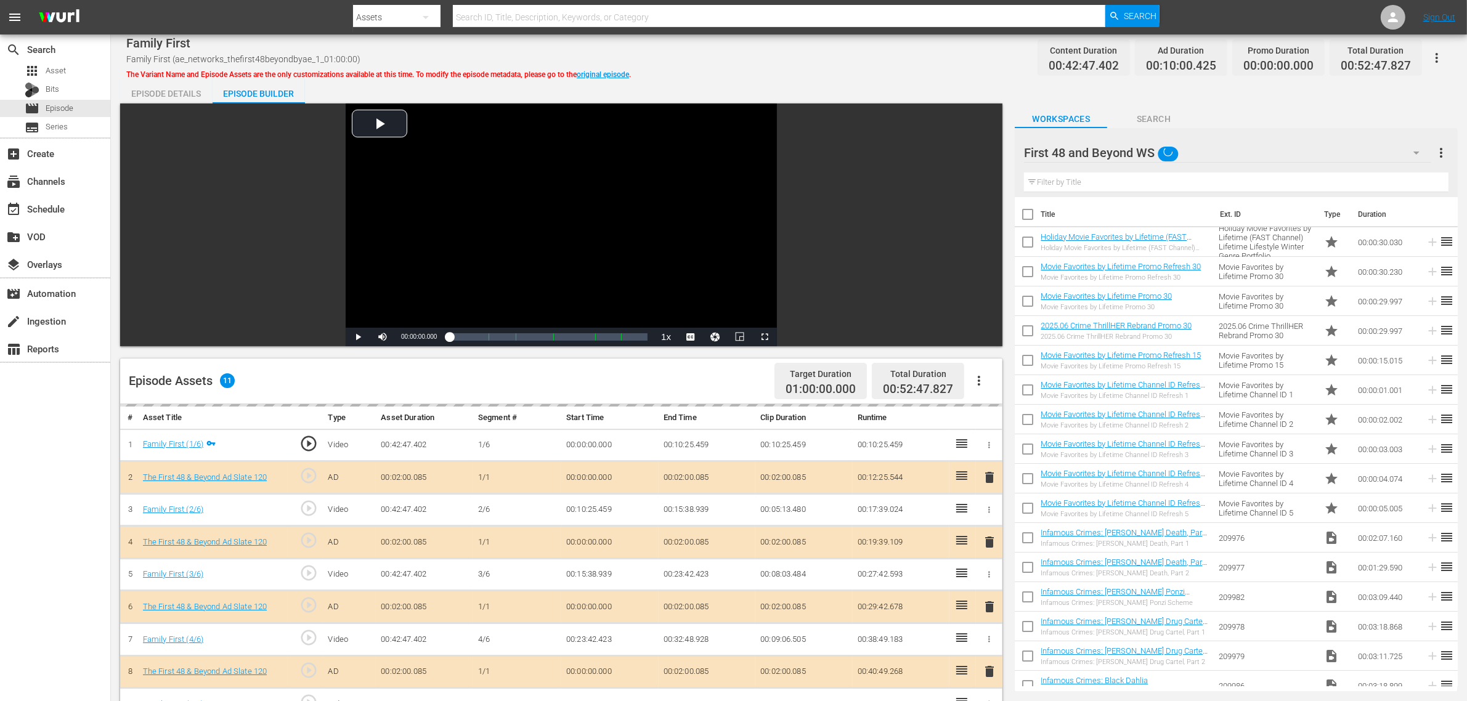
click at [870, 63] on div "Best of PICKERS WS (11) Best of Pawn WS (12) First 48 and Beyond WS (11) Torque…" at bounding box center [733, 350] width 1467 height 701
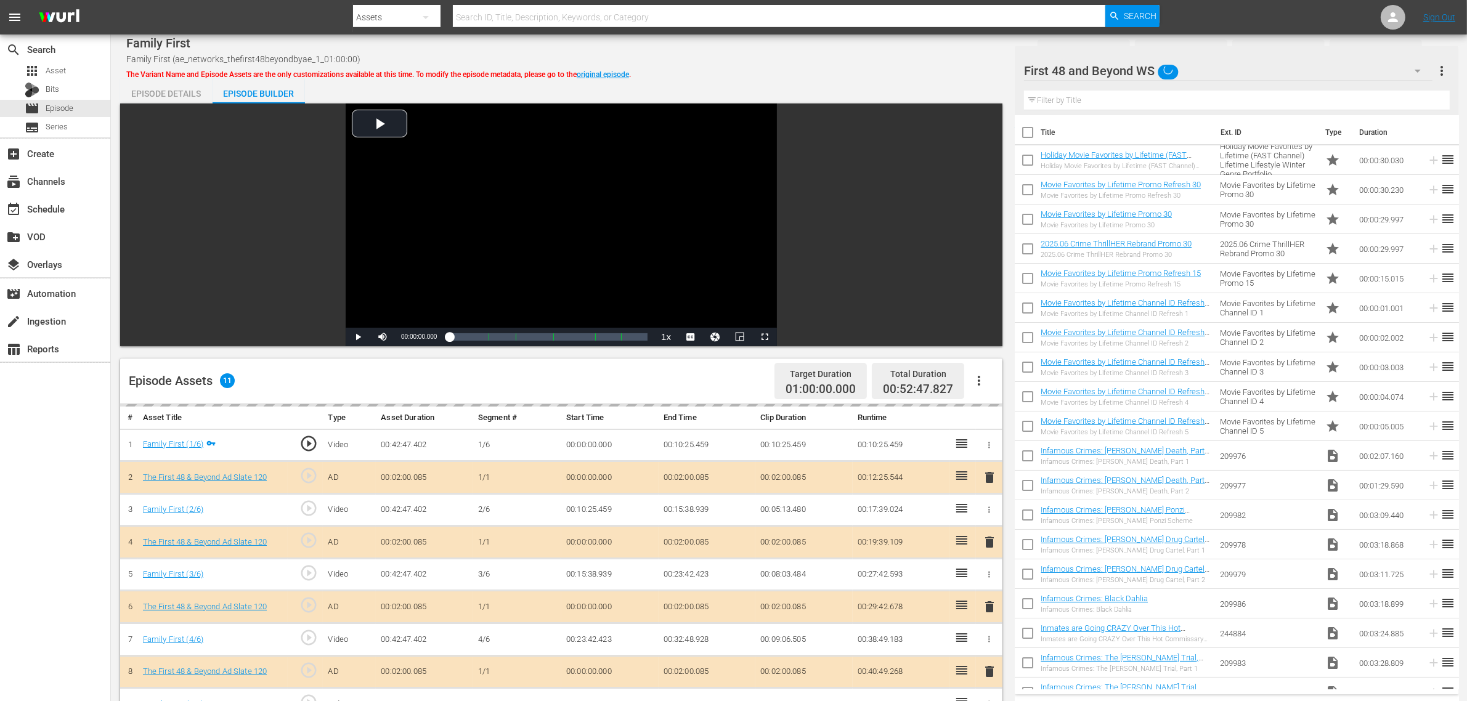
scroll to position [308, 0]
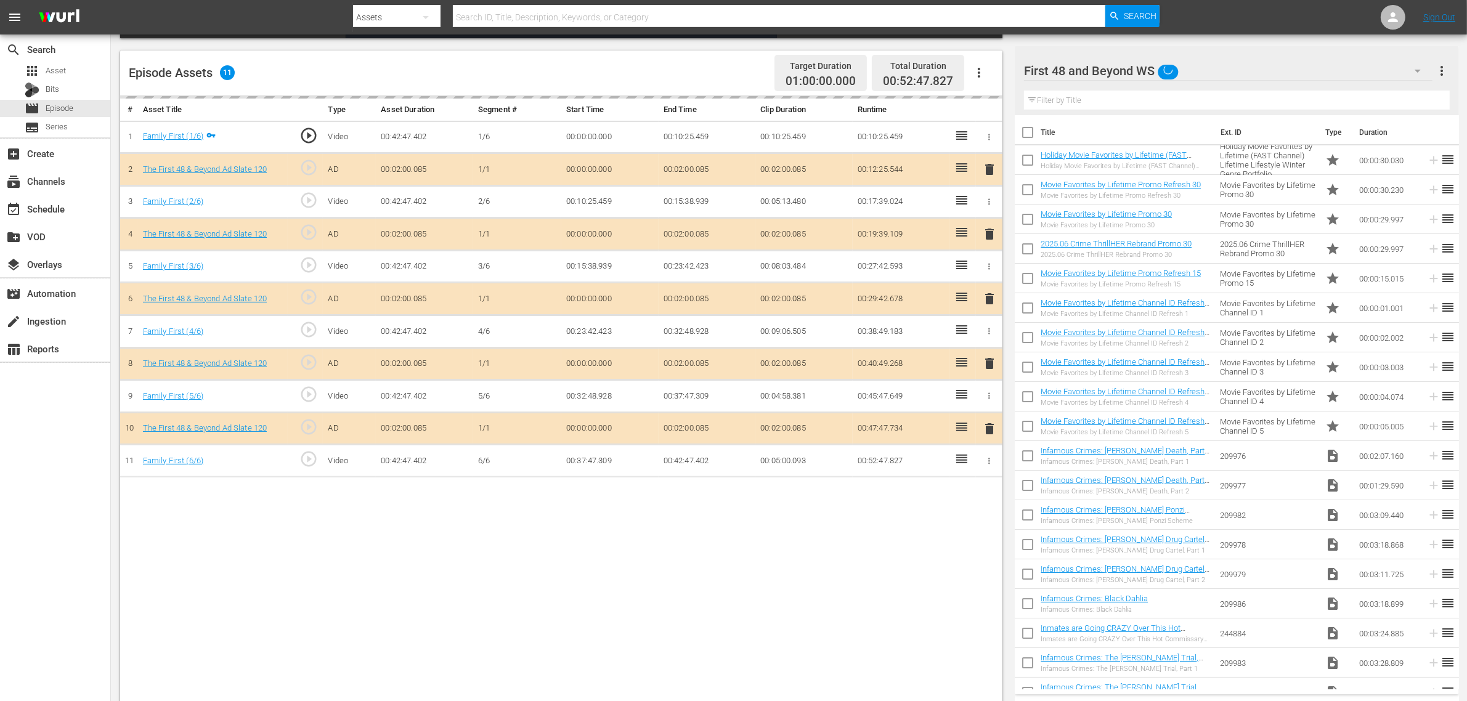
click at [991, 301] on div "delete" at bounding box center [989, 299] width 17 height 18
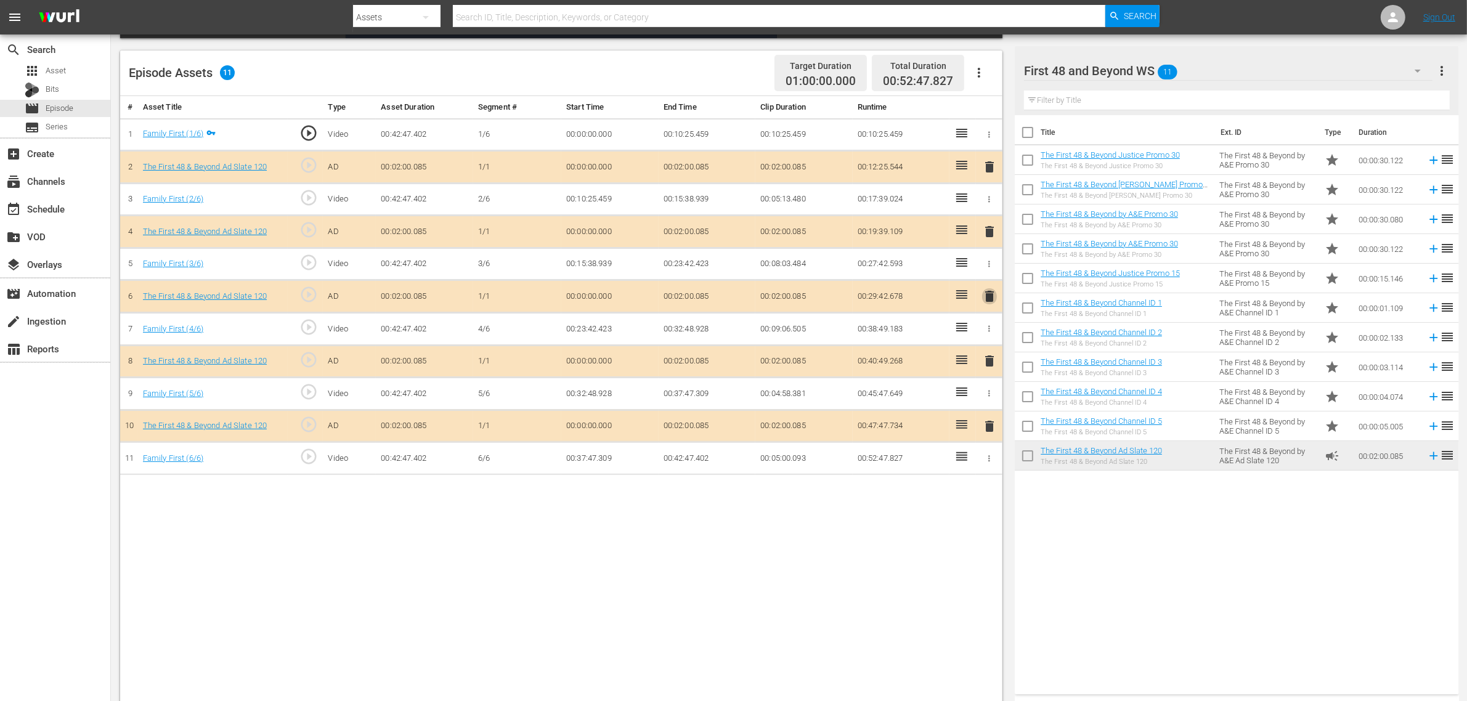
click at [987, 302] on span "delete" at bounding box center [989, 296] width 15 height 15
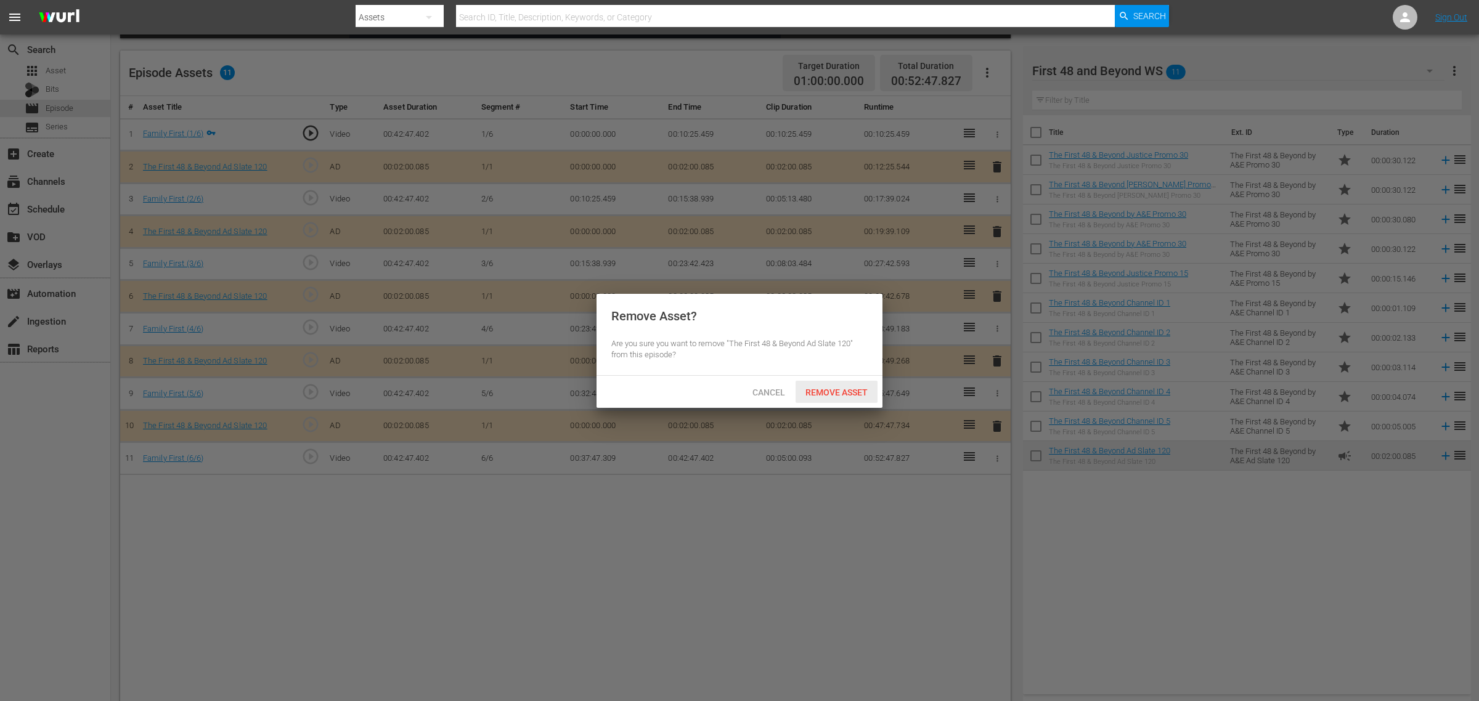
click at [820, 385] on div "Remove Asset" at bounding box center [837, 392] width 82 height 23
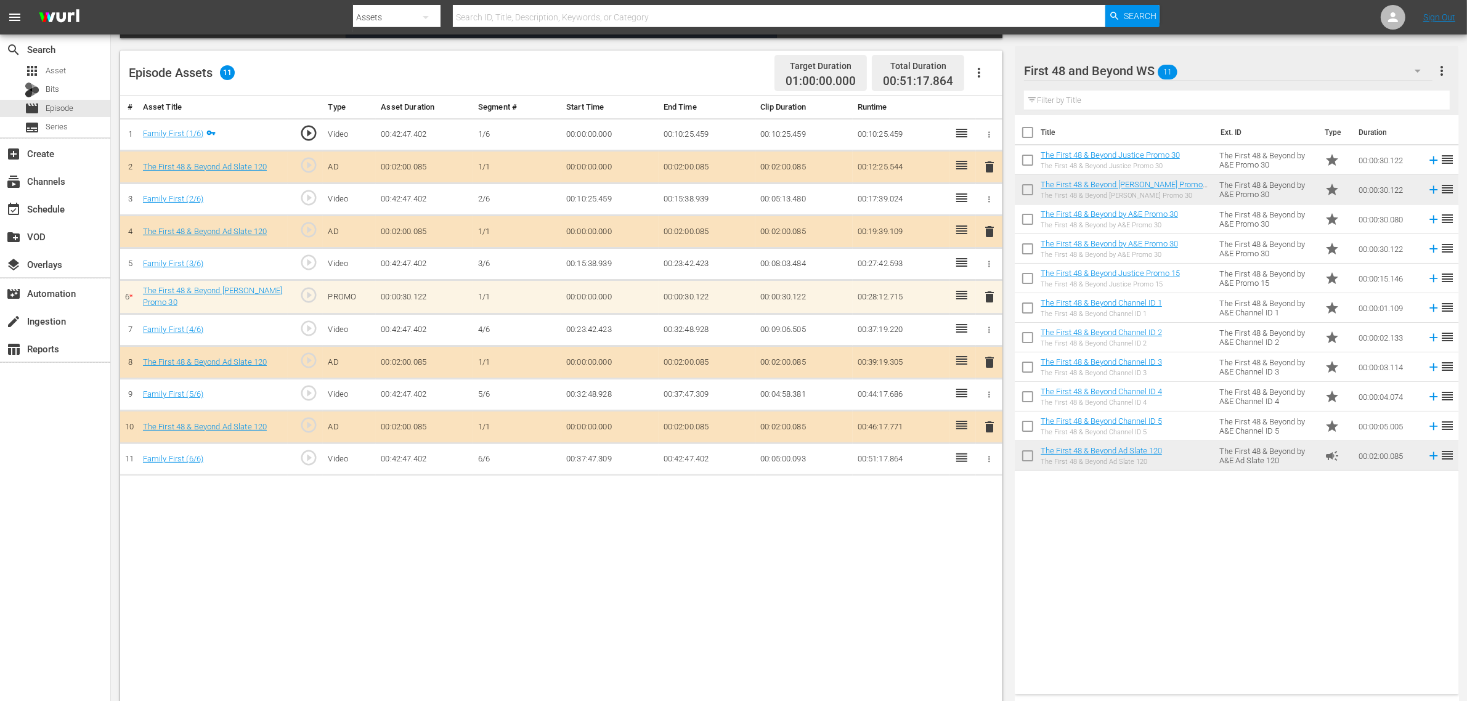
click at [685, 62] on div "Episode Assets 11 Target Duration 01:00:00.000 Total Duration 00:51:17.864" at bounding box center [561, 74] width 883 height 46
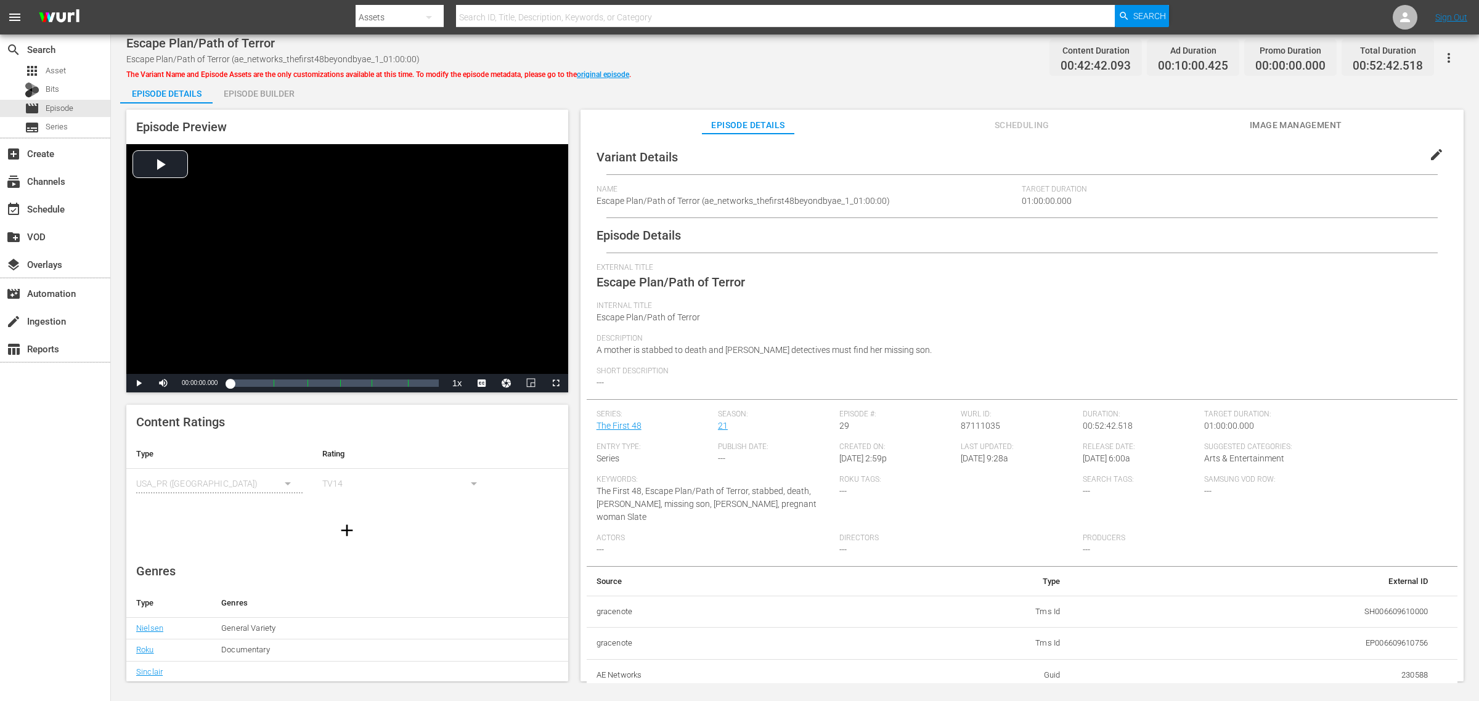
click at [258, 90] on div "Episode Builder" at bounding box center [259, 94] width 92 height 30
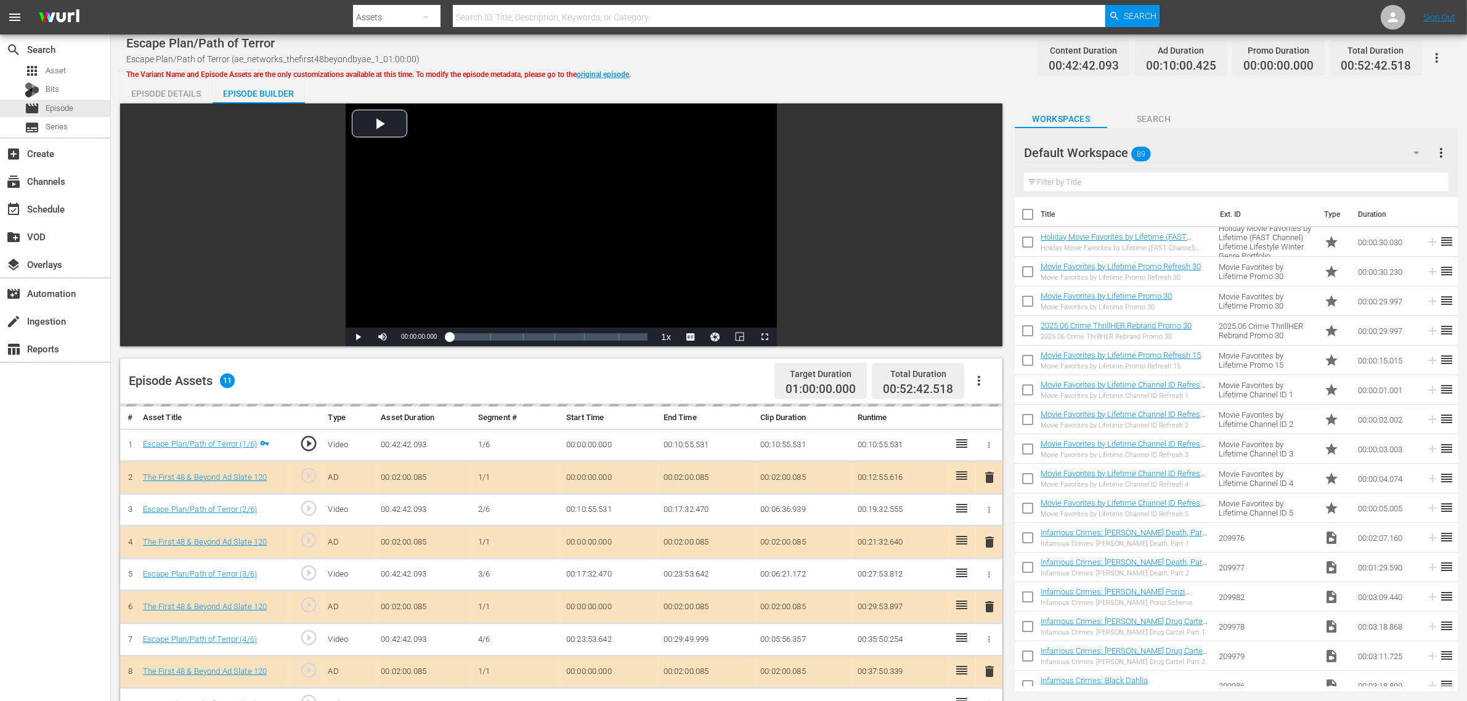
click at [1176, 149] on div "Default Workspace 89" at bounding box center [1227, 153] width 407 height 35
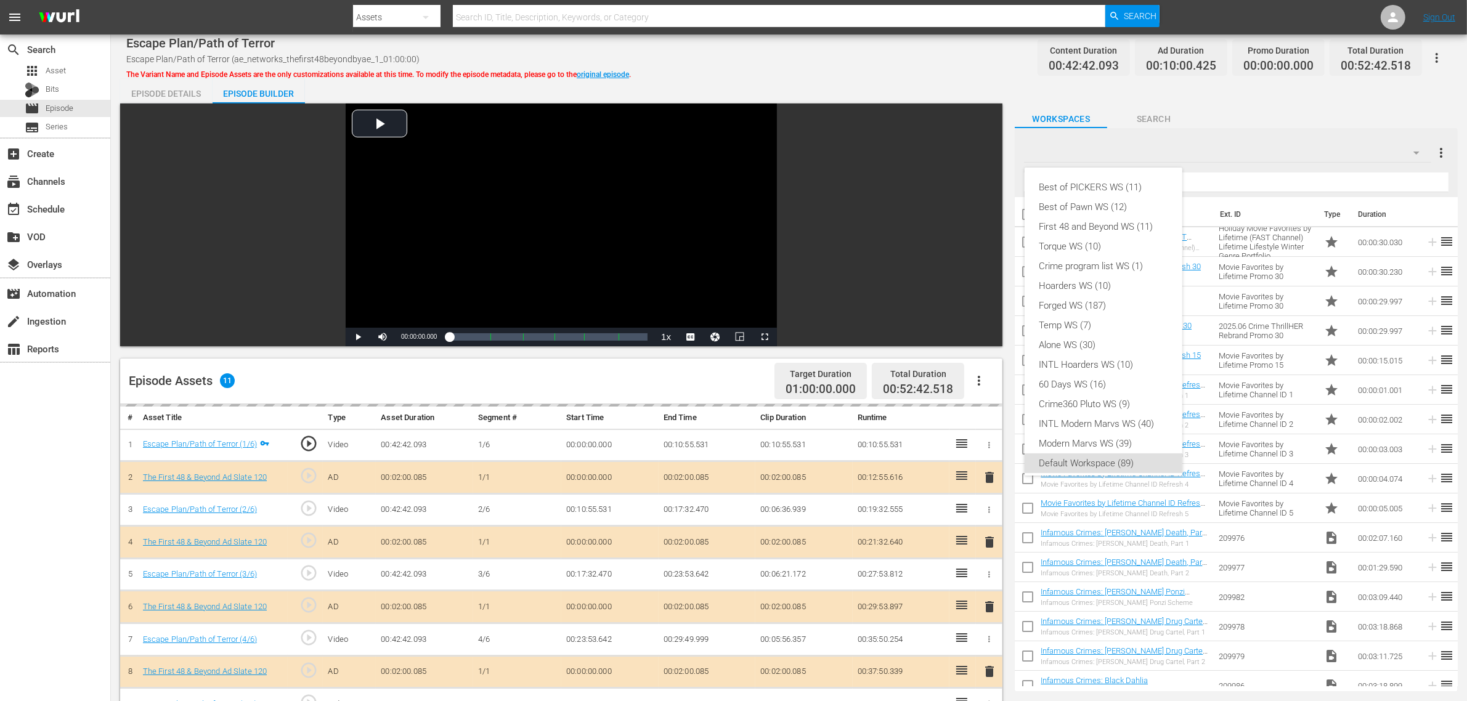
scroll to position [7, 0]
click at [1096, 228] on div "First 48 and Beyond WS (11)" at bounding box center [1104, 220] width 128 height 20
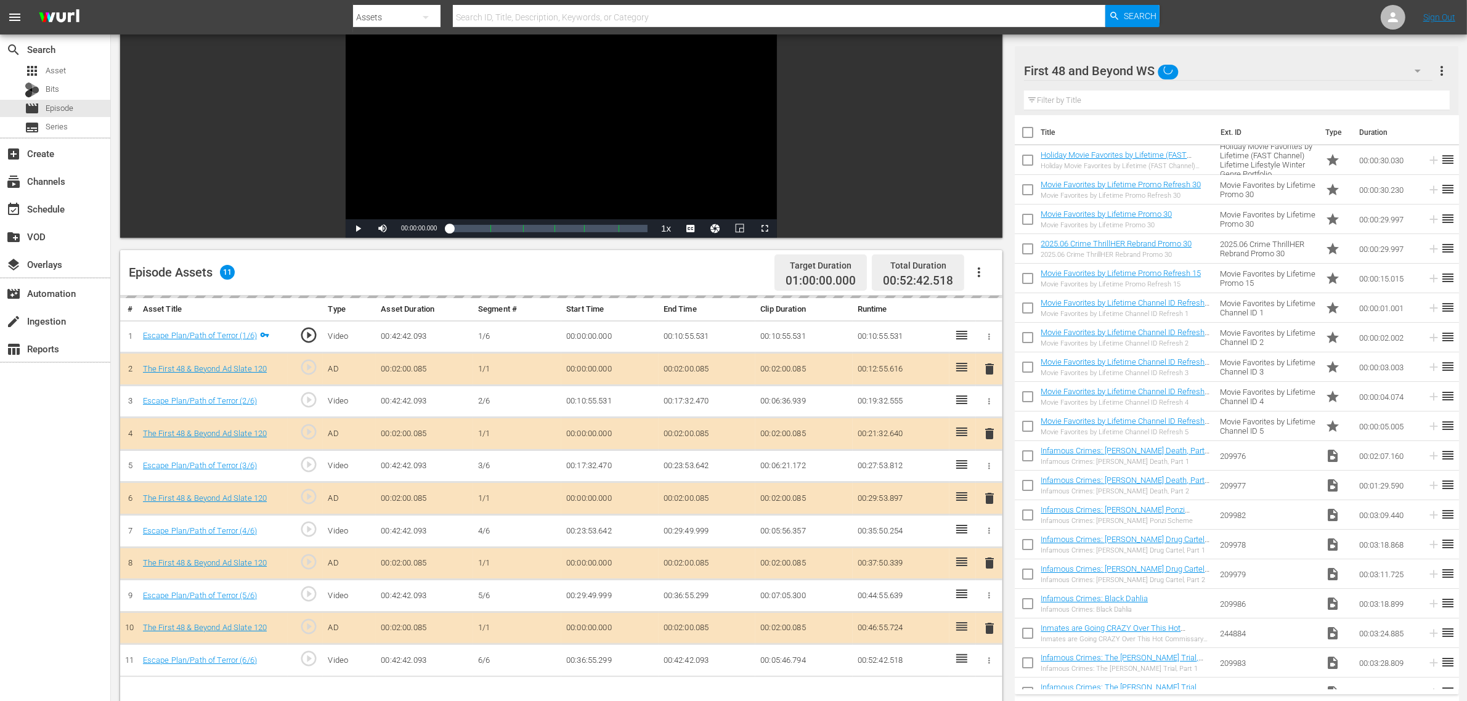
scroll to position [231, 0]
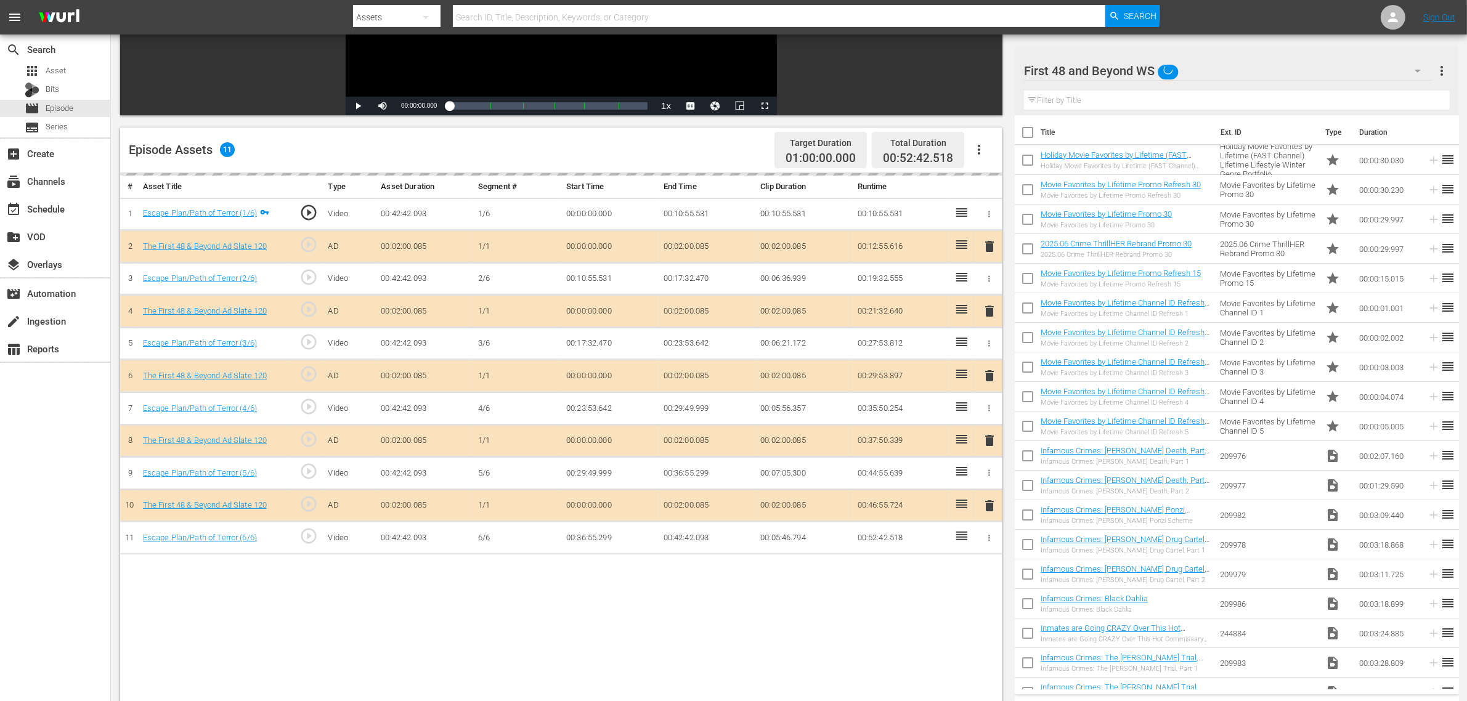
click at [991, 377] on div "delete" at bounding box center [989, 376] width 17 height 18
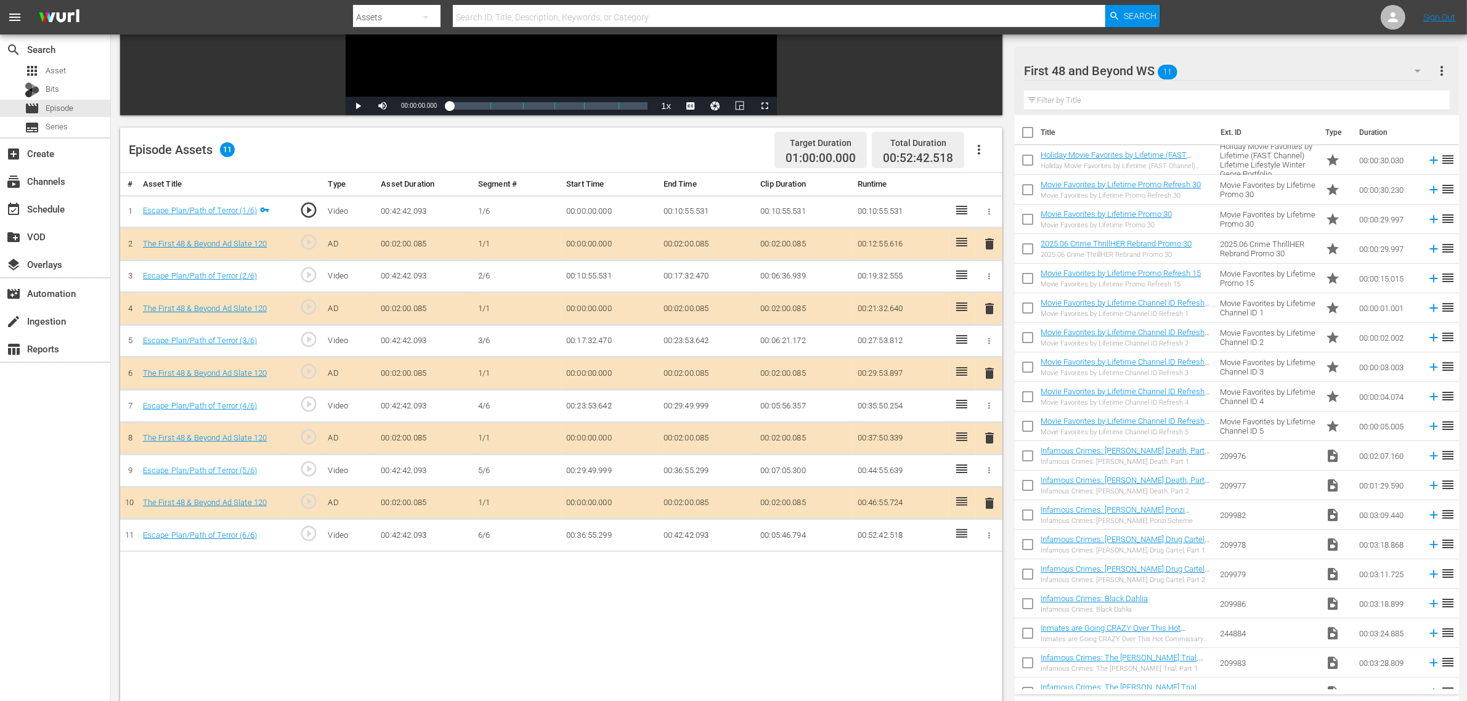
click at [991, 377] on span "delete" at bounding box center [989, 373] width 15 height 15
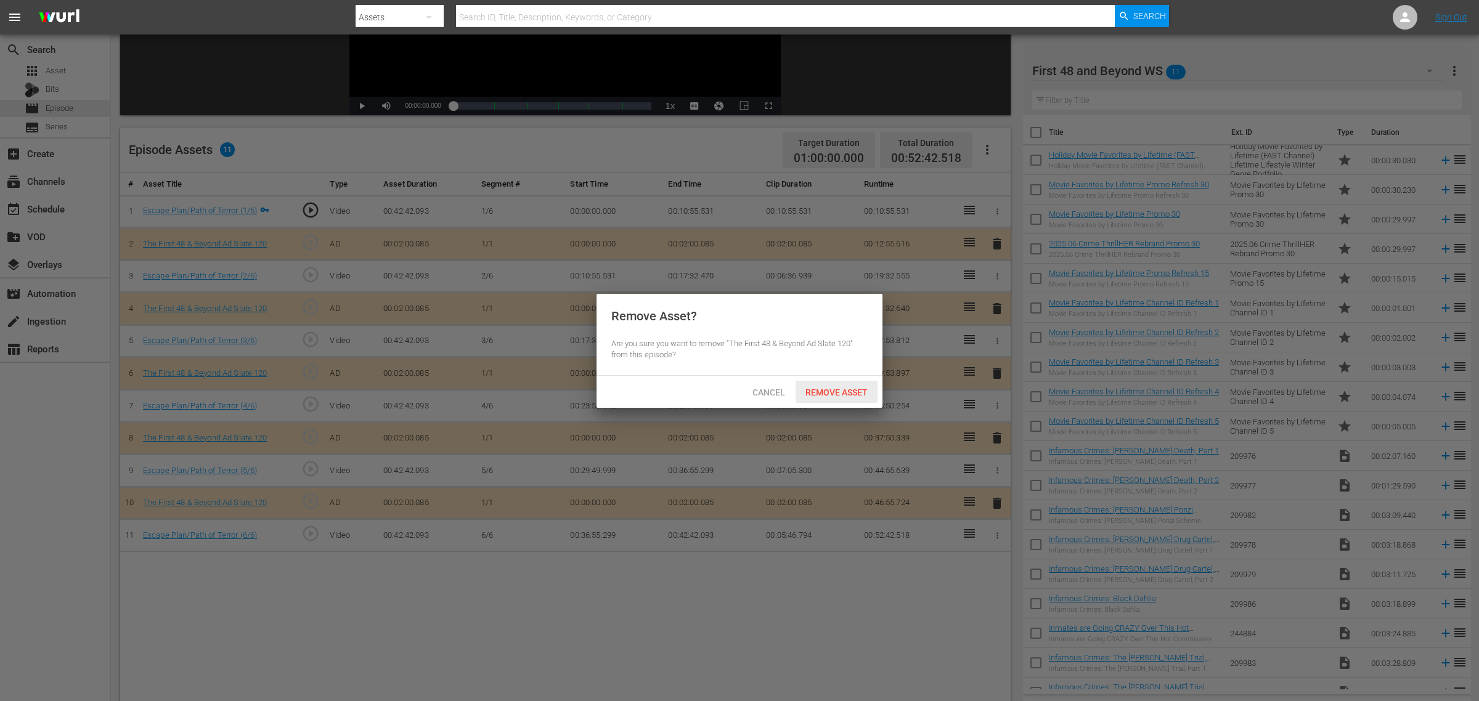
click at [841, 393] on span "Remove Asset" at bounding box center [837, 393] width 82 height 10
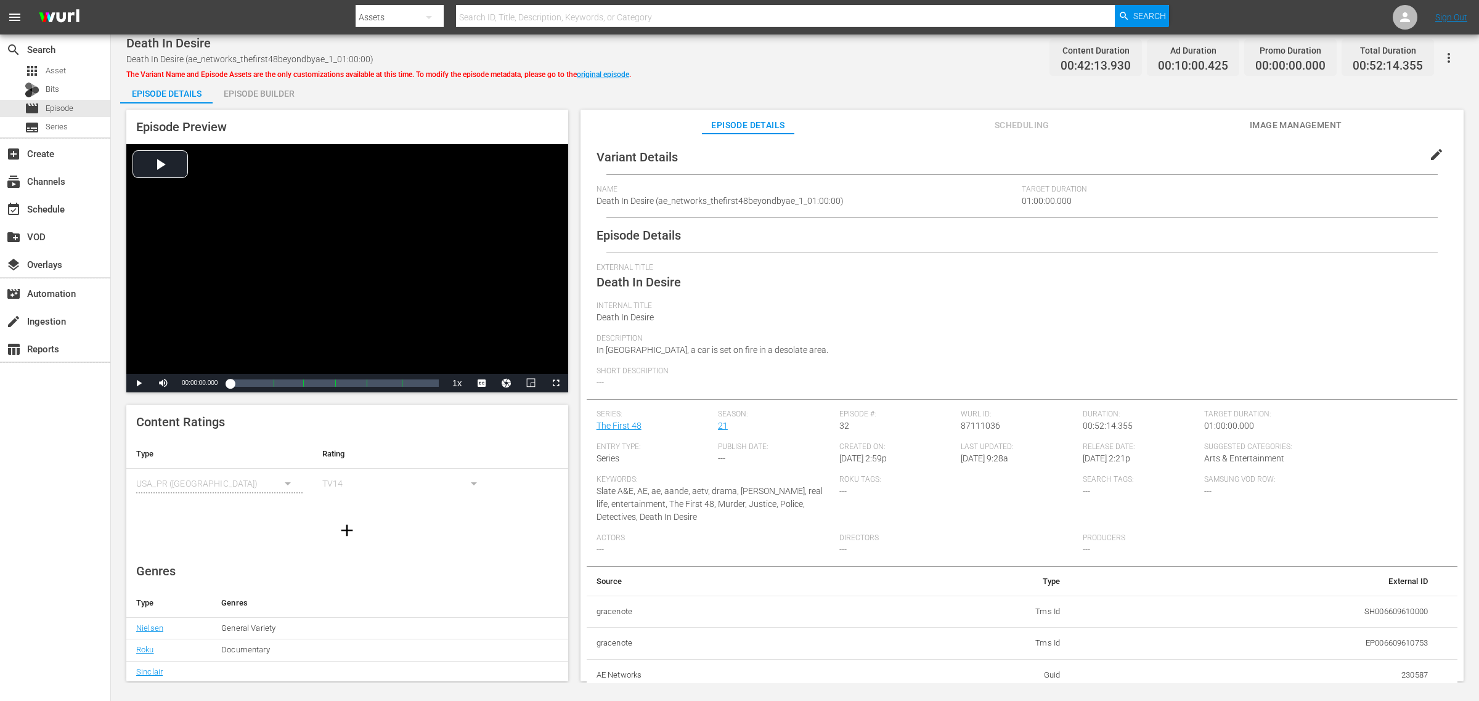
click at [296, 91] on div "Episode Builder" at bounding box center [259, 94] width 92 height 30
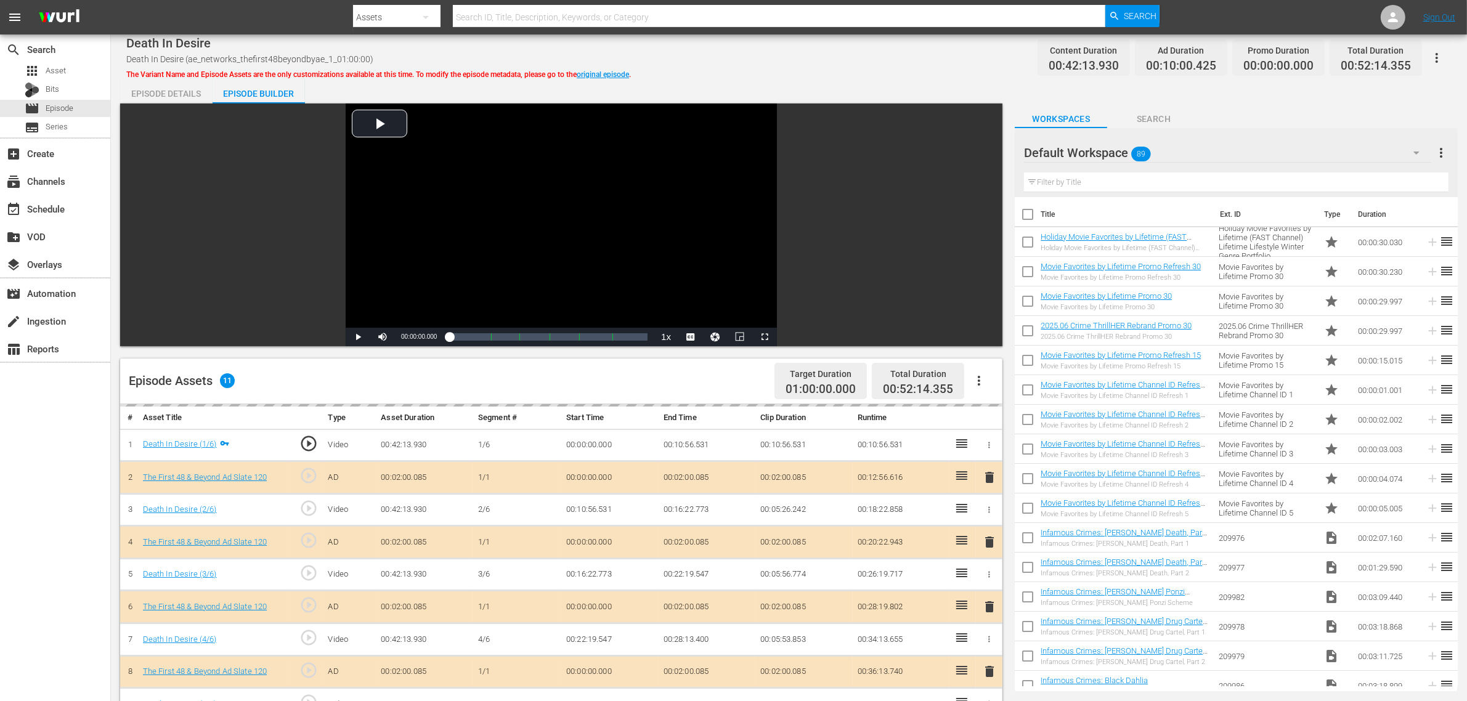
click at [833, 47] on div "Death In Desire Death In Desire (ae_networks_thefirst48beyondbyae_1_01:00:00) T…" at bounding box center [789, 58] width 1326 height 28
click at [1183, 154] on div "Default Workspace 89" at bounding box center [1227, 153] width 407 height 35
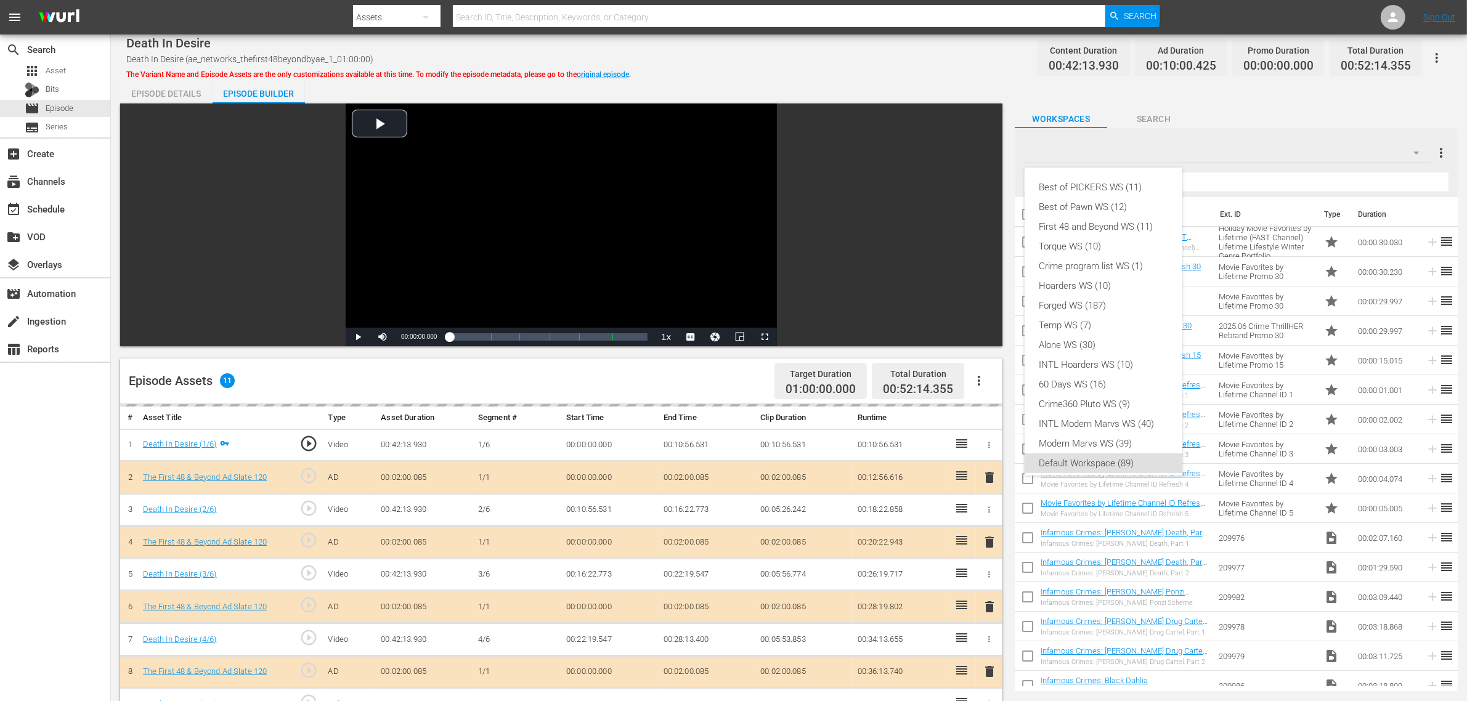
scroll to position [7, 0]
click at [1120, 216] on div "First 48 and Beyond WS (11)" at bounding box center [1104, 220] width 128 height 20
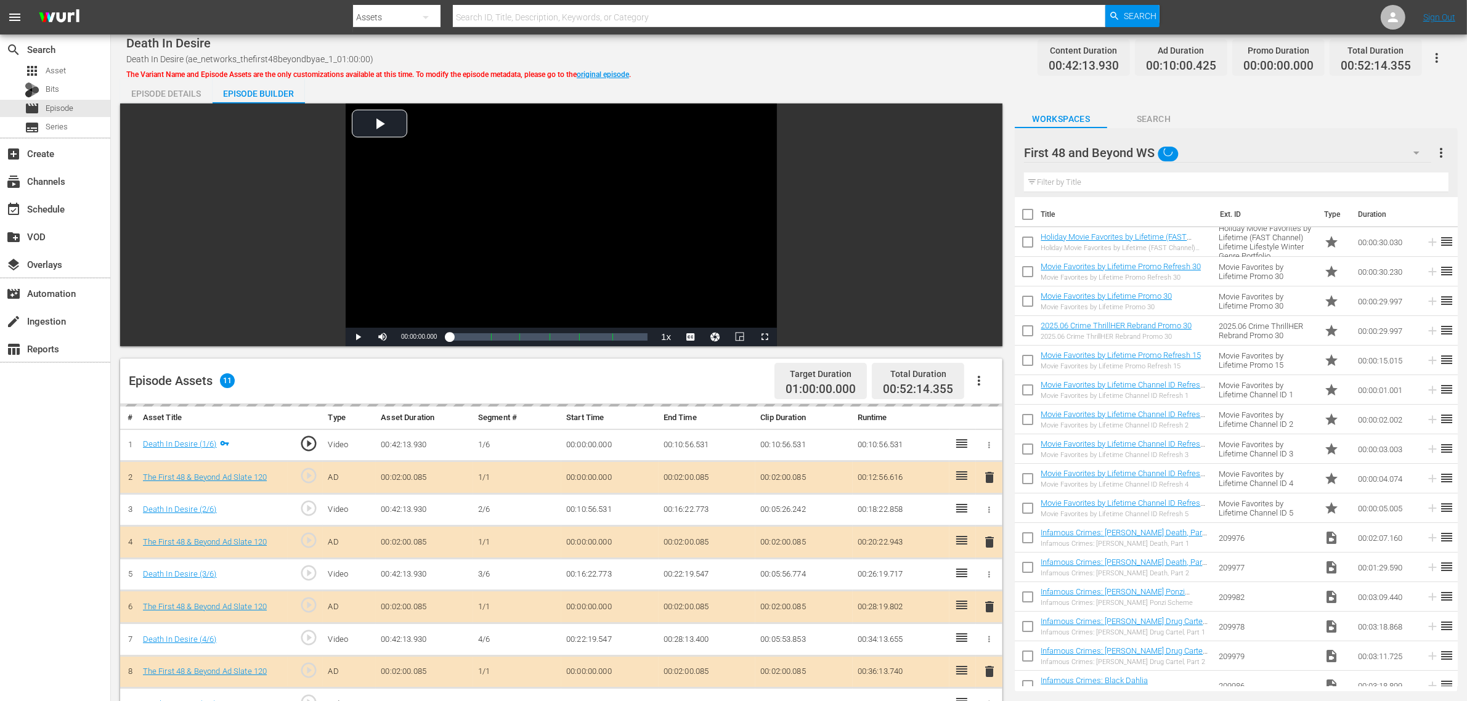
click at [840, 31] on div "Best of PICKERS WS (11) Best of Pawn WS (12) First 48 and Beyond WS (11) Torque…" at bounding box center [733, 350] width 1467 height 701
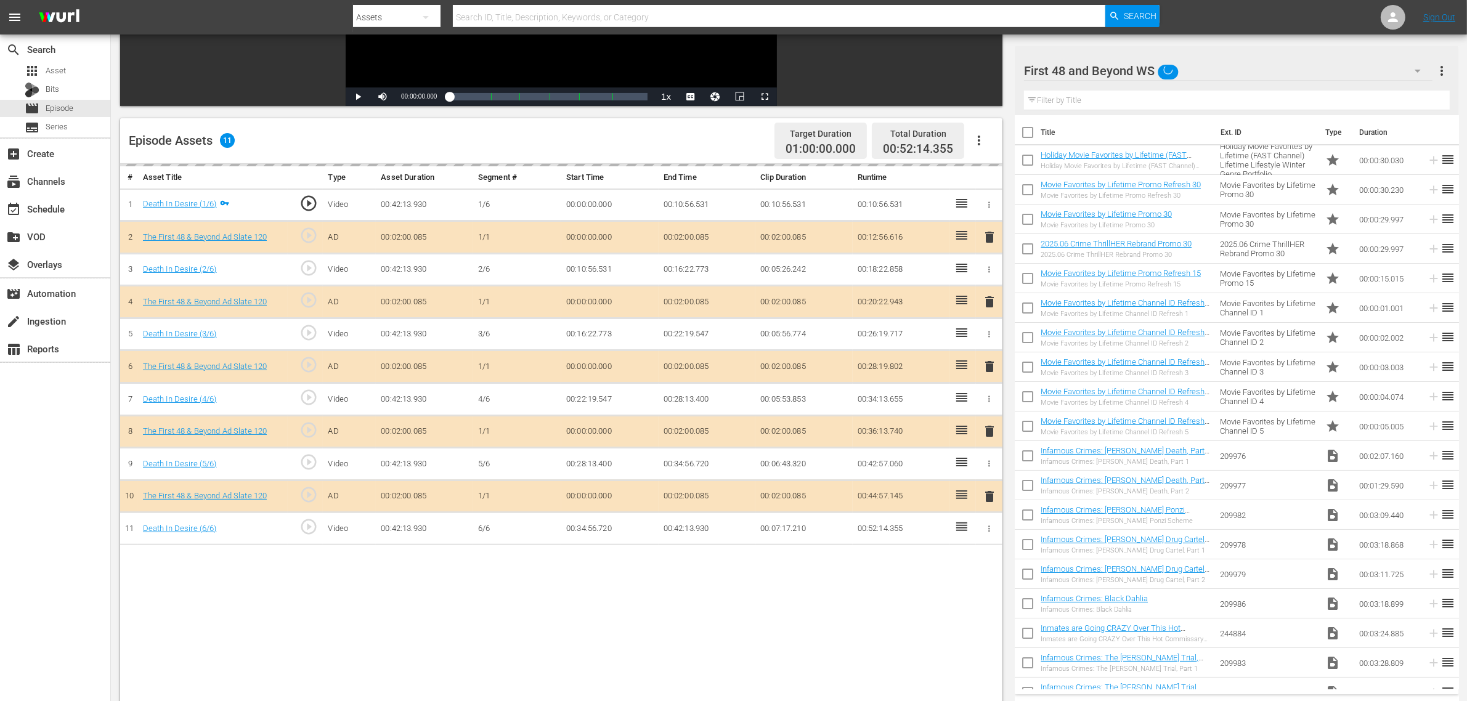
scroll to position [320, 0]
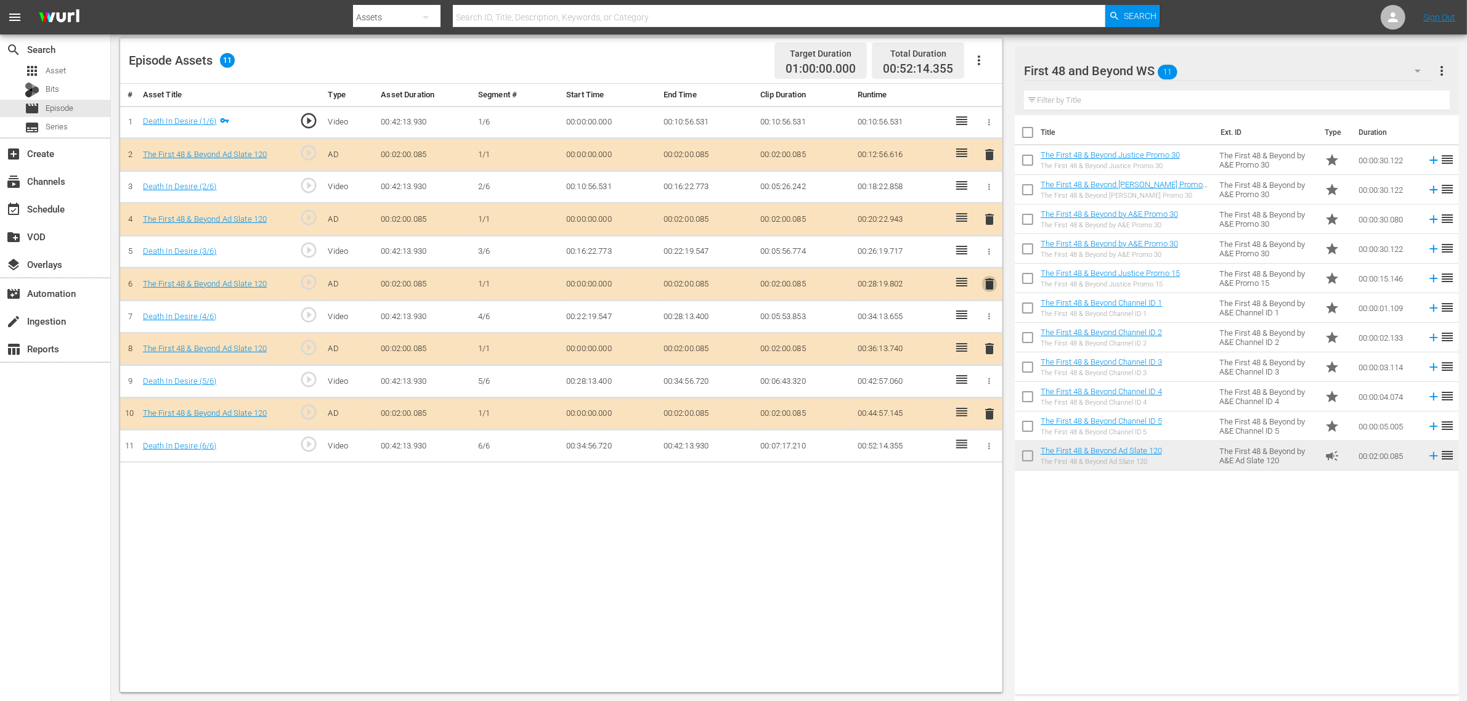
click at [993, 291] on span "delete" at bounding box center [989, 284] width 15 height 15
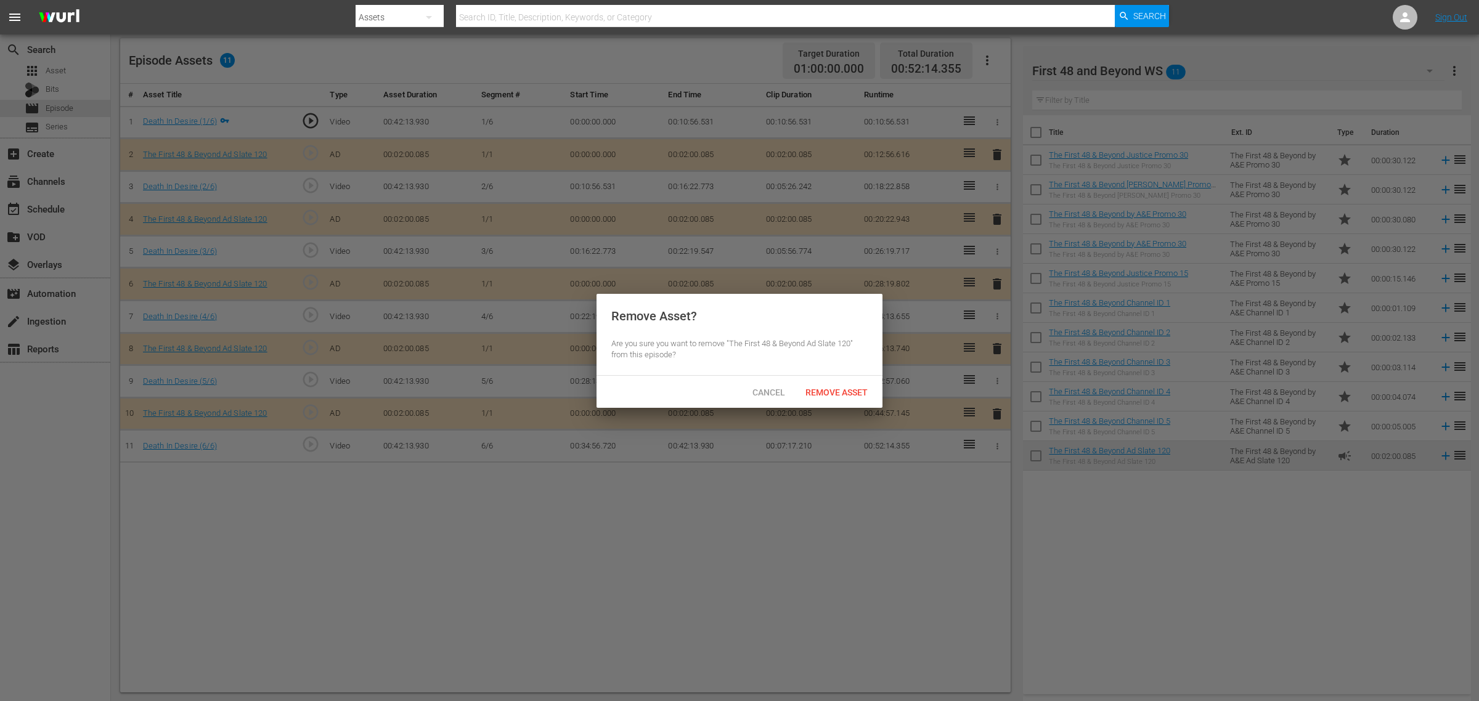
click at [849, 398] on div "Remove Asset" at bounding box center [837, 392] width 82 height 23
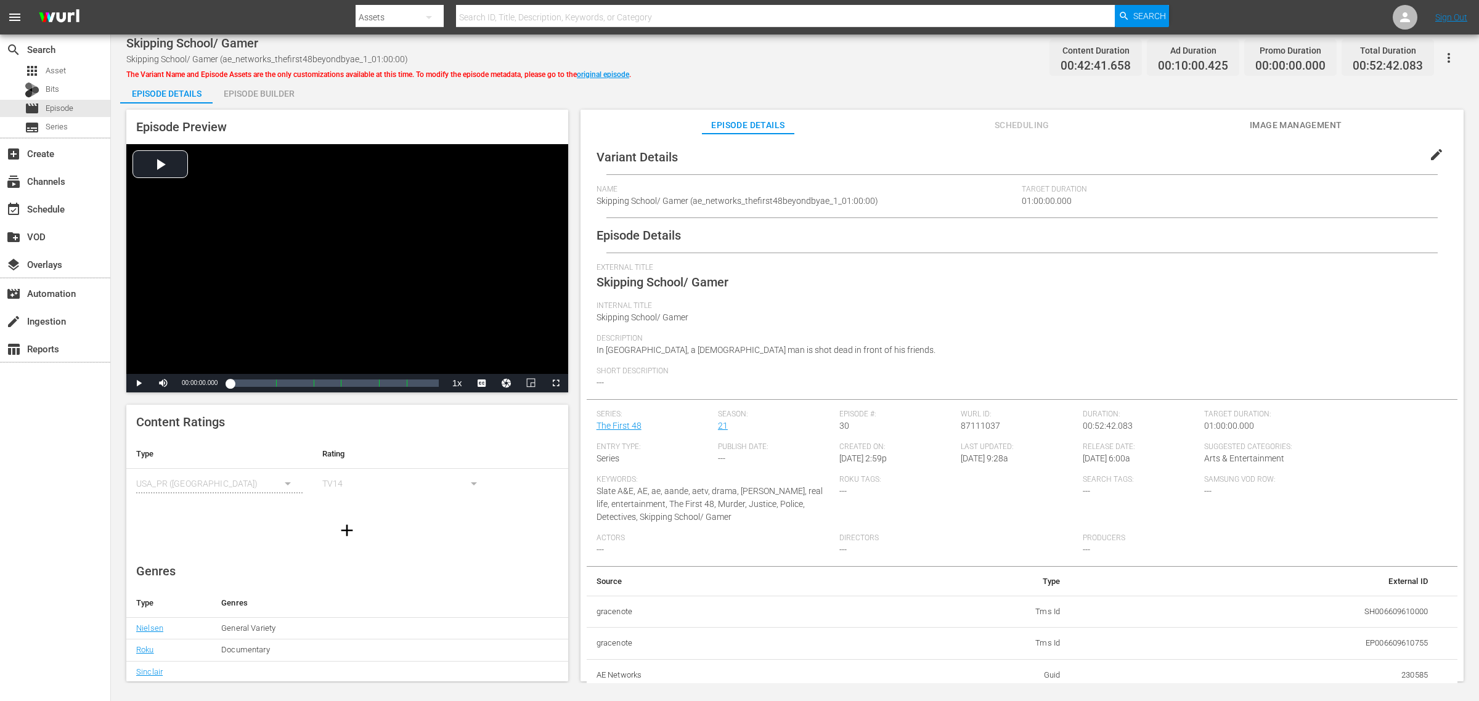
click at [245, 88] on div "Episode Builder" at bounding box center [259, 94] width 92 height 30
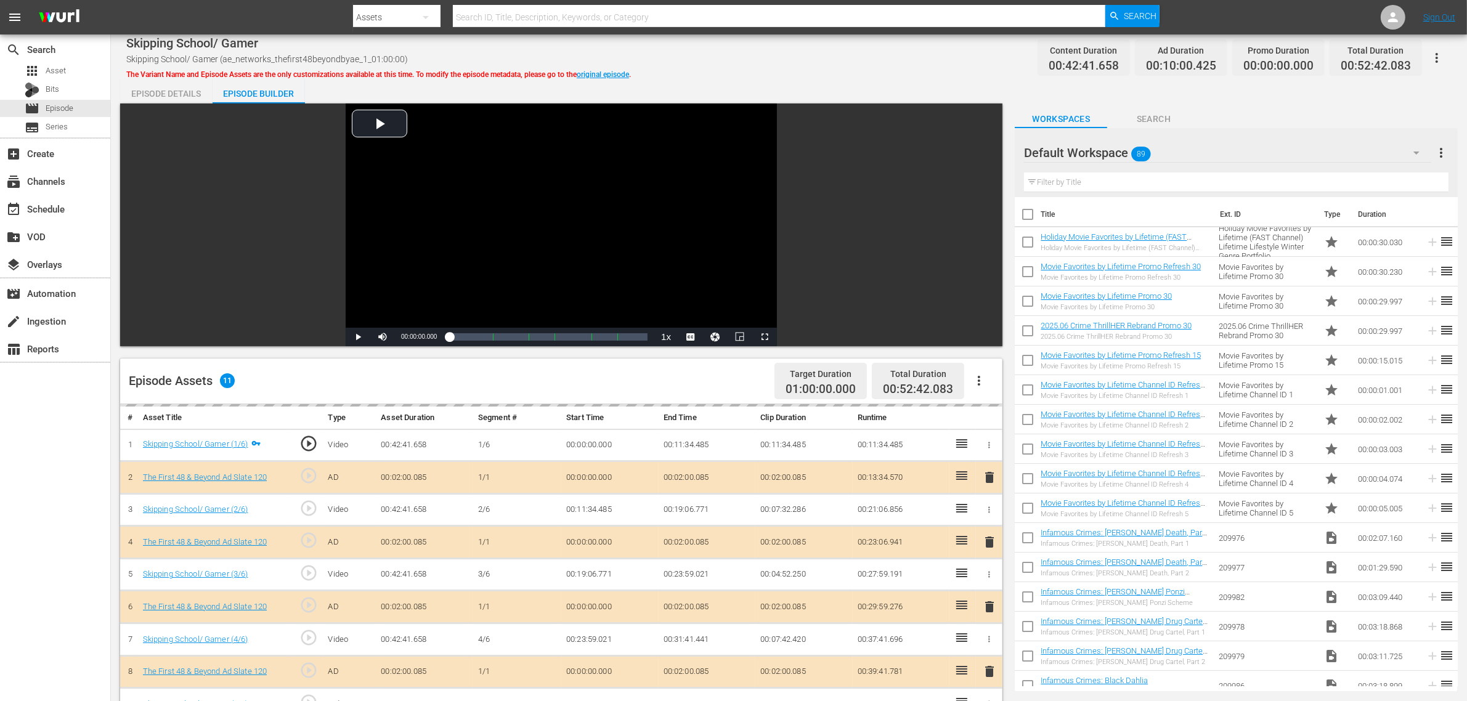
click at [1183, 153] on div "Default Workspace 89" at bounding box center [1227, 153] width 407 height 35
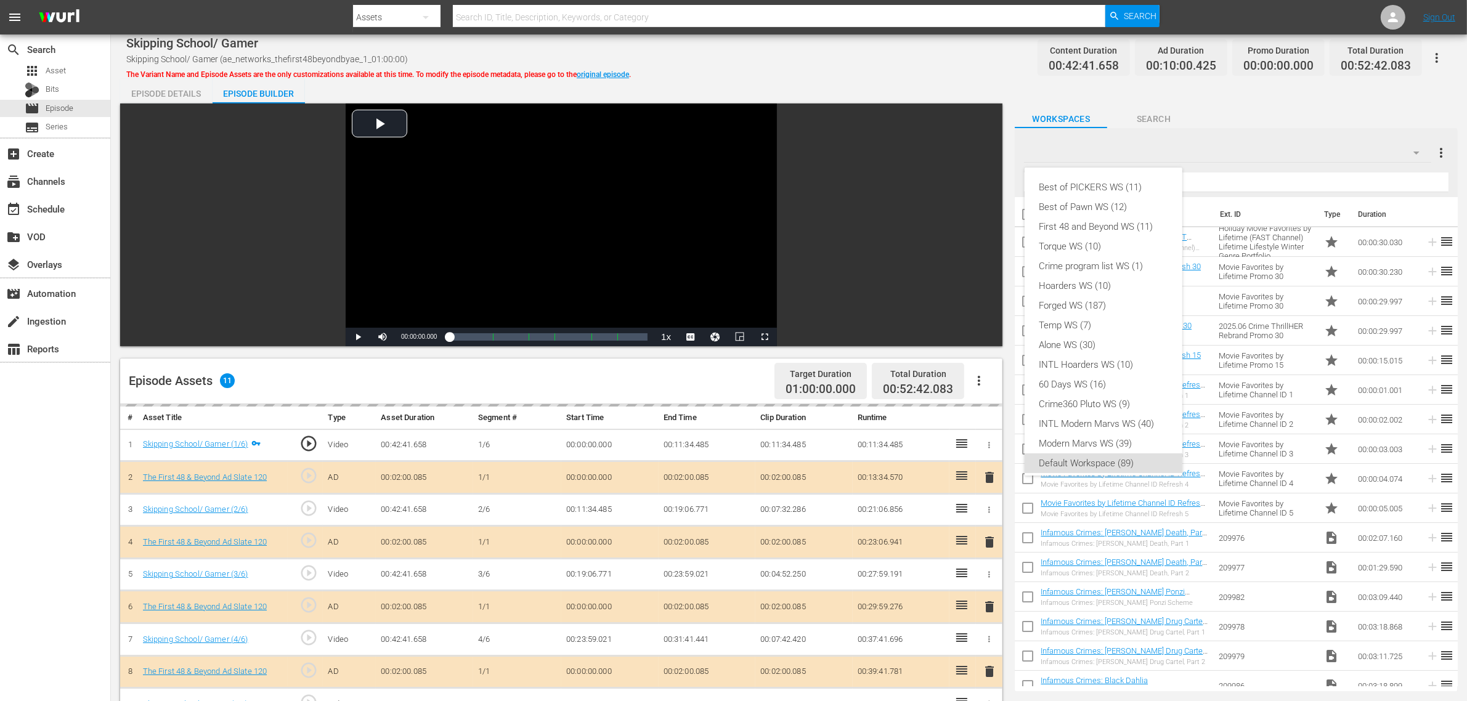
scroll to position [7, 0]
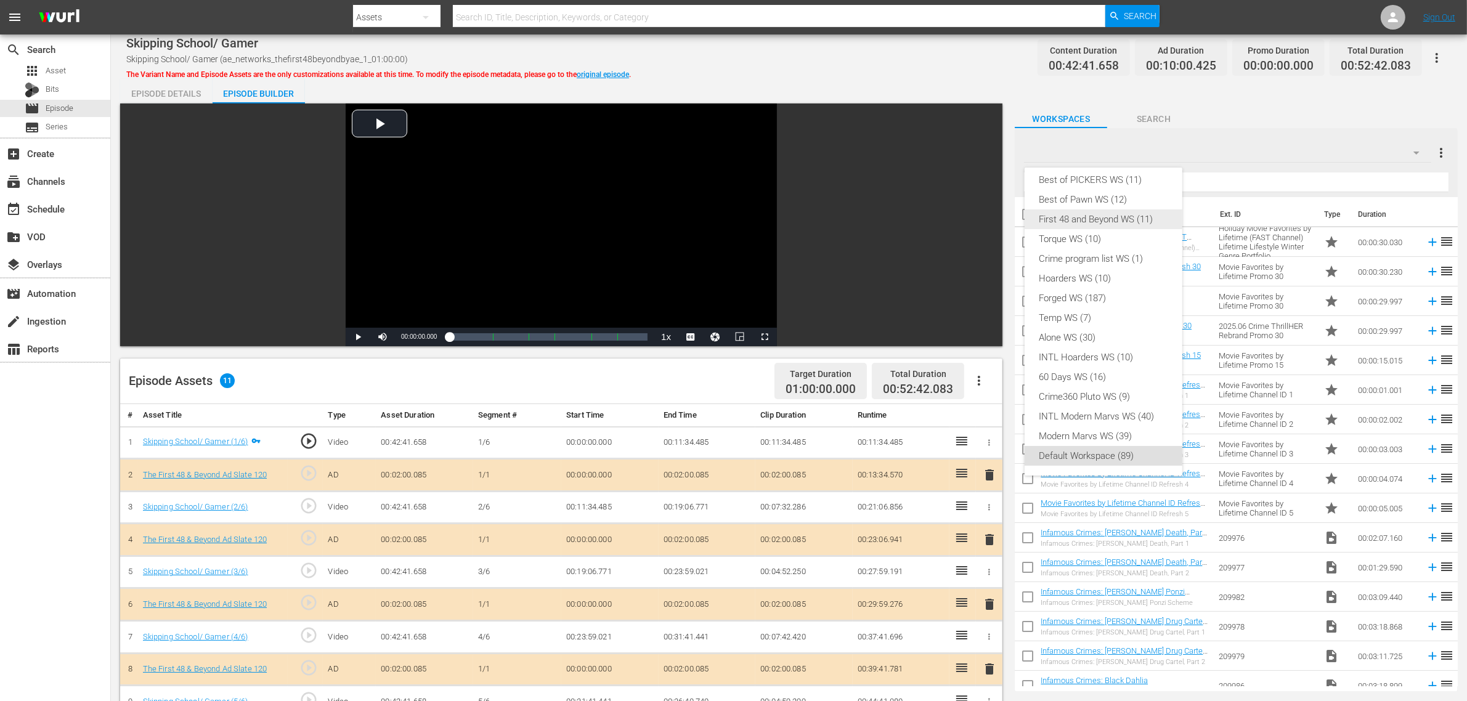
click at [1103, 221] on div "First 48 and Beyond WS (11)" at bounding box center [1104, 220] width 128 height 20
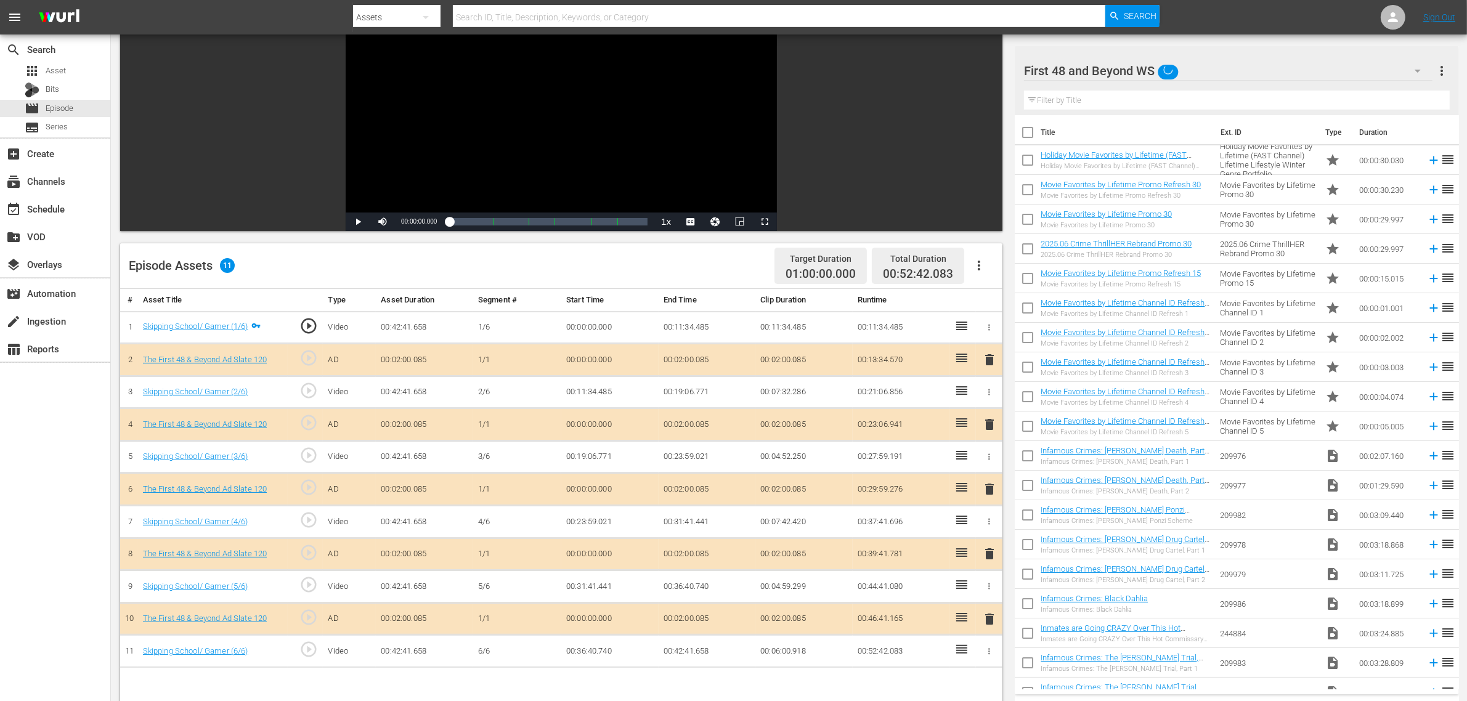
scroll to position [308, 0]
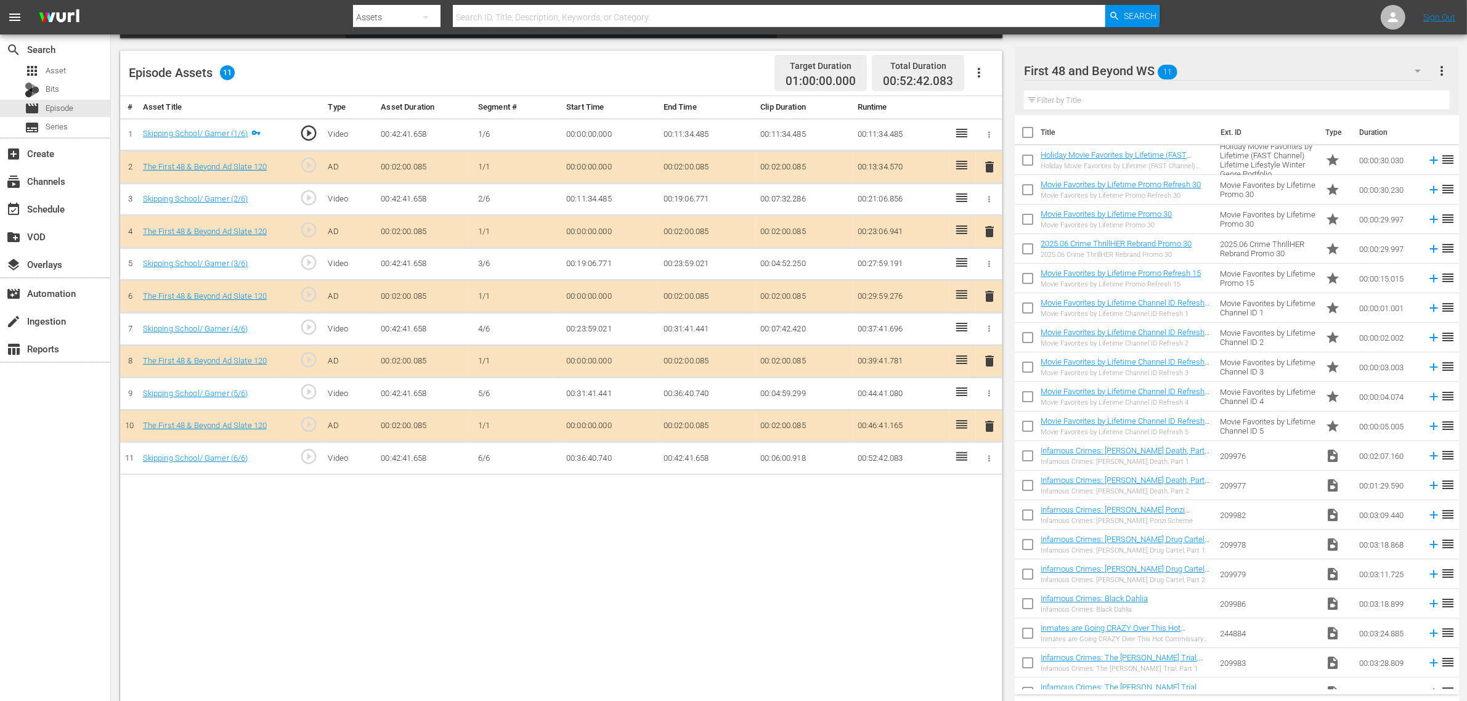
click at [990, 296] on span "delete" at bounding box center [989, 296] width 15 height 15
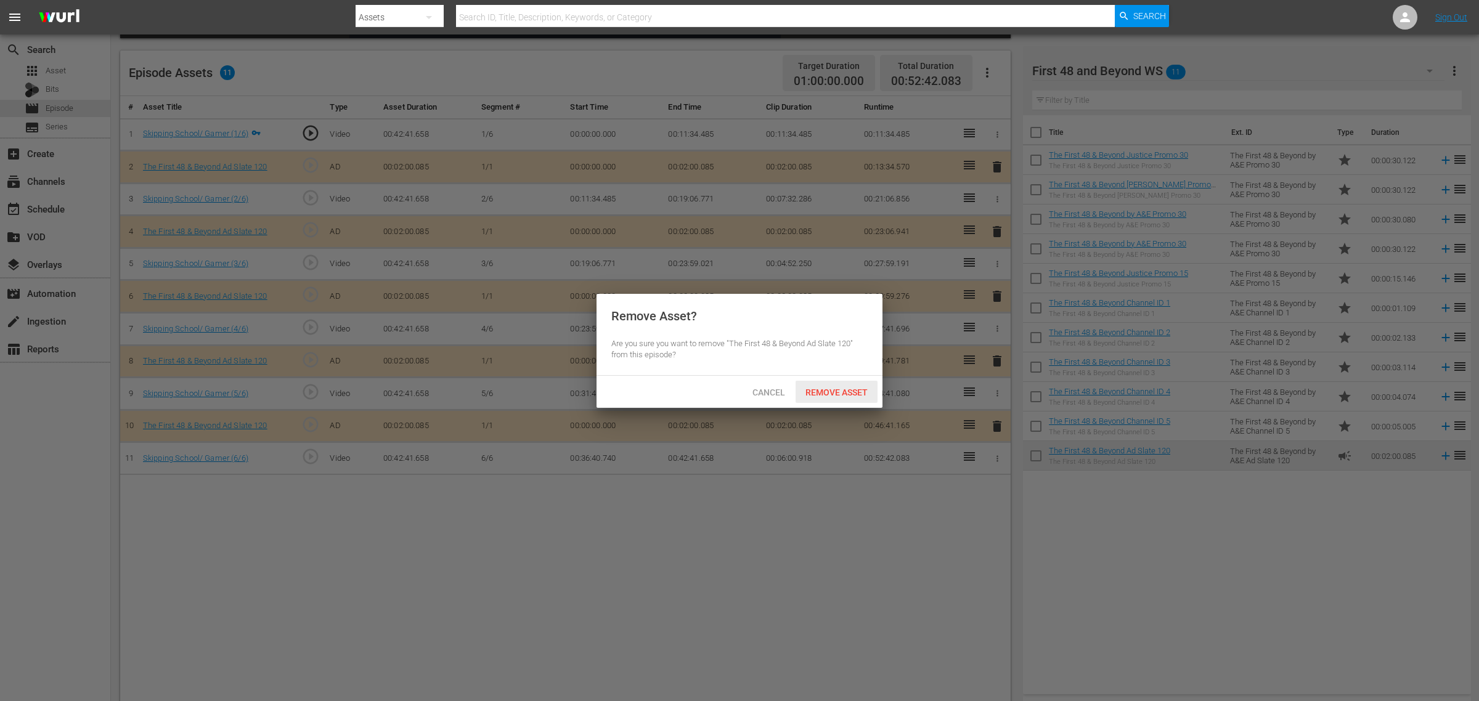
click at [840, 399] on div "Remove Asset" at bounding box center [837, 392] width 82 height 23
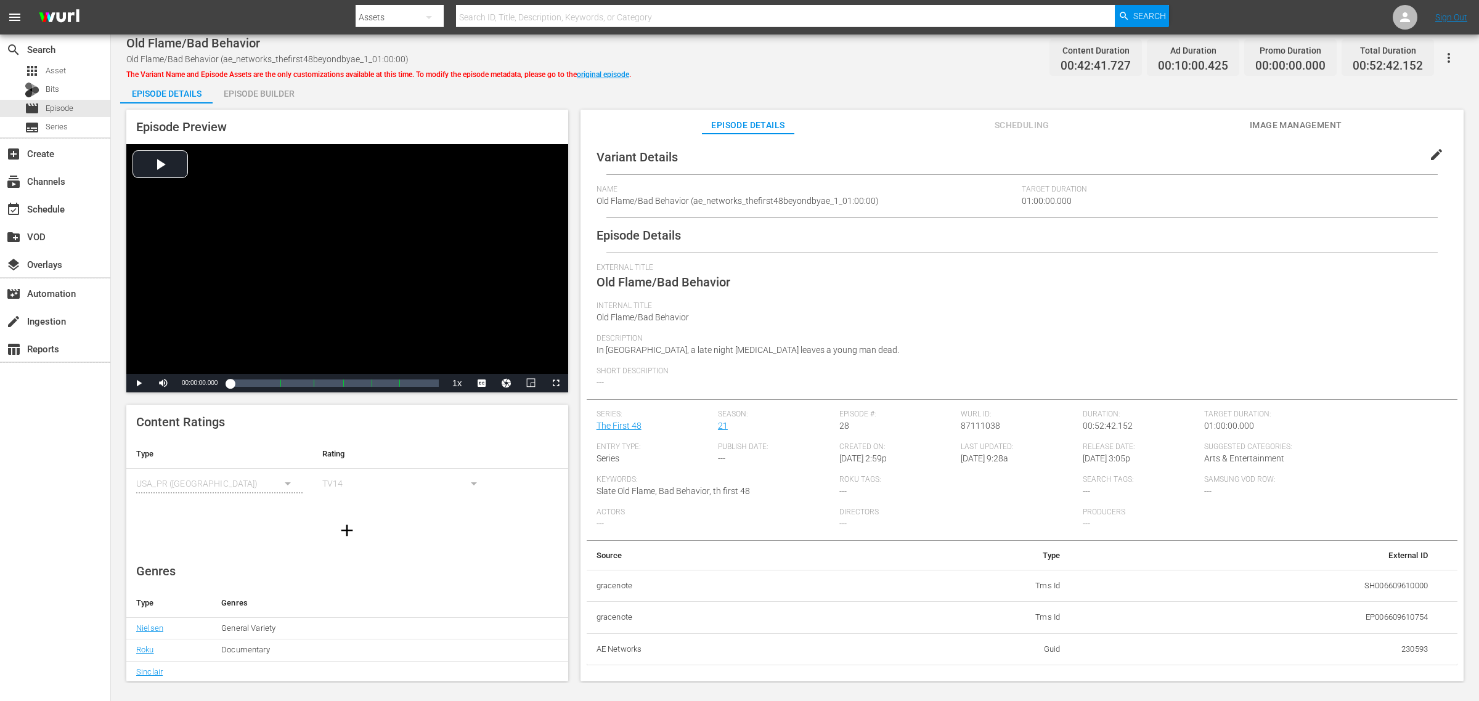
click at [264, 96] on div "Episode Builder" at bounding box center [259, 94] width 92 height 30
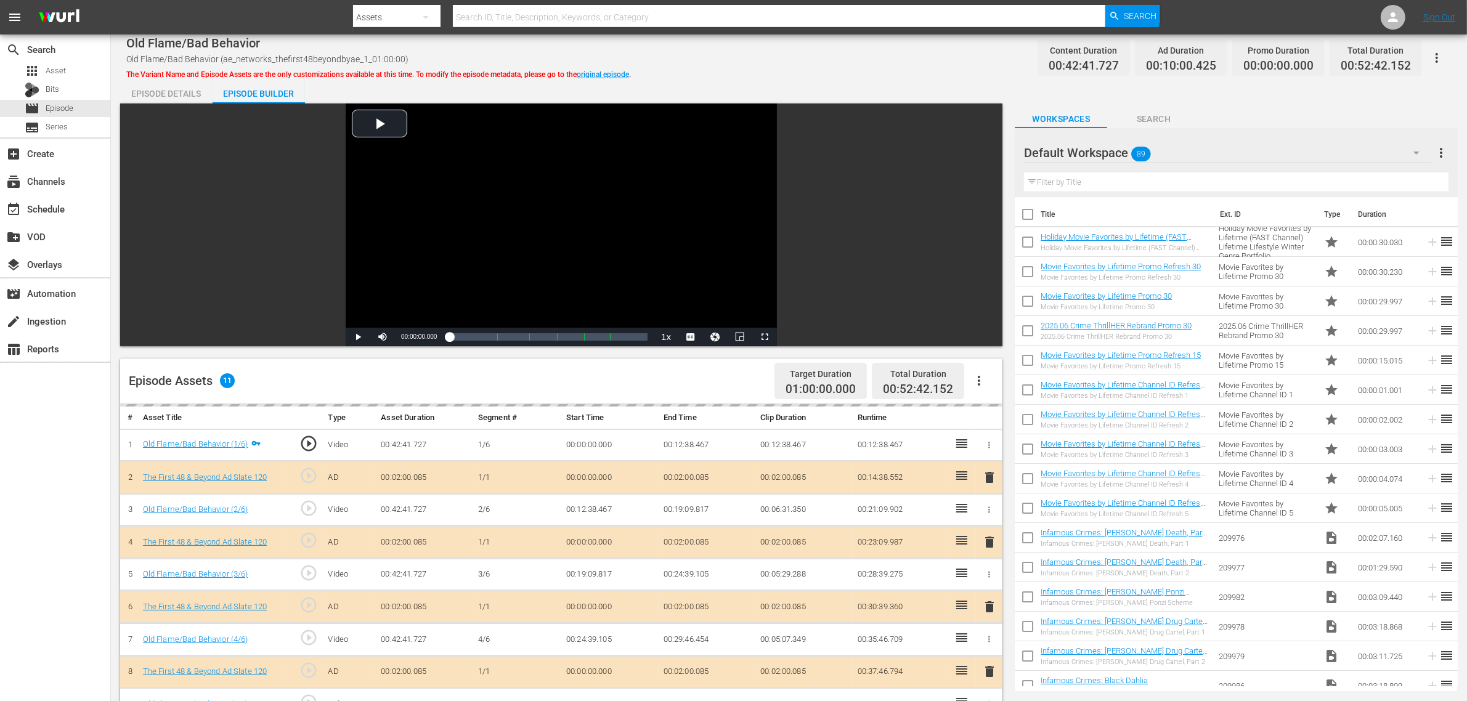
click at [892, 68] on div "Old Flame/Bad Behavior Old Flame/Bad Behavior (ae_networks_thefirst48beyondbyae…" at bounding box center [789, 58] width 1326 height 28
click at [1178, 155] on div "Default Workspace 89" at bounding box center [1227, 153] width 407 height 35
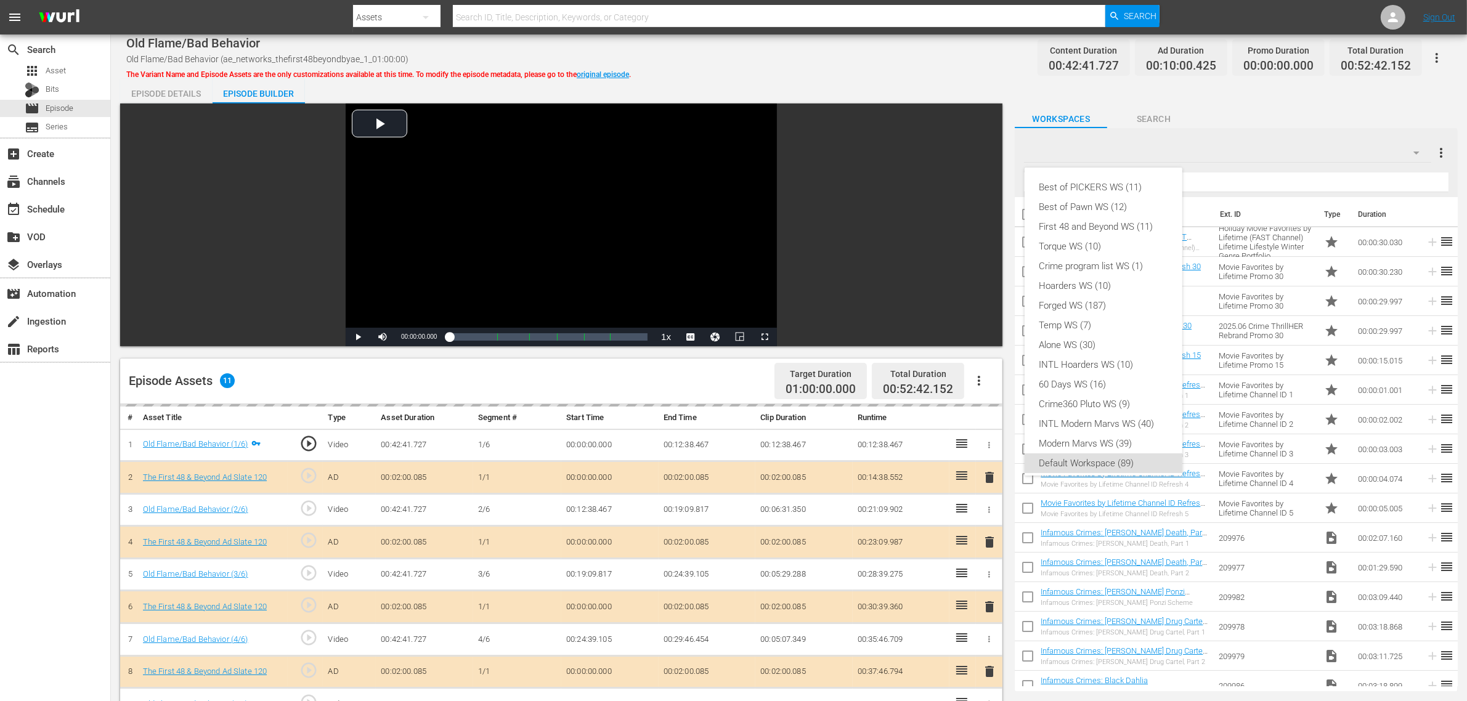
scroll to position [7, 0]
click at [1105, 216] on div "First 48 and Beyond WS (11)" at bounding box center [1104, 220] width 128 height 20
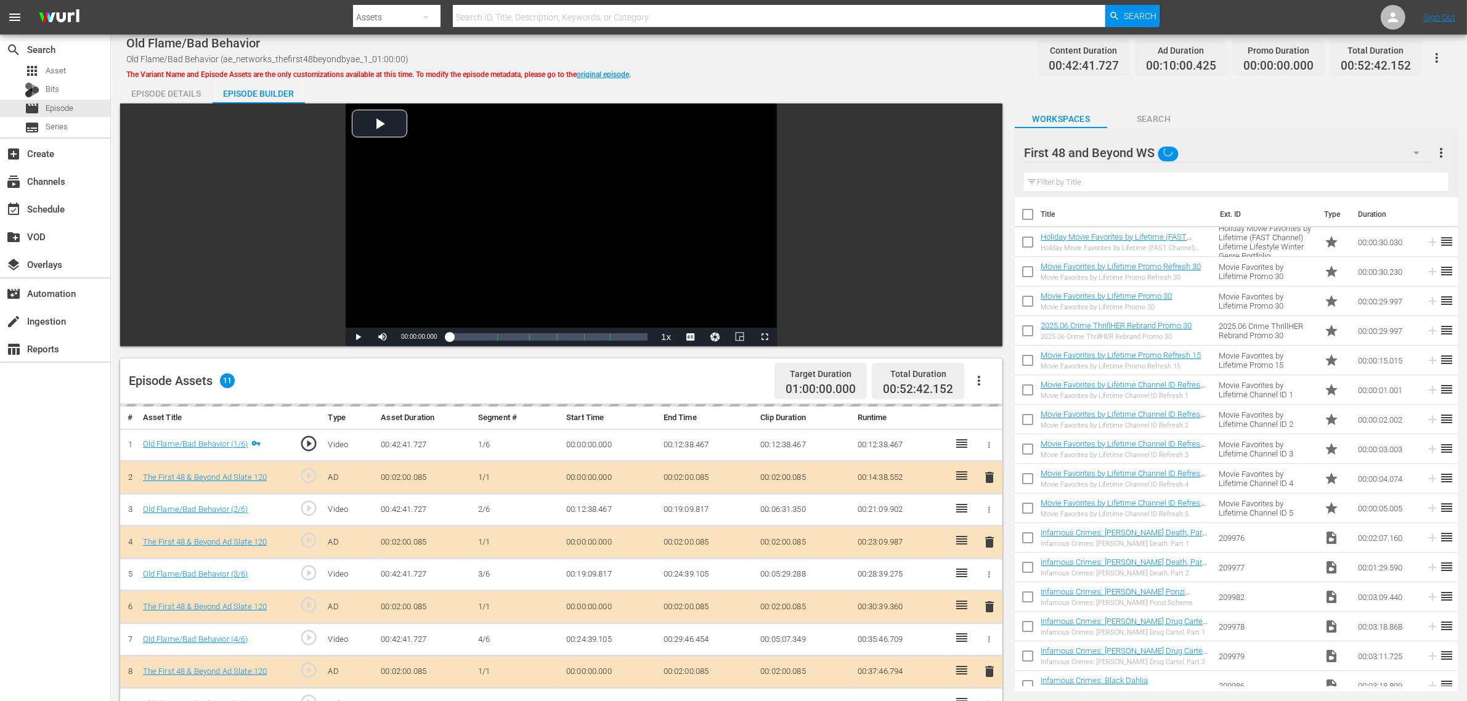
click at [854, 75] on div "Best of PICKERS WS (11) Best of Pawn WS (12) First 48 and Beyond WS (11) Torque…" at bounding box center [733, 350] width 1467 height 701
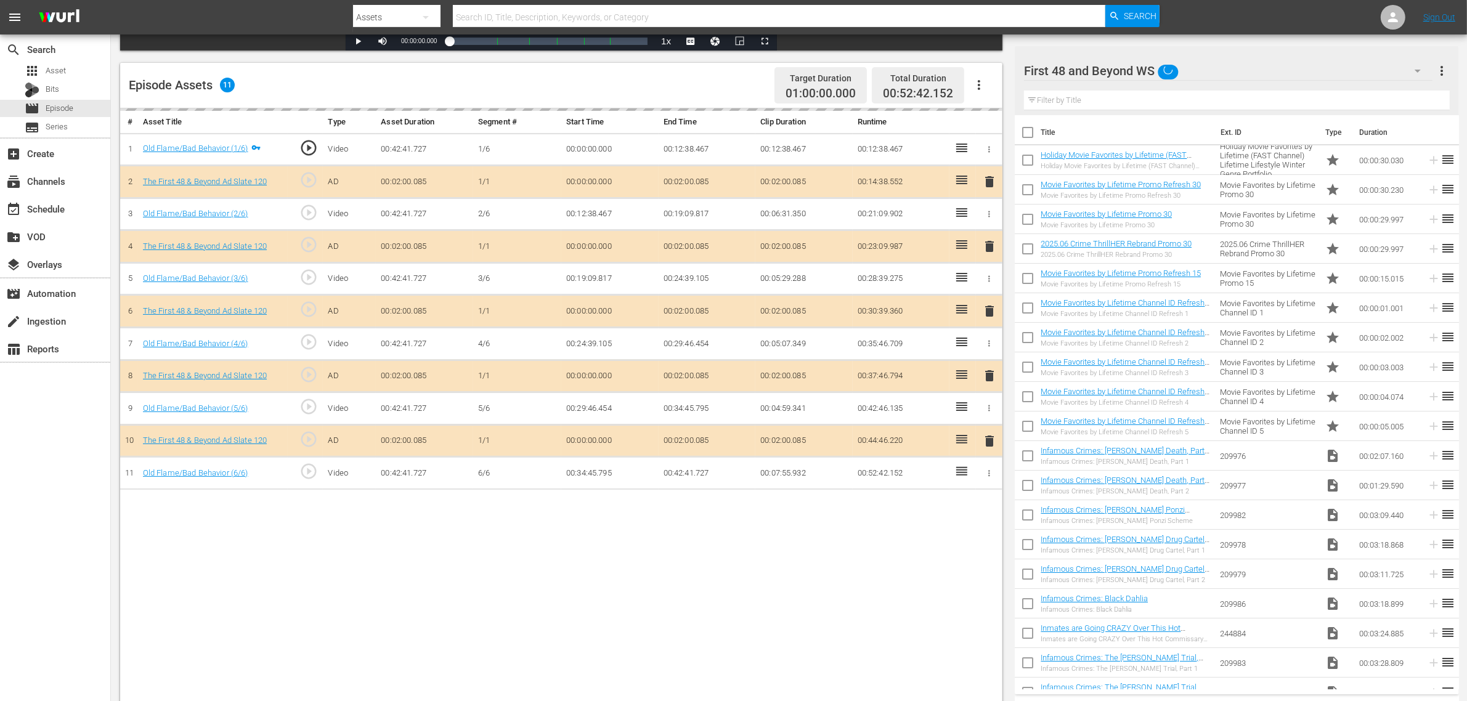
scroll to position [320, 0]
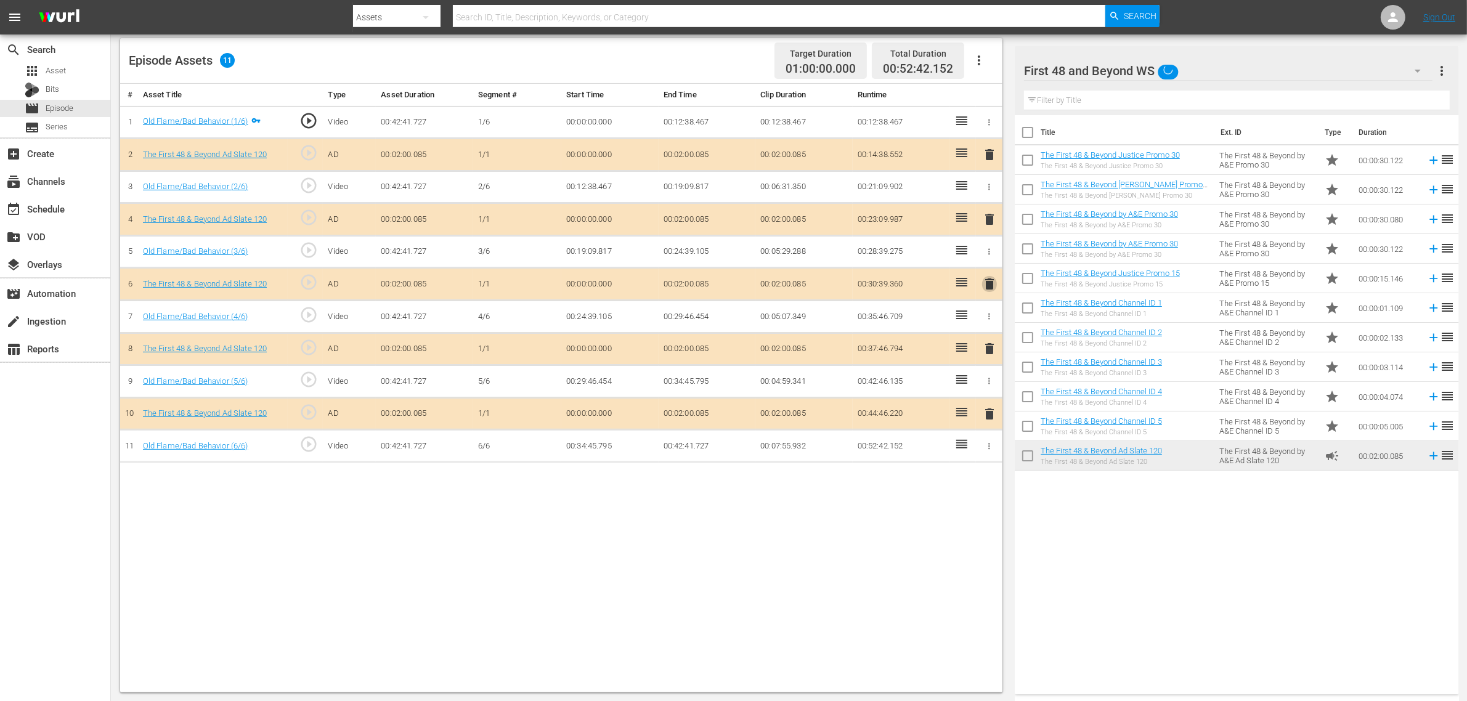
click at [990, 285] on span "delete" at bounding box center [989, 284] width 15 height 15
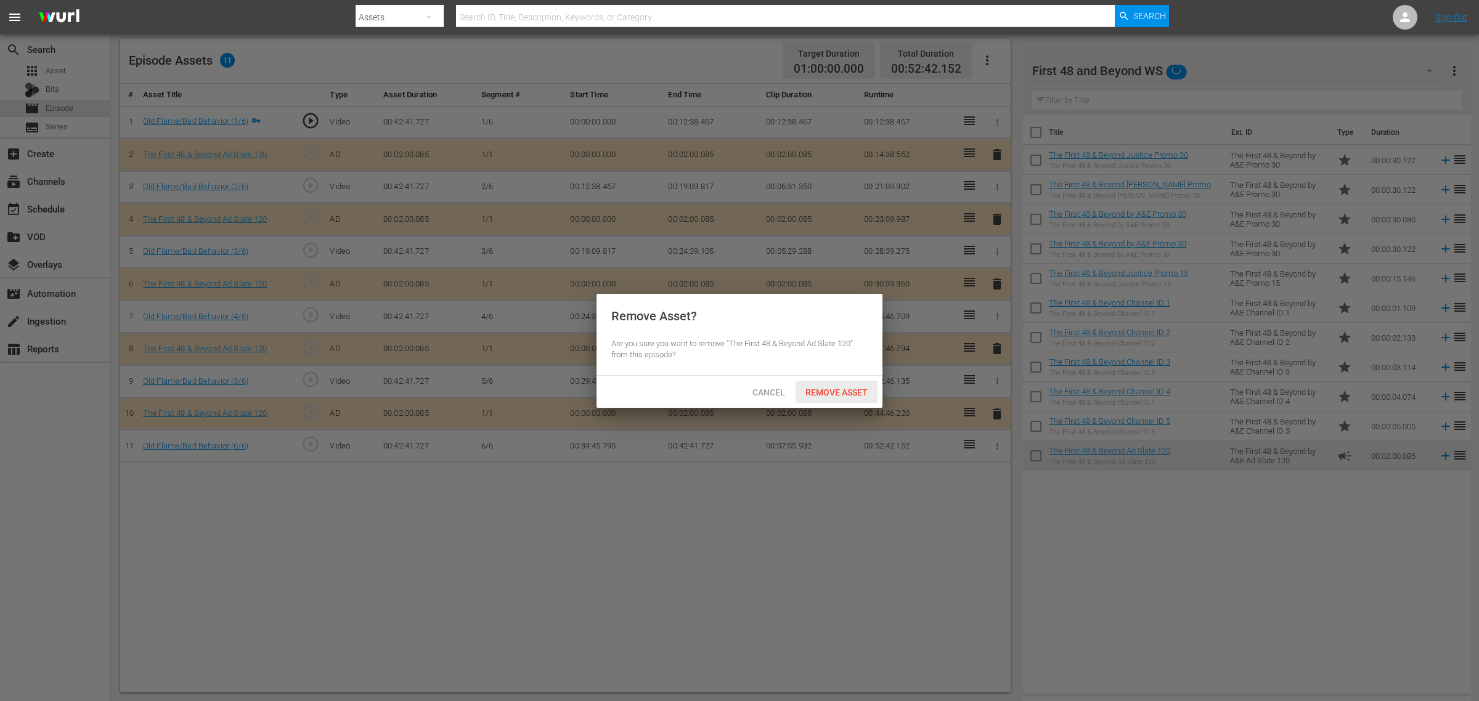
click at [839, 390] on span "Remove Asset" at bounding box center [837, 393] width 82 height 10
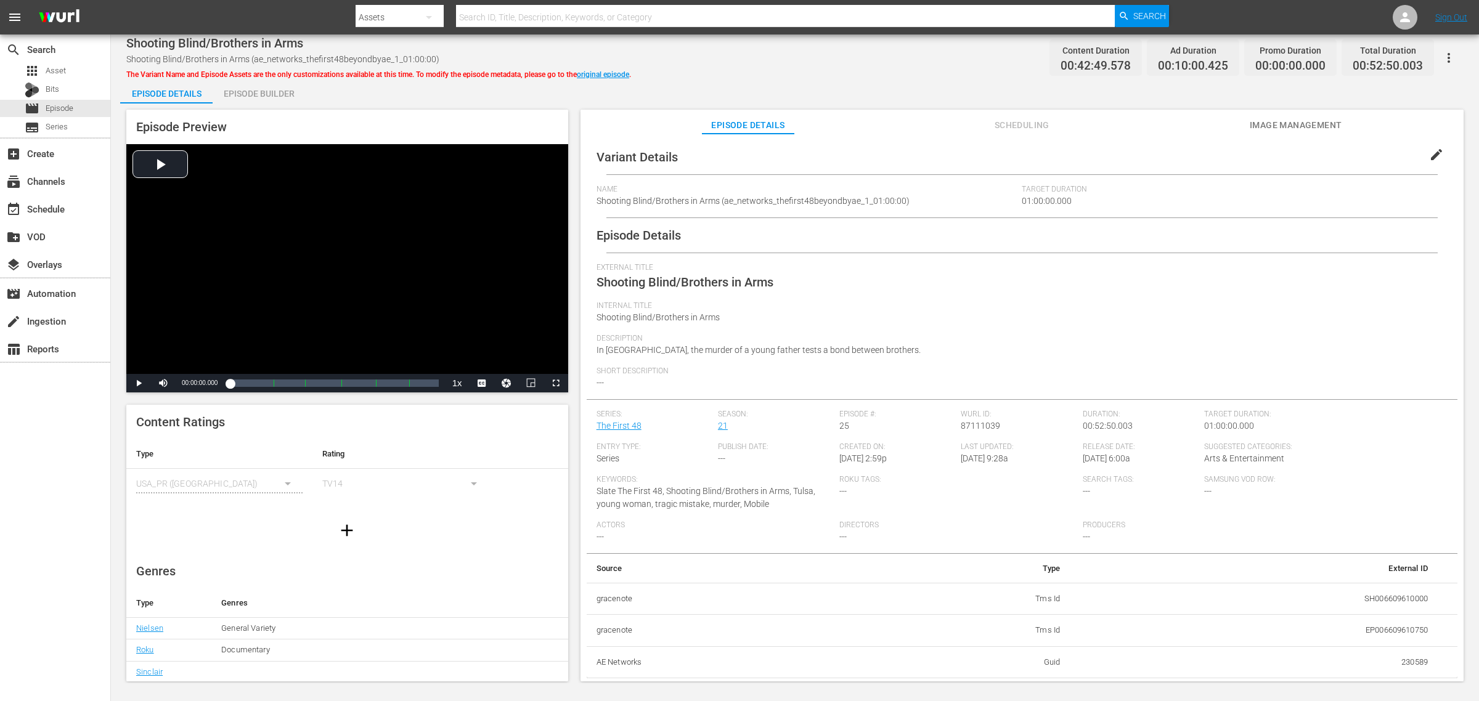
click at [248, 97] on div "Episode Builder" at bounding box center [259, 94] width 92 height 30
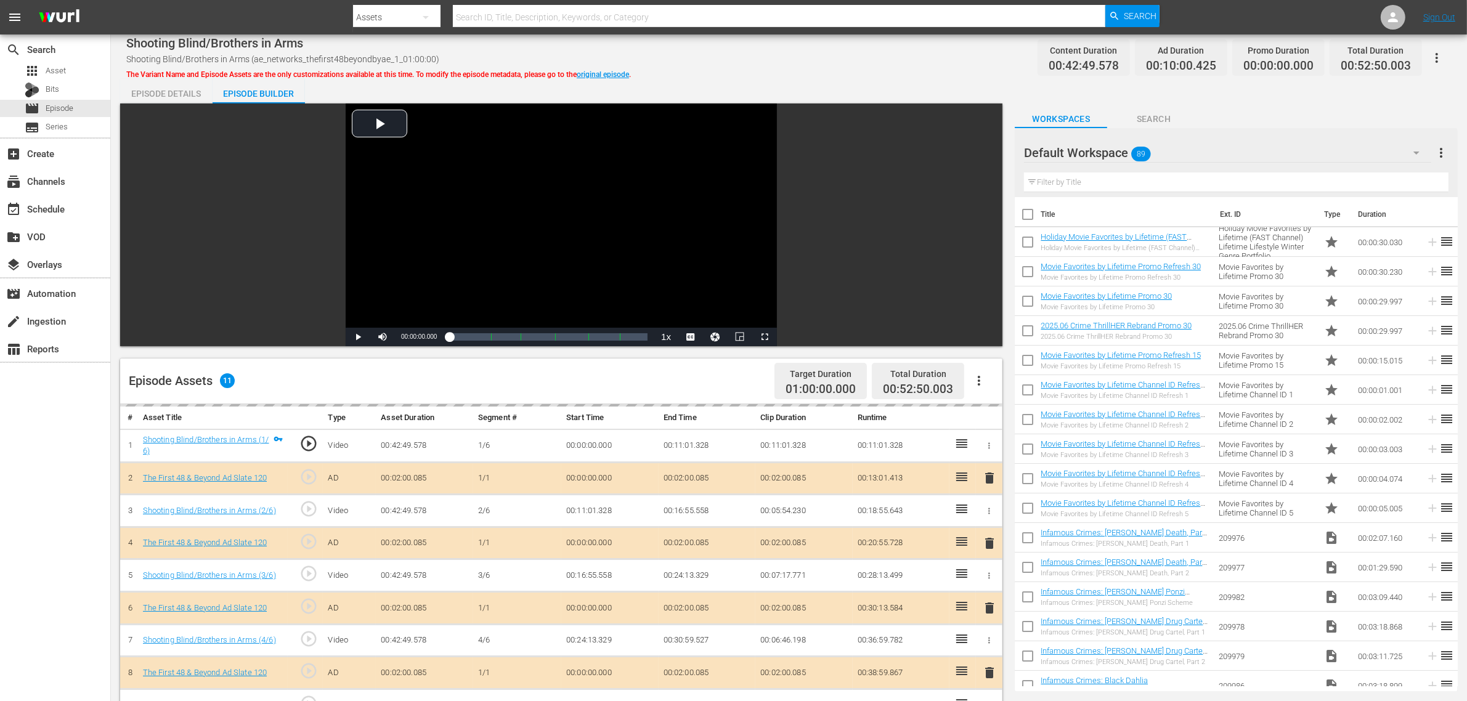
click at [1183, 155] on div "Default Workspace 89" at bounding box center [1227, 153] width 407 height 35
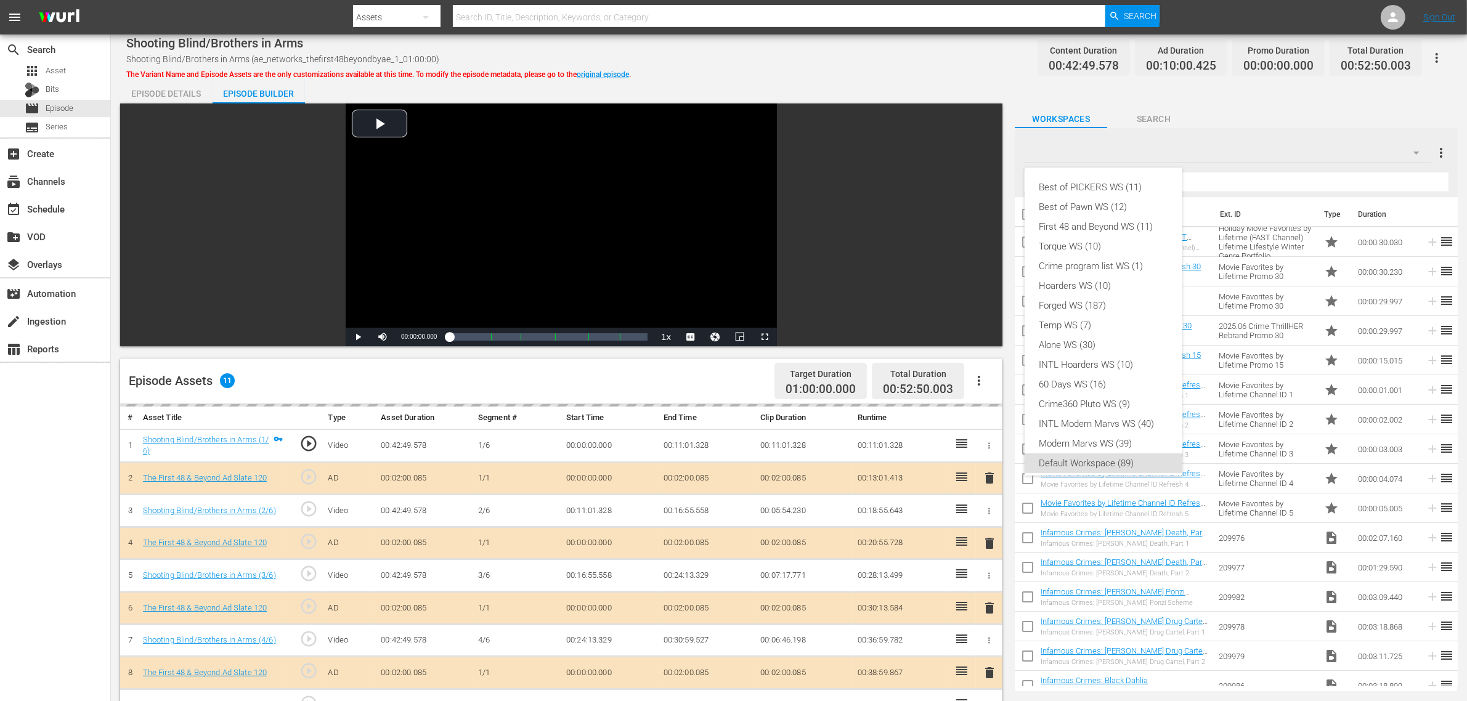
scroll to position [7, 0]
click at [1068, 221] on div "First 48 and Beyond WS (11)" at bounding box center [1104, 220] width 128 height 20
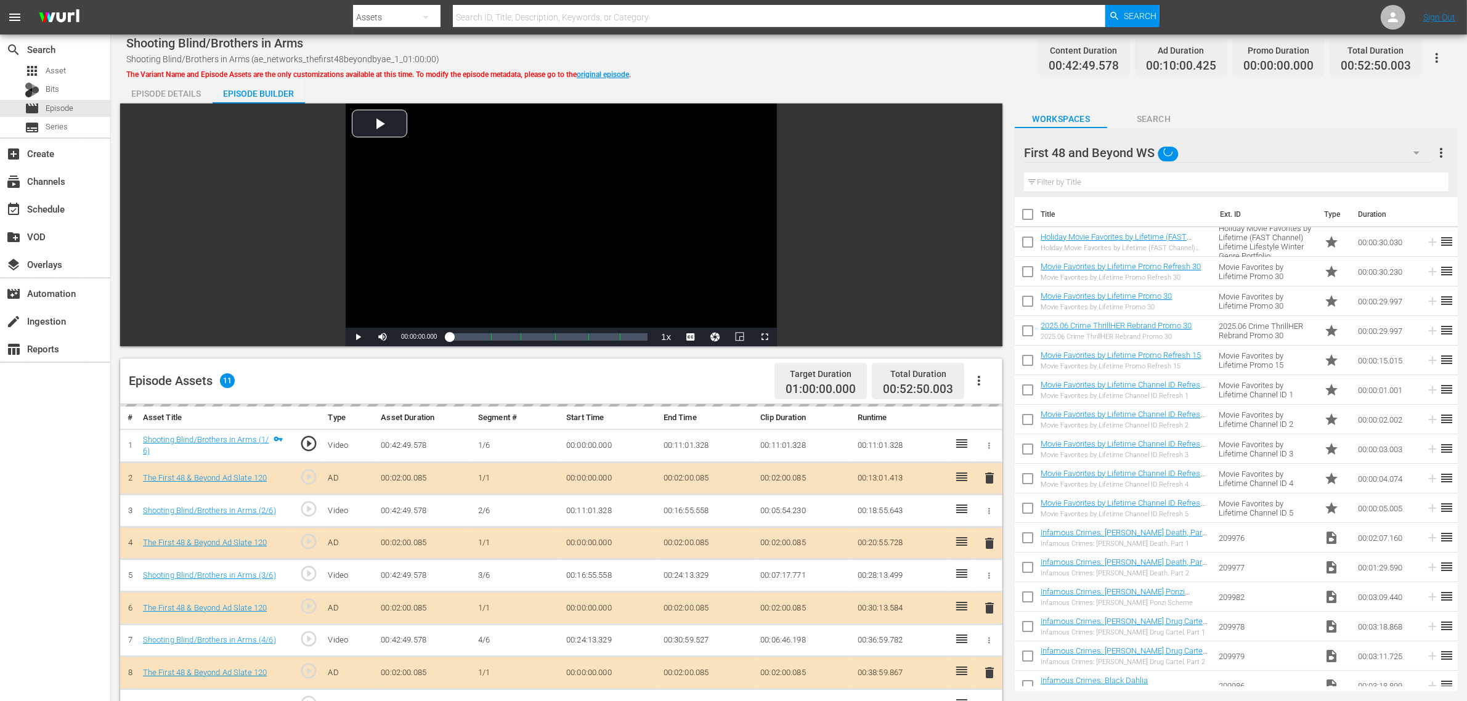
click at [880, 71] on div "Best of PICKERS WS (11) Best of Pawn WS (12) First 48 and Beyond WS (11) Torque…" at bounding box center [733, 350] width 1467 height 701
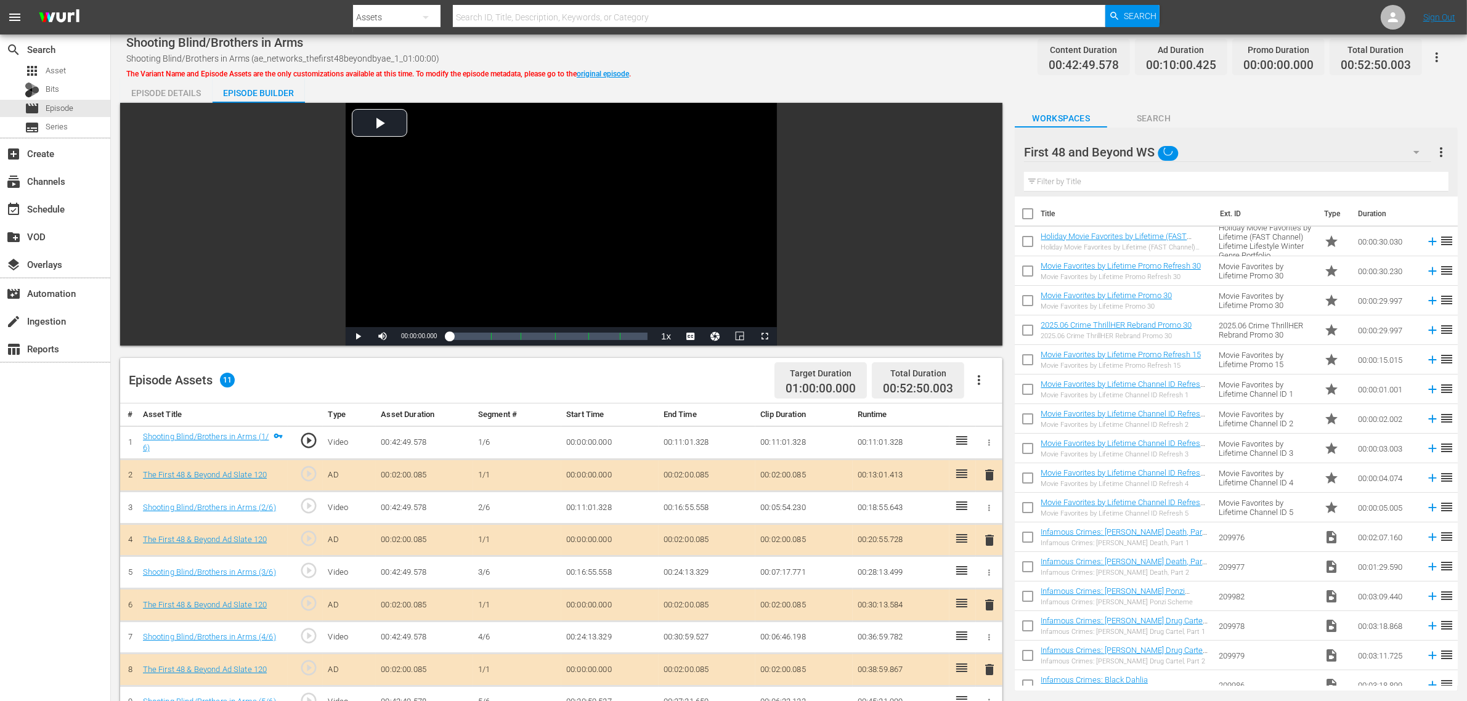
scroll to position [154, 0]
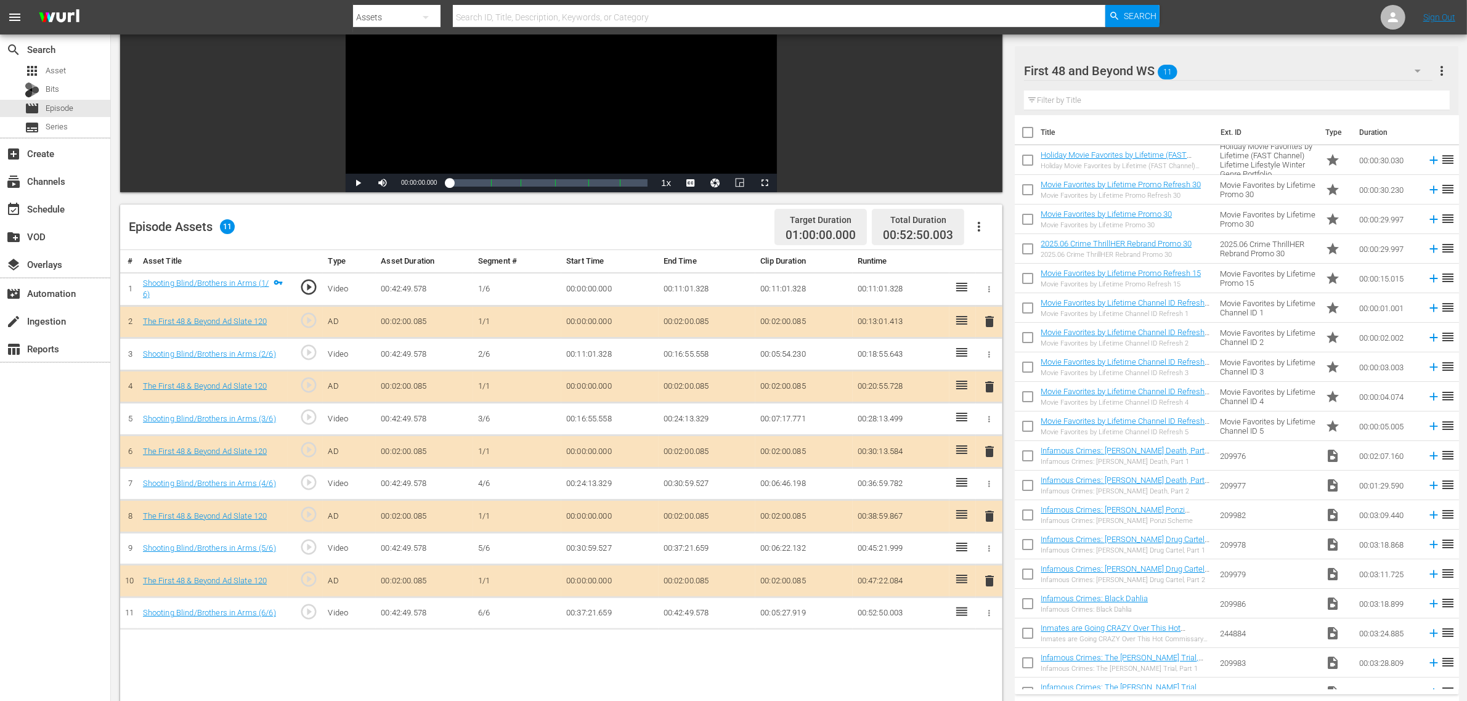
click at [988, 453] on span "delete" at bounding box center [989, 451] width 15 height 15
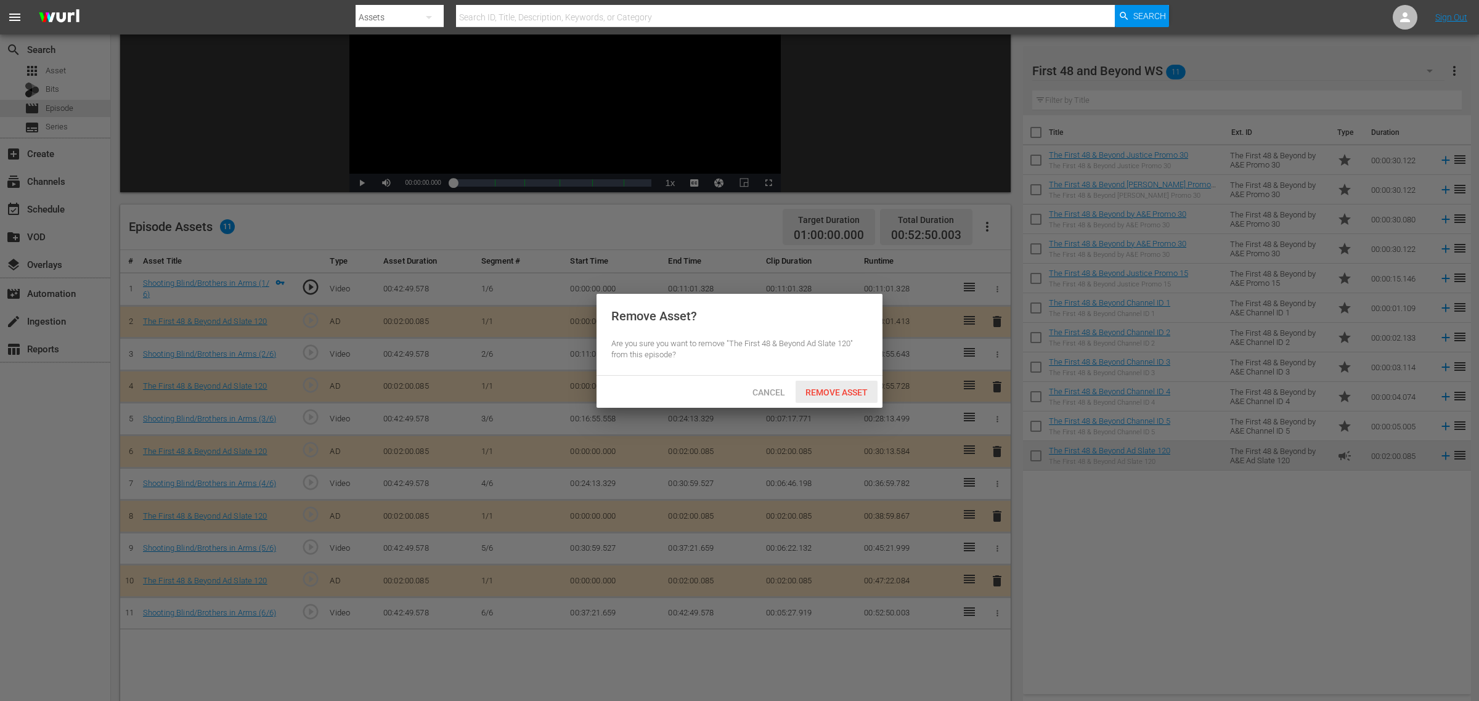
click at [843, 383] on div "Remove Asset" at bounding box center [837, 392] width 82 height 23
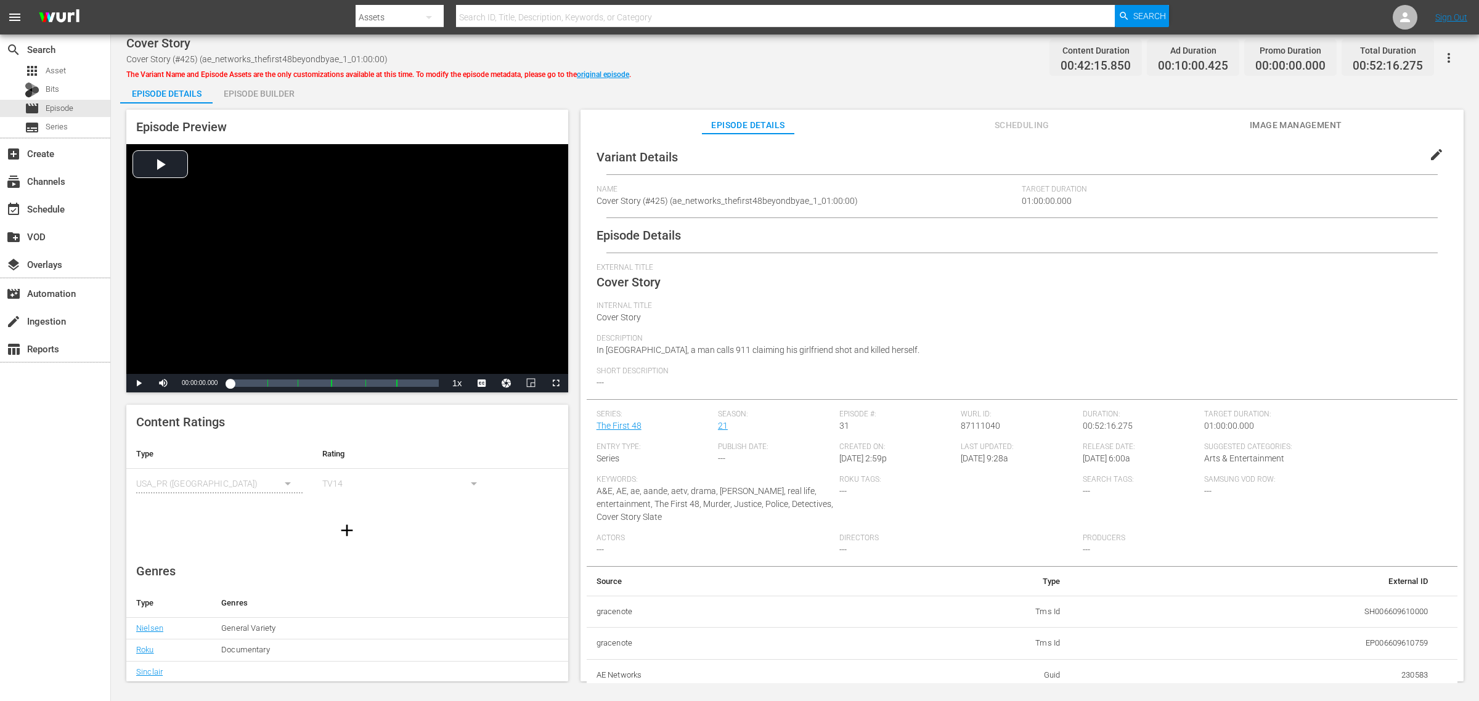
click at [248, 86] on div "Episode Builder" at bounding box center [259, 94] width 92 height 30
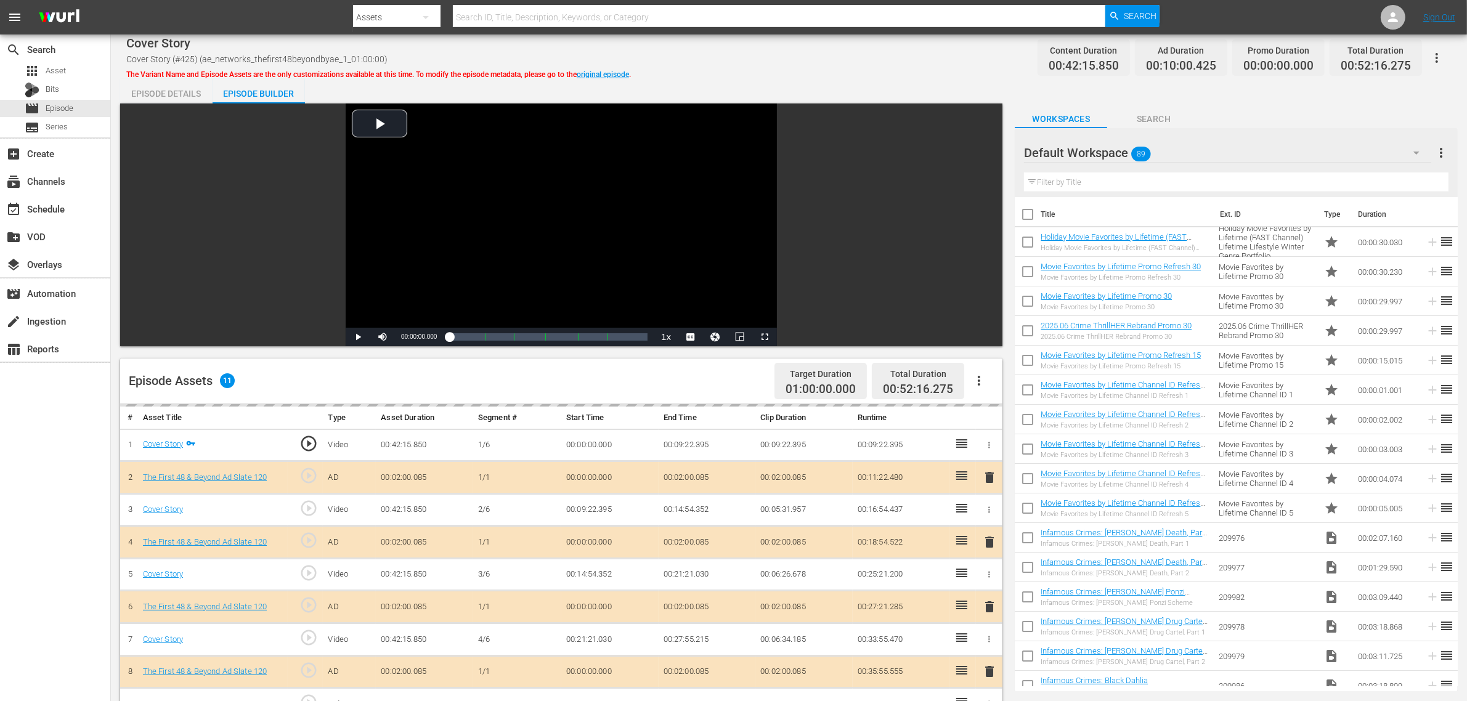
click at [783, 47] on div "Cover Story Cover Story (#425) (ae_networks_thefirst48beyondbyae_1_01:00:00) Th…" at bounding box center [789, 58] width 1326 height 28
click at [1183, 152] on div "Default Workspace 89" at bounding box center [1227, 153] width 407 height 35
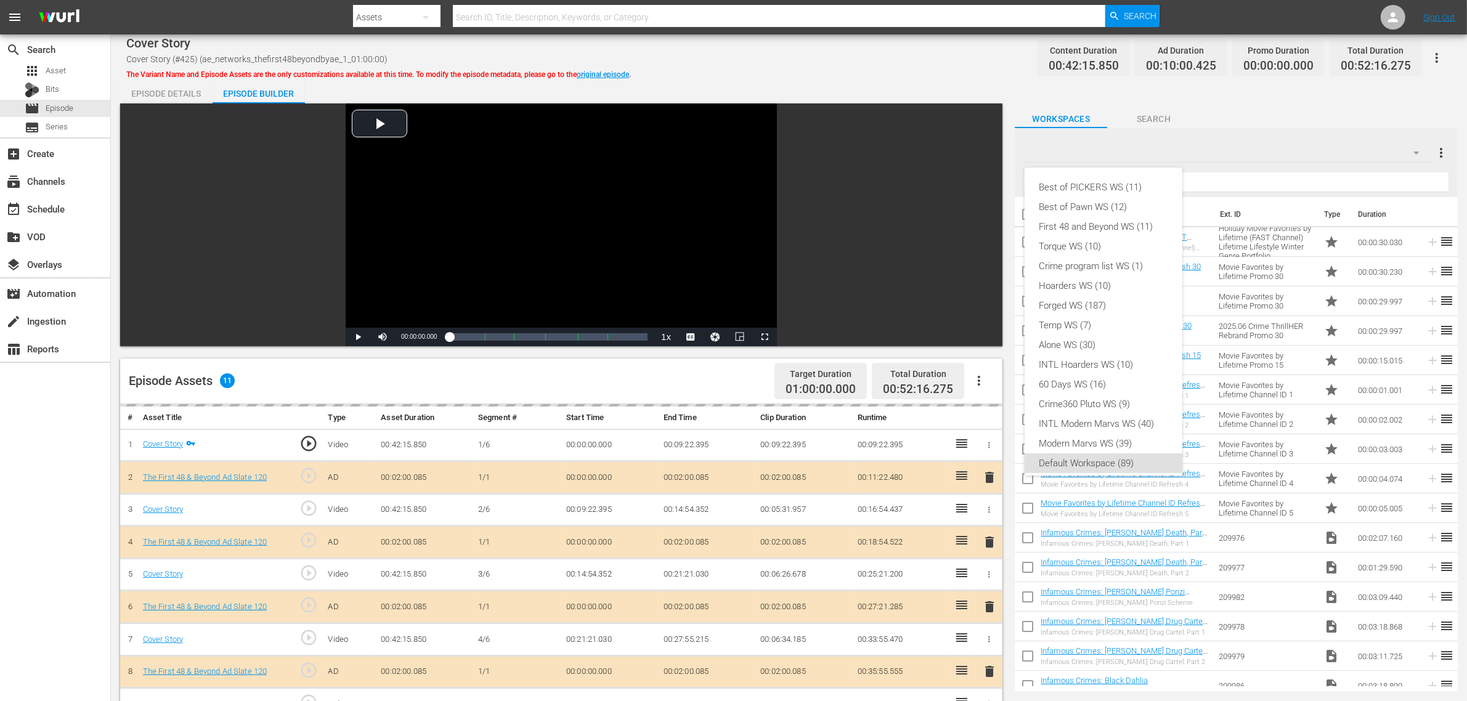
scroll to position [7, 0]
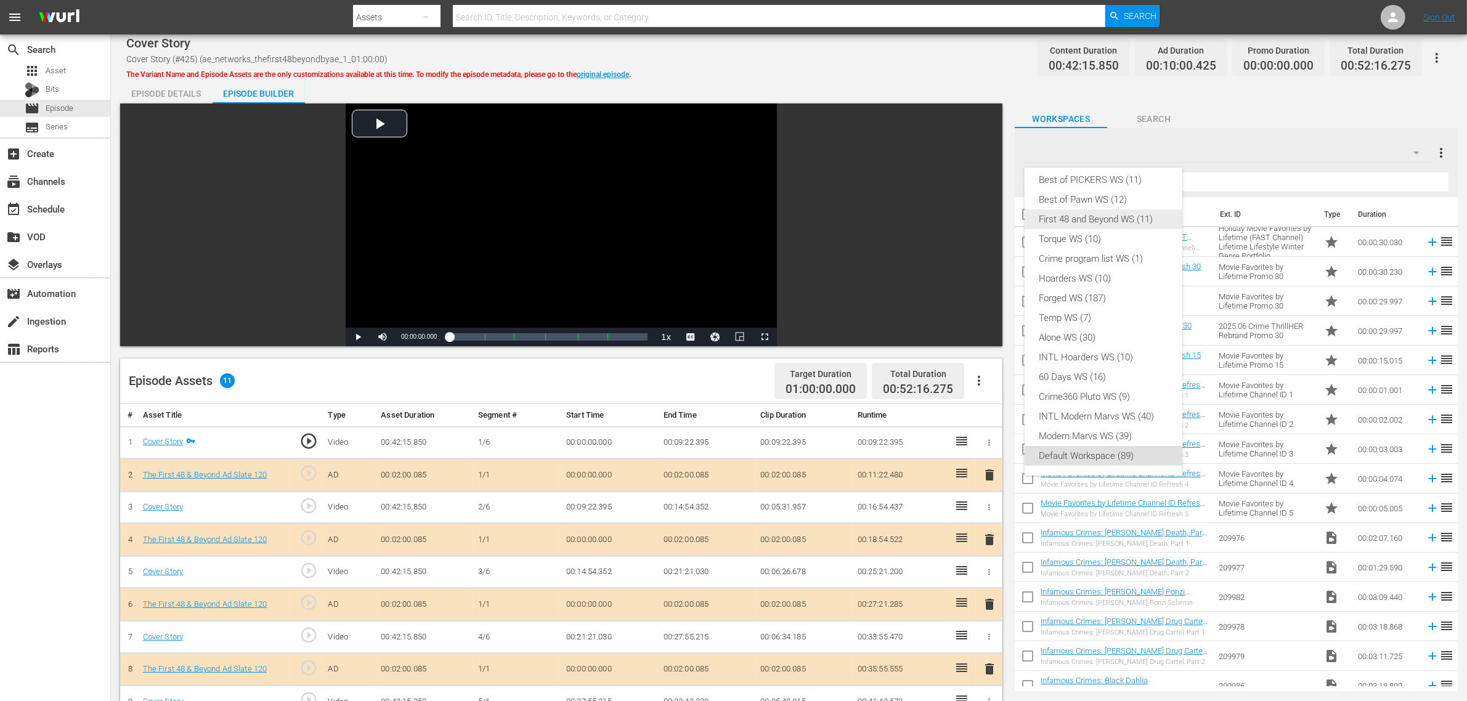
click at [1144, 226] on div "First 48 and Beyond WS (11)" at bounding box center [1104, 220] width 128 height 20
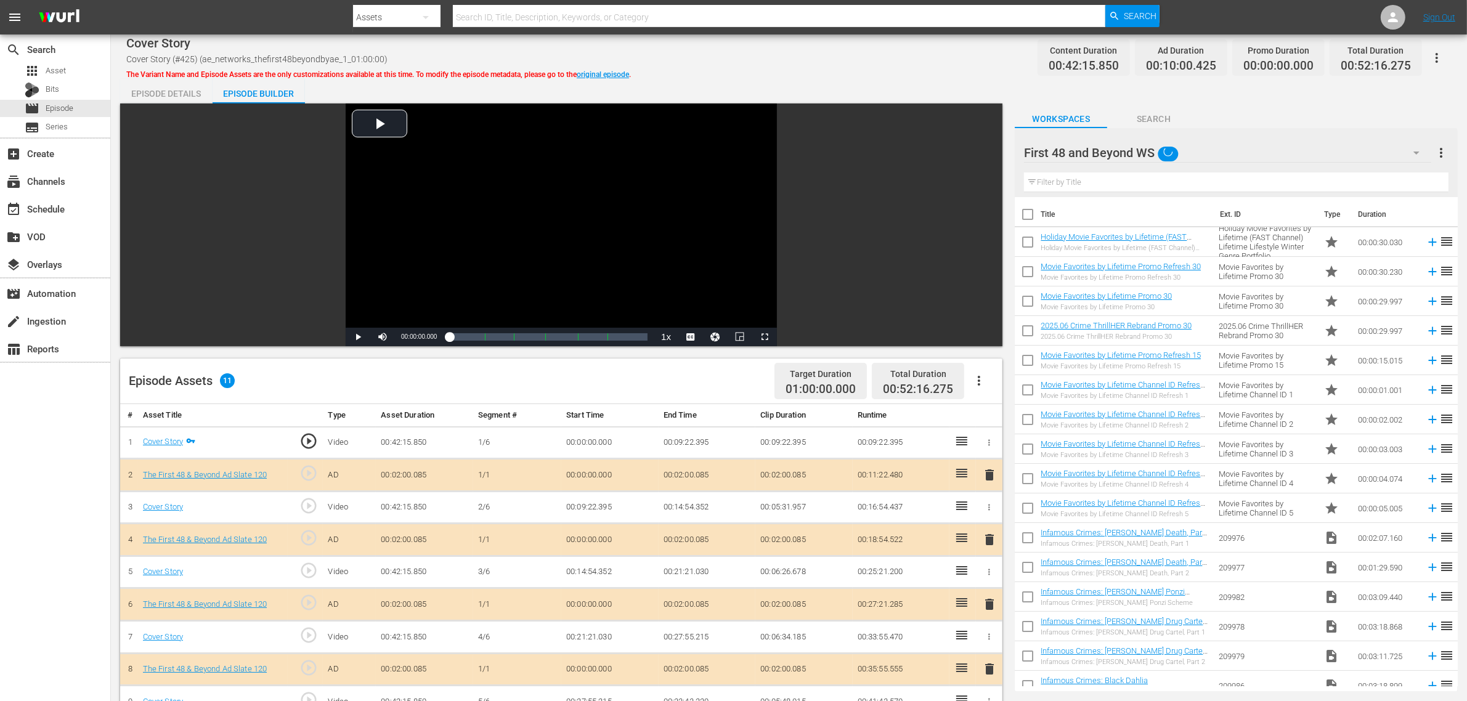
click at [823, 83] on div "Episode Details Episode Builder Episode Preview Video Player is loading. Play V…" at bounding box center [789, 546] width 1338 height 934
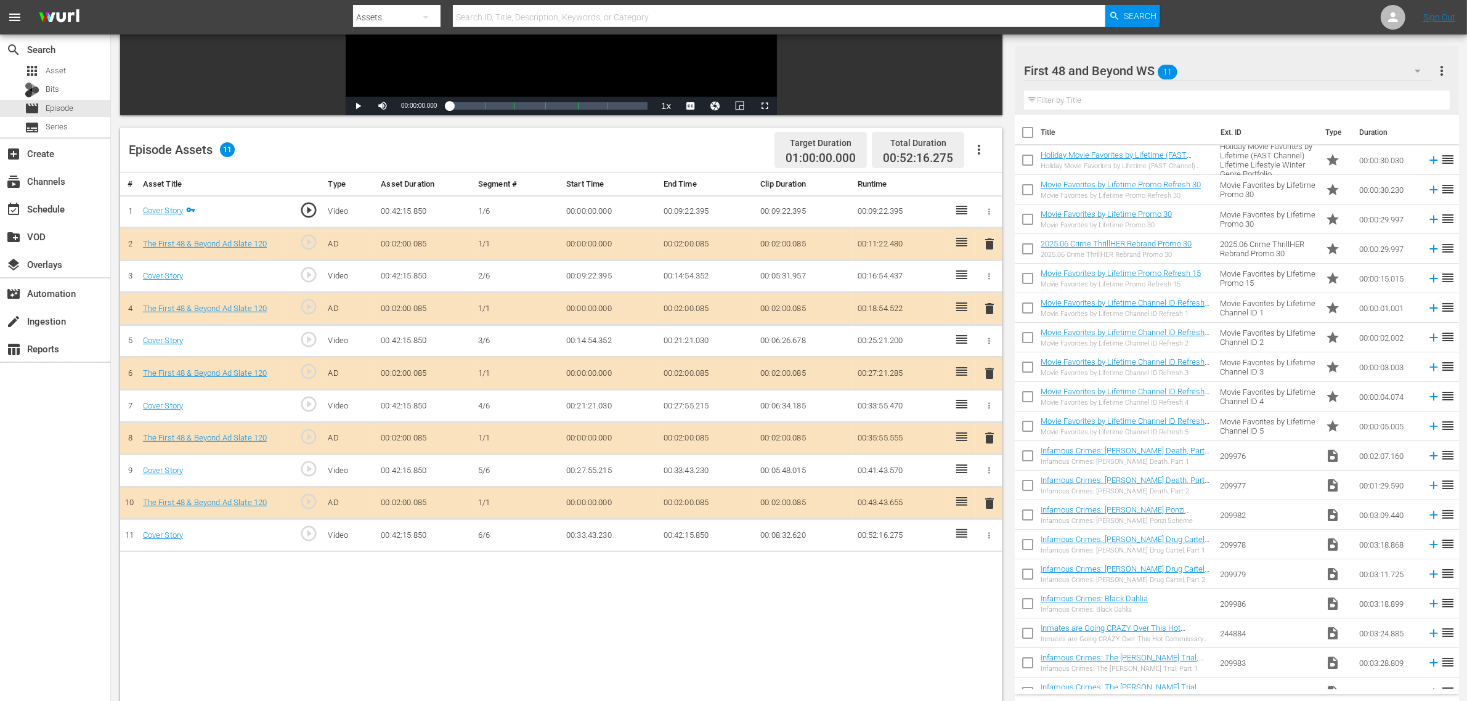
click at [995, 373] on span "delete" at bounding box center [989, 373] width 15 height 15
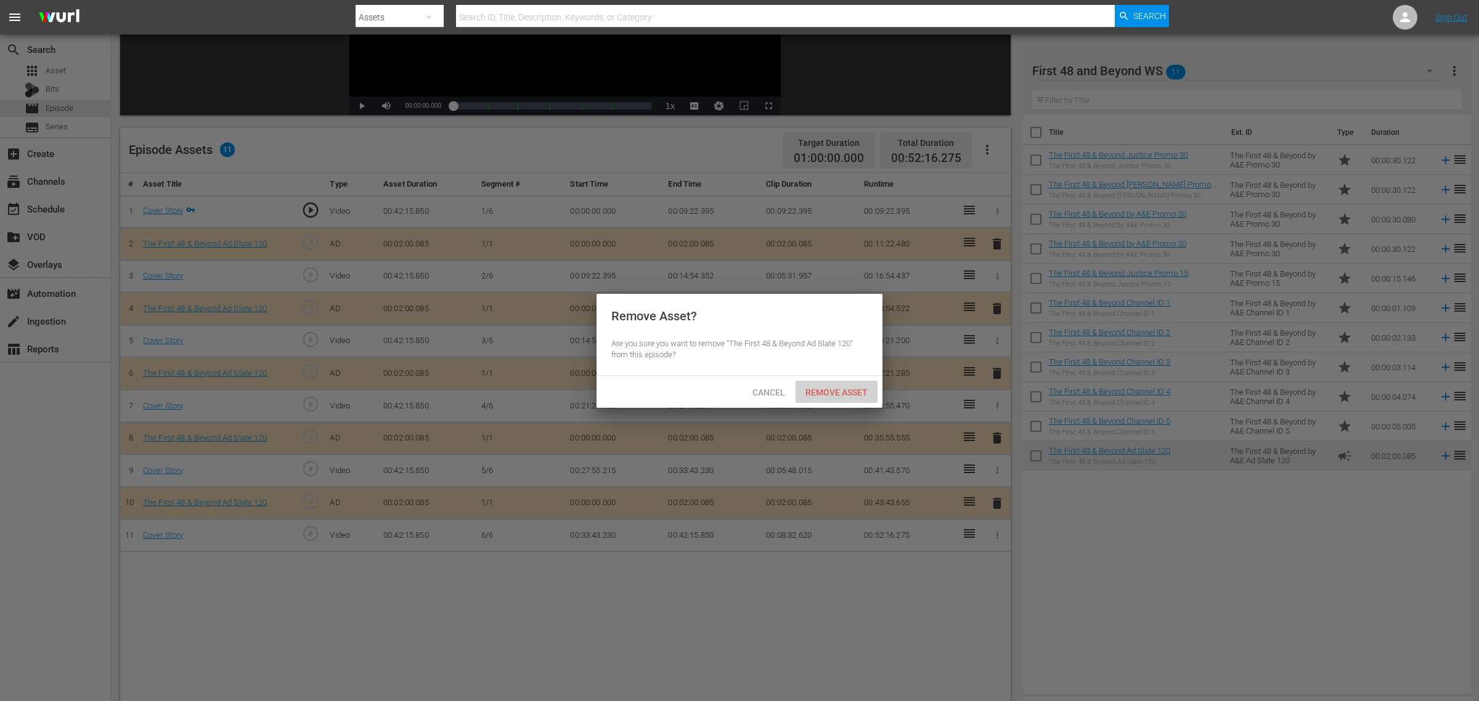
click at [846, 393] on span "Remove Asset" at bounding box center [837, 393] width 82 height 10
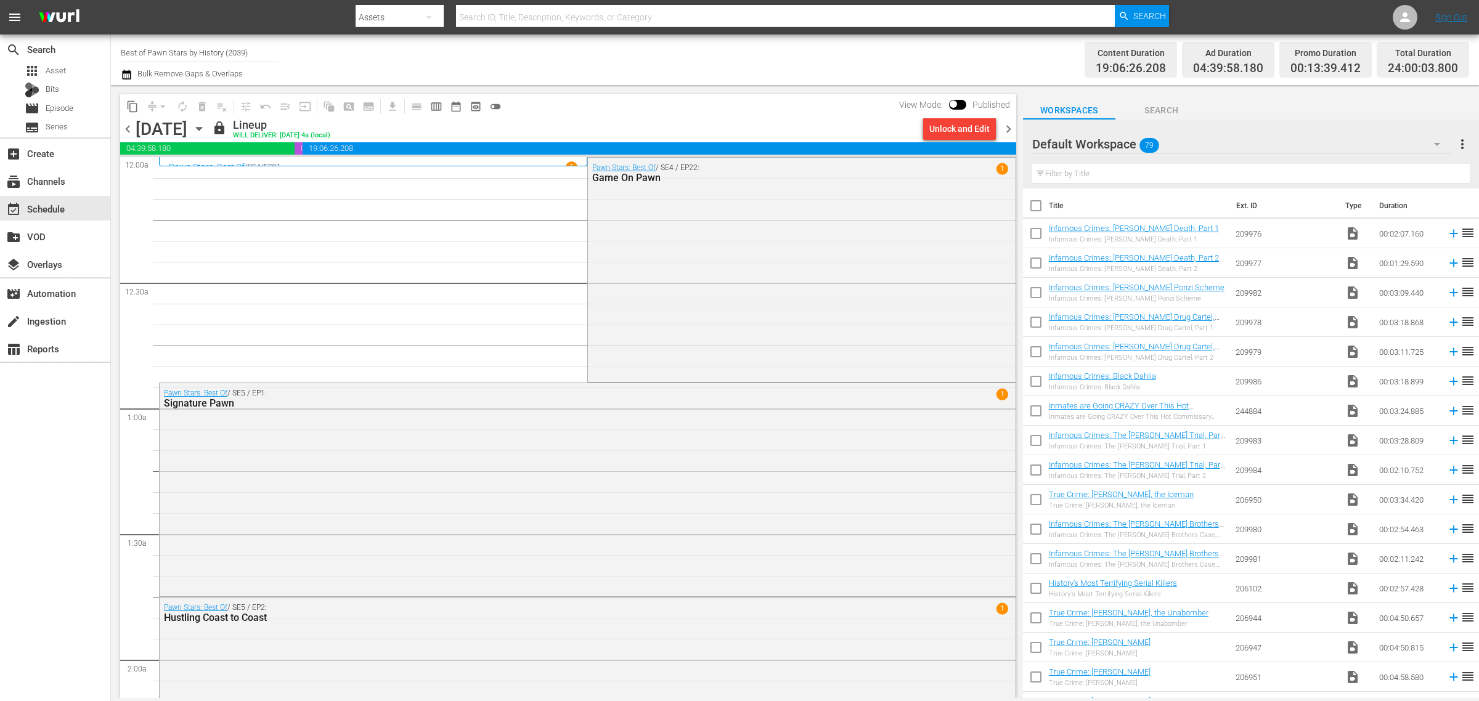
scroll to position [1001, 0]
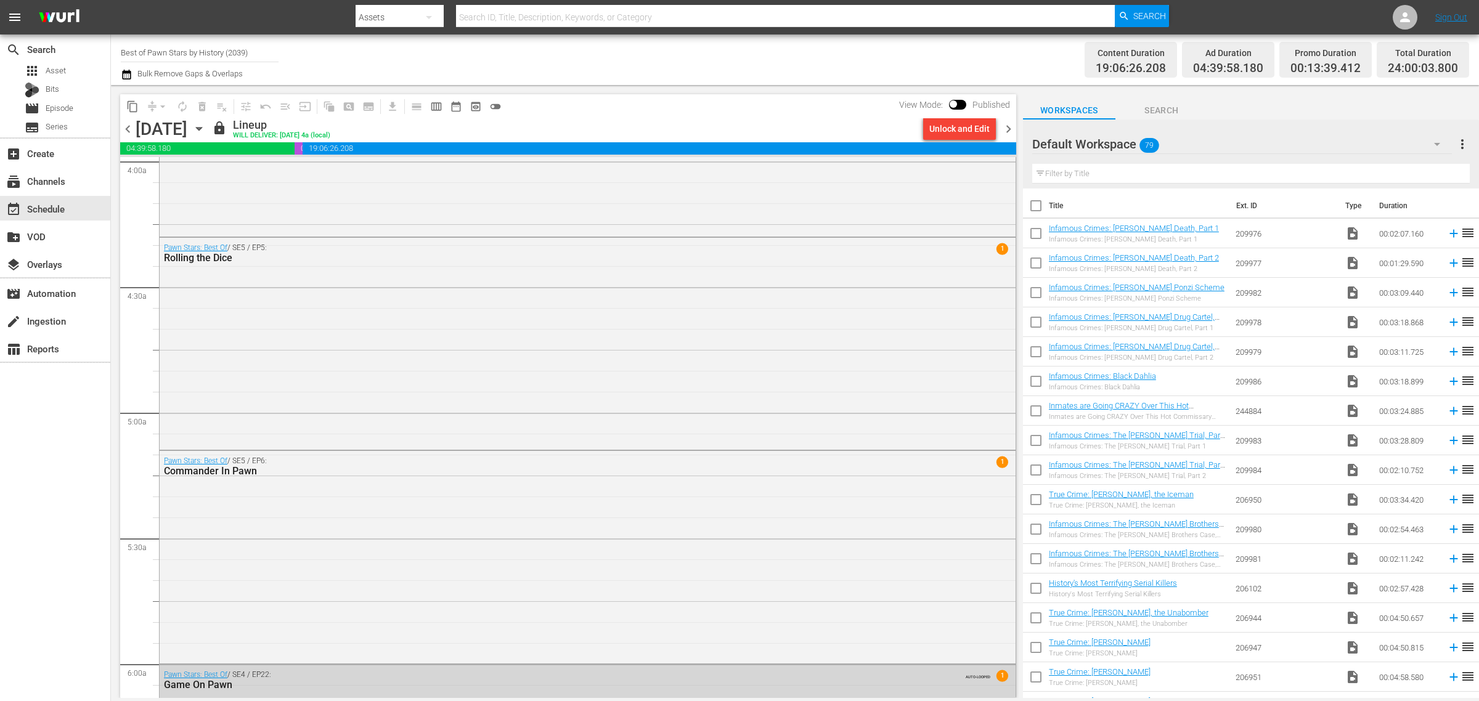
click at [467, 341] on div "Pawn Stars: Best Of / SE5 / EP5: Rolling the Dice 1" at bounding box center [588, 343] width 856 height 210
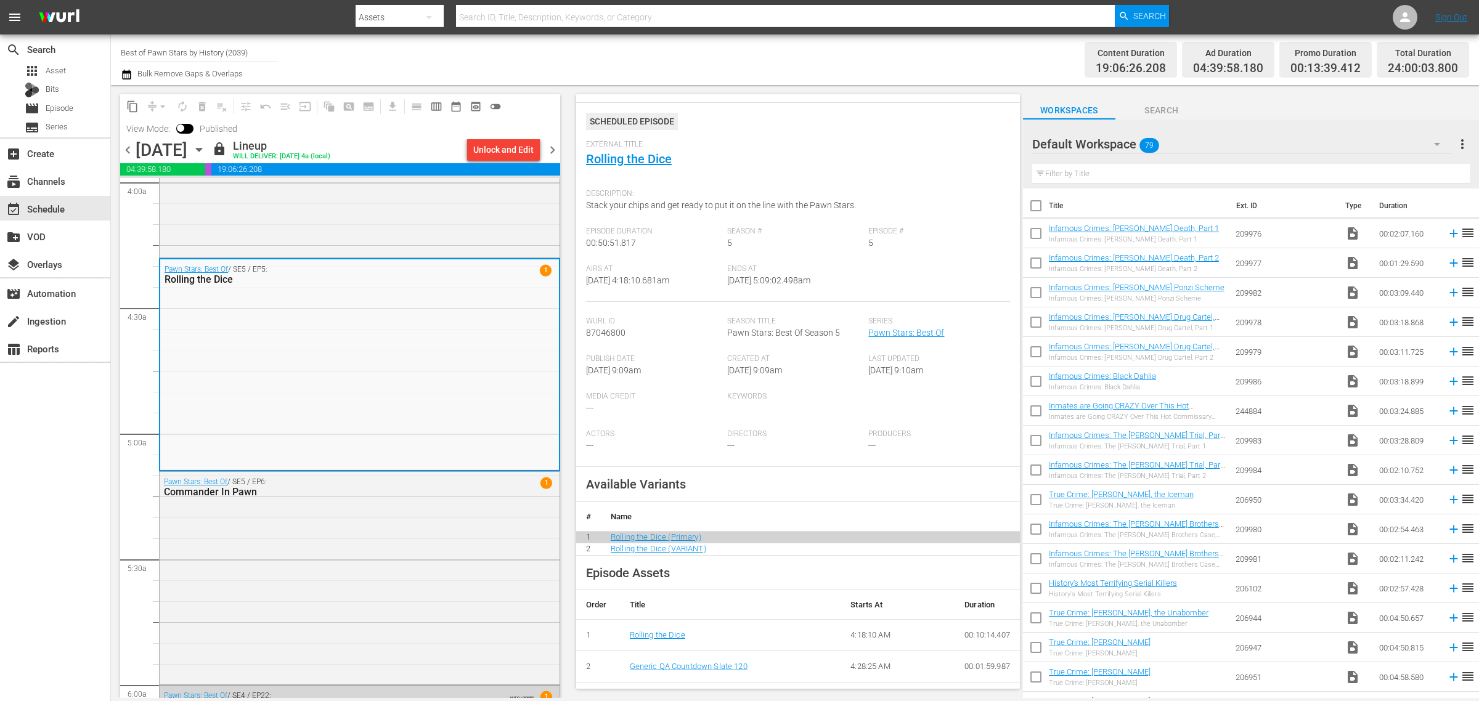
scroll to position [0, 0]
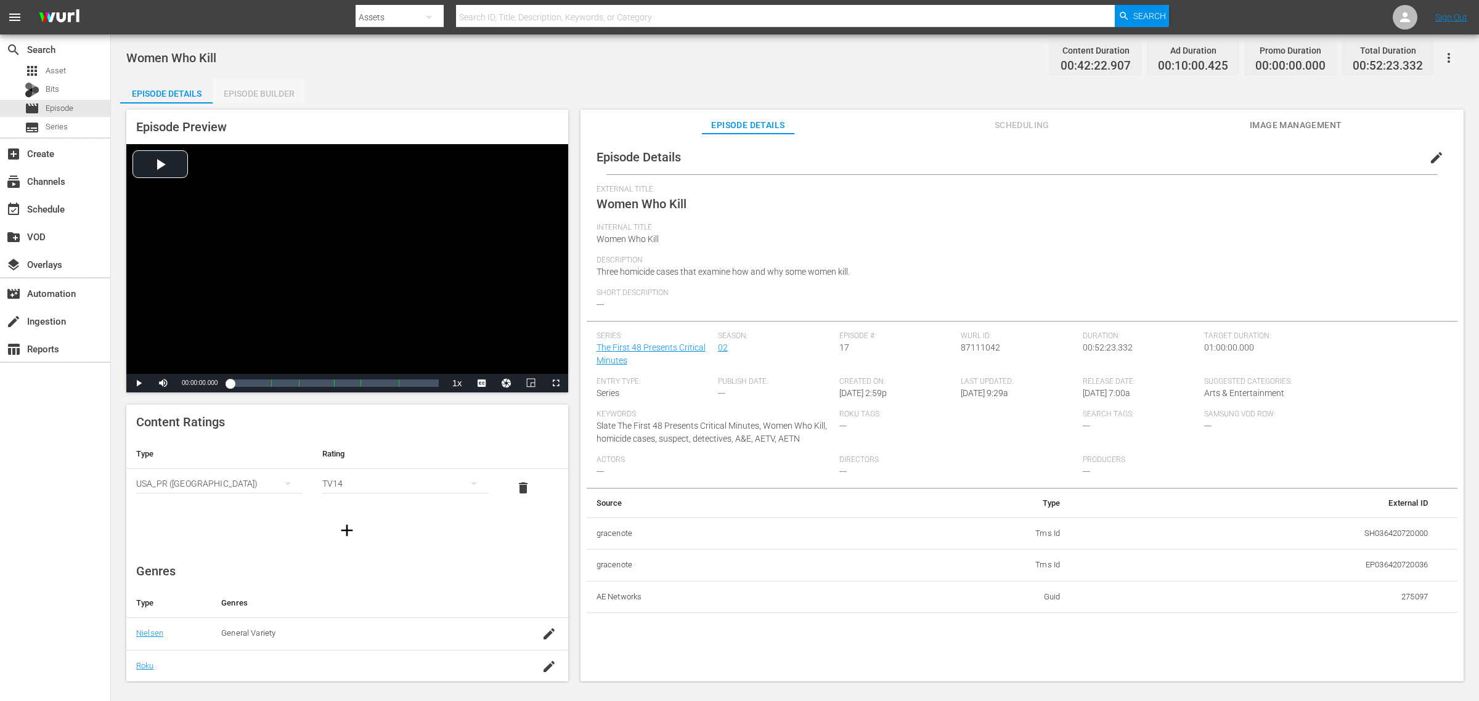
click at [259, 88] on div "Episode Builder" at bounding box center [259, 94] width 92 height 30
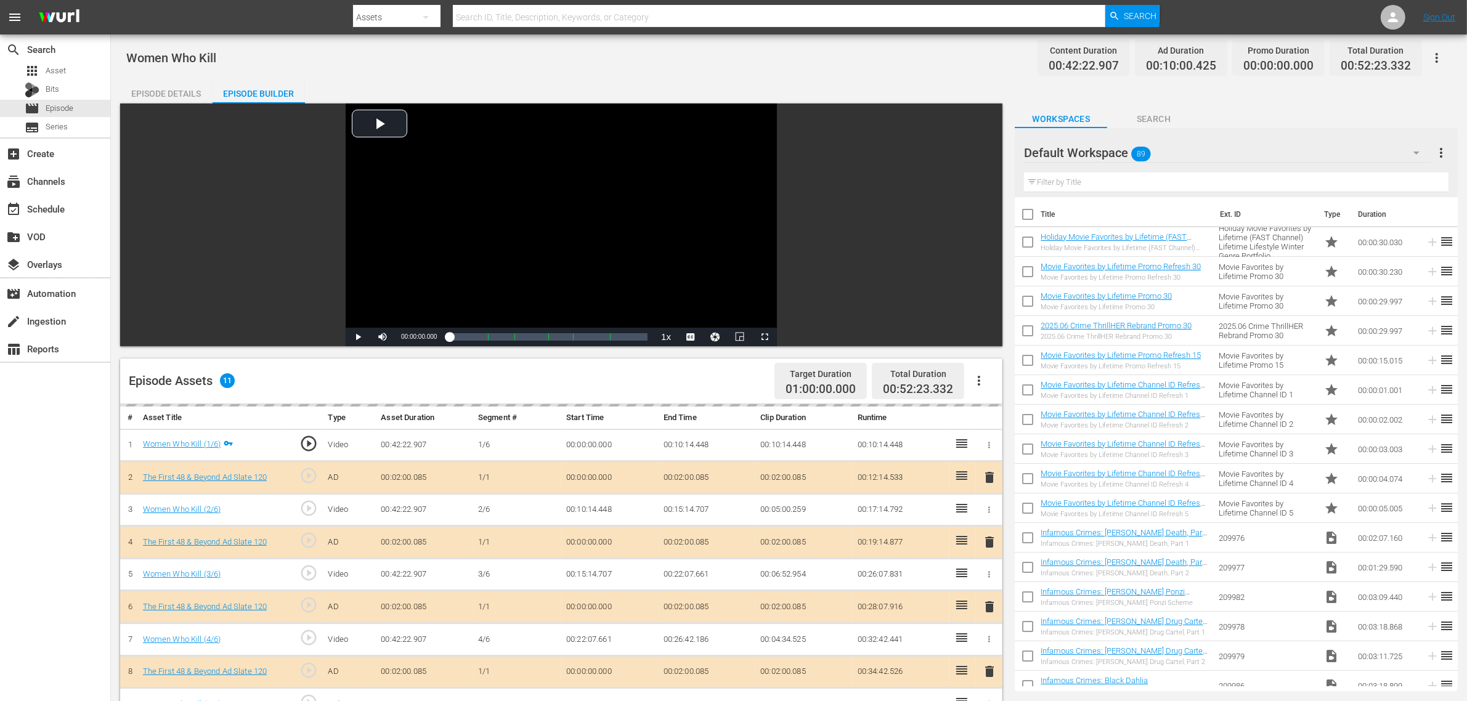
click at [1175, 149] on div "Default Workspace 89" at bounding box center [1227, 153] width 407 height 35
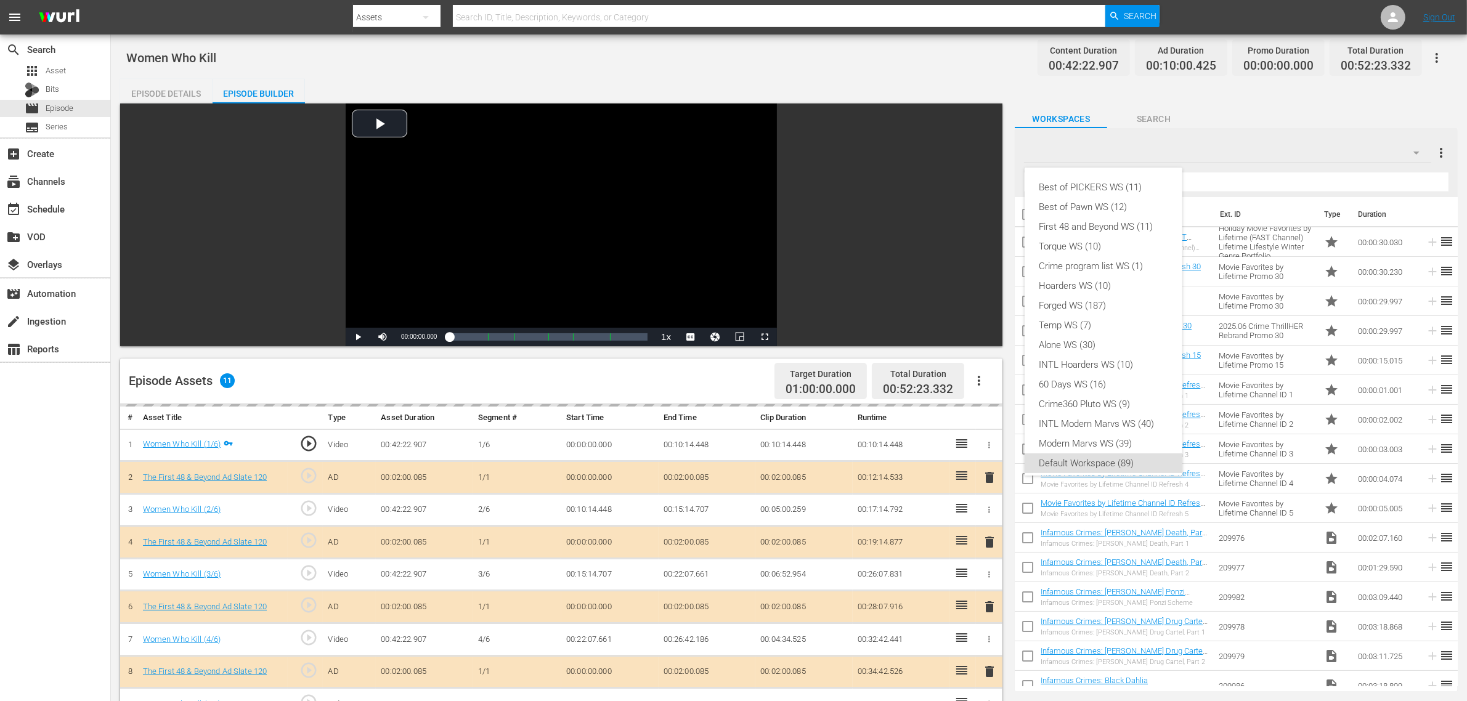
scroll to position [7, 0]
click at [1102, 219] on div "First 48 and Beyond WS (11)" at bounding box center [1104, 220] width 128 height 20
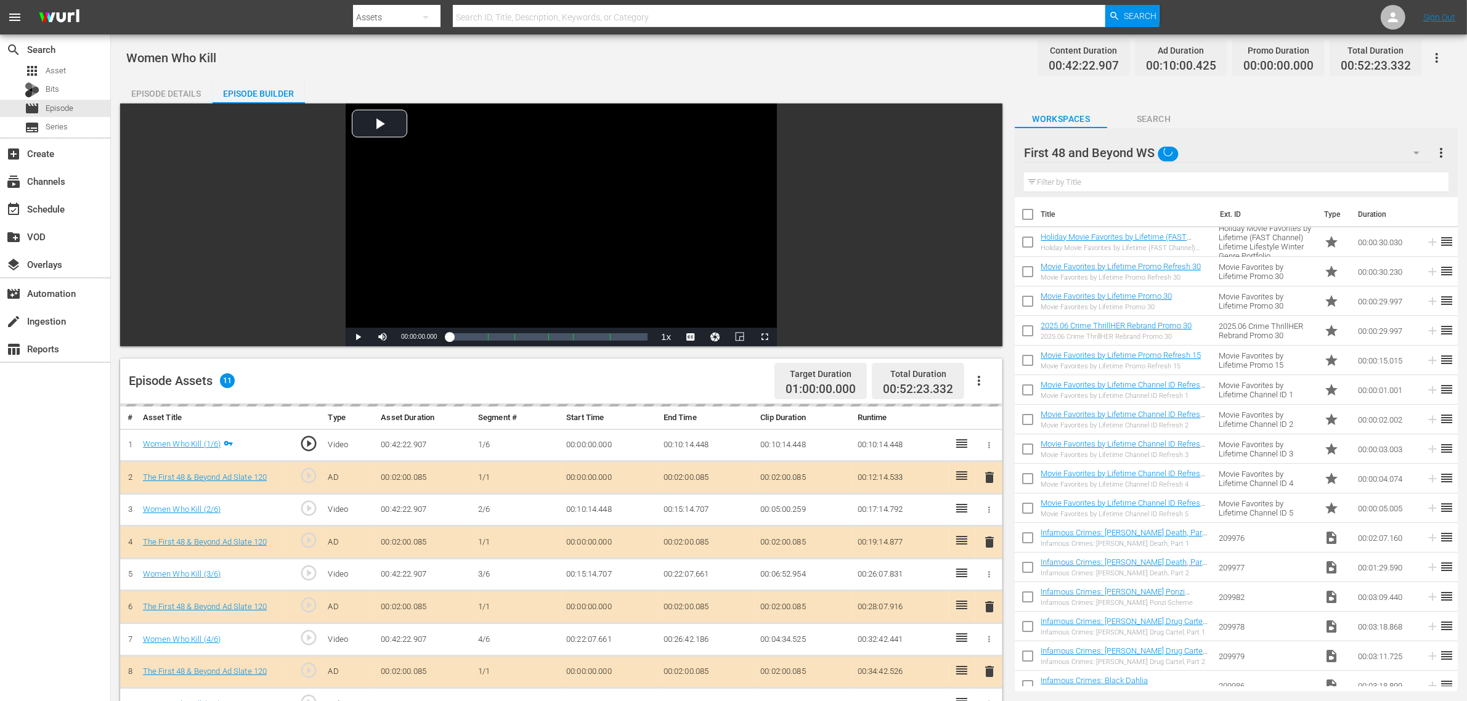
click at [869, 70] on div "Women Who Kill Content Duration 00:42:22.907 Ad Duration 00:10:00.425 Promo Dur…" at bounding box center [789, 58] width 1326 height 28
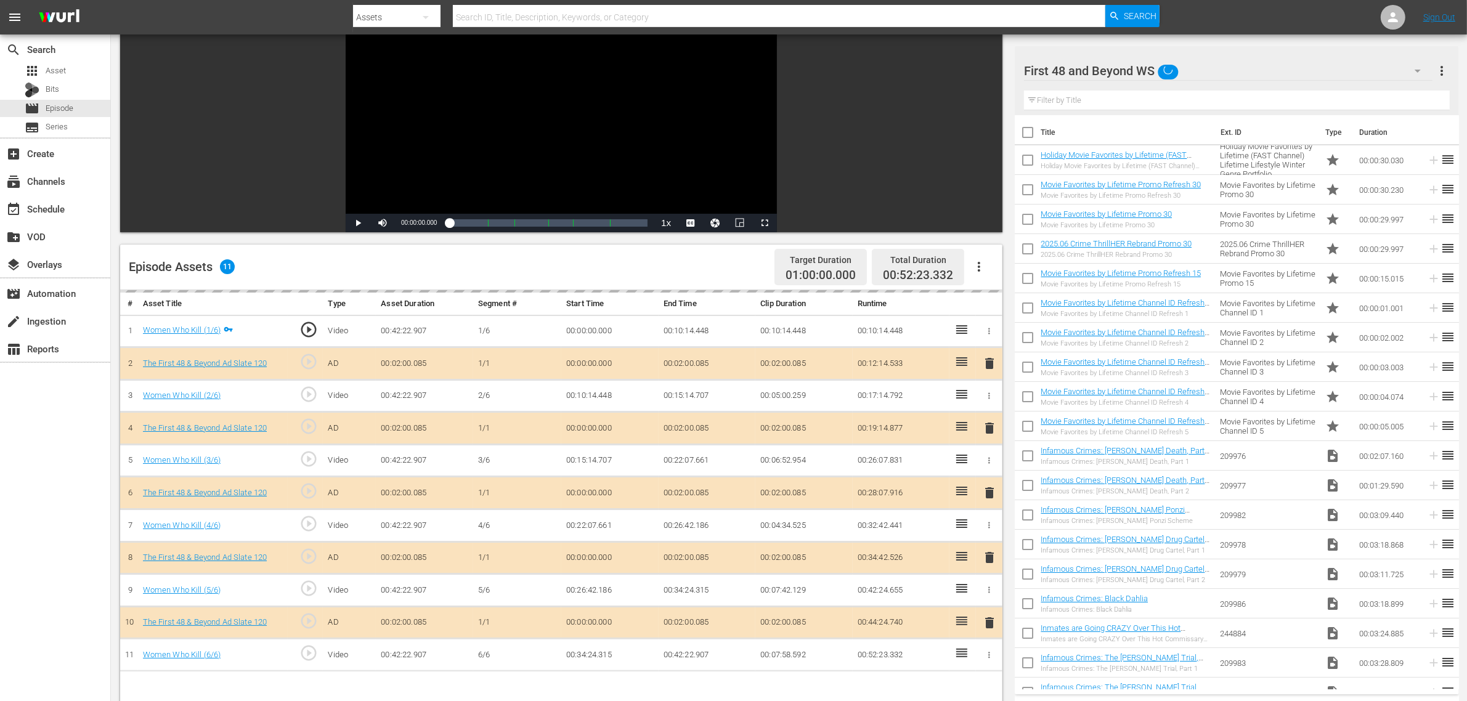
scroll to position [308, 0]
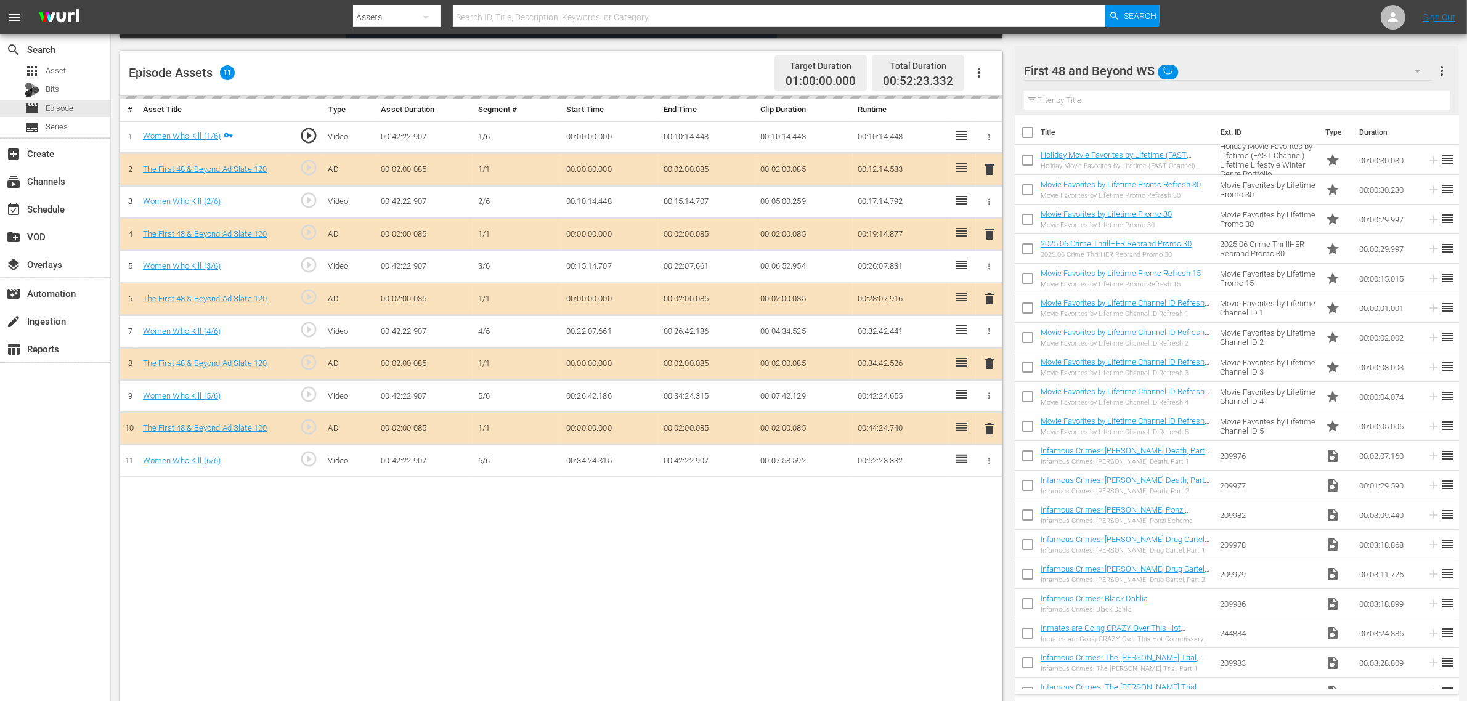
click at [986, 303] on div "delete" at bounding box center [989, 299] width 17 height 18
click at [680, 69] on div "Episode Assets 11 Target Duration 01:00:00.000 Total Duration 00:52:23.332" at bounding box center [561, 74] width 883 height 46
click at [832, 535] on div "# Asset Title Type Asset Duration Segment # Start Time End Time Clip Duration R…" at bounding box center [561, 400] width 883 height 609
click at [989, 299] on div "delete" at bounding box center [989, 299] width 17 height 18
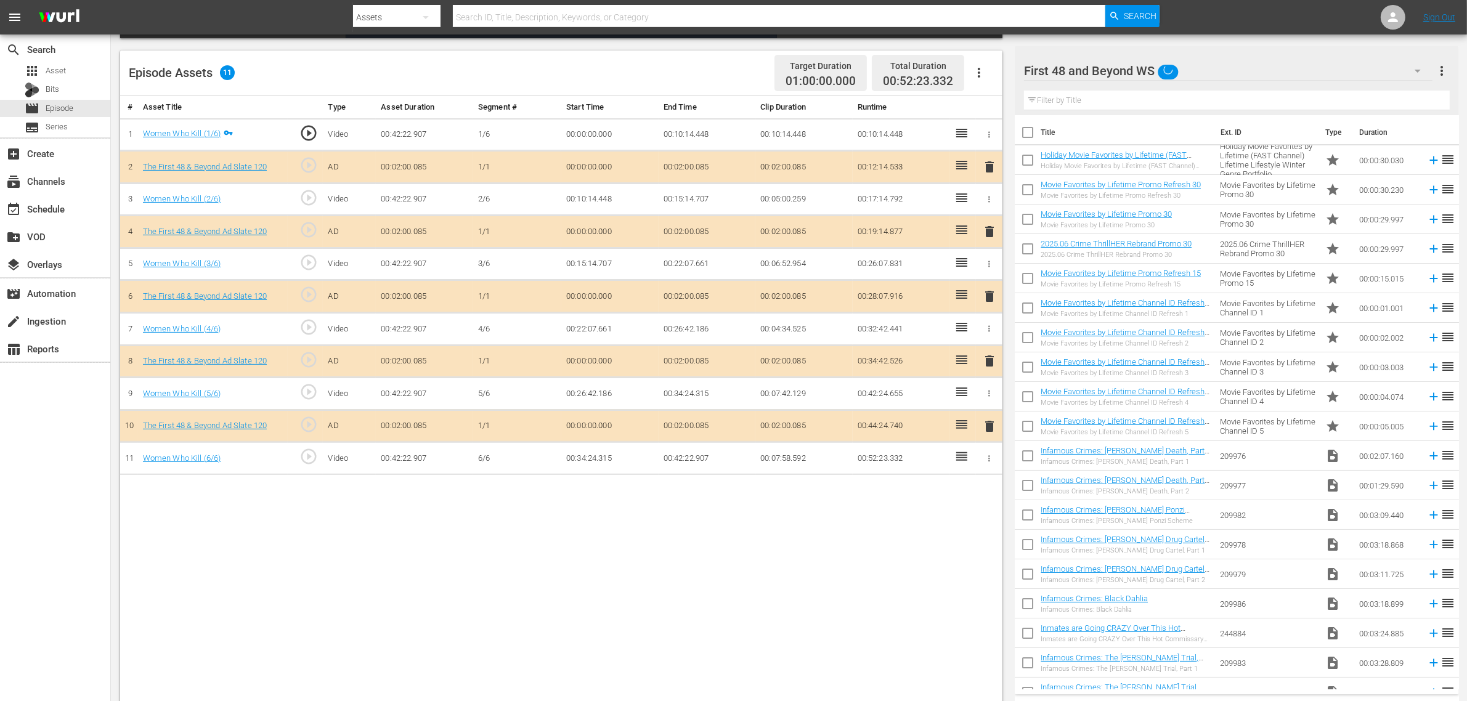
click at [989, 299] on span "delete" at bounding box center [989, 296] width 15 height 15
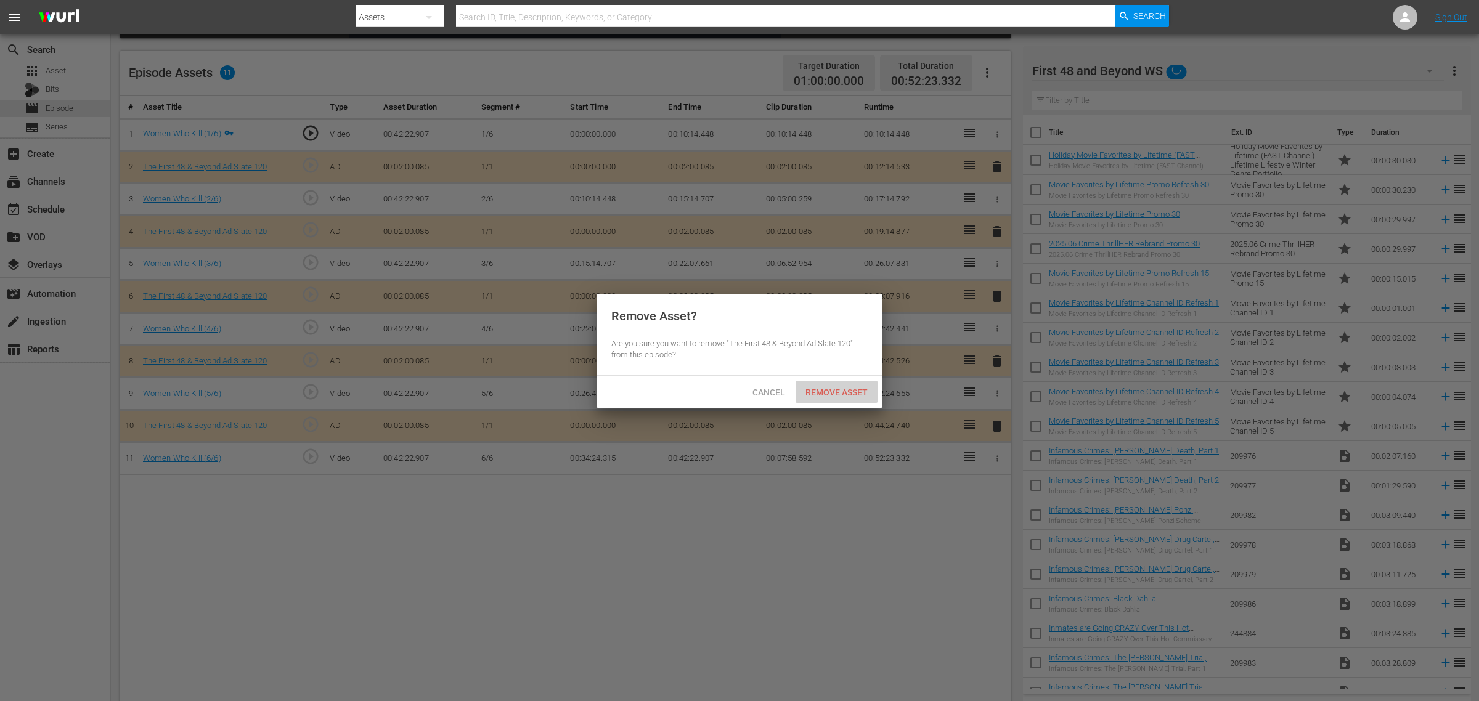
click at [836, 395] on span "Remove Asset" at bounding box center [837, 393] width 82 height 10
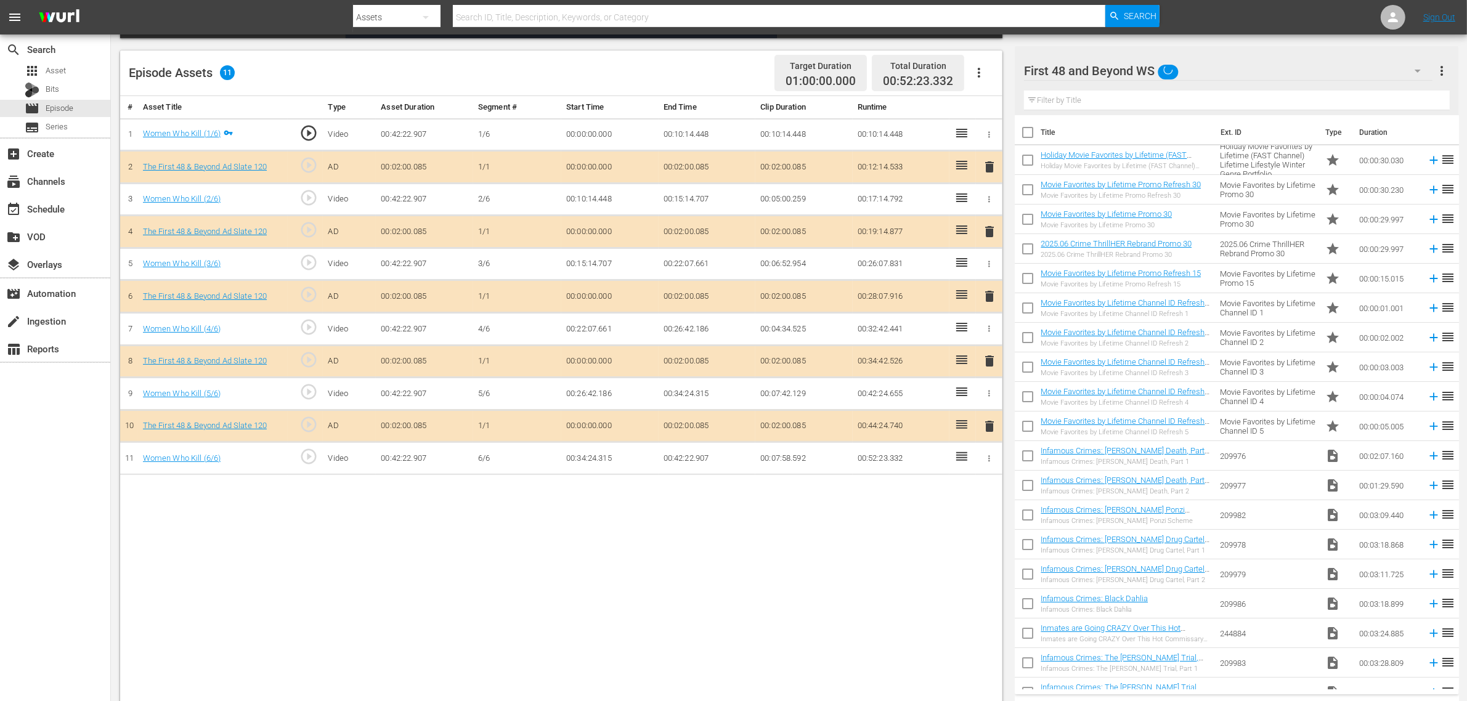
click at [701, 62] on div "Episode Assets 11 Target Duration 01:00:00.000 Total Duration 00:52:23.332" at bounding box center [561, 74] width 883 height 46
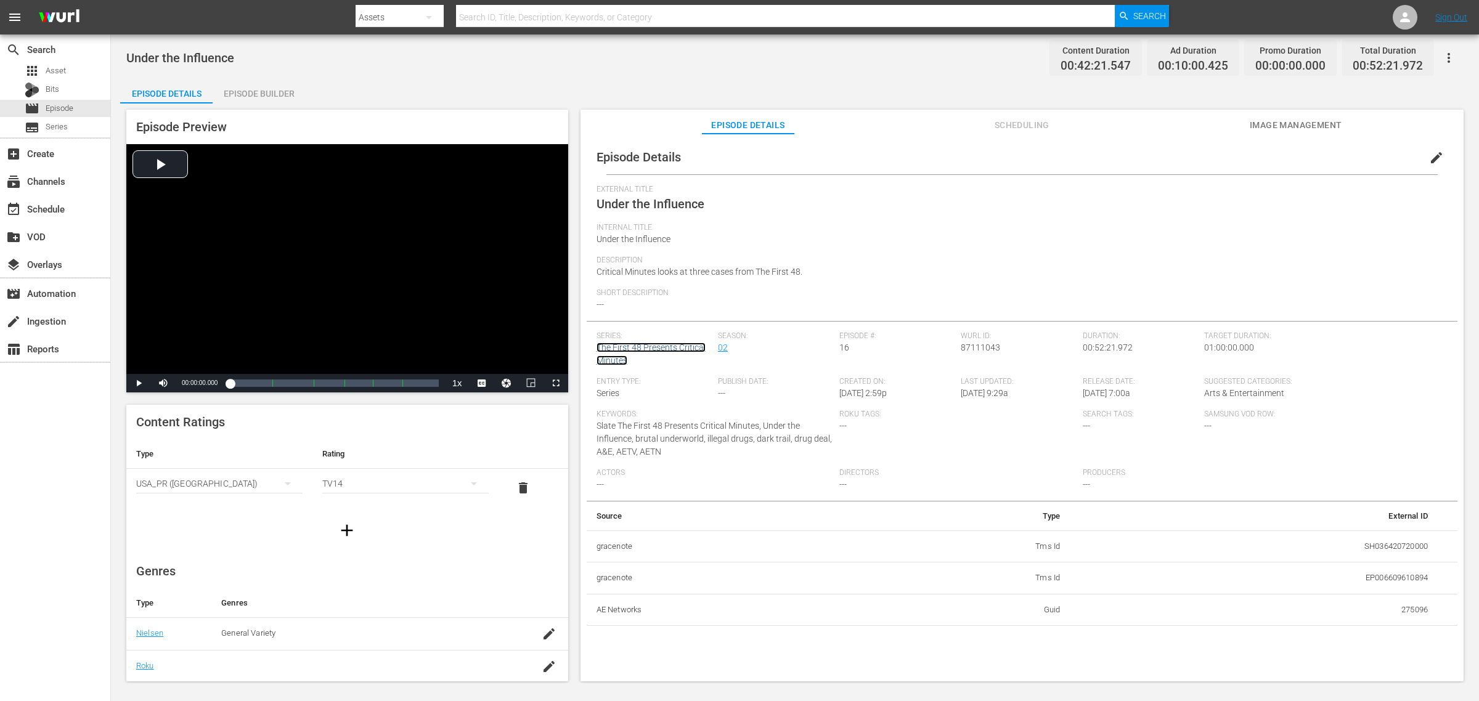
click at [671, 346] on link "The First 48 Presents Critical Minutes" at bounding box center [651, 354] width 109 height 23
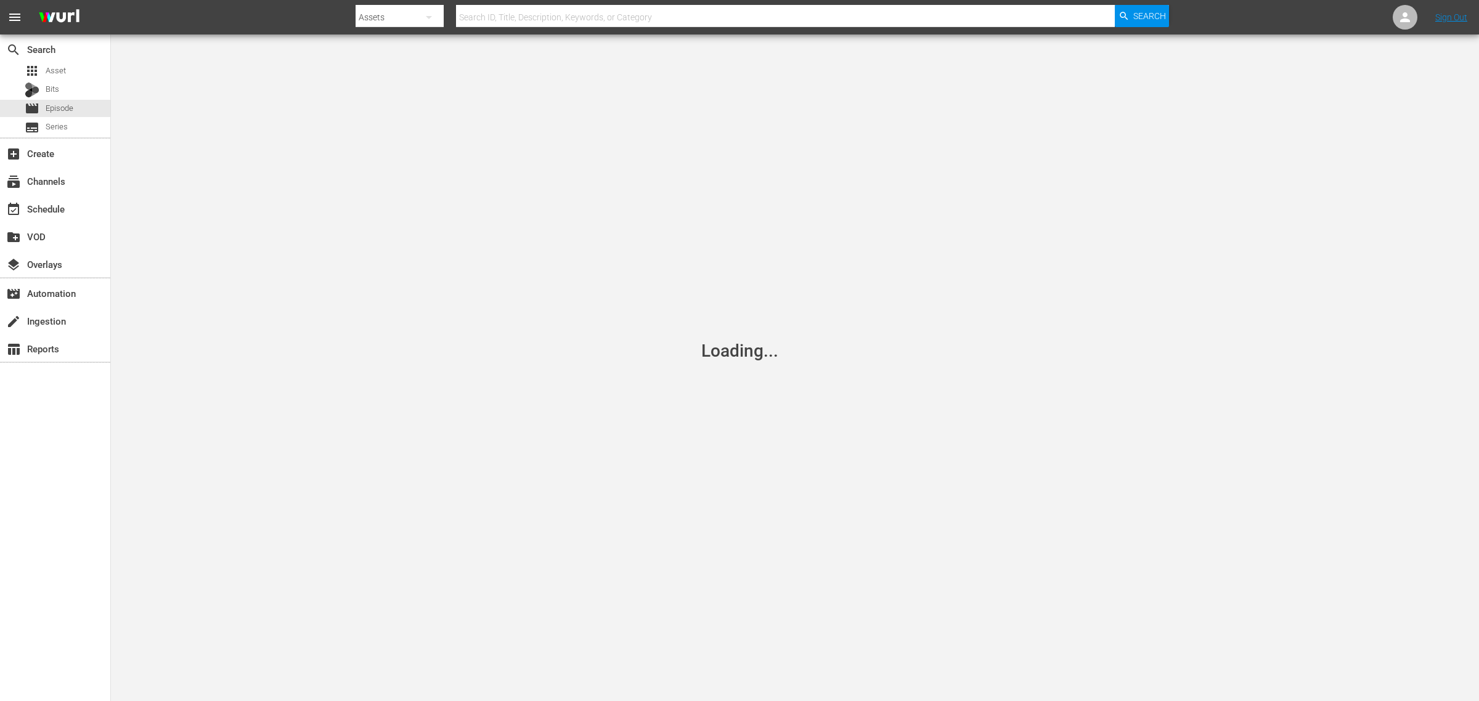
click at [1183, 17] on nav "menu Search By Assets Search ID, Title, Description, Keywords, or Category Sear…" at bounding box center [739, 17] width 1479 height 35
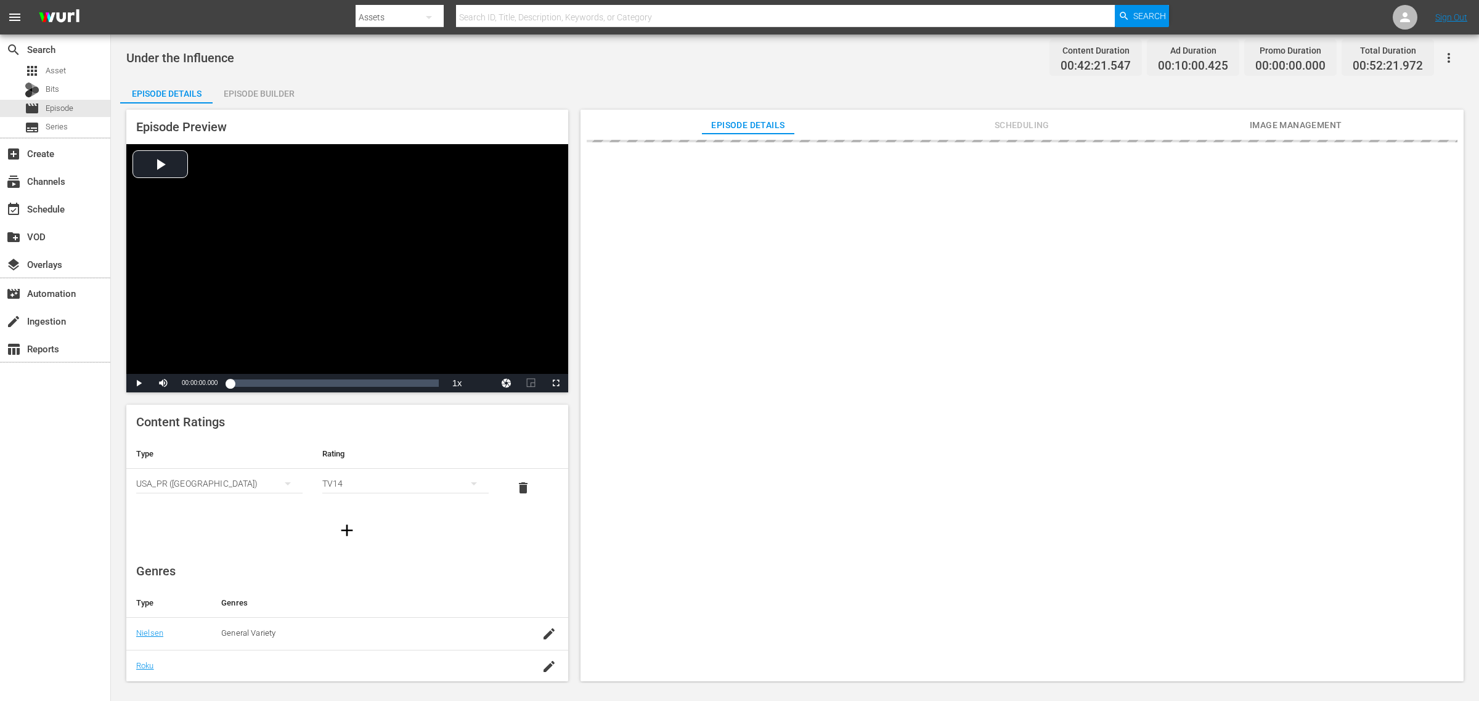
drag, startPoint x: 755, startPoint y: 44, endPoint x: 698, endPoint y: 44, distance: 57.3
click at [755, 44] on div "Under the Influence Content Duration 00:42:21.547 Ad Duration 00:10:00.425 Prom…" at bounding box center [794, 58] width 1337 height 28
click at [280, 94] on div "Episode Builder" at bounding box center [259, 94] width 92 height 30
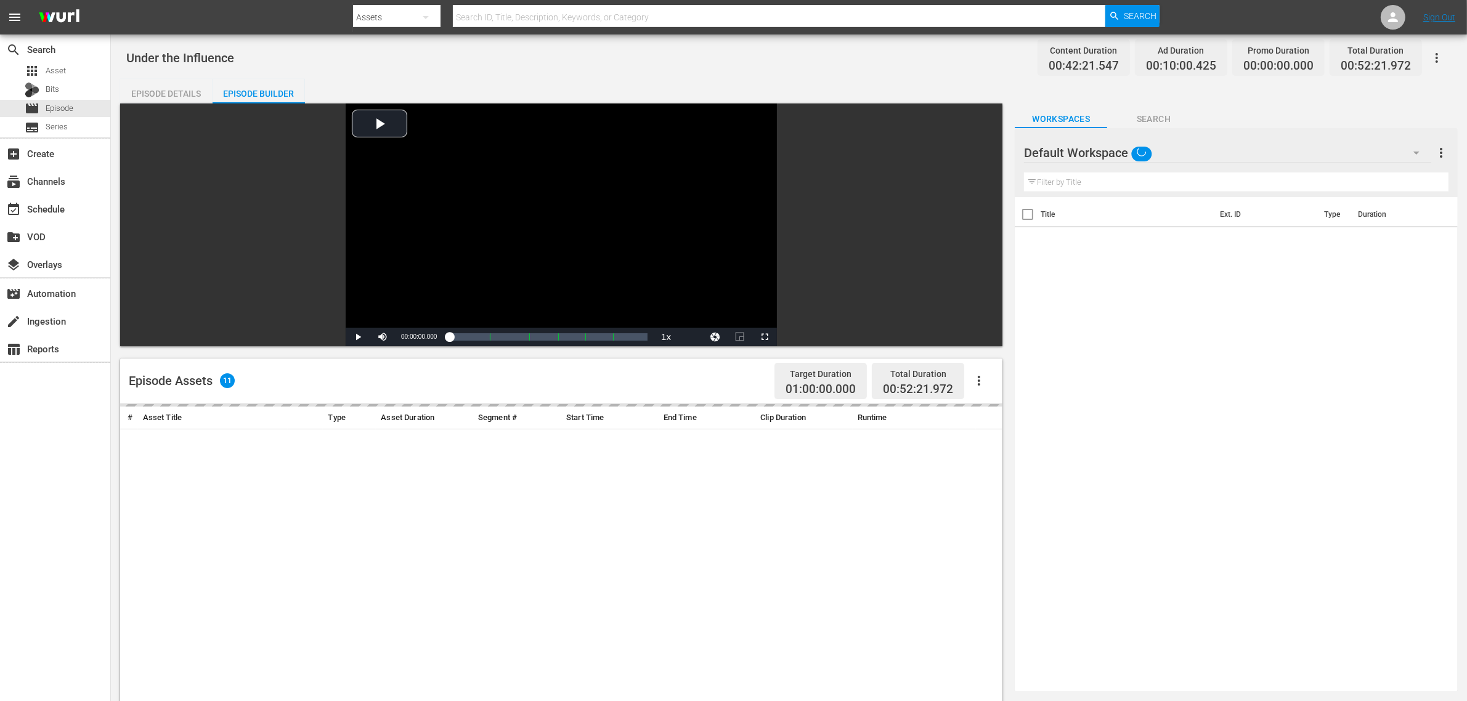
drag, startPoint x: 891, startPoint y: 62, endPoint x: 980, endPoint y: 78, distance: 90.8
click at [891, 60] on div "Under the Influence Content Duration 00:42:21.547 Ad Duration 00:10:00.425 Prom…" at bounding box center [789, 58] width 1326 height 28
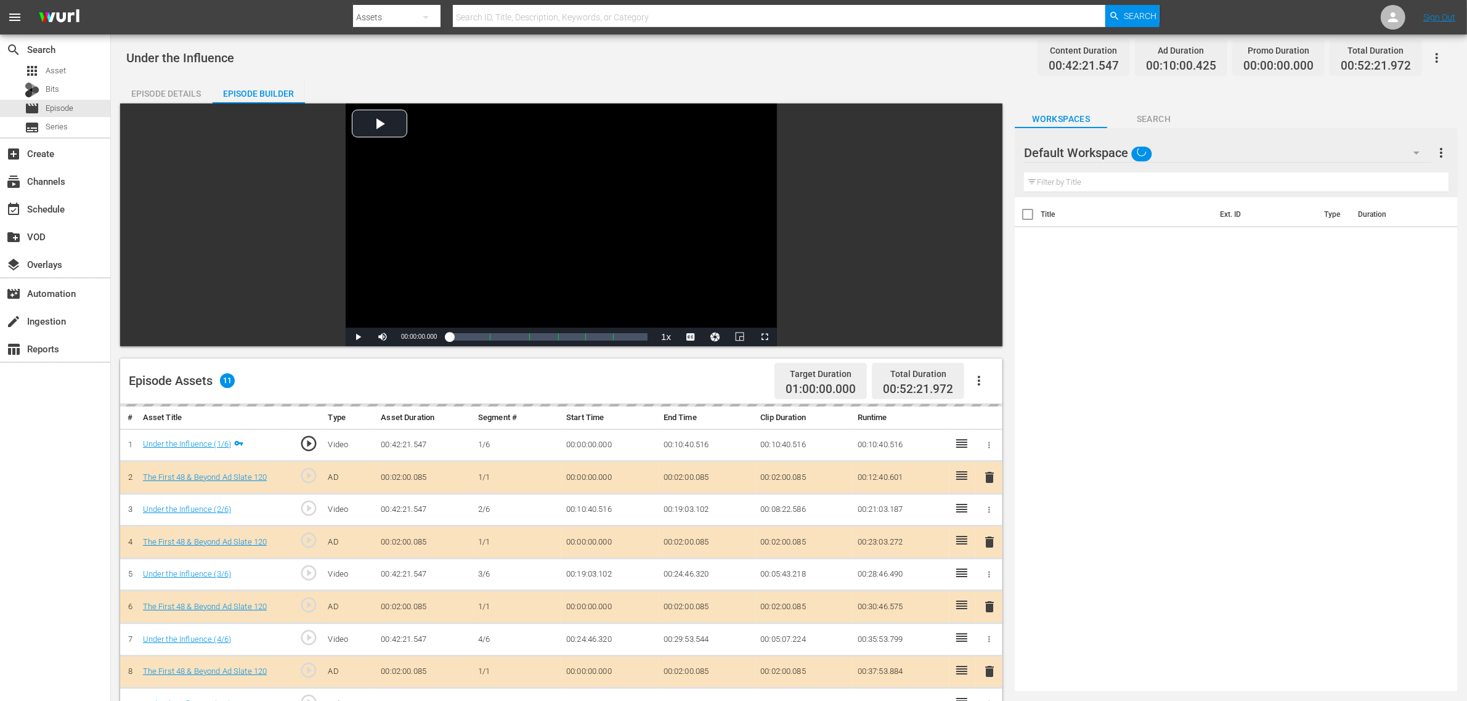
click at [1183, 147] on div "Default Workspace" at bounding box center [1227, 153] width 407 height 35
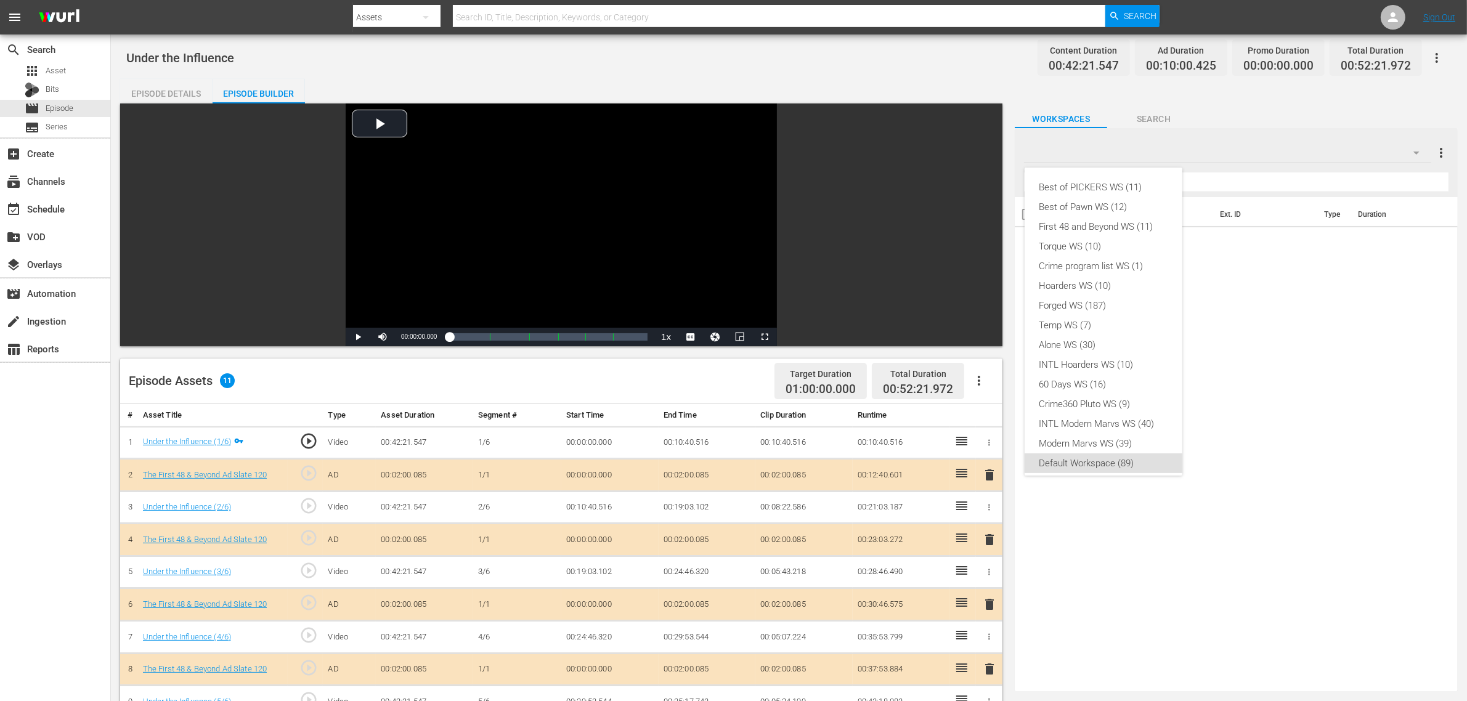
scroll to position [7, 0]
click at [1122, 217] on div "First 48 and Beyond WS (11)" at bounding box center [1104, 220] width 128 height 20
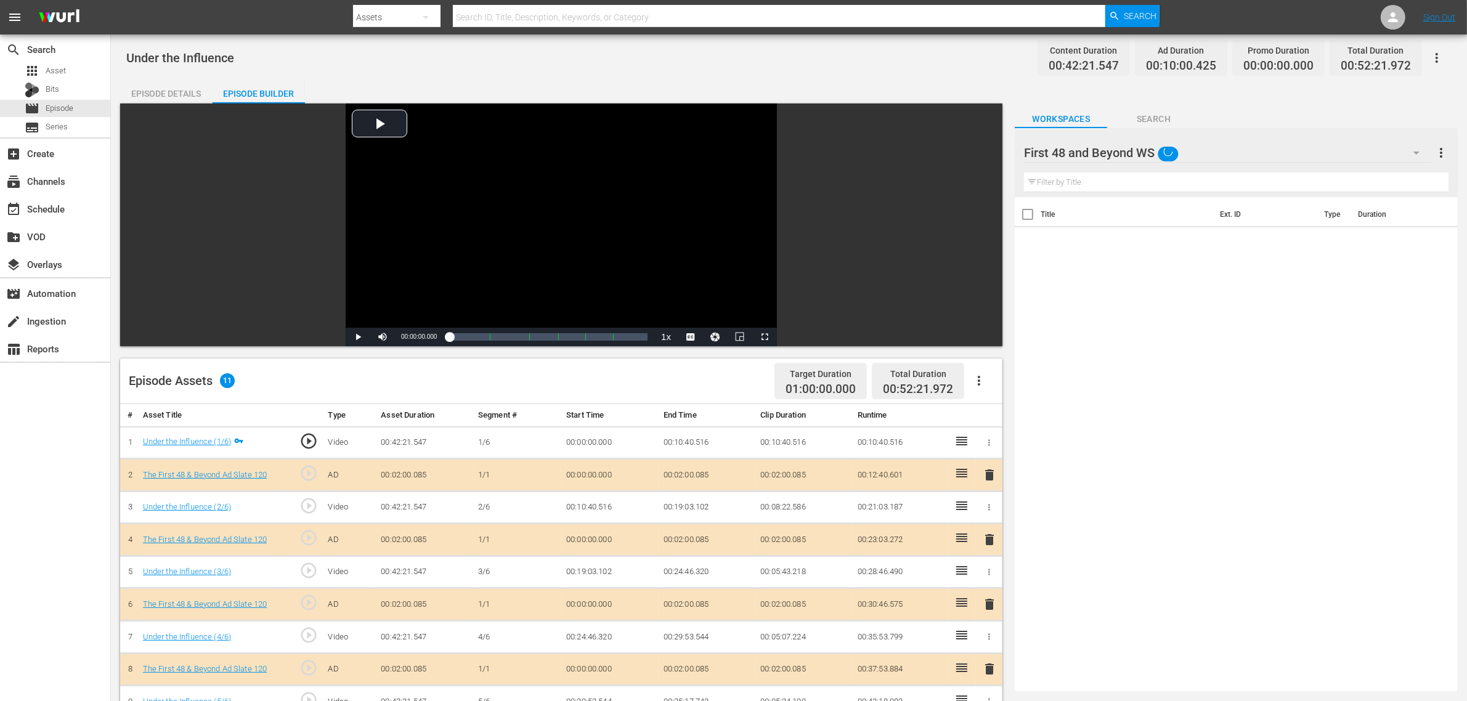
click at [762, 37] on div "Under the Influence Content Duration 00:42:21.547 Ad Duration 00:10:00.425 Prom…" at bounding box center [789, 529] width 1356 height 988
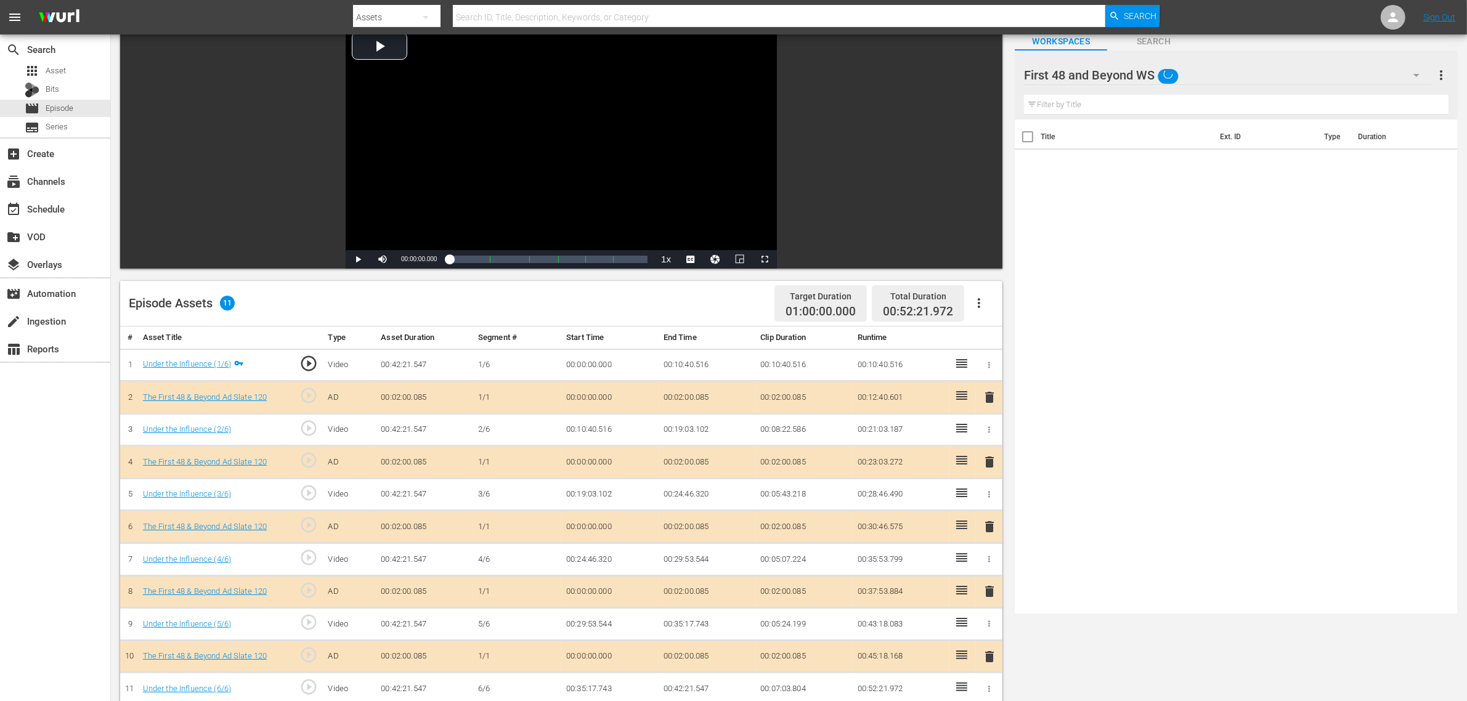
scroll to position [231, 0]
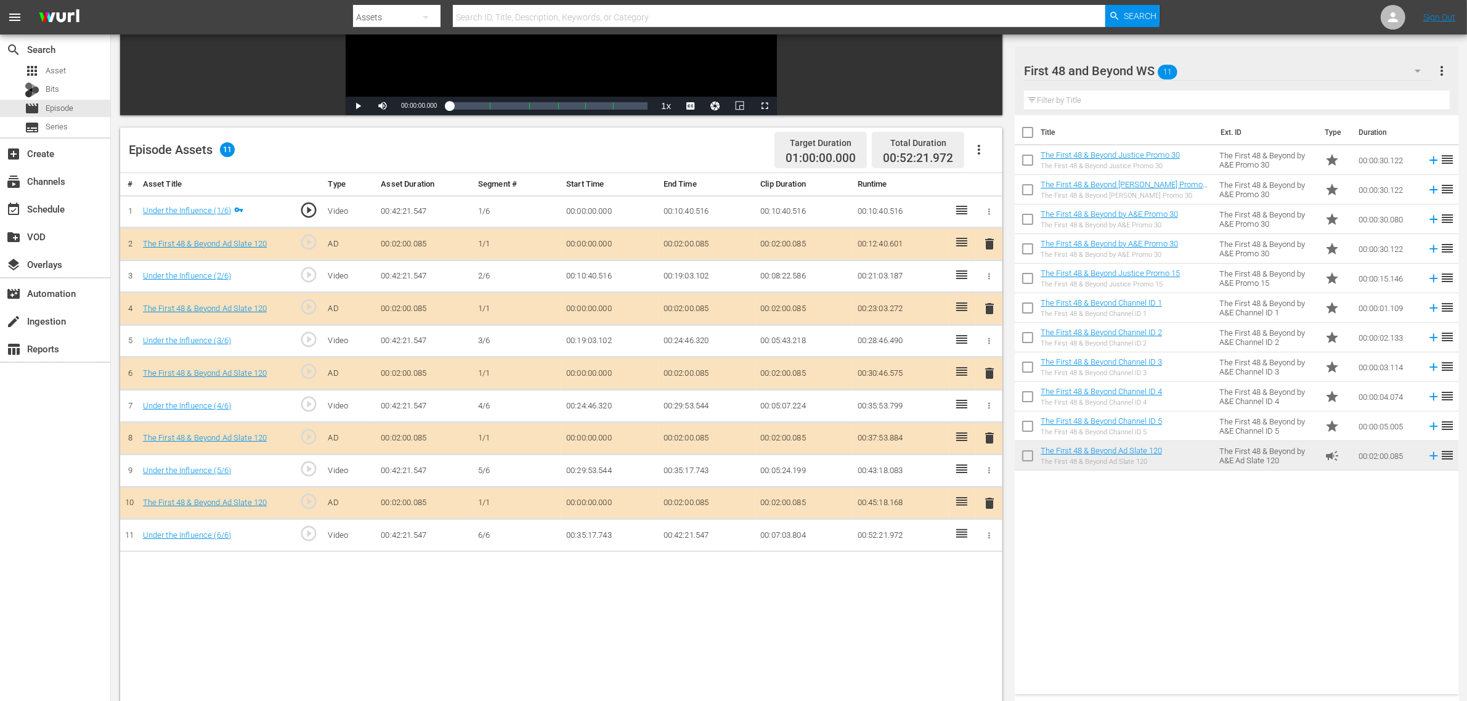
click at [1152, 561] on div "Title Ext. ID Type Duration The First 48 & Beyond Justice Promo 30 The First 48…" at bounding box center [1237, 402] width 444 height 574
click at [1183, 12] on nav "menu Search By Assets Search ID, Title, Description, Keywords, or Category Sear…" at bounding box center [733, 17] width 1467 height 35
click at [1181, 561] on div "Title Ext. ID Type Duration The First 48 & Beyond Justice Promo 30 The First 48…" at bounding box center [1237, 402] width 444 height 574
click at [993, 377] on span "delete" at bounding box center [989, 373] width 15 height 15
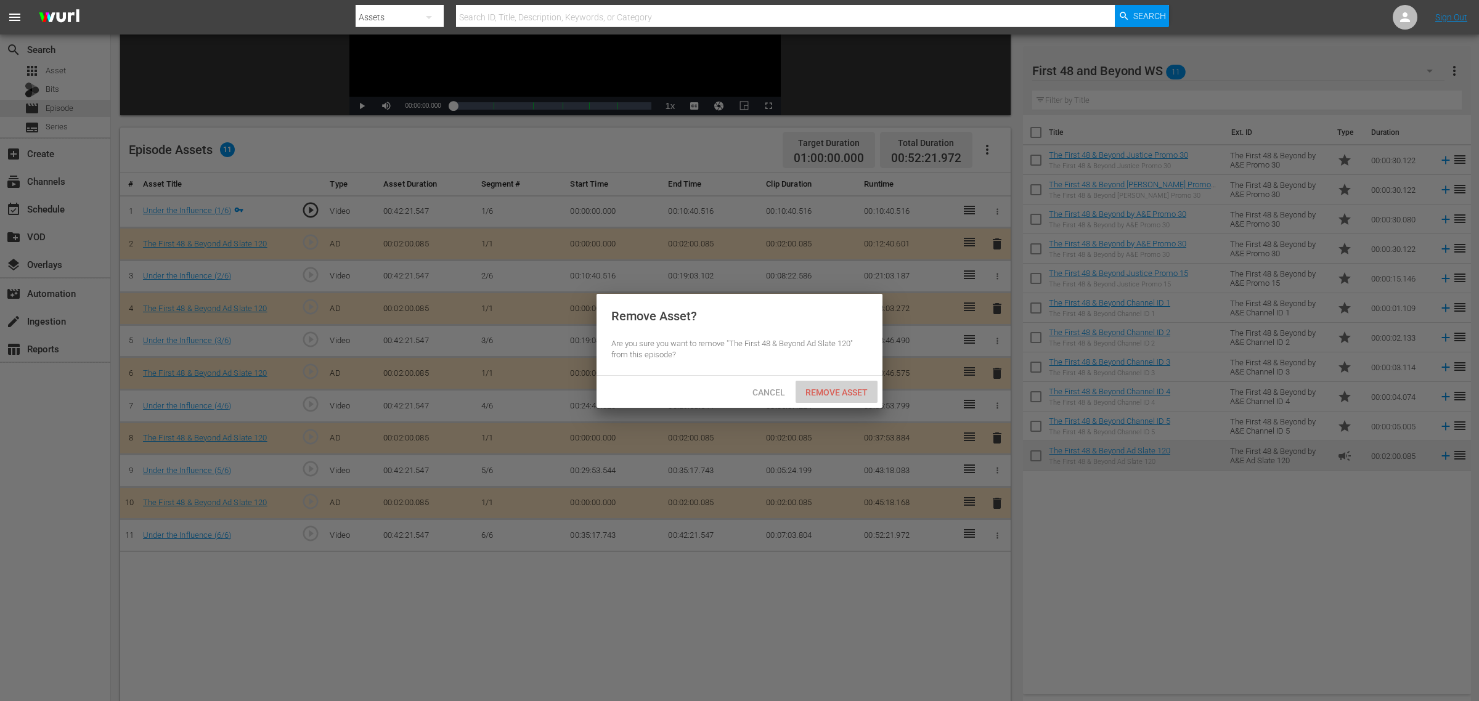
drag, startPoint x: 854, startPoint y: 387, endPoint x: 983, endPoint y: 0, distance: 408.1
click at [852, 388] on span "Remove Asset" at bounding box center [837, 393] width 82 height 10
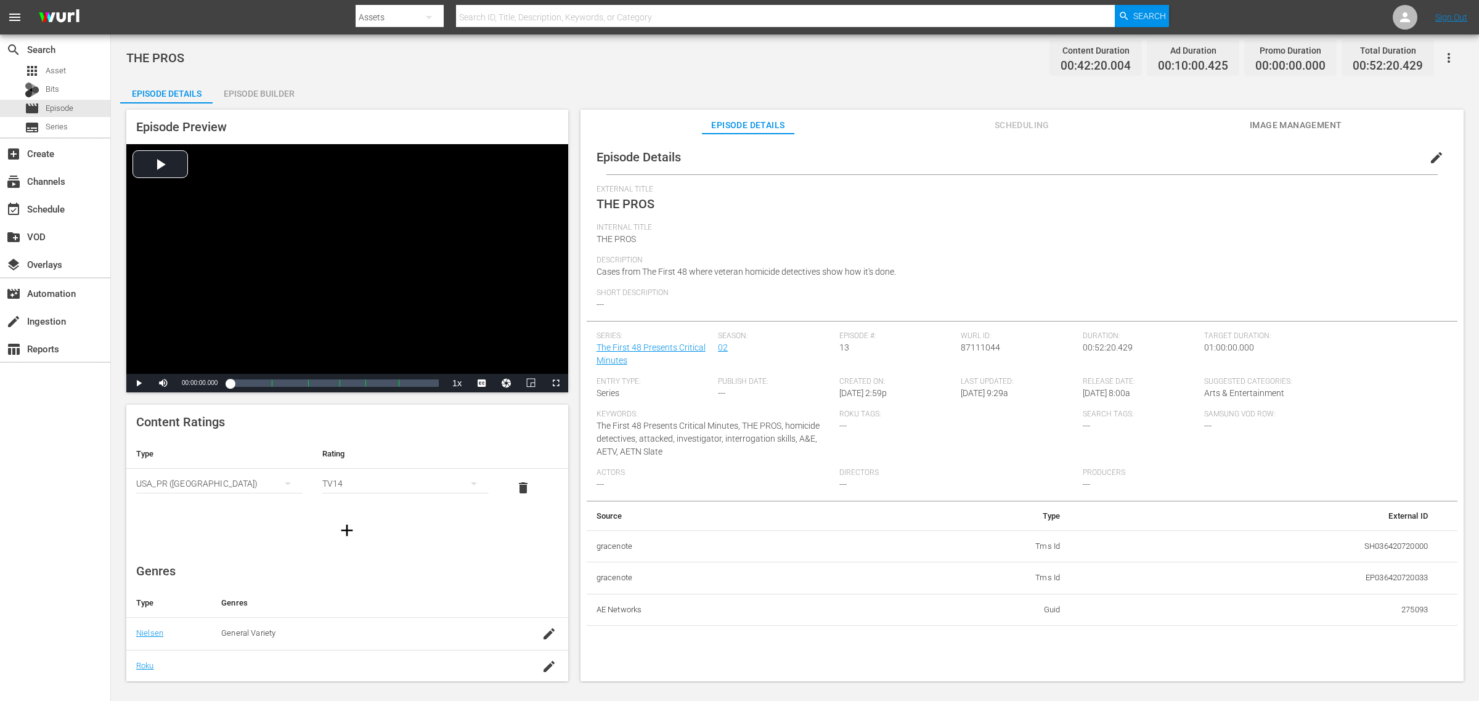
click at [242, 99] on div "Episode Builder" at bounding box center [259, 94] width 92 height 30
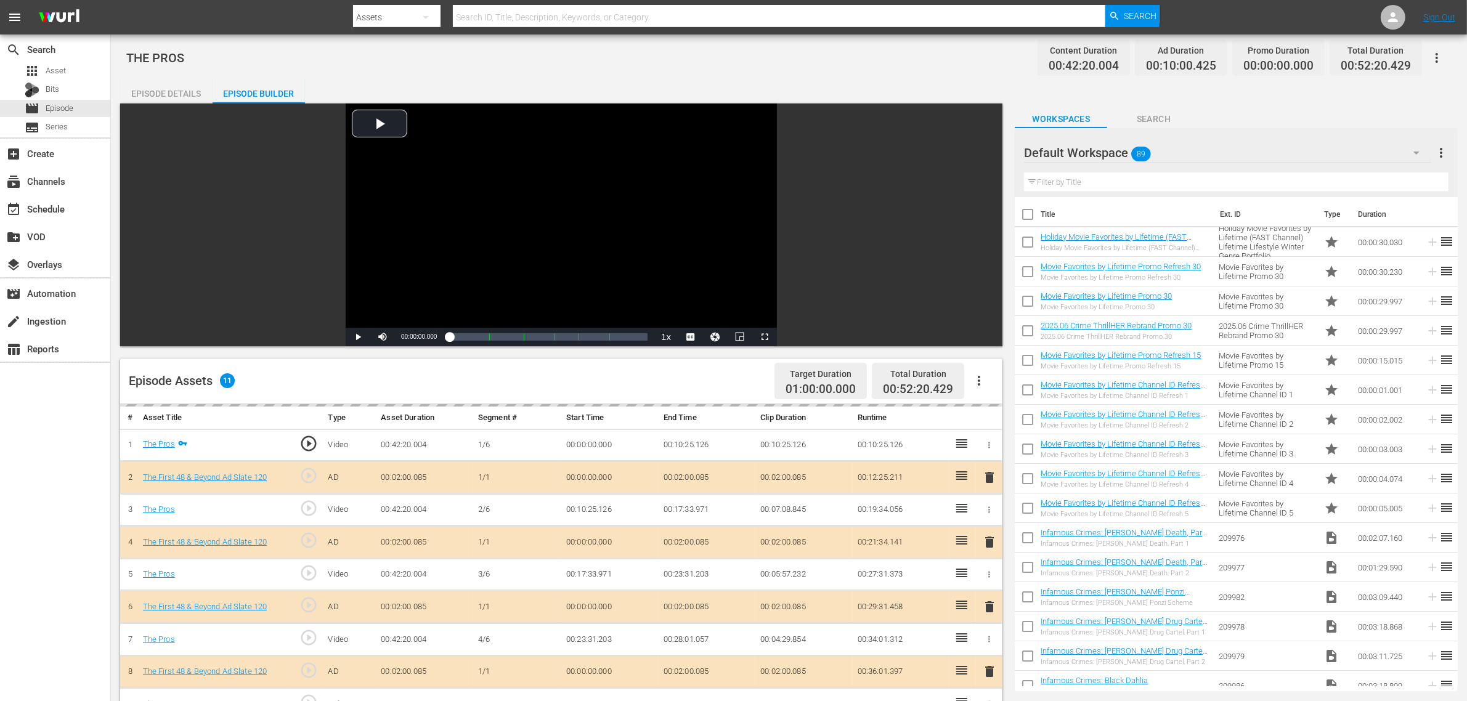
click at [1157, 149] on div "Default Workspace 89" at bounding box center [1227, 153] width 407 height 35
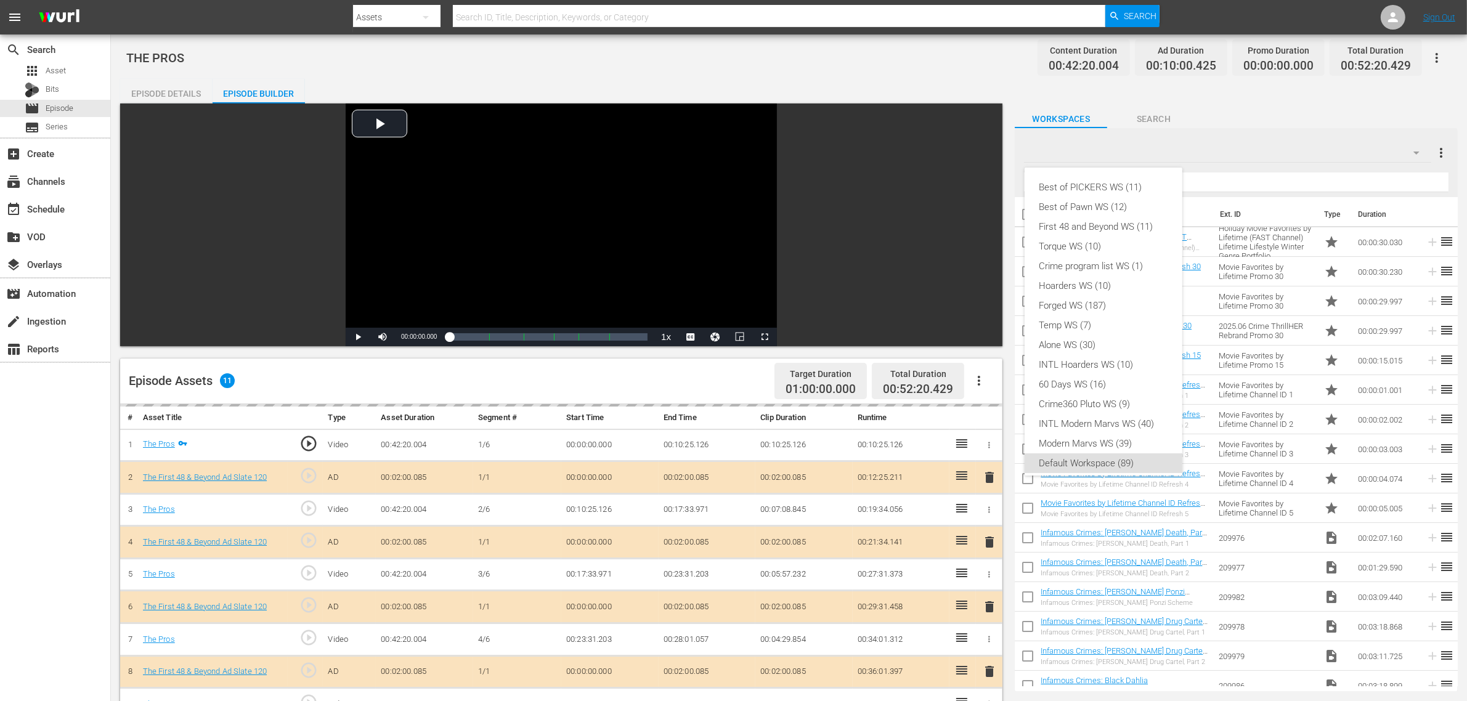
scroll to position [7, 0]
click at [1132, 220] on div "First 48 and Beyond WS (11)" at bounding box center [1104, 220] width 128 height 20
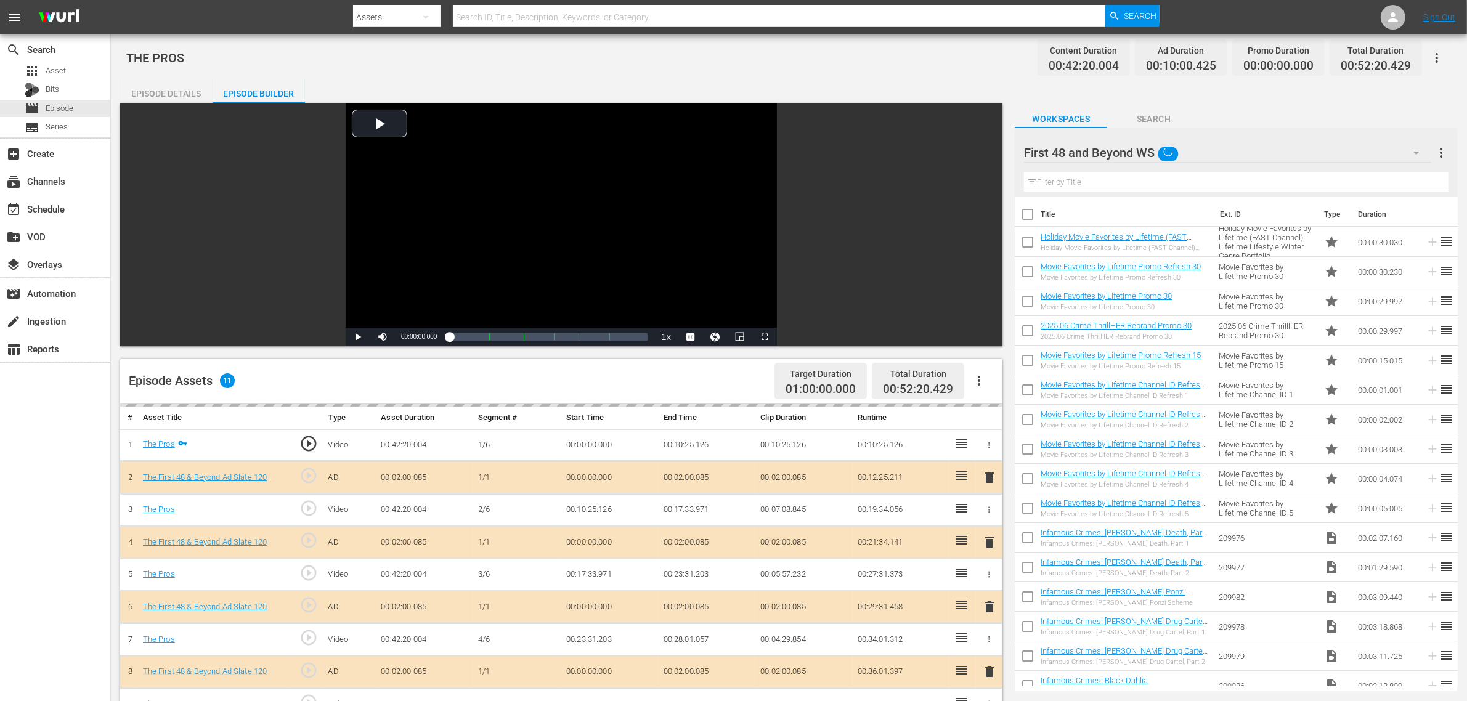
click at [888, 100] on div "Best of PICKERS WS (11) Best of Pawn WS (12) First 48 and Beyond WS (11) Torque…" at bounding box center [733, 350] width 1467 height 701
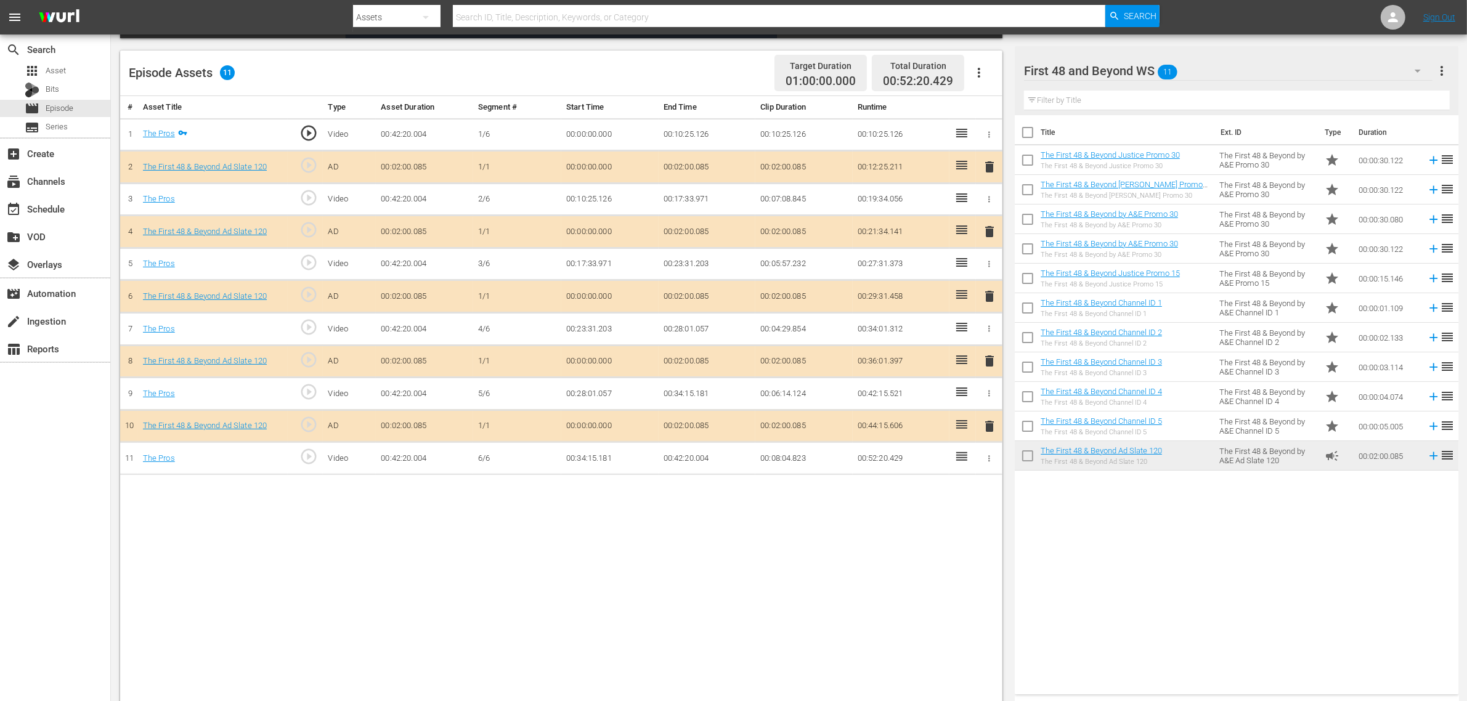
click at [990, 300] on span "delete" at bounding box center [989, 296] width 15 height 15
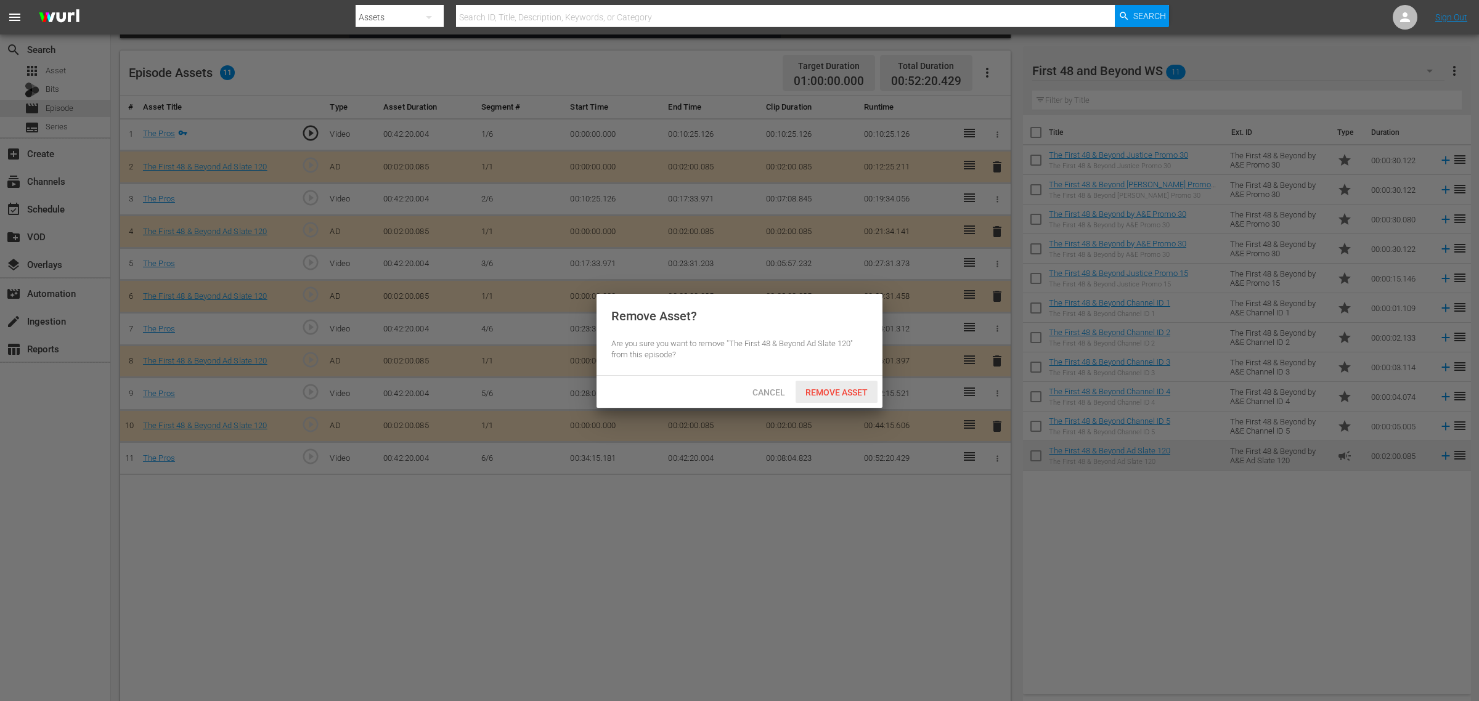
click at [829, 393] on span "Remove Asset" at bounding box center [837, 393] width 82 height 10
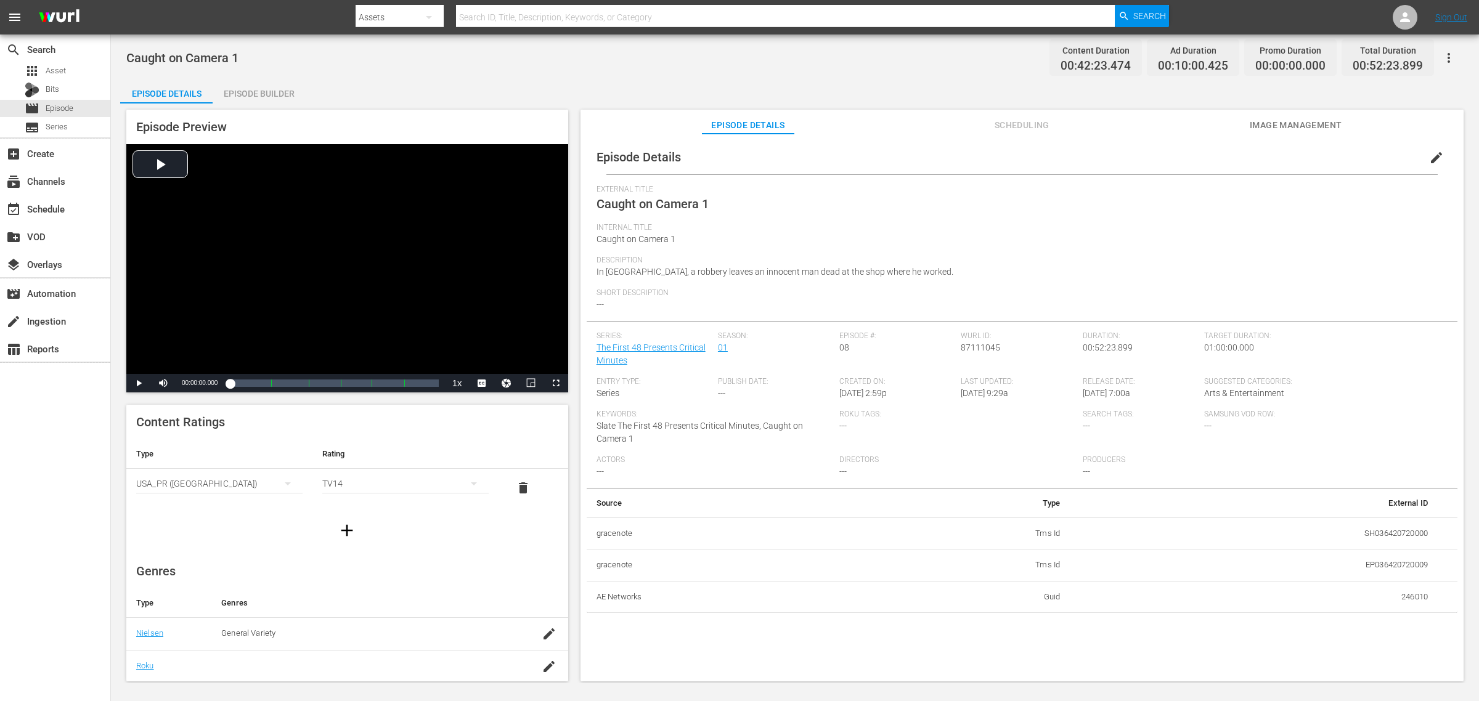
click at [267, 102] on div "Episode Builder" at bounding box center [259, 94] width 92 height 30
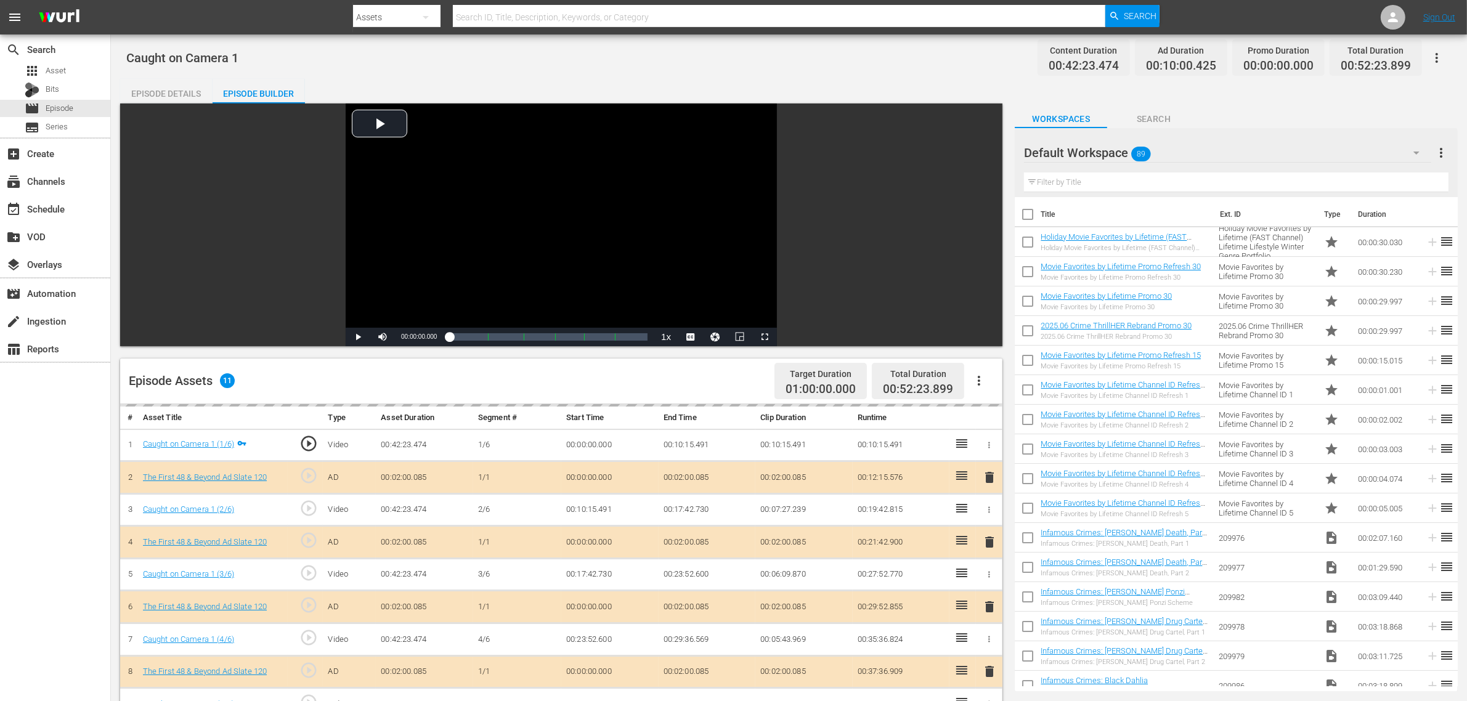
click at [1183, 152] on div "Default Workspace 89" at bounding box center [1227, 153] width 407 height 35
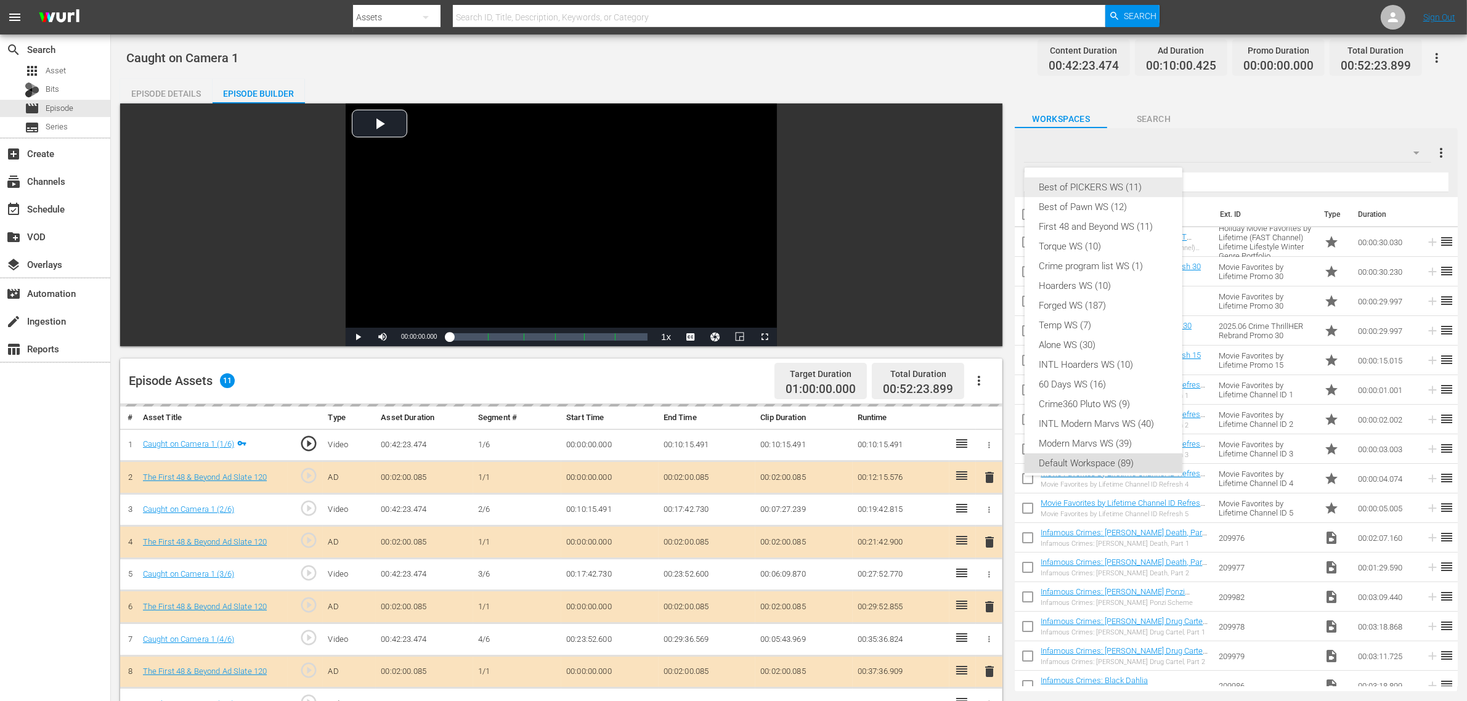
scroll to position [7, 0]
click at [1088, 216] on div "First 48 and Beyond WS (11)" at bounding box center [1104, 220] width 128 height 20
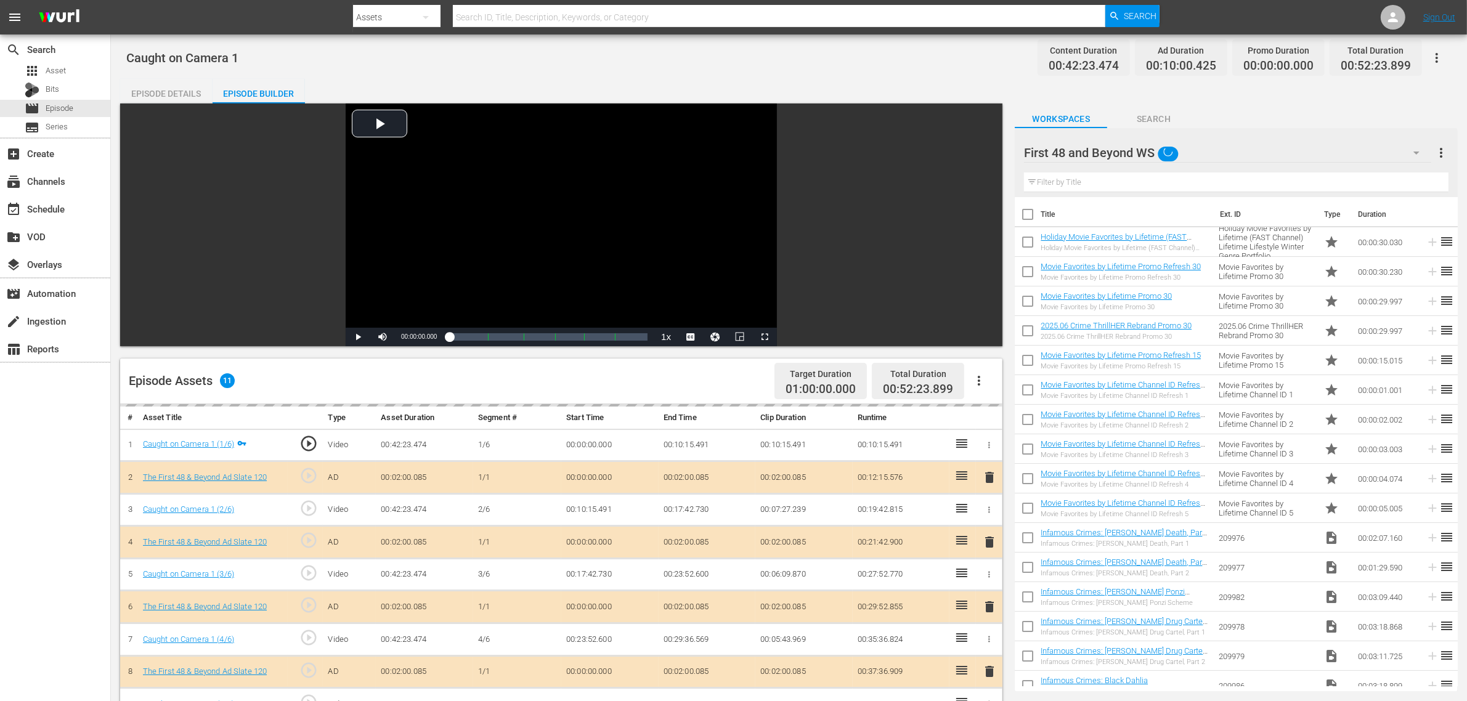
click at [862, 66] on div "Best of PICKERS WS (11) Best of Pawn WS (12) First 48 and Beyond WS (11) Torque…" at bounding box center [733, 350] width 1467 height 701
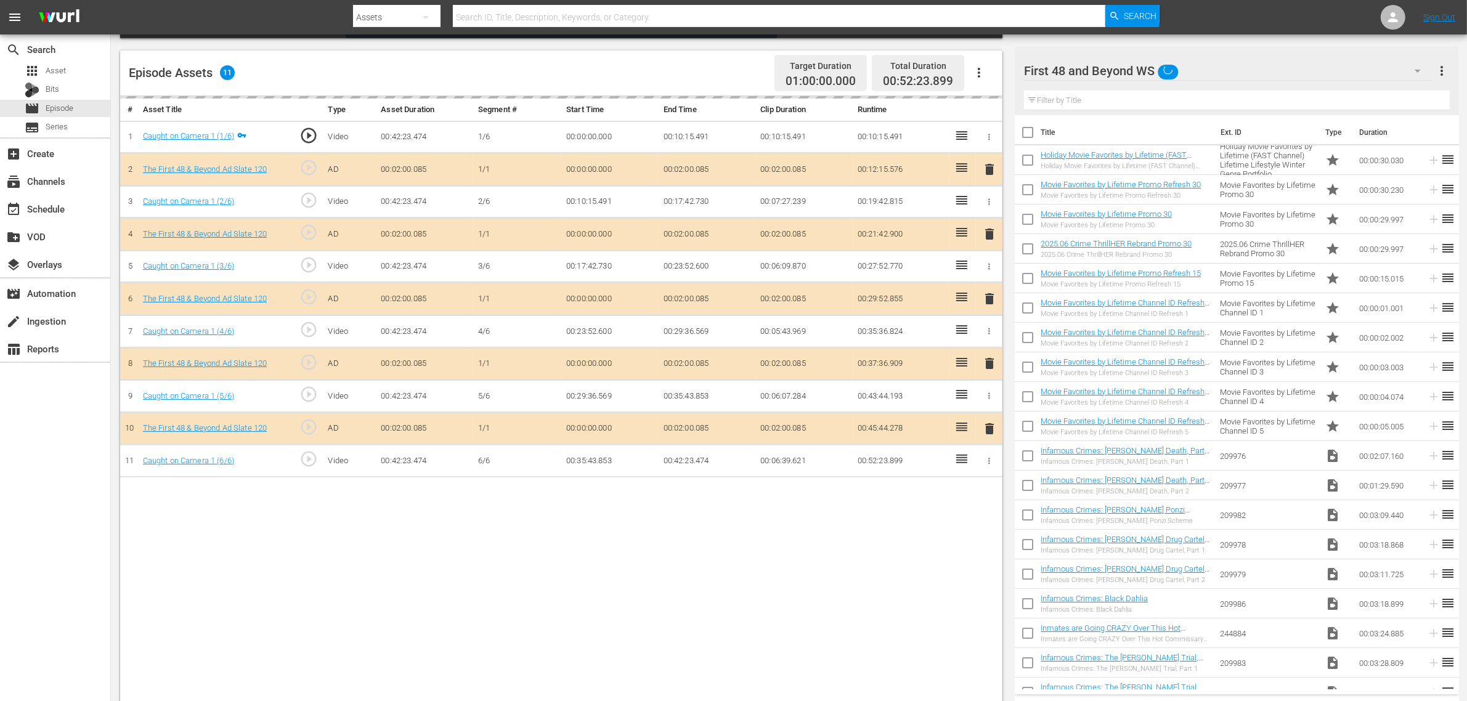
click at [987, 302] on div "delete" at bounding box center [989, 299] width 17 height 18
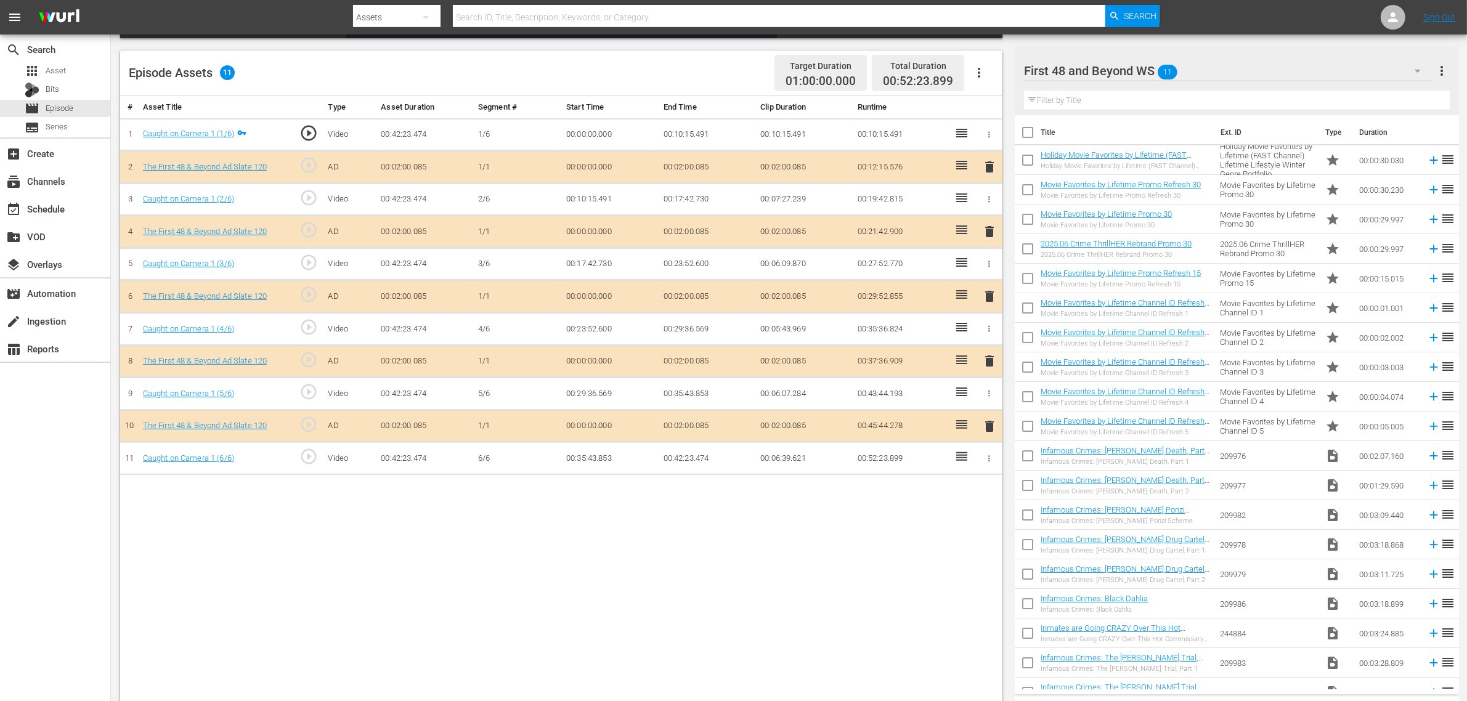
click at [987, 302] on span "delete" at bounding box center [989, 296] width 15 height 15
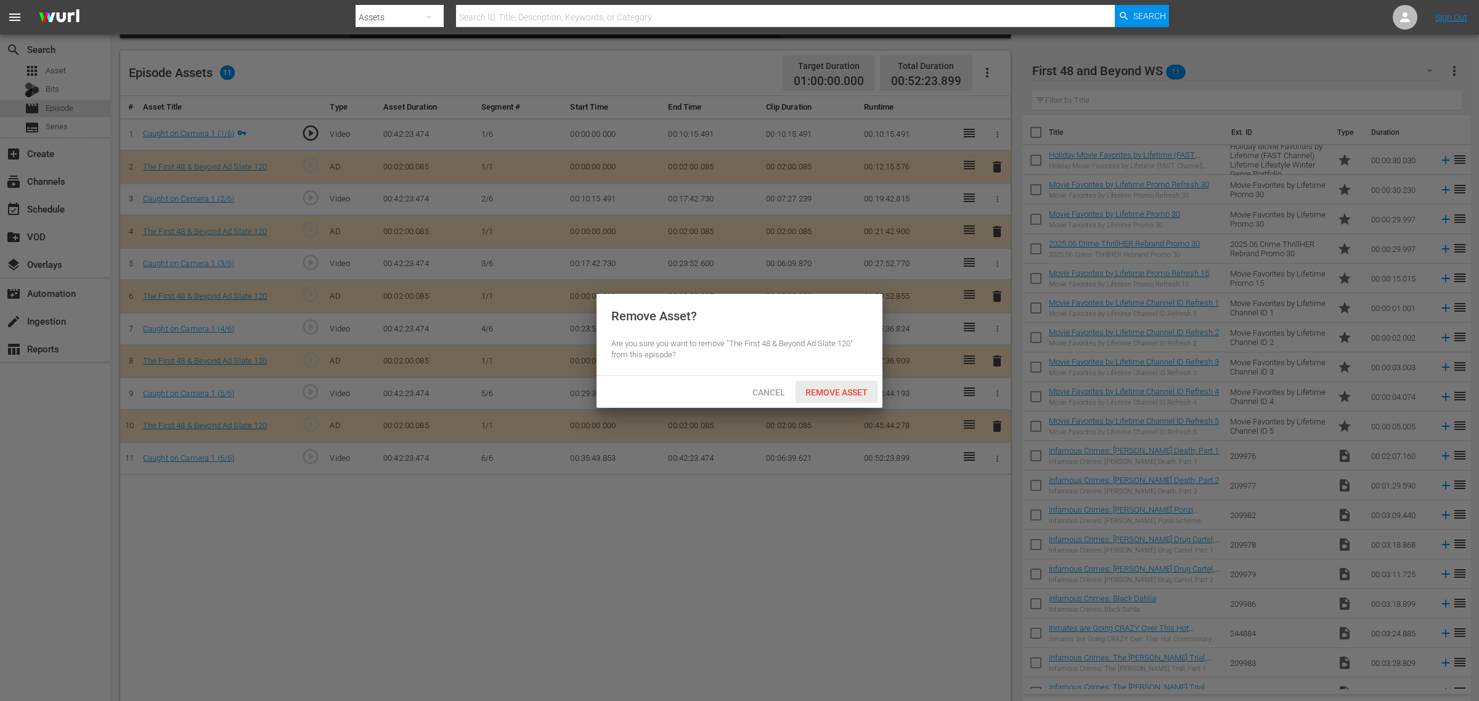
click at [857, 389] on span "Remove Asset" at bounding box center [837, 393] width 82 height 10
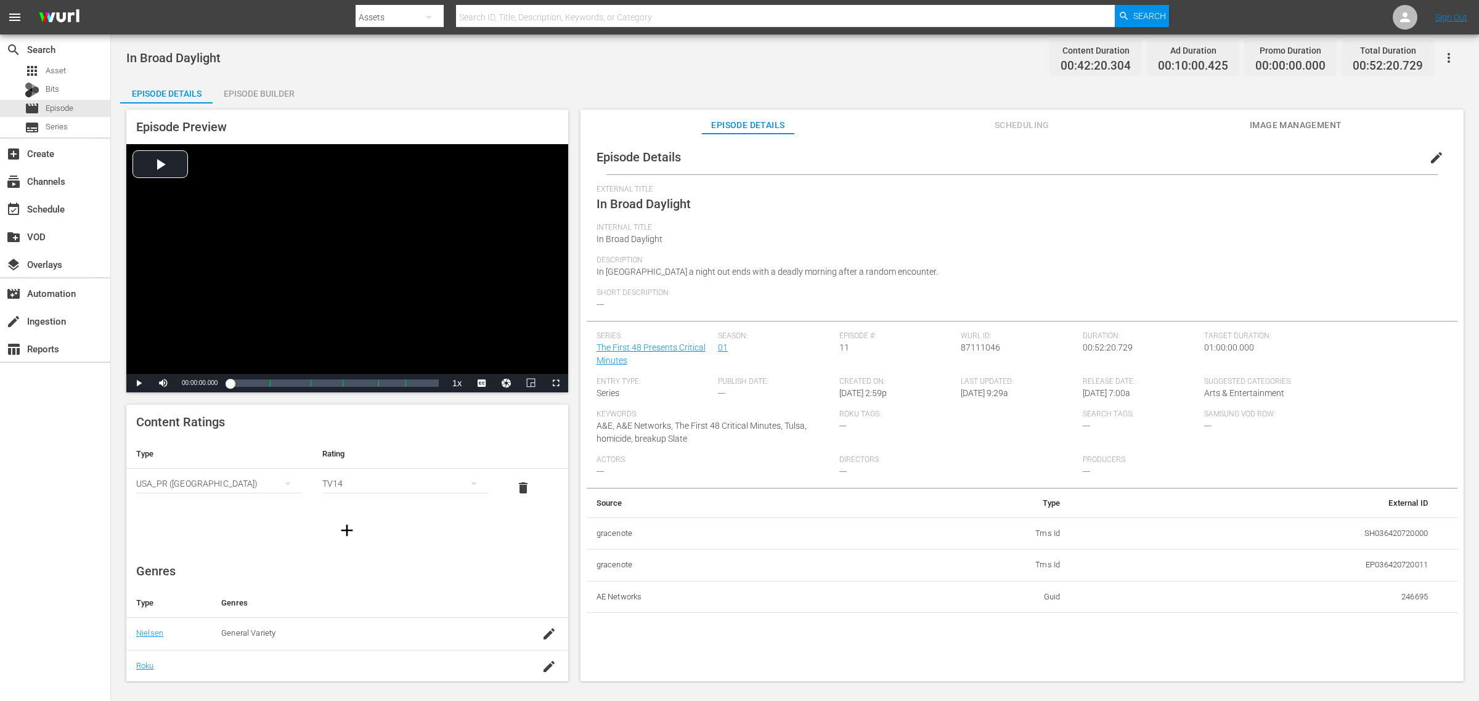
click at [271, 91] on div "Episode Builder" at bounding box center [259, 94] width 92 height 30
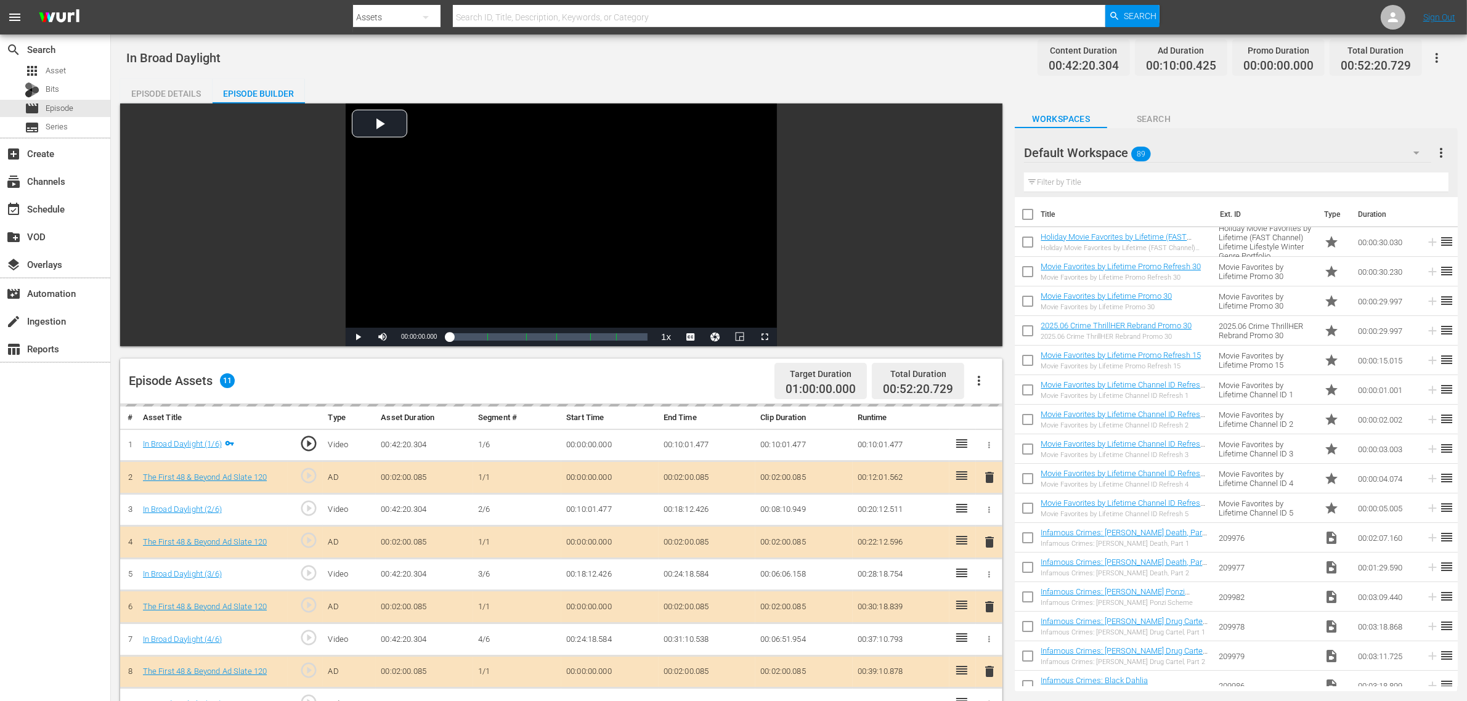
click at [1183, 159] on div "Default Workspace 89" at bounding box center [1227, 153] width 407 height 35
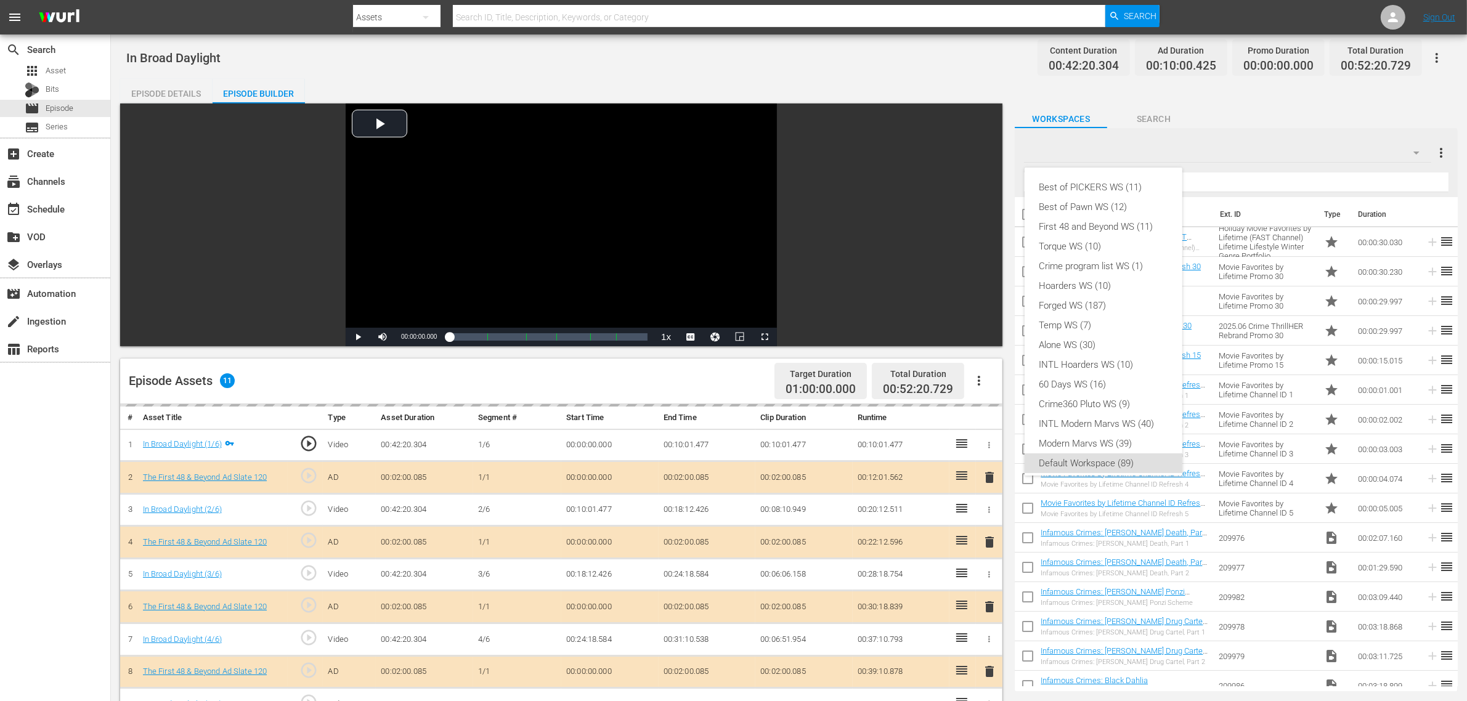
scroll to position [7, 0]
click at [1082, 219] on div "First 48 and Beyond WS (11)" at bounding box center [1104, 220] width 128 height 20
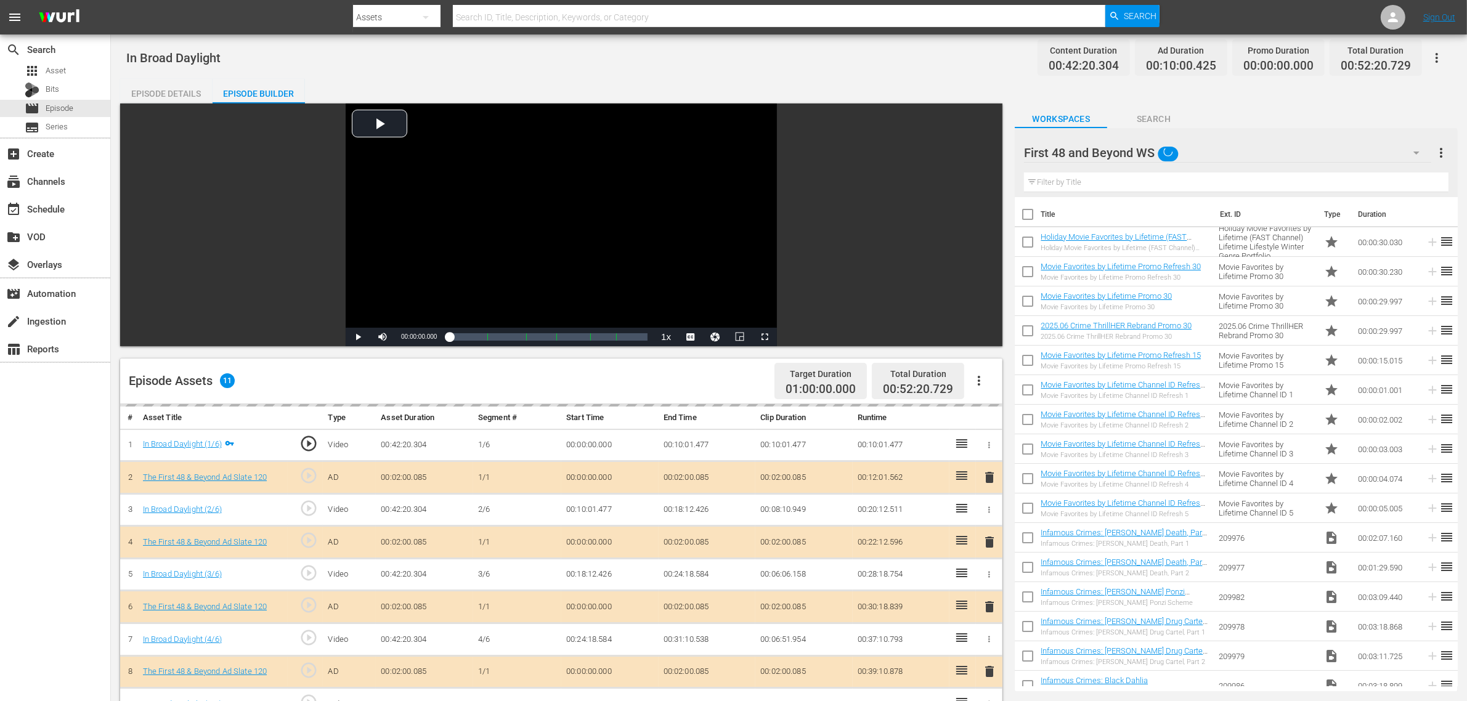
click at [889, 77] on div "Best of PICKERS WS (11) Best of Pawn WS (12) First 48 and Beyond WS (11) Torque…" at bounding box center [733, 350] width 1467 height 701
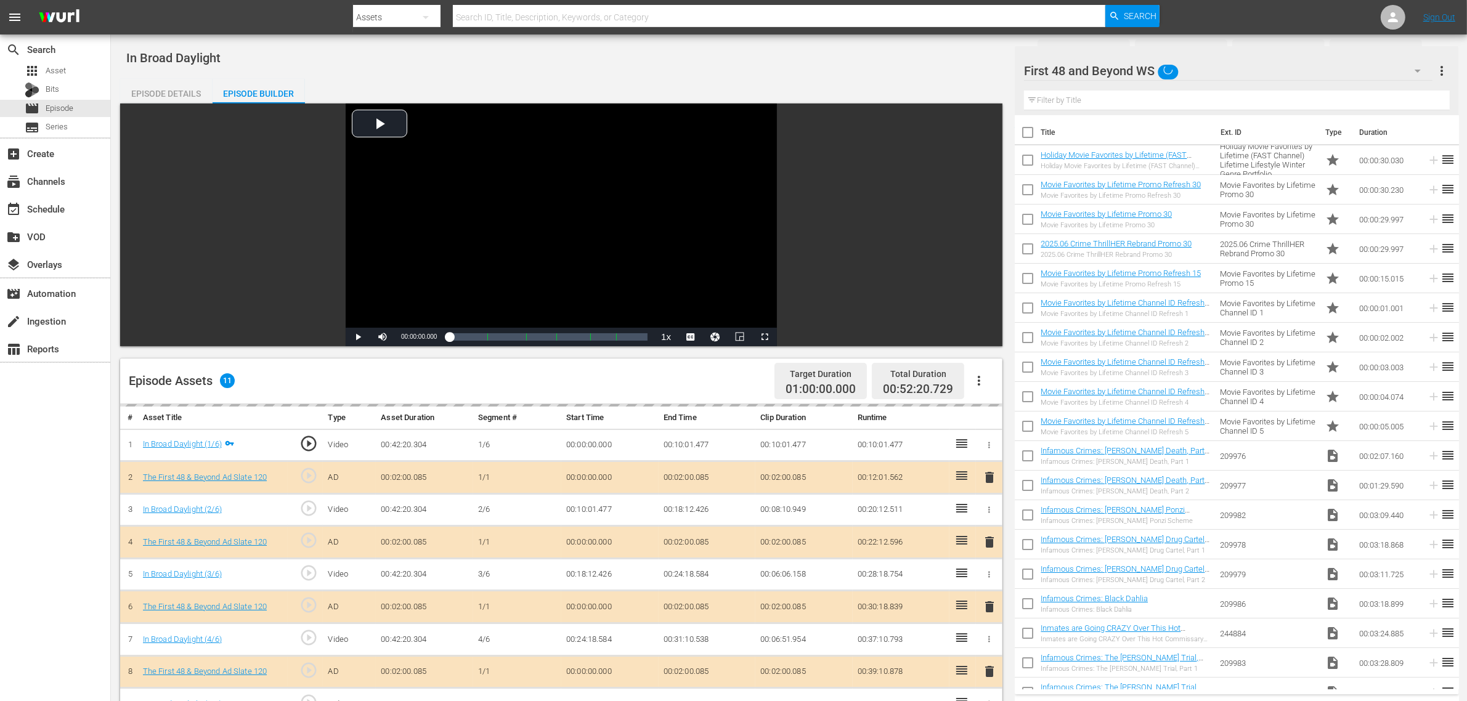
scroll to position [320, 0]
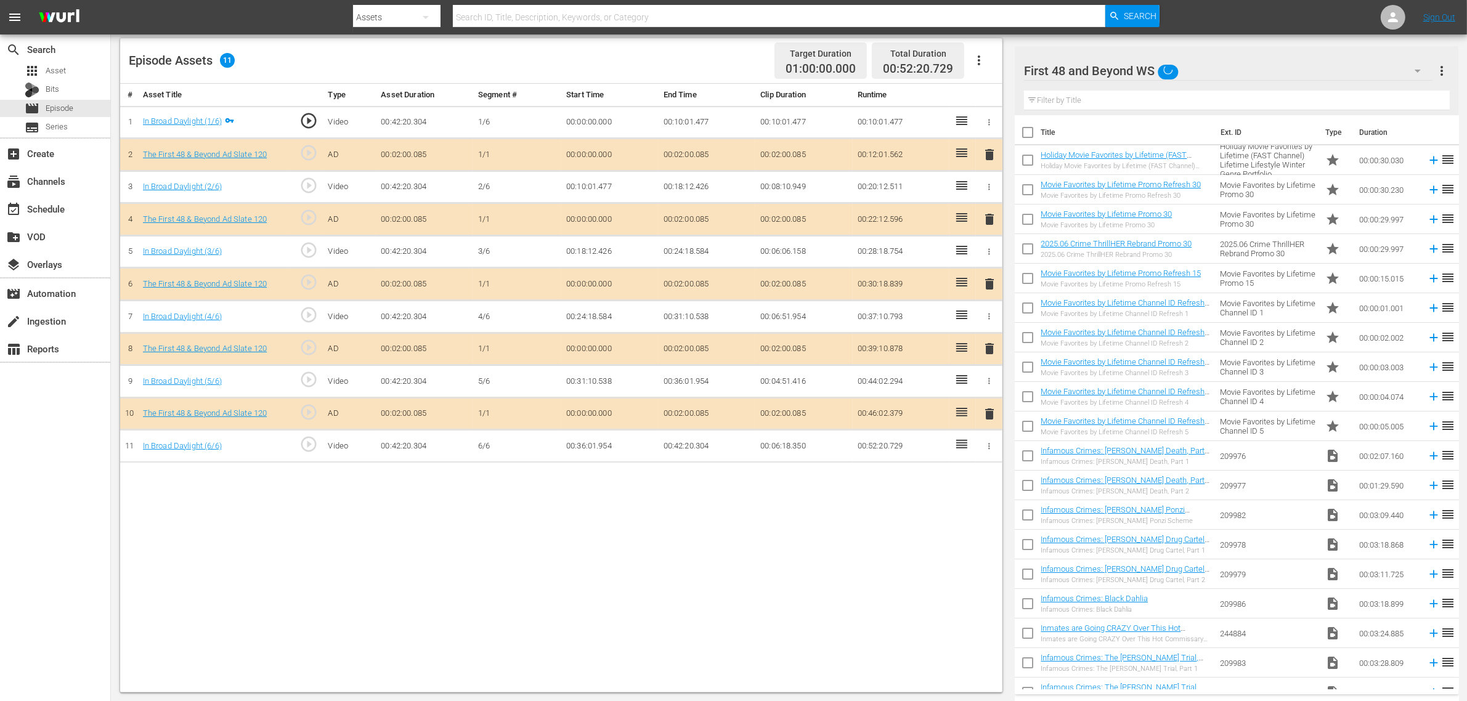
click at [987, 283] on span "delete" at bounding box center [989, 284] width 15 height 15
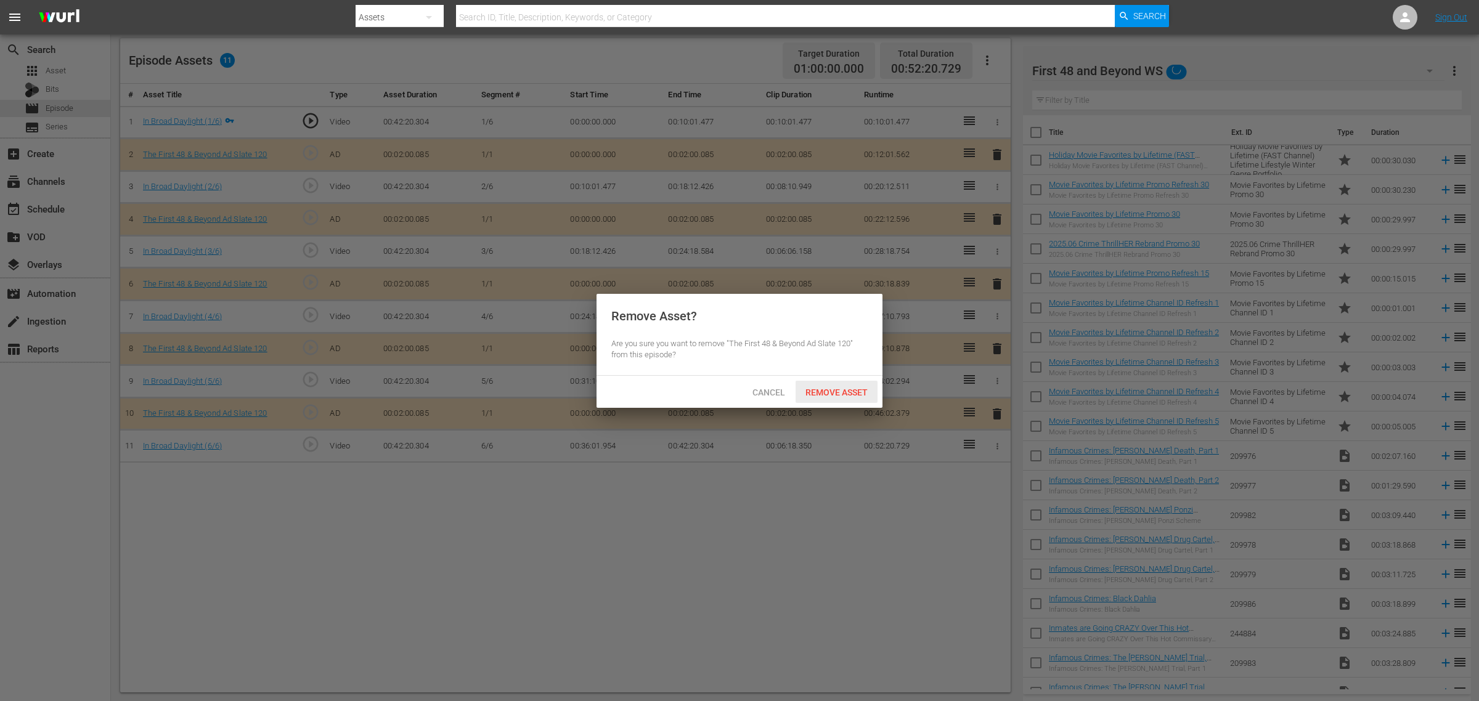
drag, startPoint x: 861, startPoint y: 393, endPoint x: 869, endPoint y: 431, distance: 39.6
click at [860, 393] on span "Remove Asset" at bounding box center [837, 393] width 82 height 10
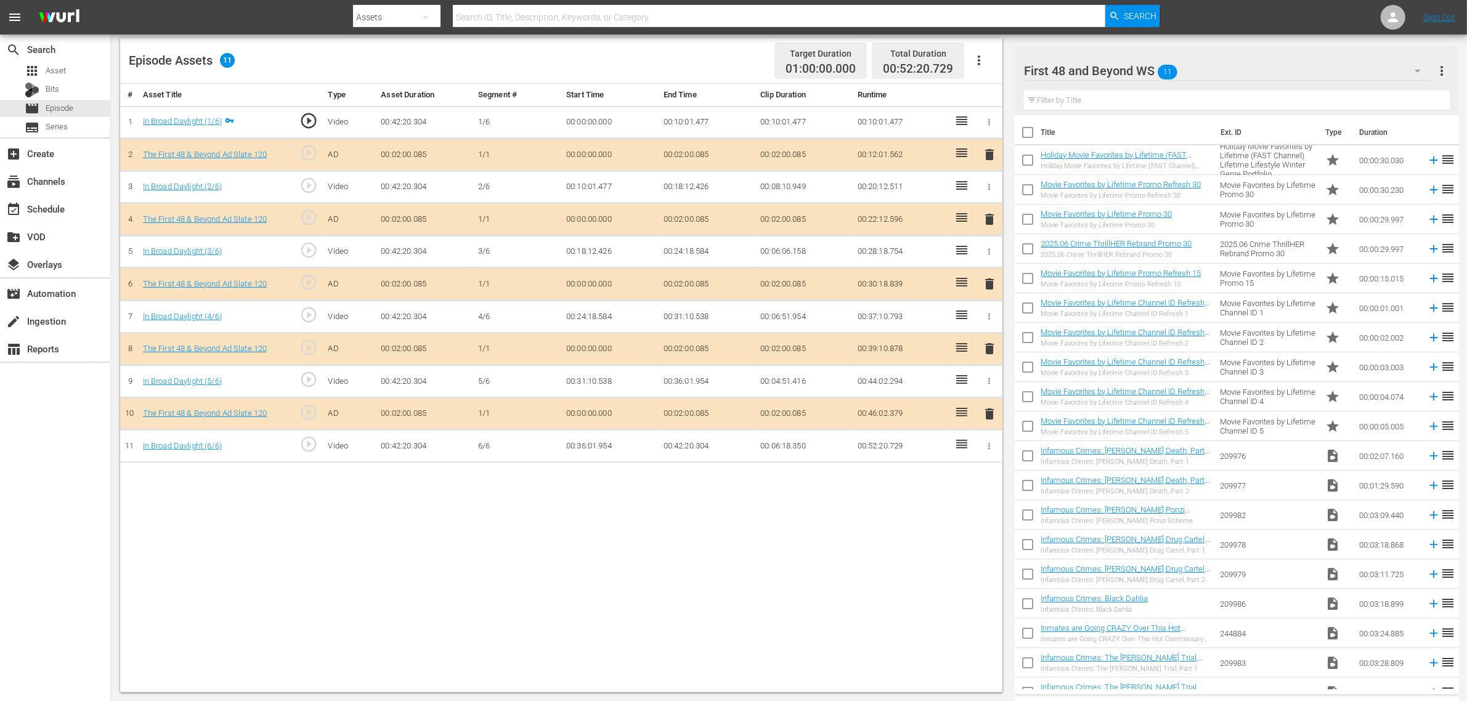
drag, startPoint x: 878, startPoint y: 544, endPoint x: 934, endPoint y: 273, distance: 276.9
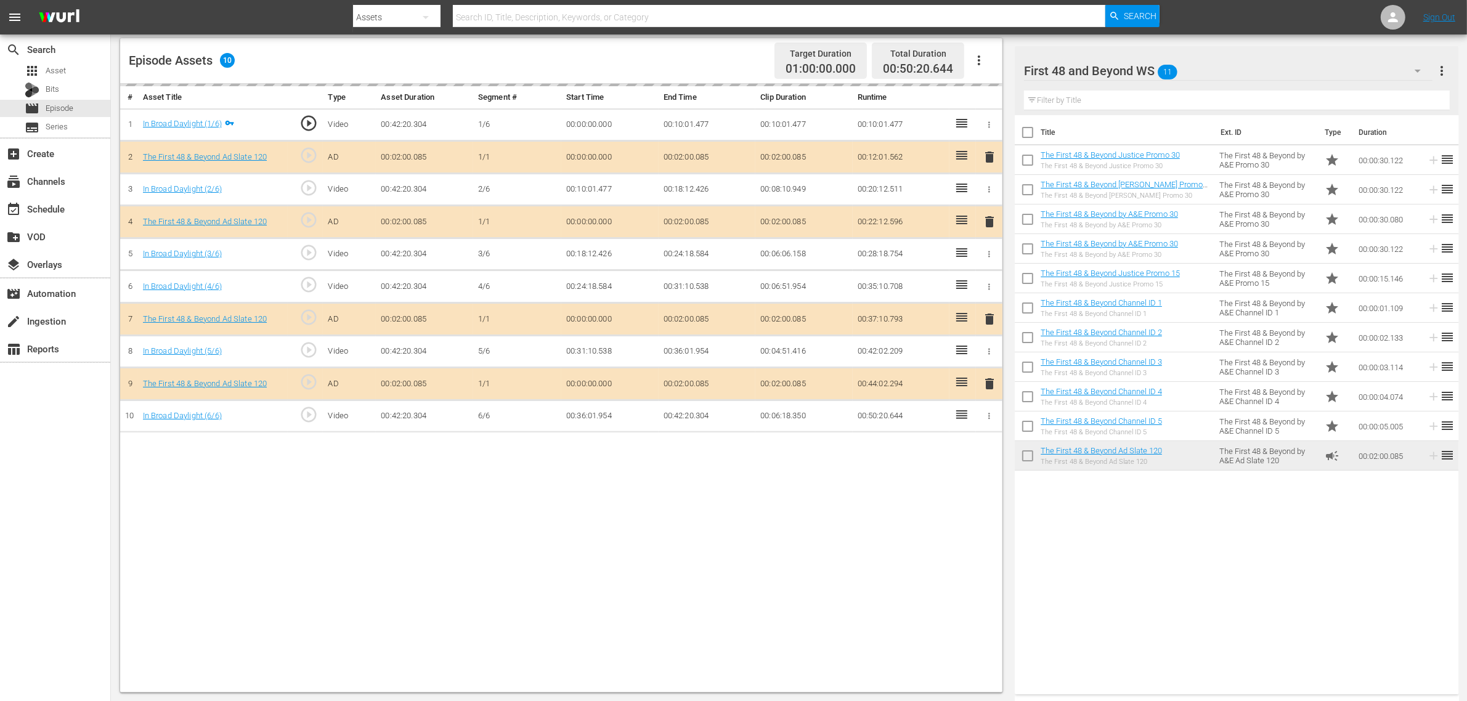
click at [1183, 22] on nav "menu Search By Assets Search ID, Title, Description, Keywords, or Category Sear…" at bounding box center [733, 17] width 1467 height 35
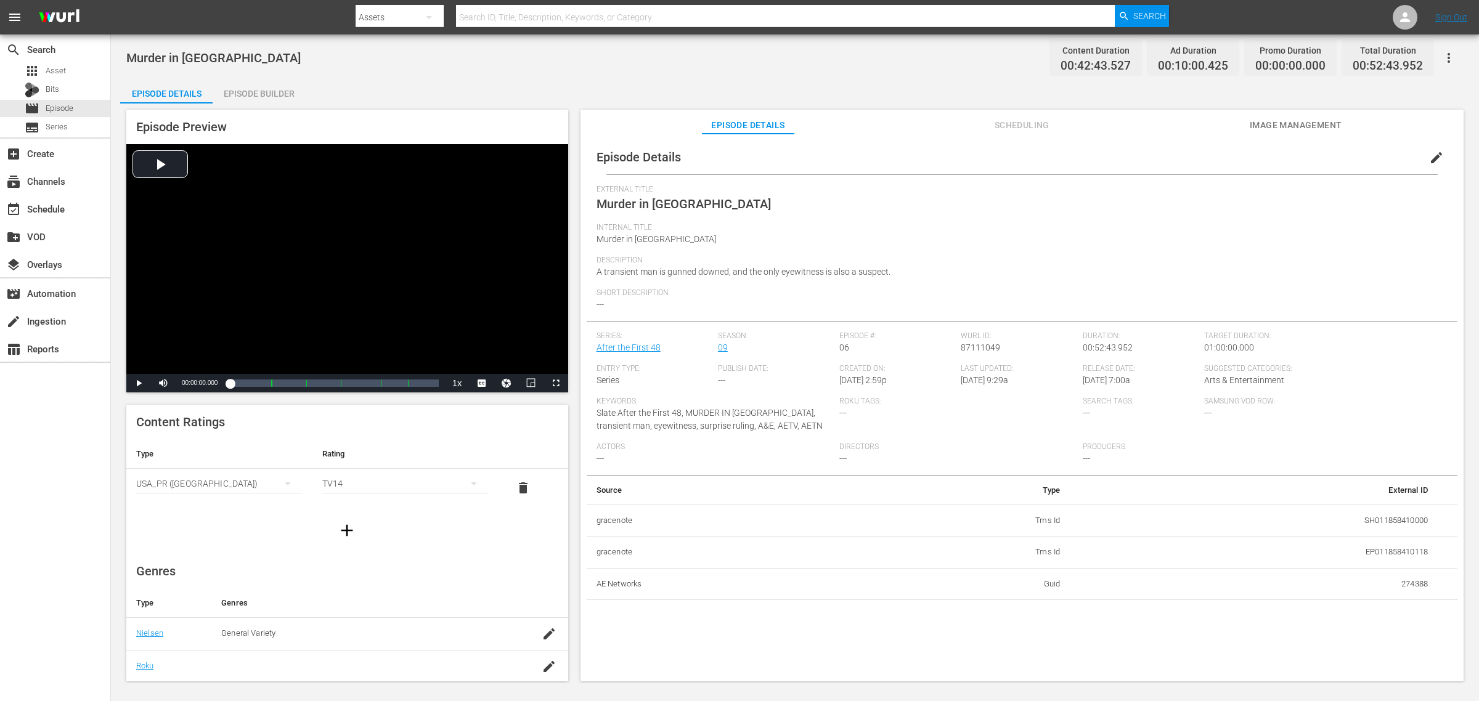
click at [255, 84] on div "Episode Builder" at bounding box center [259, 94] width 92 height 30
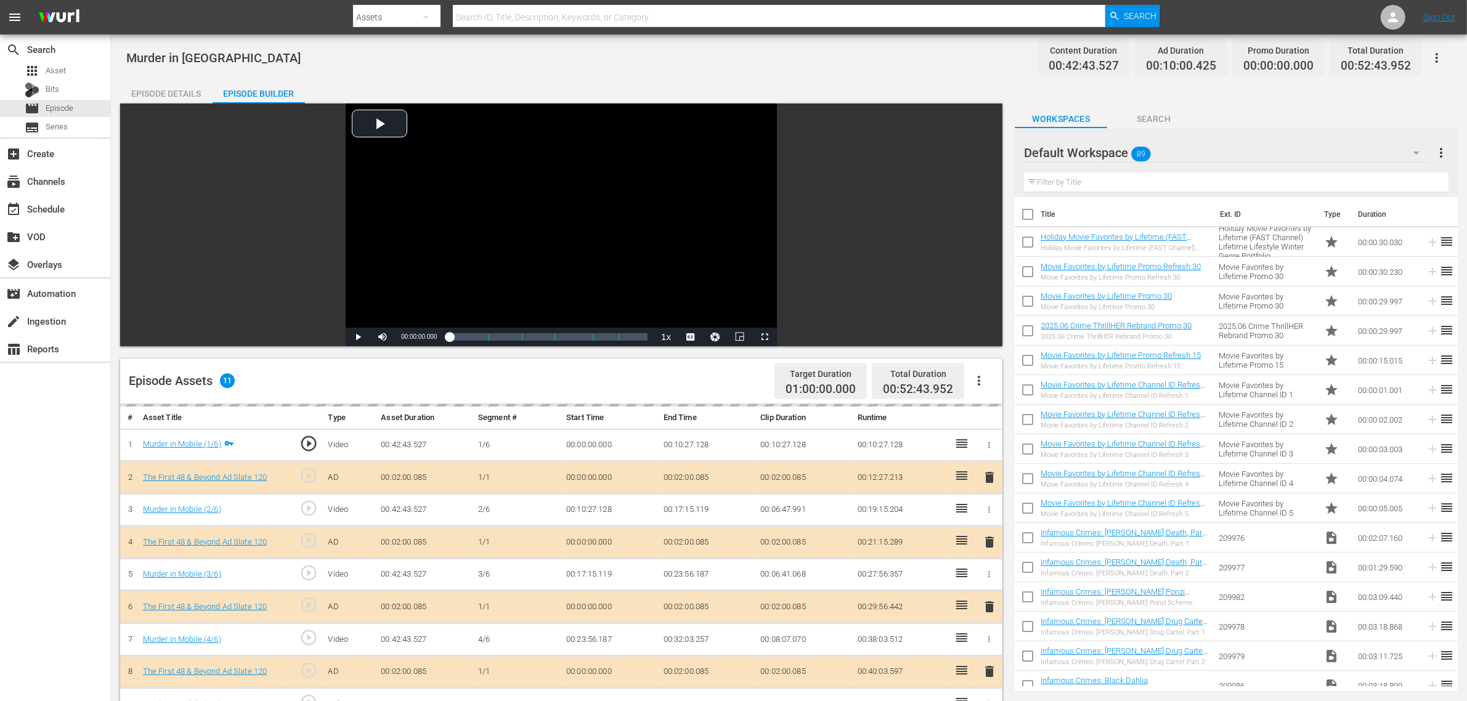
click at [756, 62] on div "Murder in Mobile Content Duration 00:42:43.527 Ad Duration 00:10:00.425 Promo D…" at bounding box center [789, 58] width 1326 height 28
click at [1183, 150] on div "Default Workspace 89" at bounding box center [1227, 153] width 407 height 35
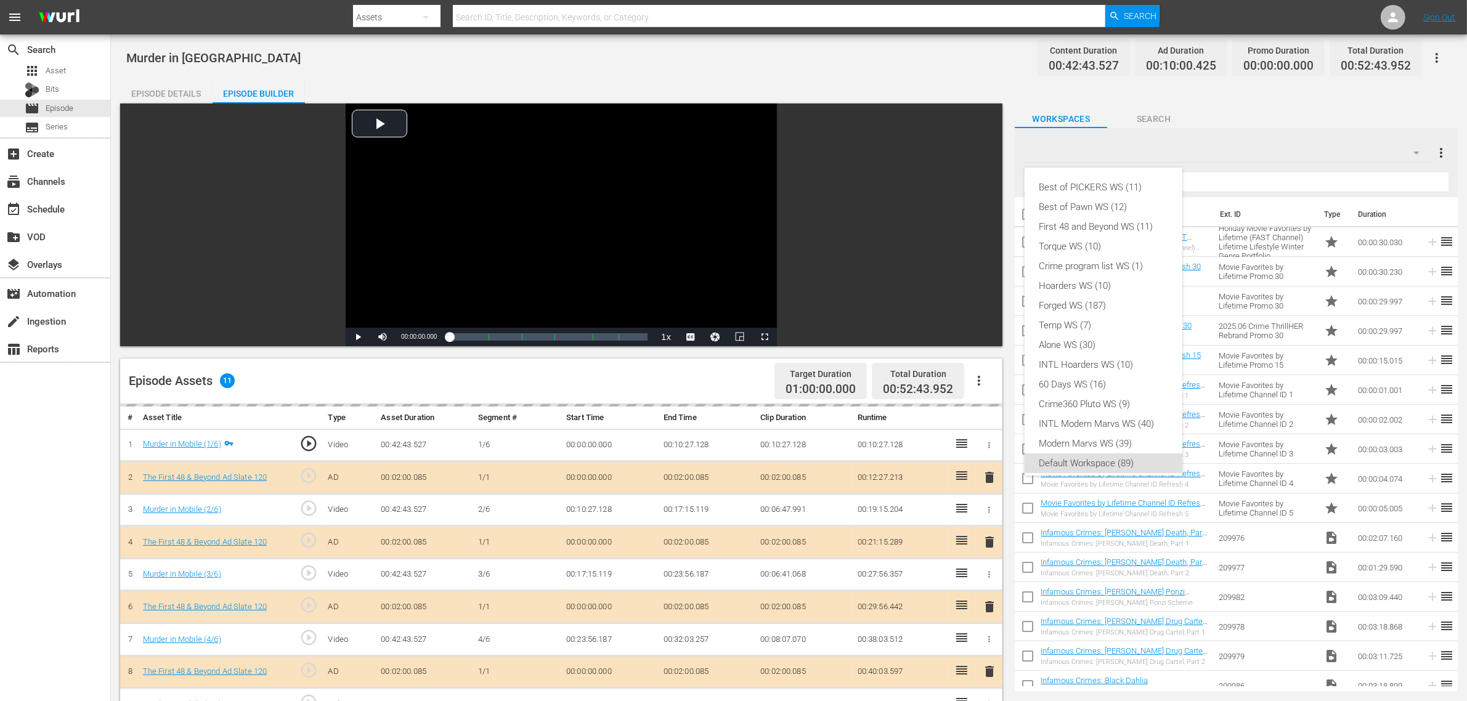
scroll to position [7, 0]
click at [1101, 217] on div "First 48 and Beyond WS (11)" at bounding box center [1104, 220] width 128 height 20
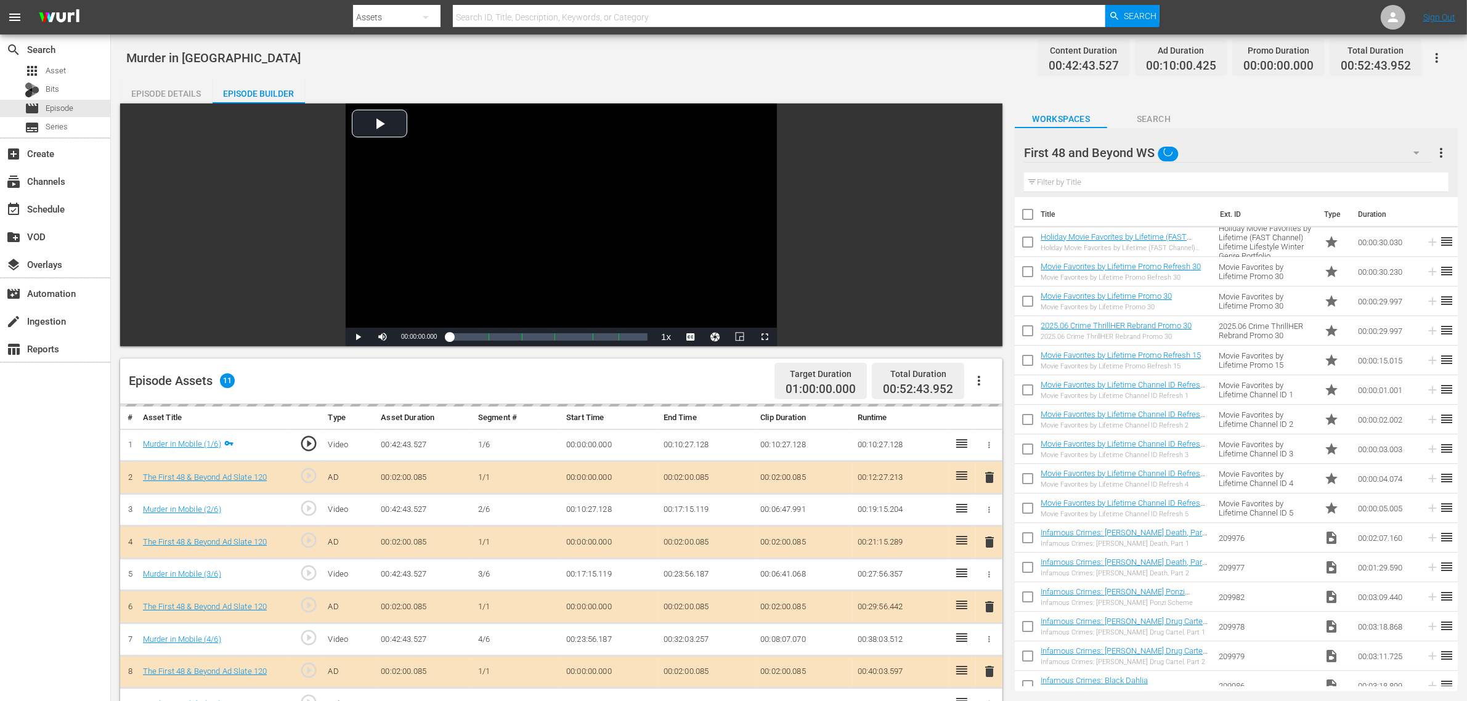
click at [869, 81] on div "Best of PICKERS WS (11) Best of Pawn WS (12) First 48 and Beyond WS (11) Torque…" at bounding box center [733, 350] width 1467 height 701
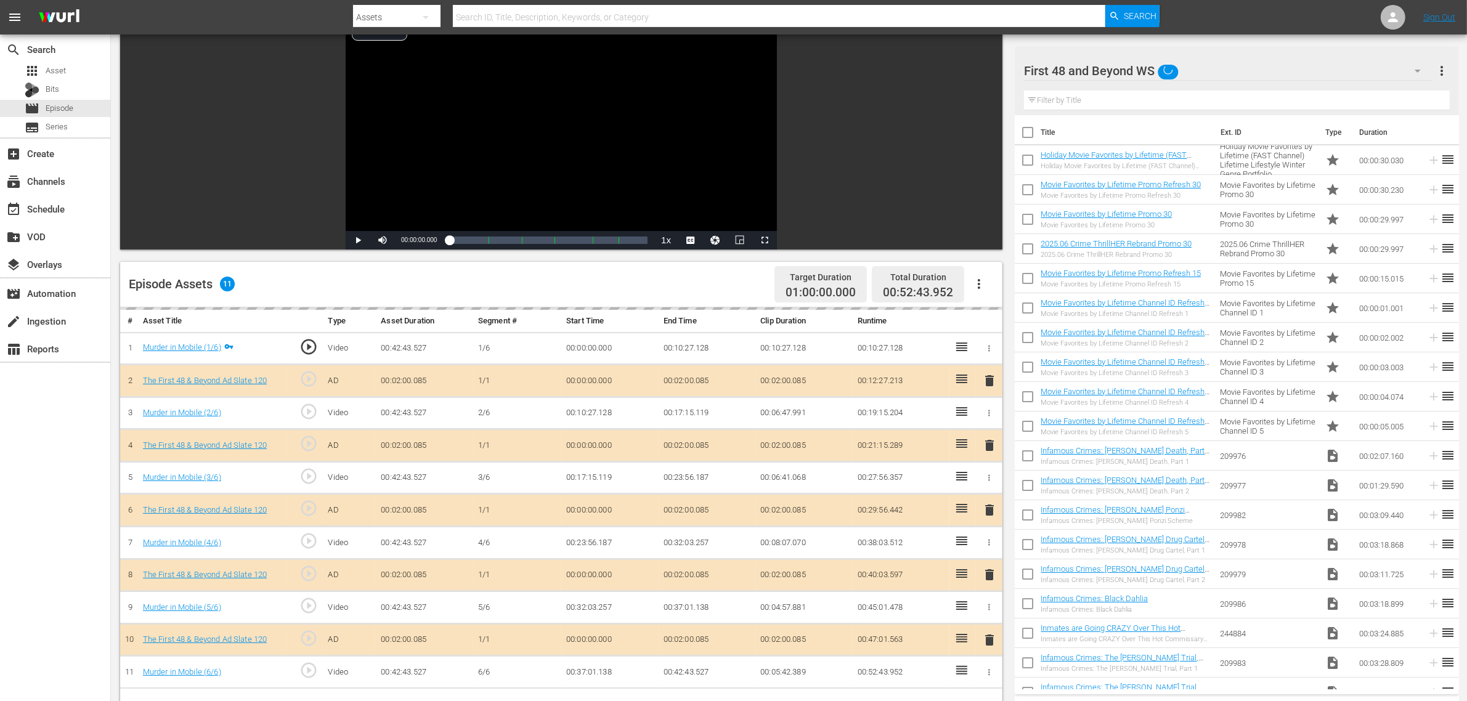
scroll to position [308, 0]
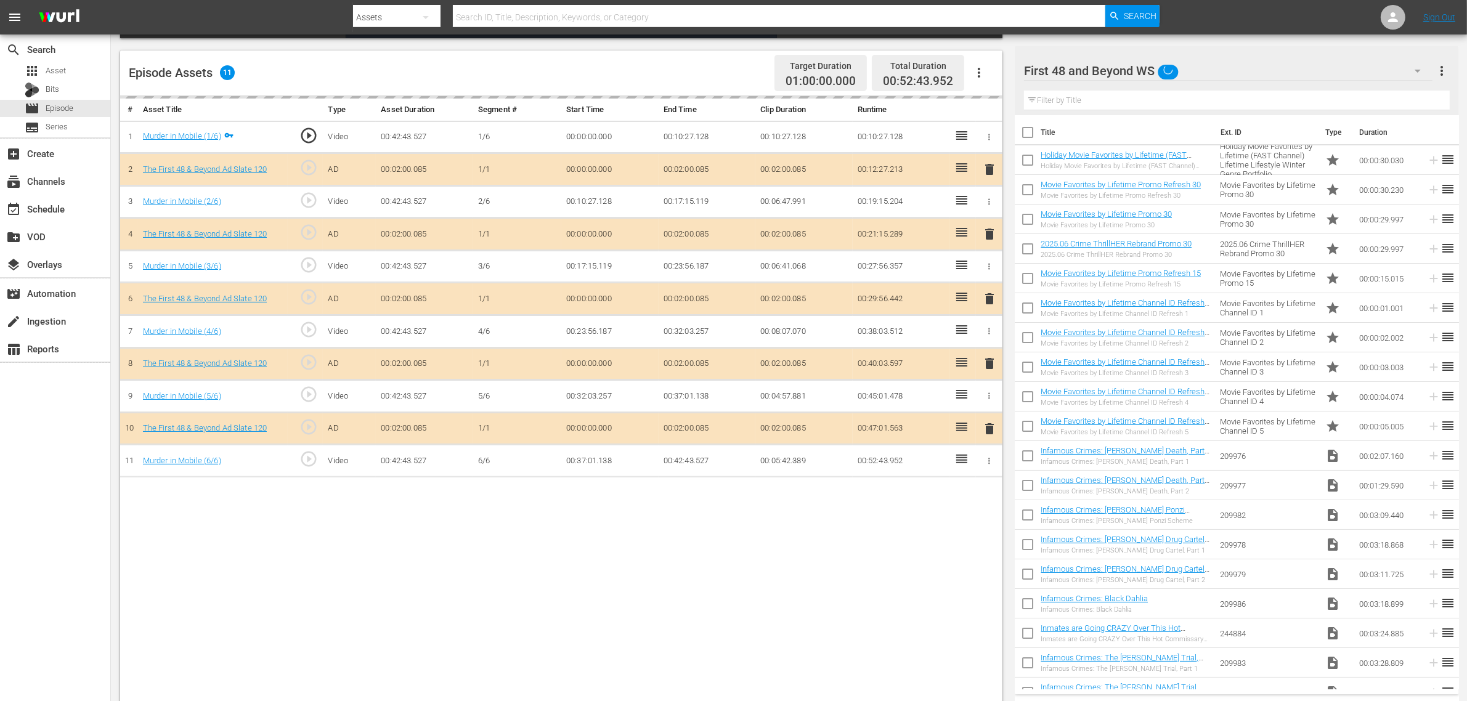
click at [990, 298] on div "delete" at bounding box center [989, 299] width 17 height 18
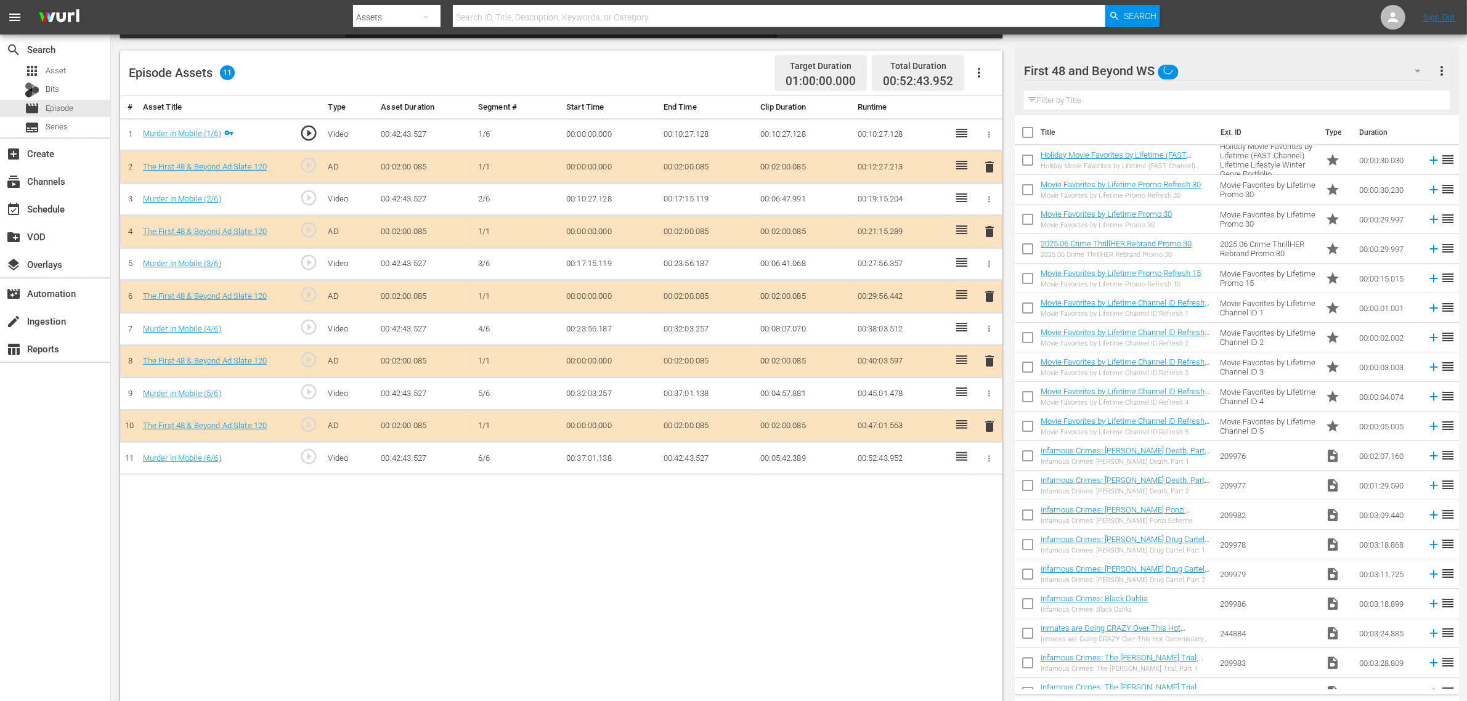
click at [990, 297] on span "delete" at bounding box center [989, 296] width 15 height 15
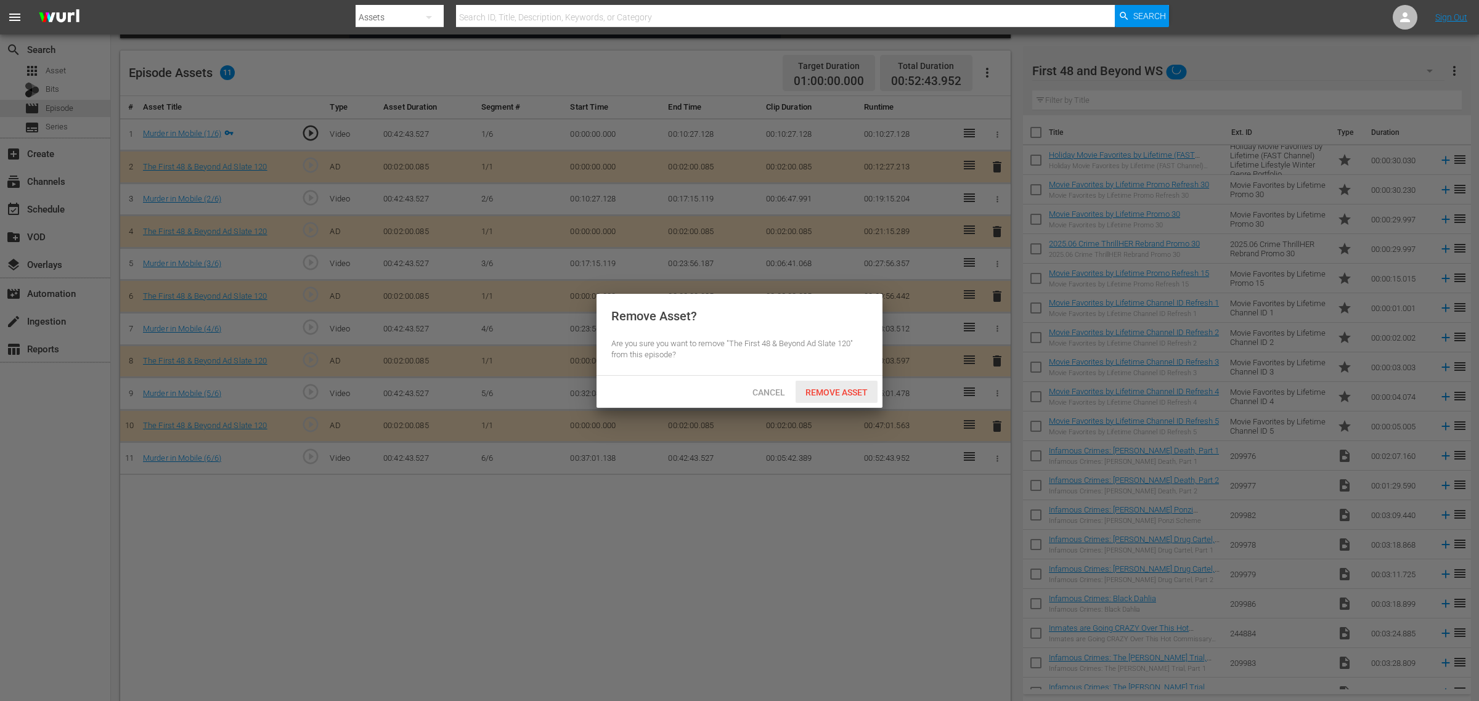
click at [822, 394] on span "Remove Asset" at bounding box center [837, 393] width 82 height 10
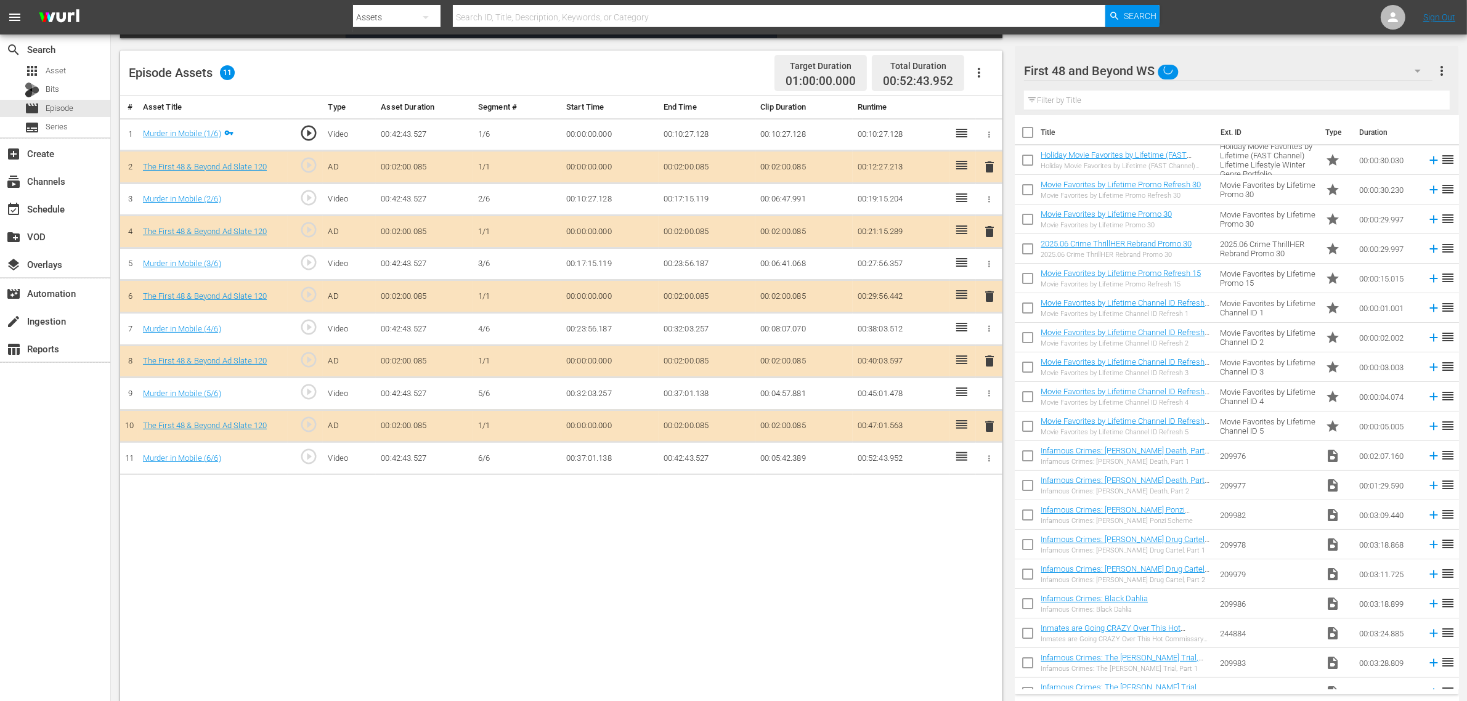
click at [714, 78] on div "Episode Assets 11 Target Duration 01:00:00.000 Total Duration 00:52:43.952" at bounding box center [561, 74] width 883 height 46
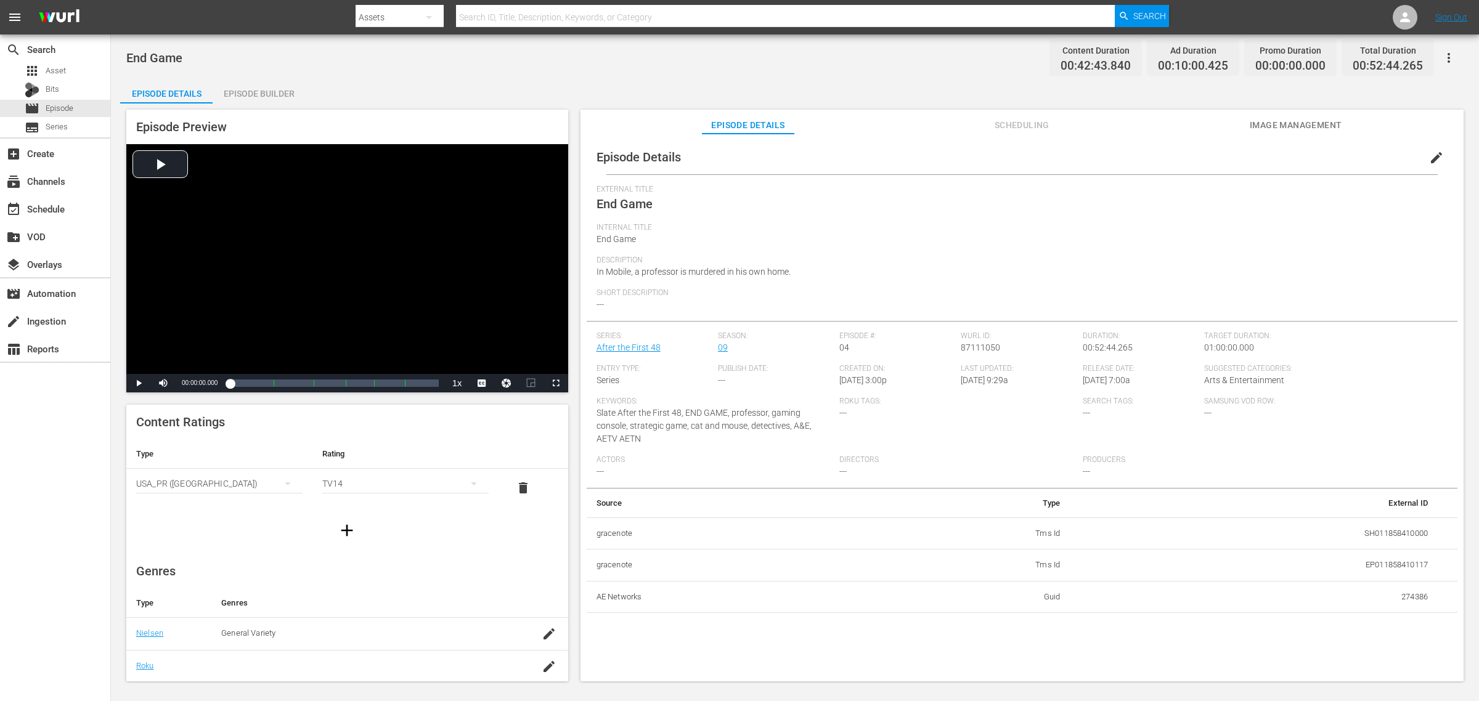
click at [245, 91] on div "Episode Builder" at bounding box center [259, 94] width 92 height 30
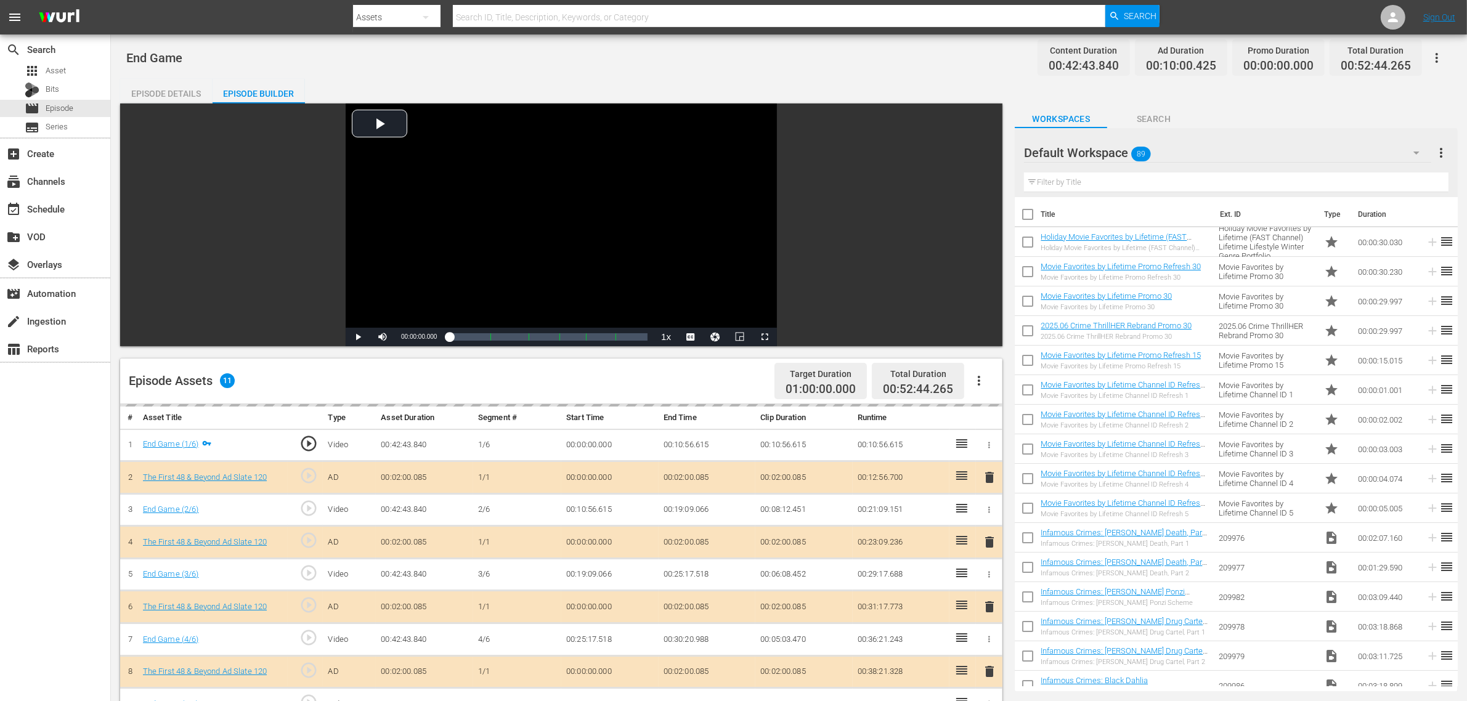
click at [1171, 160] on div "Default Workspace 89" at bounding box center [1227, 153] width 407 height 35
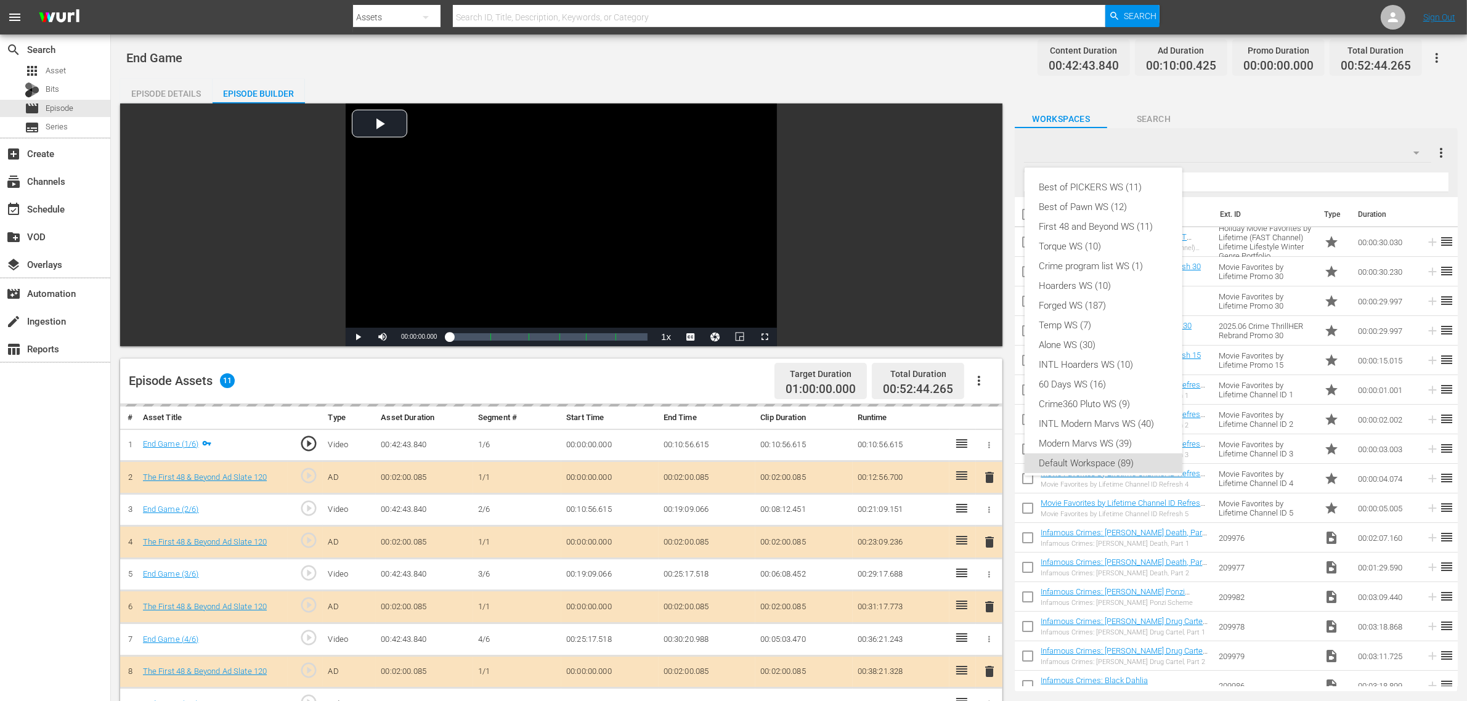
scroll to position [7, 0]
click at [1104, 218] on div "First 48 and Beyond WS (11)" at bounding box center [1104, 220] width 128 height 20
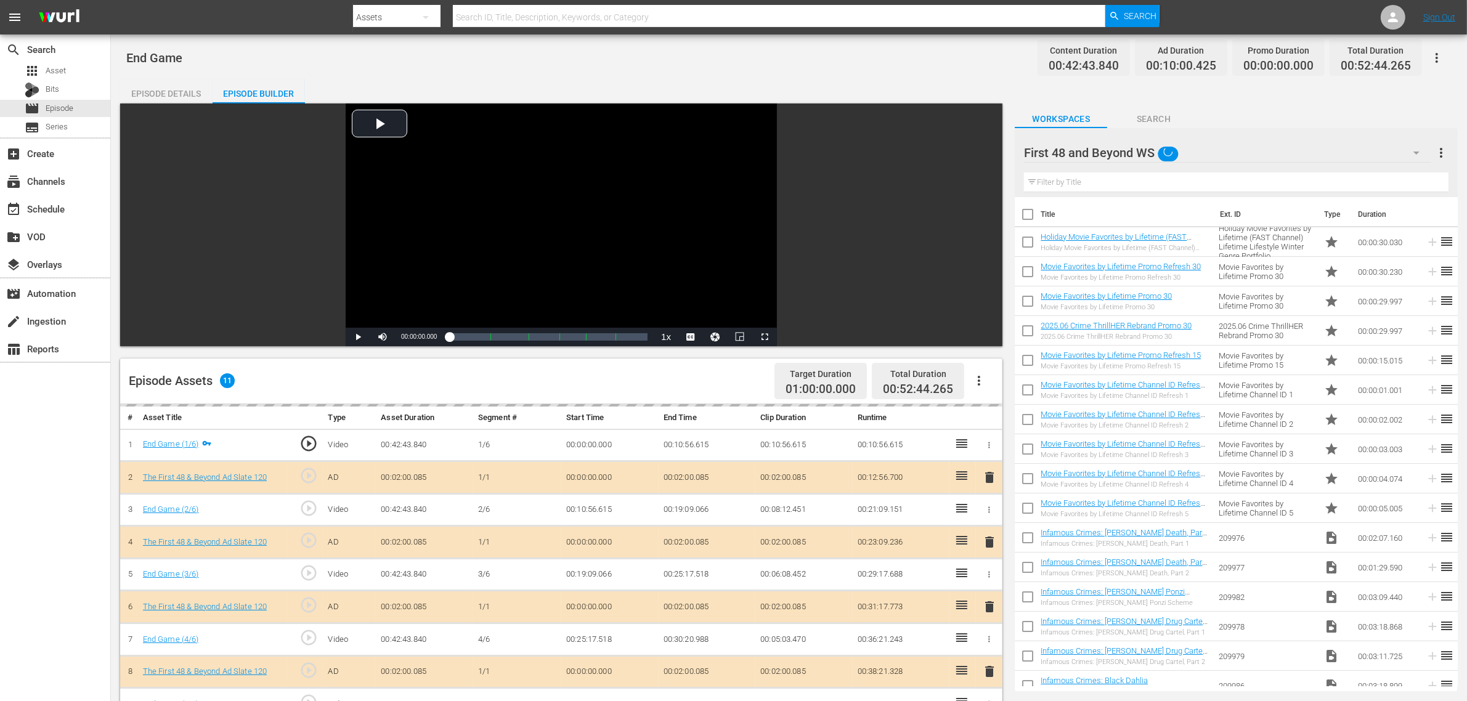
click at [860, 57] on div "Best of PICKERS WS (11) Best of Pawn WS (12) First 48 and Beyond WS (11) Torque…" at bounding box center [733, 350] width 1467 height 701
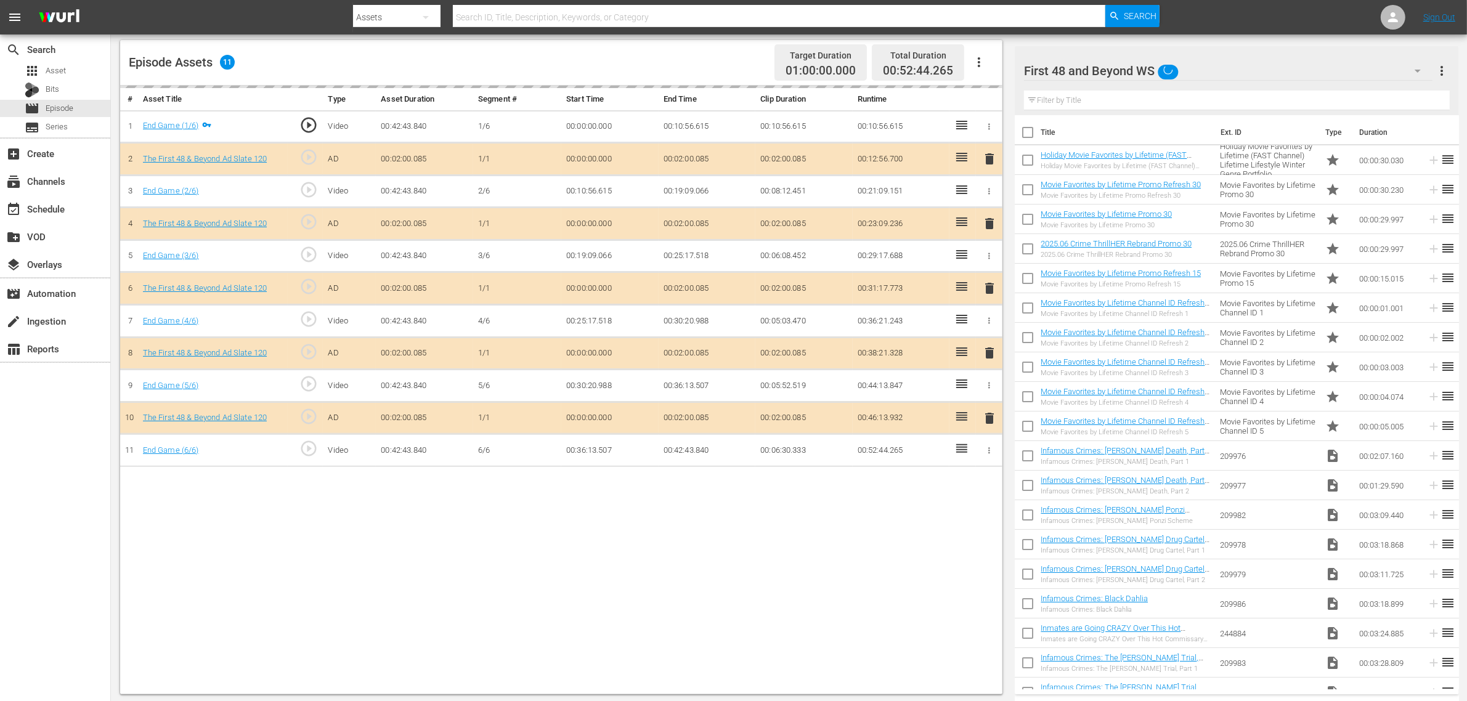
scroll to position [320, 0]
click at [983, 287] on div "delete" at bounding box center [989, 287] width 17 height 18
click at [991, 287] on div "delete" at bounding box center [989, 287] width 17 height 18
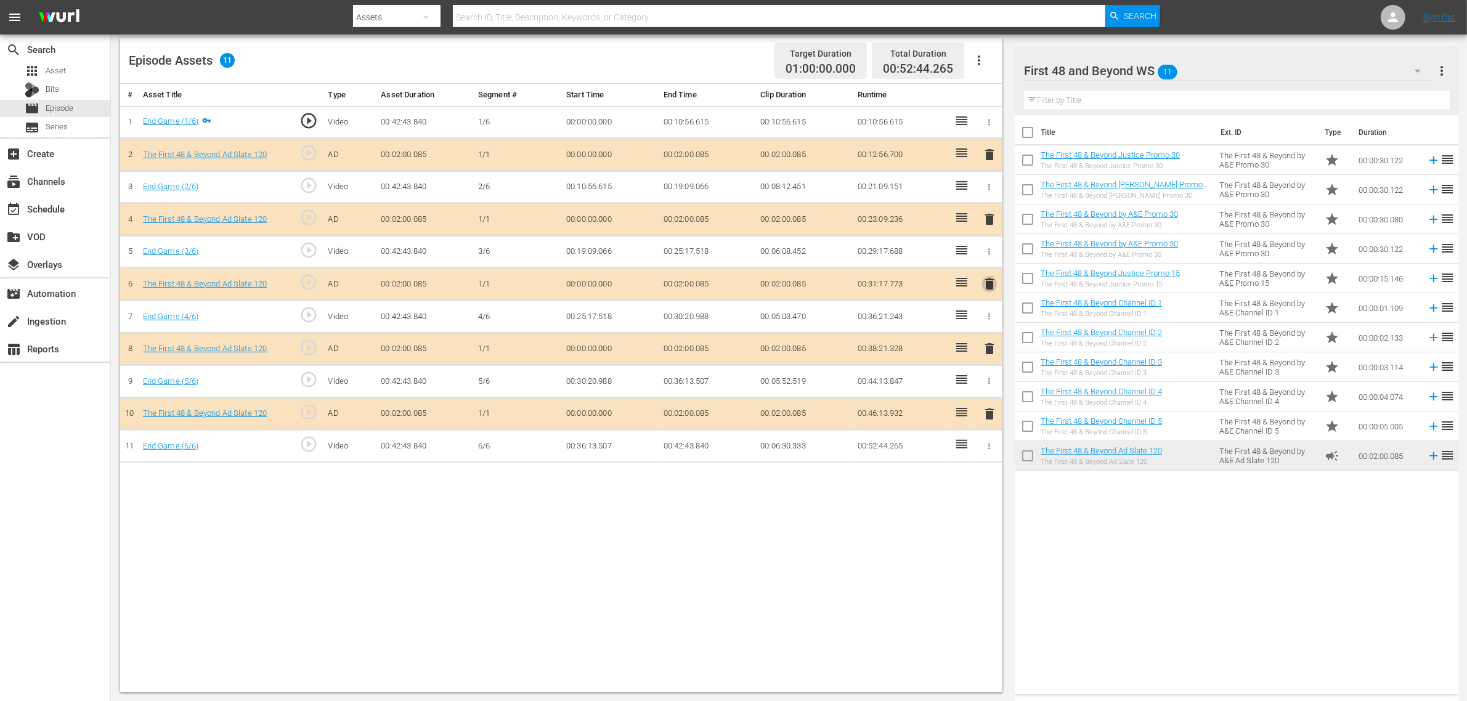
click at [991, 287] on span "delete" at bounding box center [989, 284] width 15 height 15
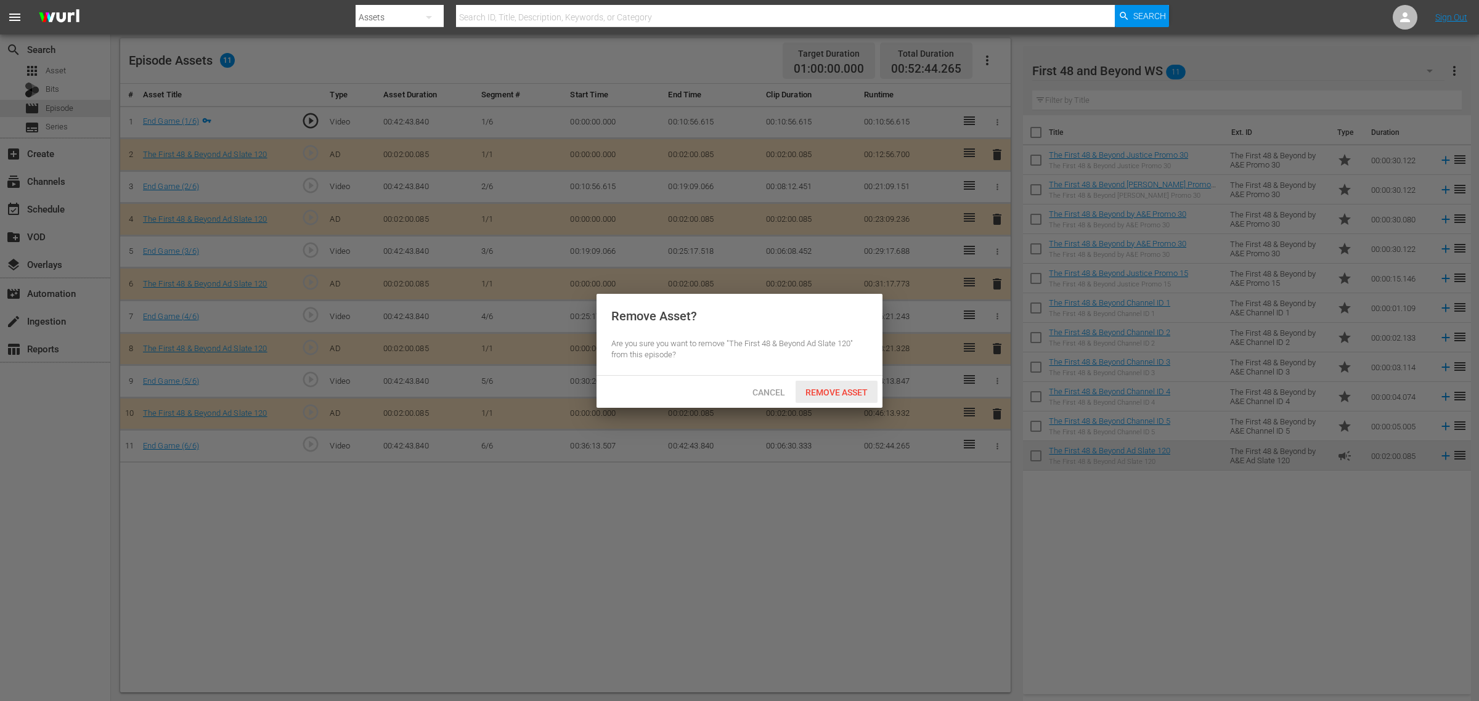
click at [835, 396] on span "Remove Asset" at bounding box center [837, 393] width 82 height 10
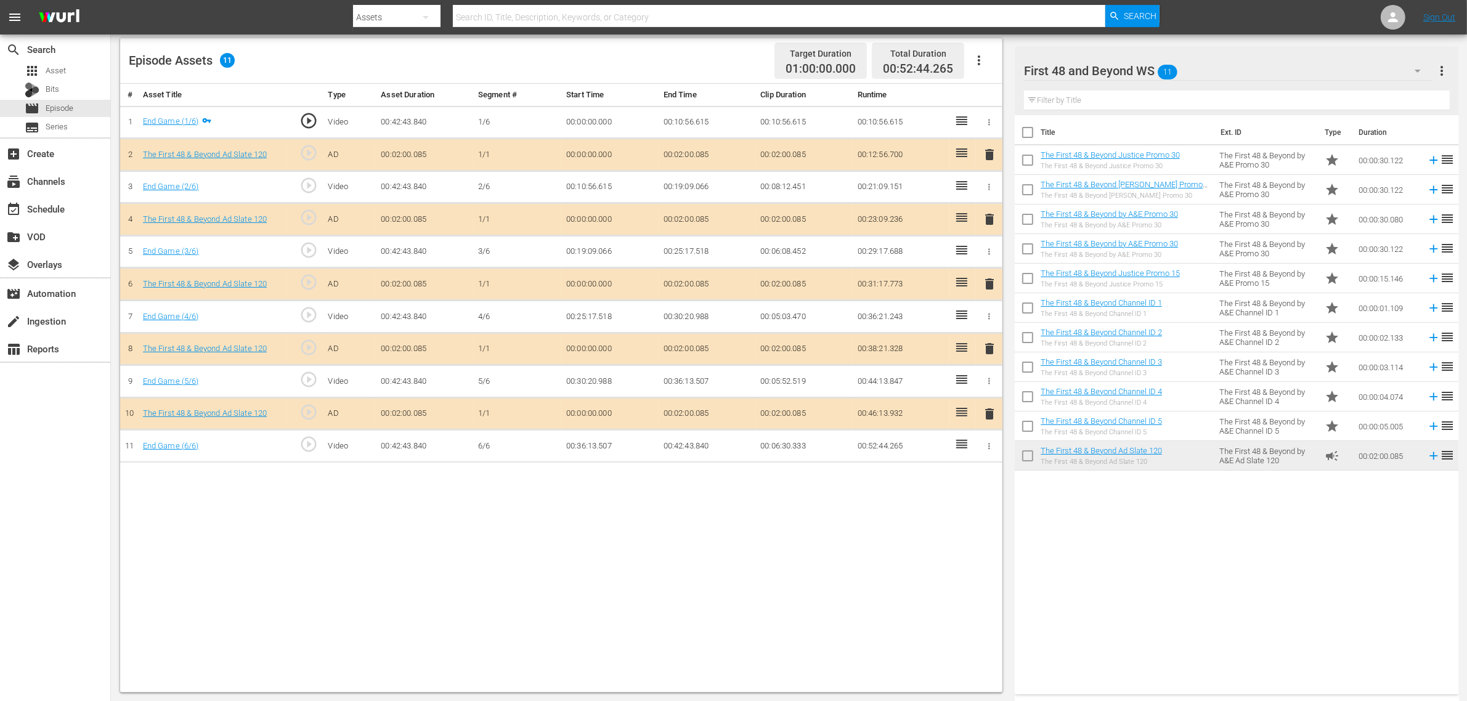
click at [833, 546] on div "# Asset Title Type Asset Duration Segment # Start Time End Time Clip Duration R…" at bounding box center [561, 388] width 883 height 609
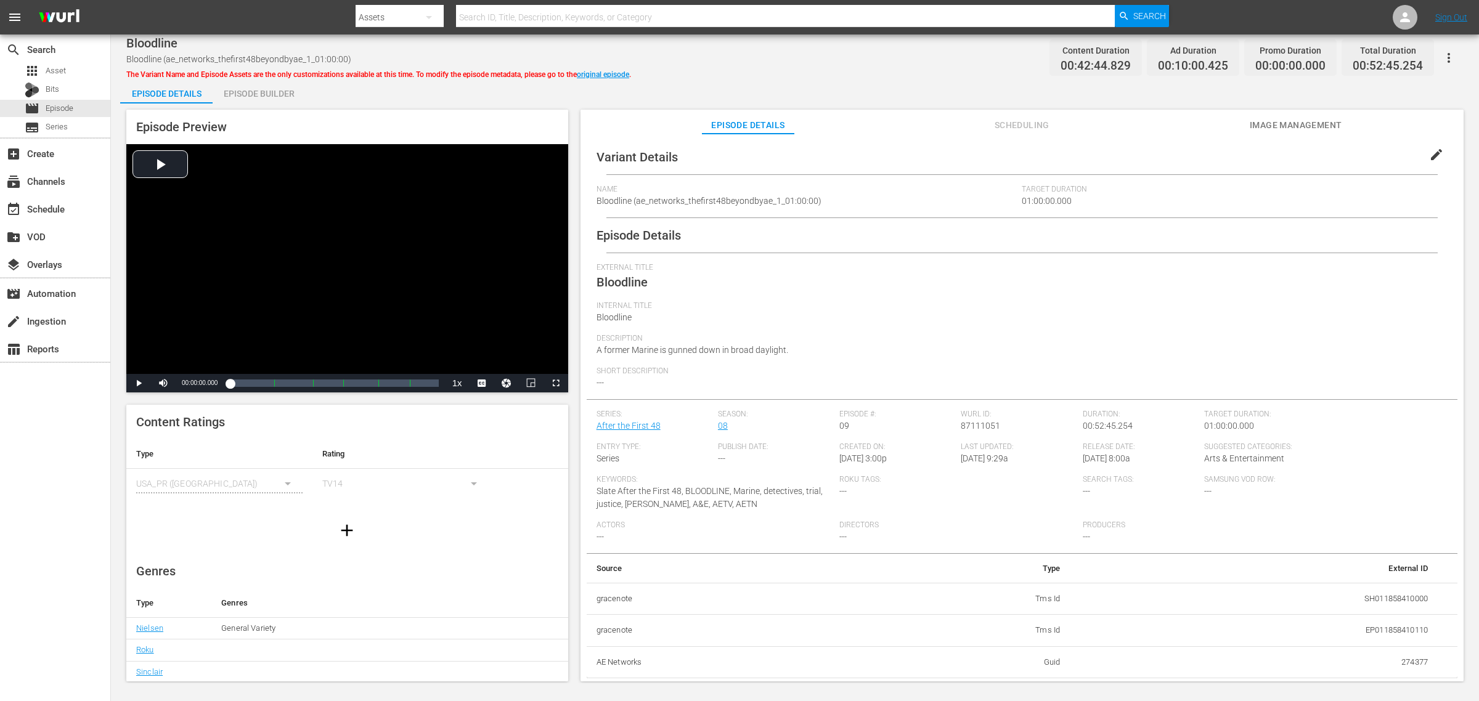
click at [279, 90] on div "Episode Builder" at bounding box center [259, 94] width 92 height 30
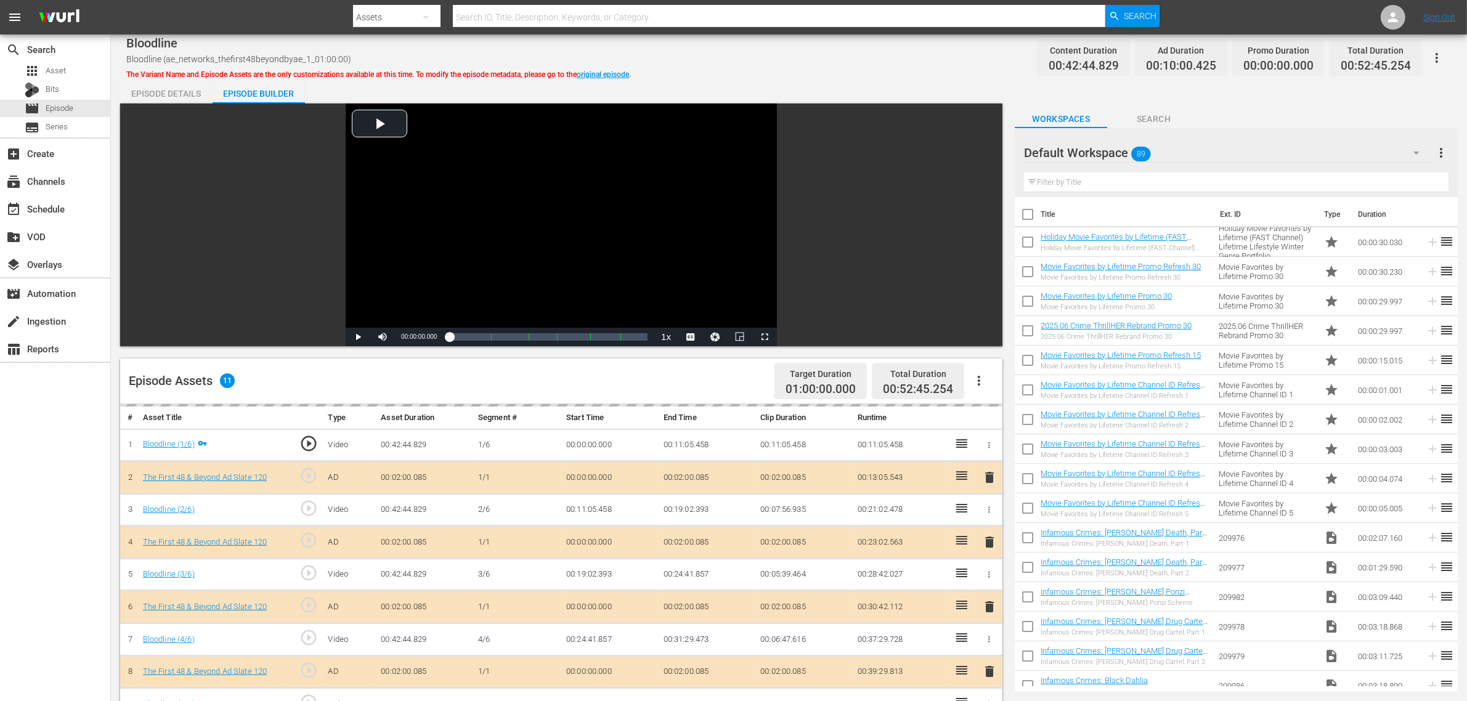
click at [725, 68] on div "Bloodline Bloodline (ae_networks_thefirst48beyondbyae_1_01:00:00) The Variant N…" at bounding box center [789, 58] width 1326 height 28
click at [1178, 153] on div "Default Workspace 89" at bounding box center [1227, 153] width 407 height 35
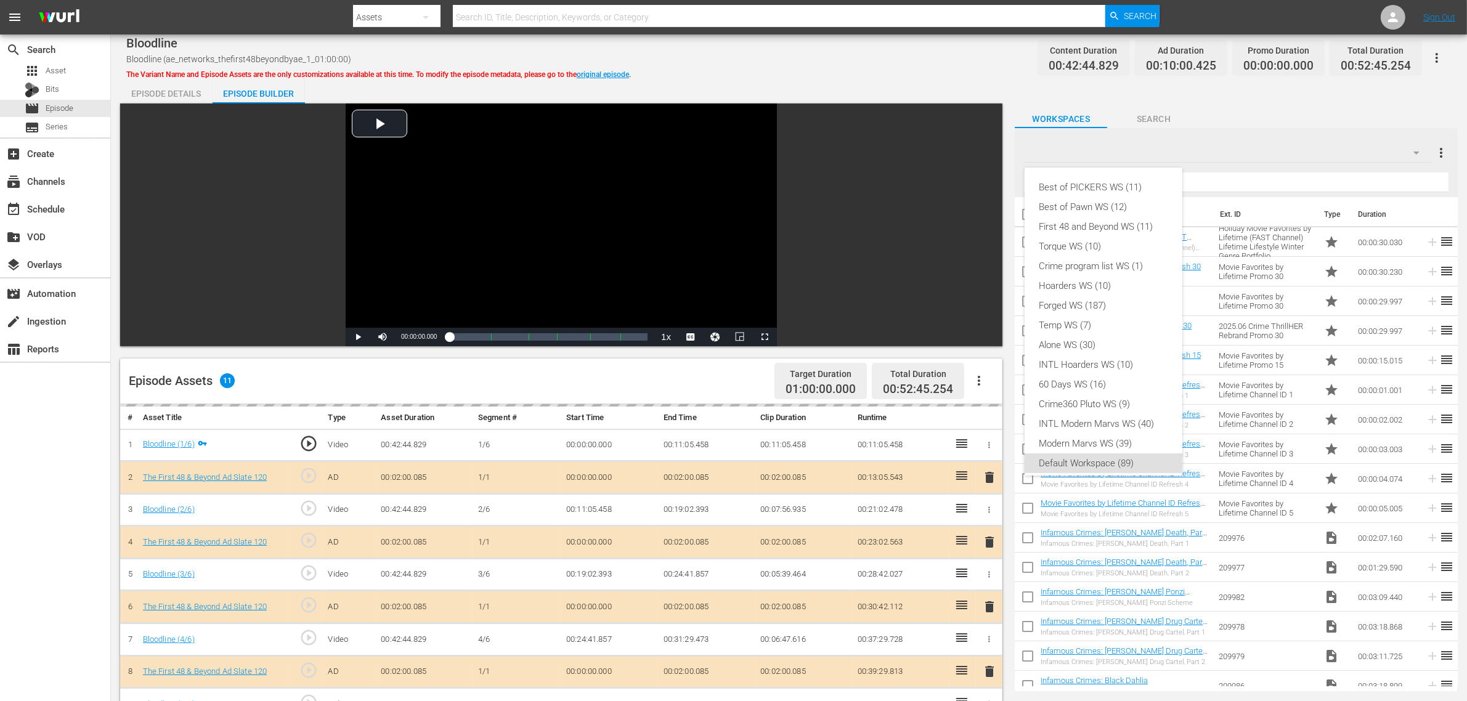
scroll to position [7, 0]
click at [1117, 213] on div "First 48 and Beyond WS (11)" at bounding box center [1104, 220] width 128 height 20
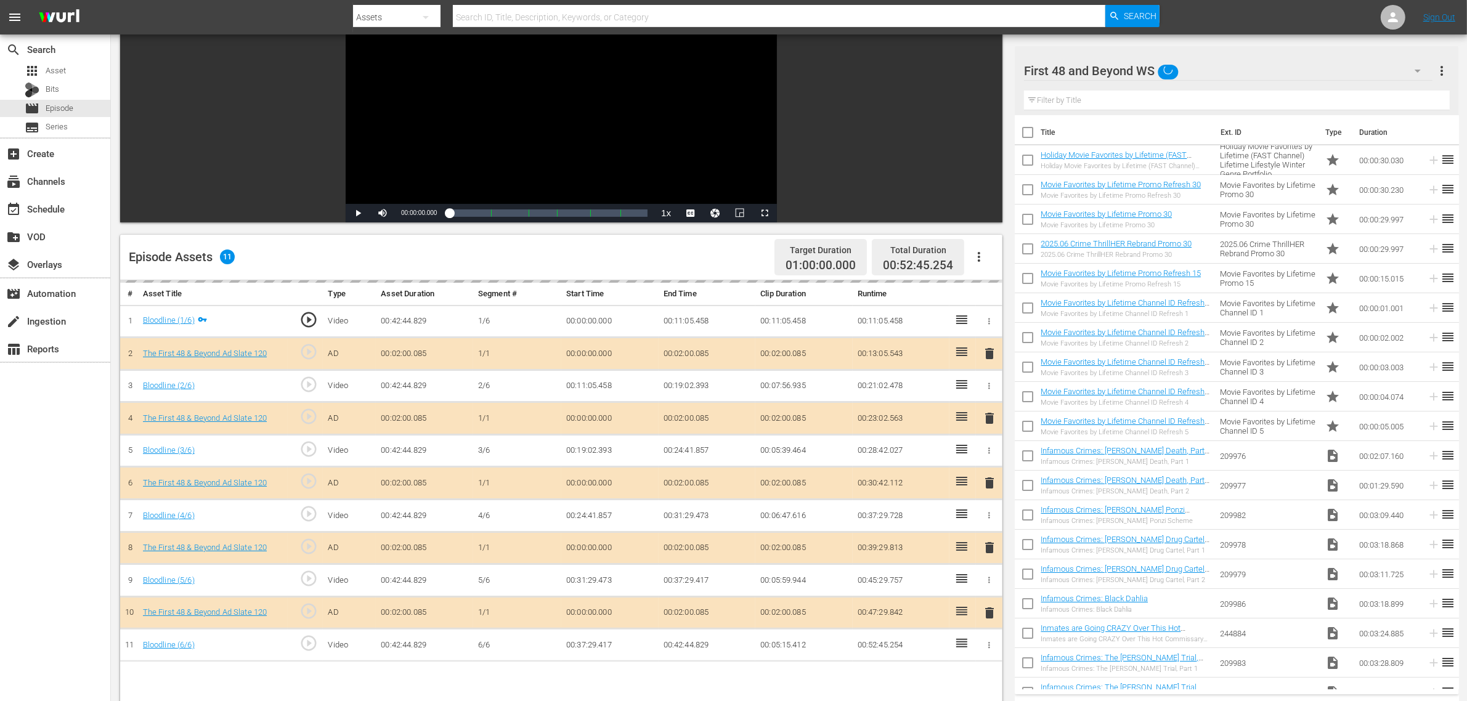
scroll to position [231, 0]
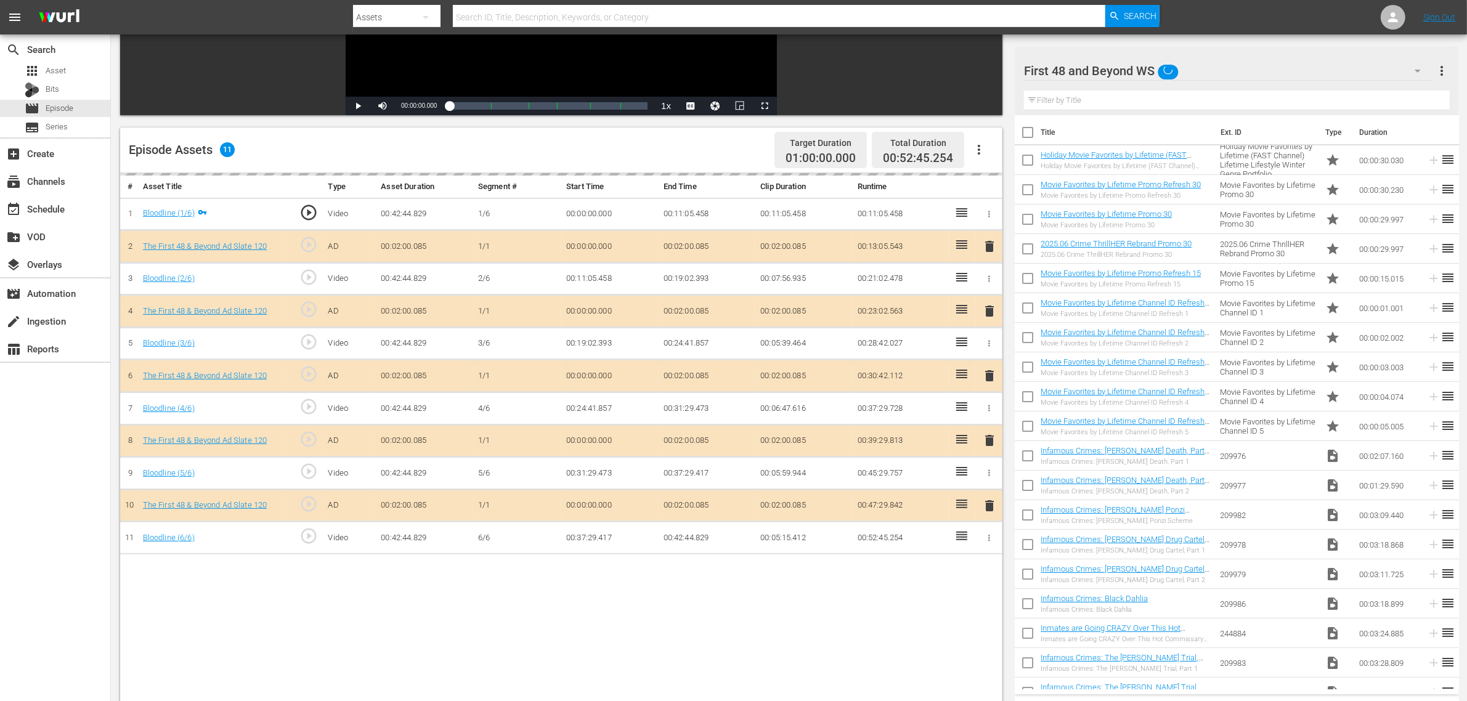
click at [989, 379] on div "delete" at bounding box center [989, 376] width 17 height 18
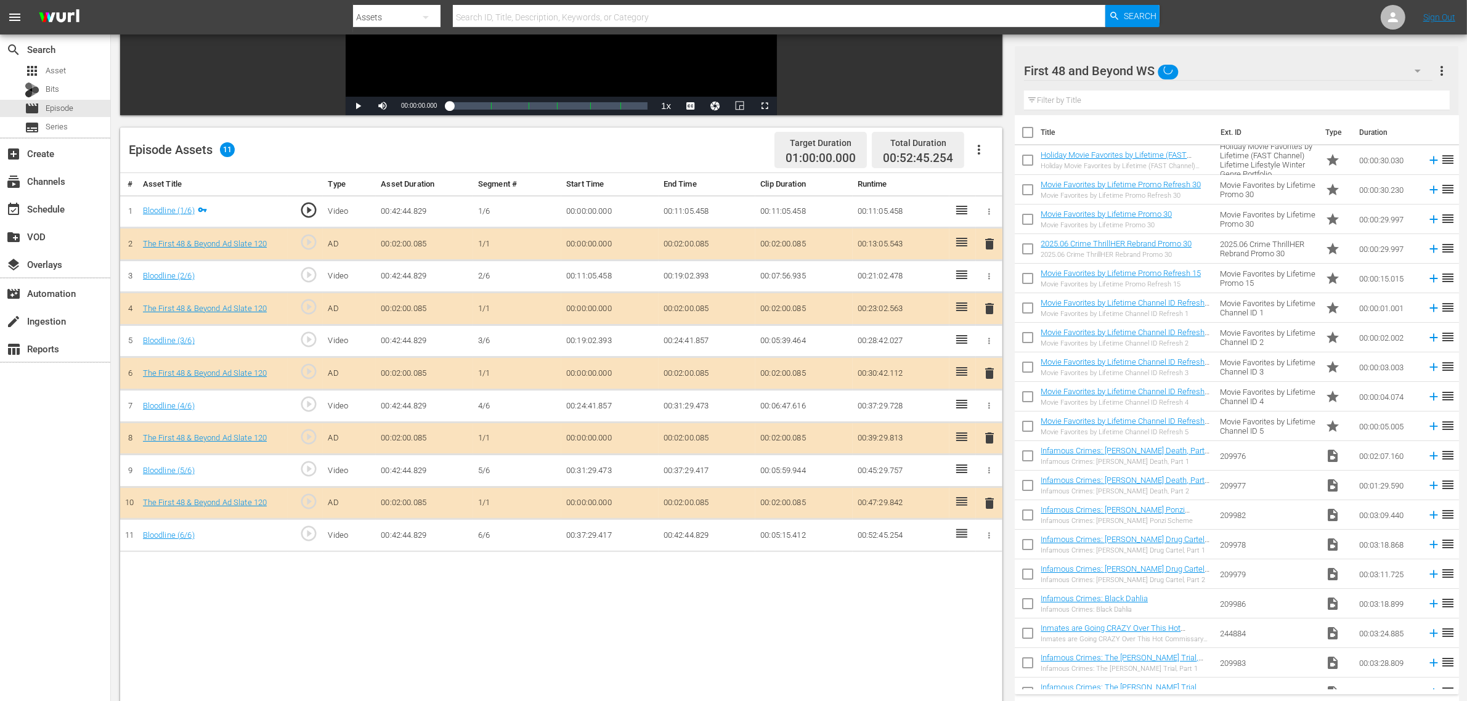
click at [989, 379] on span "delete" at bounding box center [989, 373] width 15 height 15
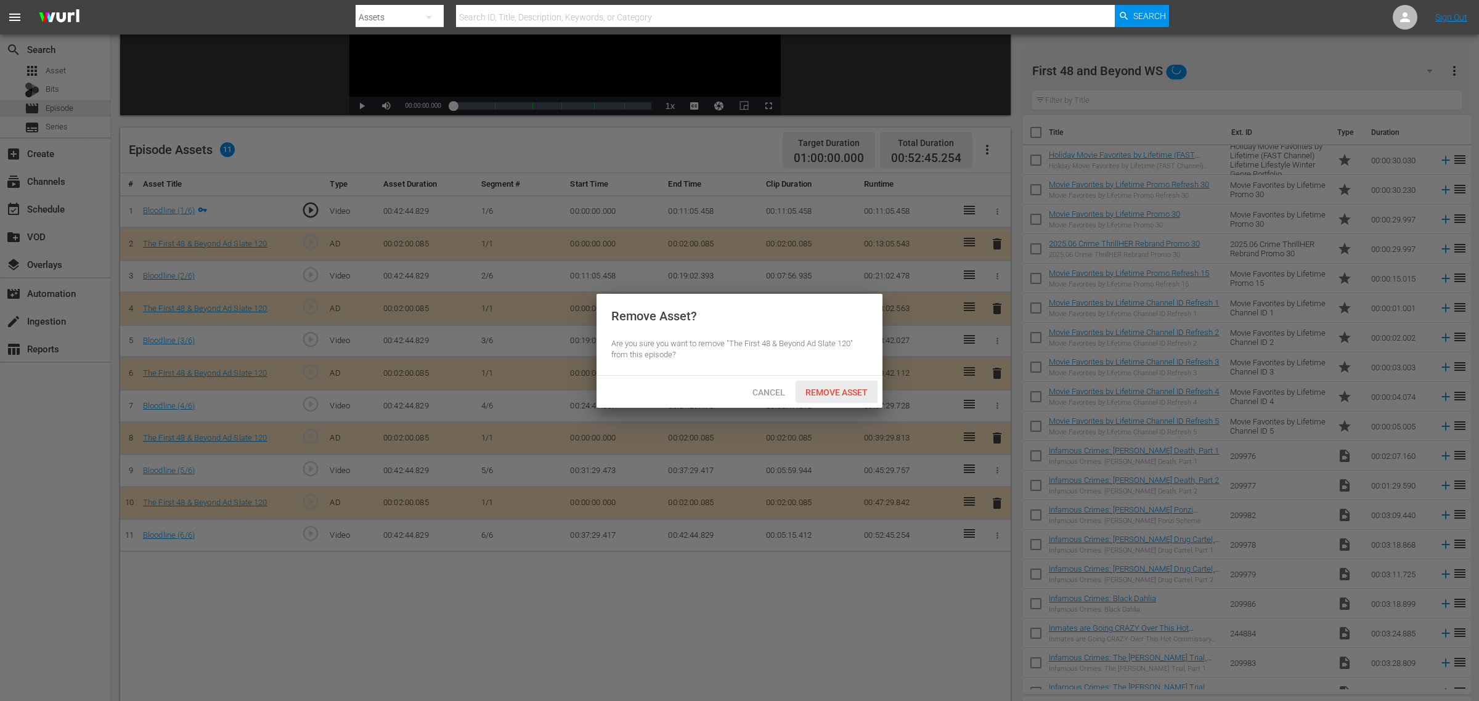
click at [852, 393] on span "Remove Asset" at bounding box center [837, 393] width 82 height 10
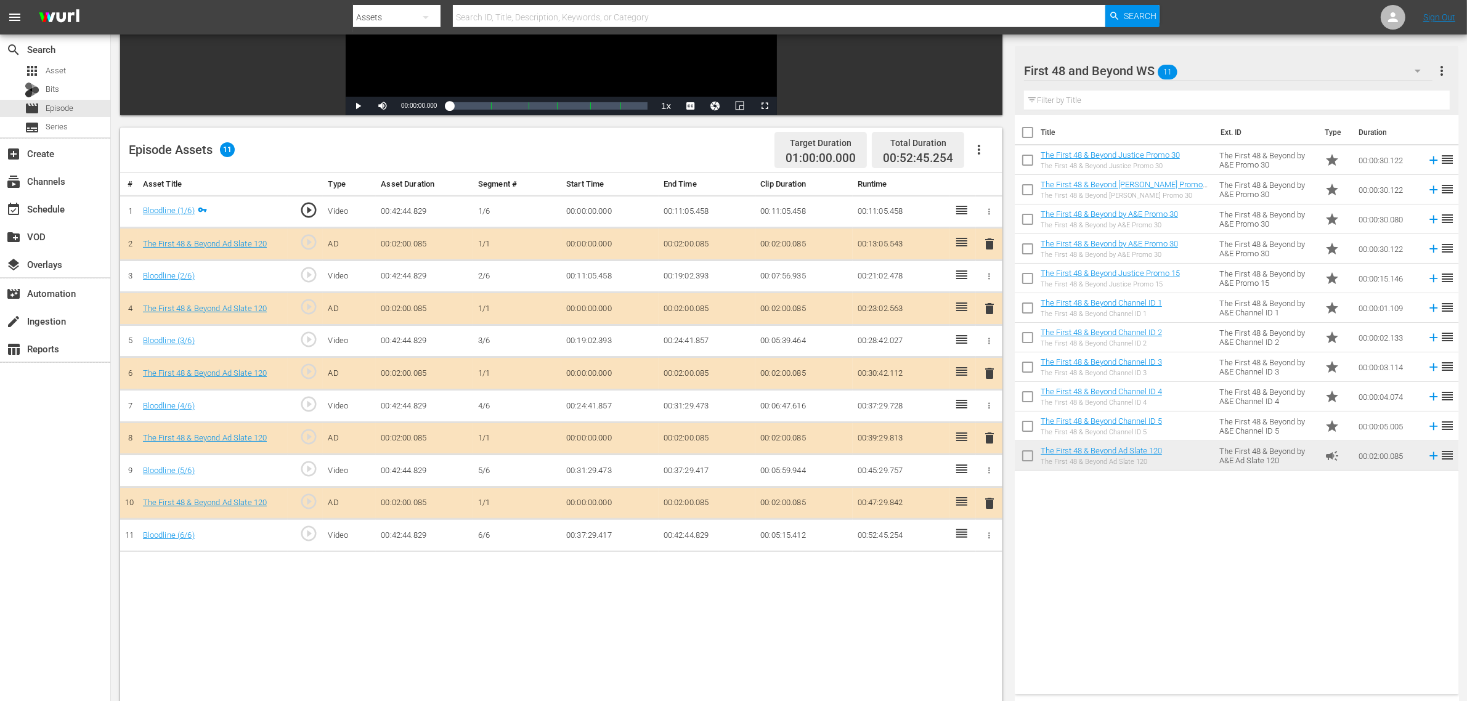
click at [1183, 73] on div "First 48 and Beyond WS 11" at bounding box center [1228, 71] width 409 height 35
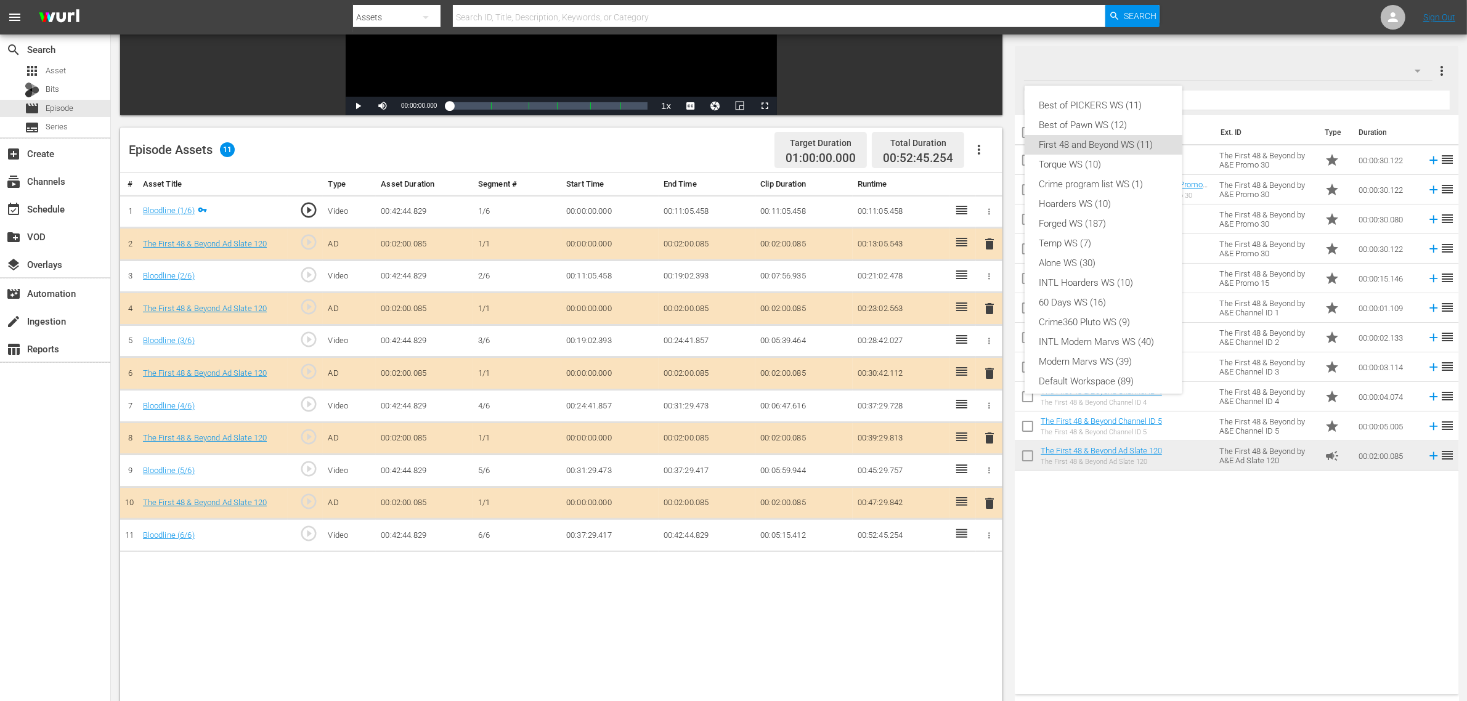
scroll to position [7, 0]
click at [1183, 73] on div "Best of PICKERS WS (11) Best of Pawn WS (12) First 48 and Beyond WS (11) Torque…" at bounding box center [733, 350] width 1467 height 701
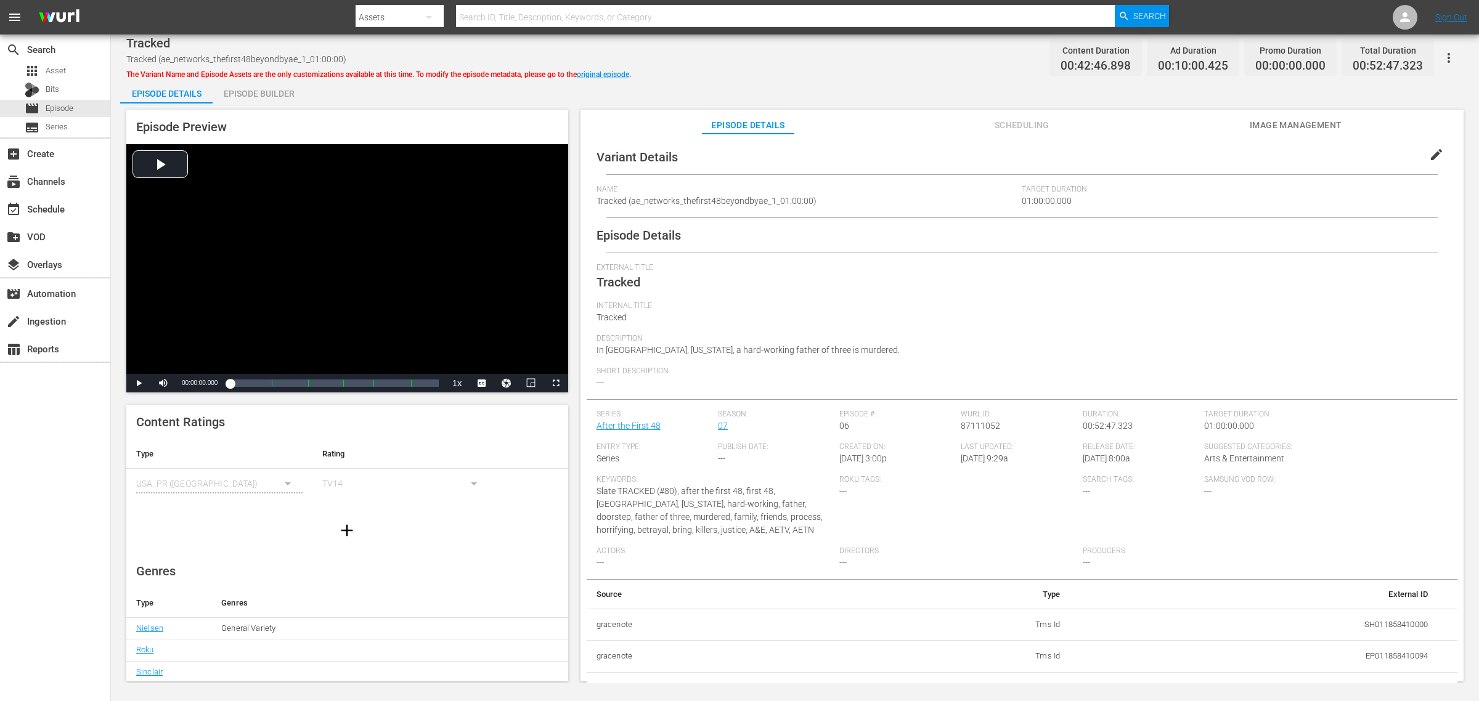
click at [279, 88] on div "Episode Builder" at bounding box center [259, 94] width 92 height 30
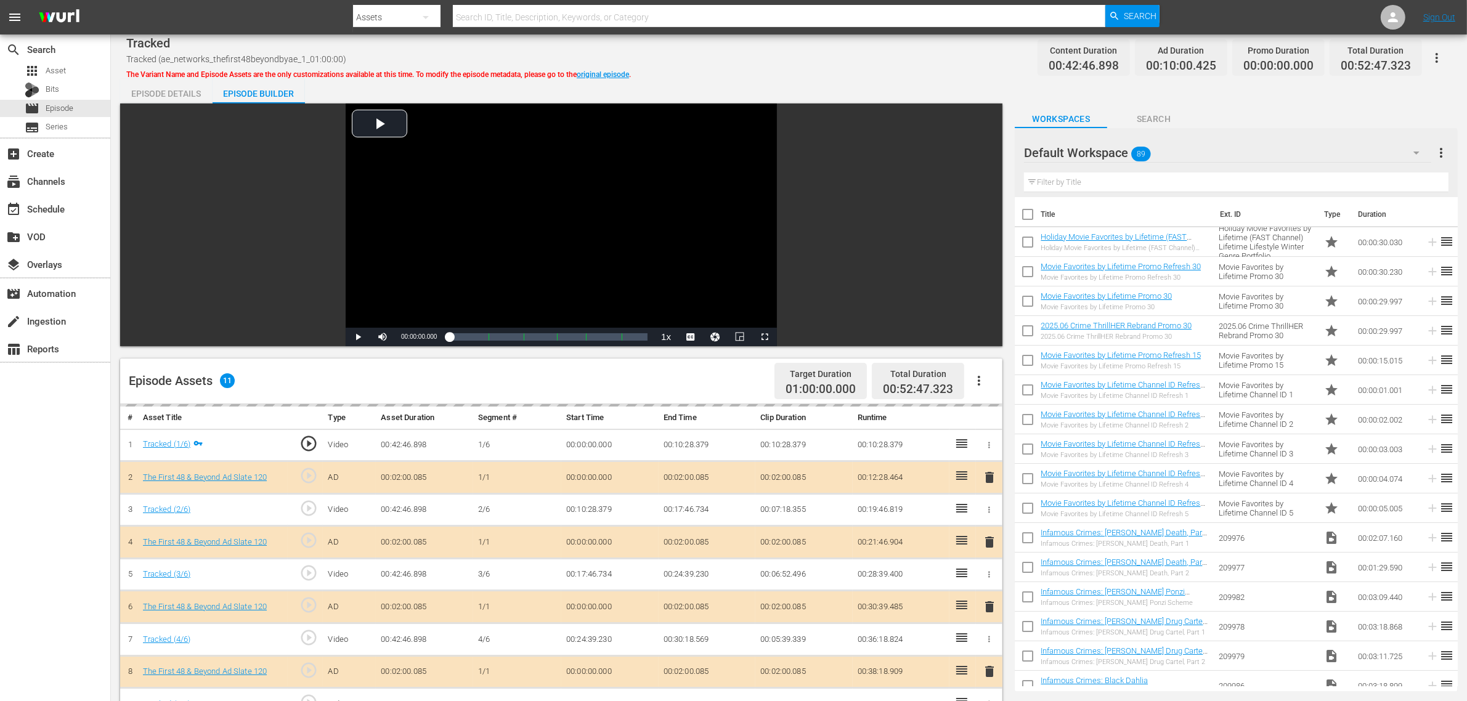
click at [1177, 152] on div "Default Workspace 89" at bounding box center [1227, 153] width 407 height 35
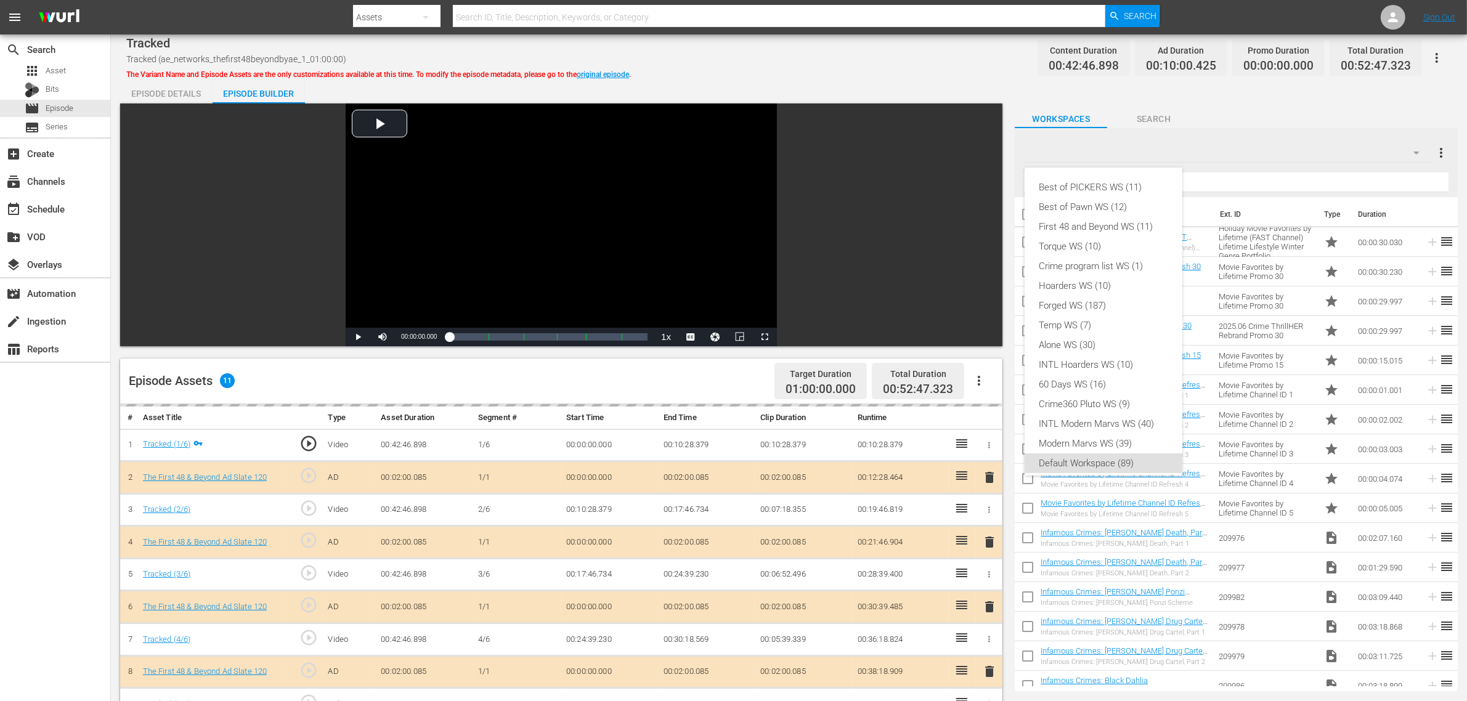
scroll to position [7, 0]
click at [1114, 213] on div "First 48 and Beyond WS (11)" at bounding box center [1104, 220] width 128 height 20
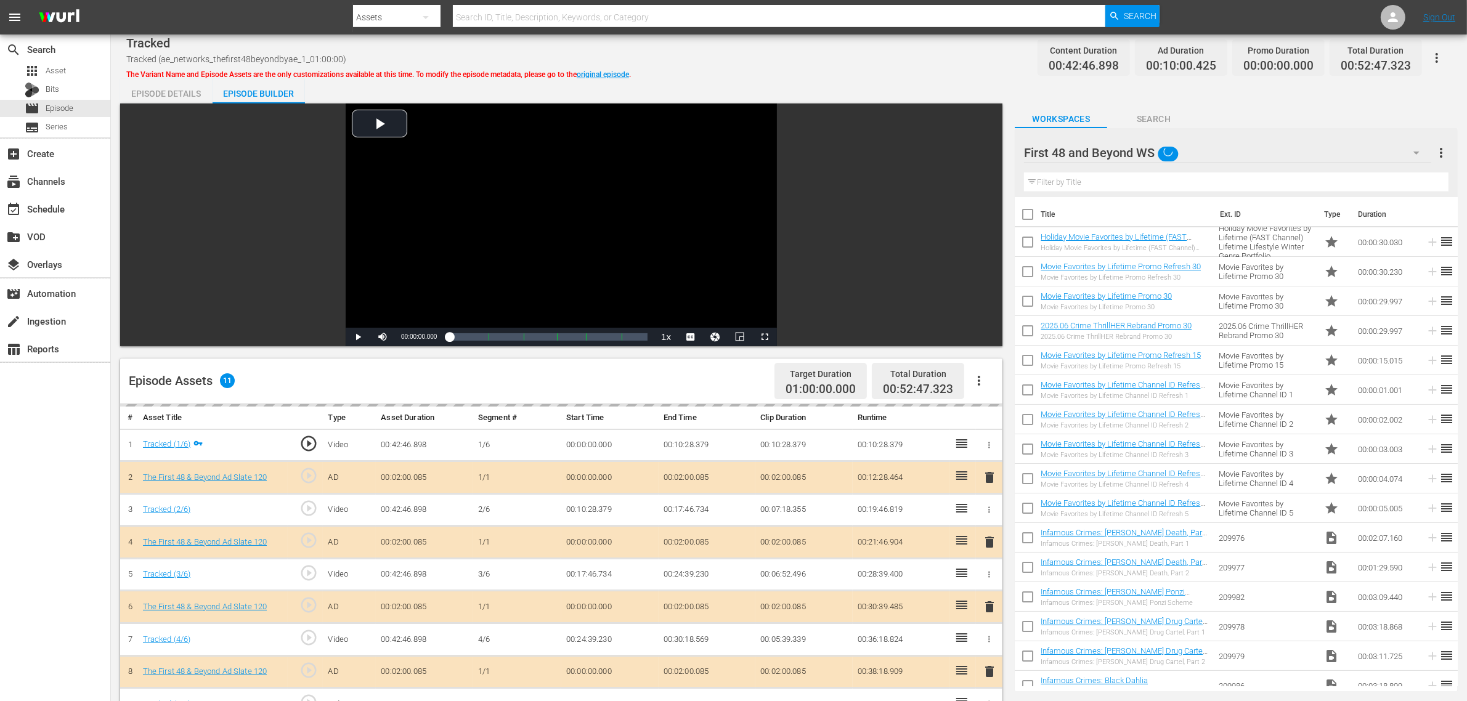
click at [874, 71] on div "Best of PICKERS WS (11) Best of Pawn WS (12) First 48 and Beyond WS (11) Torque…" at bounding box center [733, 350] width 1467 height 701
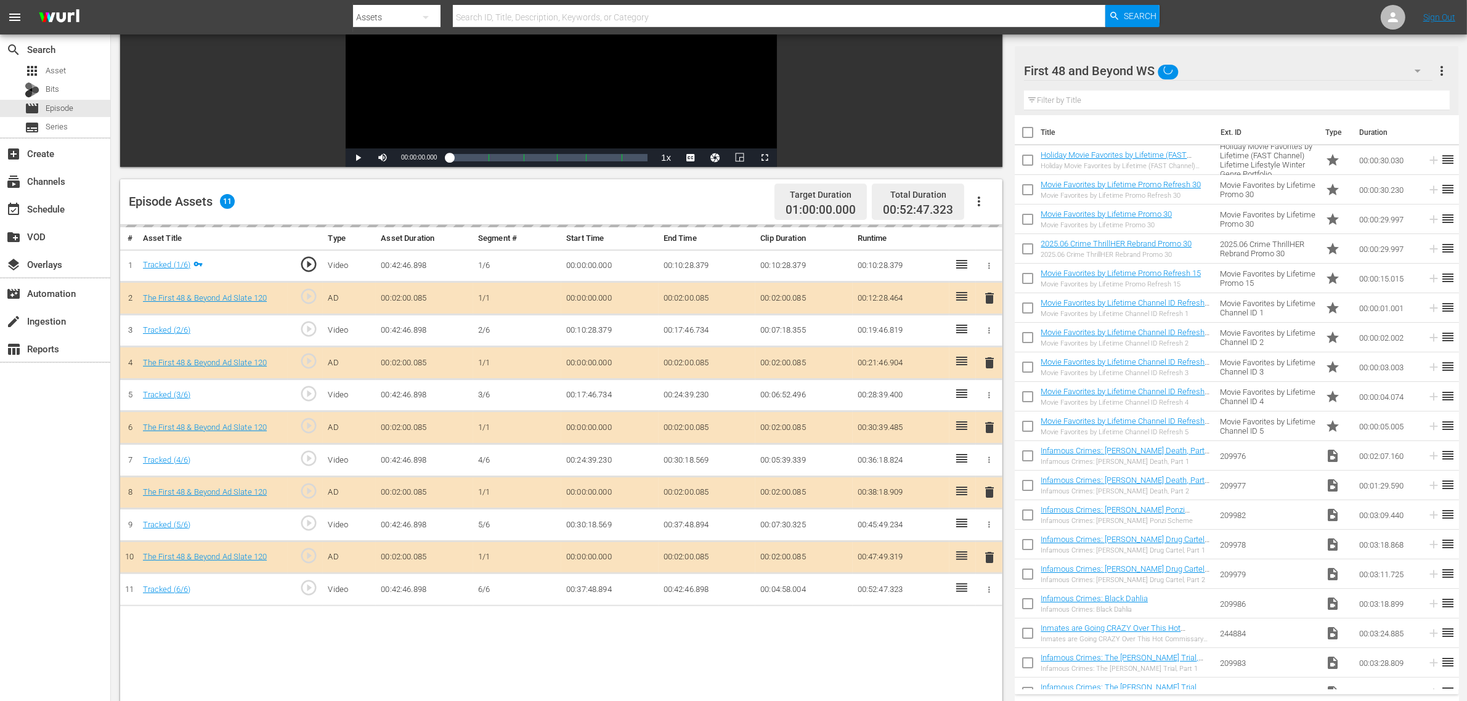
scroll to position [320, 0]
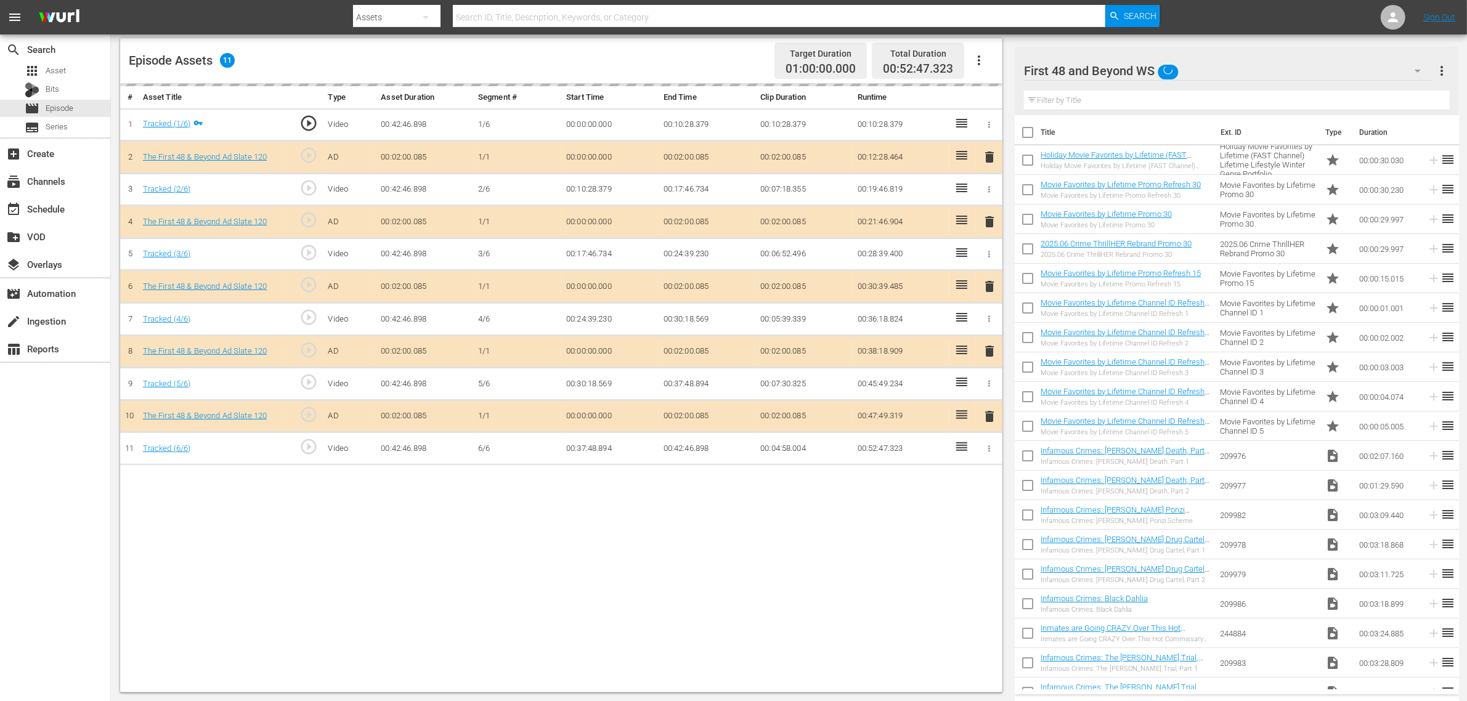
click at [984, 288] on div "delete" at bounding box center [989, 287] width 17 height 18
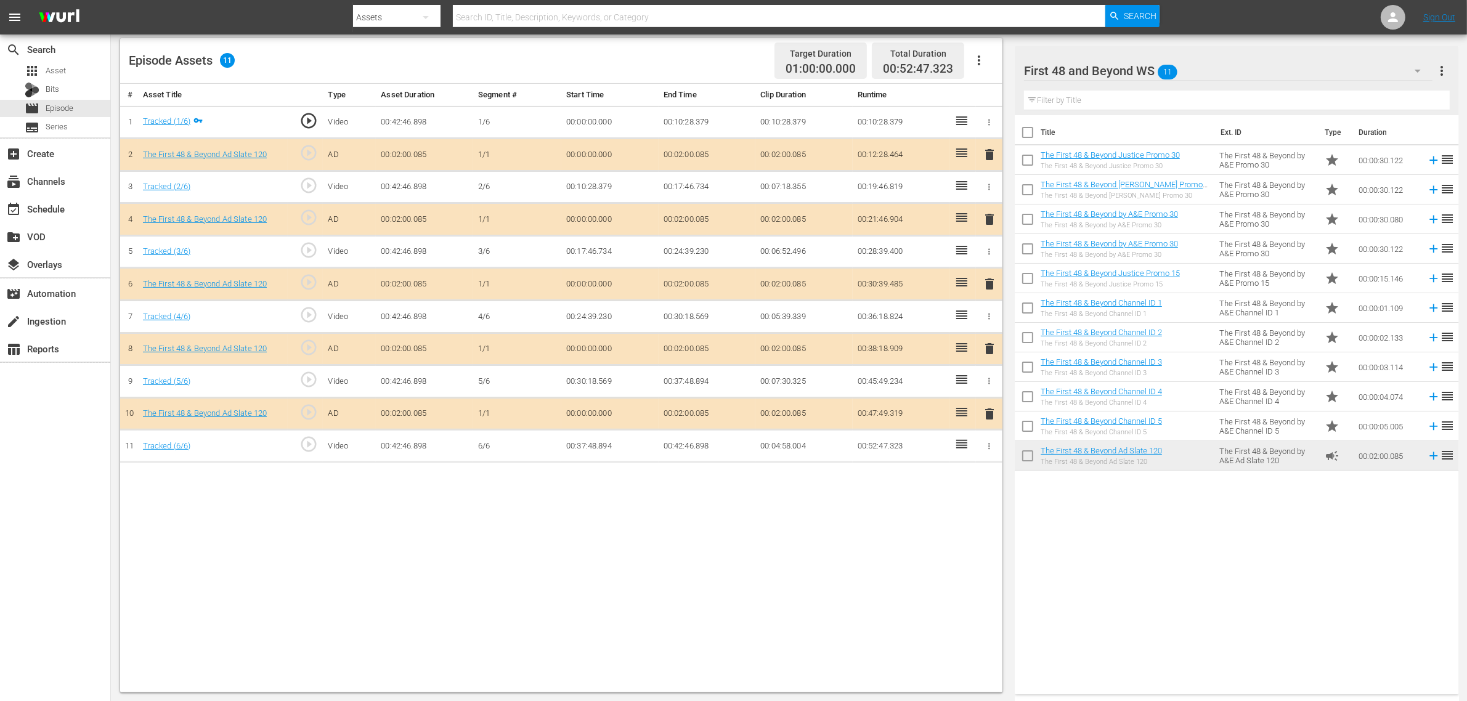
click at [989, 287] on span "delete" at bounding box center [989, 284] width 15 height 15
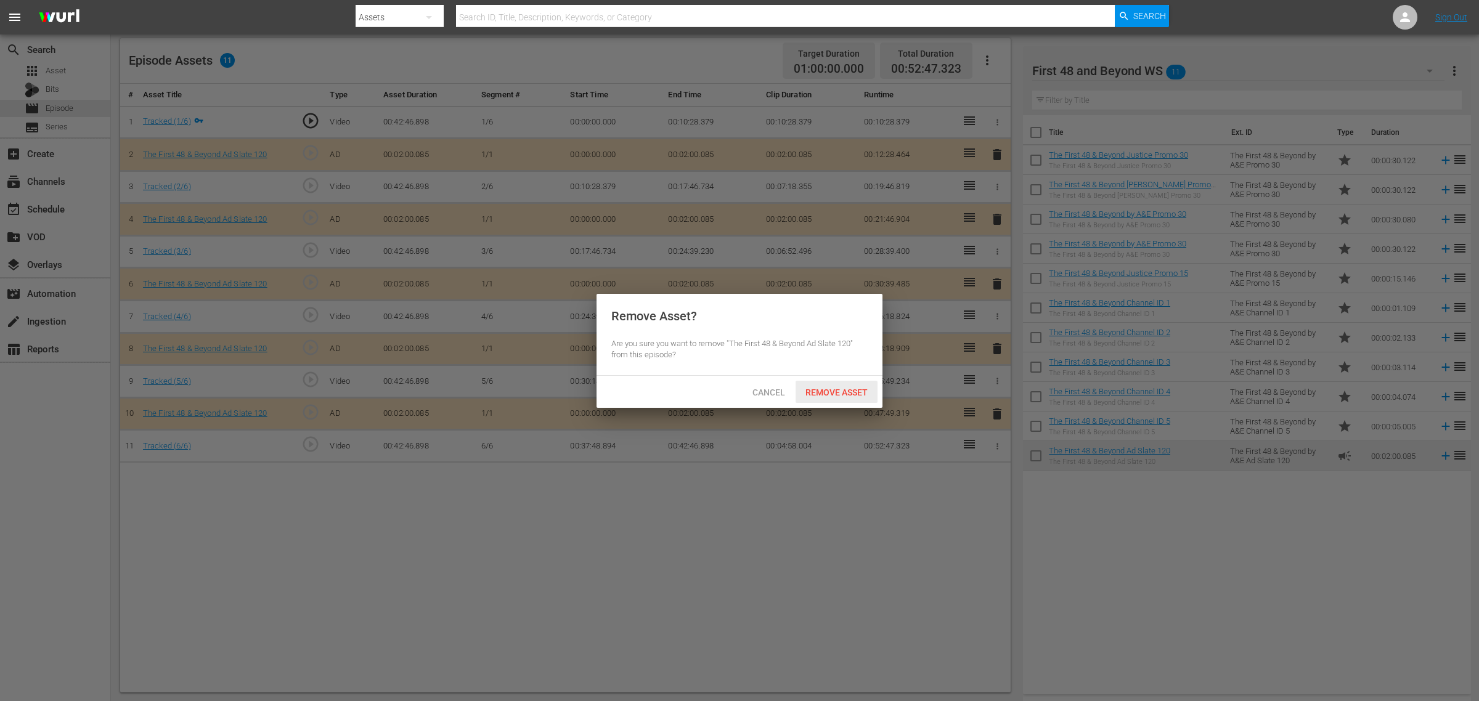
click at [852, 388] on span "Remove Asset" at bounding box center [837, 393] width 82 height 10
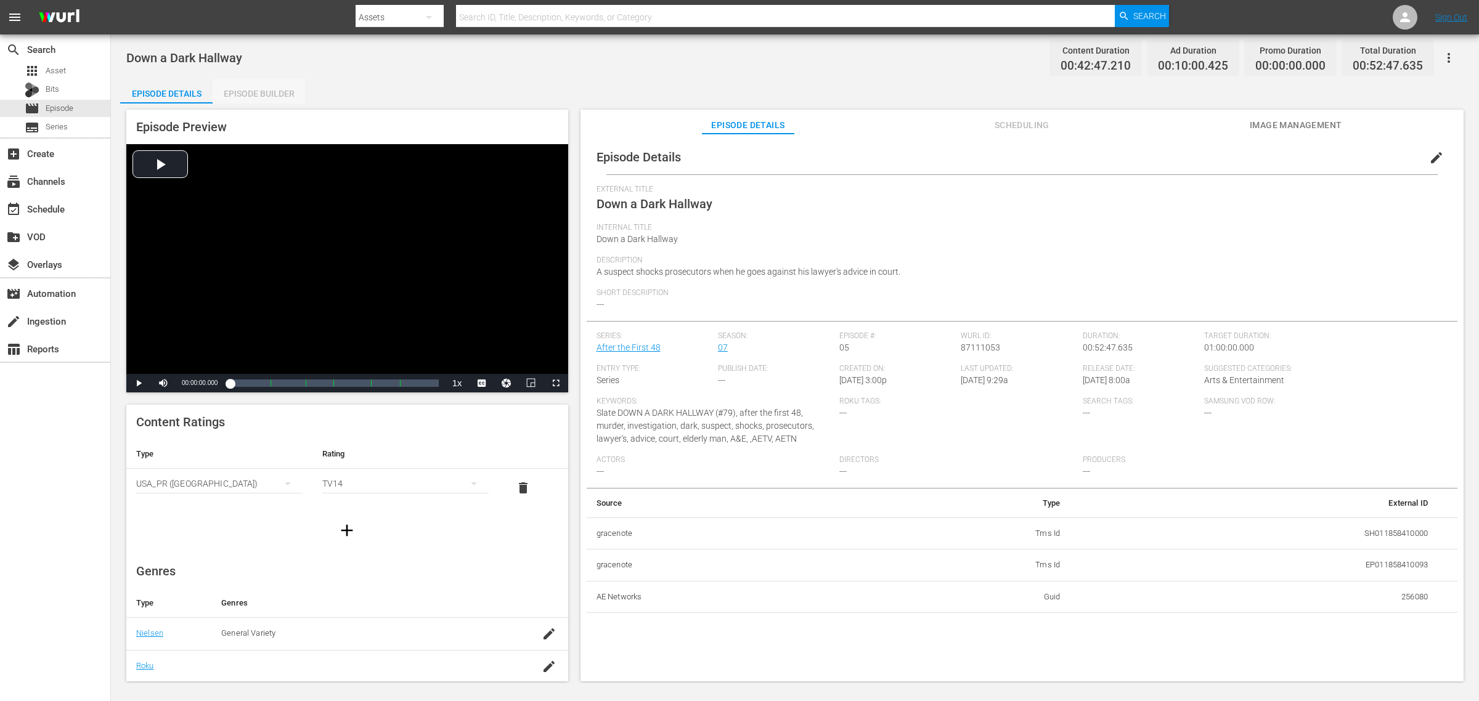
click at [250, 99] on div "Episode Builder" at bounding box center [259, 94] width 92 height 30
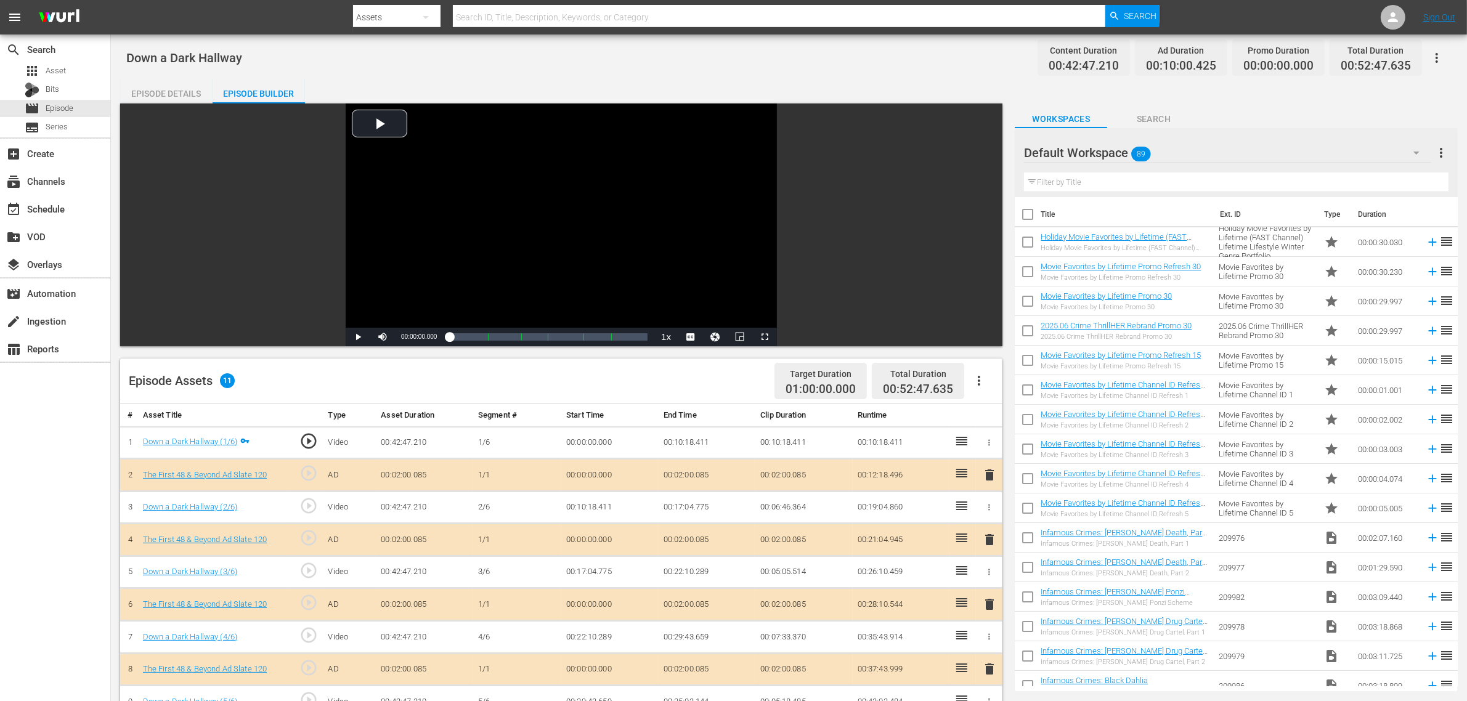
click at [883, 59] on div "Down a Dark Hallway Content Duration 00:42:47.210 Ad Duration 00:10:00.425 Prom…" at bounding box center [789, 58] width 1326 height 28
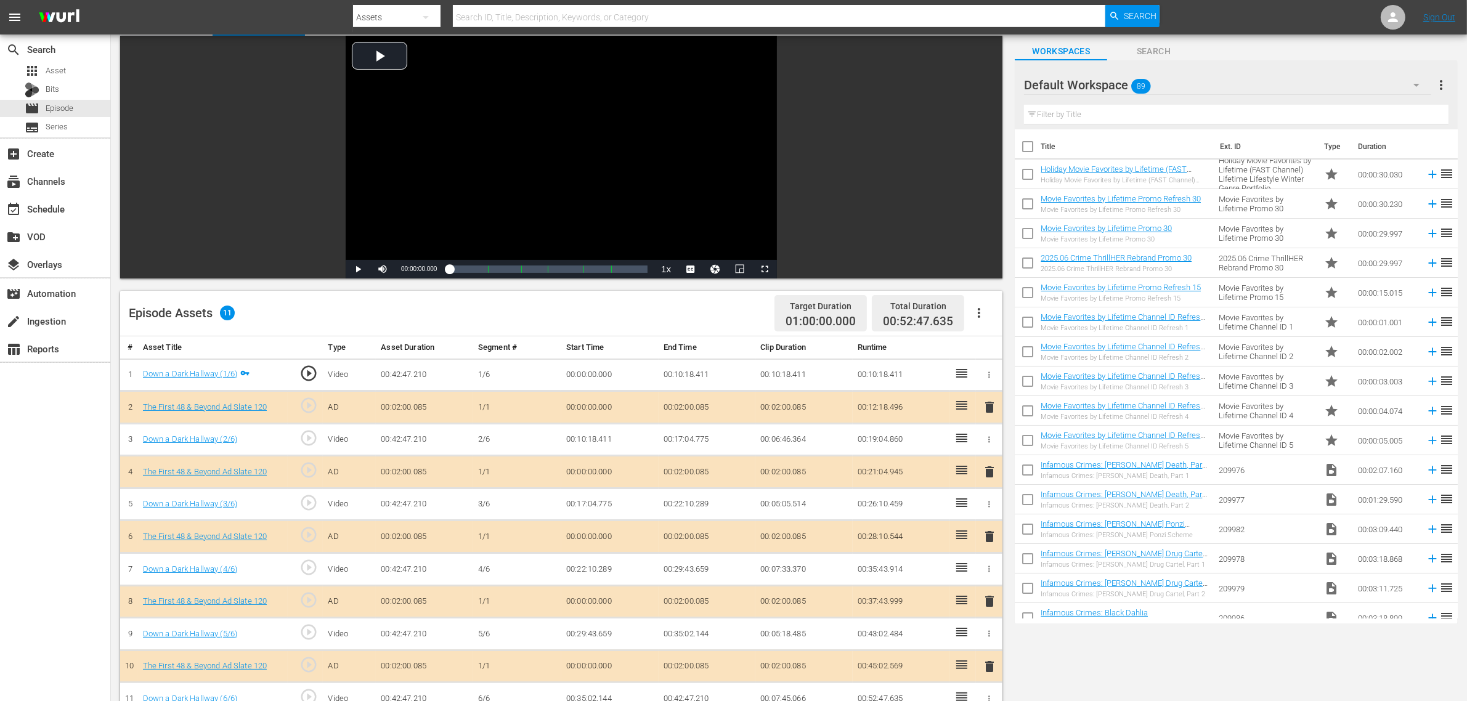
scroll to position [154, 0]
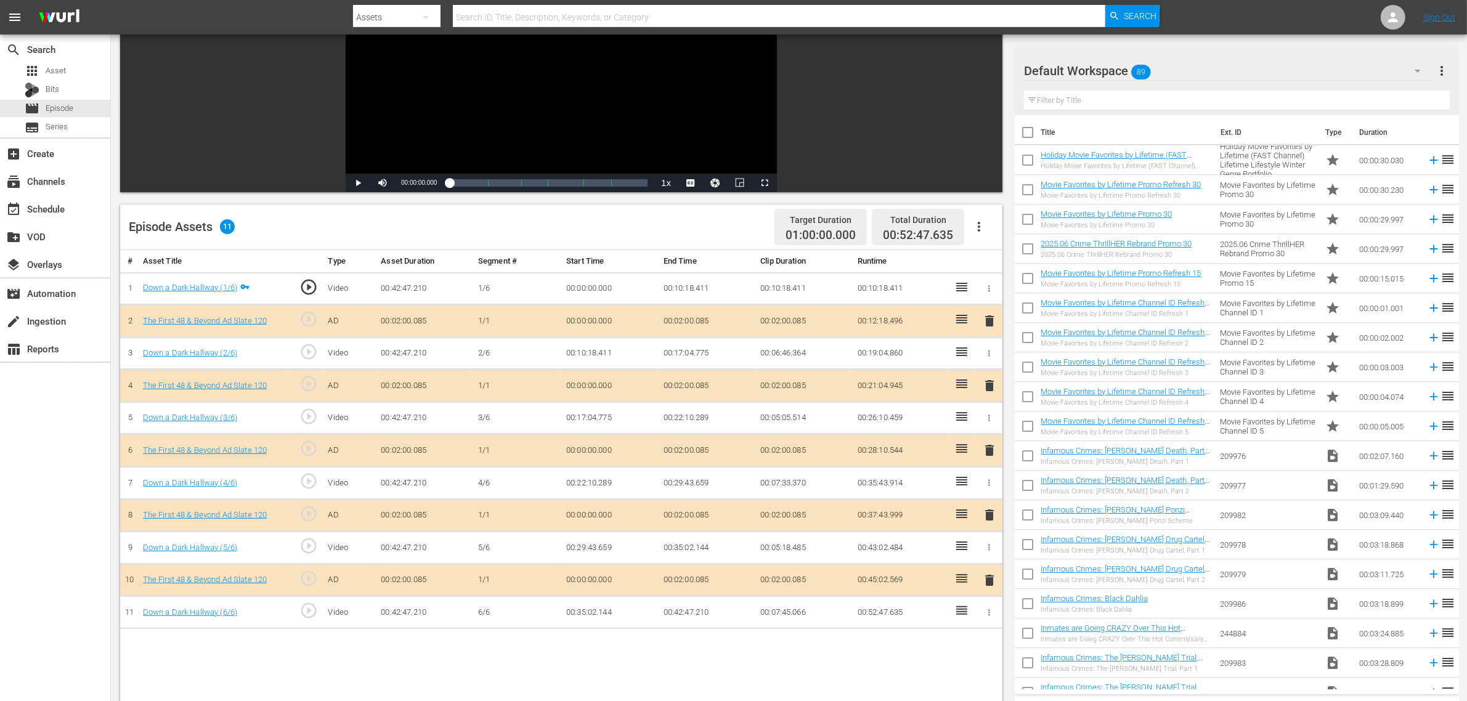
click at [1181, 74] on div "Default Workspace 89" at bounding box center [1228, 71] width 409 height 35
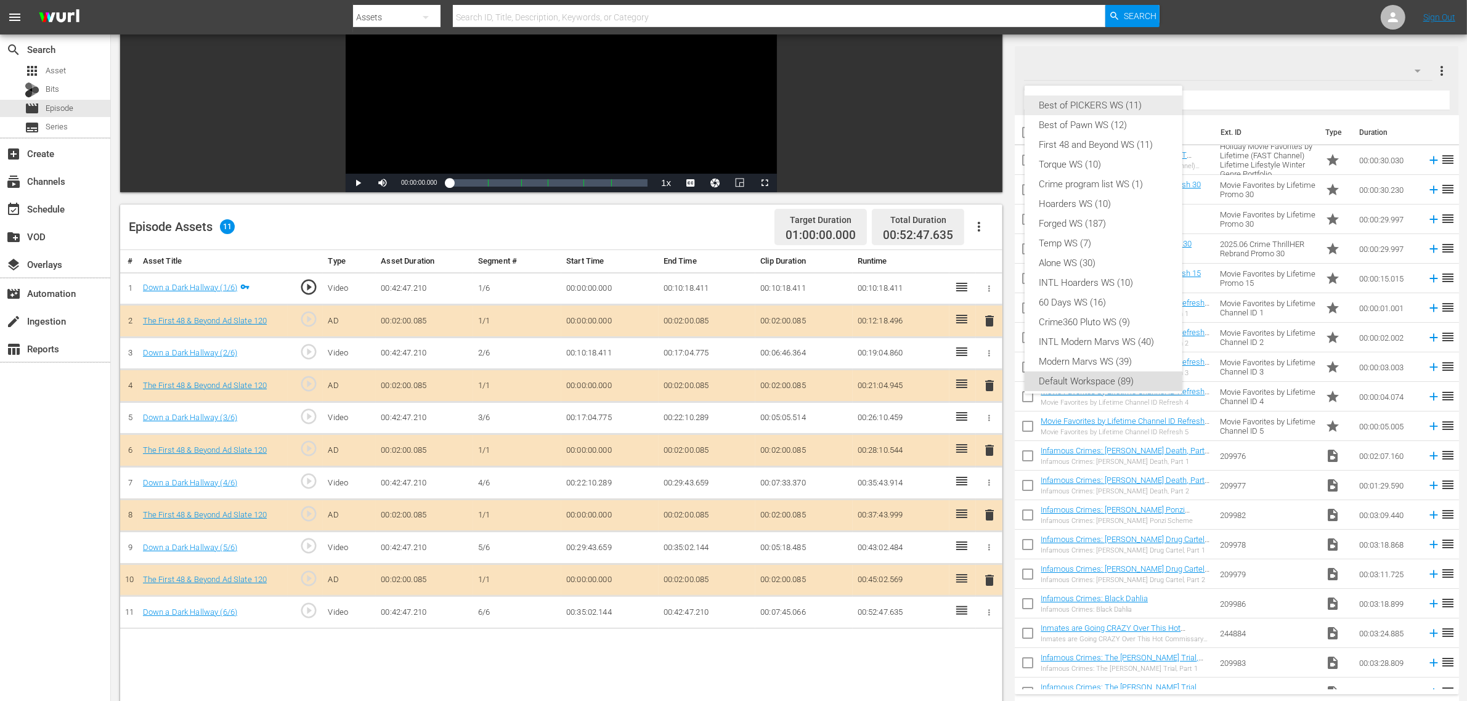
scroll to position [7, 0]
click at [1111, 134] on div "First 48 and Beyond WS (11)" at bounding box center [1104, 138] width 128 height 20
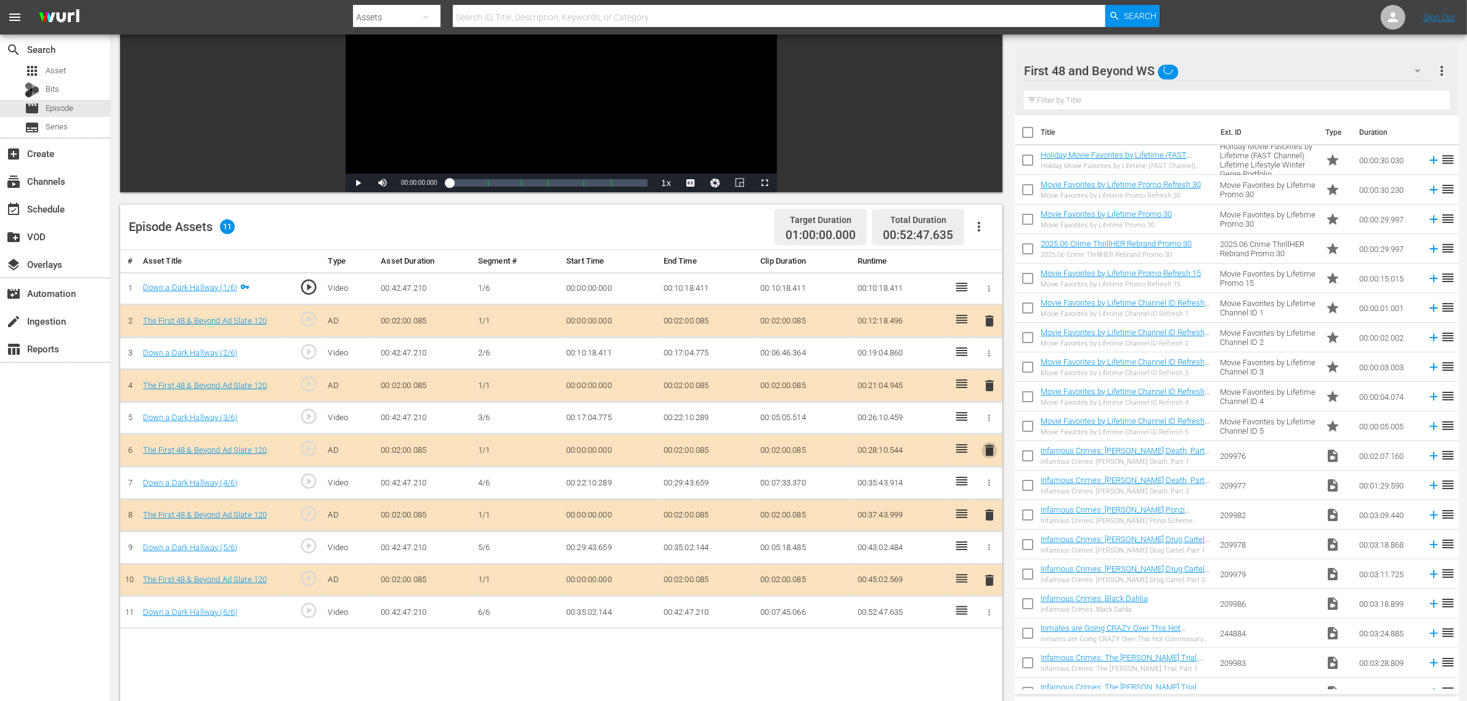
click at [988, 452] on span "delete" at bounding box center [989, 450] width 15 height 15
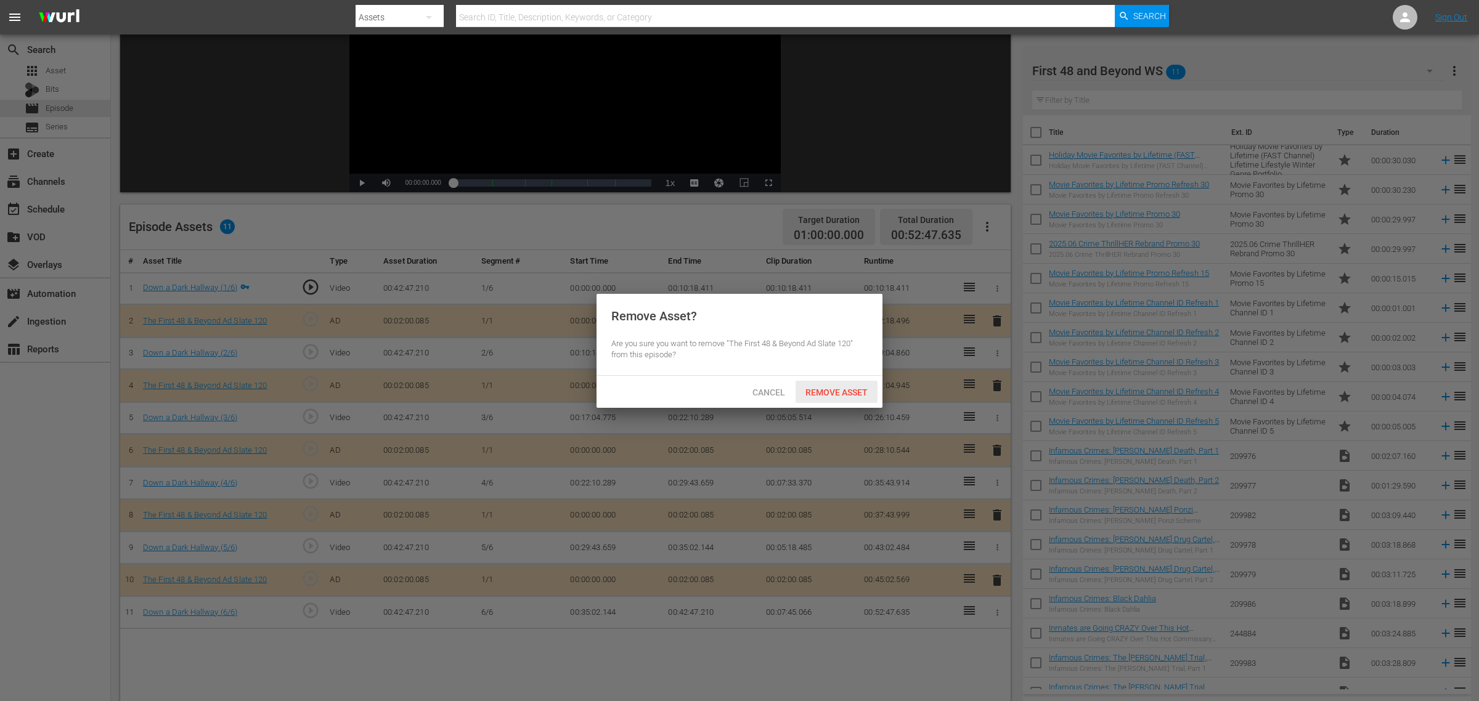
click at [842, 388] on span "Remove Asset" at bounding box center [837, 393] width 82 height 10
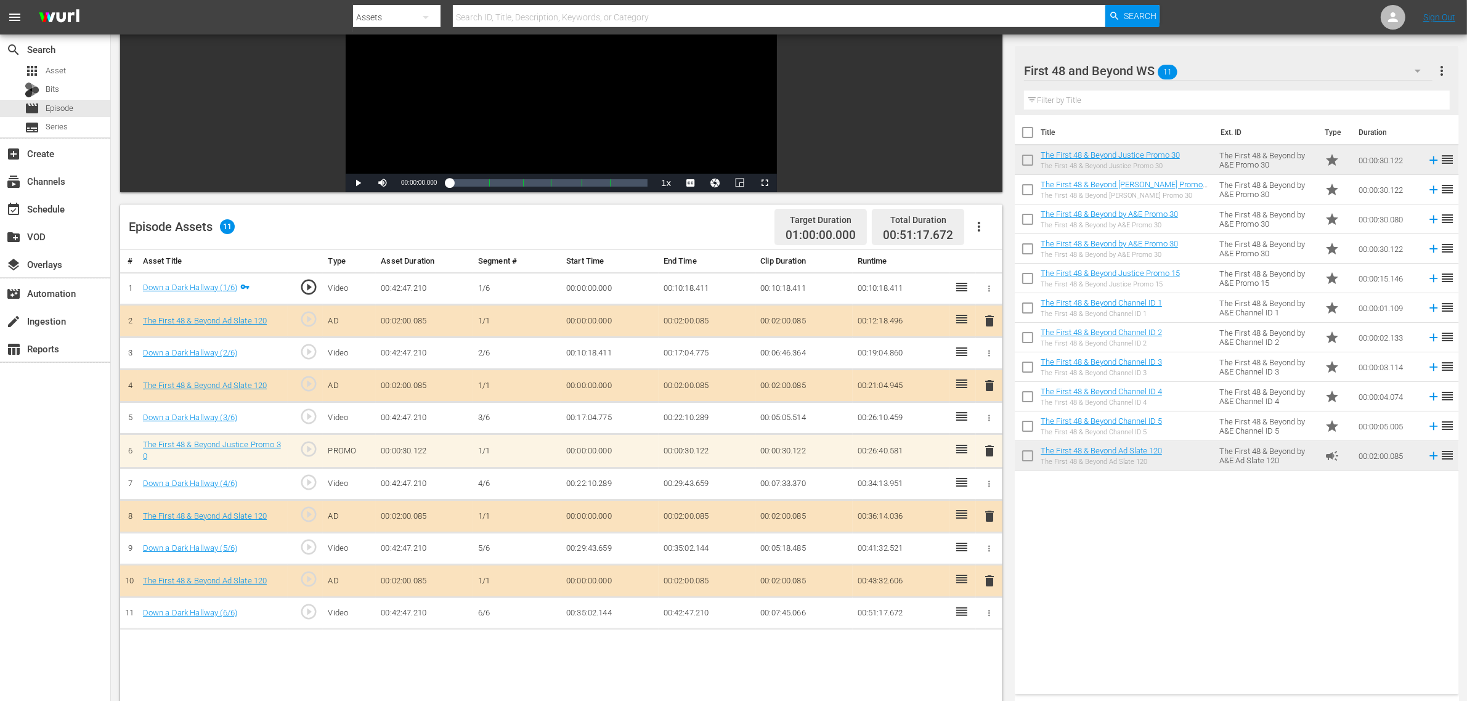
click at [1183, 427] on td "The First 48 & Beyond Channel ID 5 The First 48 & Beyond Channel ID 5" at bounding box center [1128, 427] width 174 height 30
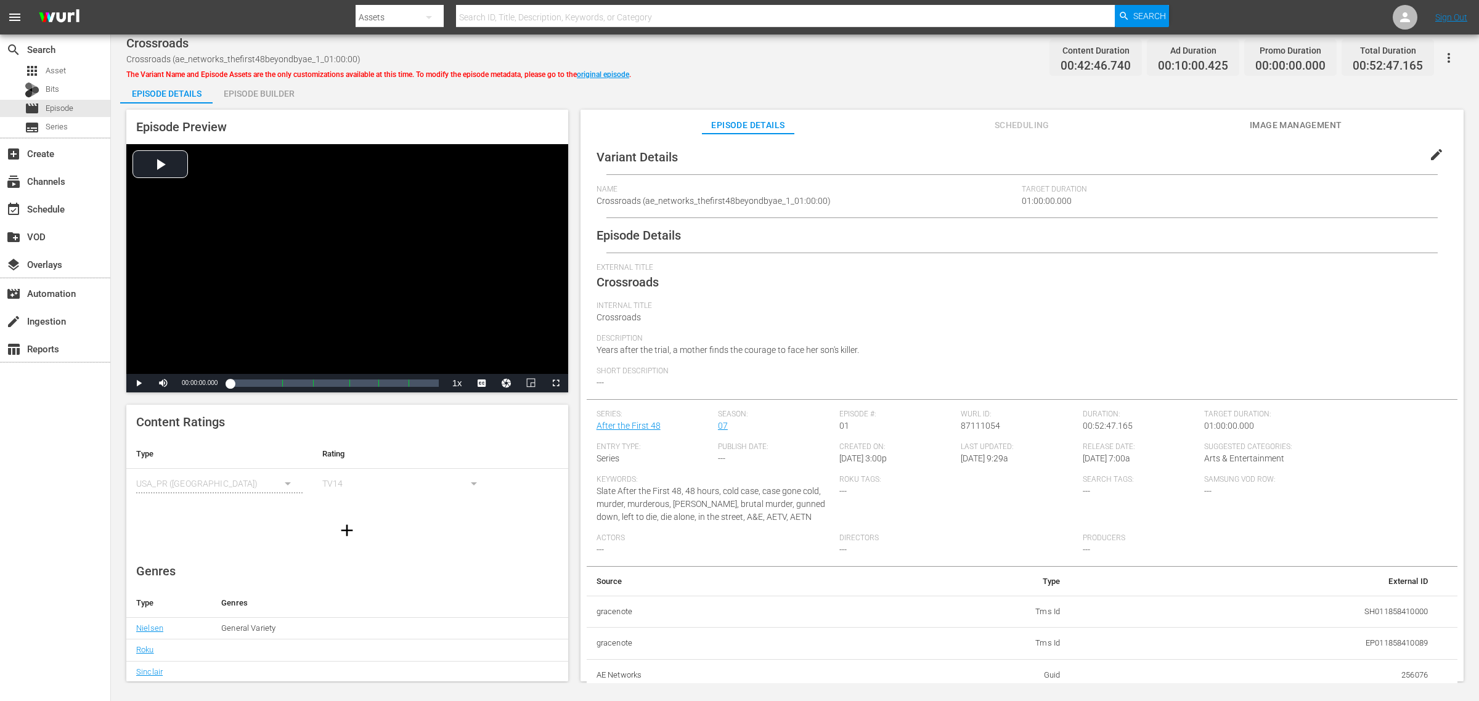
click at [909, 68] on div "Crossroads Crossroads (ae_networks_thefirst48beyondbyae_1_01:00:00) The Variant…" at bounding box center [794, 58] width 1337 height 28
click at [293, 91] on div "Episode Builder" at bounding box center [259, 94] width 92 height 30
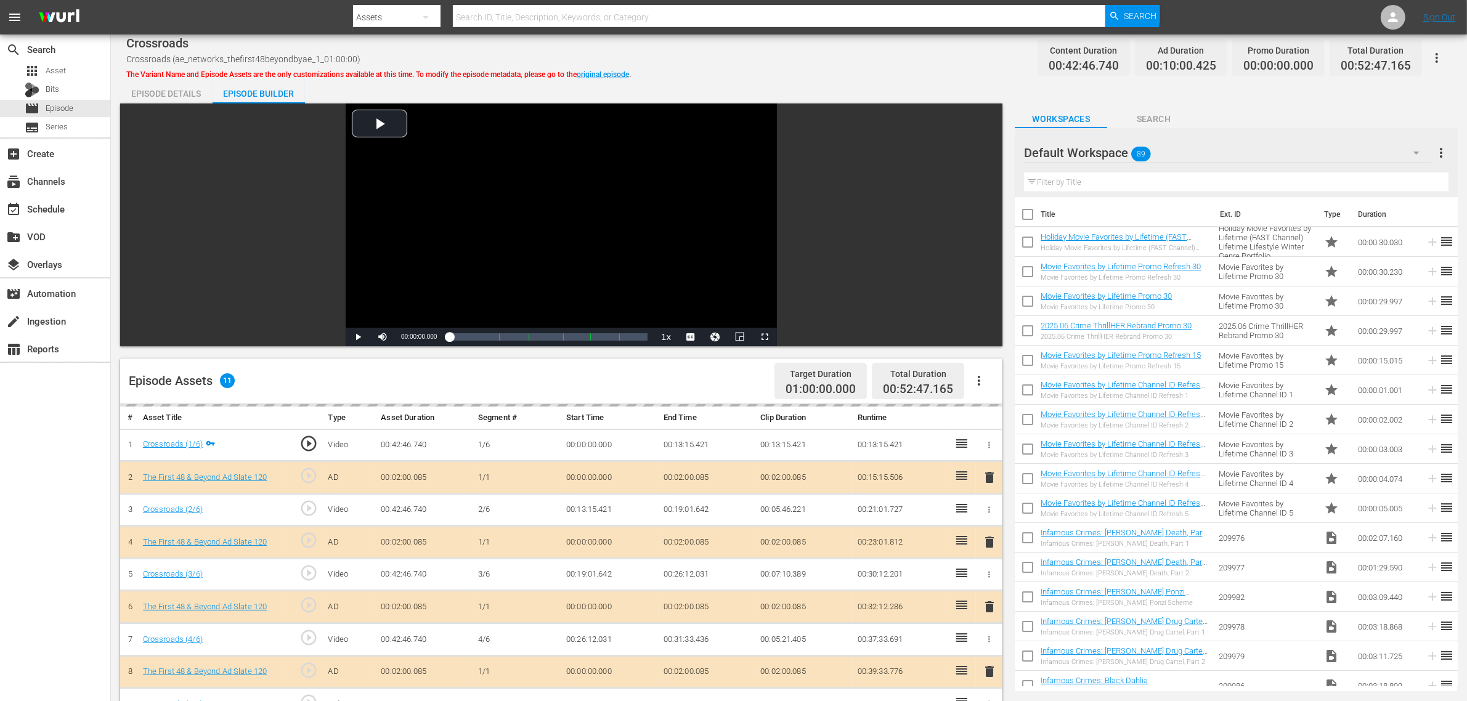
click at [953, 77] on div "Crossroads Crossroads (ae_networks_thefirst48beyondbyae_1_01:00:00) The Variant…" at bounding box center [789, 529] width 1356 height 988
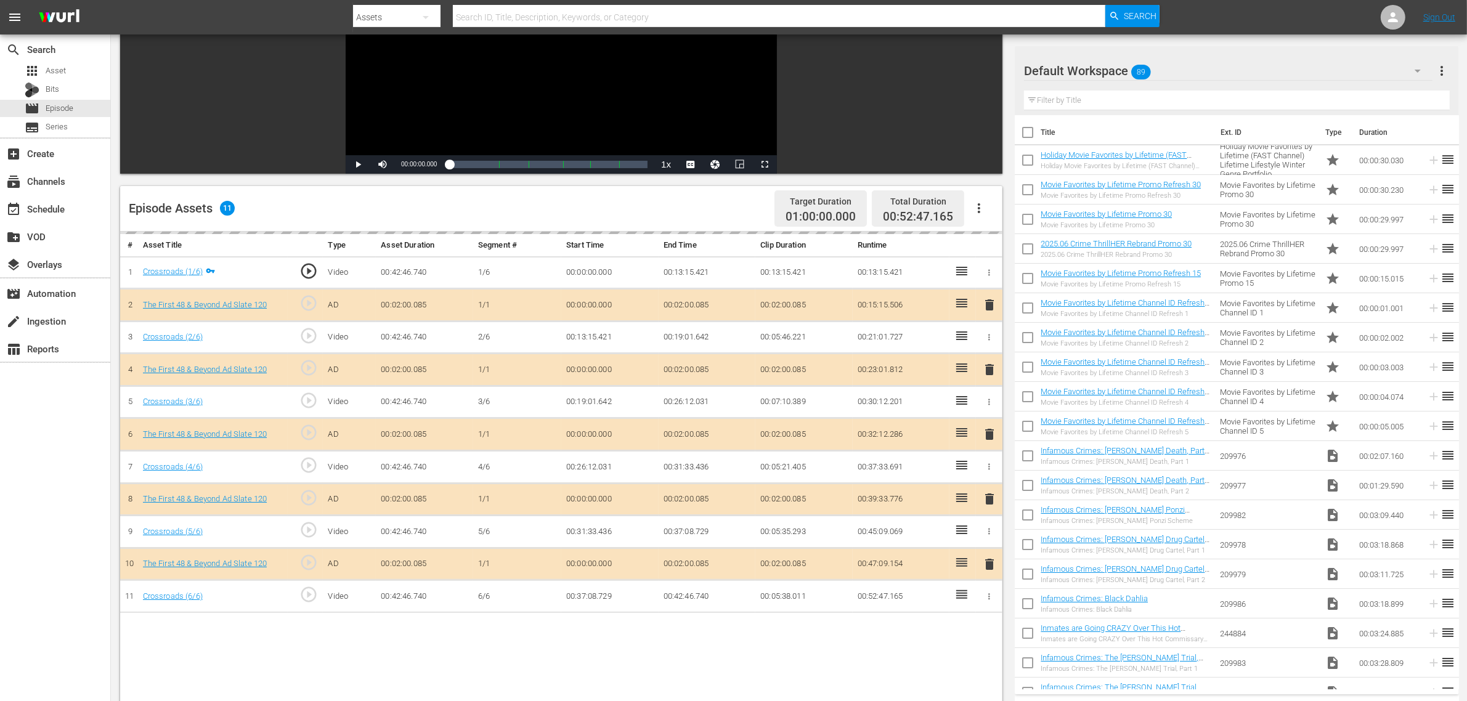
scroll to position [320, 0]
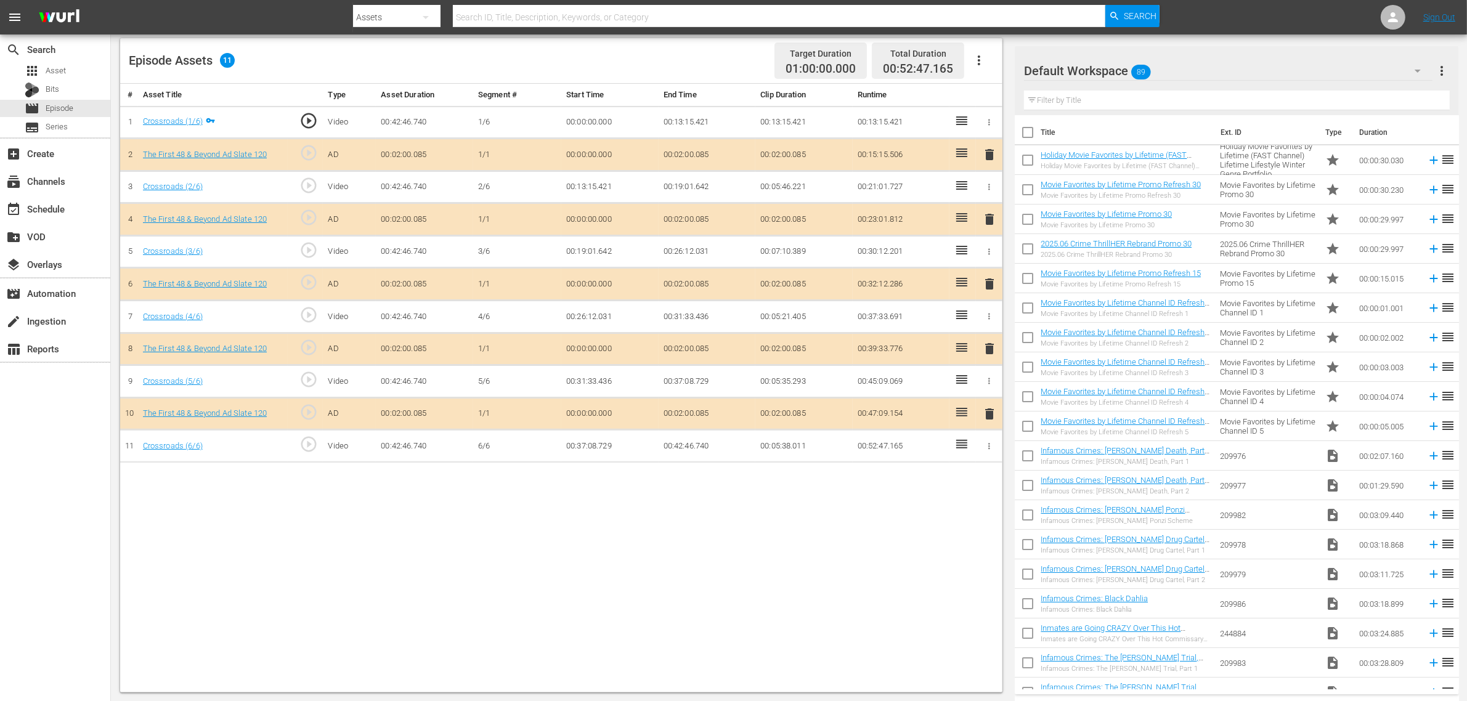
click at [990, 290] on span "delete" at bounding box center [989, 284] width 15 height 15
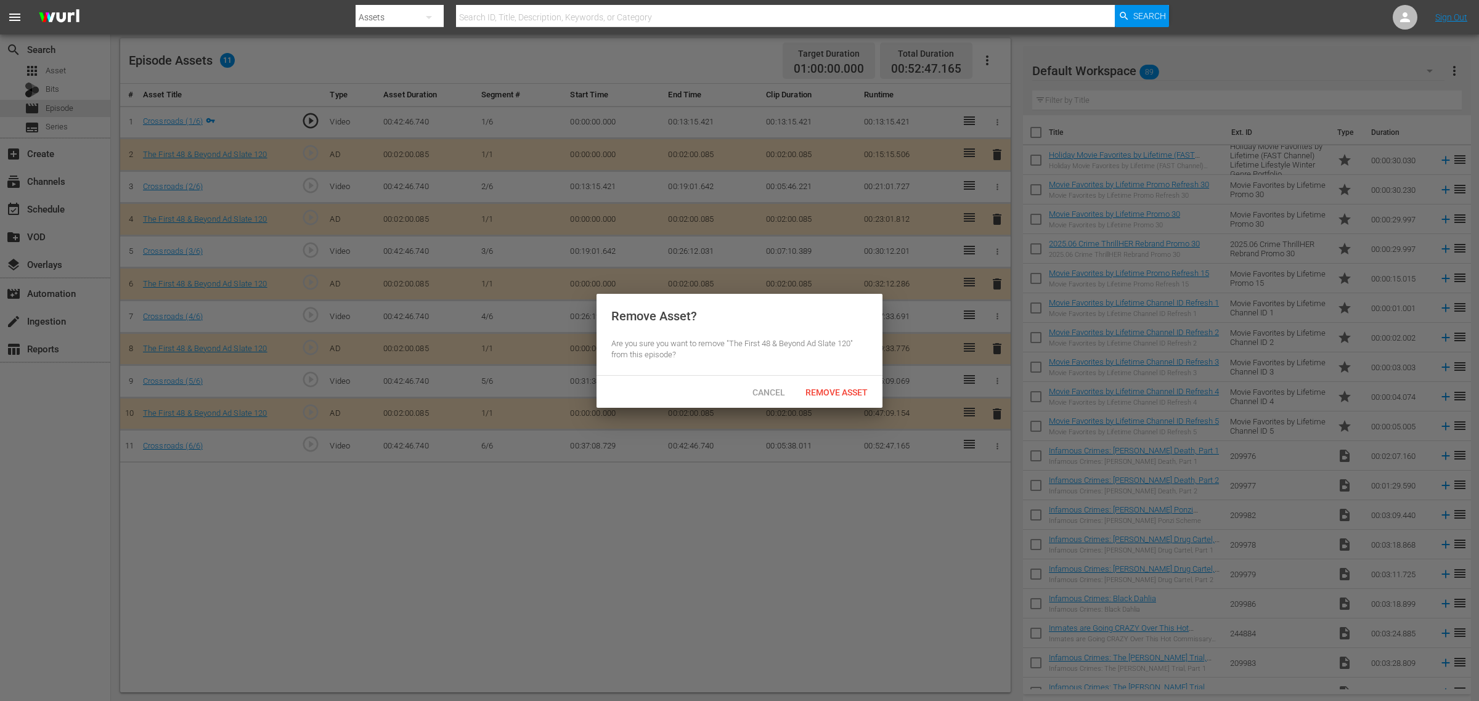
click at [850, 393] on span "Remove Asset" at bounding box center [837, 393] width 82 height 10
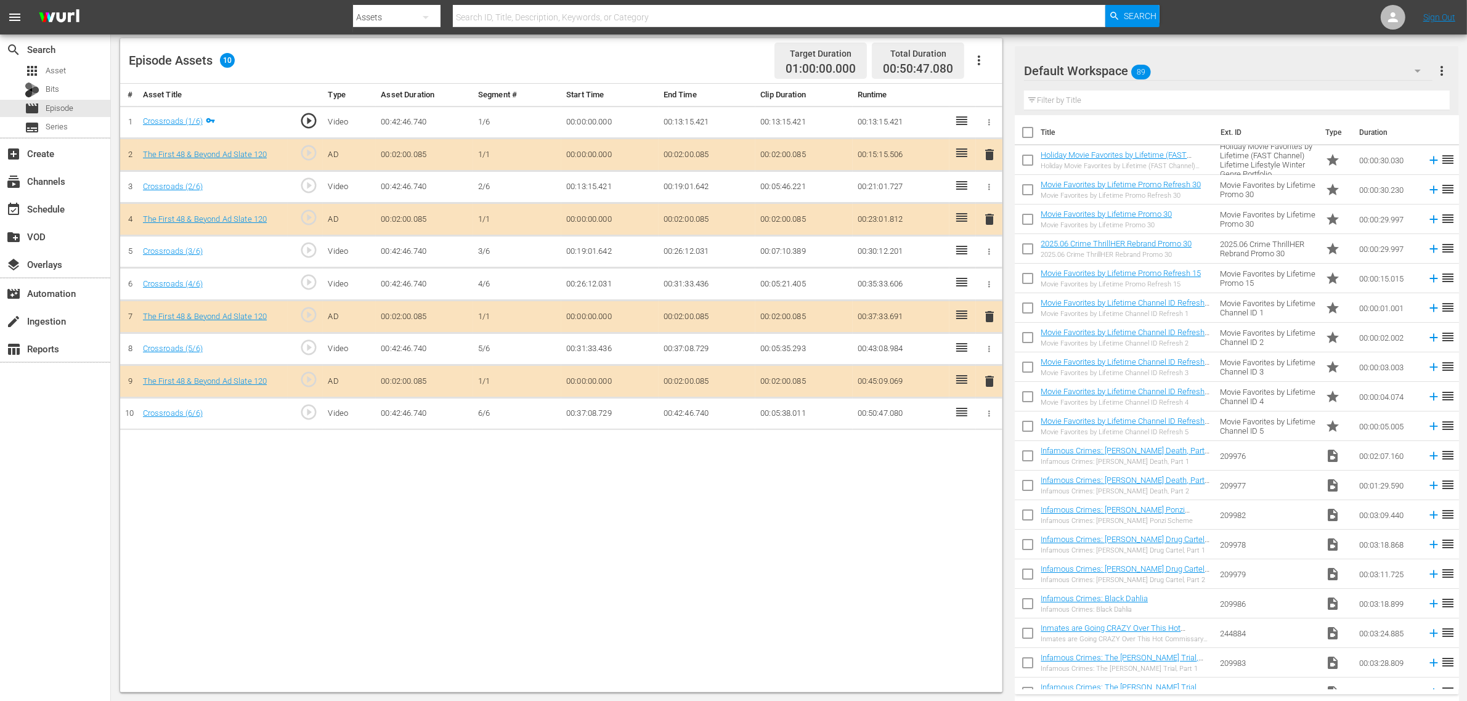
click at [664, 521] on div "# Asset Title Type Asset Duration Segment # Start Time End Time Clip Duration R…" at bounding box center [561, 388] width 883 height 609
click at [1163, 78] on div "Default Workspace 89" at bounding box center [1228, 71] width 409 height 35
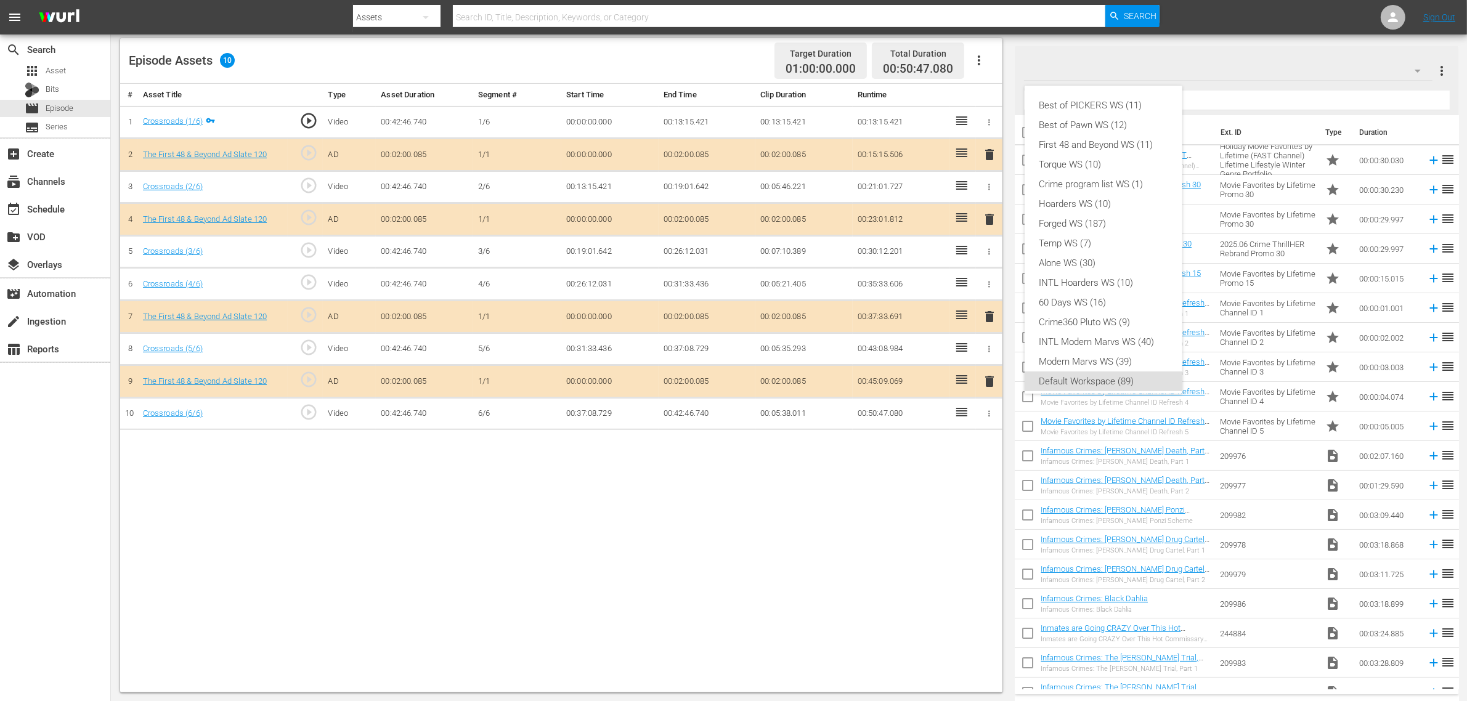
scroll to position [7, 0]
click at [1112, 134] on div "First 48 and Beyond WS (11)" at bounding box center [1104, 138] width 128 height 20
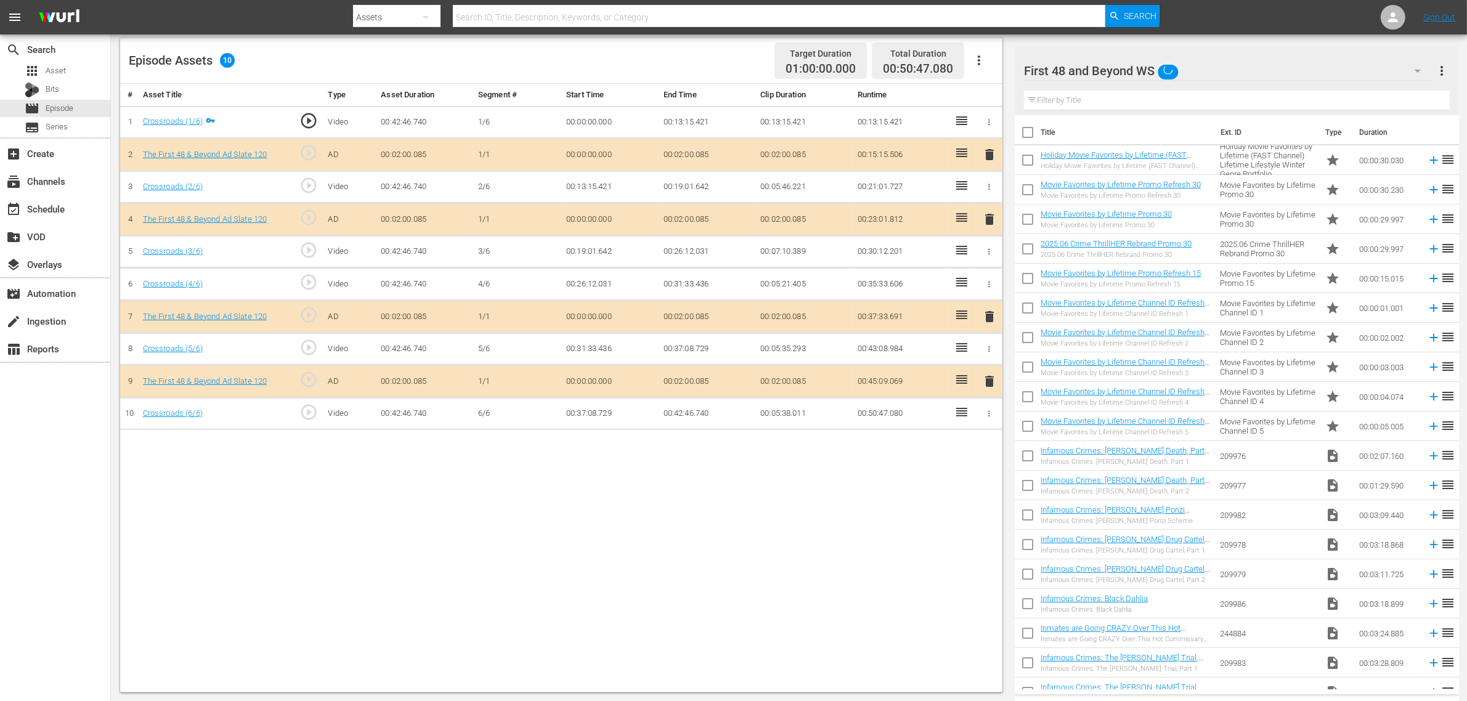
click at [700, 66] on div "Best of PICKERS WS (11) Best of Pawn WS (12) First 48 and Beyond WS (11) Torque…" at bounding box center [733, 350] width 1467 height 701
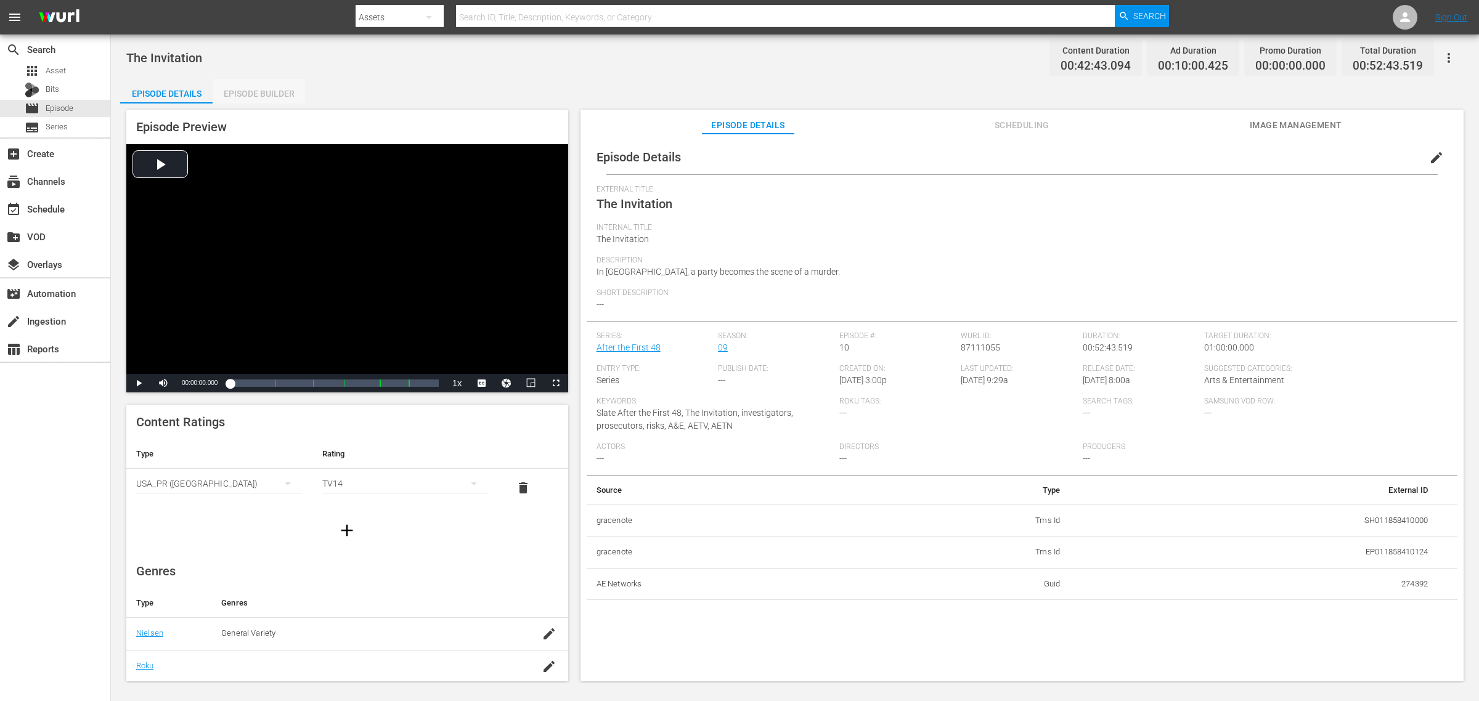
click at [250, 93] on div "Episode Builder" at bounding box center [259, 94] width 92 height 30
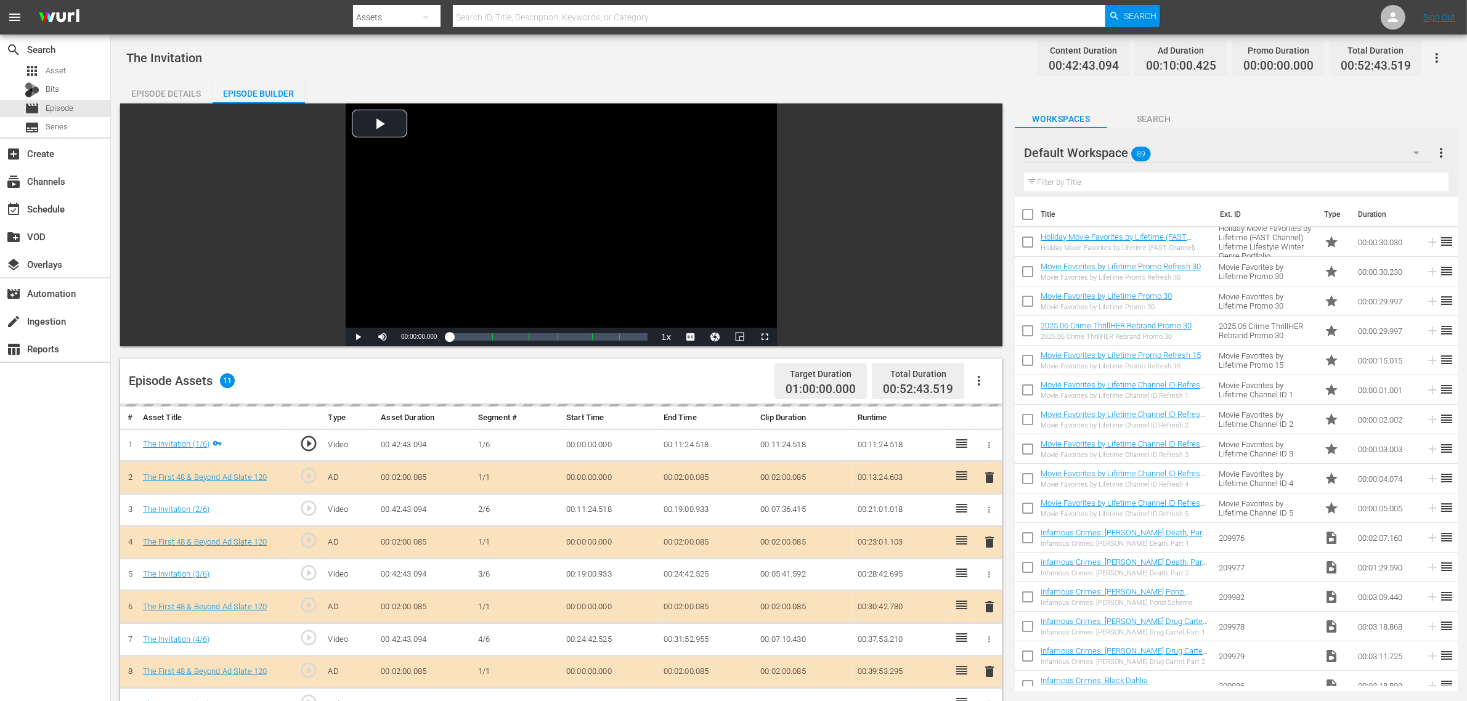
click at [1183, 162] on hr at bounding box center [1227, 162] width 407 height 1
click at [1183, 155] on div "Default Workspace 89" at bounding box center [1227, 153] width 407 height 35
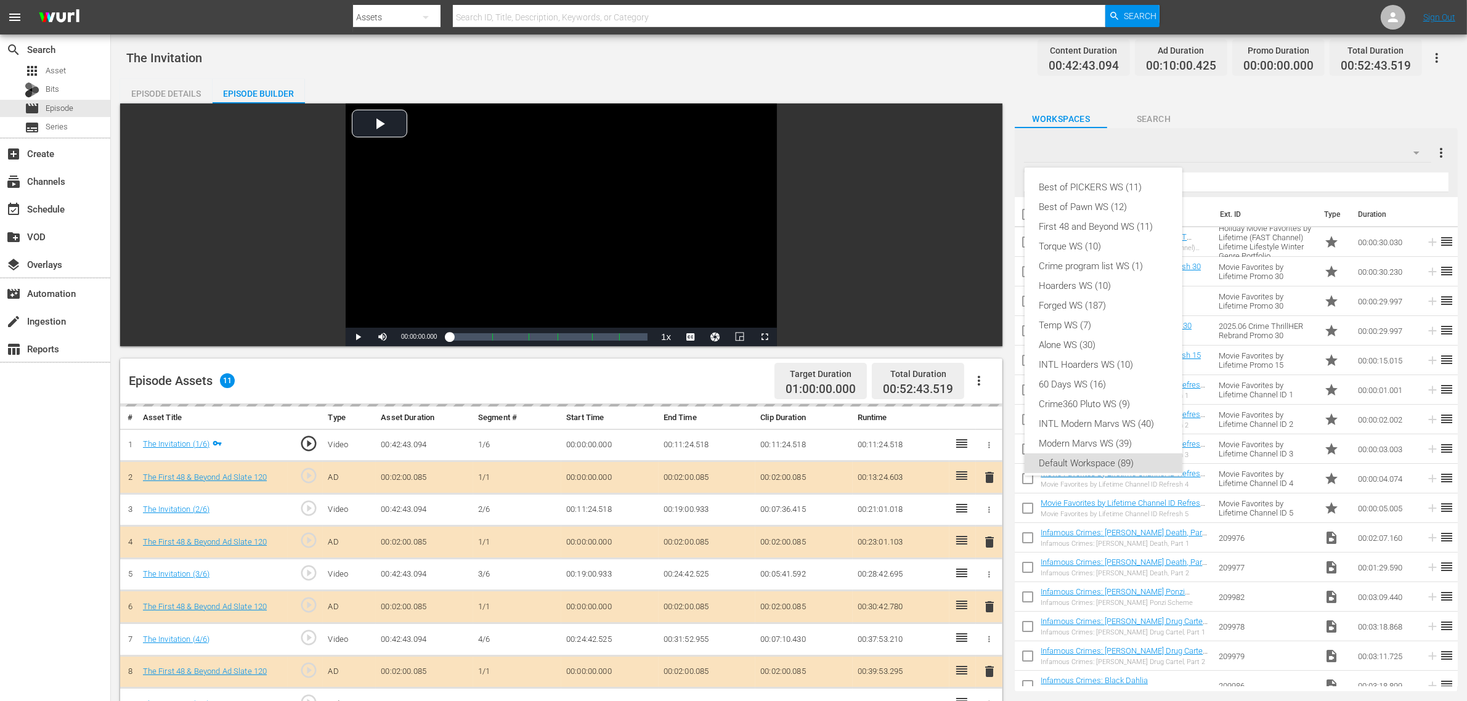
scroll to position [7, 0]
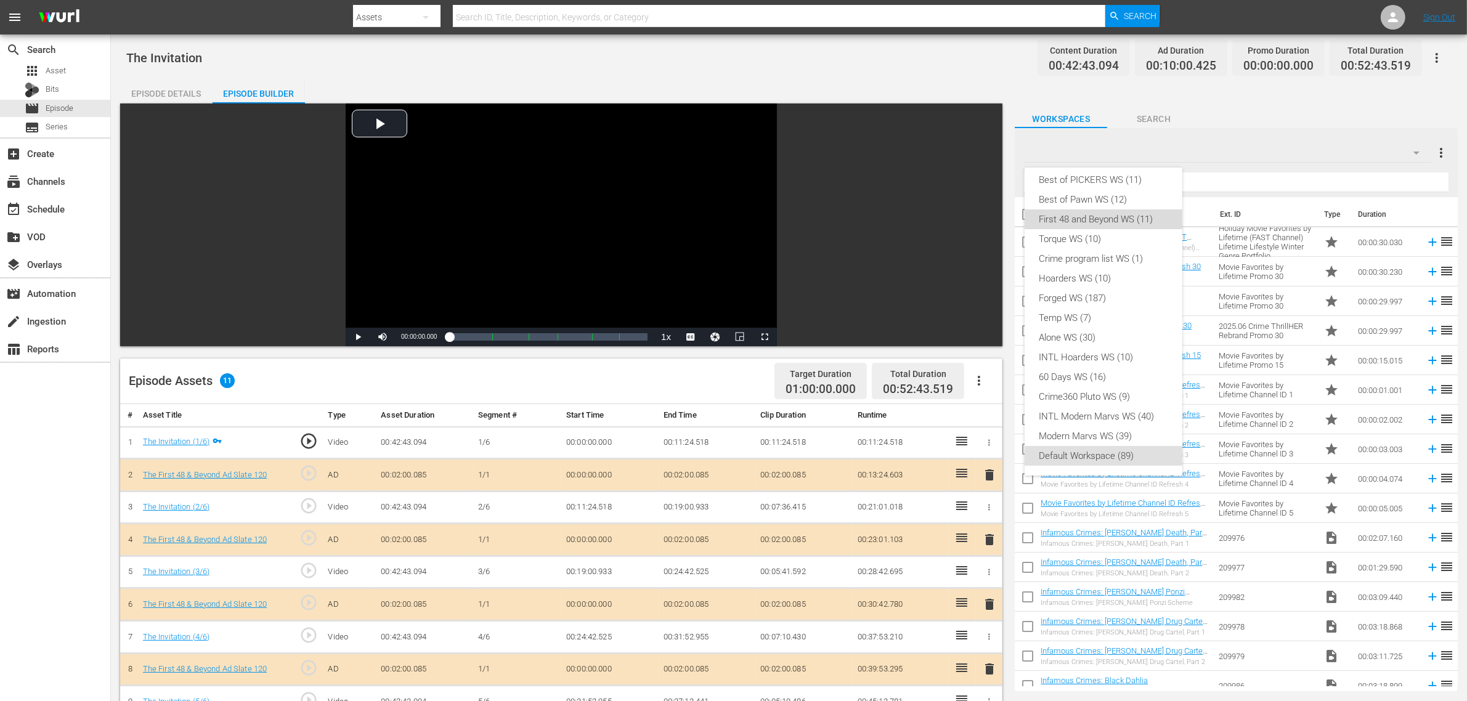
click at [1122, 219] on div "First 48 and Beyond WS (11)" at bounding box center [1104, 220] width 128 height 20
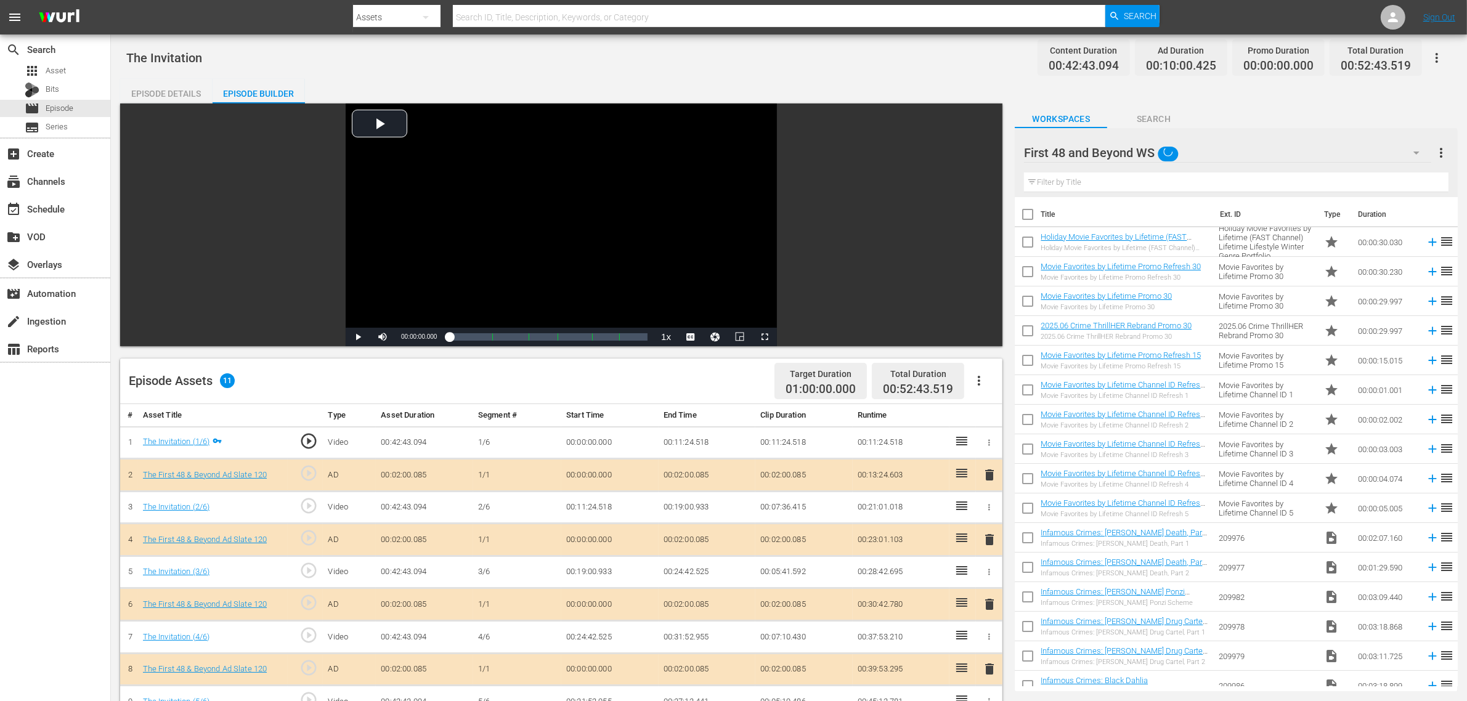
click at [861, 59] on div "Best of PICKERS WS (11) Best of Pawn WS (12) First 48 and Beyond WS (11) Torque…" at bounding box center [733, 350] width 1467 height 701
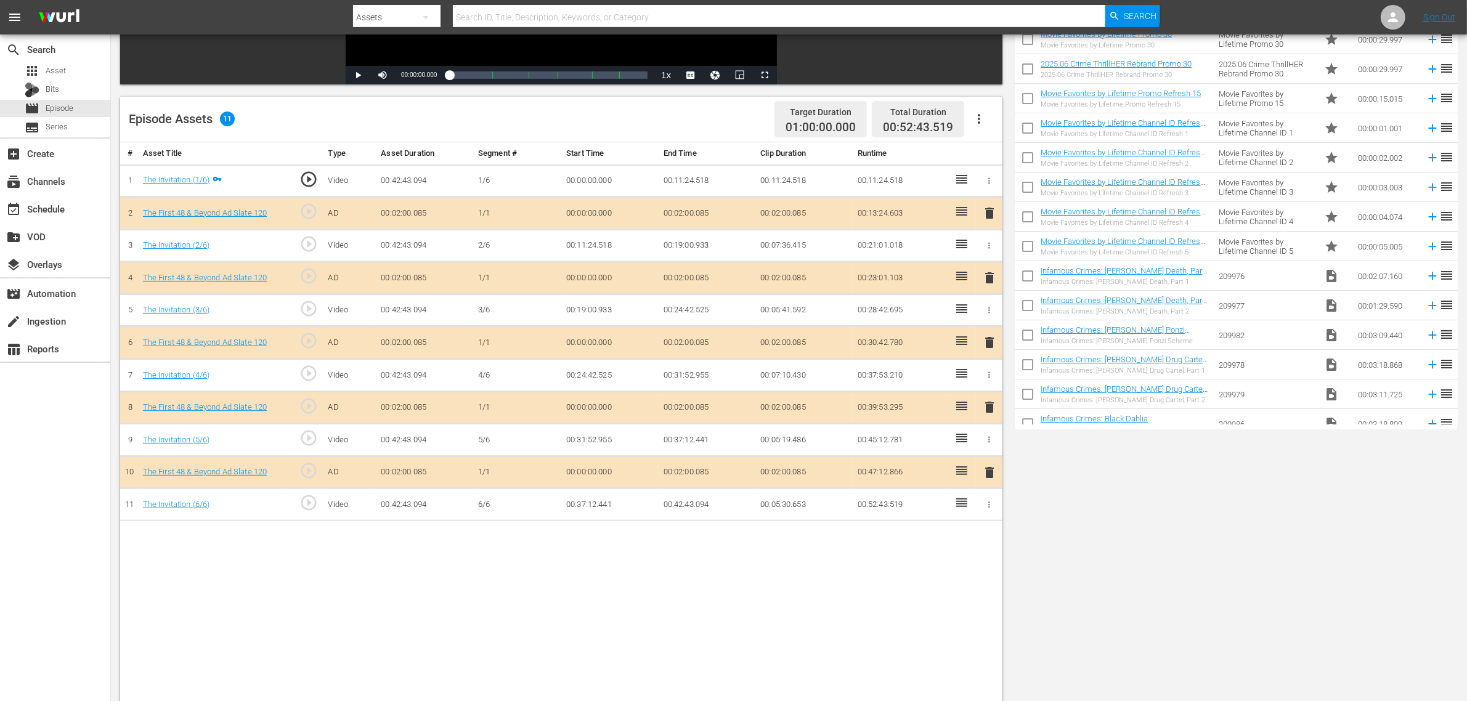
scroll to position [308, 0]
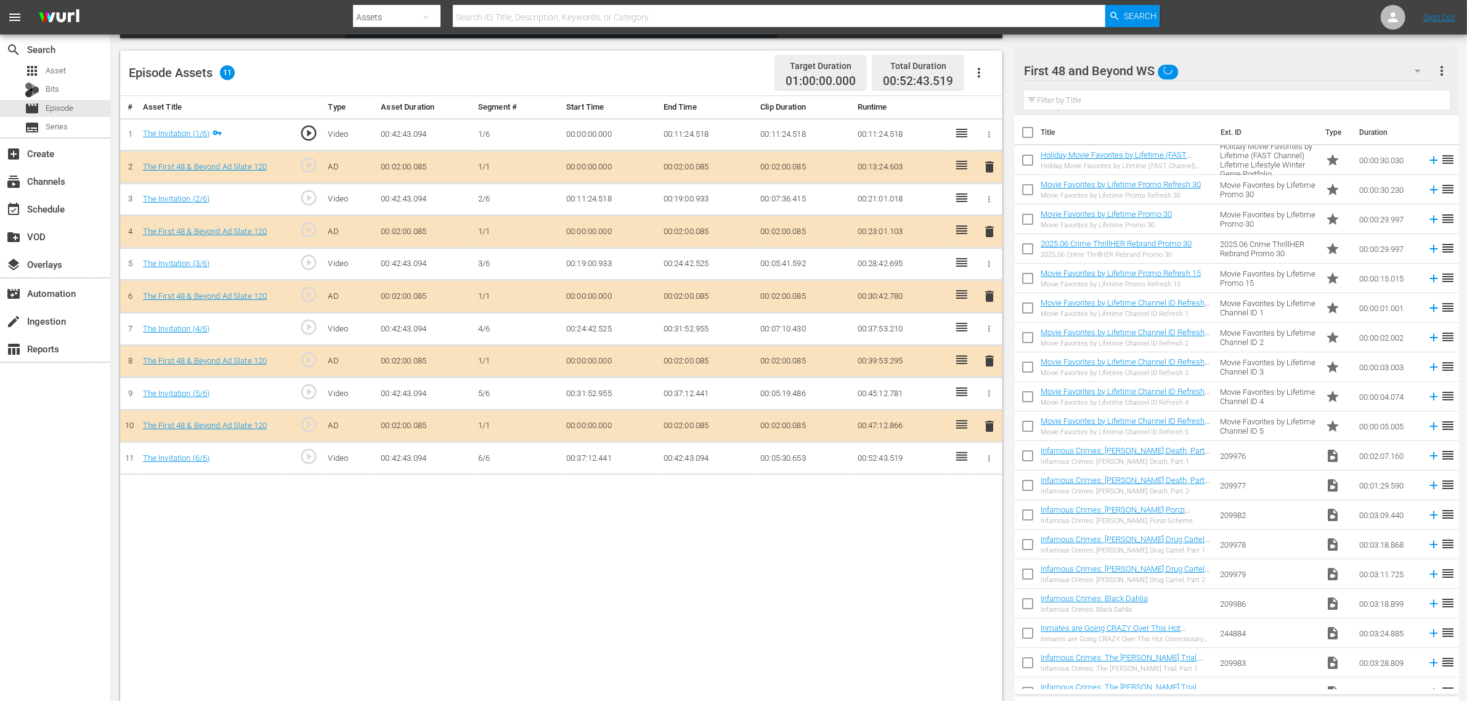
click at [991, 298] on span "delete" at bounding box center [989, 296] width 15 height 15
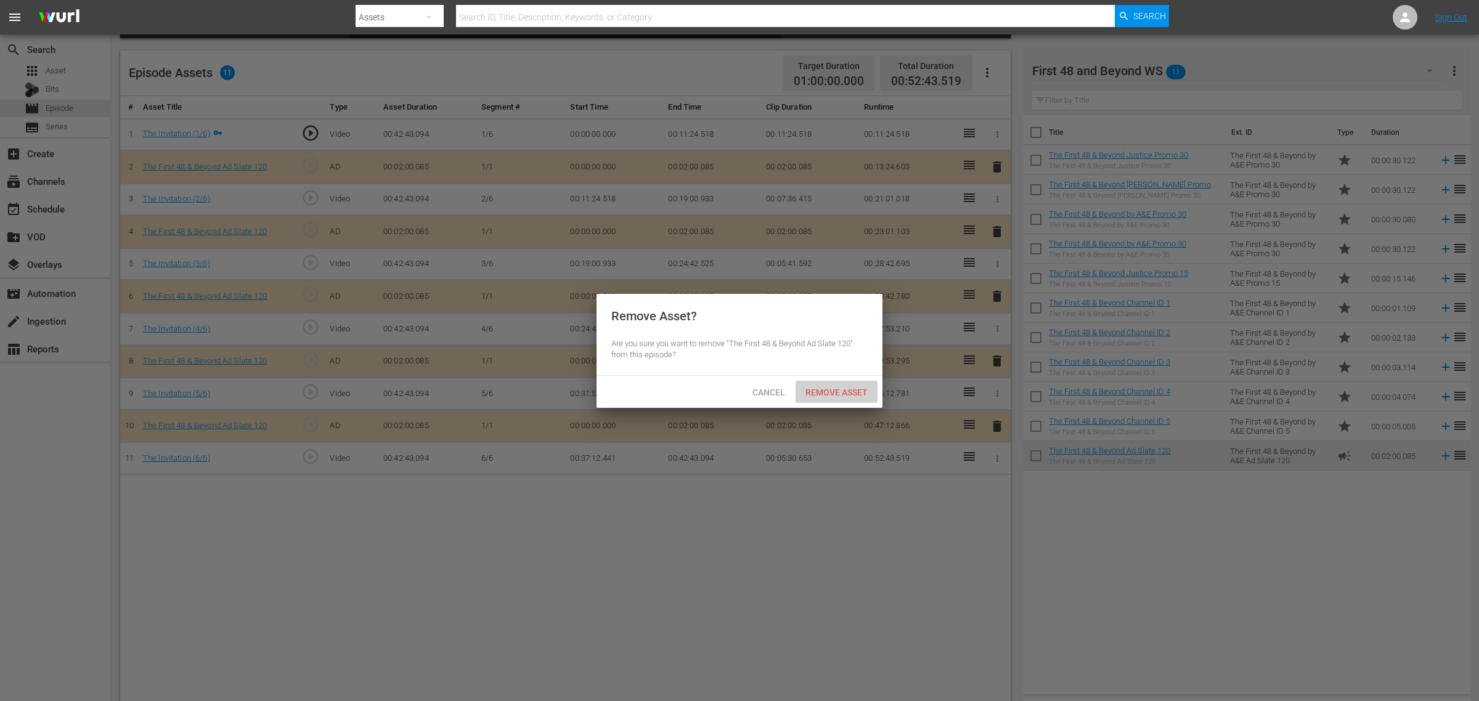
drag, startPoint x: 844, startPoint y: 386, endPoint x: 837, endPoint y: 395, distance: 11.4
click at [843, 387] on div "Remove Asset" at bounding box center [837, 392] width 82 height 23
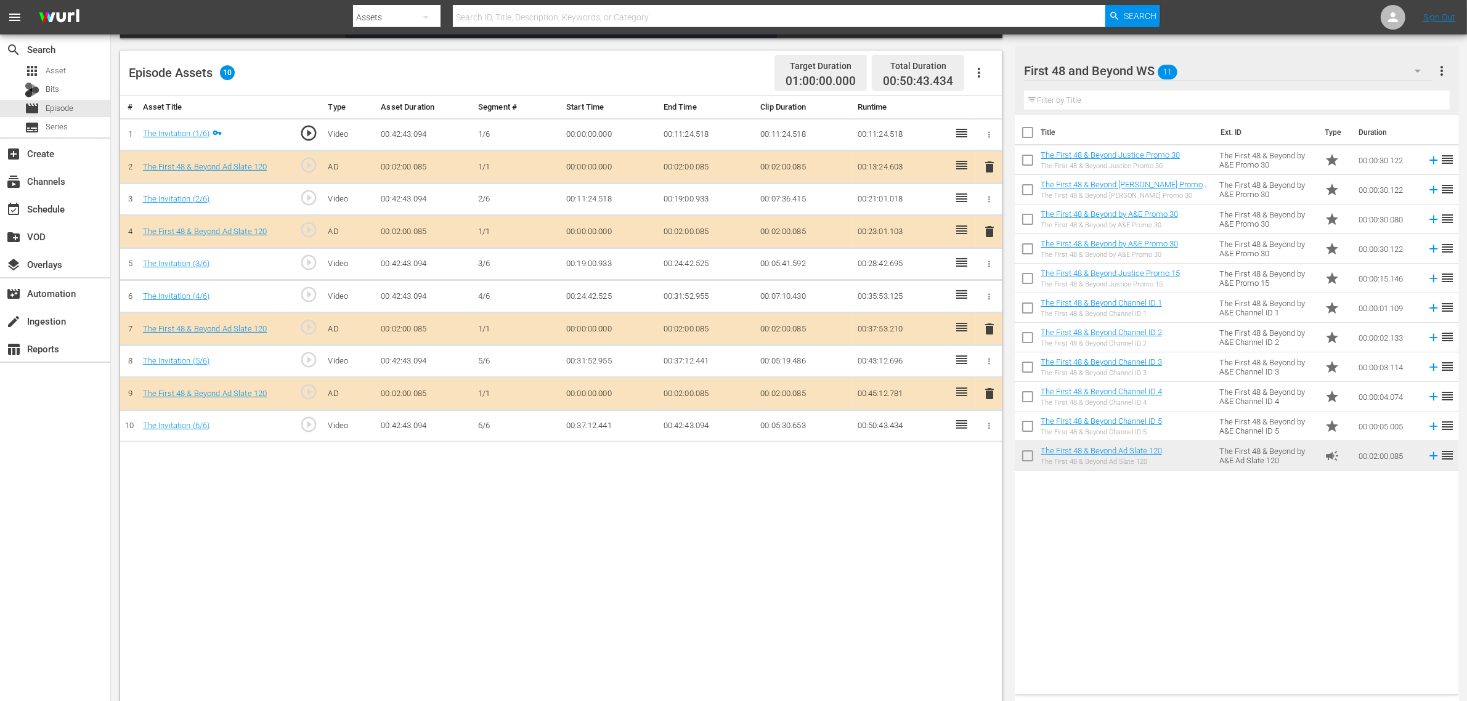
click at [825, 545] on div "# Asset Title Type Asset Duration Segment # Start Time End Time Clip Duration R…" at bounding box center [561, 400] width 883 height 609
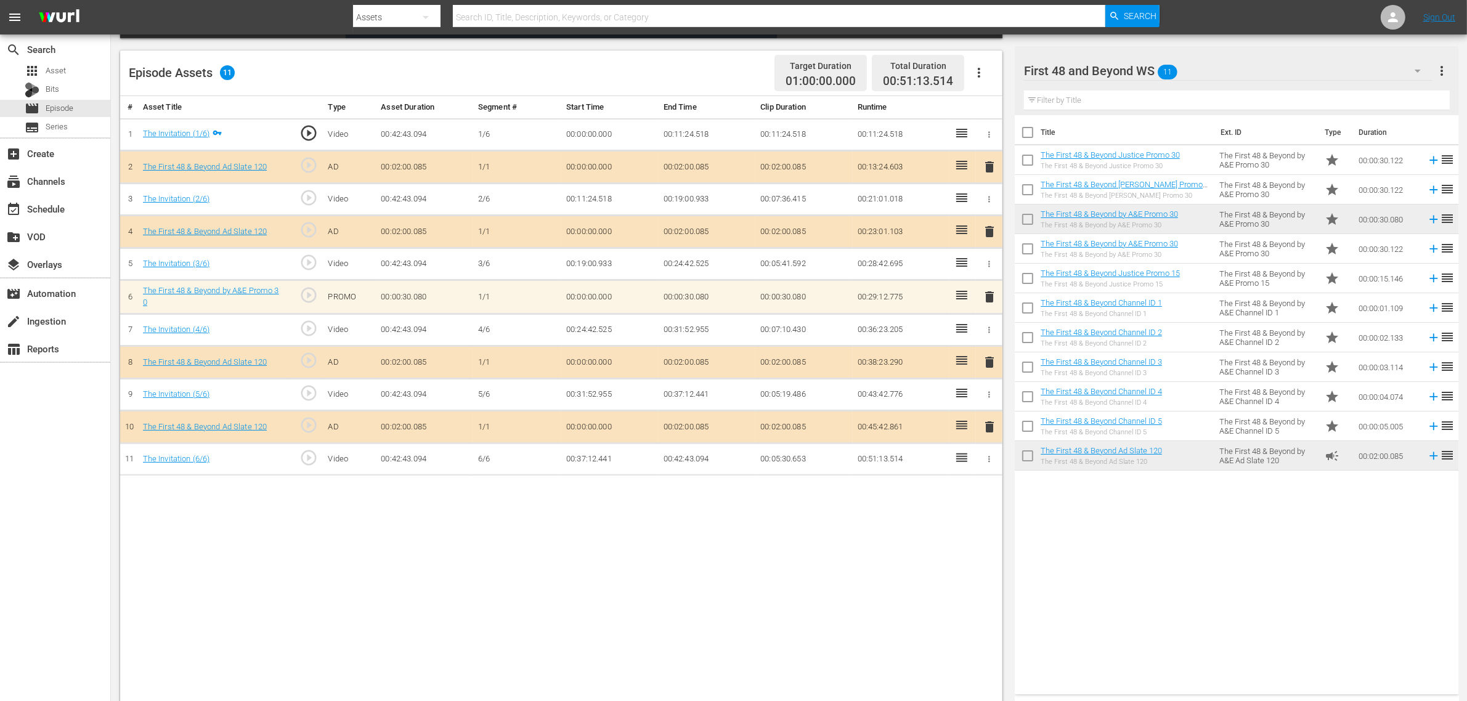
drag, startPoint x: 1087, startPoint y: 567, endPoint x: 1119, endPoint y: 552, distance: 35.9
click at [1088, 561] on div "Title Ext. ID Type Duration The First 48 & Beyond Justice Promo 30 The First 48…" at bounding box center [1237, 402] width 444 height 574
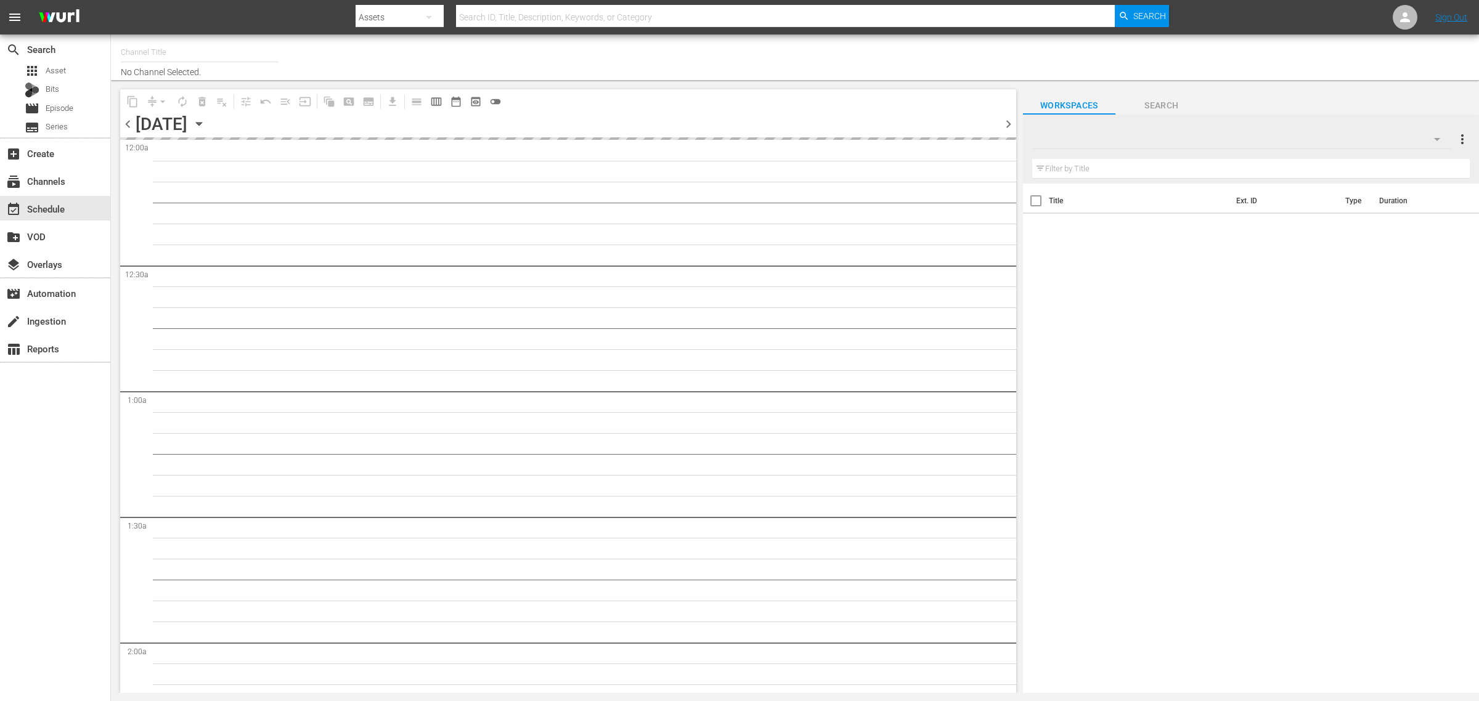
type input "Movie Favorites by Lifetime (999)"
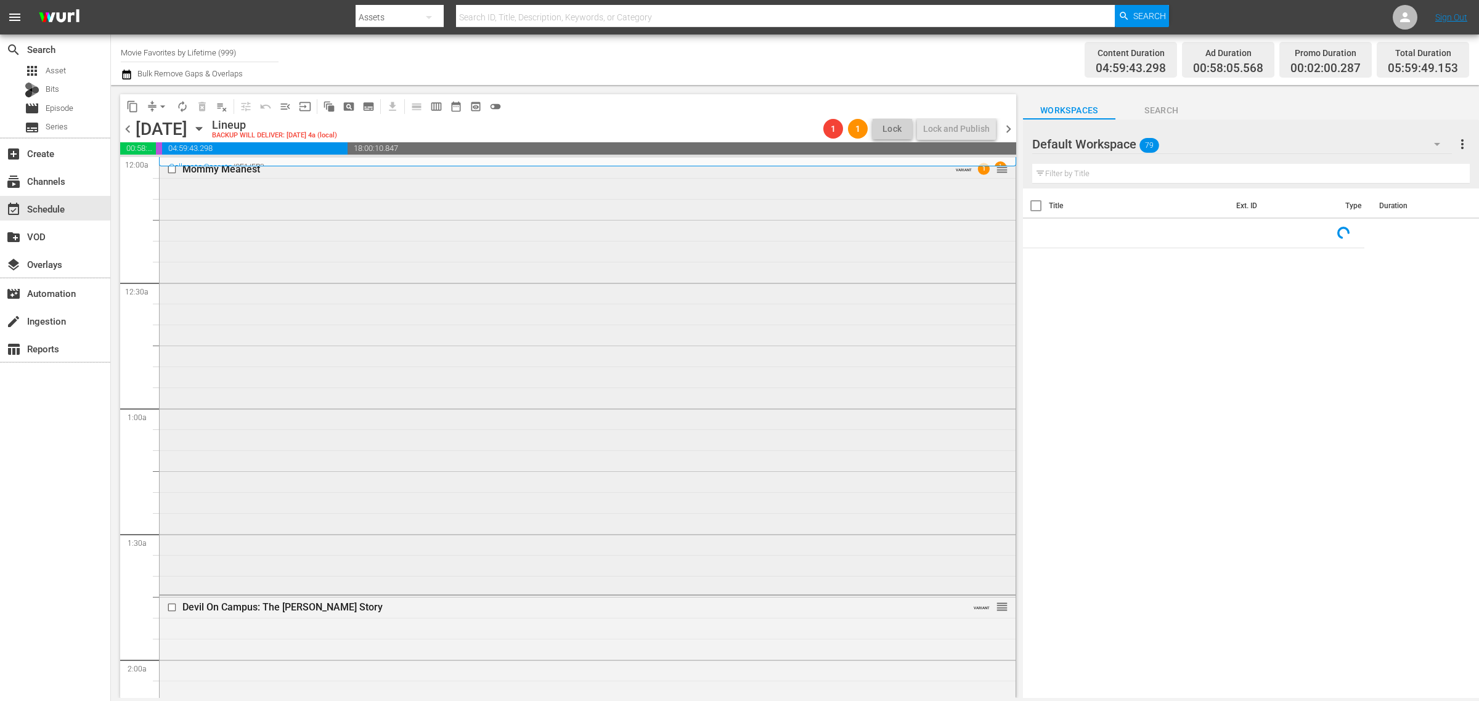
click at [263, 298] on div "Mommy Meanest VARIANT 1 reorder" at bounding box center [588, 375] width 856 height 434
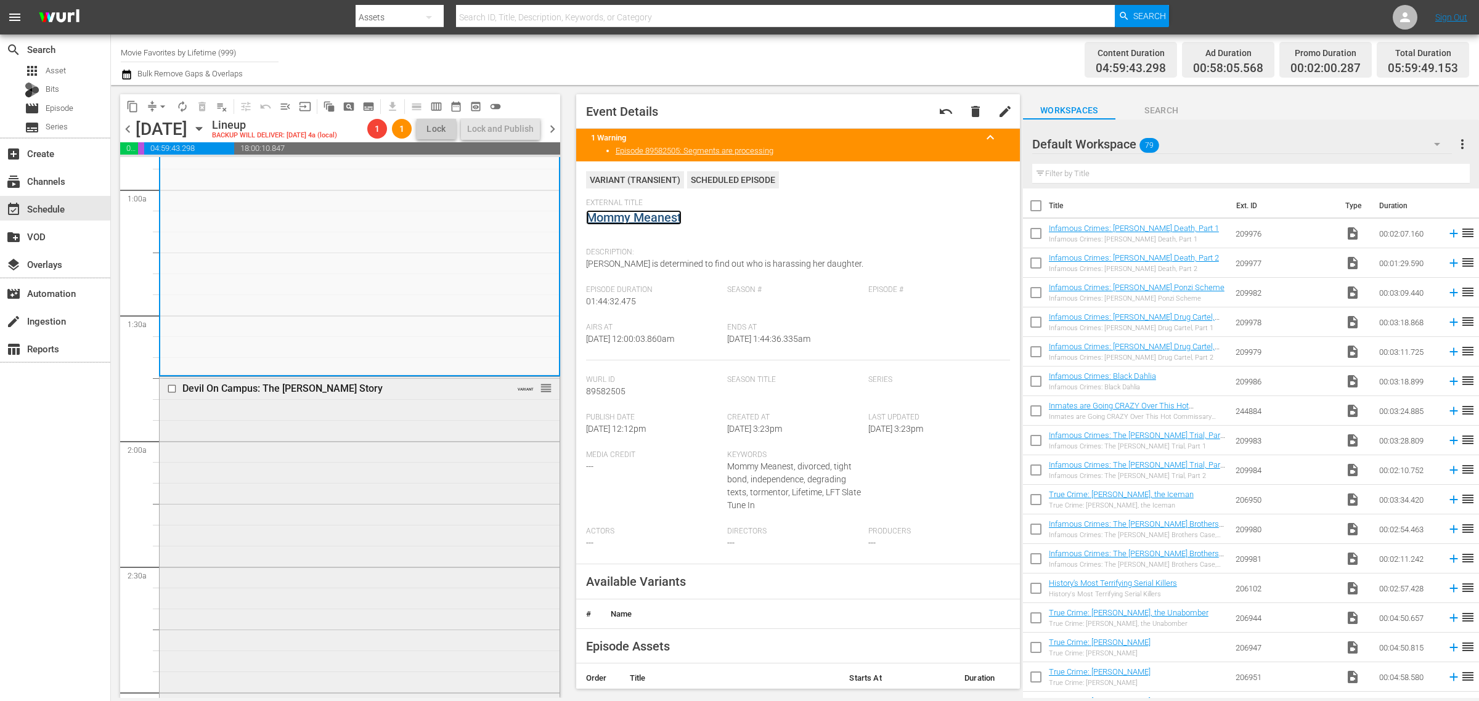
scroll to position [308, 0]
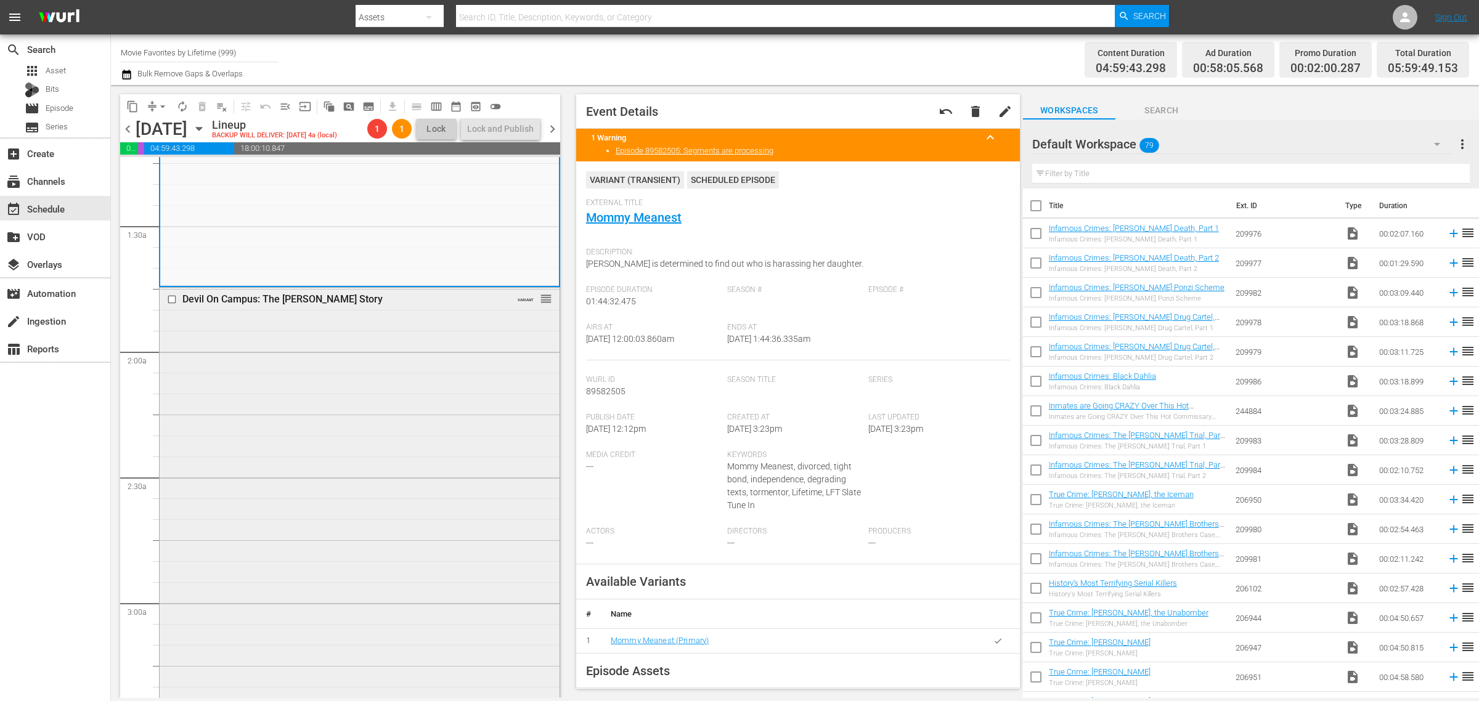
click at [340, 402] on div "Devil On Campus: The [PERSON_NAME] Story VARIANT reorder" at bounding box center [360, 501] width 400 height 426
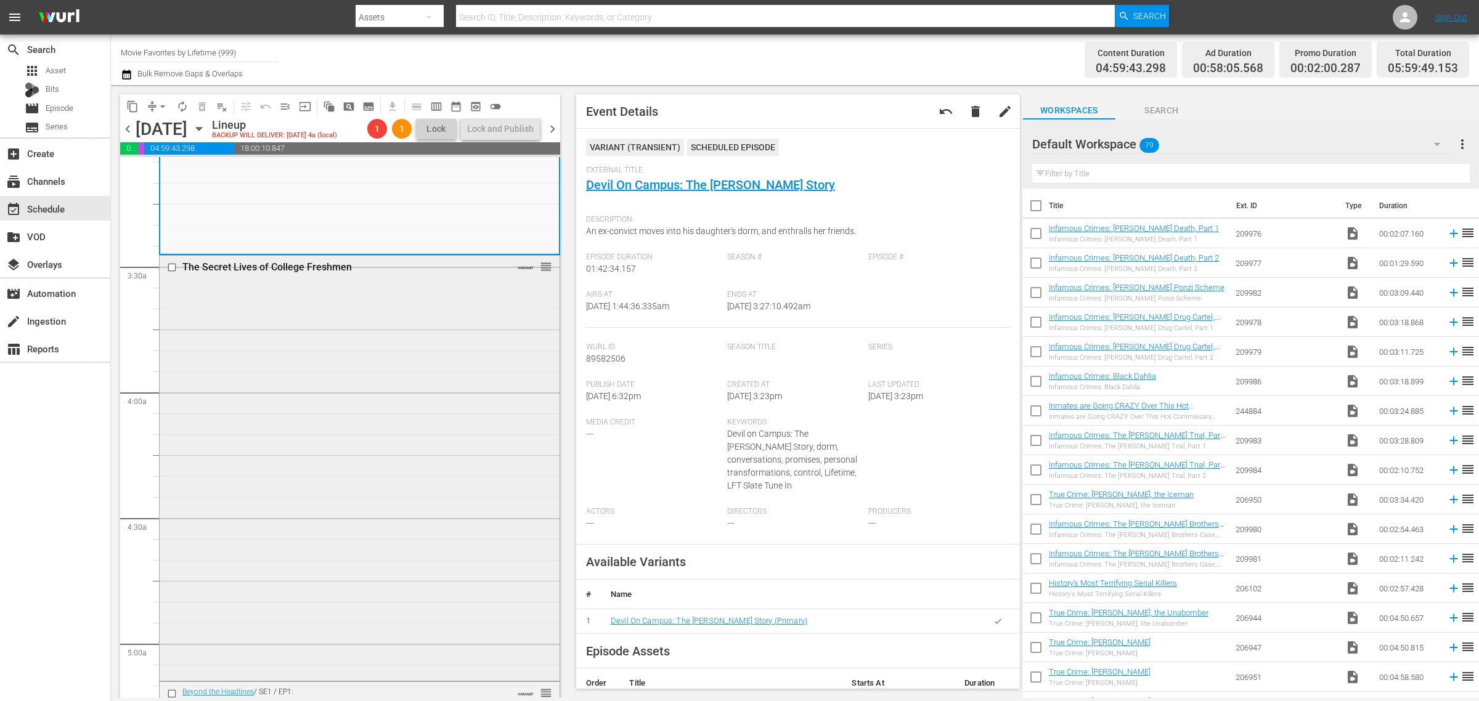
click at [320, 422] on div "The Secret Lives of College Freshmen VARIANT reorder" at bounding box center [360, 467] width 400 height 423
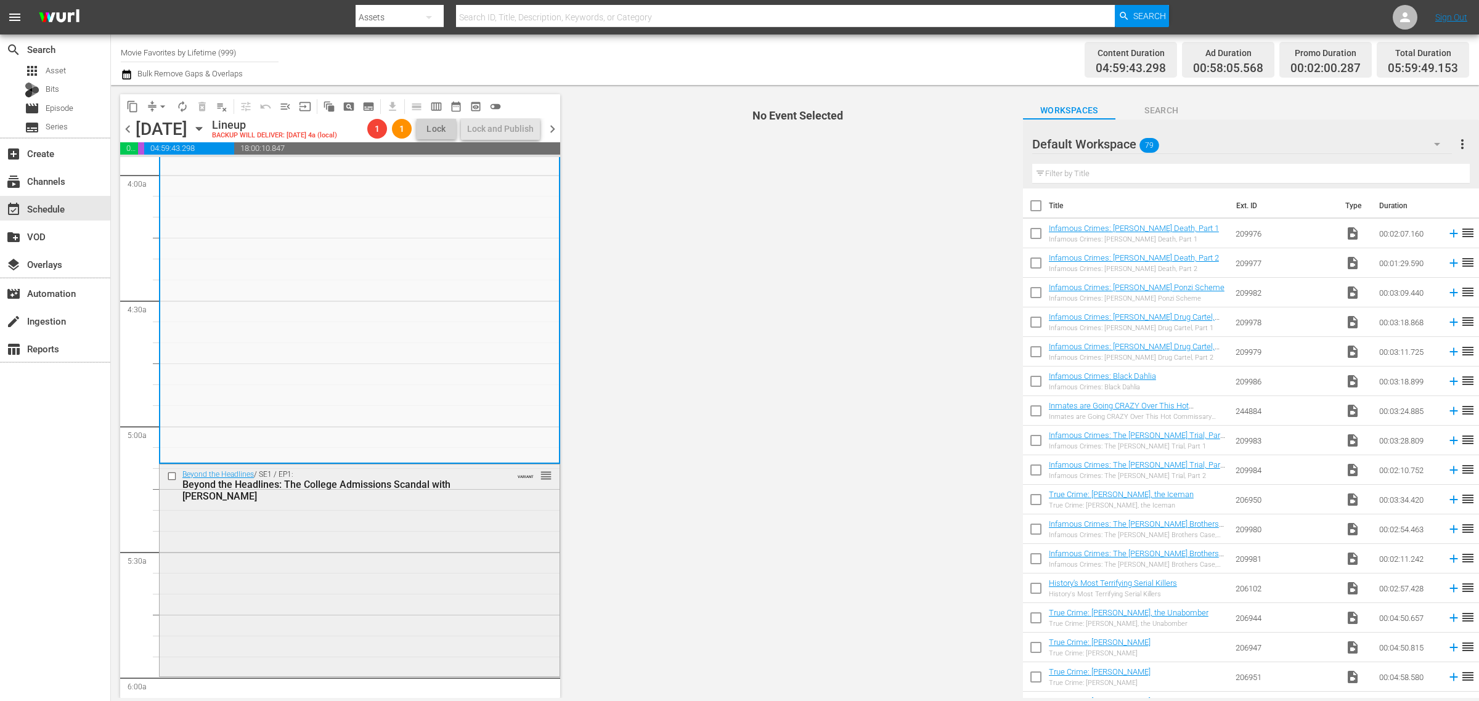
scroll to position [1079, 0]
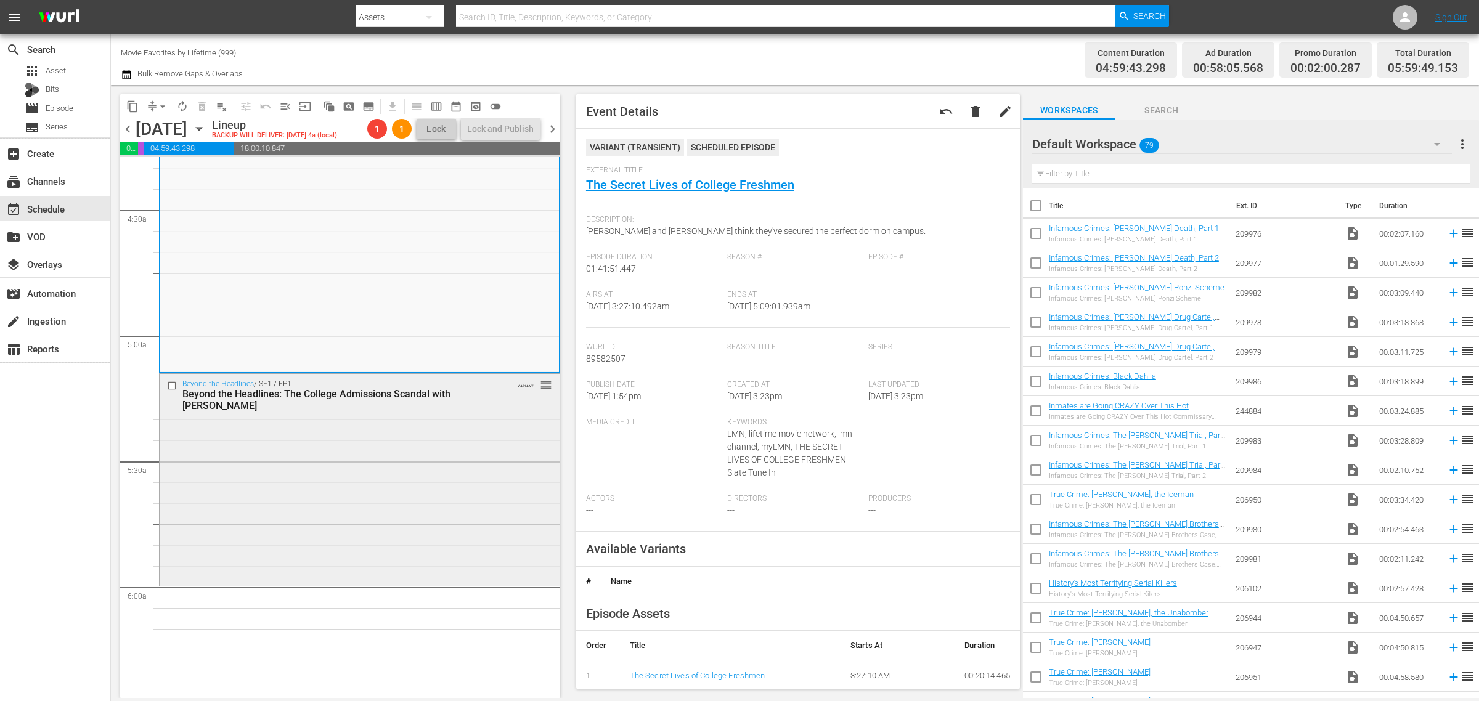
click at [374, 475] on div "Beyond the Headlines / SE1 / EP1: Beyond the Headlines: The College Admissions …" at bounding box center [360, 479] width 400 height 210
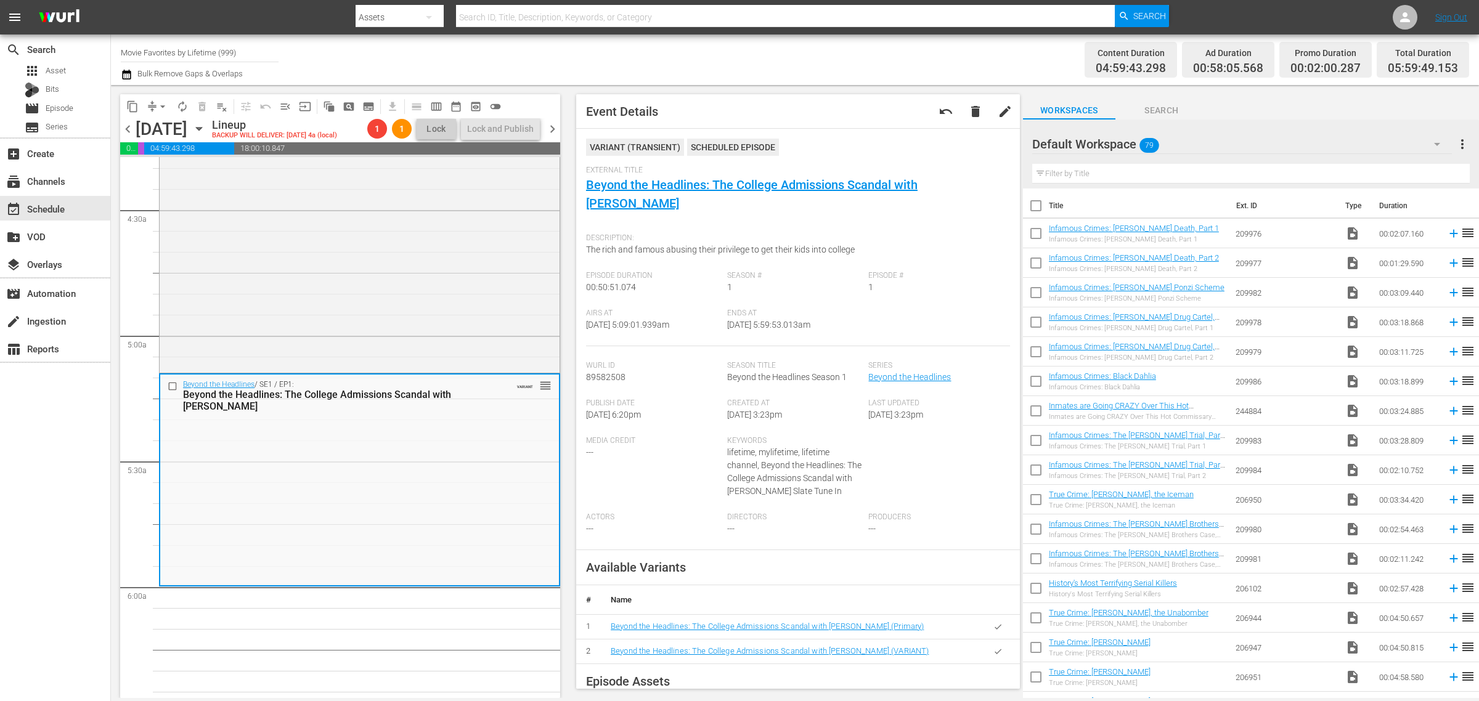
click at [837, 72] on div "Channel Title Movie Favorites by Lifetime (999) Bulk Remove Gaps & Overlaps" at bounding box center [488, 60] width 735 height 44
click at [158, 102] on span "arrow_drop_down" at bounding box center [163, 106] width 12 height 12
click at [164, 130] on li "Align to Midnight" at bounding box center [163, 131] width 129 height 20
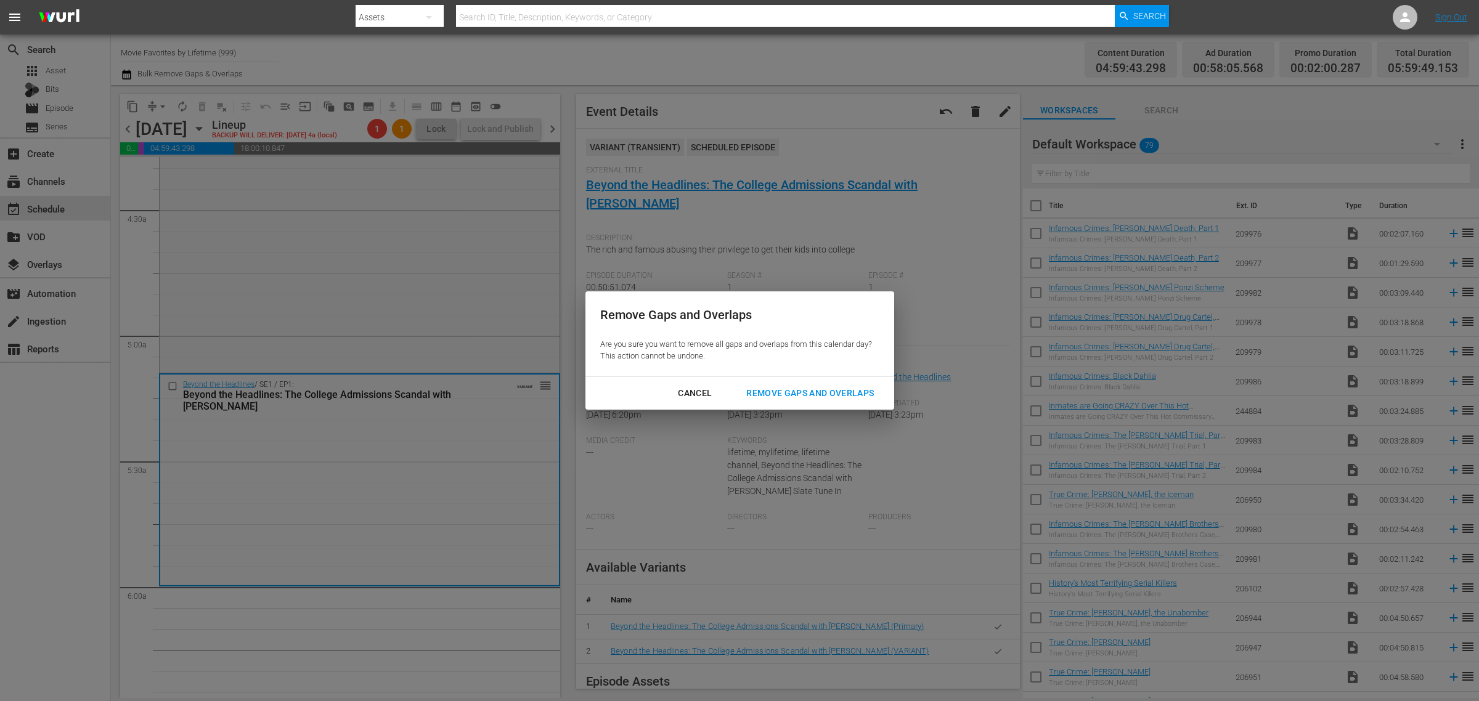
click at [790, 391] on div "Remove Gaps and Overlaps" at bounding box center [809, 393] width 147 height 15
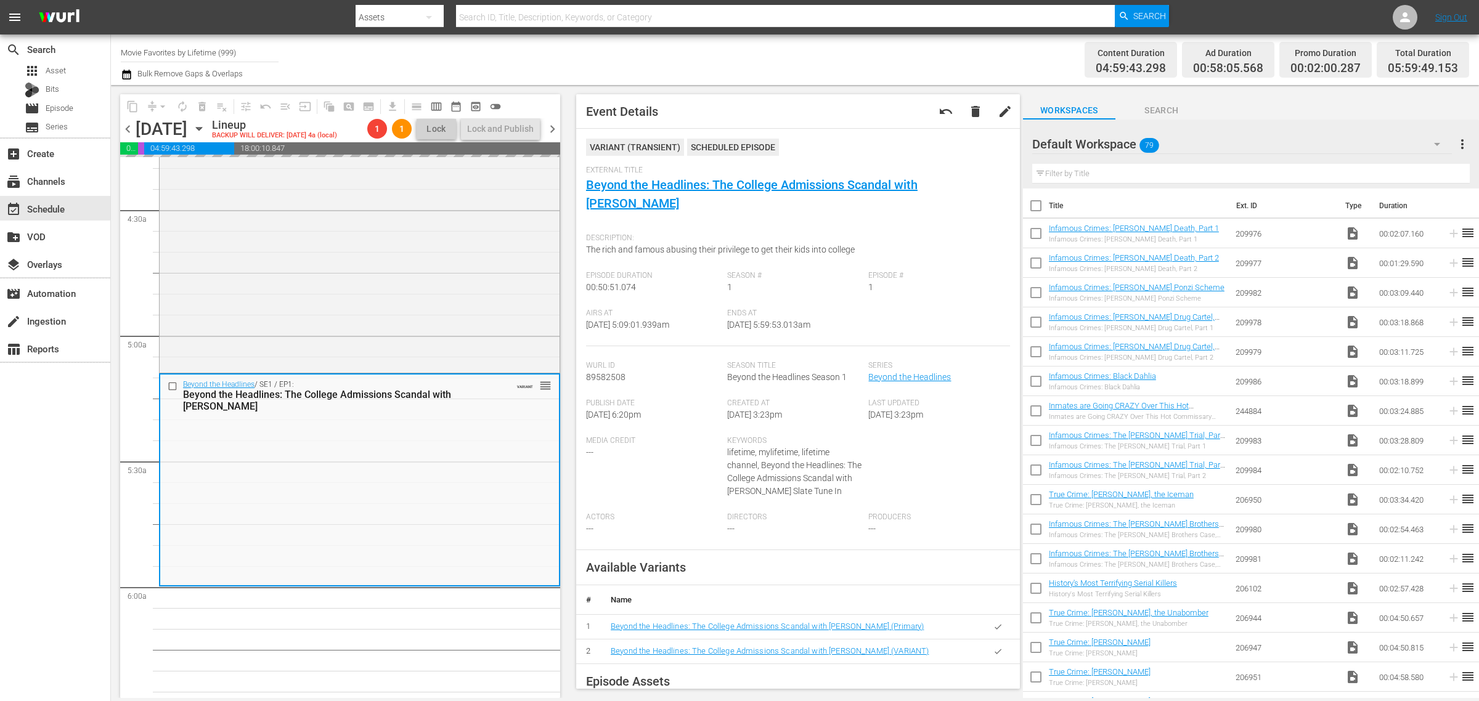
click at [749, 59] on div "Channel Title Movie Favorites by Lifetime (999) Bulk Remove Gaps & Overlaps" at bounding box center [488, 60] width 735 height 44
click at [871, 62] on div "Content Duration 04:59:43.298 Ad Duration 00:58:05.568 Promo Duration 00:02:08.…" at bounding box center [1162, 60] width 613 height 44
click at [808, 60] on div "Channel Title Movie Favorites by Lifetime (999) Bulk Remove Gaps & Overlaps" at bounding box center [488, 60] width 735 height 44
click at [716, 60] on div "Channel Title Movie Favorites by Lifetime (999) Bulk Remove Gaps & Overlaps" at bounding box center [488, 60] width 735 height 44
click at [165, 106] on span "arrow_drop_down" at bounding box center [163, 106] width 12 height 12
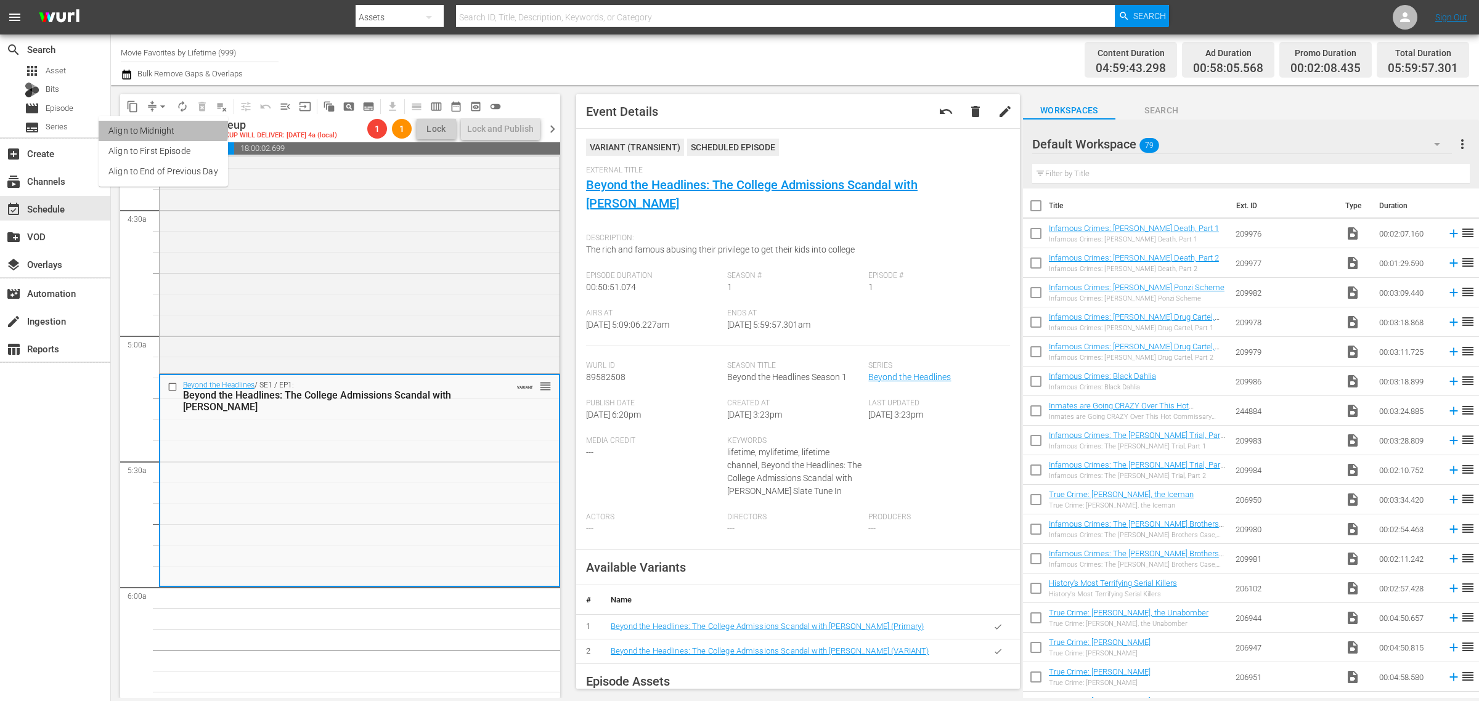
click at [157, 127] on li "Align to Midnight" at bounding box center [163, 131] width 129 height 20
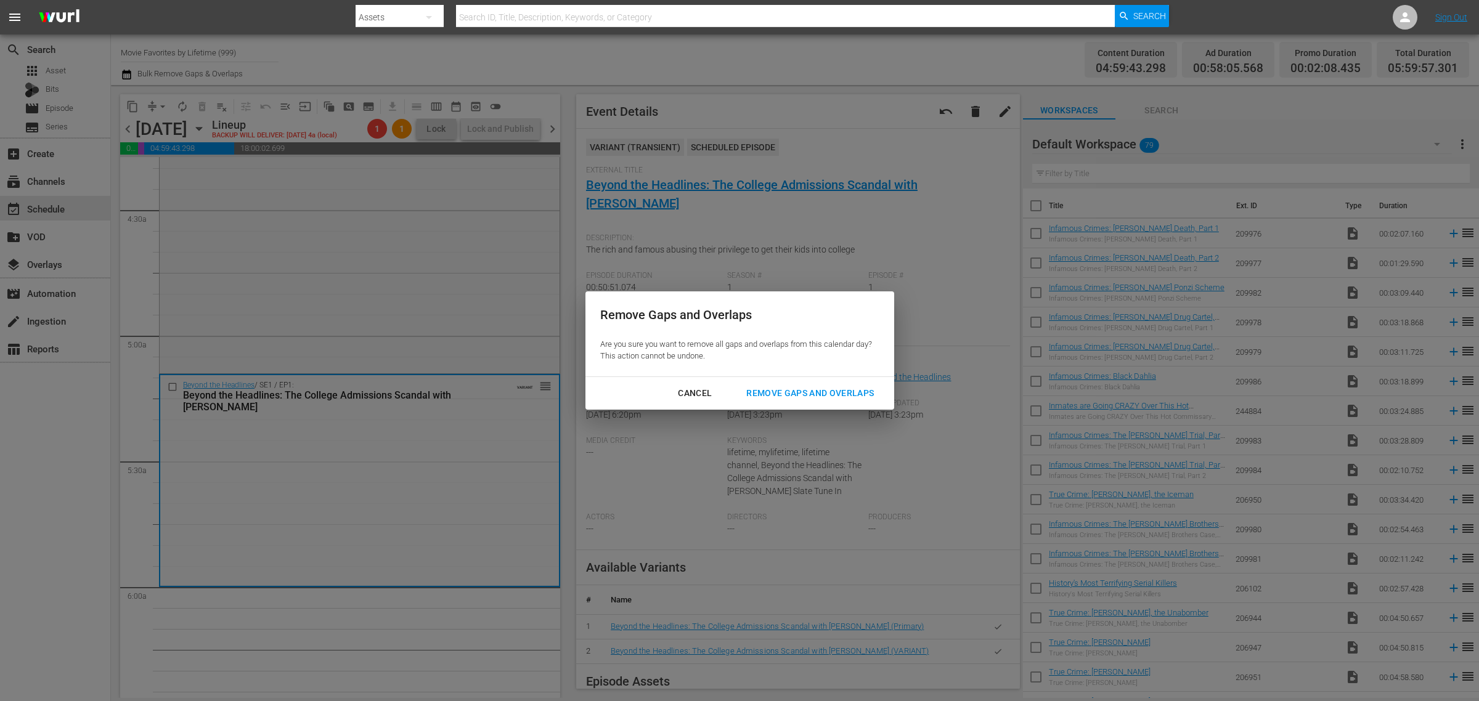
click at [787, 388] on div "Remove Gaps and Overlaps" at bounding box center [809, 393] width 147 height 15
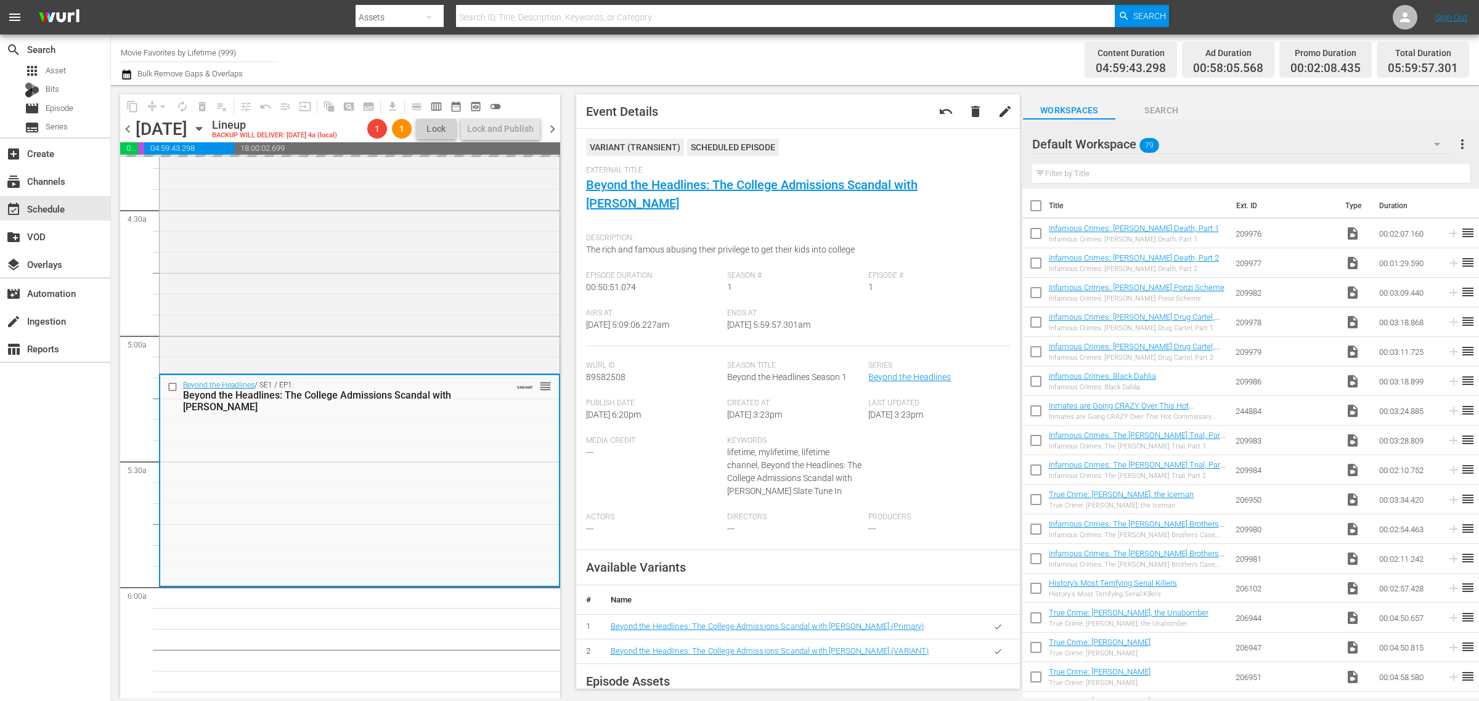
click at [775, 47] on div "Channel Title Movie Favorites by Lifetime (999) Bulk Remove Gaps & Overlaps" at bounding box center [488, 60] width 735 height 44
click at [798, 71] on div "Channel Title Movie Favorites by Lifetime (999) Bulk Remove Gaps & Overlaps" at bounding box center [488, 60] width 735 height 44
click at [179, 105] on span "autorenew_outlined" at bounding box center [182, 106] width 12 height 12
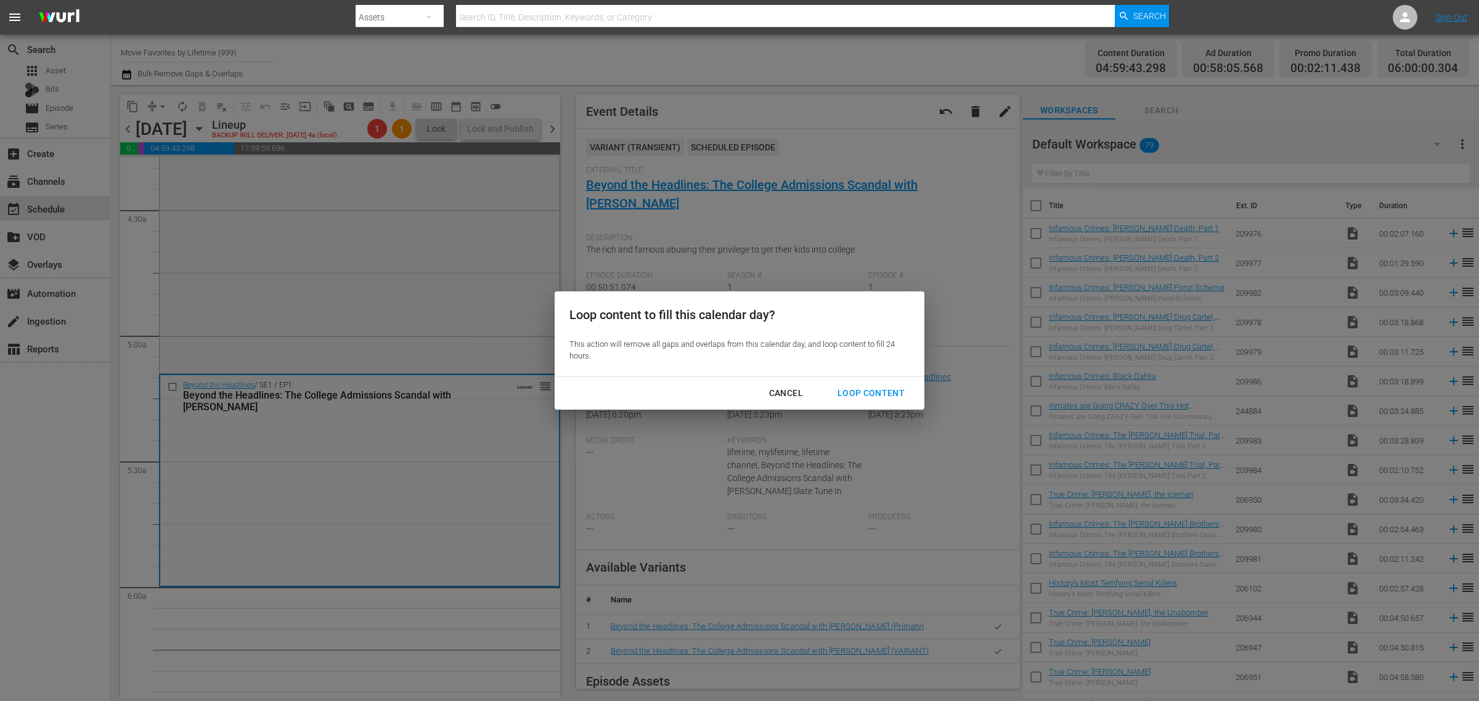
click at [878, 383] on button "Loop Content" at bounding box center [871, 393] width 97 height 23
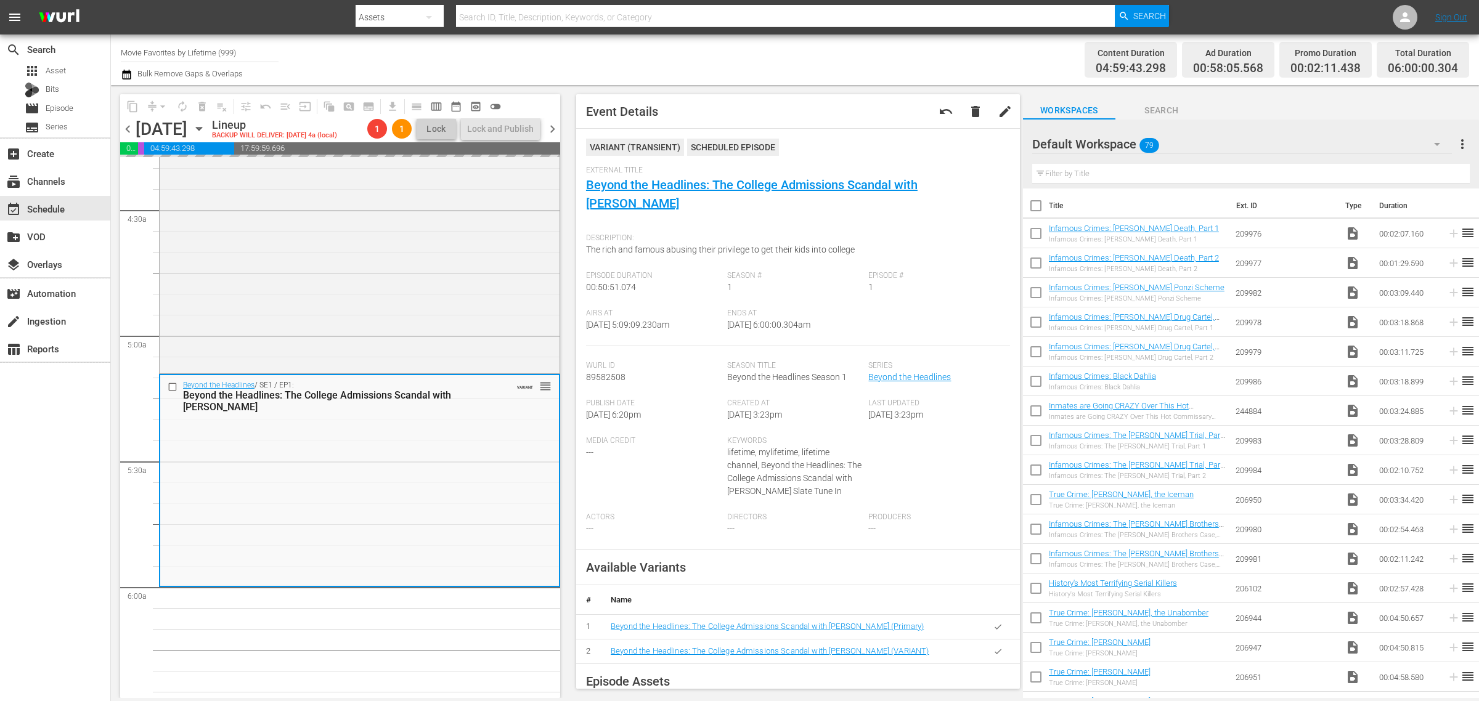
click at [820, 54] on div "Channel Title Movie Favorites by Lifetime (999) Bulk Remove Gaps & Overlaps" at bounding box center [488, 60] width 735 height 44
click at [775, 54] on div "Channel Title Movie Favorites by Lifetime (999) Bulk Remove Gaps & Overlaps" at bounding box center [488, 60] width 735 height 44
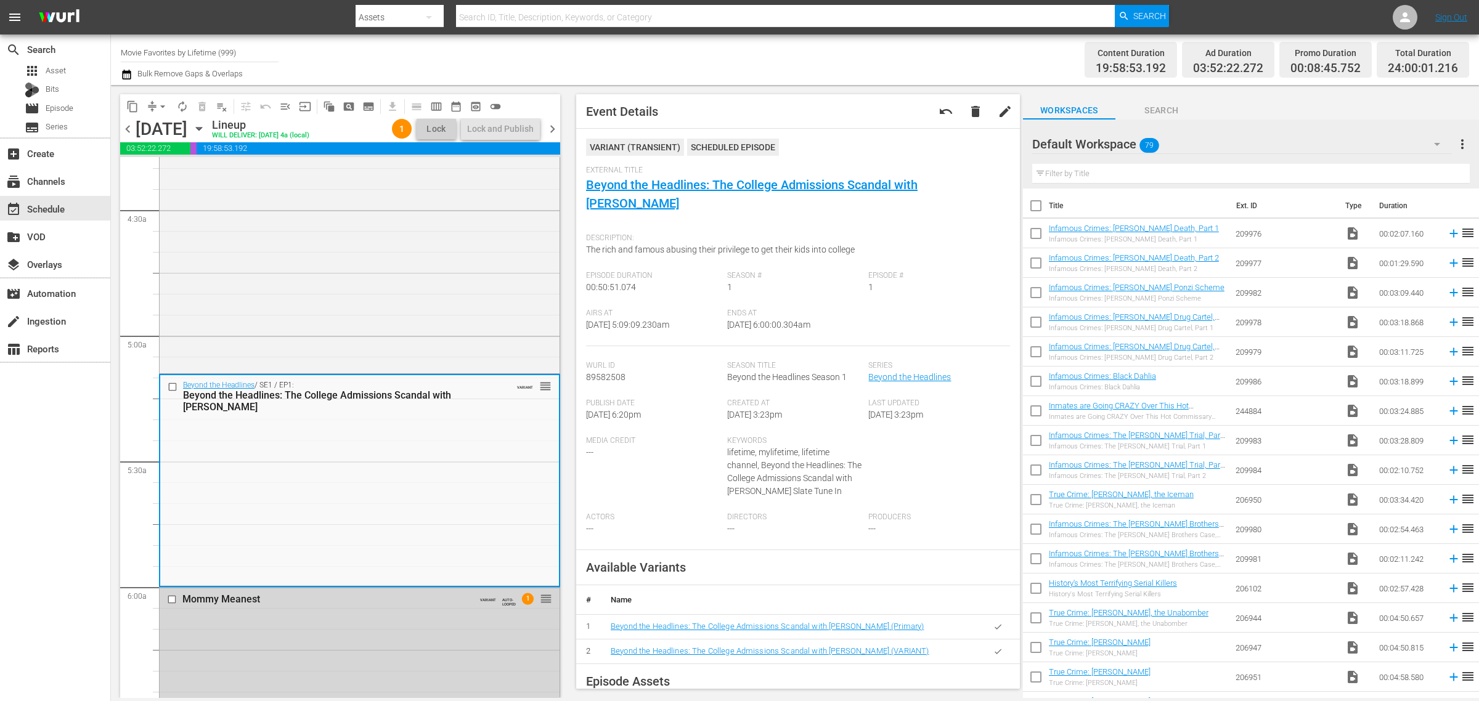
click at [698, 59] on div "Channel Title Movie Favorites by Lifetime (999) Bulk Remove Gaps & Overlaps" at bounding box center [488, 60] width 735 height 44
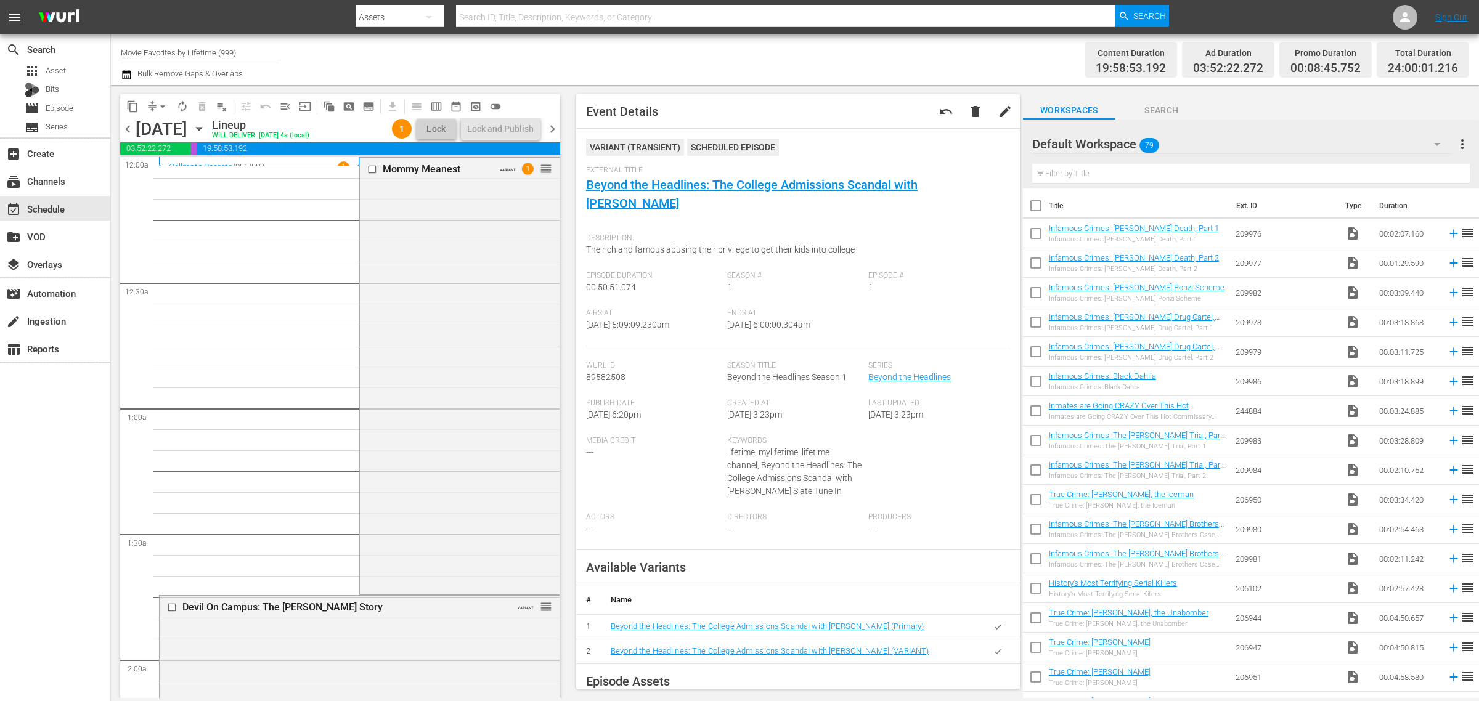
click at [667, 62] on div "Channel Title Movie Favorites by Lifetime (999) Bulk Remove Gaps & Overlaps" at bounding box center [488, 60] width 735 height 44
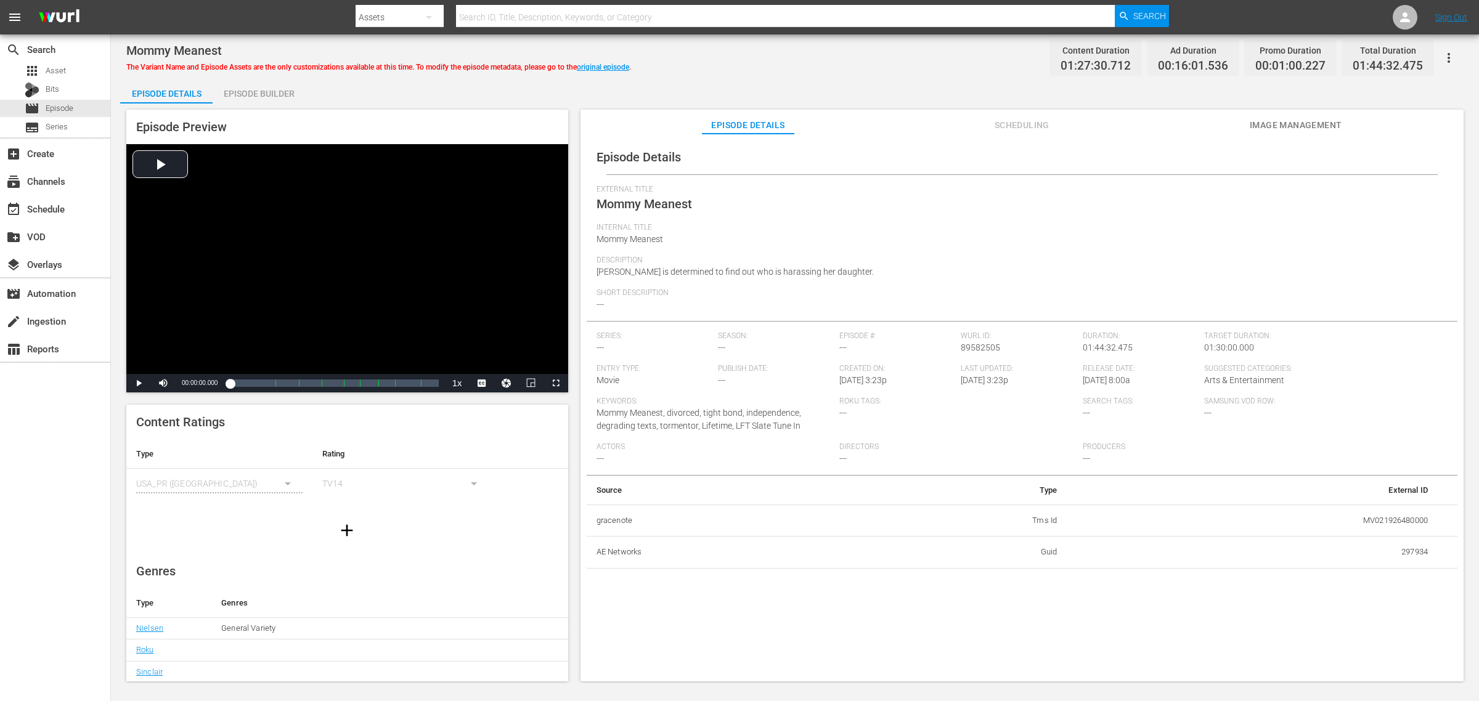
click at [843, 74] on div "Mommy Meanest The Variant Name and Episode Assets are the only customizations a…" at bounding box center [795, 359] width 1368 height 649
click at [1183, 118] on span "Image Management" at bounding box center [1296, 125] width 92 height 15
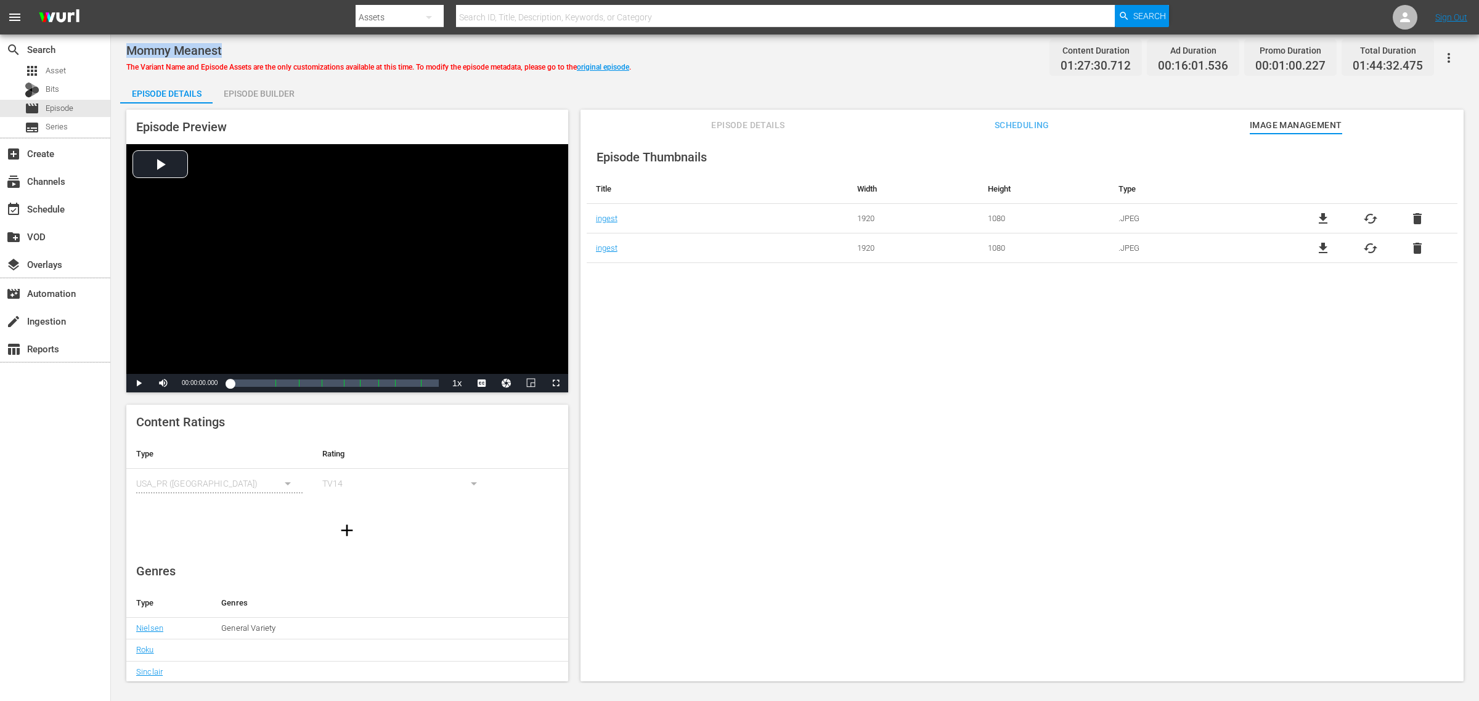
drag, startPoint x: 226, startPoint y: 49, endPoint x: 114, endPoint y: 49, distance: 111.6
click at [114, 49] on div "Mommy Meanest The Variant Name and Episode Assets are the only customizations a…" at bounding box center [795, 359] width 1368 height 649
copy span "Mommy Meanest"
click at [751, 423] on div "Episode Thumbnails Title Width Height Type ingest 1920 1080 .JPEG file_download…" at bounding box center [1022, 414] width 883 height 560
drag, startPoint x: 606, startPoint y: 68, endPoint x: 621, endPoint y: 66, distance: 14.9
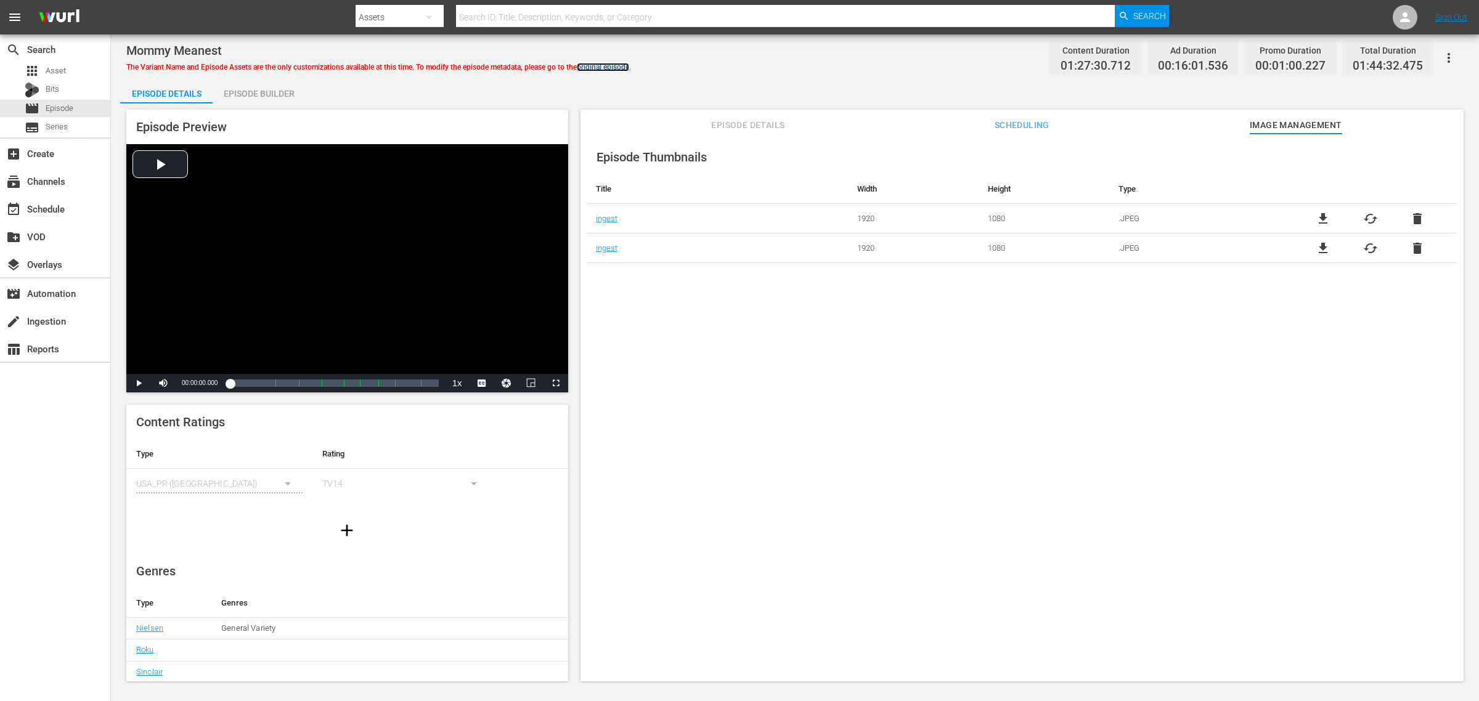
click at [606, 68] on link "original episode" at bounding box center [603, 67] width 52 height 9
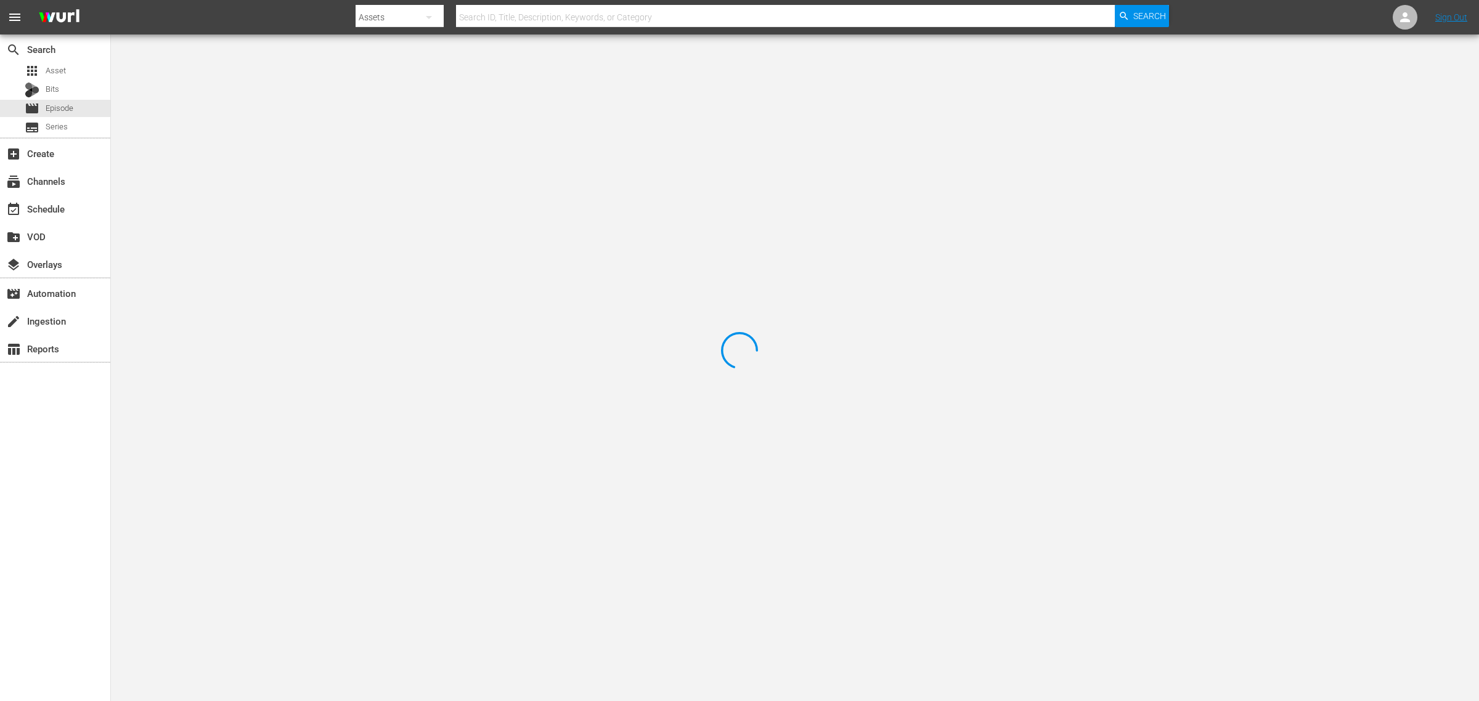
click at [788, 51] on div at bounding box center [739, 350] width 1479 height 701
click at [300, 9] on nav "menu Search By Assets Search ID, Title, Description, Keywords, or Category Sear…" at bounding box center [739, 17] width 1479 height 35
click at [1183, 13] on nav "menu Search By Assets Search ID, Title, Description, Keywords, or Category Sear…" at bounding box center [739, 17] width 1479 height 35
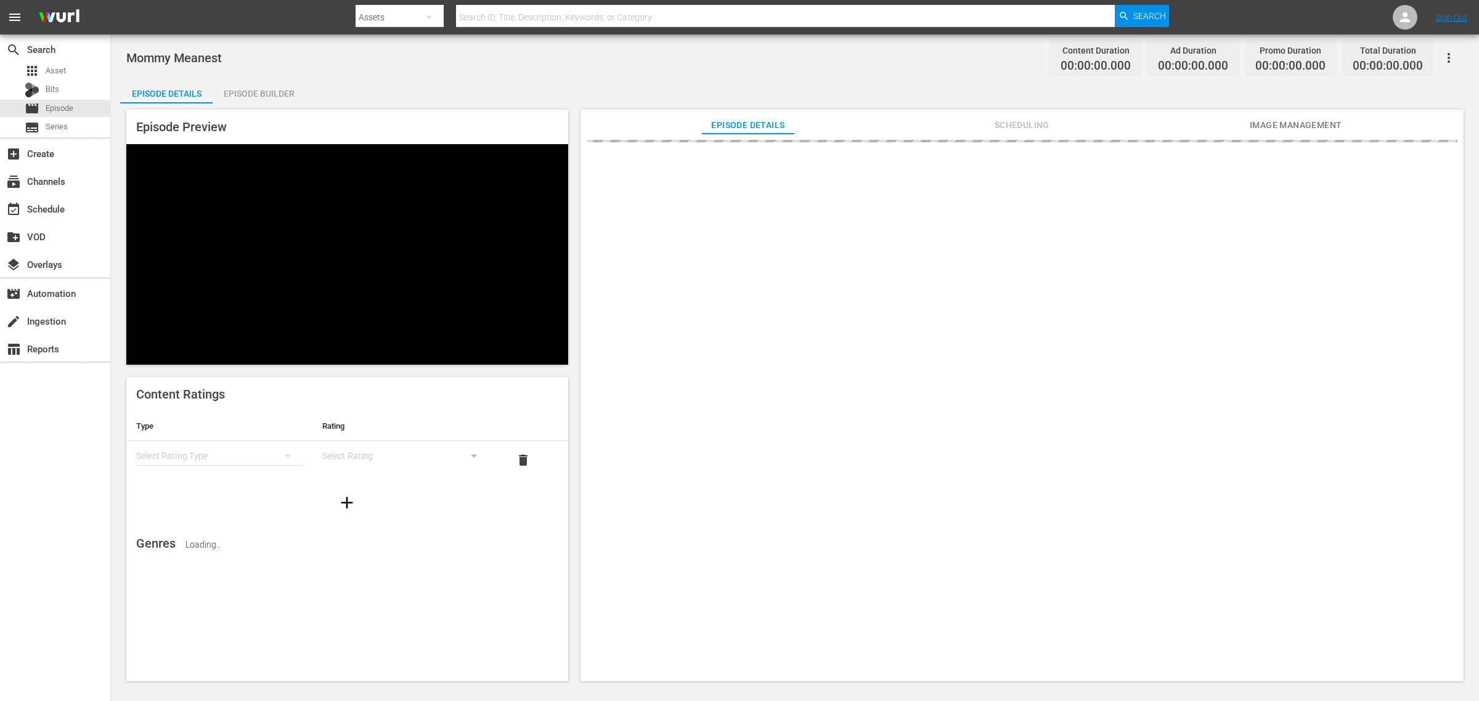
click at [10, 498] on div "search Search apps Asset Bits movie Episode subtitles Series add_box Create sub…" at bounding box center [55, 385] width 111 height 701
drag, startPoint x: 497, startPoint y: 68, endPoint x: 521, endPoint y: 62, distance: 24.1
click at [497, 68] on div "Mommy Meanest Content Duration 00:00:00.000 Ad Duration 00:00:00.000 Promo Dura…" at bounding box center [794, 58] width 1337 height 28
click at [717, 65] on div "Mommy Meanest Content Duration 00:00:00.000 Ad Duration 00:00:00.000 Promo Dura…" at bounding box center [794, 58] width 1337 height 28
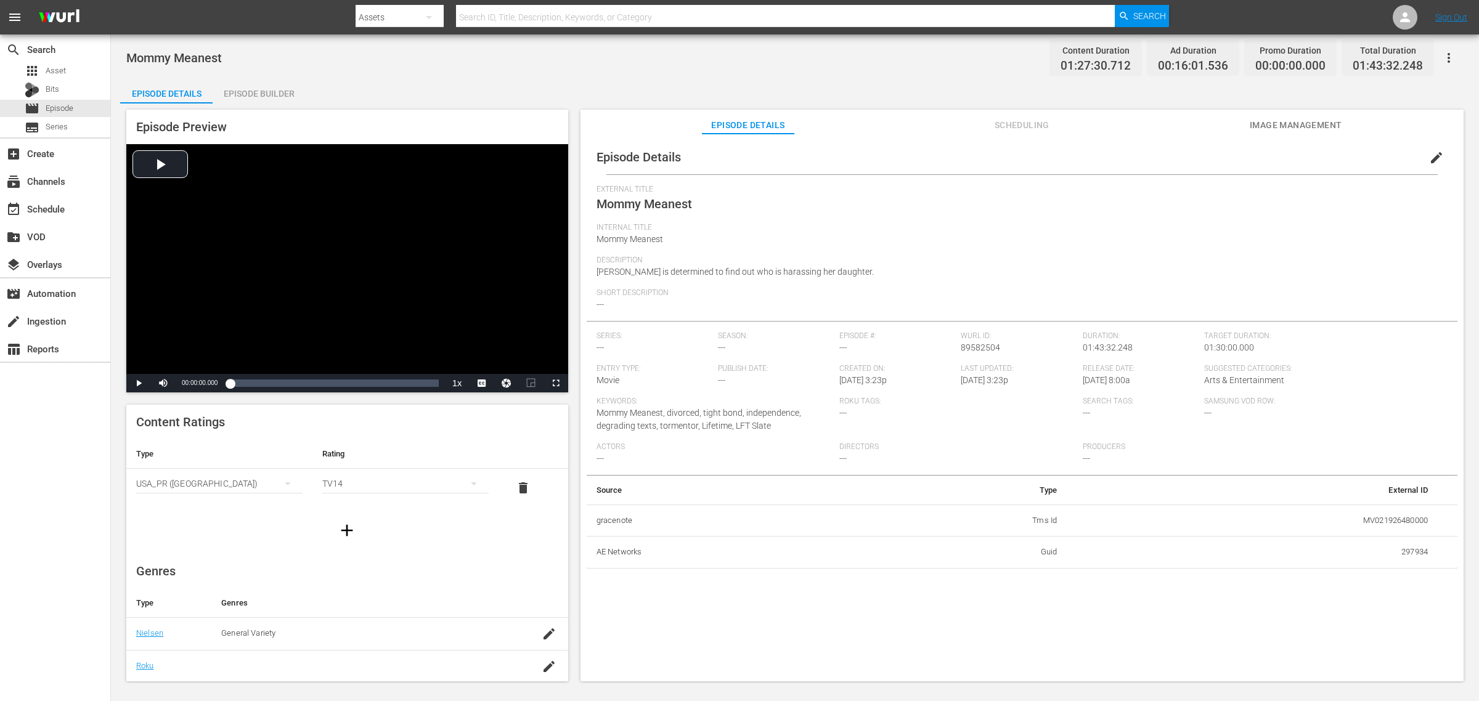
click at [1183, 121] on span "Image Management" at bounding box center [1296, 125] width 92 height 15
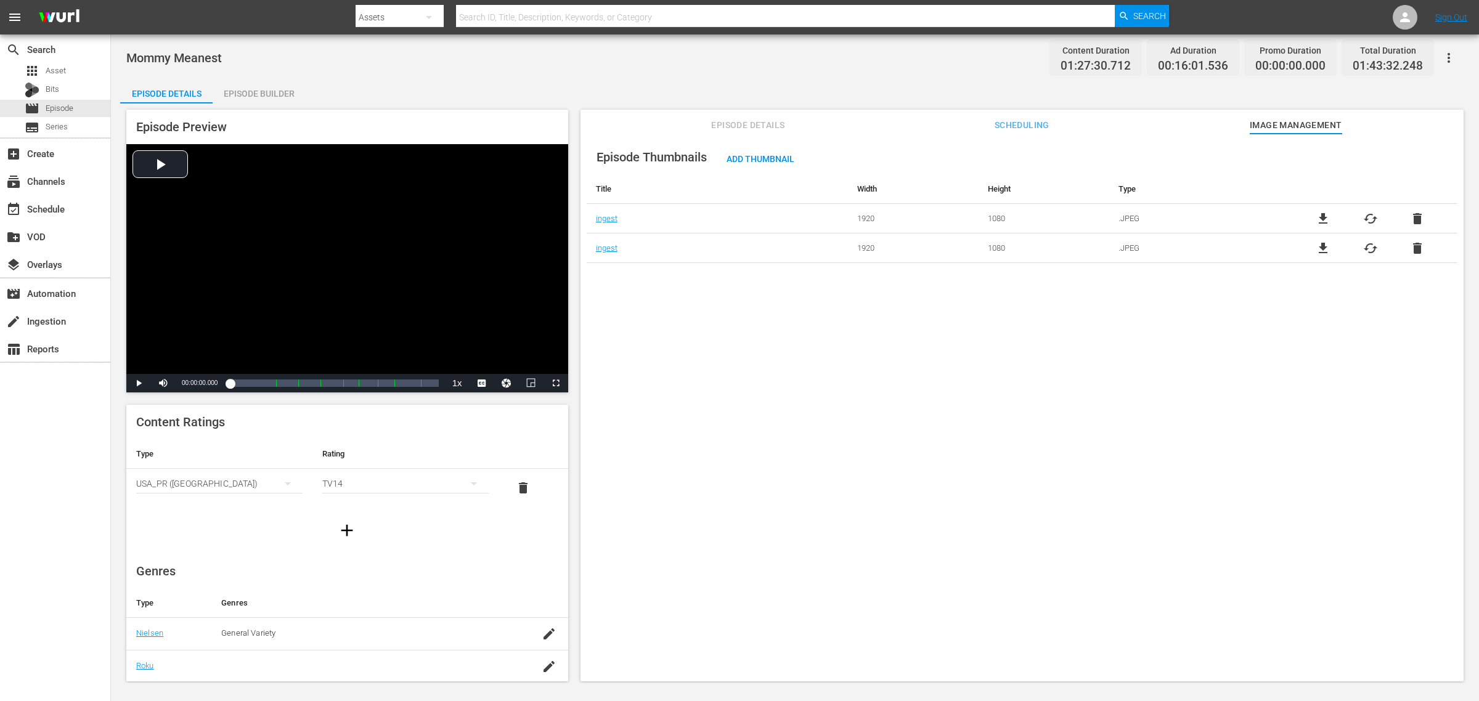
click at [1183, 219] on span "cached" at bounding box center [1370, 218] width 15 height 15
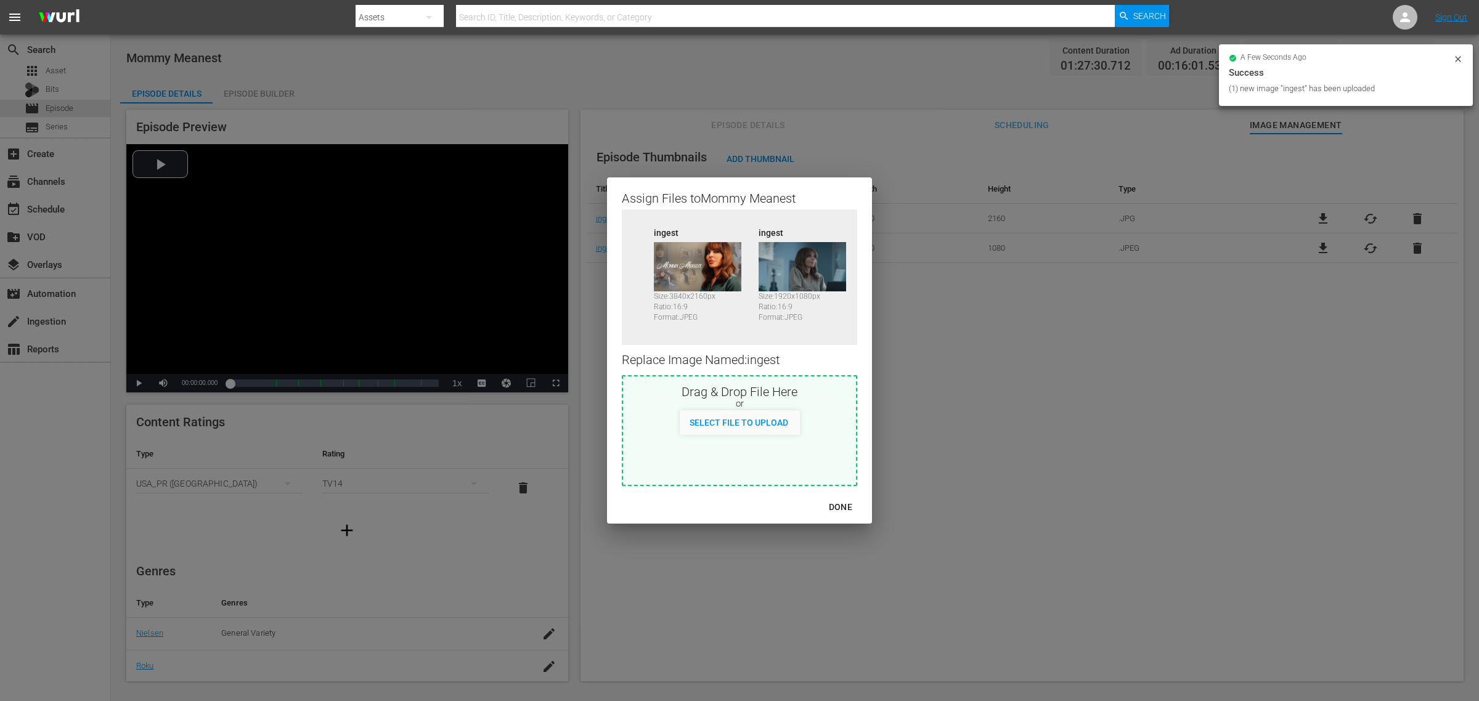
click at [842, 504] on div "DONE" at bounding box center [840, 507] width 43 height 15
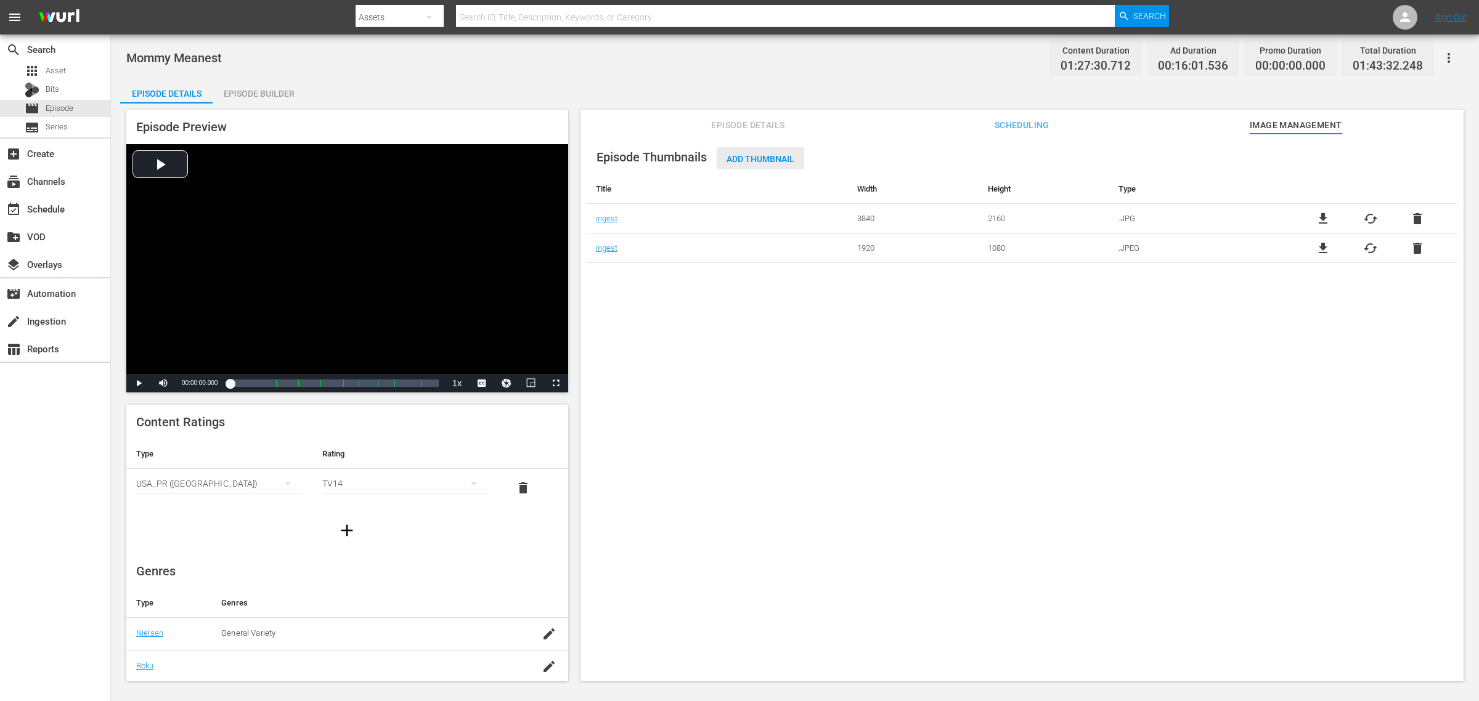
click at [765, 157] on span "Add Thumbnail" at bounding box center [761, 159] width 88 height 10
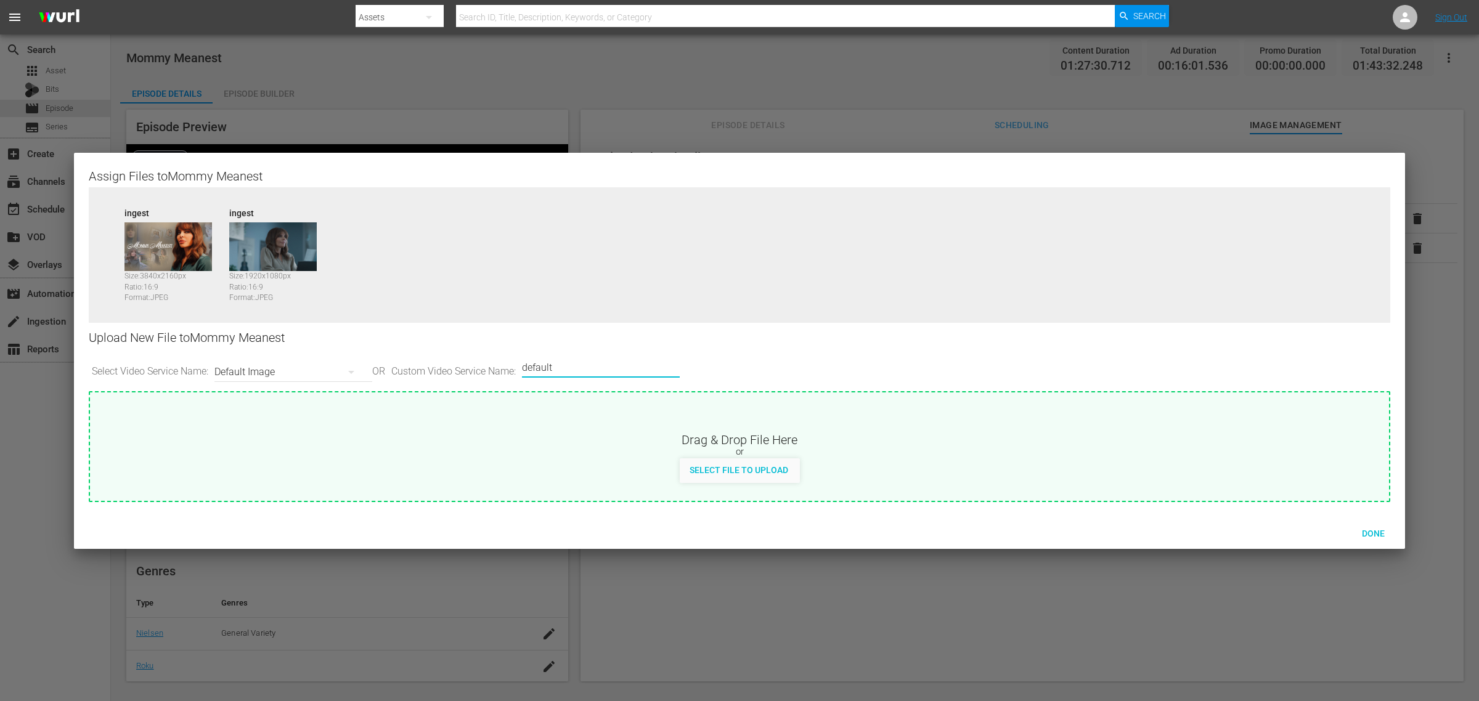
drag, startPoint x: 581, startPoint y: 370, endPoint x: 201, endPoint y: 351, distance: 380.7
click at [201, 351] on div "Upload New File to Mommy Meanest Select Video Service Name: Default Image OR Cu…" at bounding box center [740, 357] width 1302 height 68
type input "image2"
click at [1183, 537] on span "Done" at bounding box center [1373, 534] width 43 height 10
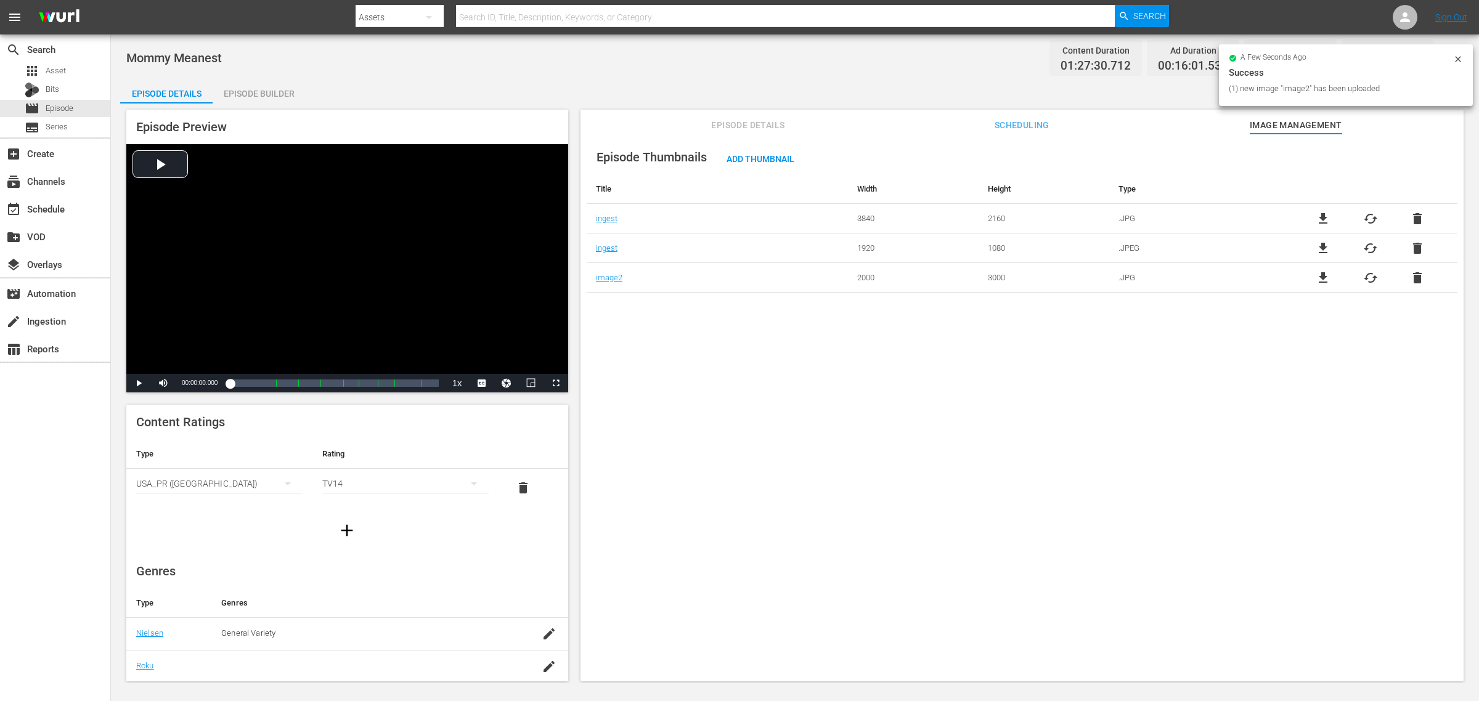
click at [894, 473] on div "Episode Thumbnails Add Thumbnail Title Width Height Type ingest 3840 2160 .JPG …" at bounding box center [1022, 414] width 883 height 560
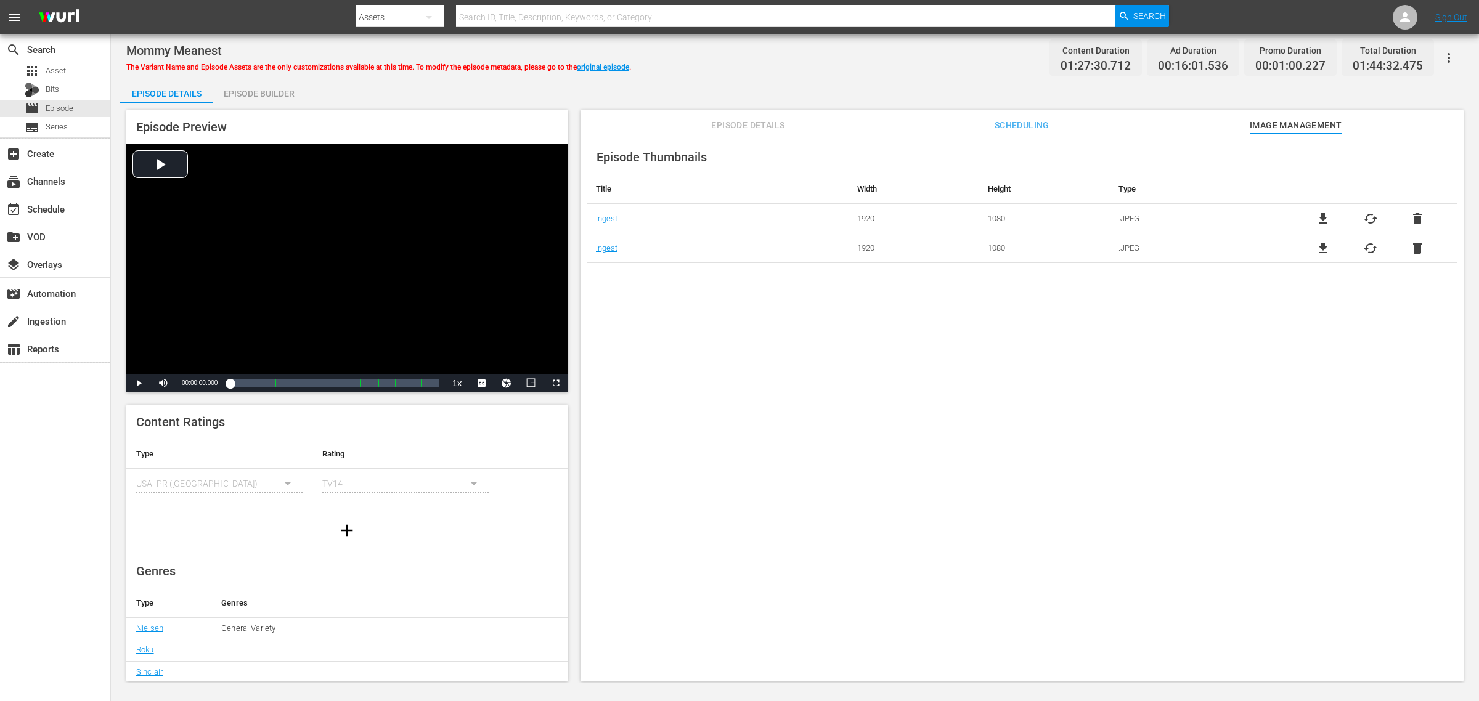
click at [245, 108] on div "Episode Preview Video Player is loading. Play Video Play Mute Current Time 00:0…" at bounding box center [795, 398] width 1350 height 588
click at [247, 102] on div "Episode Builder" at bounding box center [259, 94] width 92 height 30
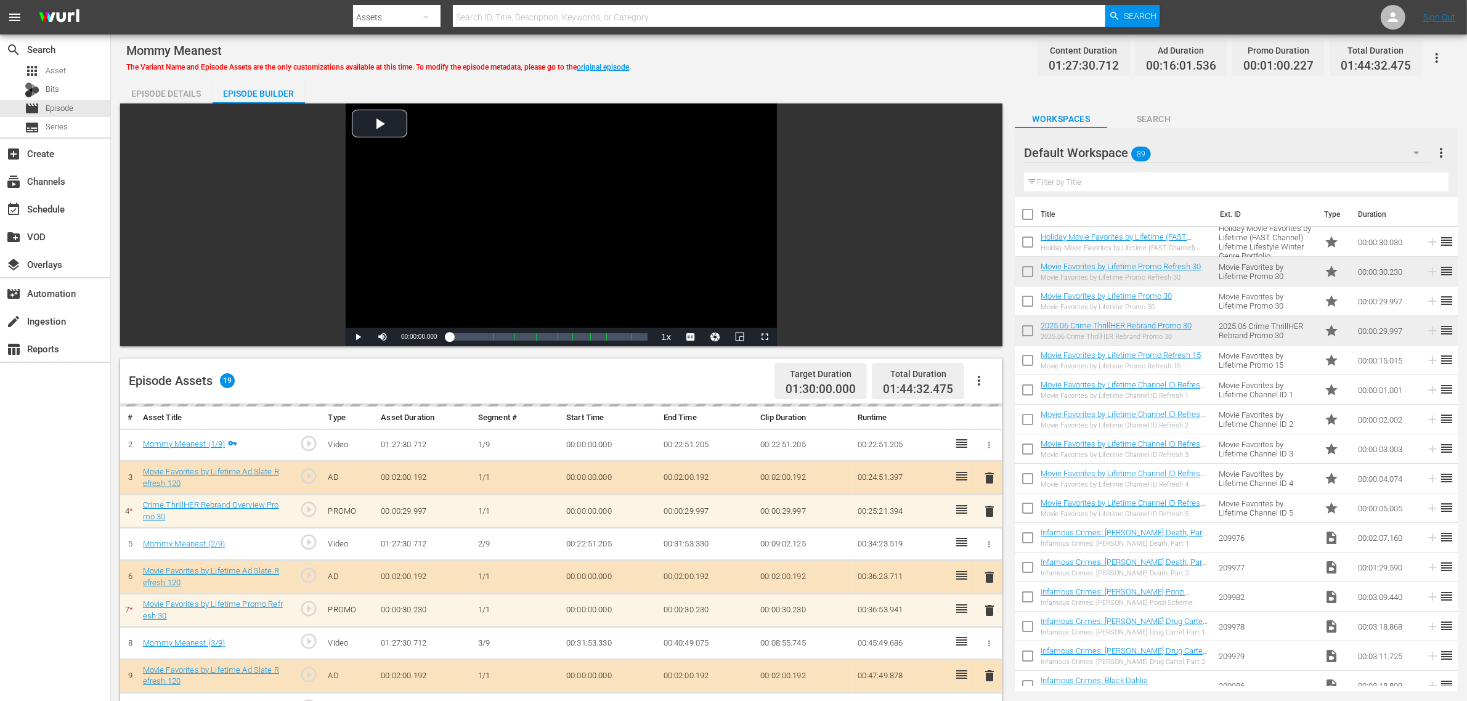
click at [746, 51] on div "Mommy Meanest The Variant Name and Episode Assets are the only customizations a…" at bounding box center [789, 58] width 1326 height 28
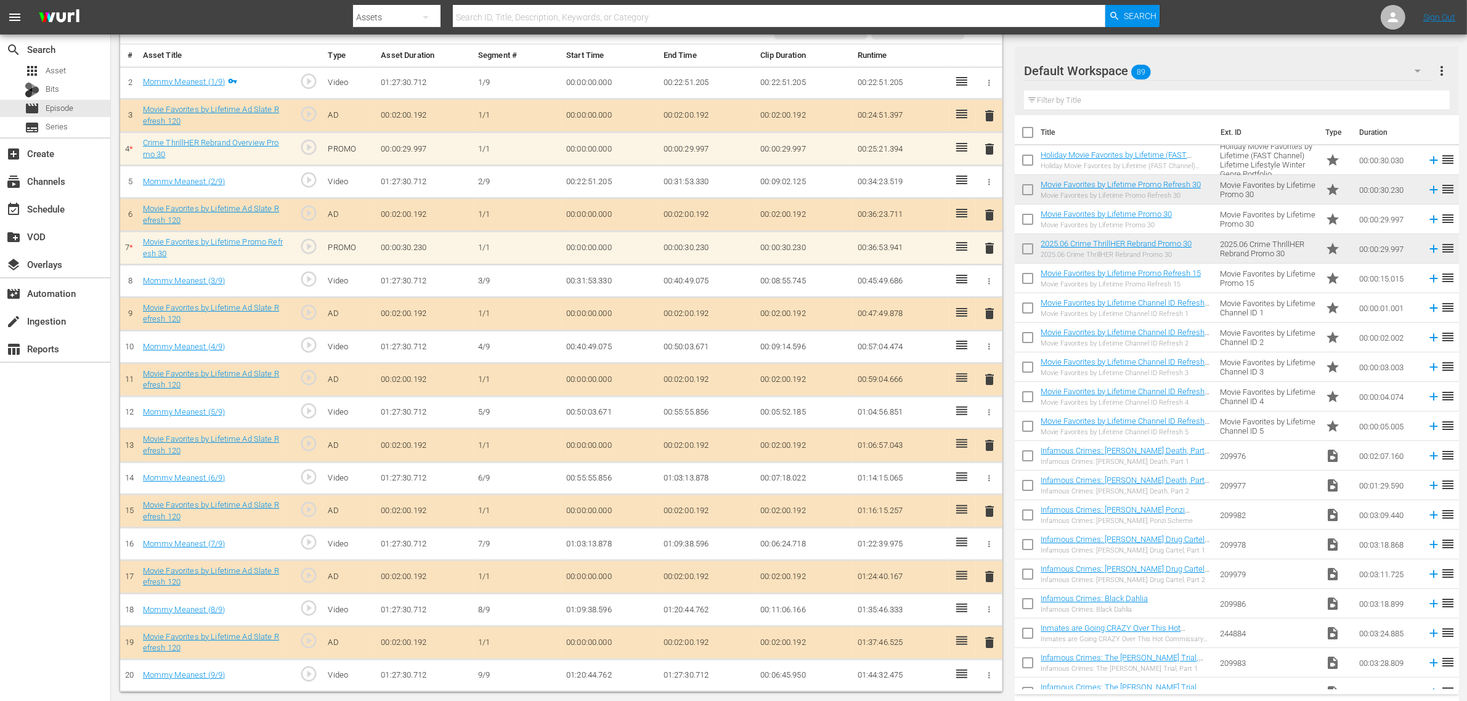
scroll to position [365, 0]
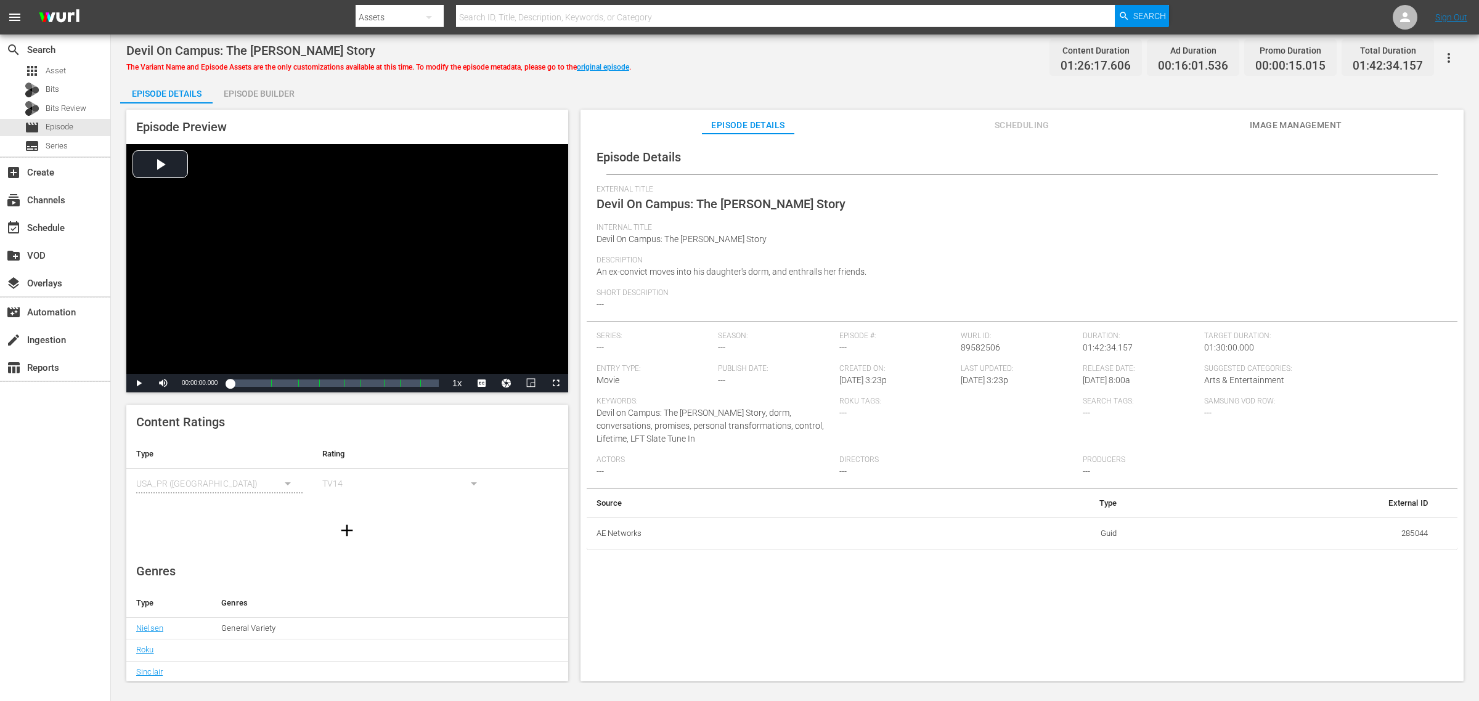
click at [1183, 124] on span "Image Management" at bounding box center [1296, 125] width 92 height 15
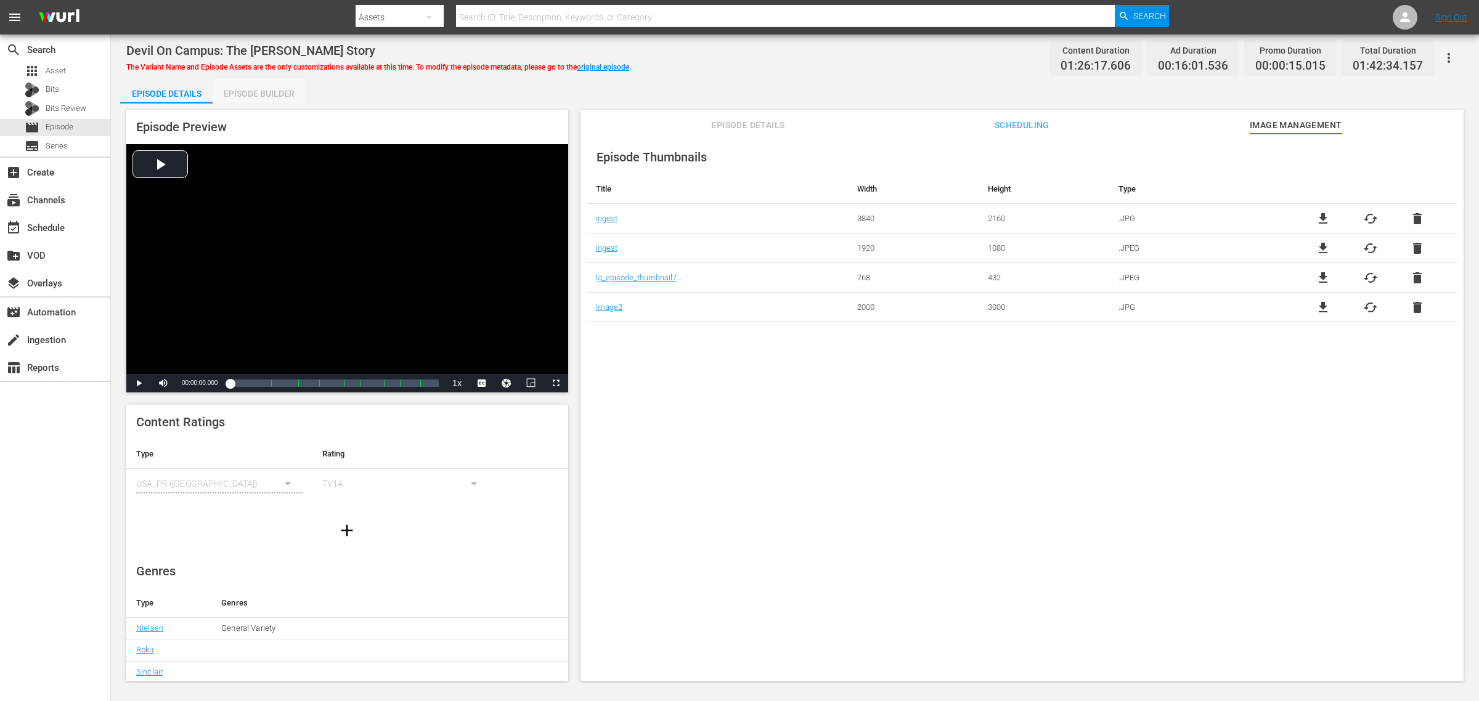
click at [267, 97] on div "Episode Builder" at bounding box center [259, 94] width 92 height 30
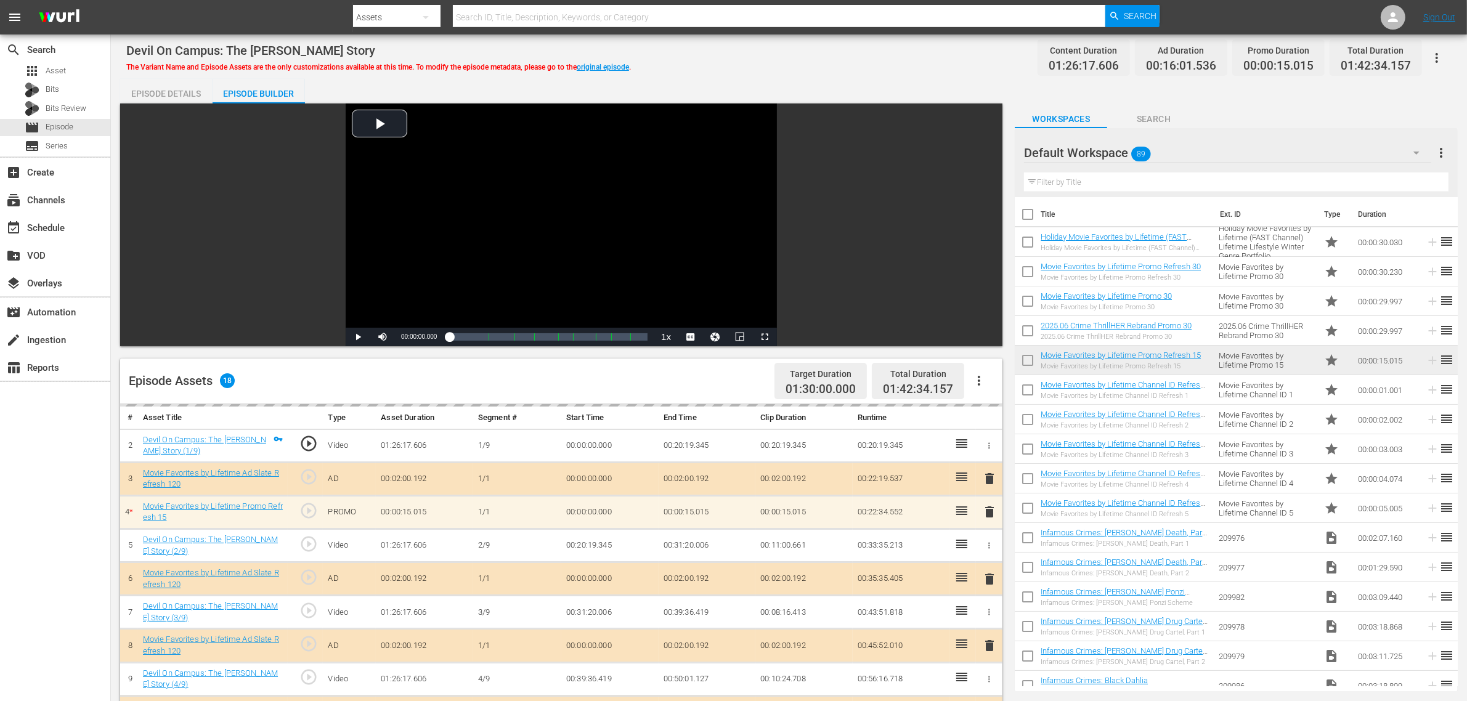
click at [672, 53] on div "Devil On Campus: The Larry Ray Story The Variant Name and Episode Assets are th…" at bounding box center [789, 58] width 1326 height 28
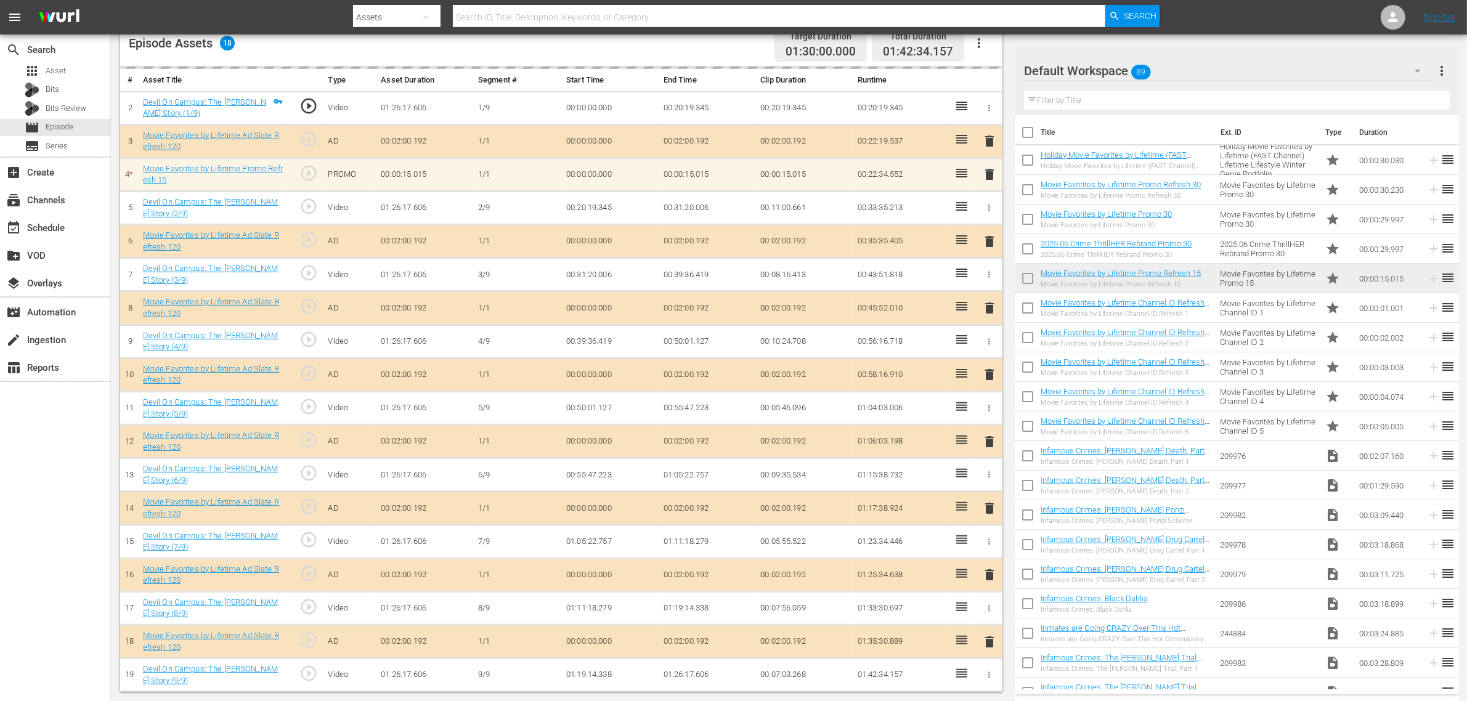
scroll to position [340, 0]
click at [716, 57] on div "Episode Assets 18 Target Duration 01:30:00.000 Total Duration 01:42:34.157" at bounding box center [561, 44] width 883 height 46
click at [1183, 7] on nav "menu Search By Assets Search ID, Title, Description, Keywords, or Category Sear…" at bounding box center [733, 17] width 1467 height 35
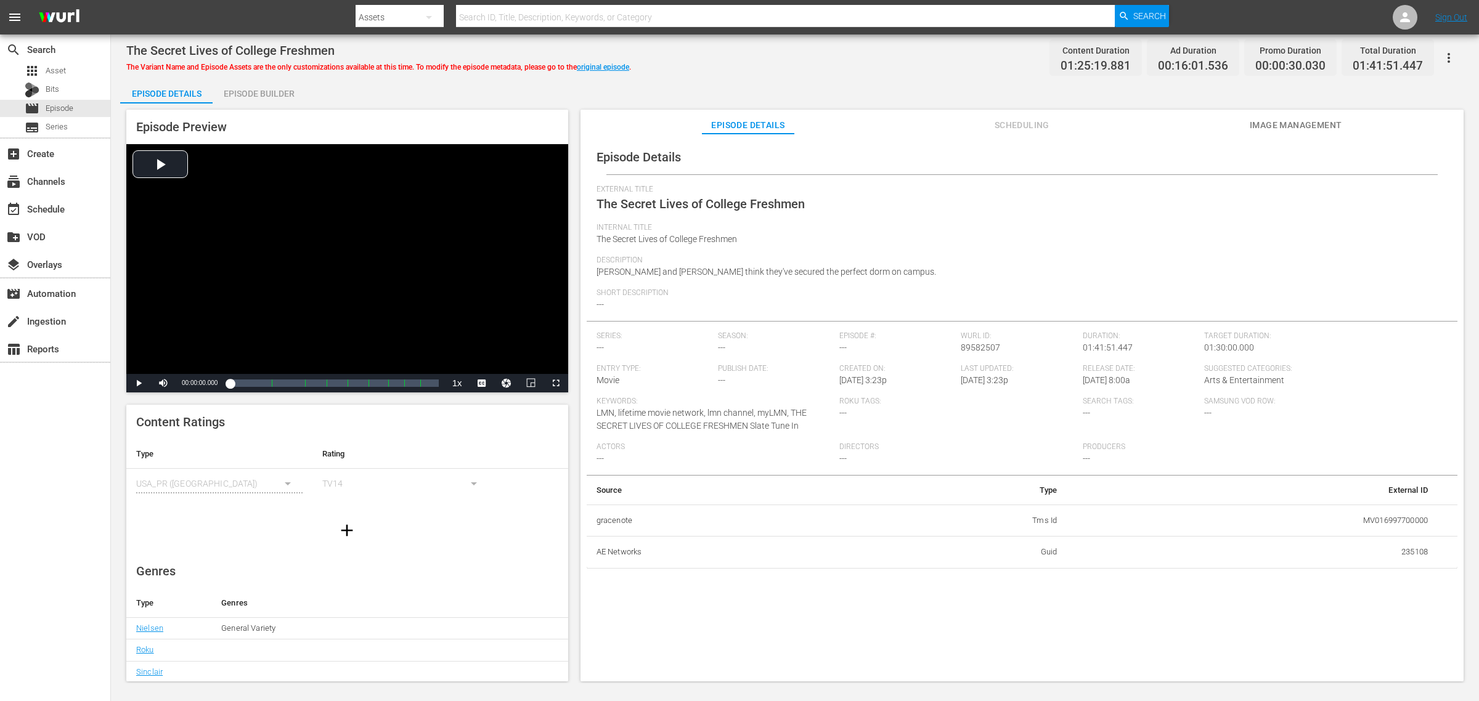
click at [1183, 126] on span "Image Management" at bounding box center [1296, 125] width 92 height 15
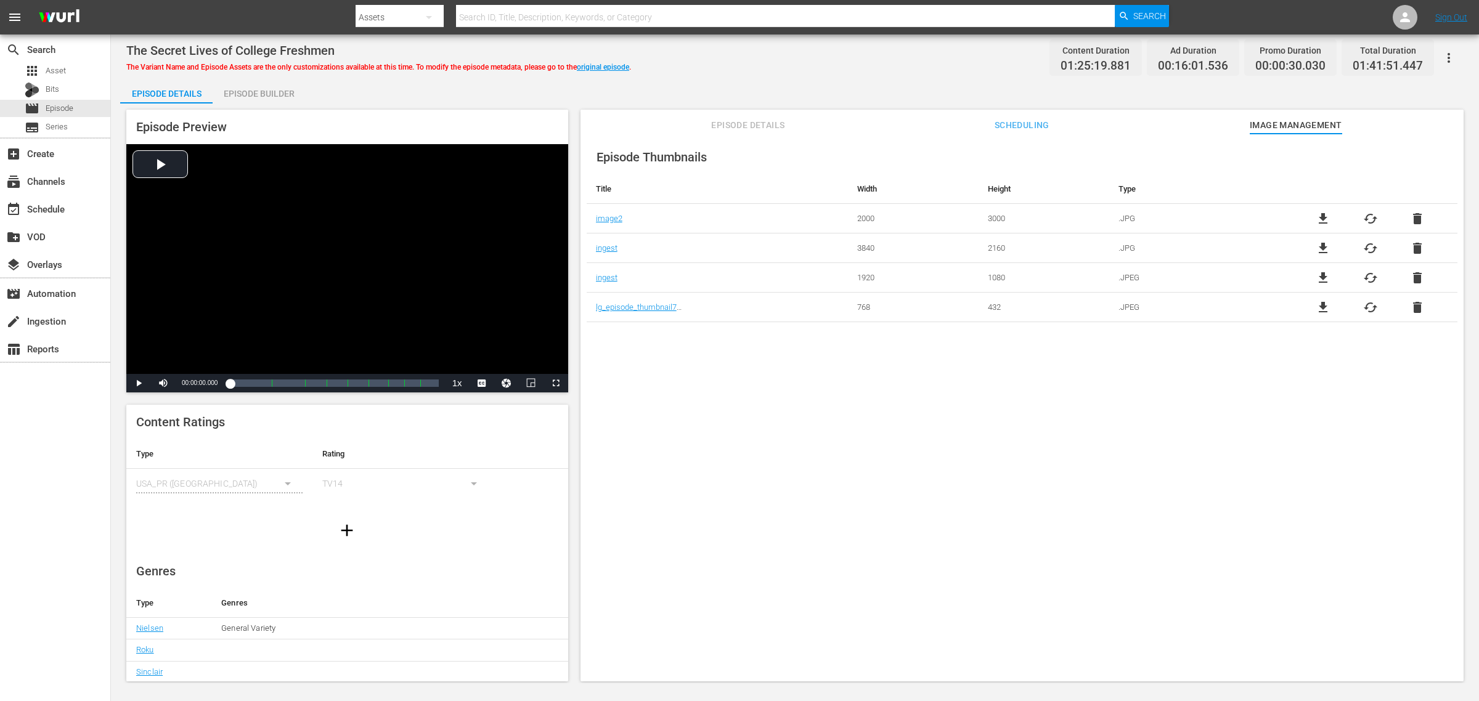
click at [250, 96] on div "Episode Builder" at bounding box center [259, 94] width 92 height 30
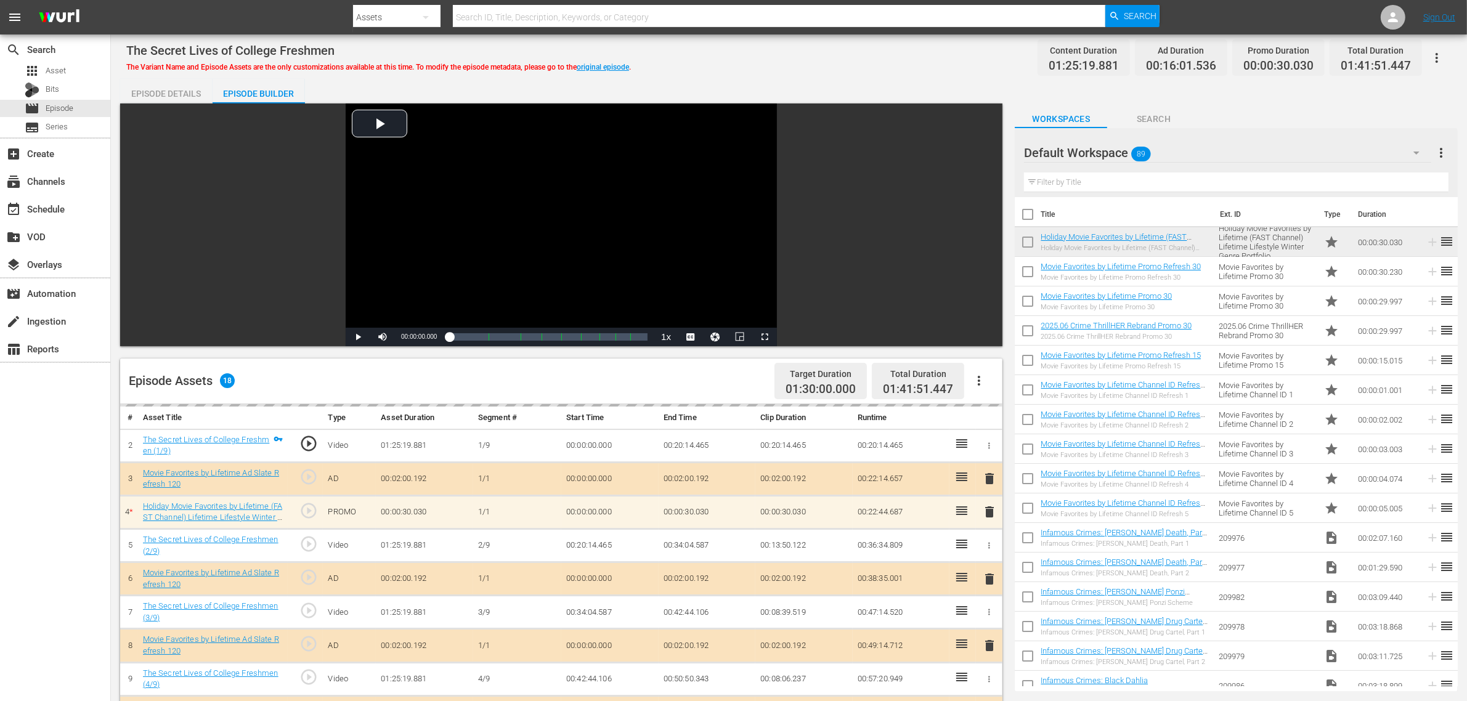
click at [793, 62] on div "The Secret Lives of College Freshmen The Variant Name and Episode Assets are th…" at bounding box center [789, 58] width 1326 height 28
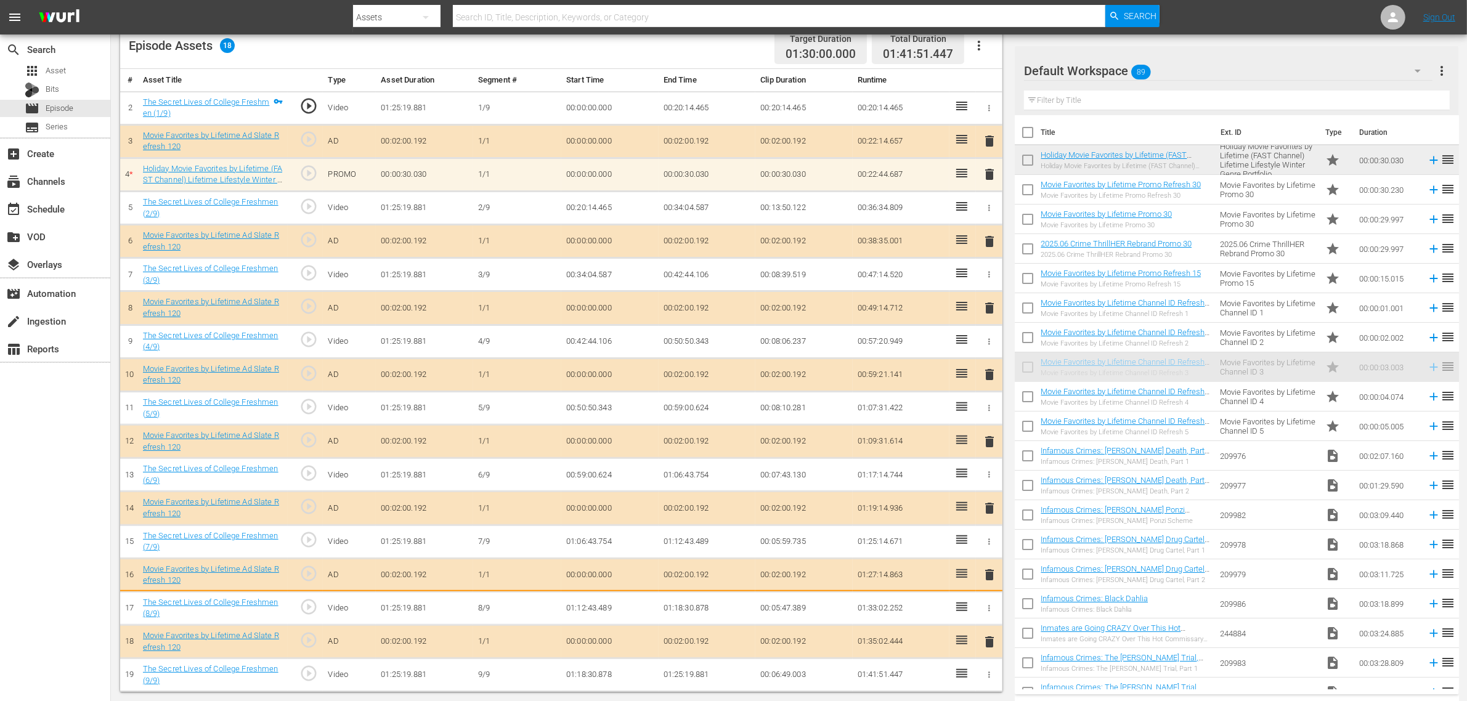
scroll to position [340, 0]
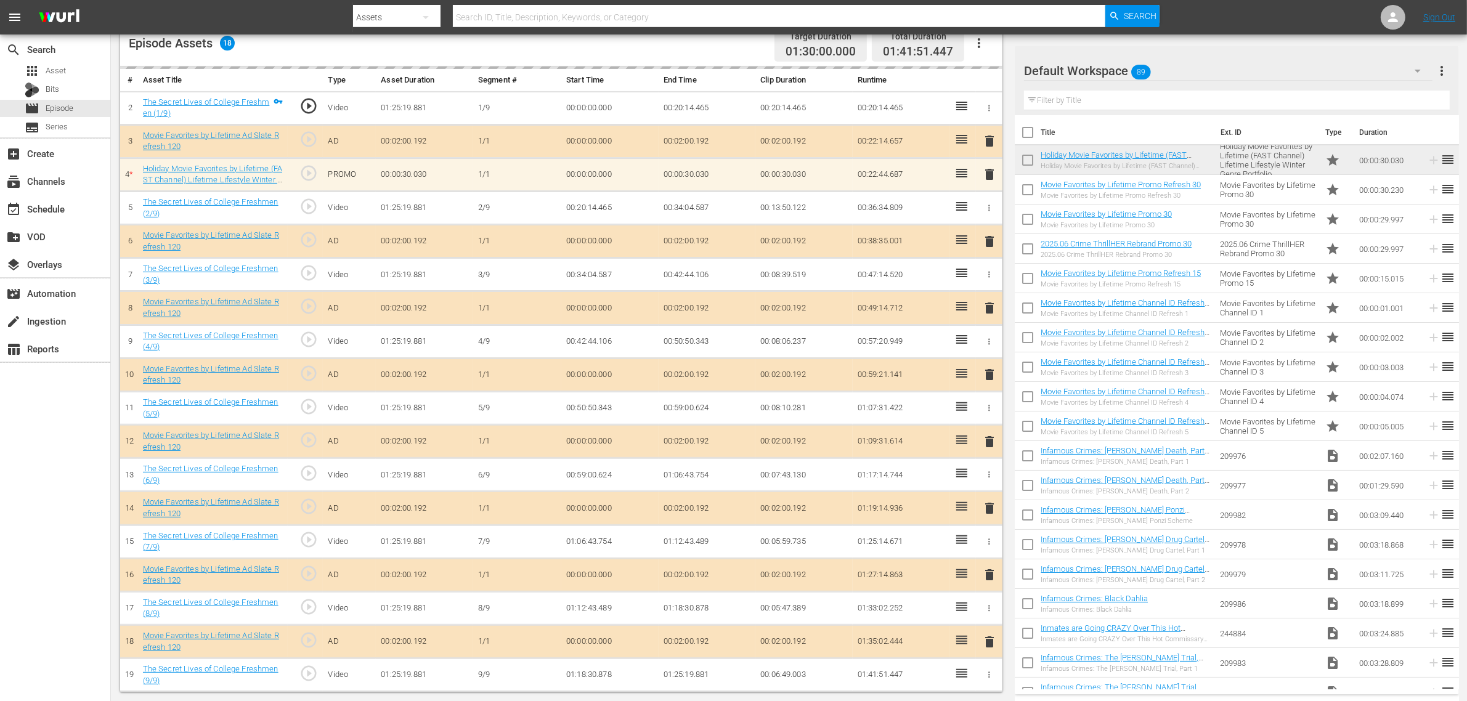
click at [714, 45] on div "Episode Assets 18 Target Duration 01:30:00.000 Total Duration 01:41:51.447" at bounding box center [561, 44] width 883 height 46
click at [1183, 11] on nav "menu Search By Assets Search ID, Title, Description, Keywords, or Category Sear…" at bounding box center [733, 17] width 1467 height 35
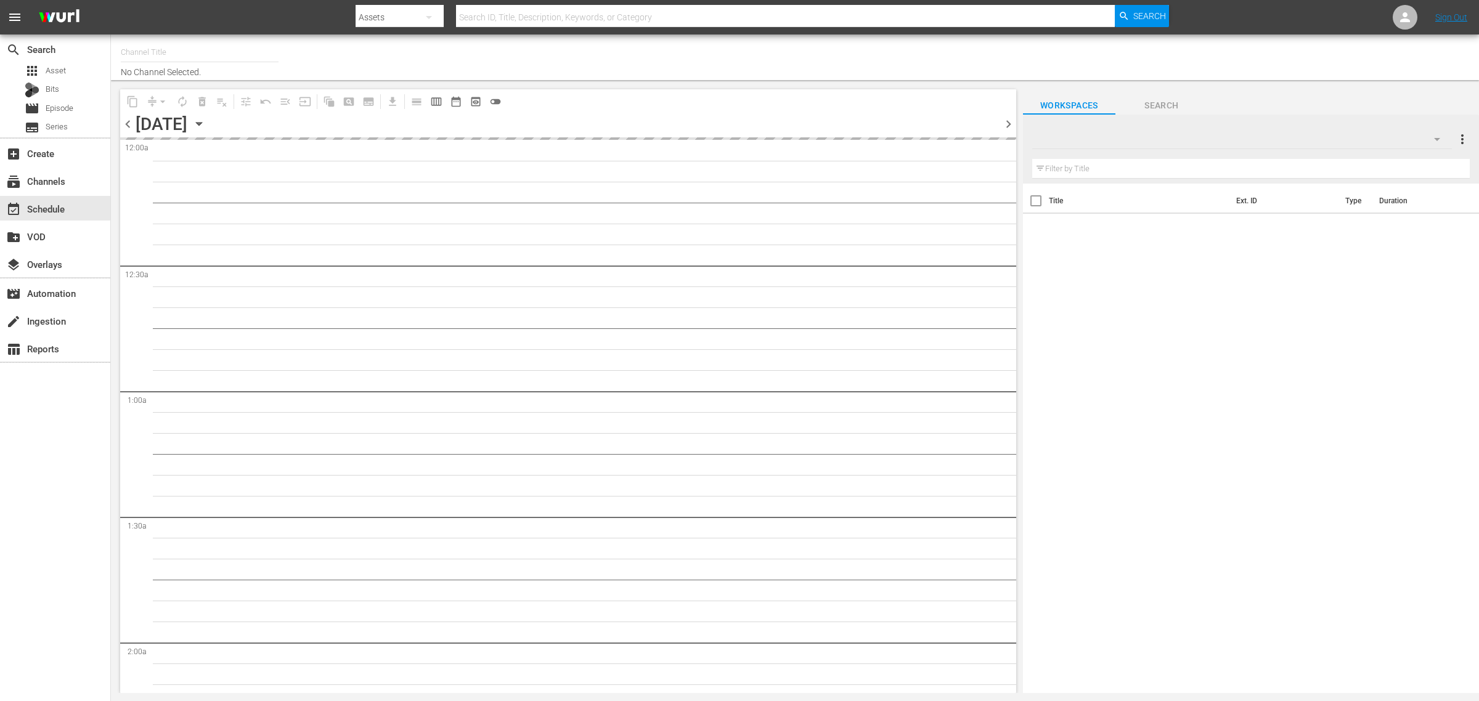
type input "Movie Favorites by Lifetime (999)"
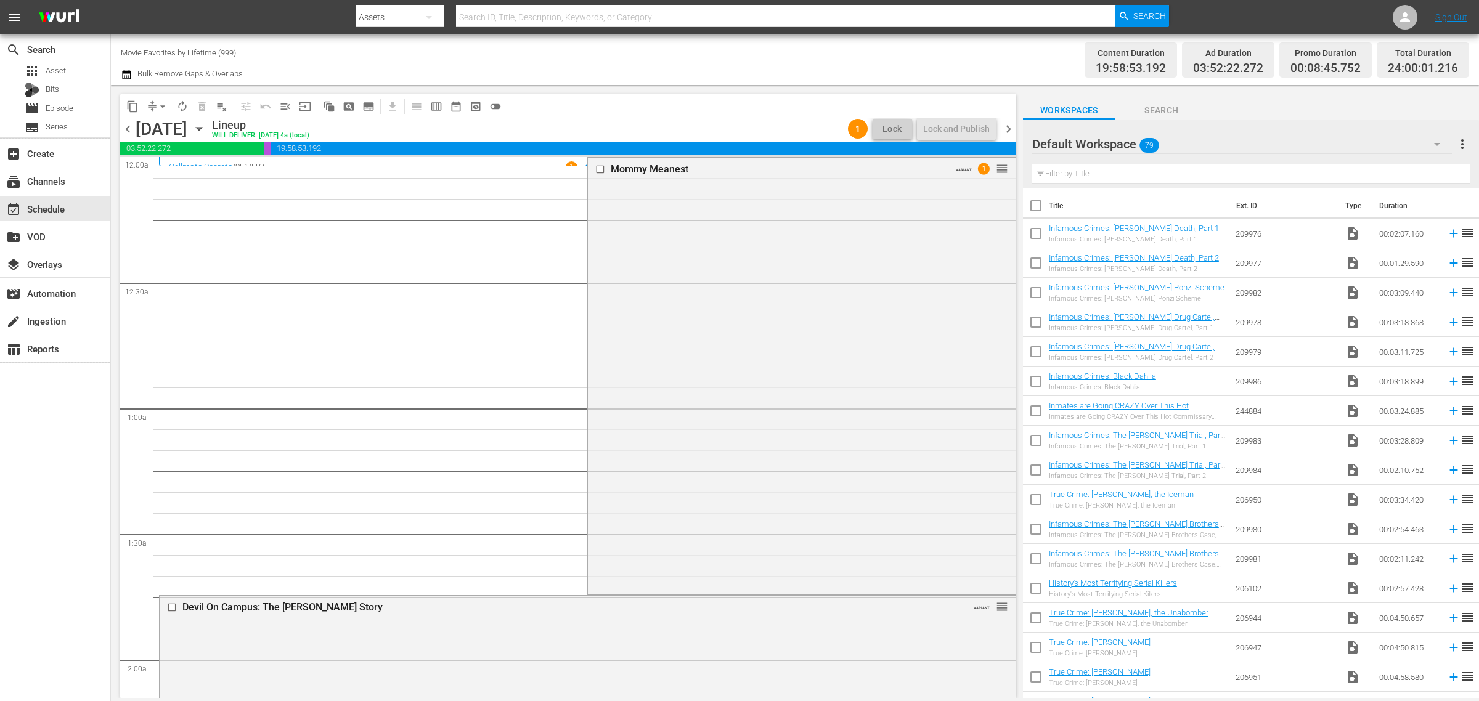
click at [758, 56] on div "Channel Title Movie Favorites by Lifetime (999) Bulk Remove Gaps & Overlaps" at bounding box center [488, 60] width 735 height 44
click at [743, 322] on div "Mommy Meanest VARIANT 1 reorder" at bounding box center [801, 375] width 427 height 434
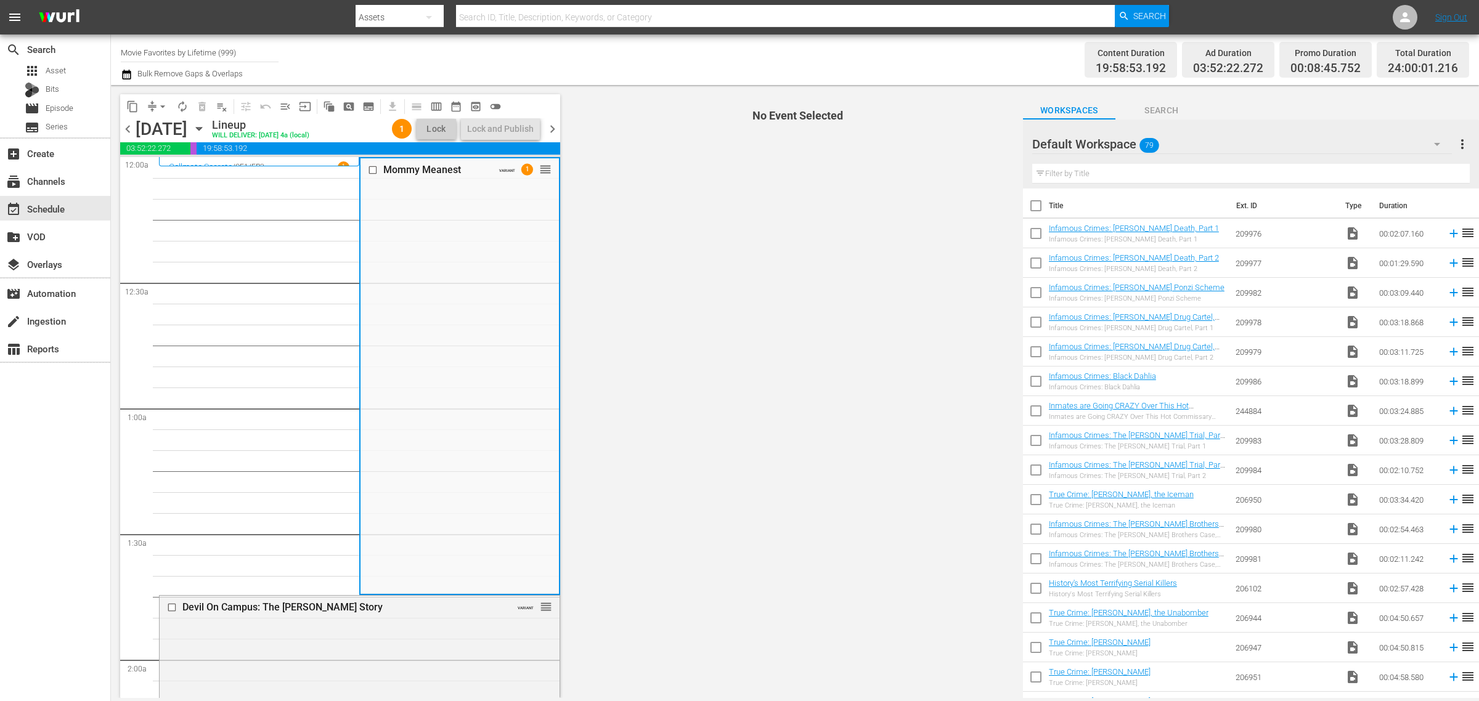
click at [955, 65] on div "Content Duration 19:58:53.192 Ad Duration 03:52:22.272 Promo Duration 00:08:45.…" at bounding box center [1162, 60] width 613 height 44
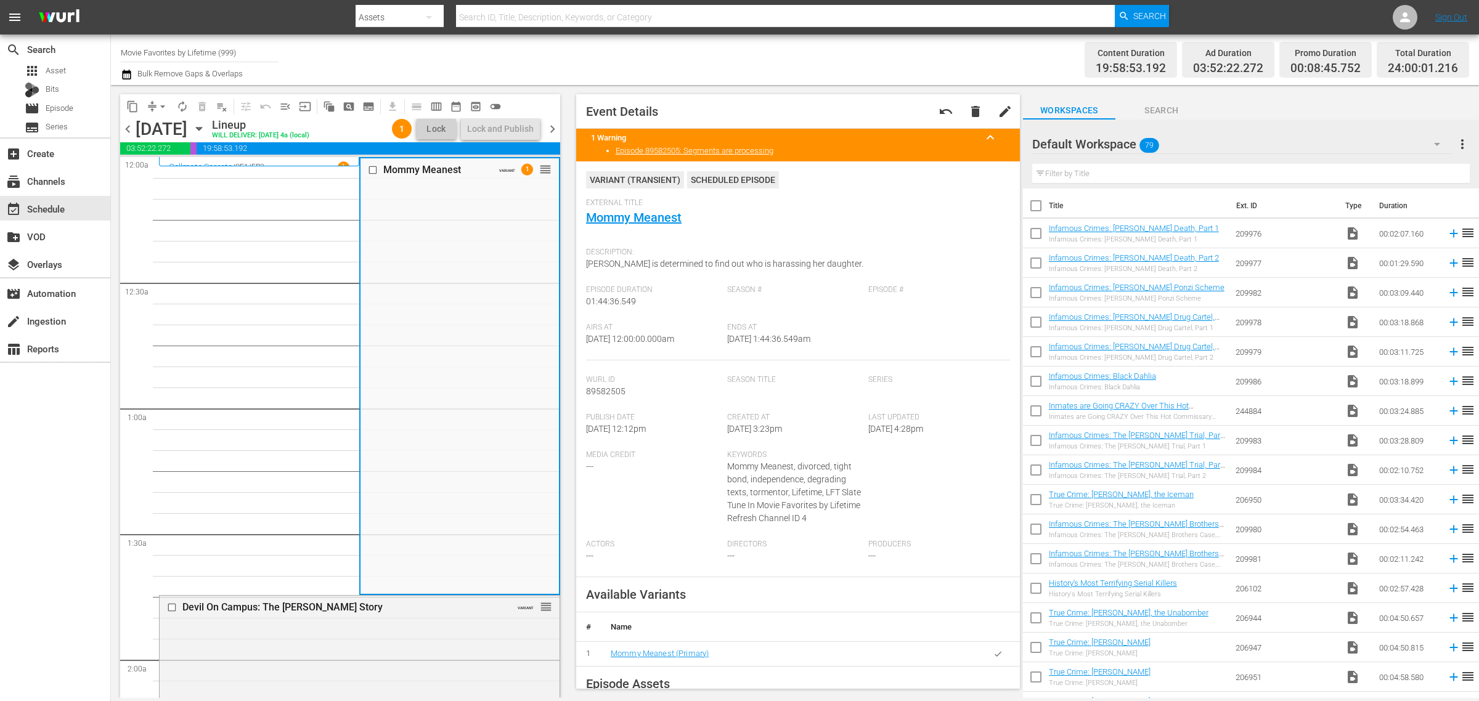
click at [765, 39] on div "Channel Title Movie Favorites by Lifetime (999) Bulk Remove Gaps & Overlaps" at bounding box center [488, 60] width 735 height 44
click at [774, 57] on div "Channel Title Movie Favorites by Lifetime (999) Bulk Remove Gaps & Overlaps" at bounding box center [488, 60] width 735 height 44
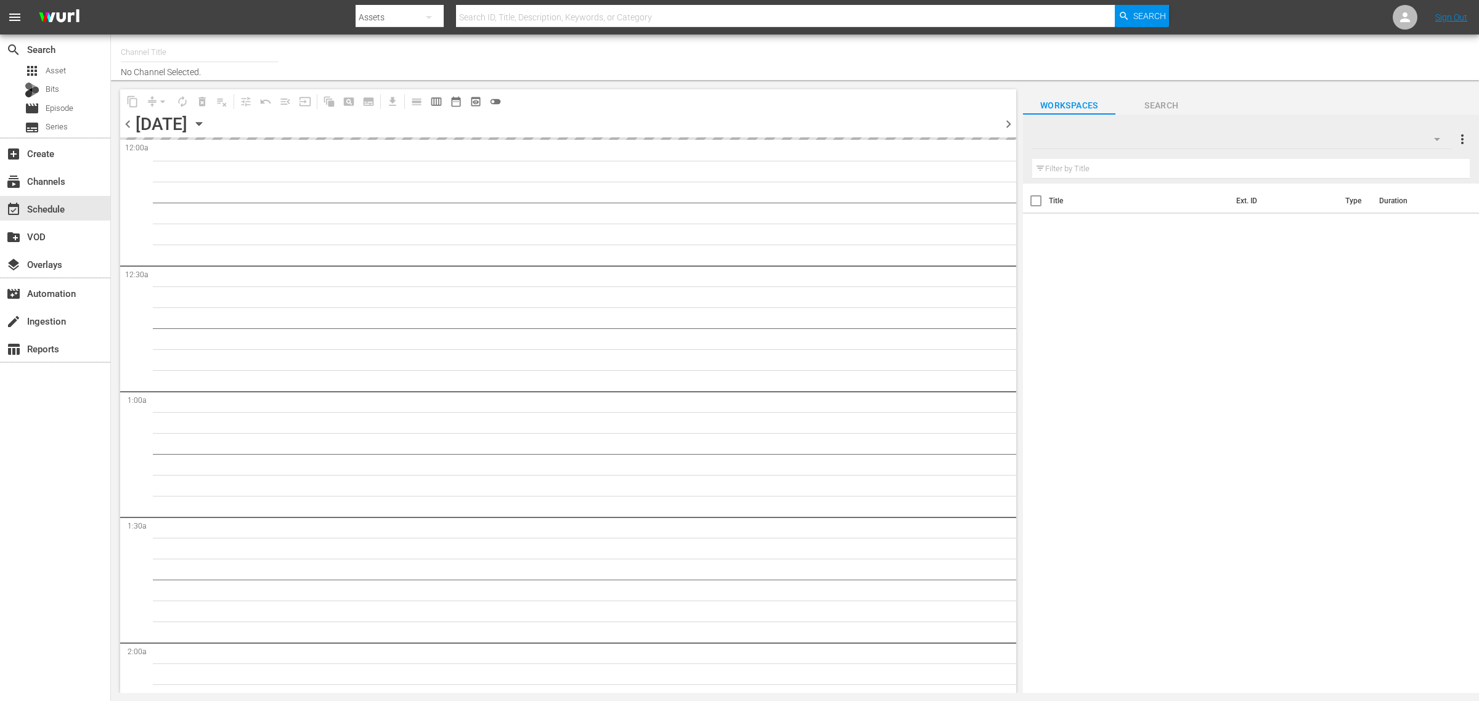
type input "Movie Favorites by Lifetime (999)"
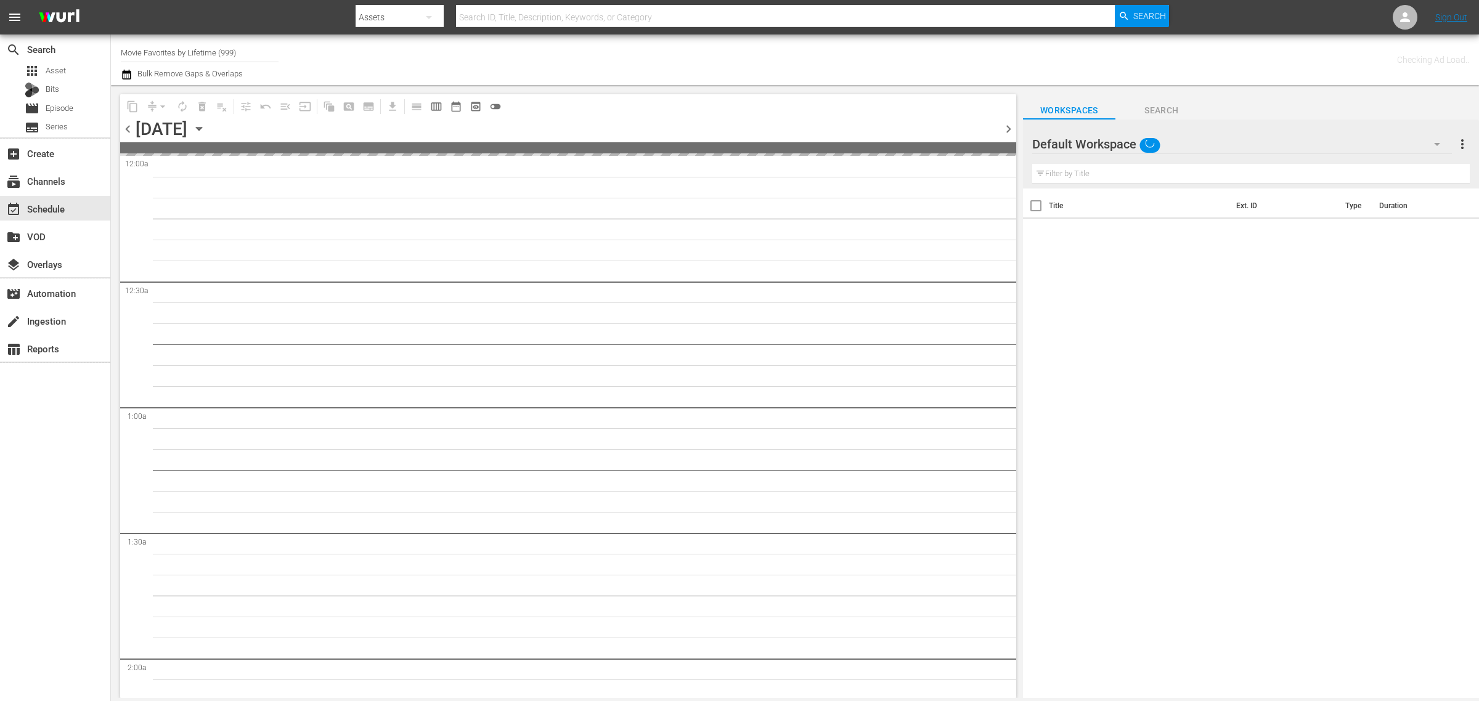
click at [786, 50] on div "Channel Title Movie Favorites by Lifetime (999) Bulk Remove Gaps & Overlaps" at bounding box center [488, 60] width 735 height 44
click at [820, 67] on div "Channel Title Movie Favorites by Lifetime (999) Bulk Remove Gaps & Overlaps" at bounding box center [488, 60] width 735 height 44
drag, startPoint x: 260, startPoint y: 53, endPoint x: -341, endPoint y: -15, distance: 605.4
click at [0, 0] on html "menu Search By Assets Search ID, Title, Description, Keywords, or Category Sear…" at bounding box center [739, 350] width 1479 height 701
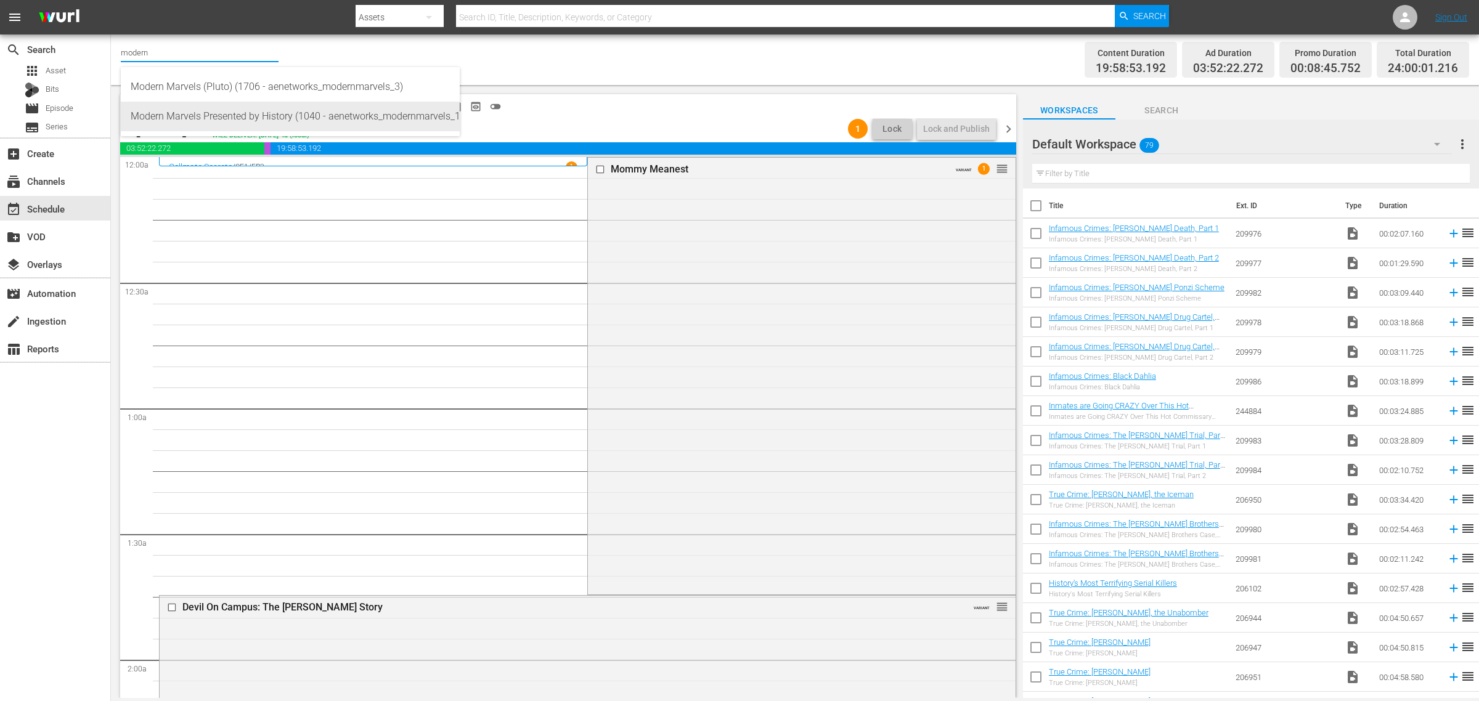
click at [388, 120] on div "Modern Marvels Presented by History (1040 - aenetworks_modernmarvels_1)" at bounding box center [290, 117] width 319 height 30
type input "Modern Marvels Presented by History (1040 - aenetworks_modernmarvels_1)"
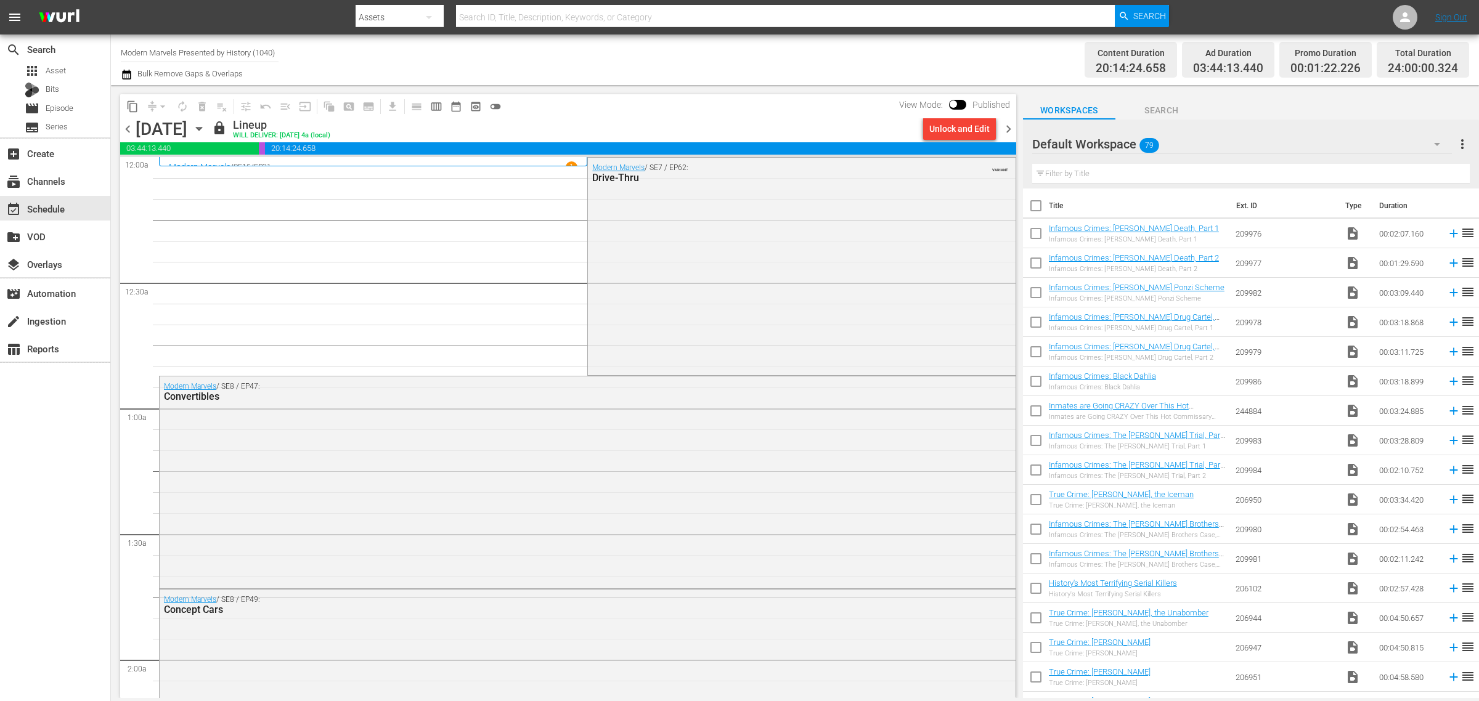
click at [770, 62] on div "Channel Title Modern Marvels Presented by History (1040) Bulk Remove Gaps & Ove…" at bounding box center [488, 60] width 735 height 44
click at [206, 124] on icon "button" at bounding box center [199, 129] width 14 height 14
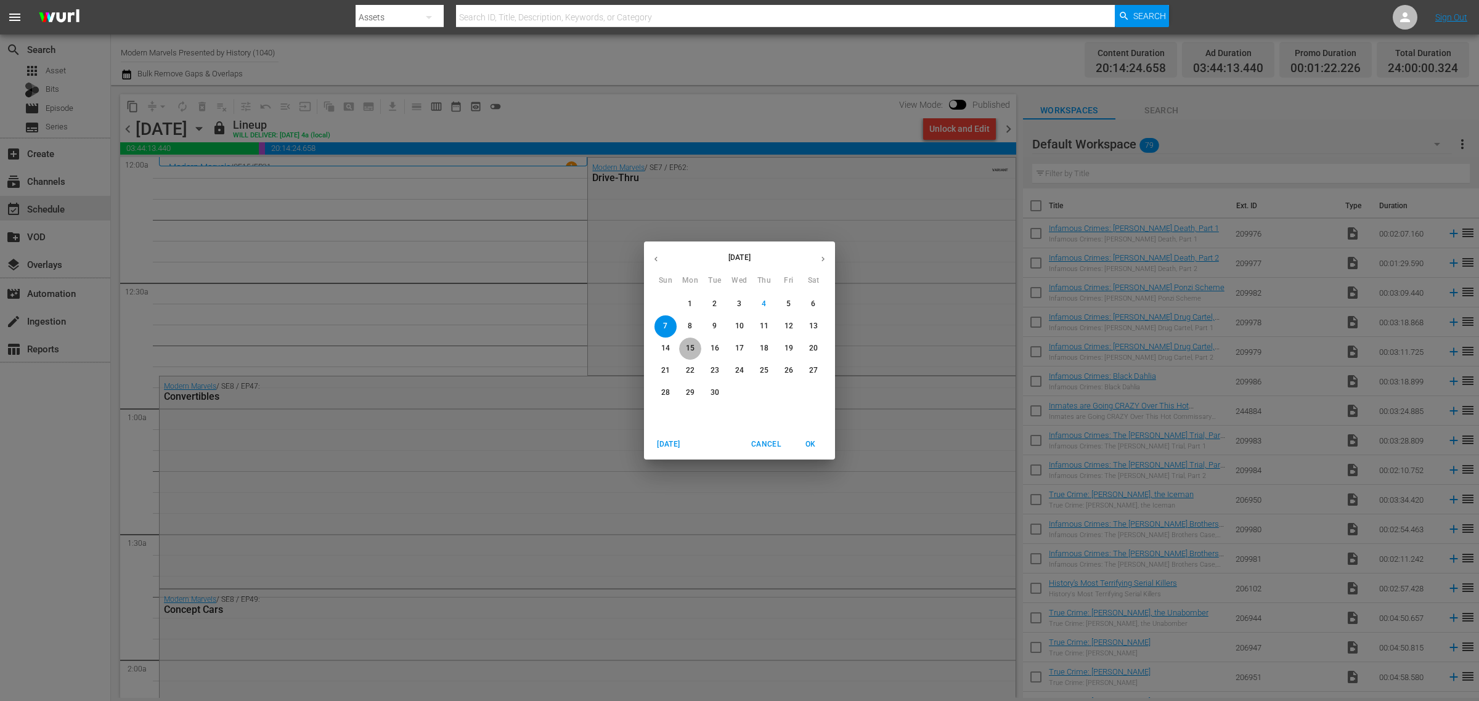
click at [694, 349] on p "15" at bounding box center [690, 348] width 9 height 10
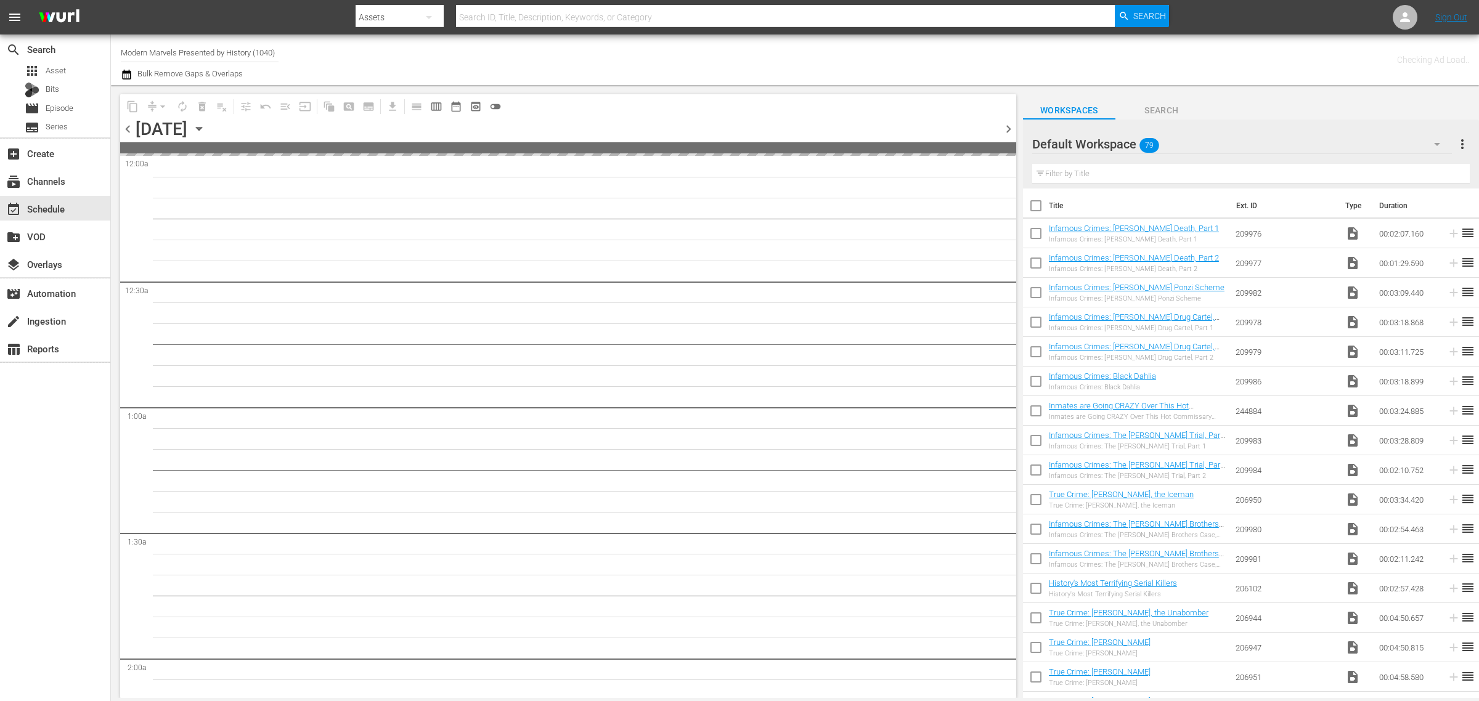
click at [824, 51] on div "Channel Title Modern Marvels Presented by History (1040) Bulk Remove Gaps & Ove…" at bounding box center [488, 60] width 735 height 44
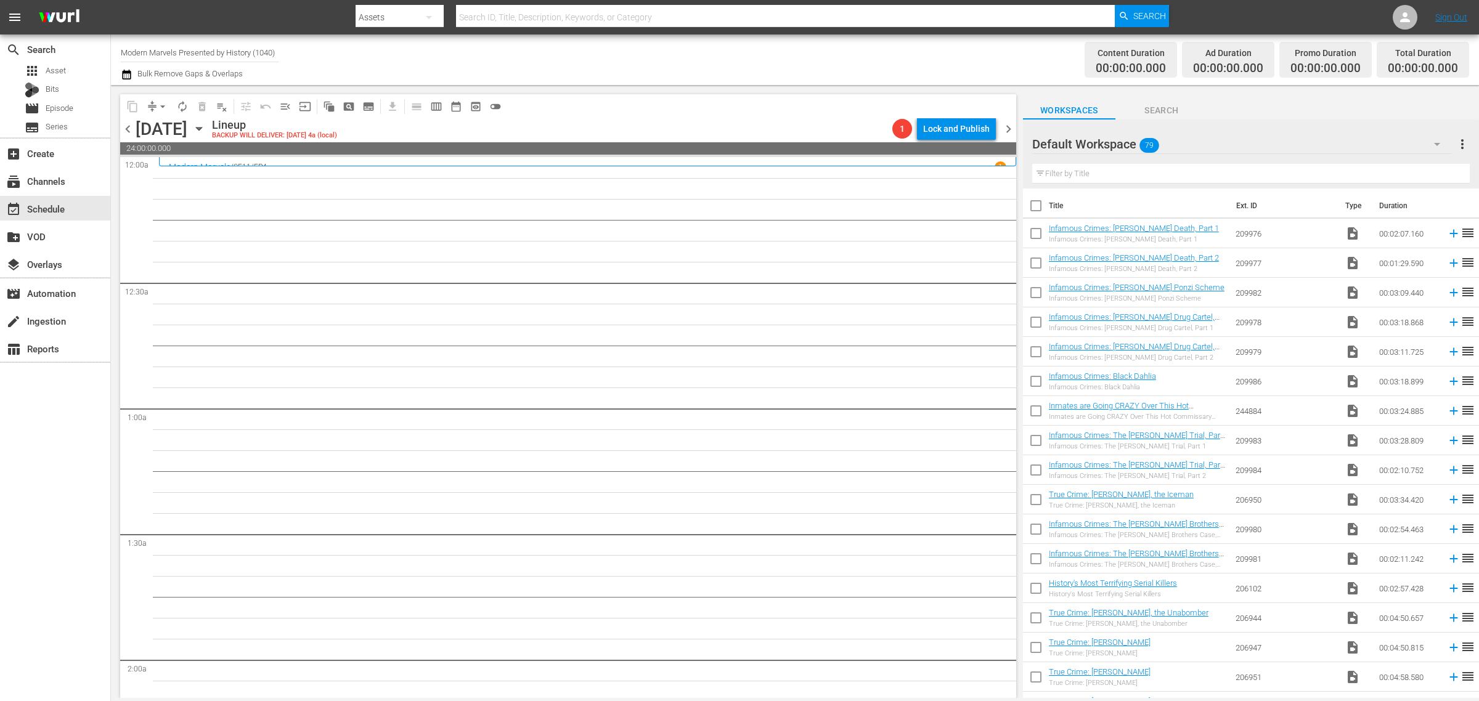
click at [634, 57] on div "Channel Title Modern Marvels Presented by History (1040) Bulk Remove Gaps & Ove…" at bounding box center [488, 60] width 735 height 44
click at [703, 54] on div "Channel Title Modern Marvels Presented by History (1040) Bulk Remove Gaps & Ove…" at bounding box center [488, 60] width 735 height 44
